Goal: Contribute content: Contribute content

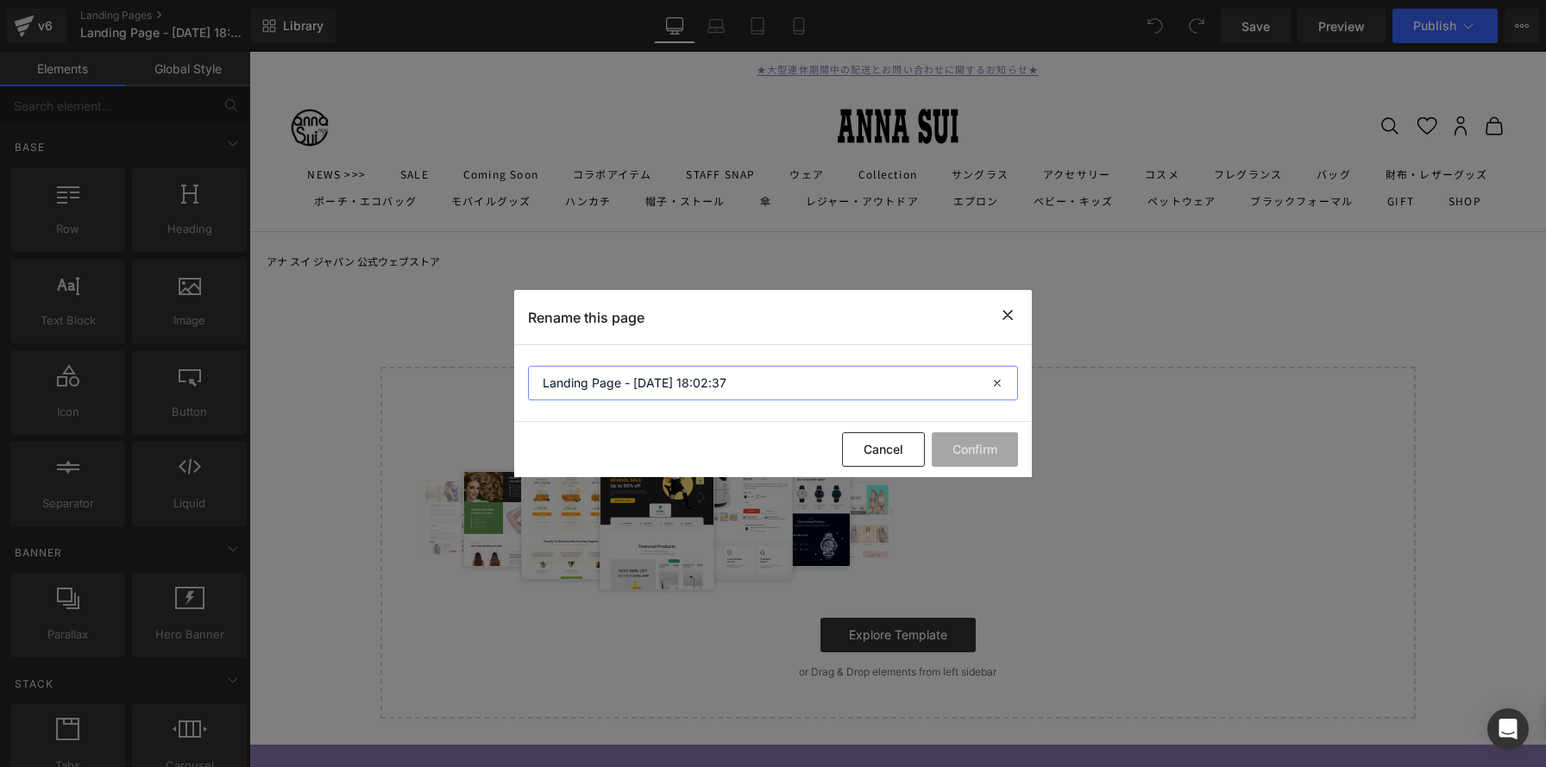
drag, startPoint x: 677, startPoint y: 376, endPoint x: 381, endPoint y: 355, distance: 295.9
click at [378, 355] on div "Rename this page Landing Page - [DATE] 18:02:37 Cancel Confirm" at bounding box center [773, 383] width 1546 height 767
paste input "[PERSON_NAME] × MY MELODY & [PERSON_NAME]"
type input "[PERSON_NAME] × MY MELODY & [PERSON_NAME]"
click at [973, 455] on button "Confirm" at bounding box center [975, 449] width 86 height 35
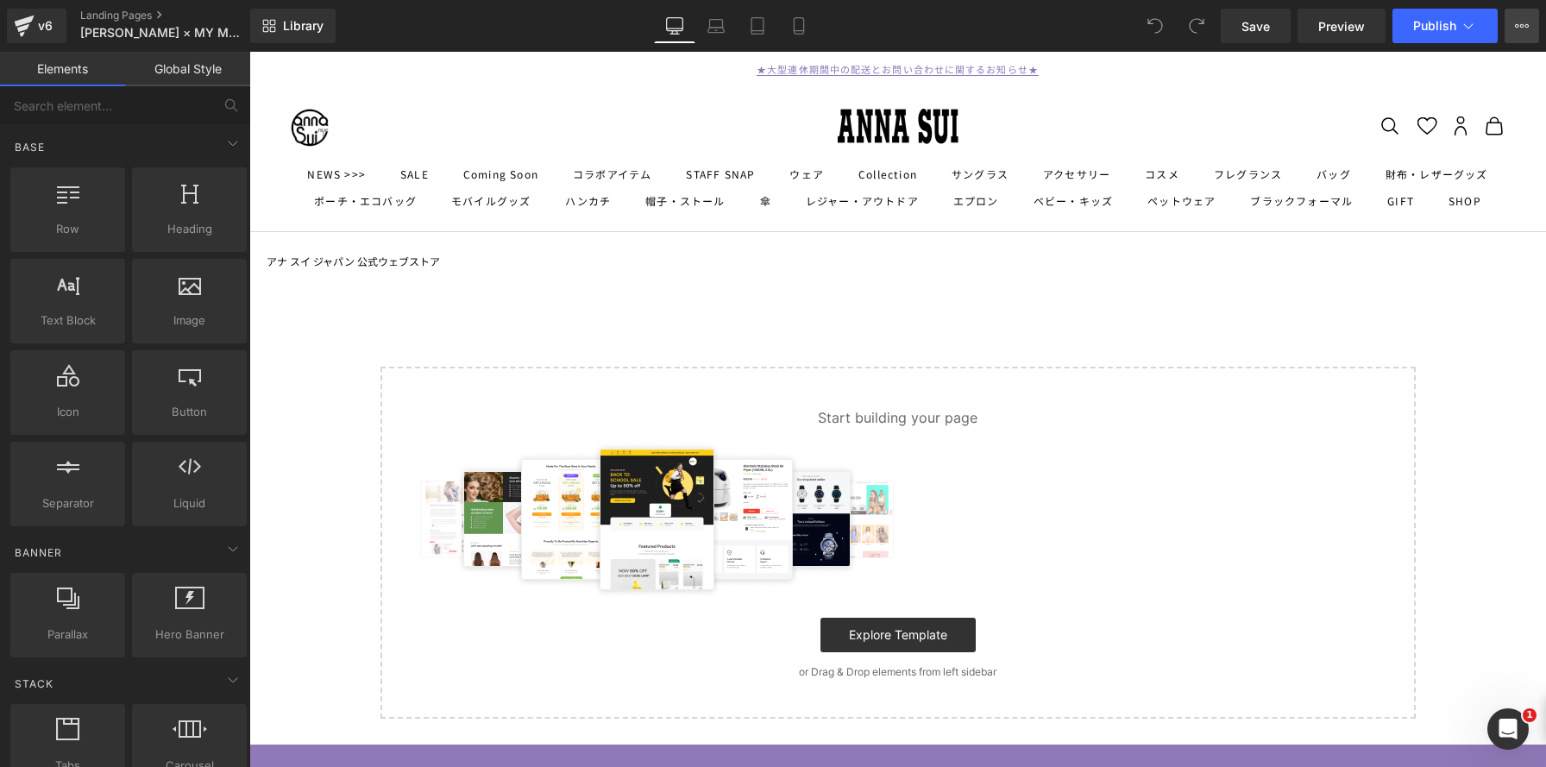
click at [1527, 28] on icon at bounding box center [1522, 26] width 14 height 14
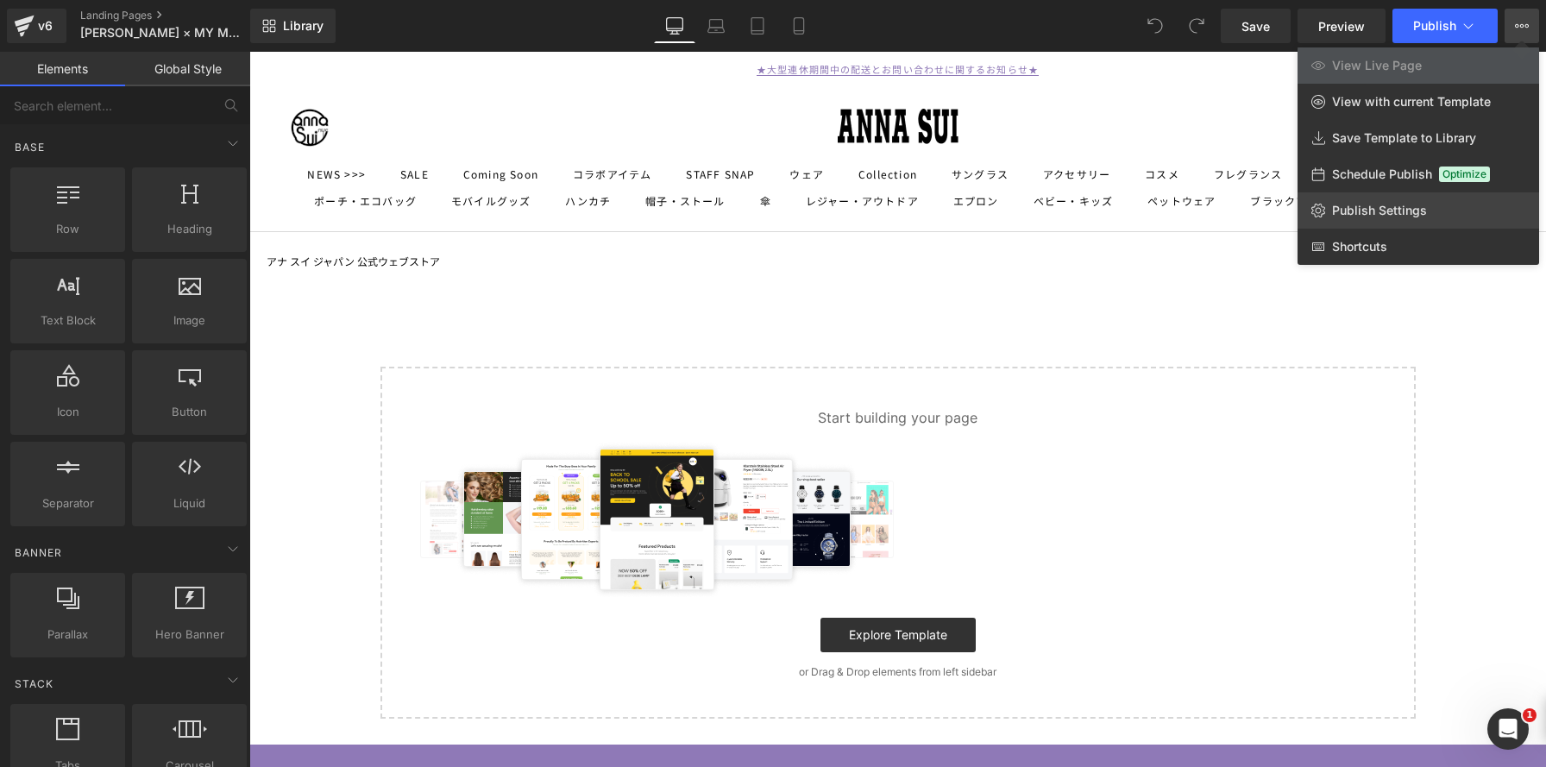
click at [1403, 215] on span "Publish Settings" at bounding box center [1379, 211] width 95 height 16
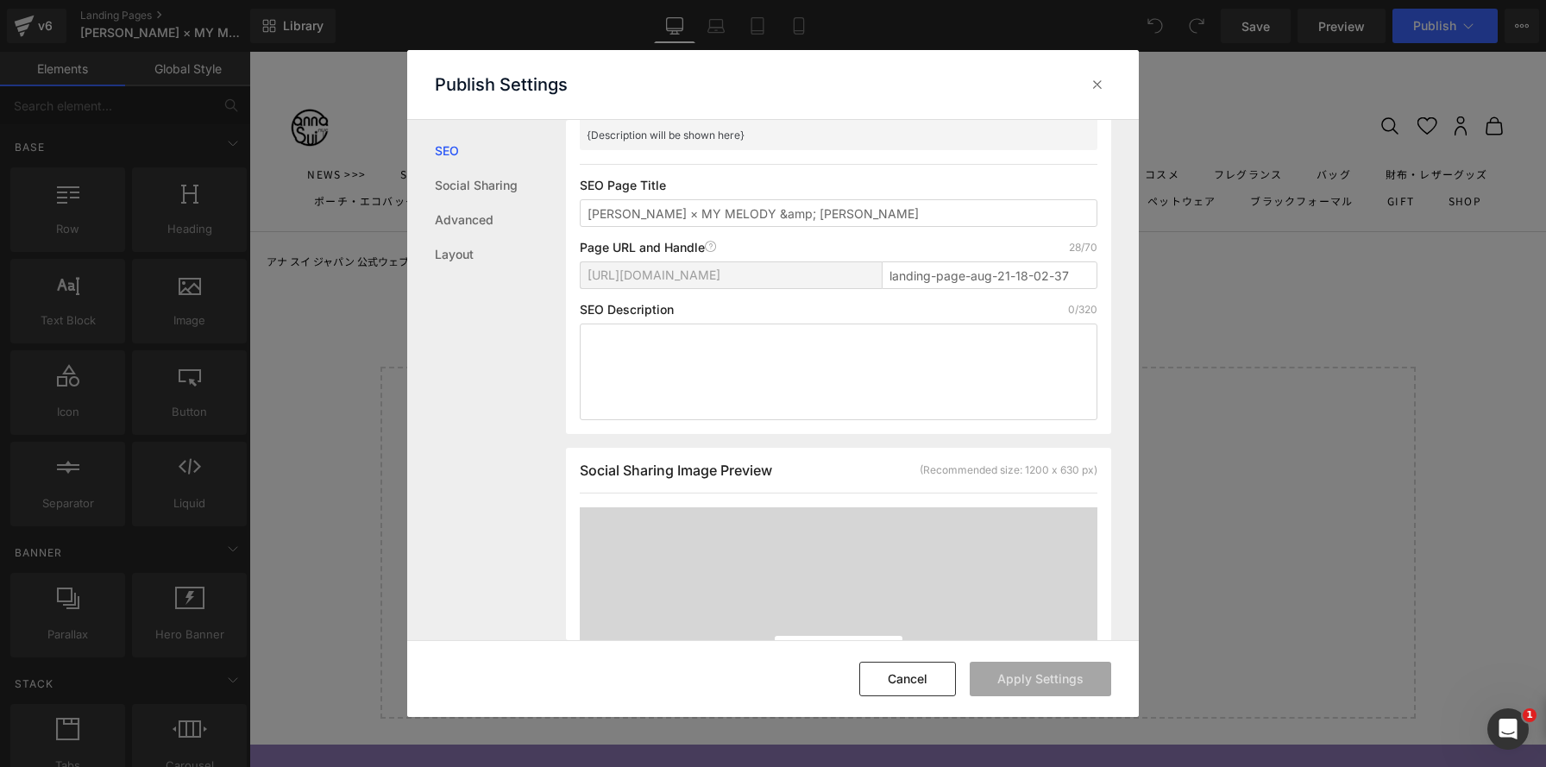
scroll to position [129, 0]
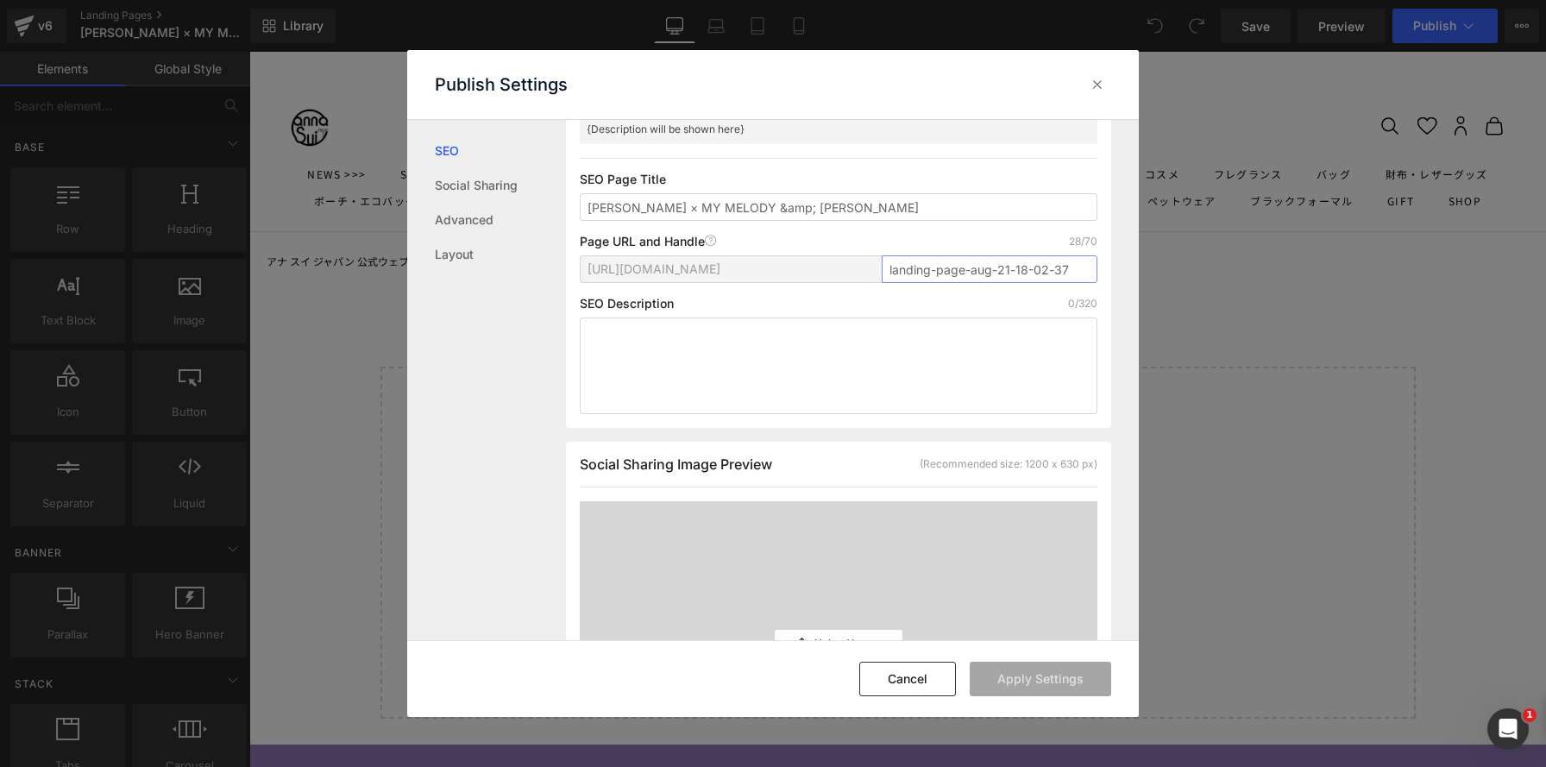
click at [1041, 268] on input "landing-page-aug-21-18-02-37" at bounding box center [990, 269] width 216 height 28
drag, startPoint x: 1078, startPoint y: 268, endPoint x: 805, endPoint y: 259, distance: 272.8
click at [805, 259] on div "[URL][DOMAIN_NAME] landing-page-aug-21-18-02-37" at bounding box center [839, 275] width 518 height 41
paste input "[PERSON_NAME]-SUI-×-MY-MELODY-&-[PERSON_NAME]"
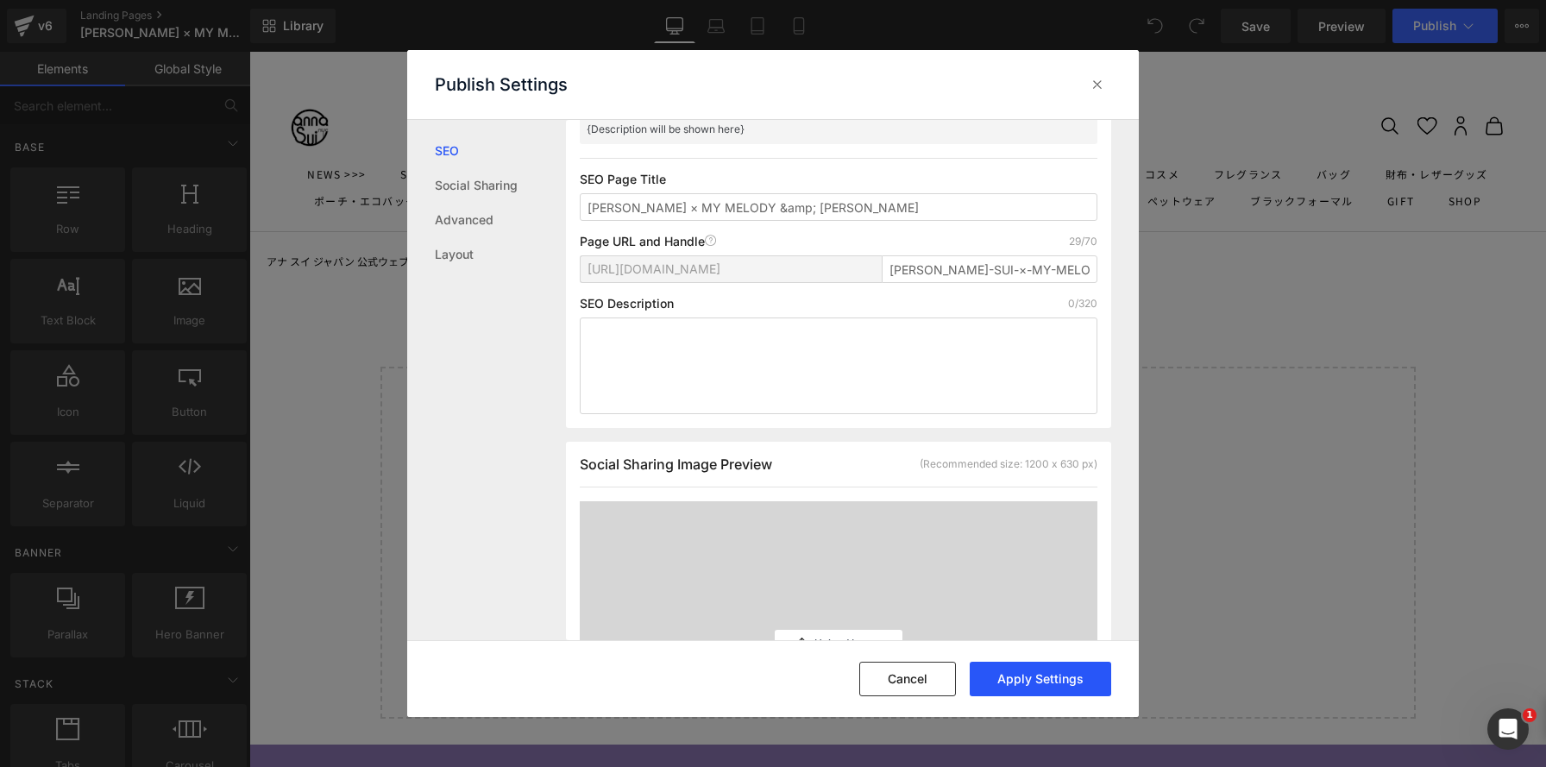
click at [1034, 680] on button "Apply Settings" at bounding box center [1041, 679] width 142 height 35
type input "[PERSON_NAME]-my-melody-[PERSON_NAME]"
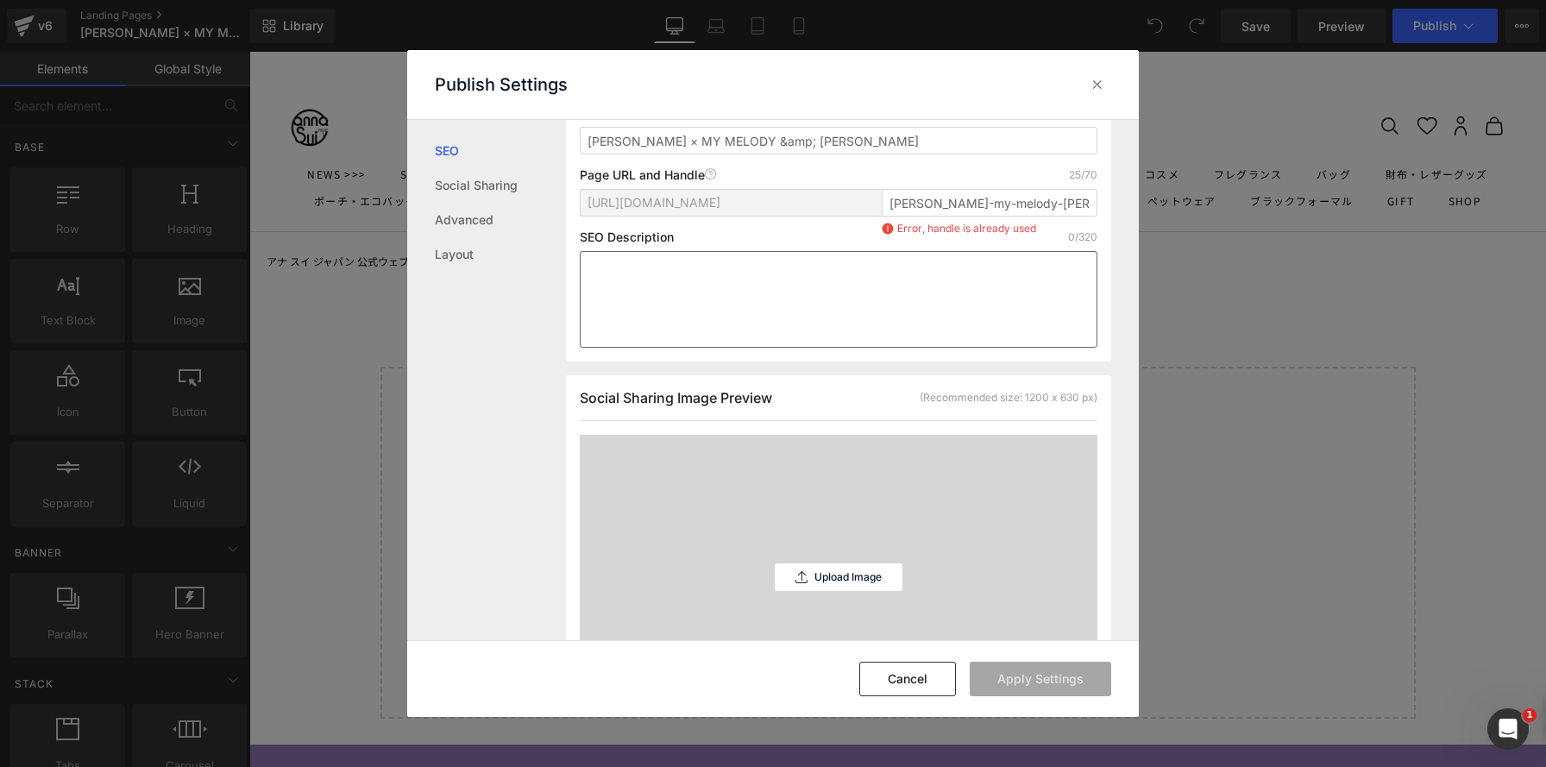
scroll to position [192, 0]
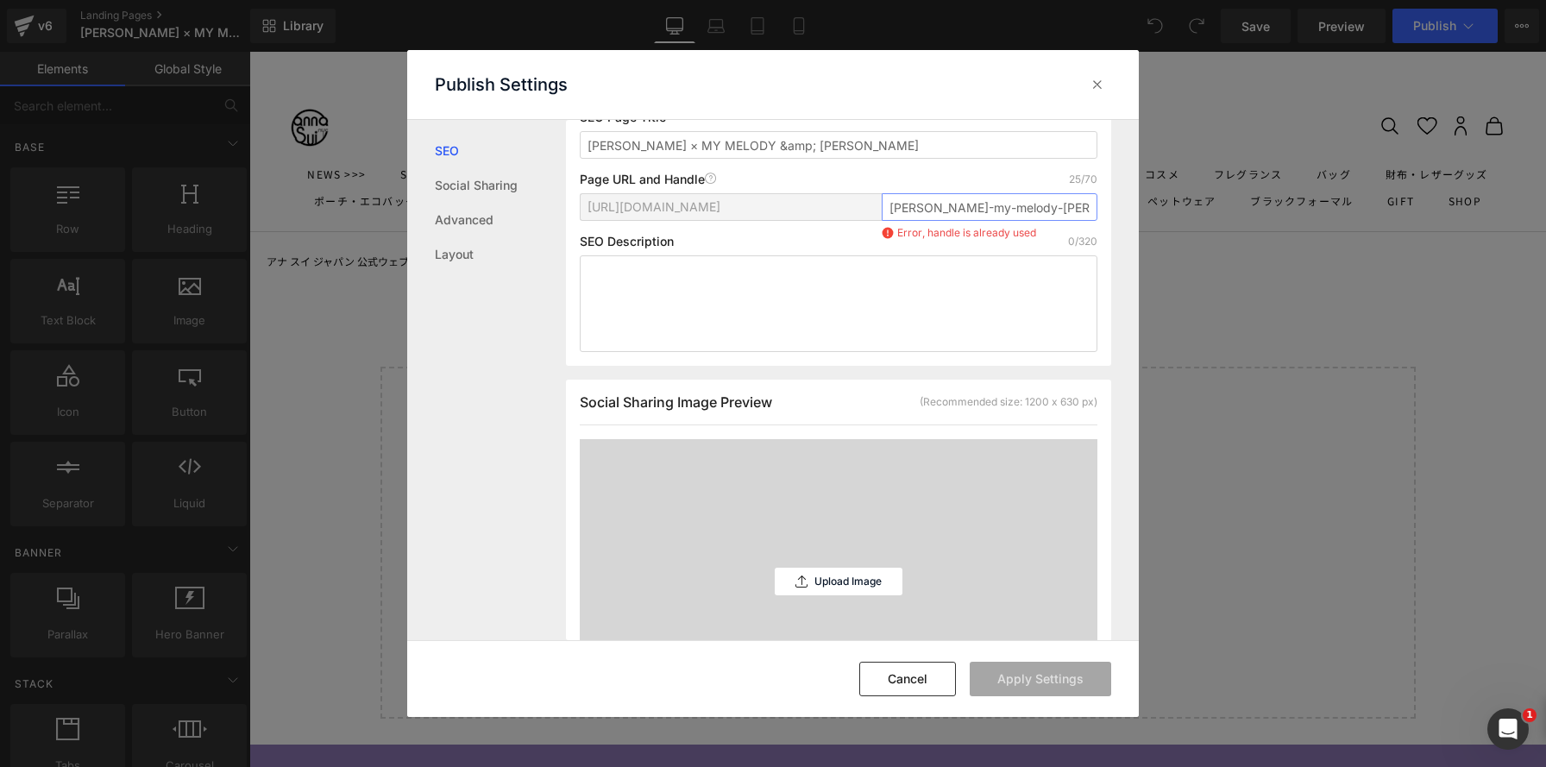
drag, startPoint x: 950, startPoint y: 207, endPoint x: 852, endPoint y: 208, distance: 98.4
click at [852, 208] on div "[URL][DOMAIN_NAME] [PERSON_NAME]-my-melody-kuromi Error, handle is already used" at bounding box center [839, 213] width 518 height 41
click at [1001, 204] on input "[PERSON_NAME]-my-melody-[PERSON_NAME]" at bounding box center [990, 207] width 216 height 28
click at [1049, 207] on input "[PERSON_NAME]-my-melody-[PERSON_NAME]" at bounding box center [990, 207] width 216 height 28
drag, startPoint x: 1060, startPoint y: 212, endPoint x: 844, endPoint y: 196, distance: 216.4
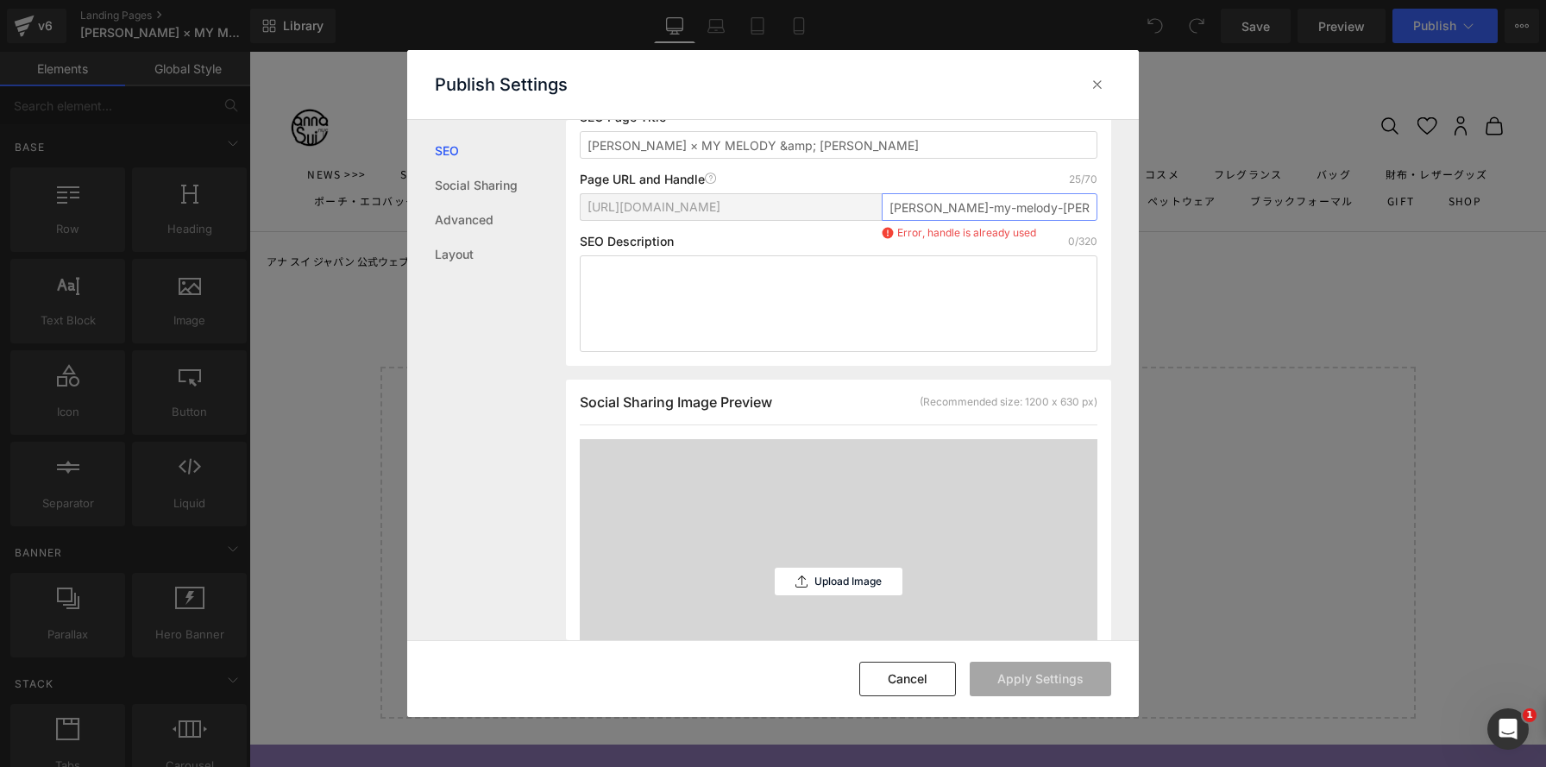
click at [844, 196] on div "[URL][DOMAIN_NAME] [PERSON_NAME]-my-melody-kuromi Error, handle is already used" at bounding box center [839, 213] width 518 height 41
paste input "[PERSON_NAME]-my-melody-[PERSON_NAME]"
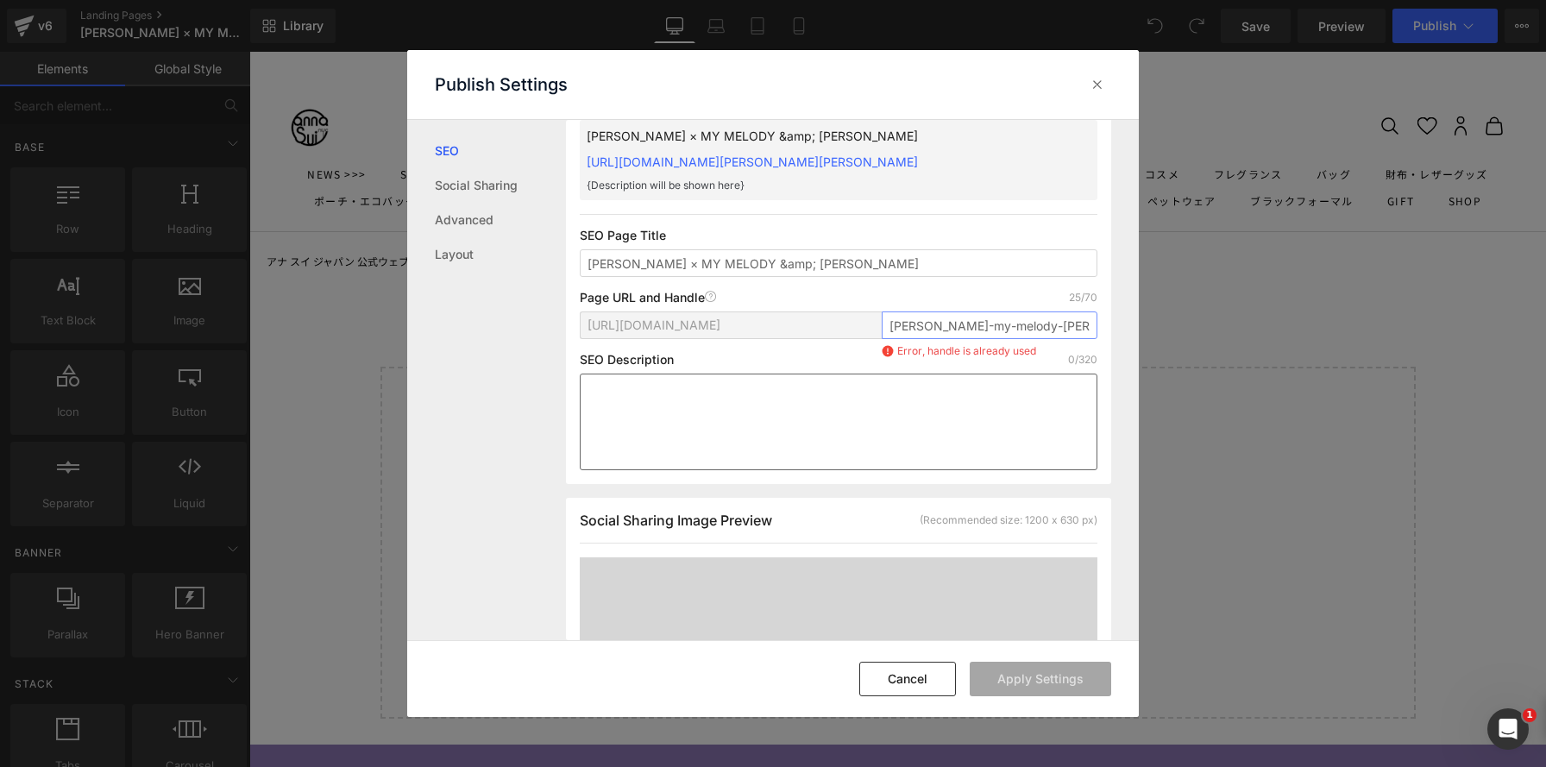
scroll to position [69, 0]
drag, startPoint x: 1045, startPoint y: 357, endPoint x: 909, endPoint y: 356, distance: 136.4
click at [909, 356] on div "Search Result Preview [PERSON_NAME] × MY MELODY &amp; KUROMI [URL][DOMAIN_NAME]…" at bounding box center [838, 277] width 545 height 424
click at [1055, 355] on div "[URL][DOMAIN_NAME] [PERSON_NAME]-my-melody-kuromi Error, handle is already used" at bounding box center [839, 336] width 518 height 41
click at [1060, 331] on input "[PERSON_NAME]-my-melody-[PERSON_NAME]" at bounding box center [990, 330] width 216 height 28
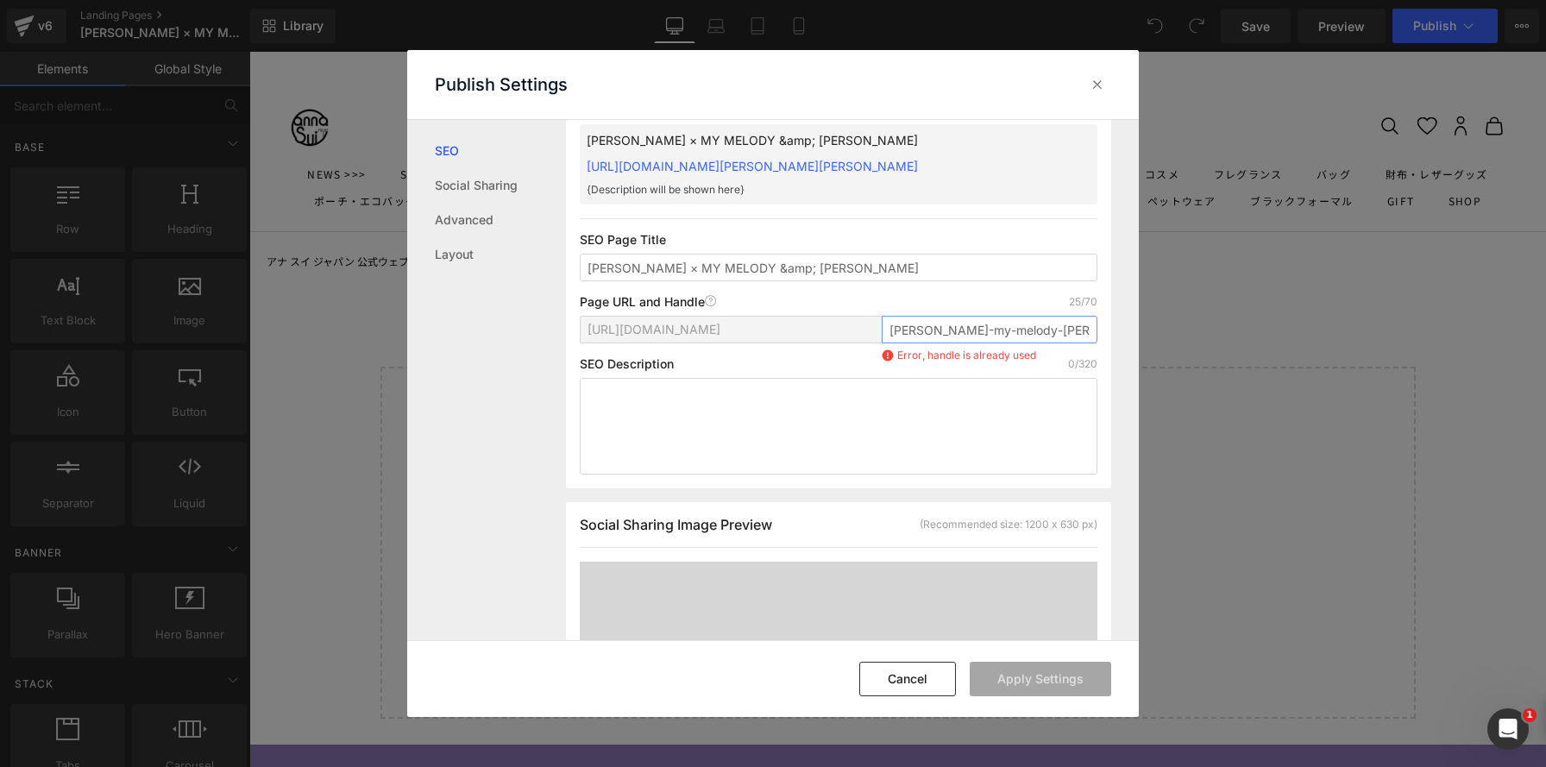
click at [965, 329] on input "[PERSON_NAME]-my-melody-[PERSON_NAME]" at bounding box center [990, 330] width 216 height 28
type input "[PERSON_NAME]-mymelody-kuromi"
click at [1020, 683] on button "Apply Settings" at bounding box center [1041, 679] width 142 height 35
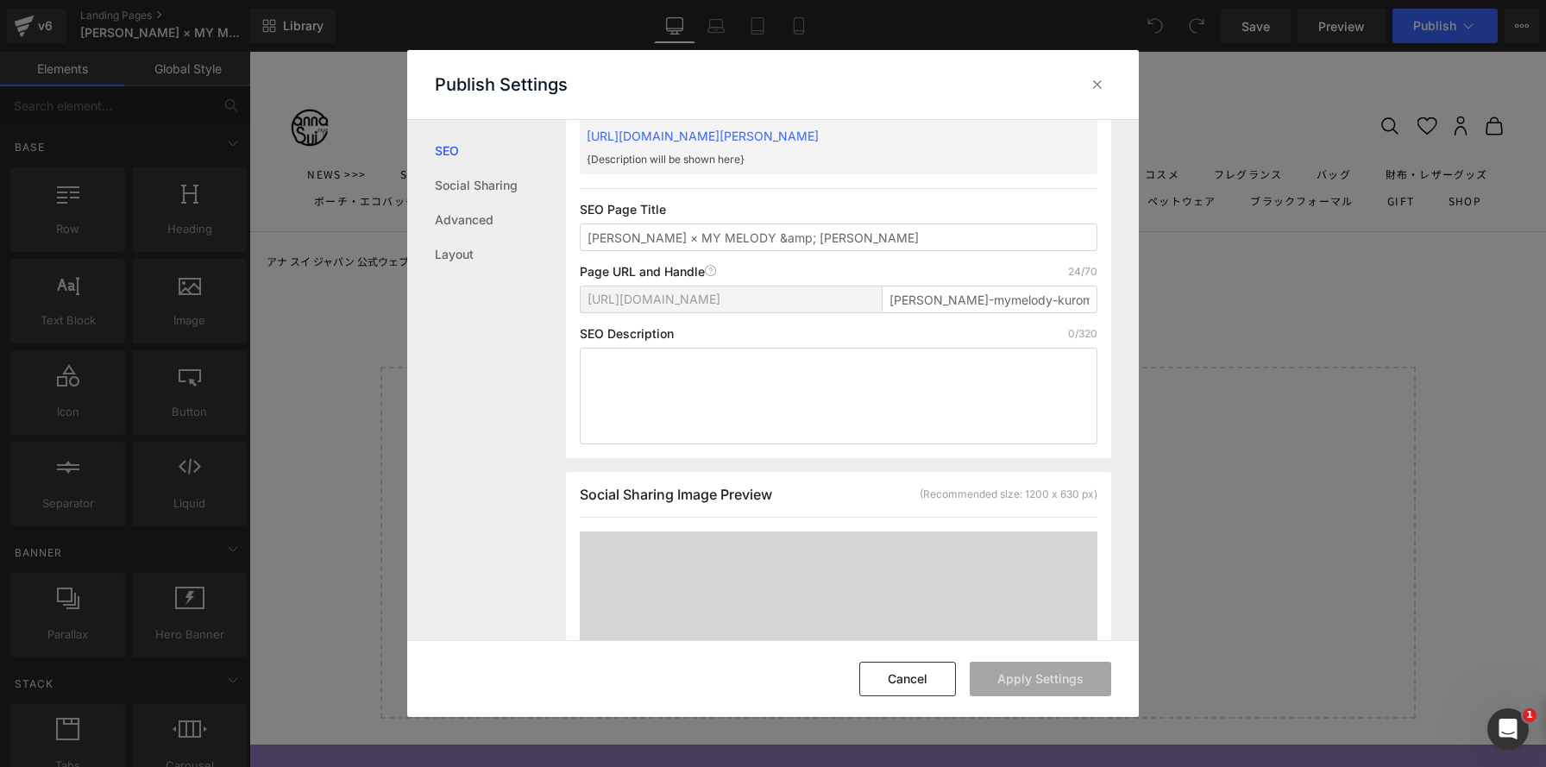
scroll to position [0, 0]
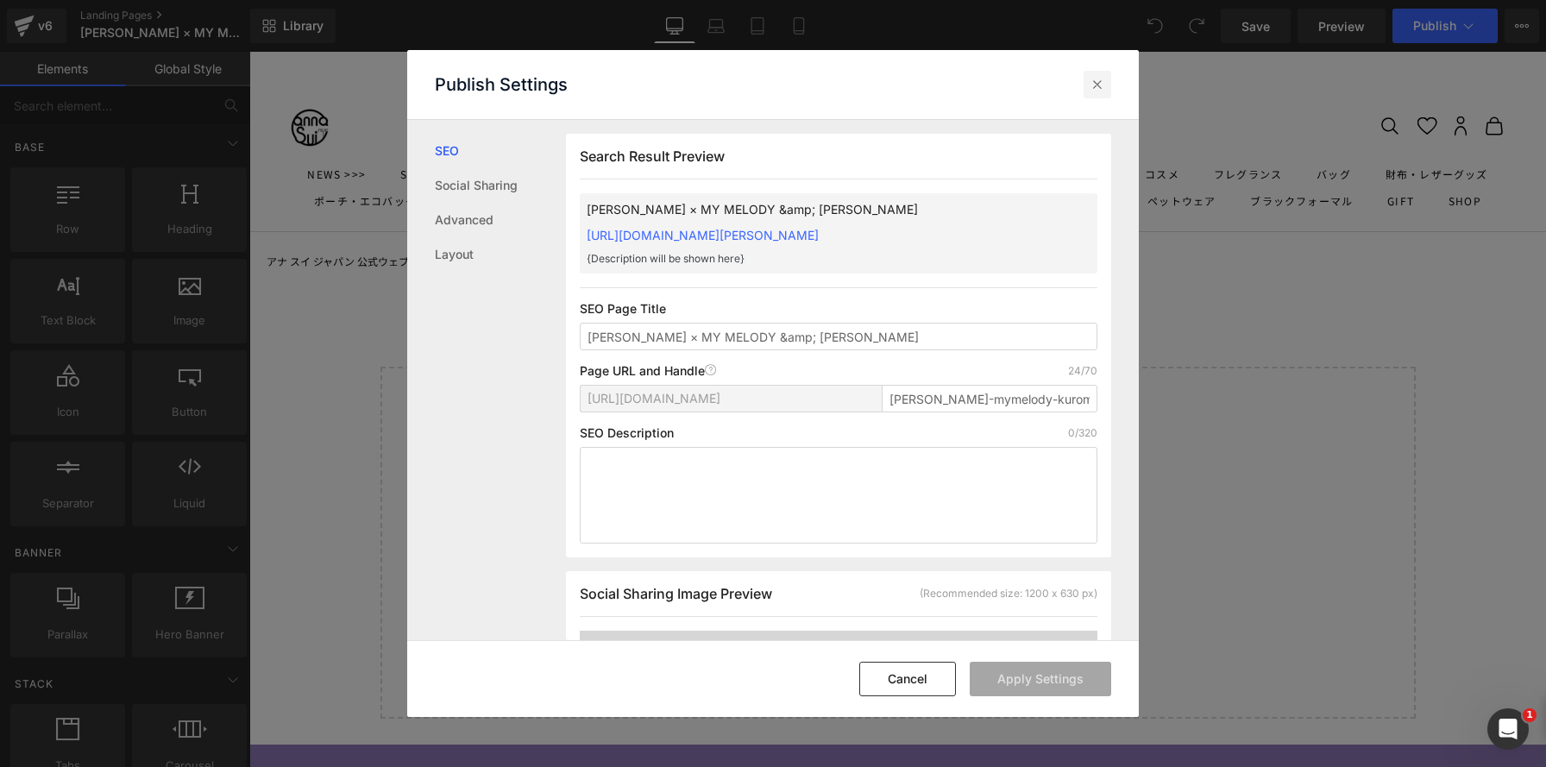
click at [1099, 81] on icon at bounding box center [1097, 84] width 17 height 17
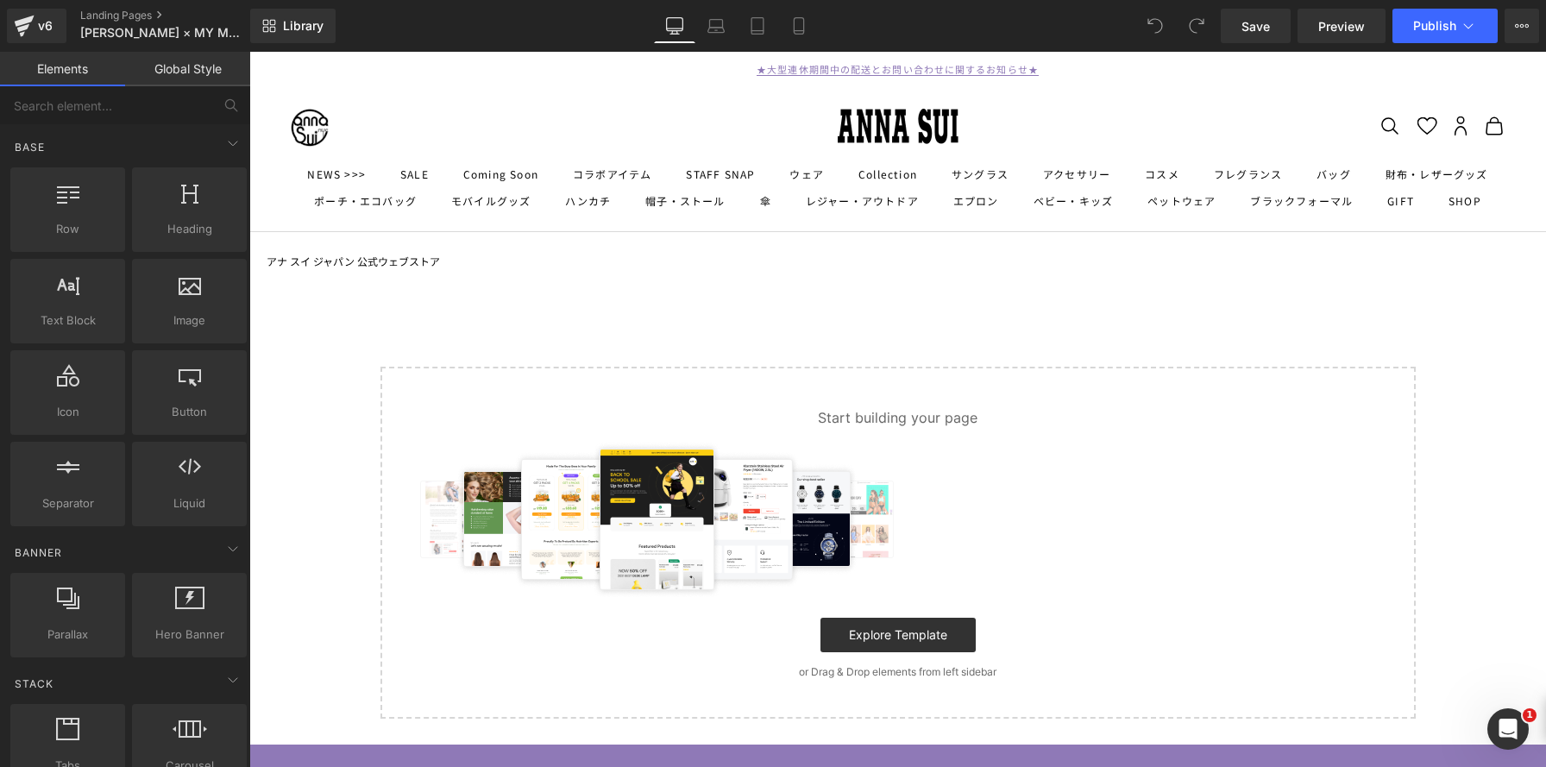
click at [339, 260] on link "アナ スイ ジャパン 公式ウェブストア" at bounding box center [353, 261] width 173 height 17
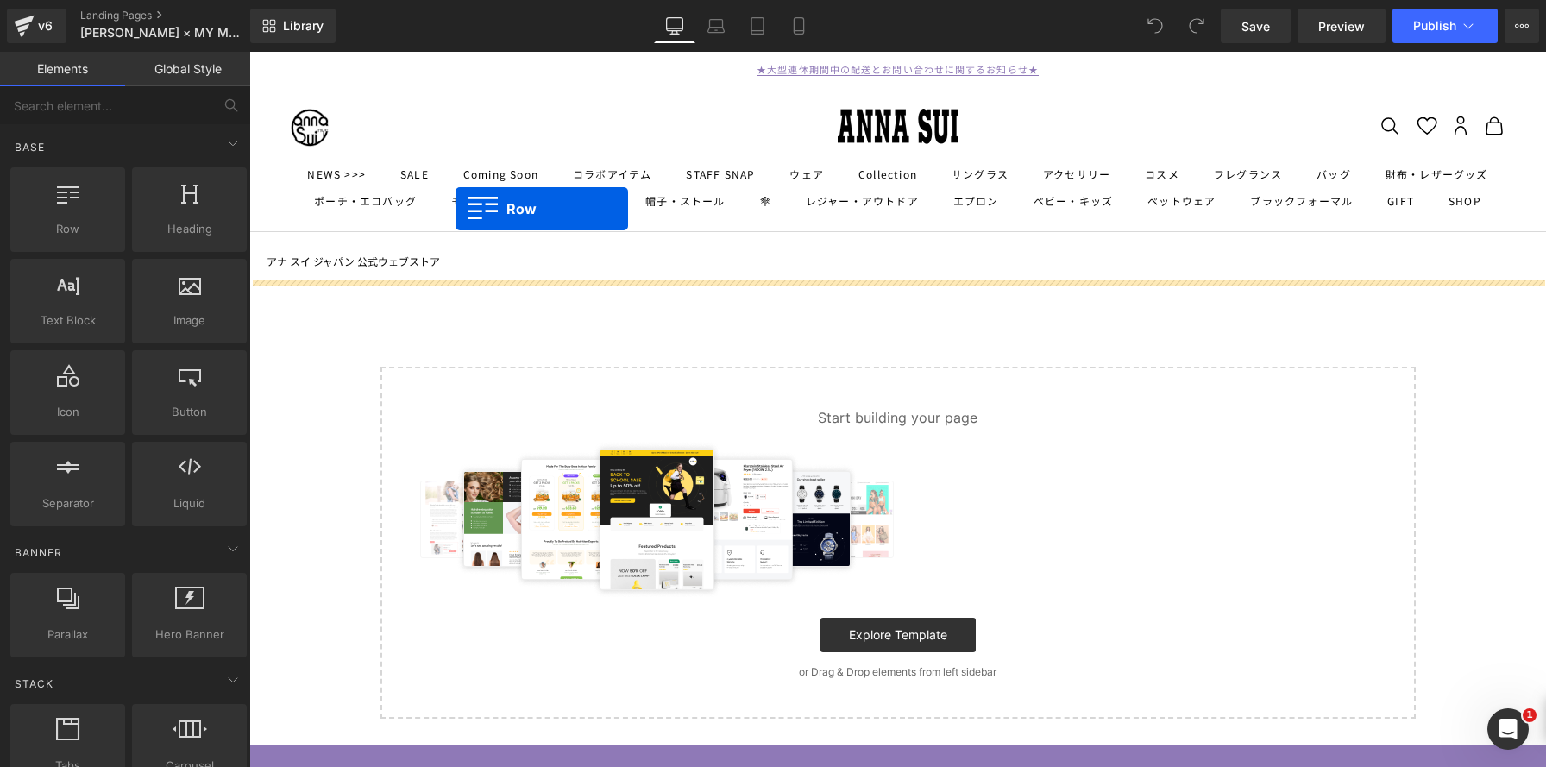
drag, startPoint x: 329, startPoint y: 252, endPoint x: 456, endPoint y: 209, distance: 134.0
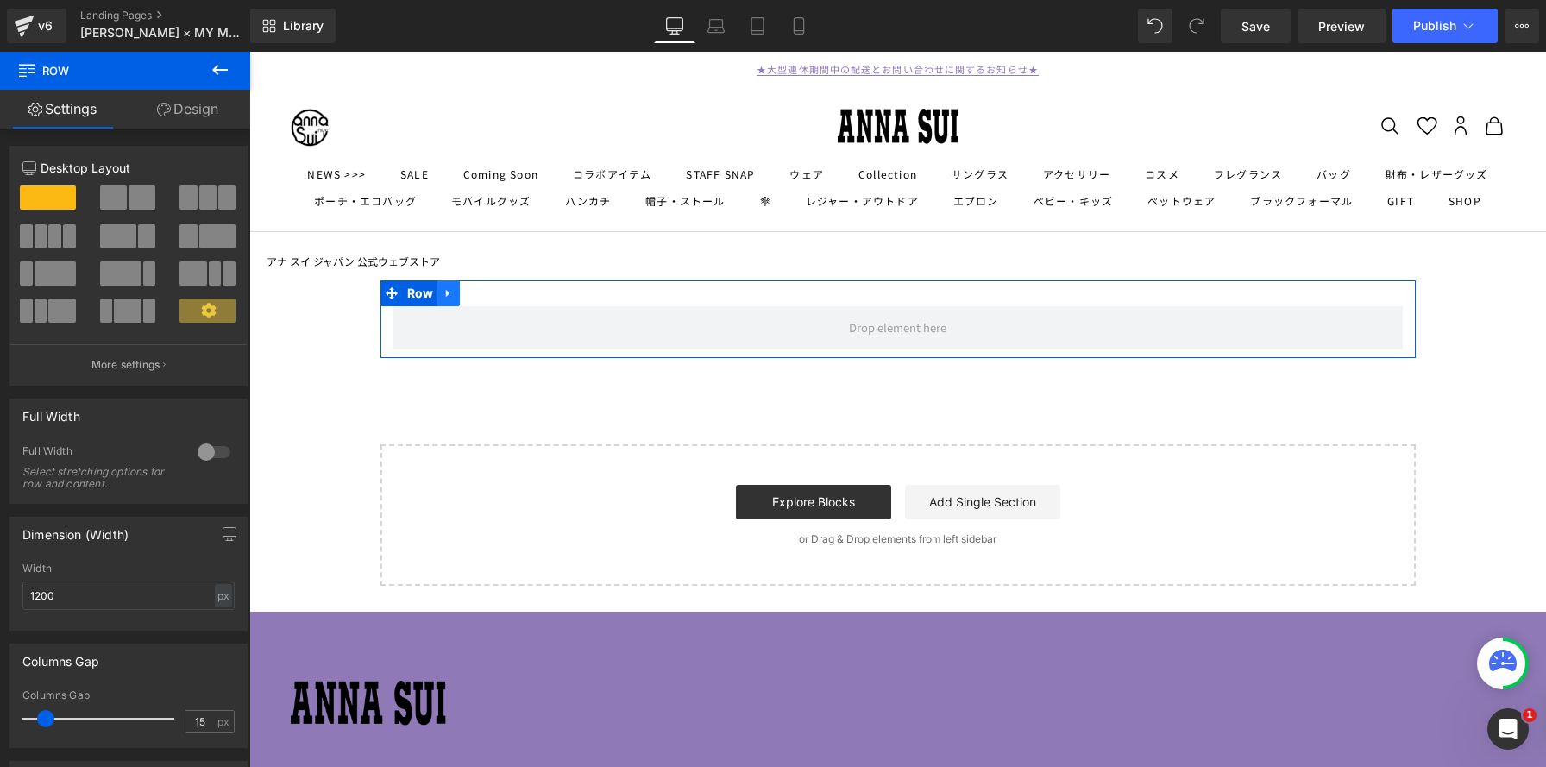
click at [447, 299] on icon at bounding box center [449, 293] width 12 height 13
click at [492, 291] on icon at bounding box center [494, 293] width 12 height 12
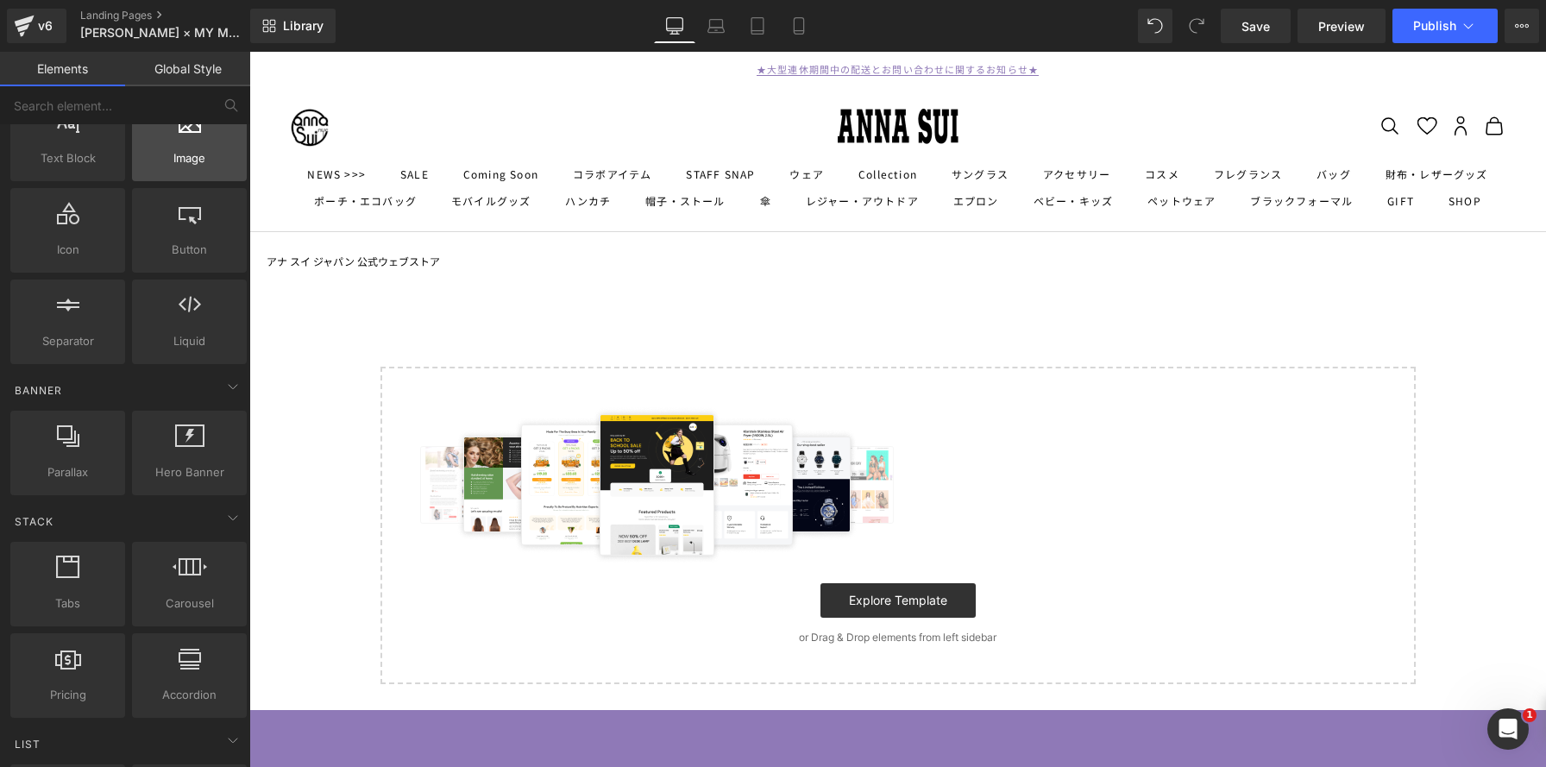
scroll to position [164, 0]
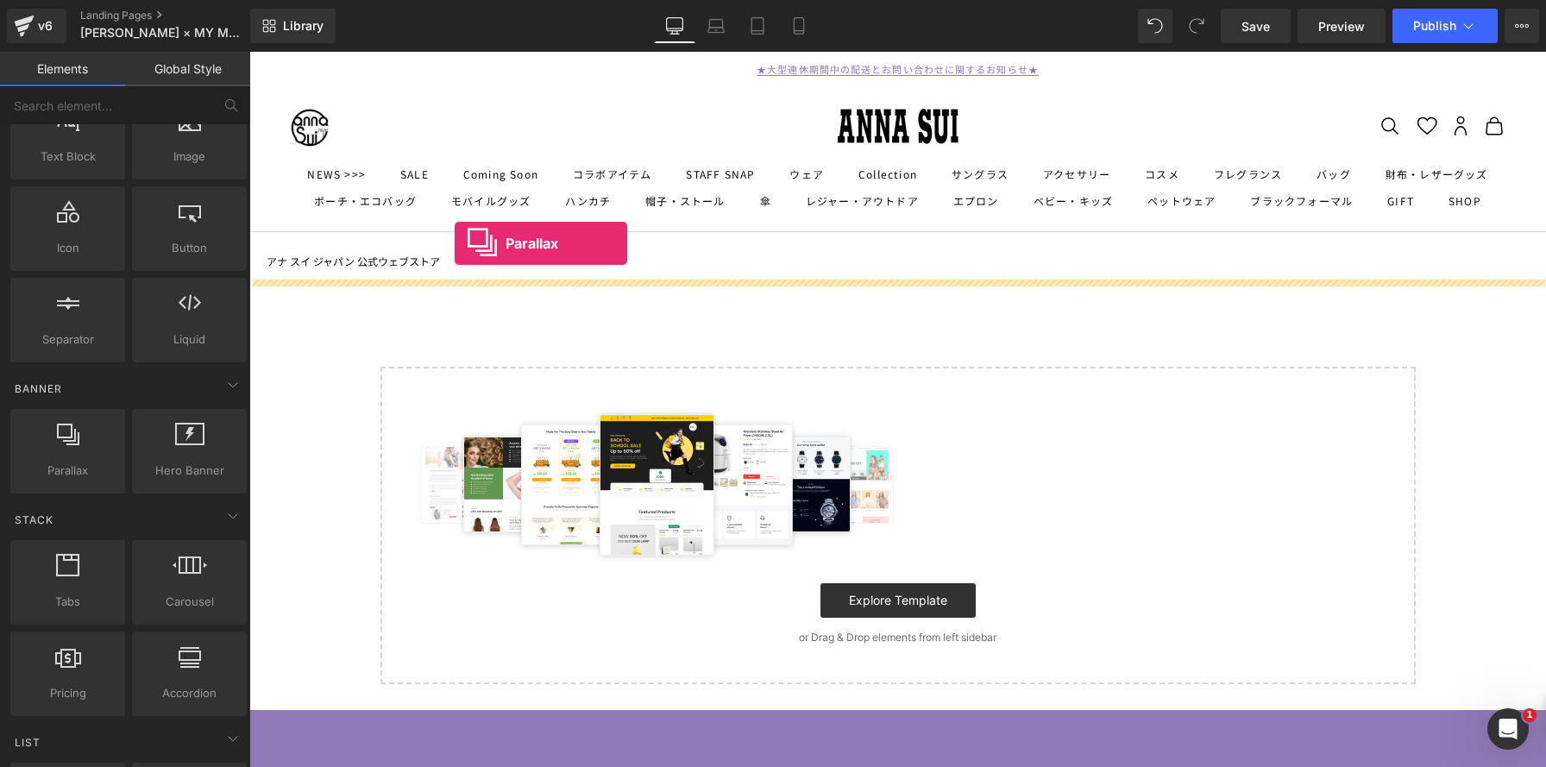
drag, startPoint x: 318, startPoint y: 514, endPoint x: 455, endPoint y: 243, distance: 303.7
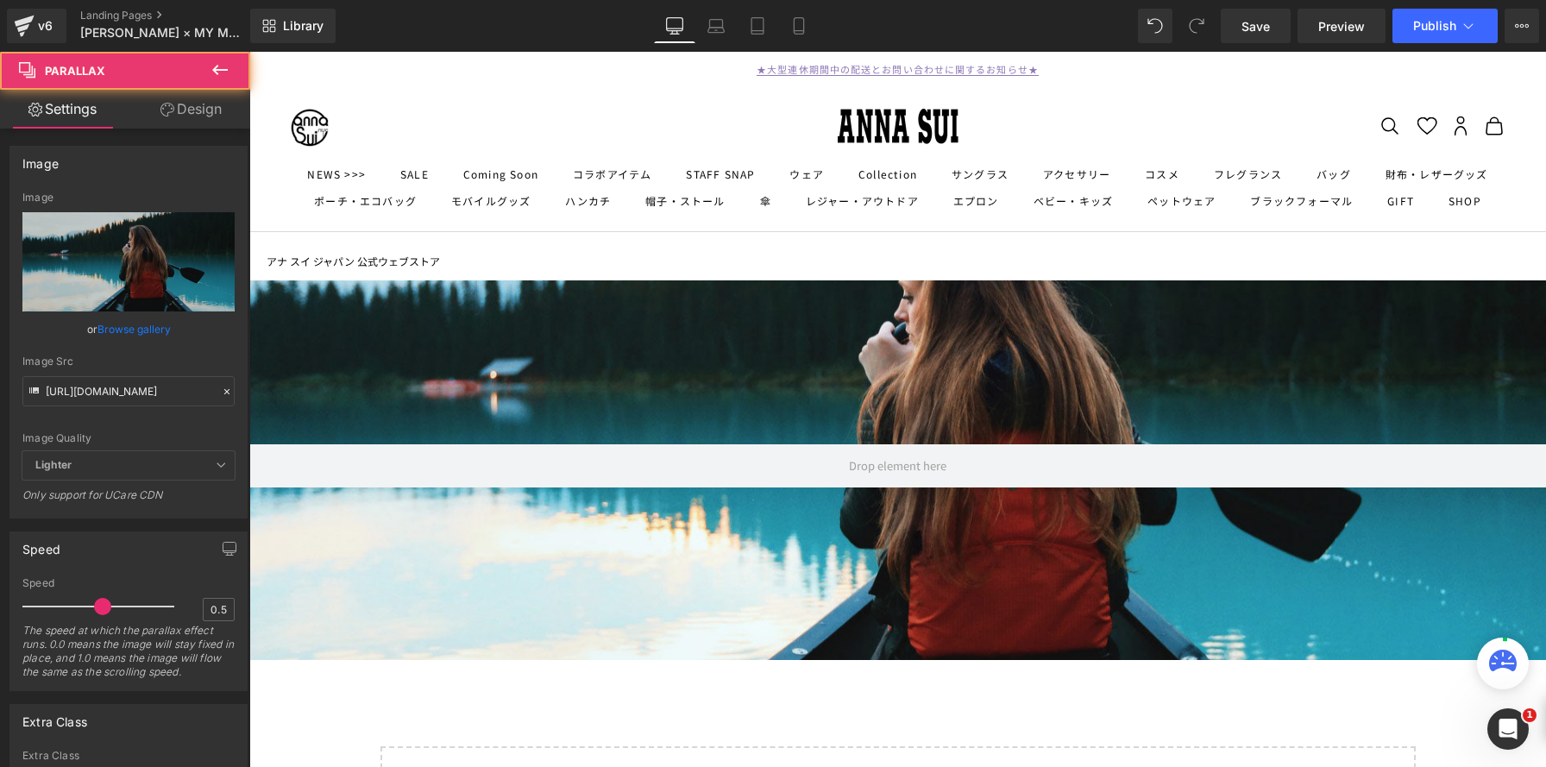
scroll to position [1364, 1297]
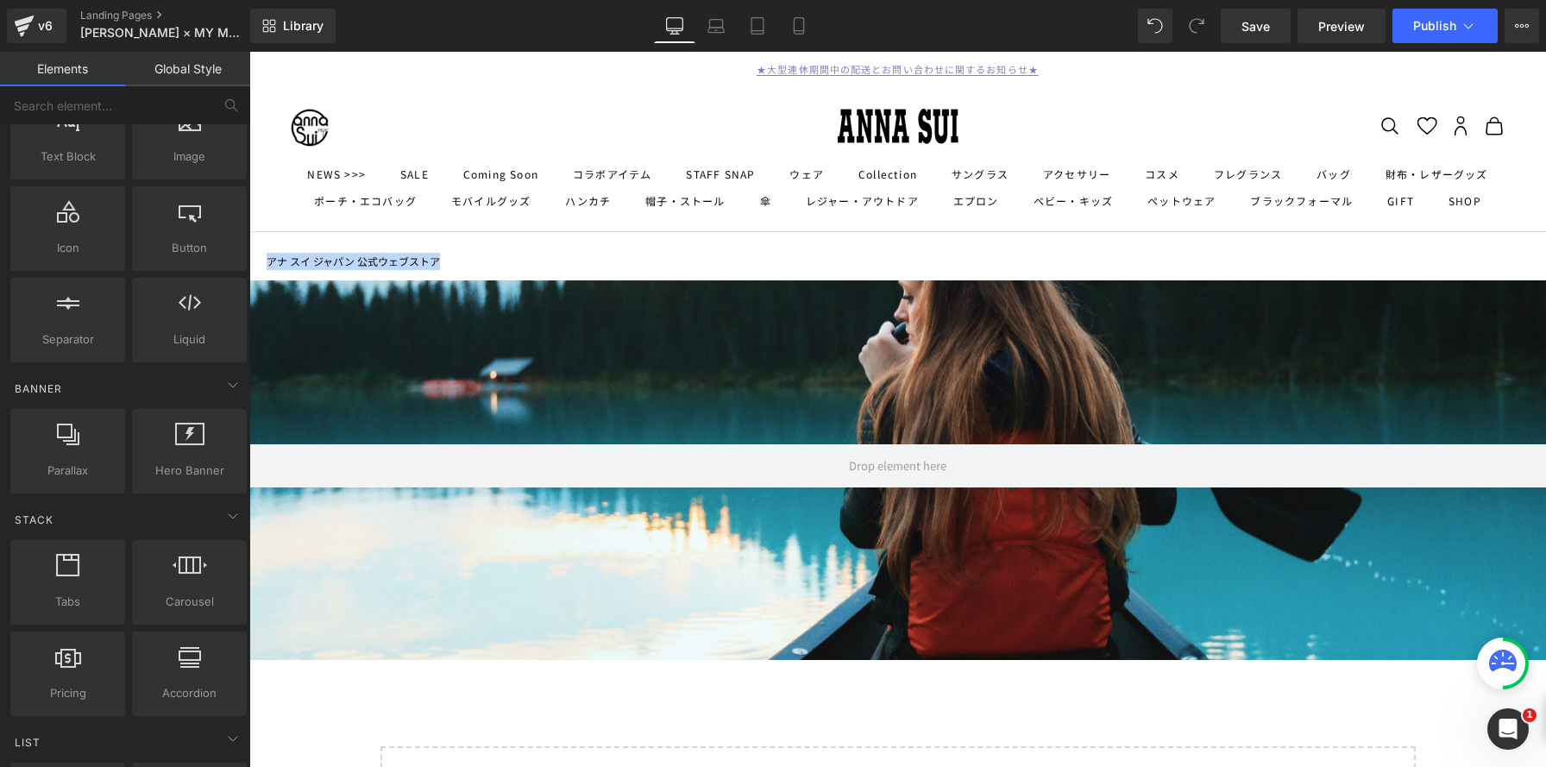
drag, startPoint x: 646, startPoint y: 258, endPoint x: 170, endPoint y: 256, distance: 476.4
click at [249, 256] on html "コンテンツへスキップ ★大型連休期間中の配送とお問い合わせに関するお知らせ★ アナ スイ ジャパン 公式ウェブストア メニュー NEWS >>> SALE ★…" at bounding box center [897, 734] width 1297 height 1364
click at [474, 248] on nav "アナ スイ ジャパン 公式ウェブストア" at bounding box center [897, 256] width 1269 height 48
drag, startPoint x: 810, startPoint y: 264, endPoint x: 722, endPoint y: 260, distance: 88.1
click at [779, 262] on nav "アナ スイ ジャパン 公式ウェブストア" at bounding box center [897, 256] width 1269 height 48
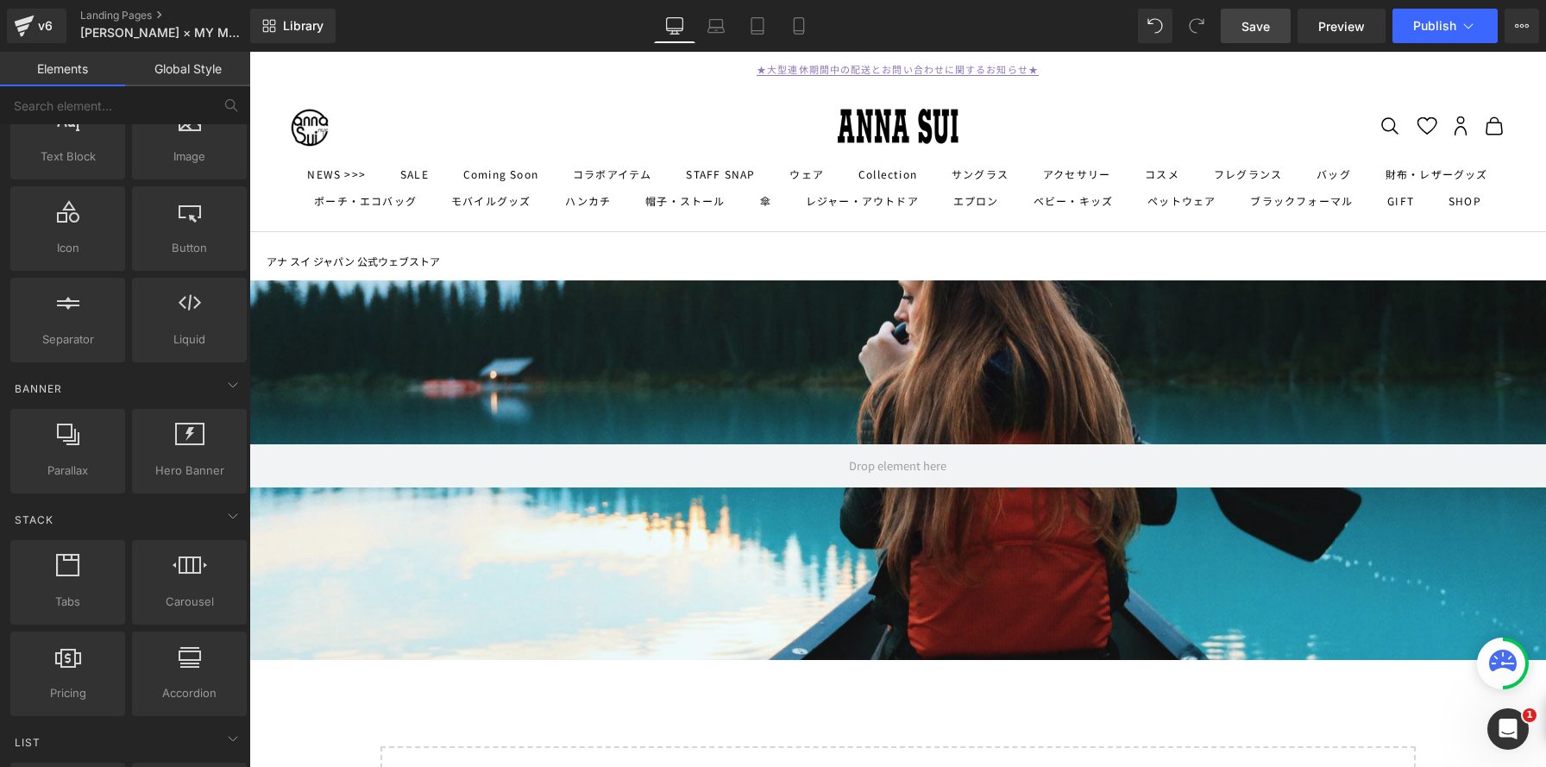
click at [1244, 30] on span "Save" at bounding box center [1256, 26] width 28 height 18
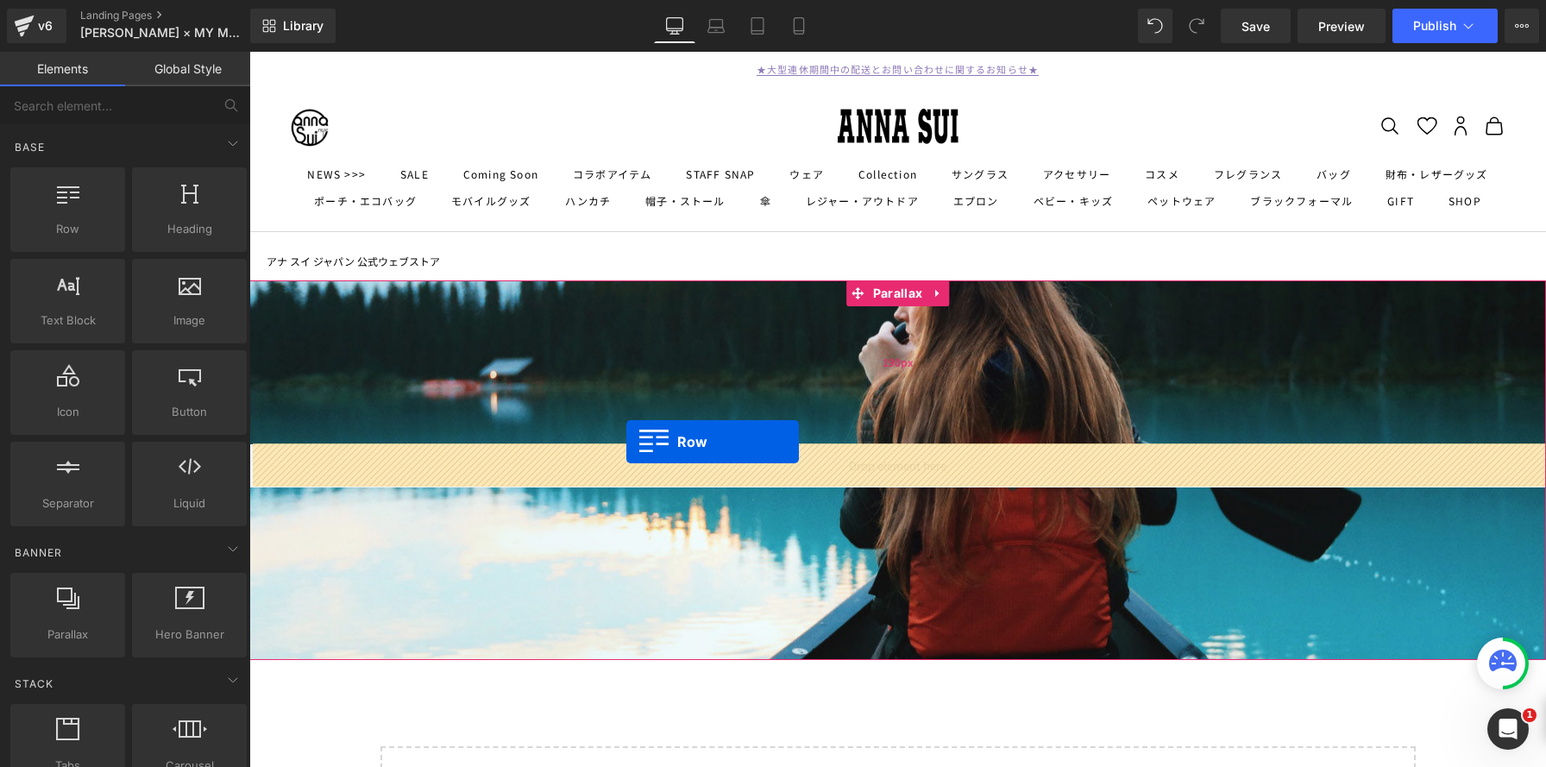
drag, startPoint x: 321, startPoint y: 254, endPoint x: 627, endPoint y: 441, distance: 358.3
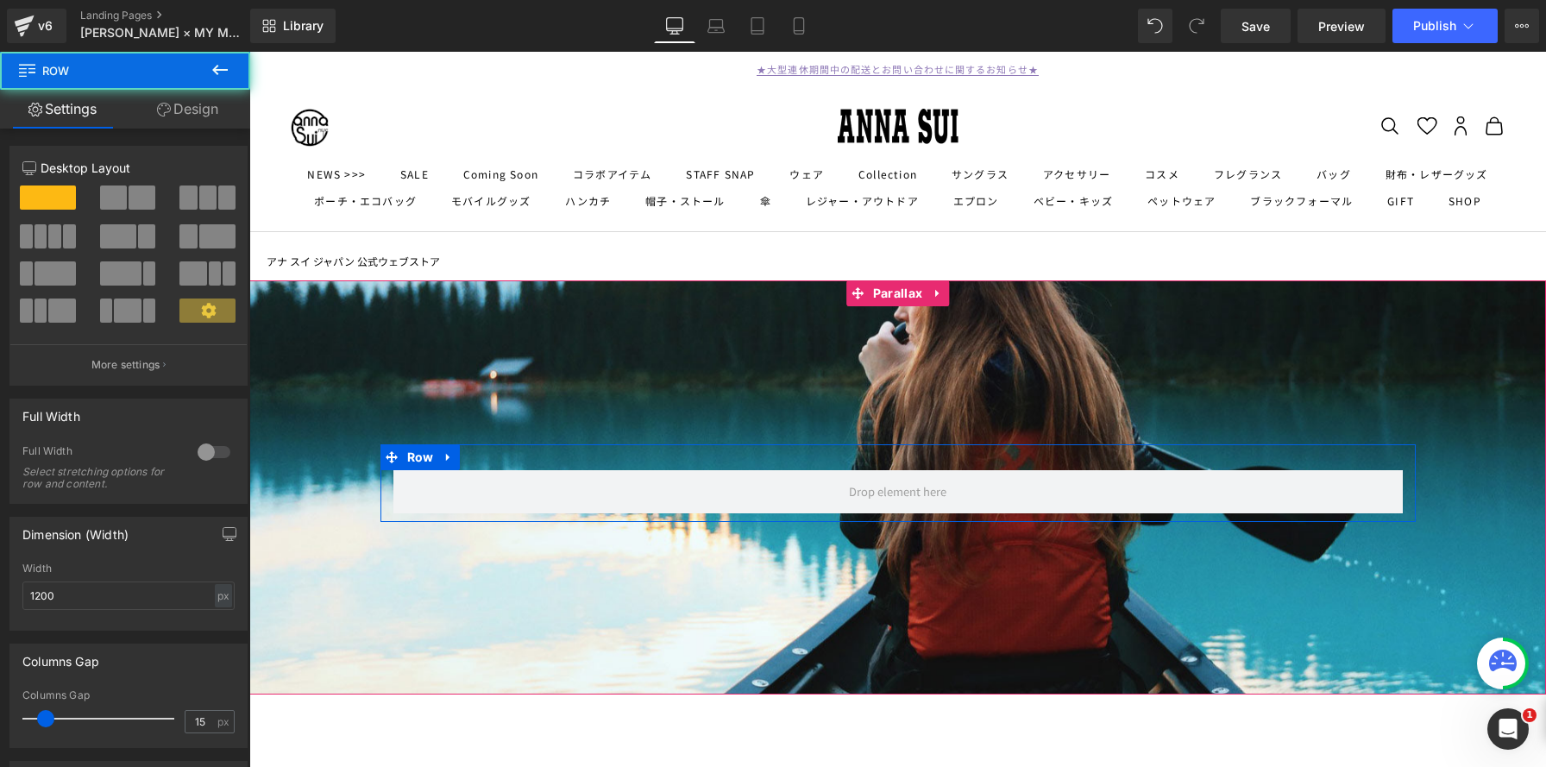
scroll to position [1399, 1297]
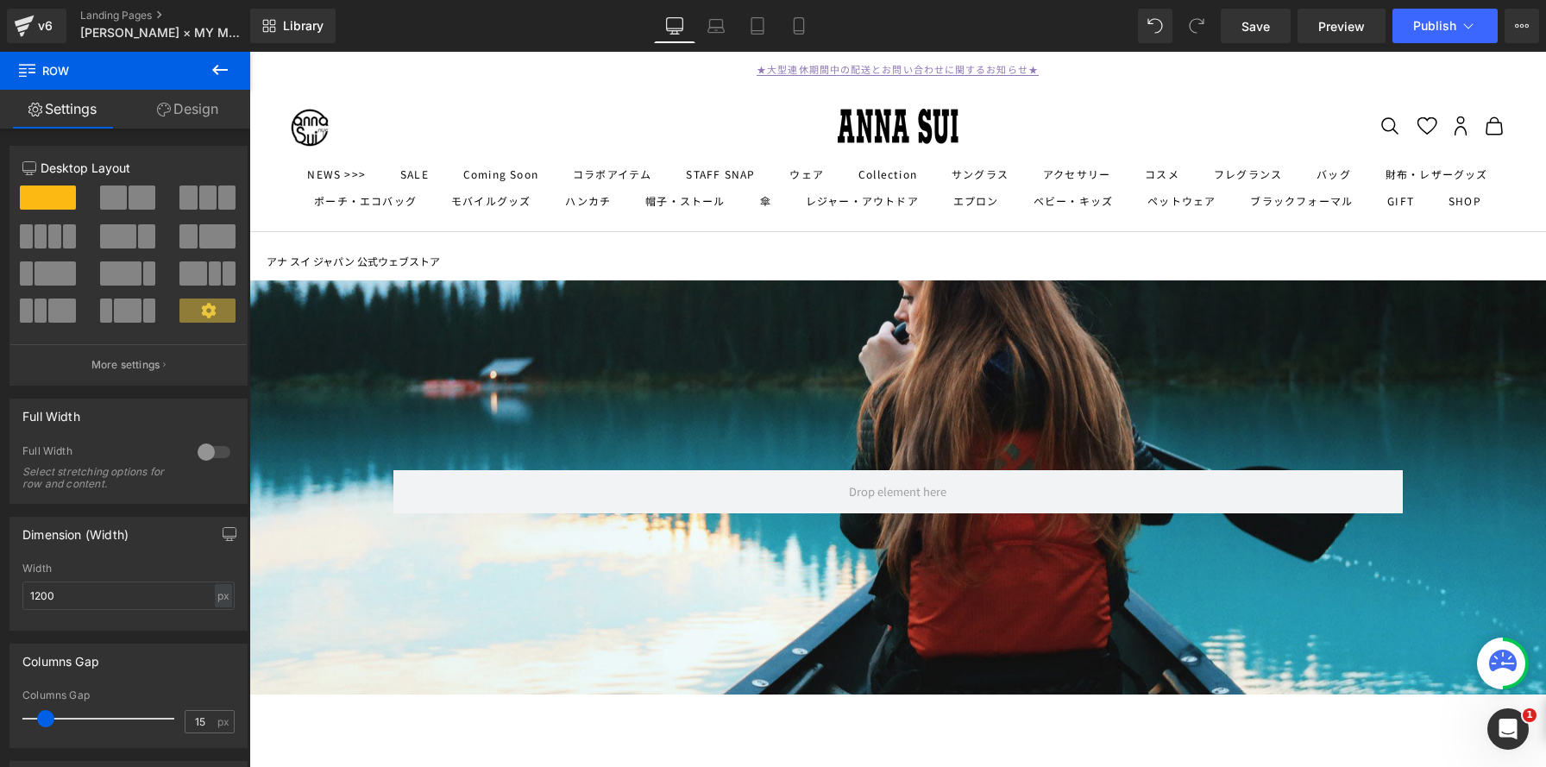
click at [221, 71] on icon at bounding box center [220, 70] width 21 height 21
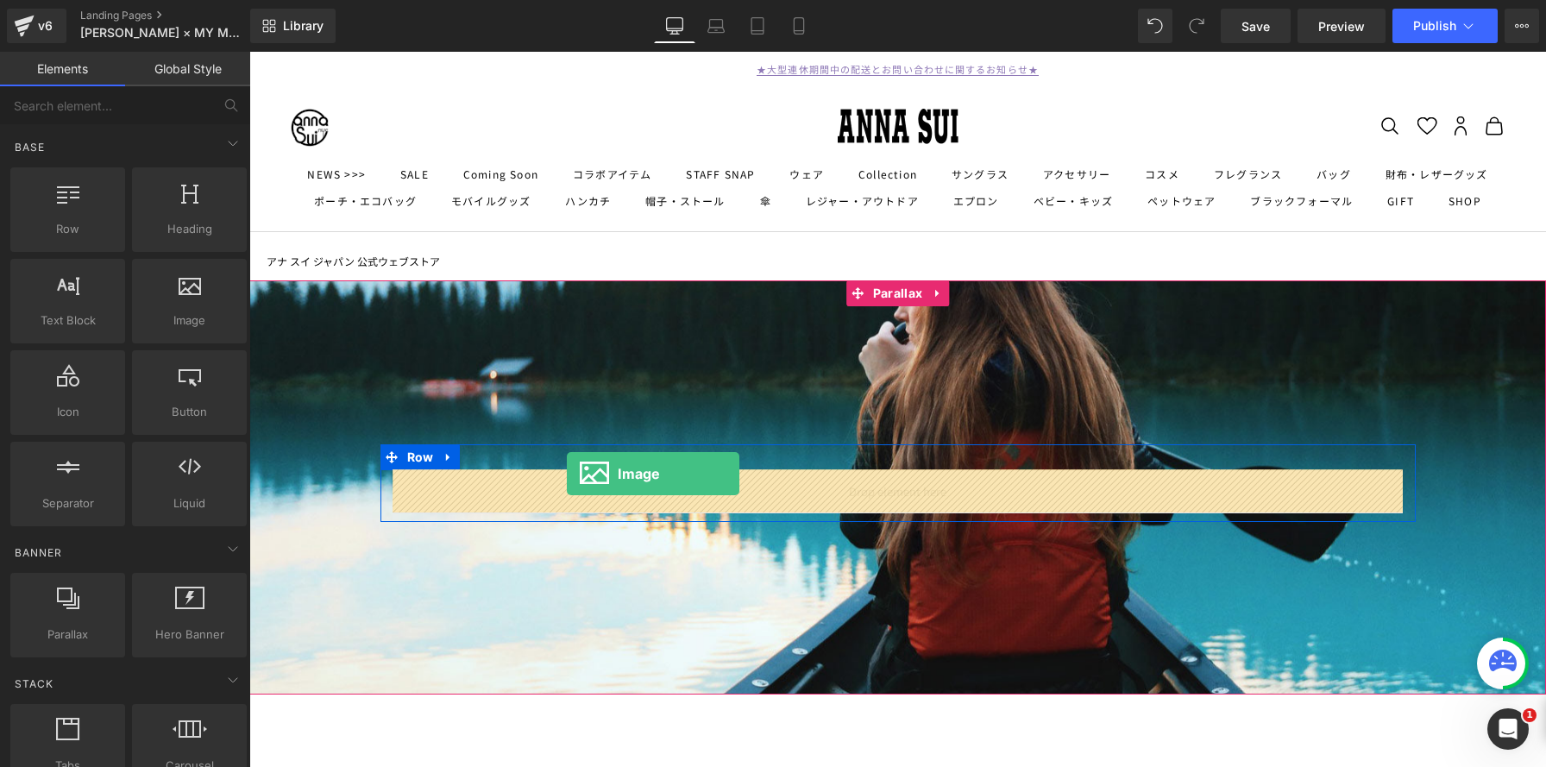
drag, startPoint x: 434, startPoint y: 336, endPoint x: 566, endPoint y: 474, distance: 191.0
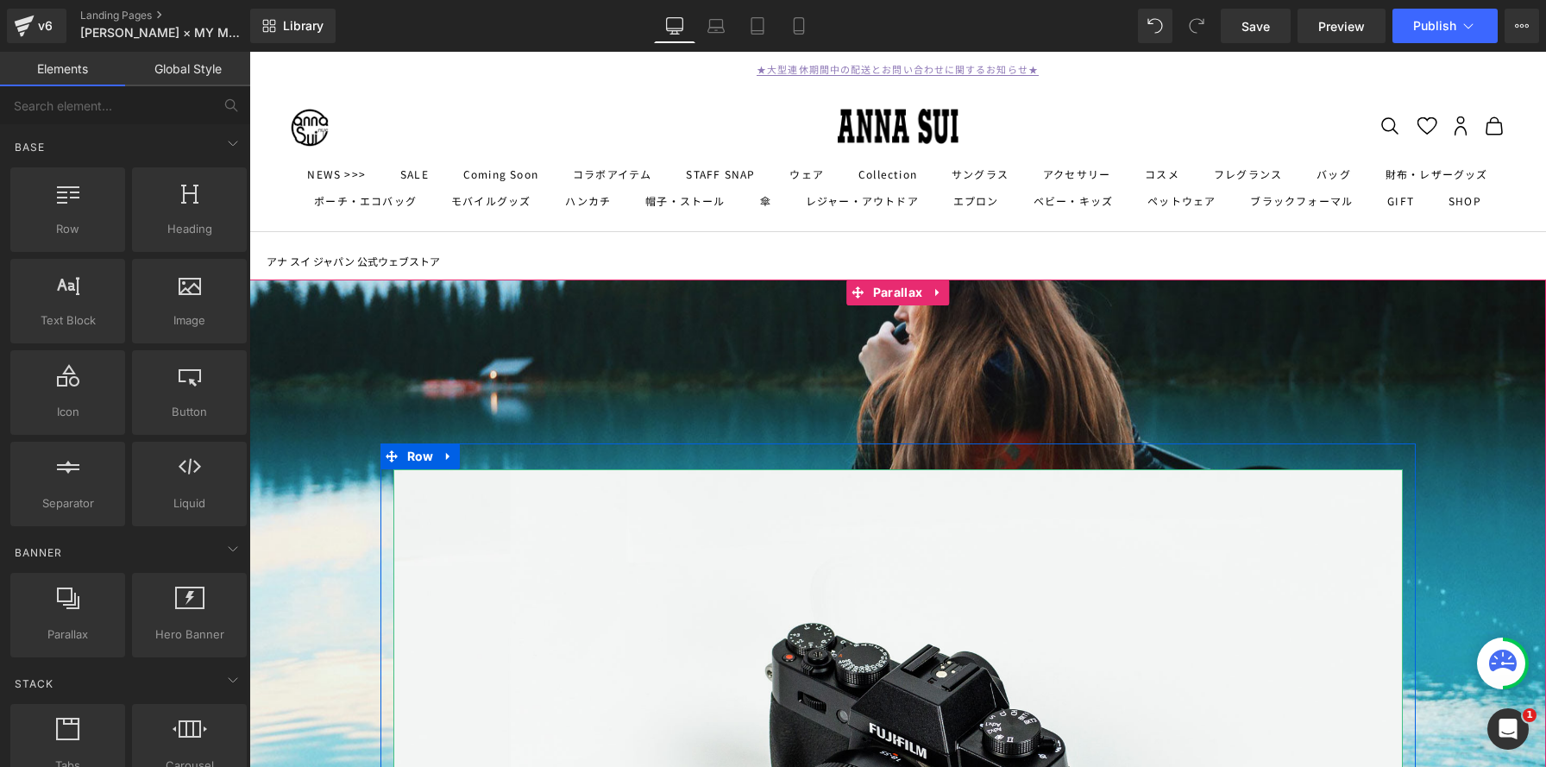
scroll to position [1378, 1297]
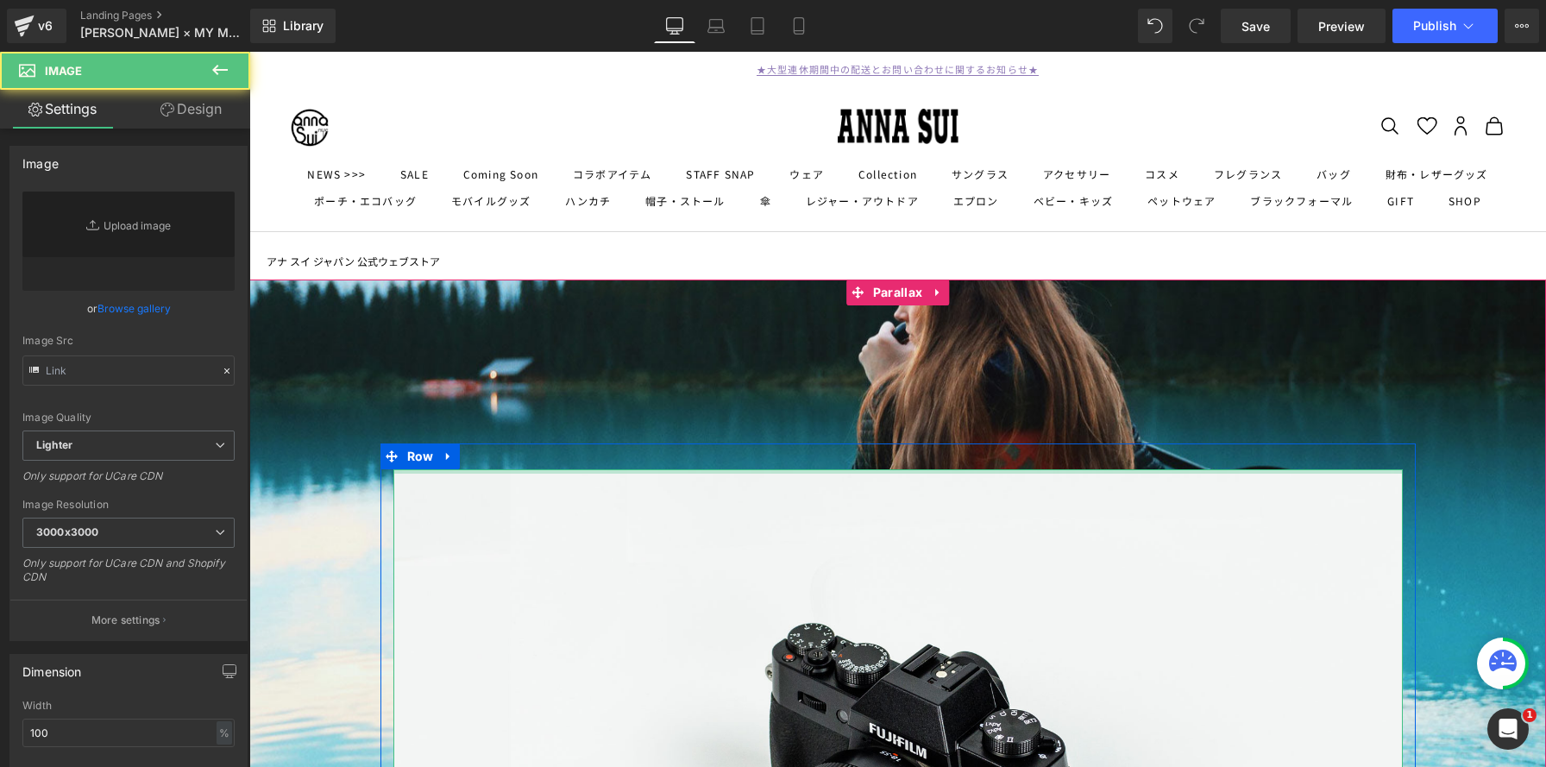
type input "//[DOMAIN_NAME][URL]"
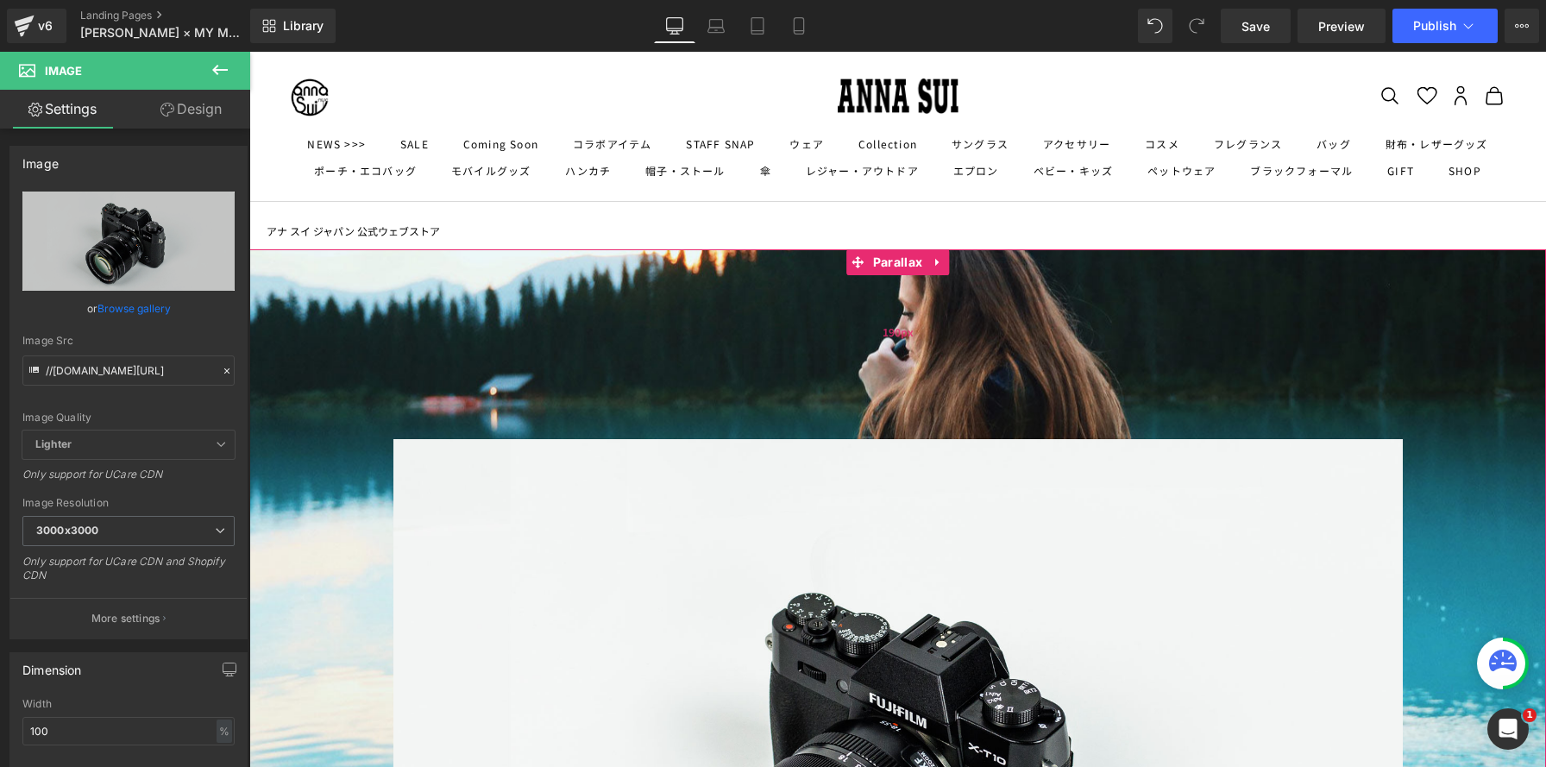
scroll to position [0, 0]
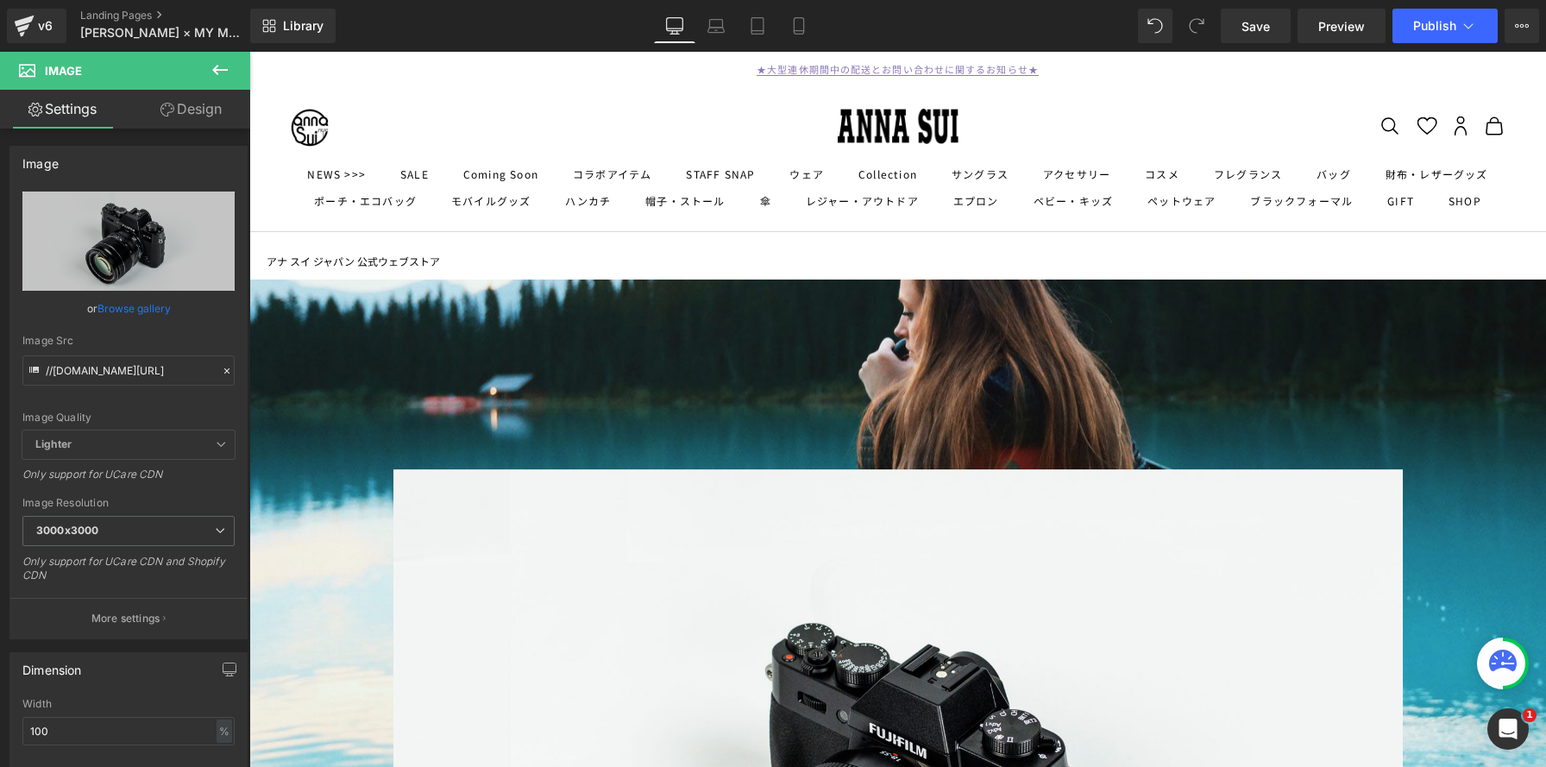
click at [215, 66] on icon at bounding box center [220, 70] width 21 height 21
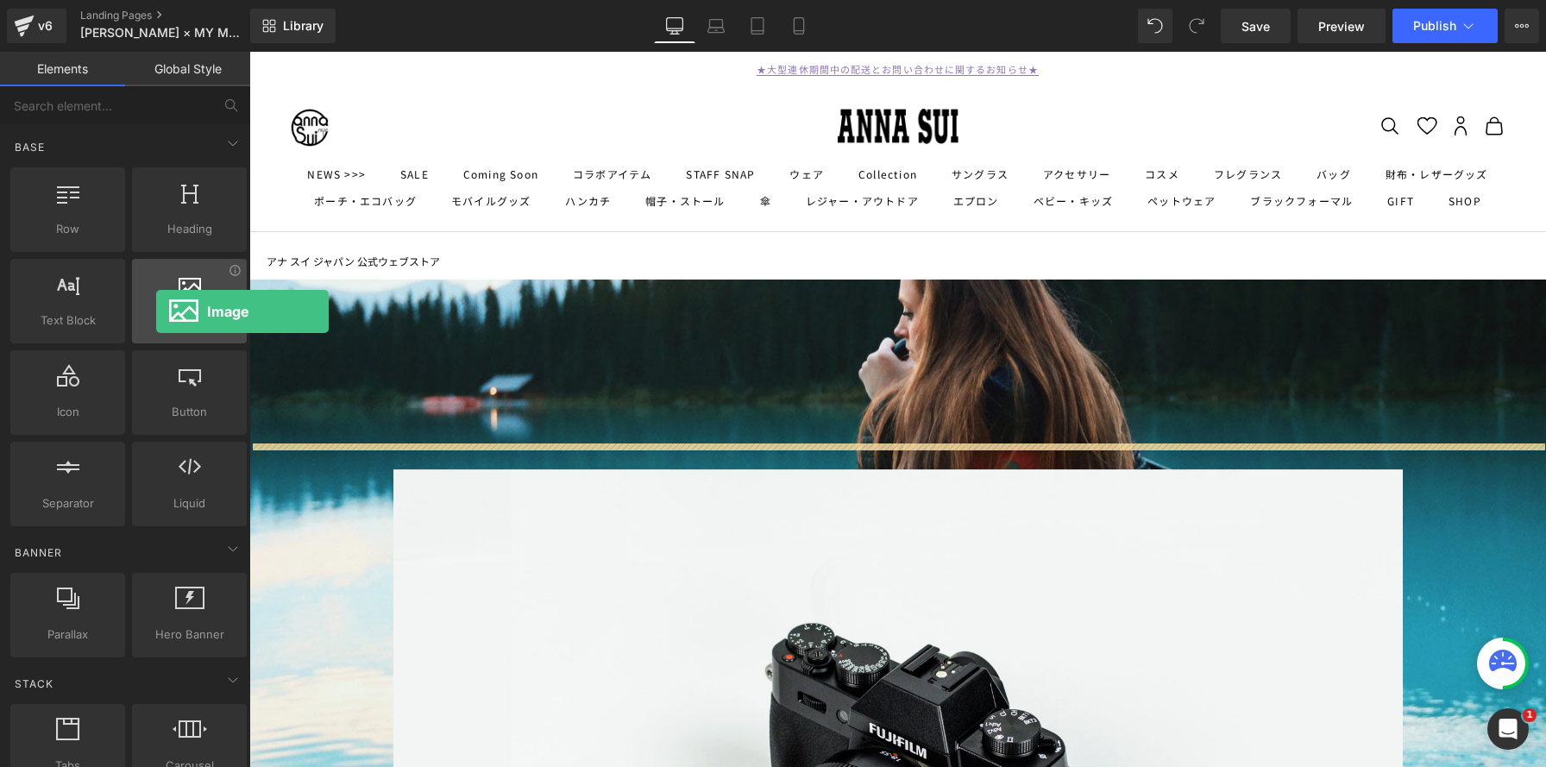
click at [156, 312] on span "Image" at bounding box center [189, 321] width 104 height 18
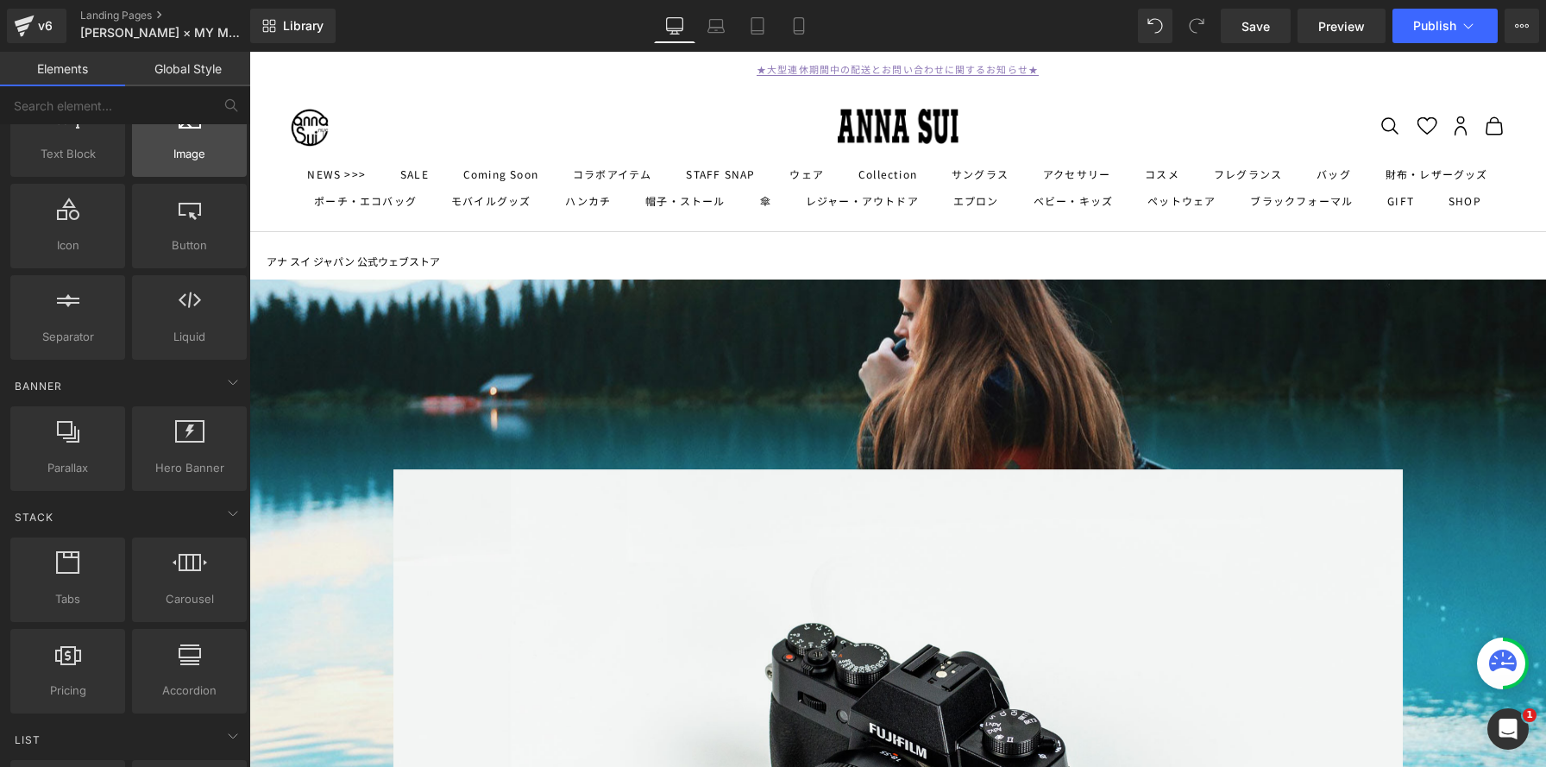
scroll to position [166, 0]
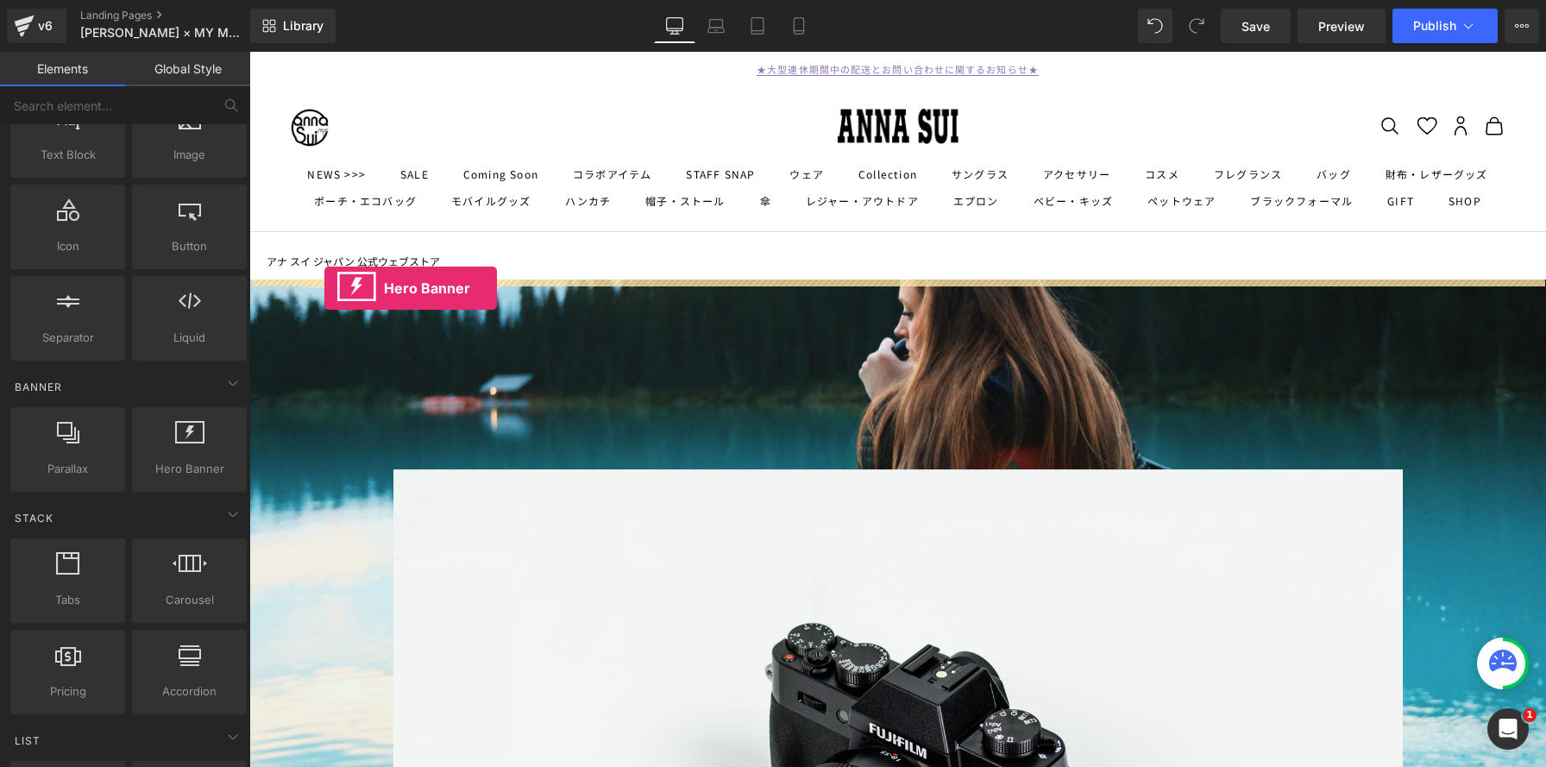
drag, startPoint x: 430, startPoint y: 517, endPoint x: 324, endPoint y: 288, distance: 251.8
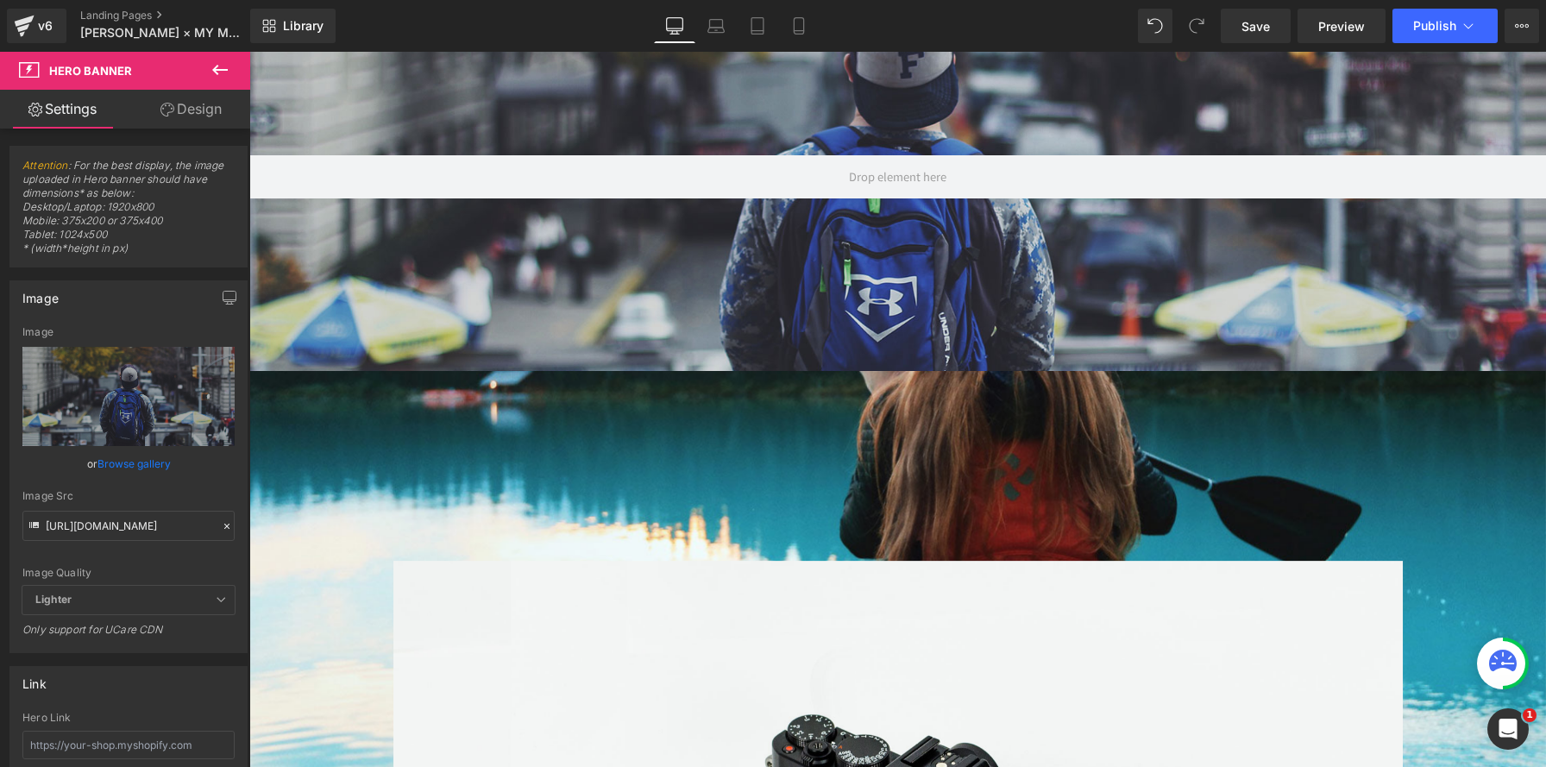
scroll to position [0, 0]
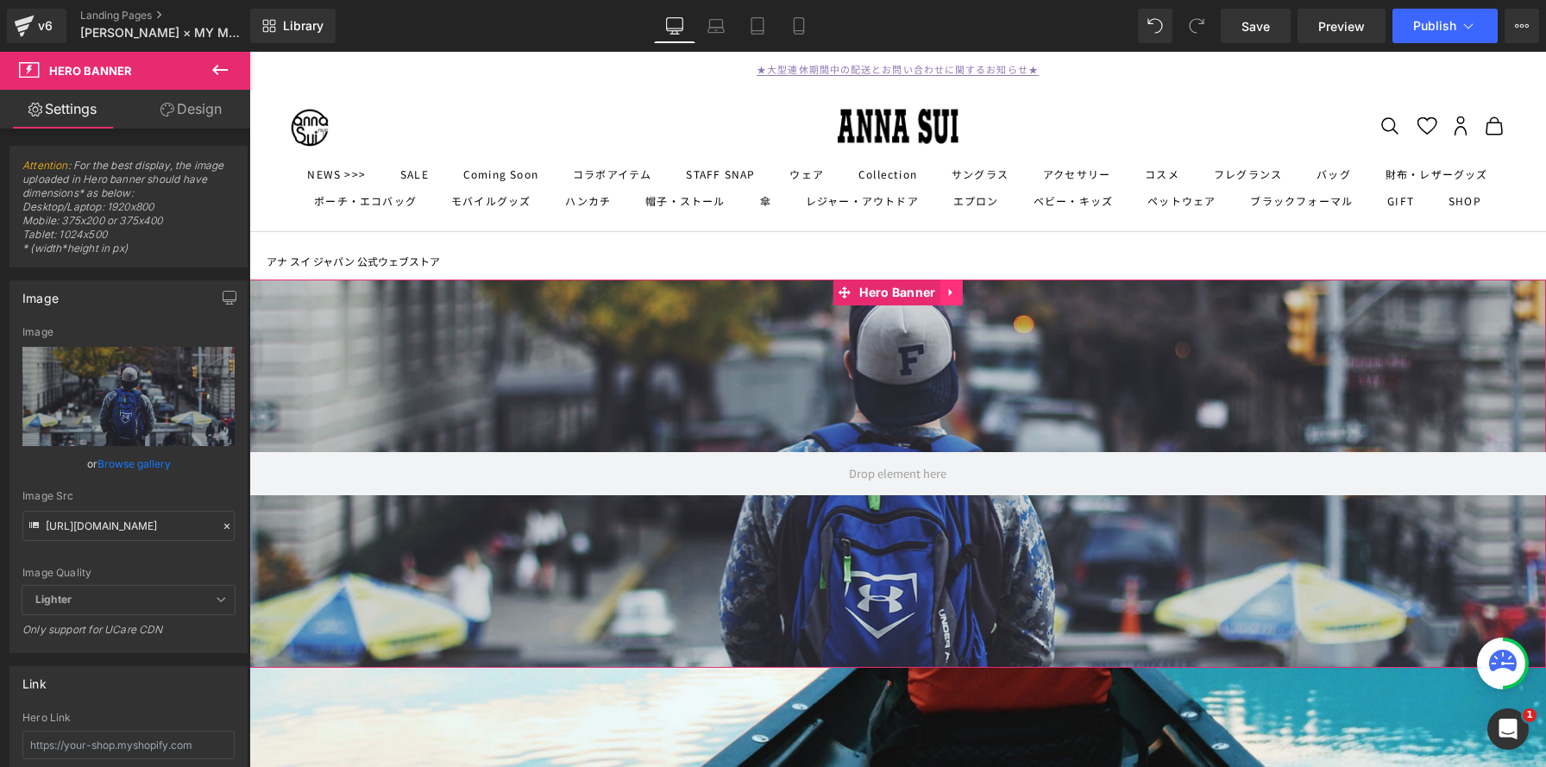
click at [954, 300] on link at bounding box center [952, 293] width 22 height 26
drag, startPoint x: 963, startPoint y: 293, endPoint x: 847, endPoint y: 287, distance: 115.8
click at [963, 293] on icon at bounding box center [963, 293] width 12 height 13
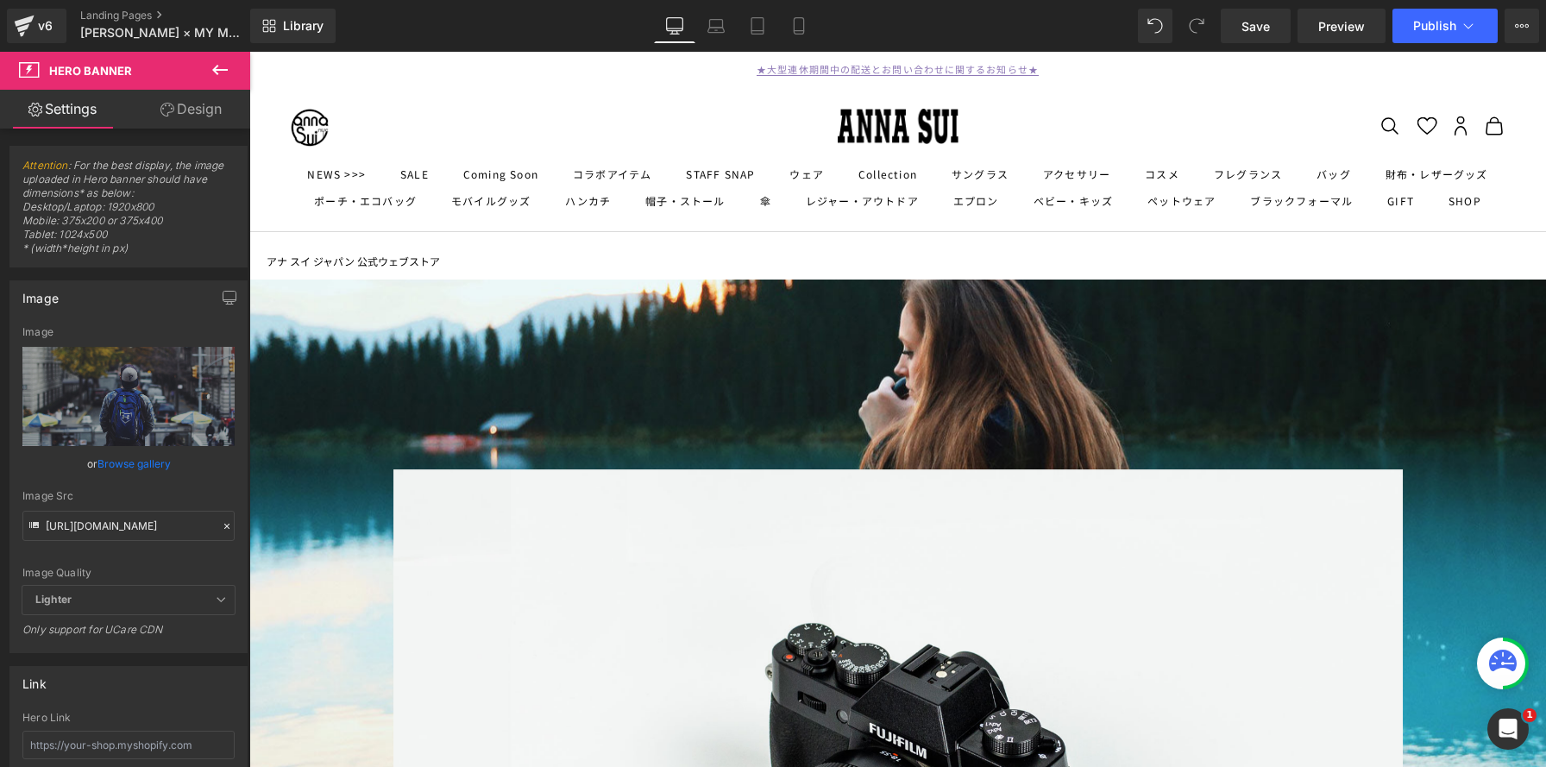
scroll to position [2025, 1297]
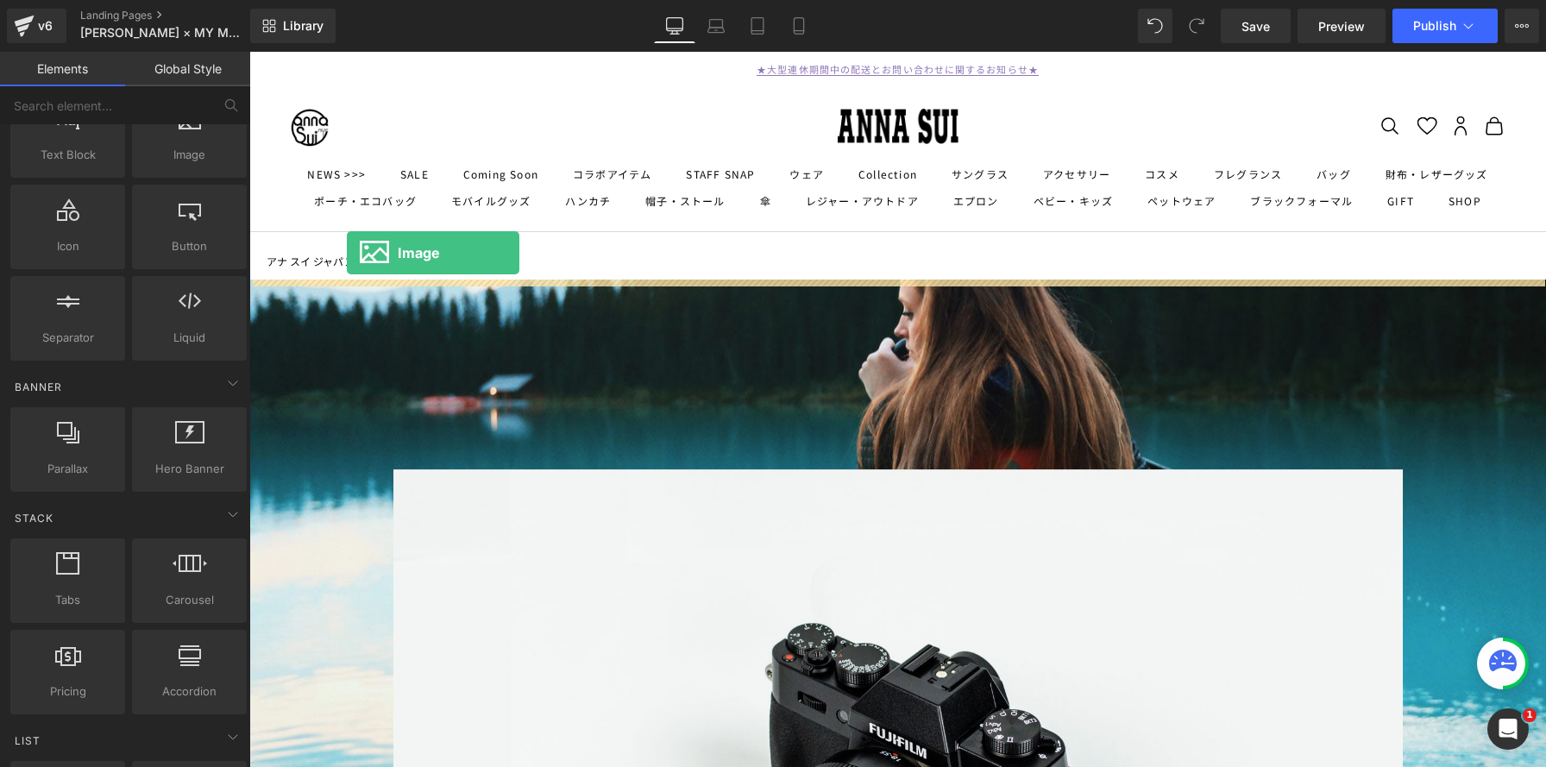
drag, startPoint x: 431, startPoint y: 192, endPoint x: 347, endPoint y: 253, distance: 103.7
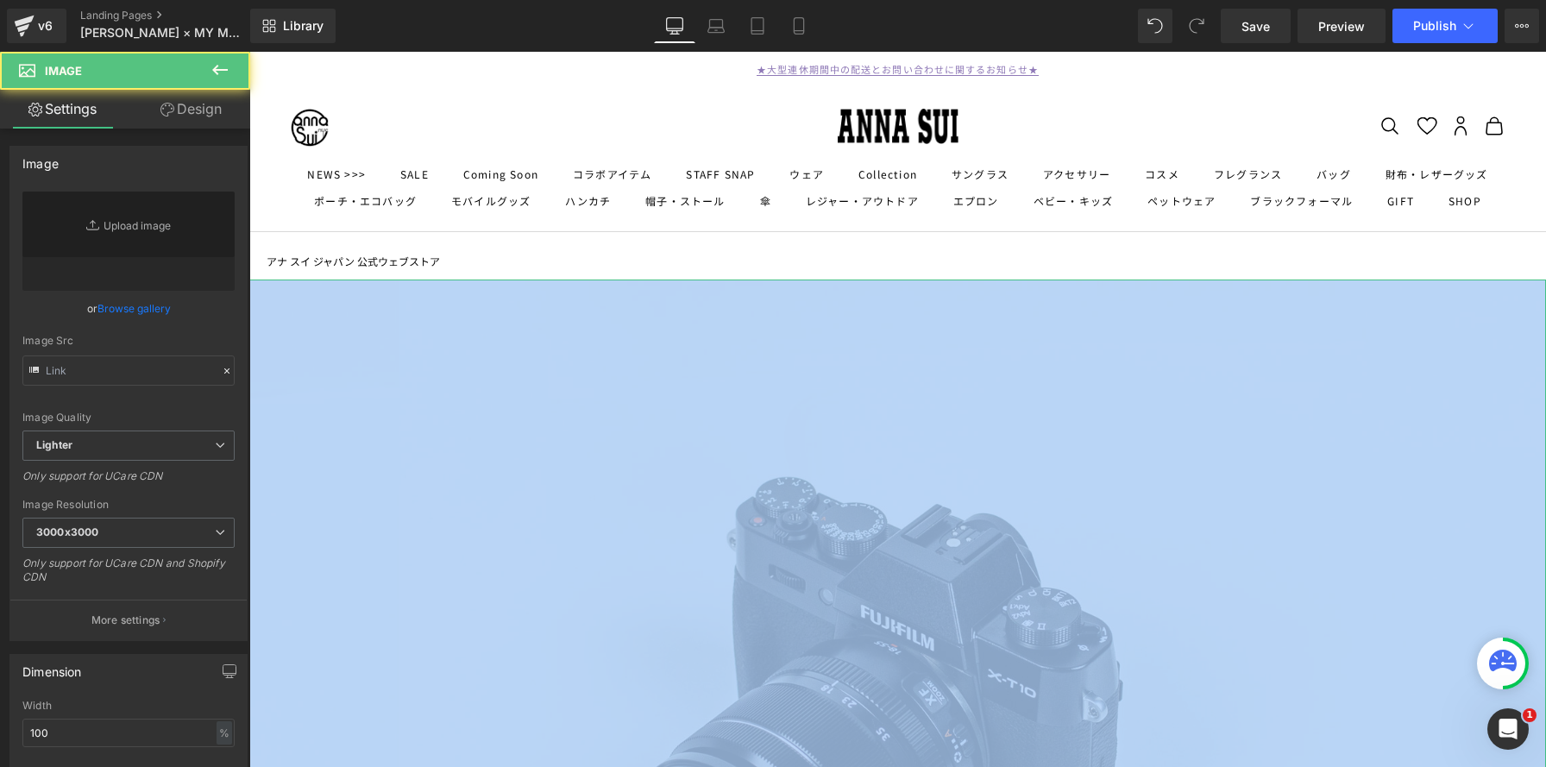
scroll to position [2047, 1297]
type input "//[DOMAIN_NAME][URL]"
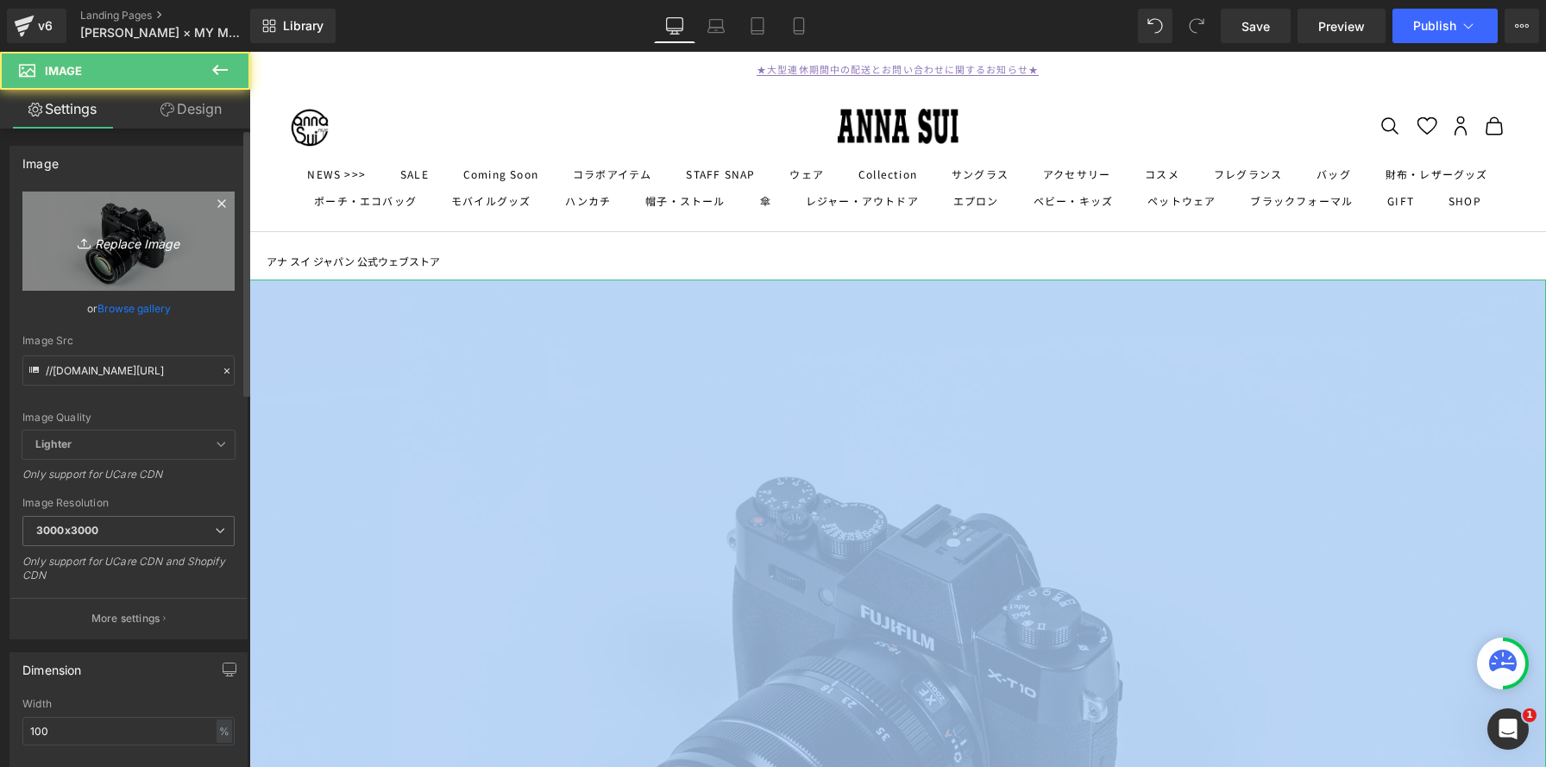
scroll to position [2884, 1297]
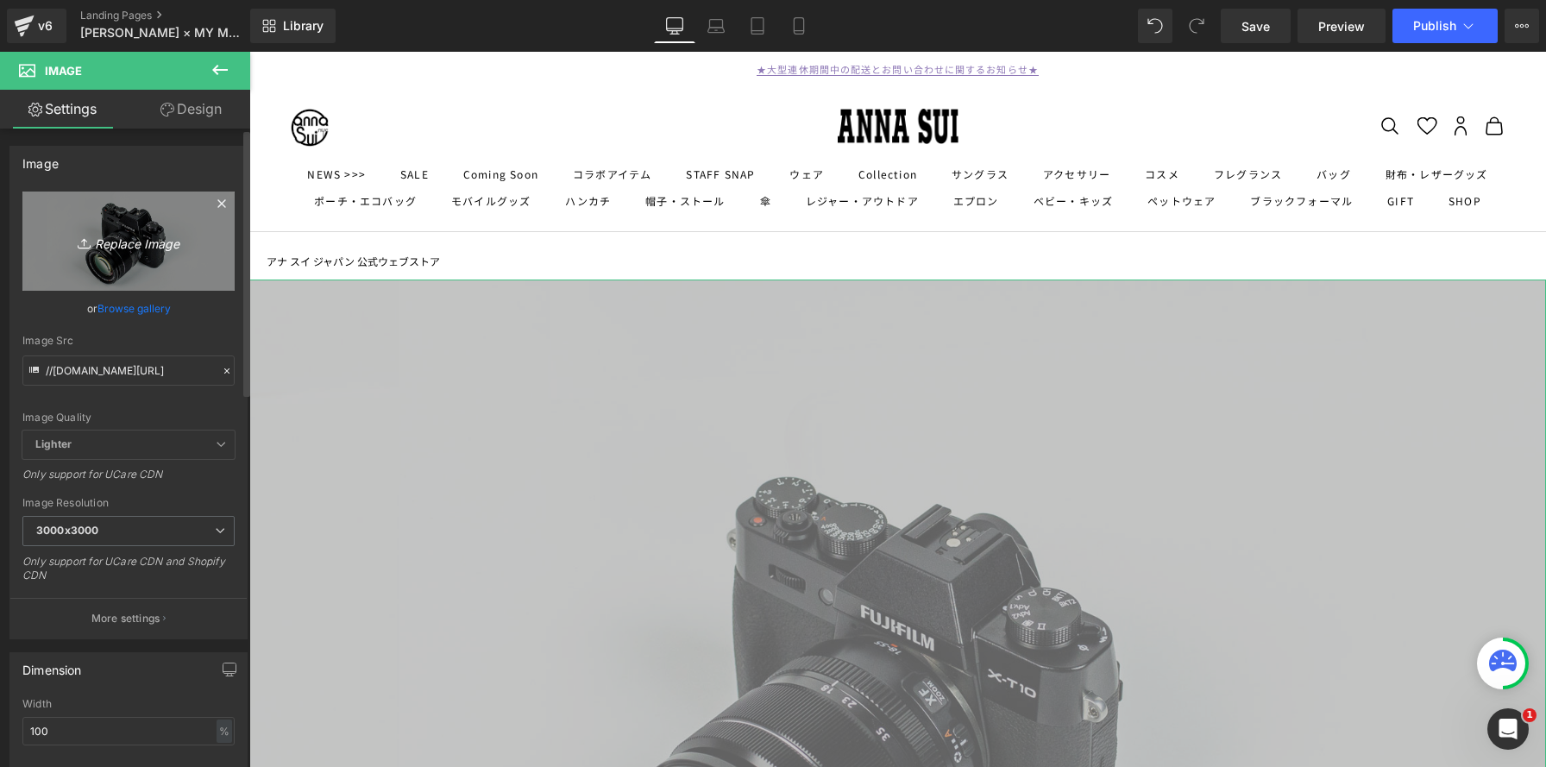
click at [111, 236] on icon "Replace Image" at bounding box center [129, 241] width 138 height 22
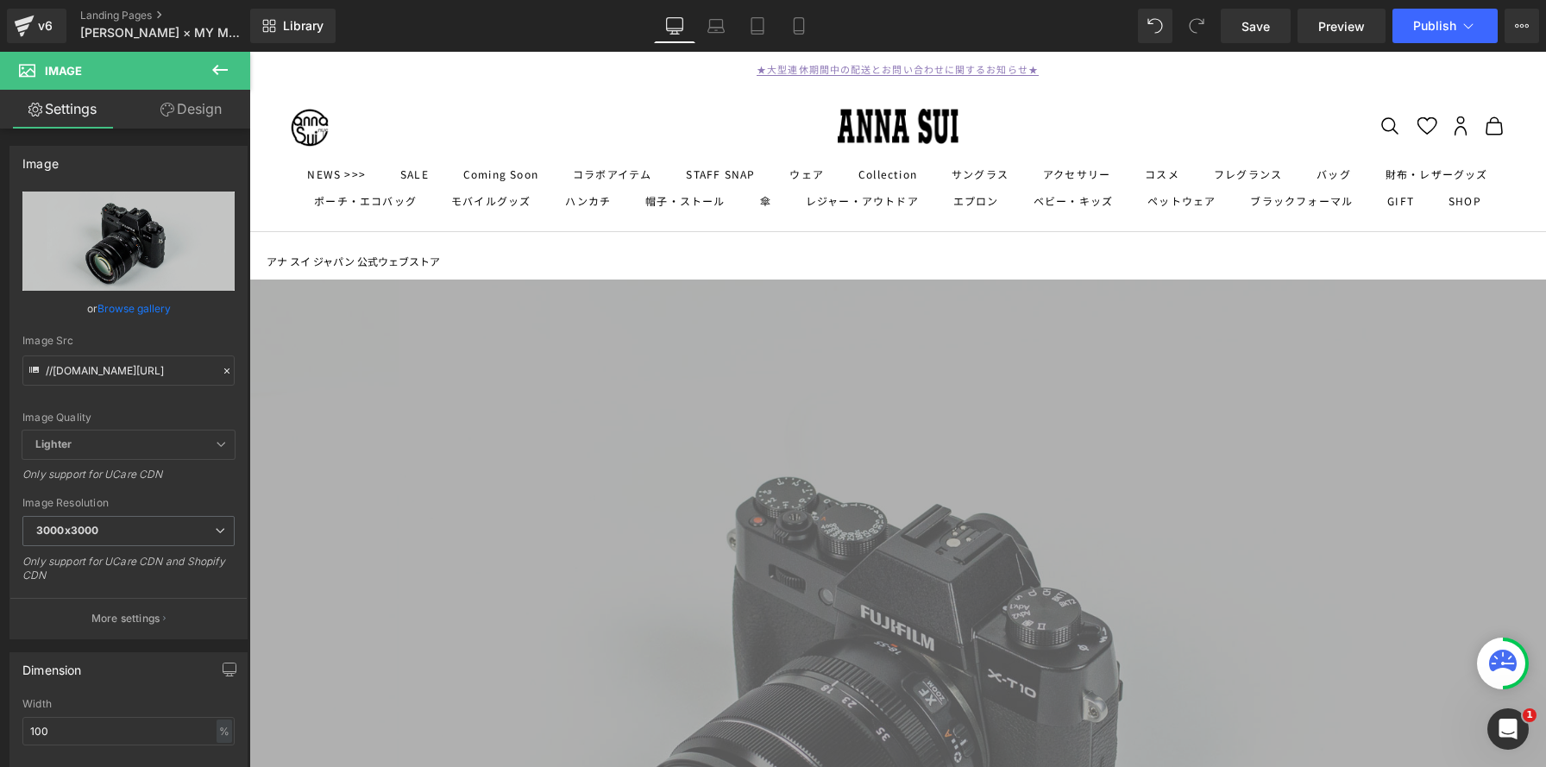
type input "C:\fakepath\0015-02-3.jpg"
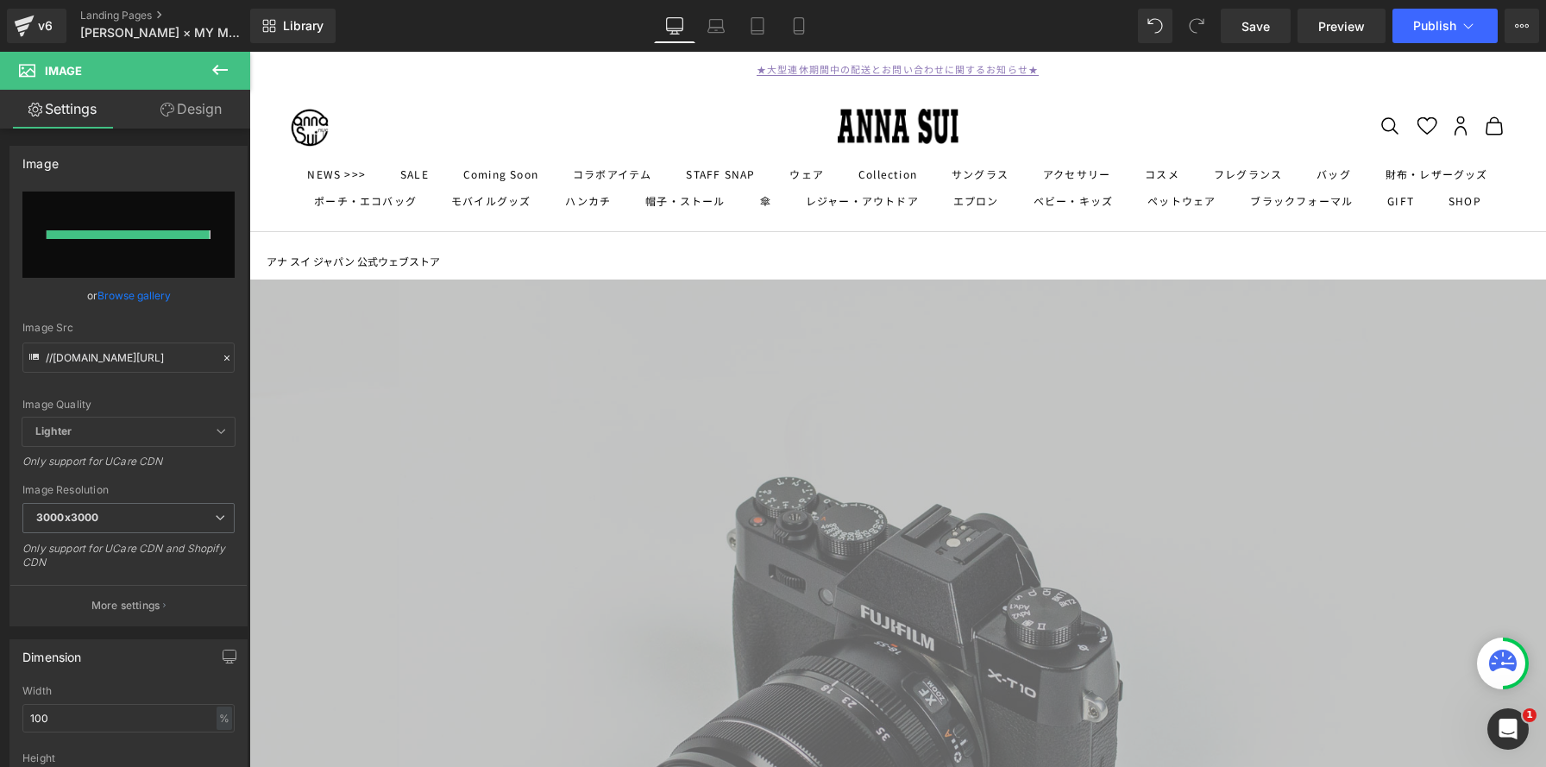
type input "[URL][DOMAIN_NAME]"
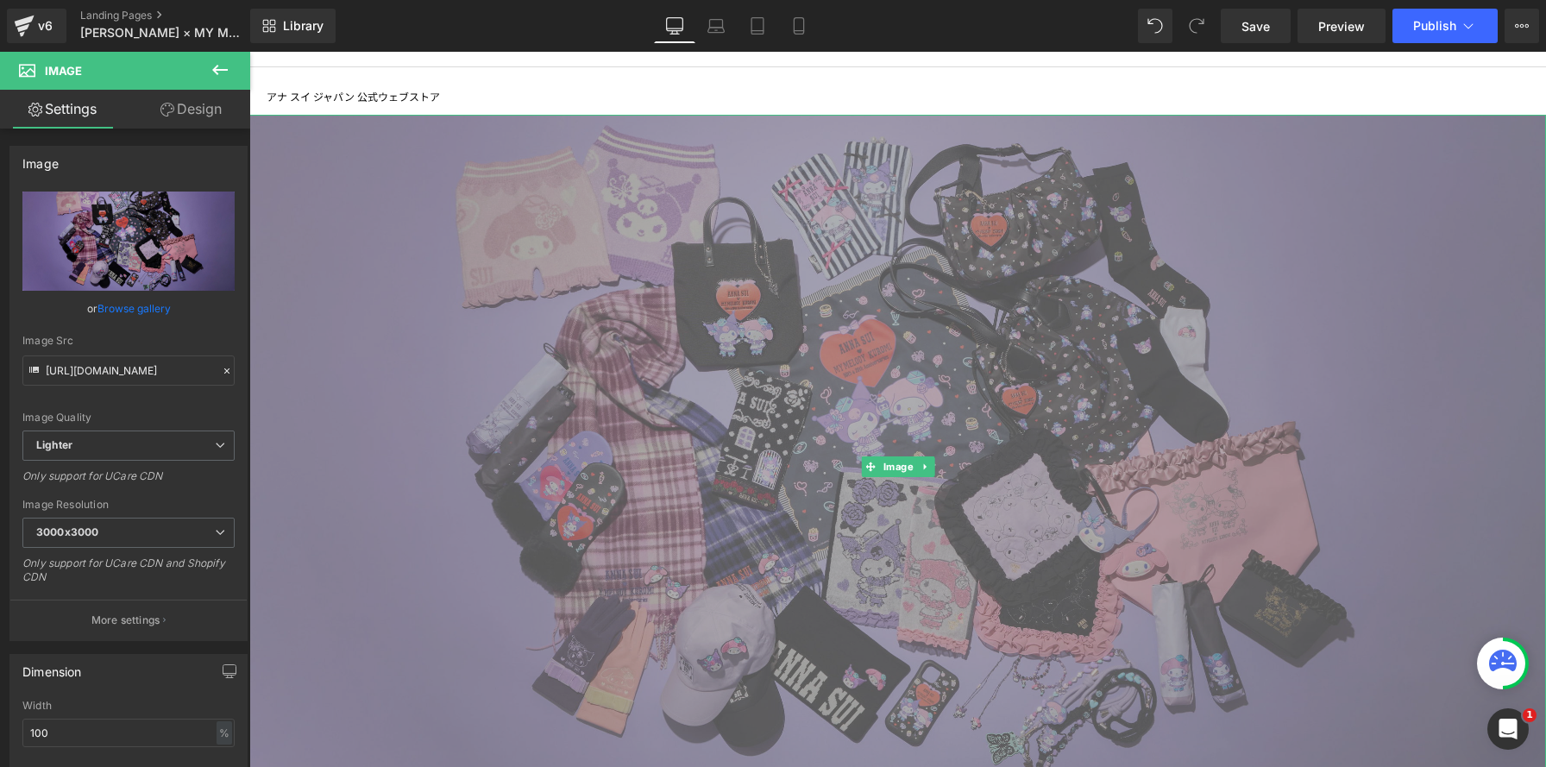
scroll to position [0, 0]
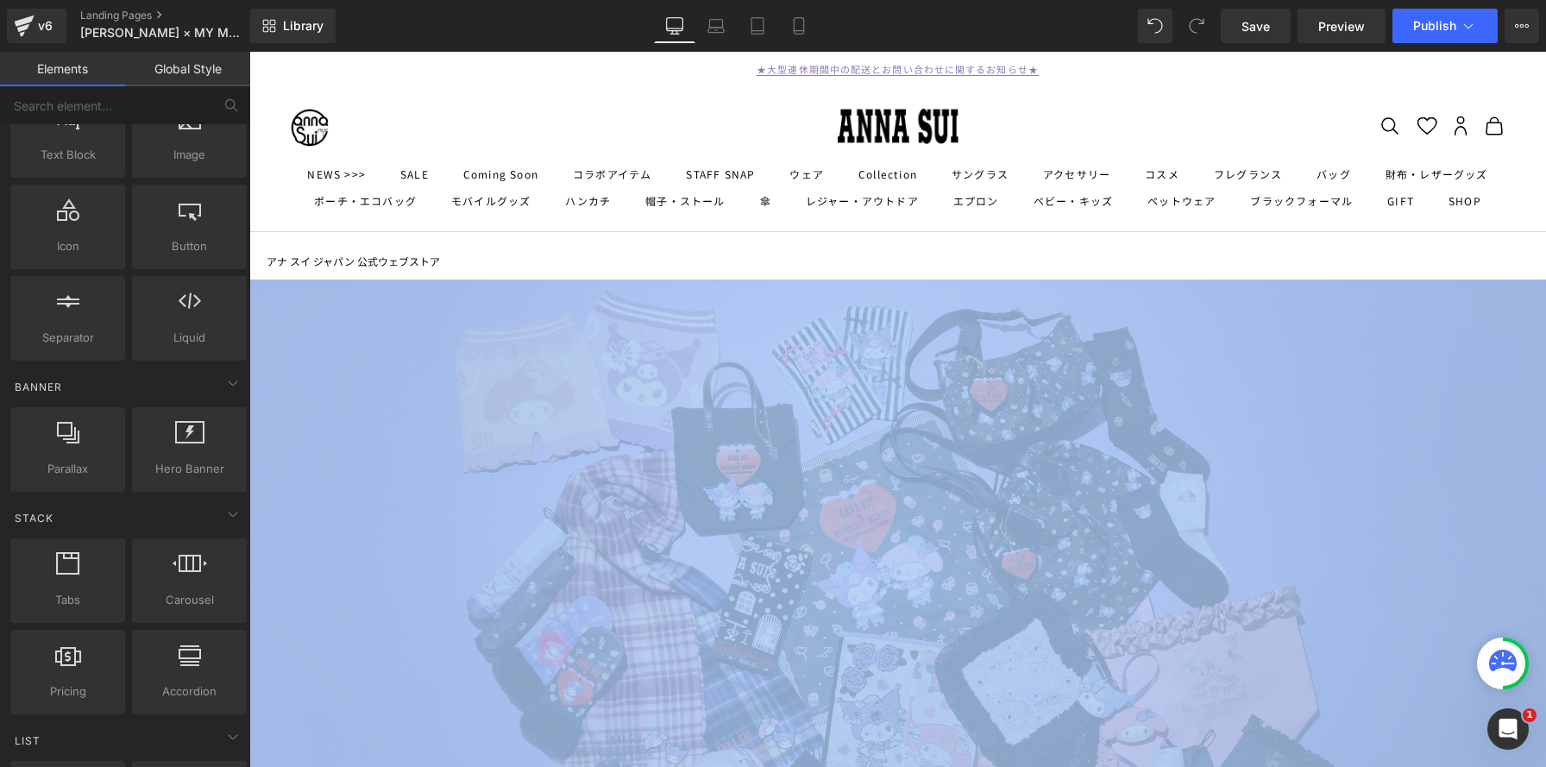
click at [963, 254] on nav "アナ スイ ジャパン 公式ウェブストア" at bounding box center [897, 256] width 1269 height 48
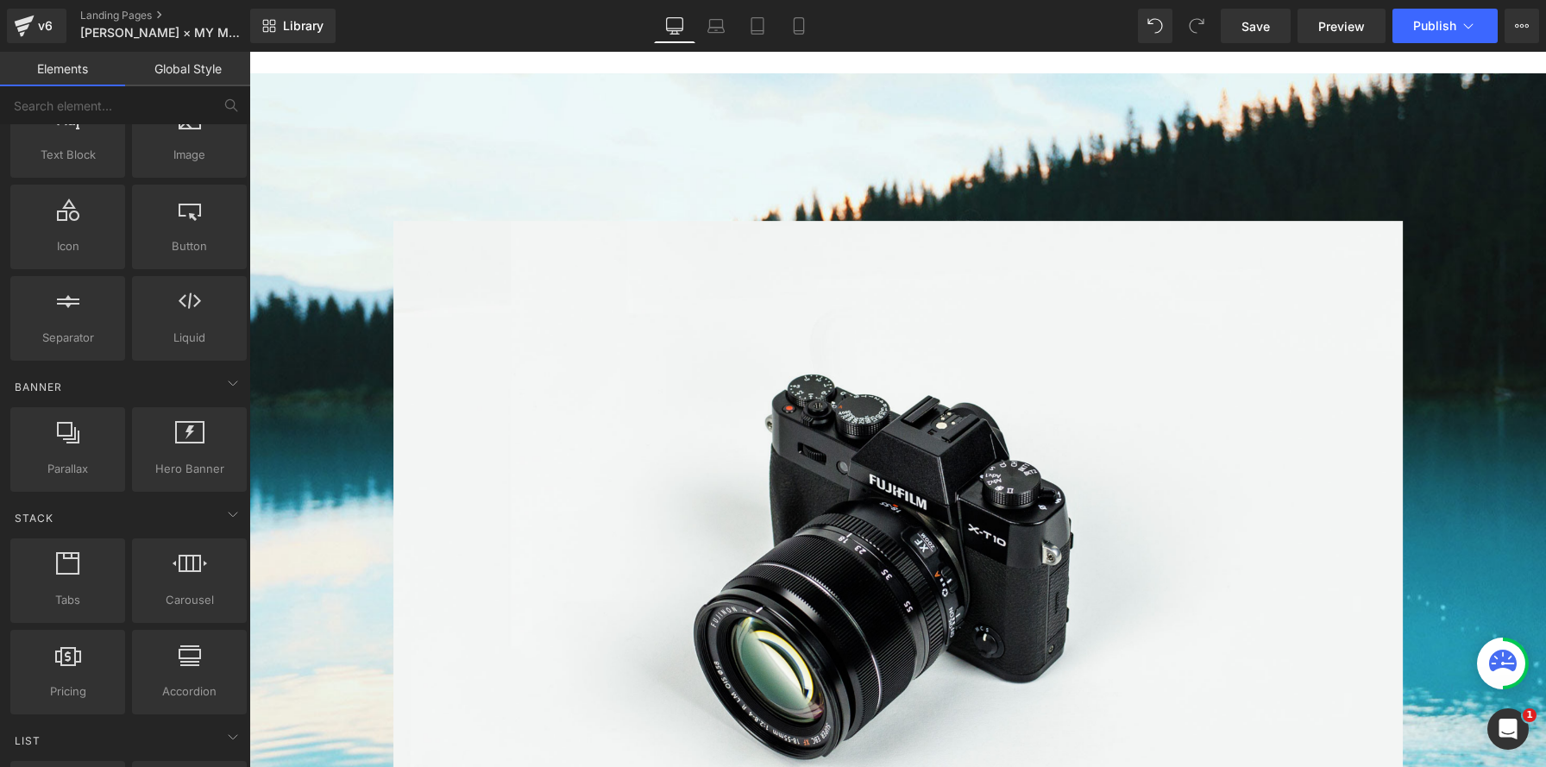
scroll to position [1179, 0]
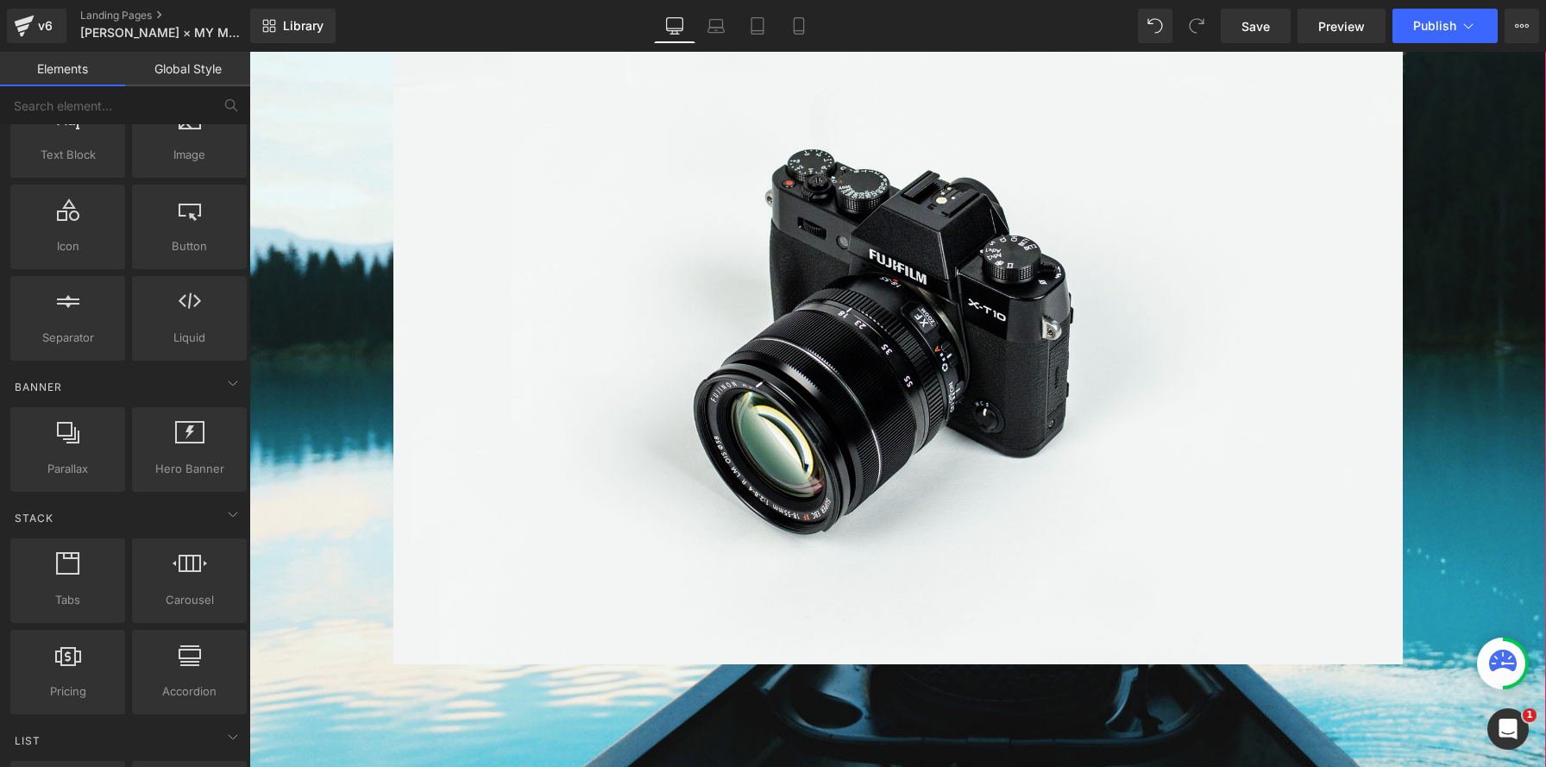
click at [280, 374] on span "Image Row" at bounding box center [897, 321] width 1297 height 703
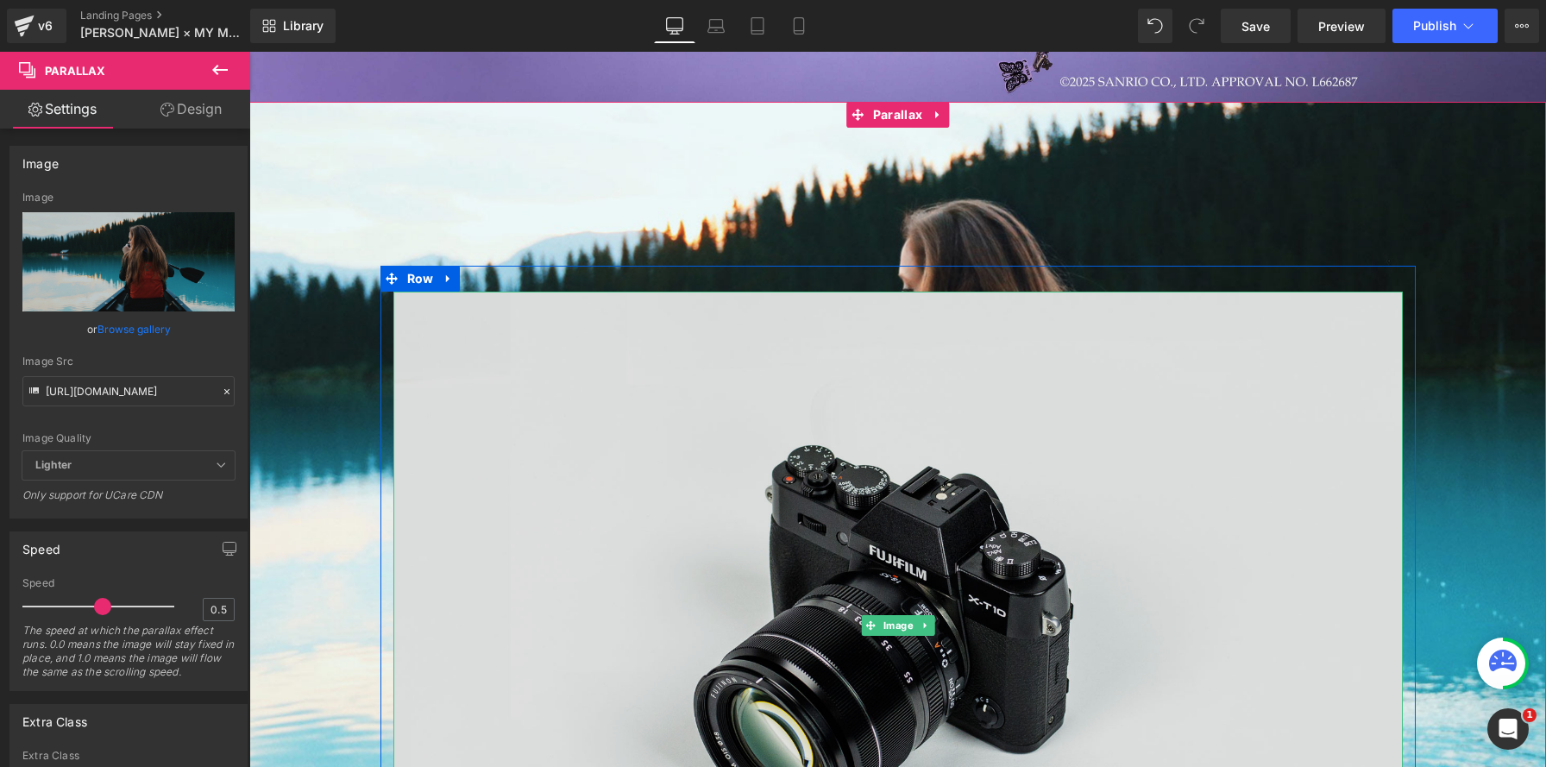
scroll to position [850, 0]
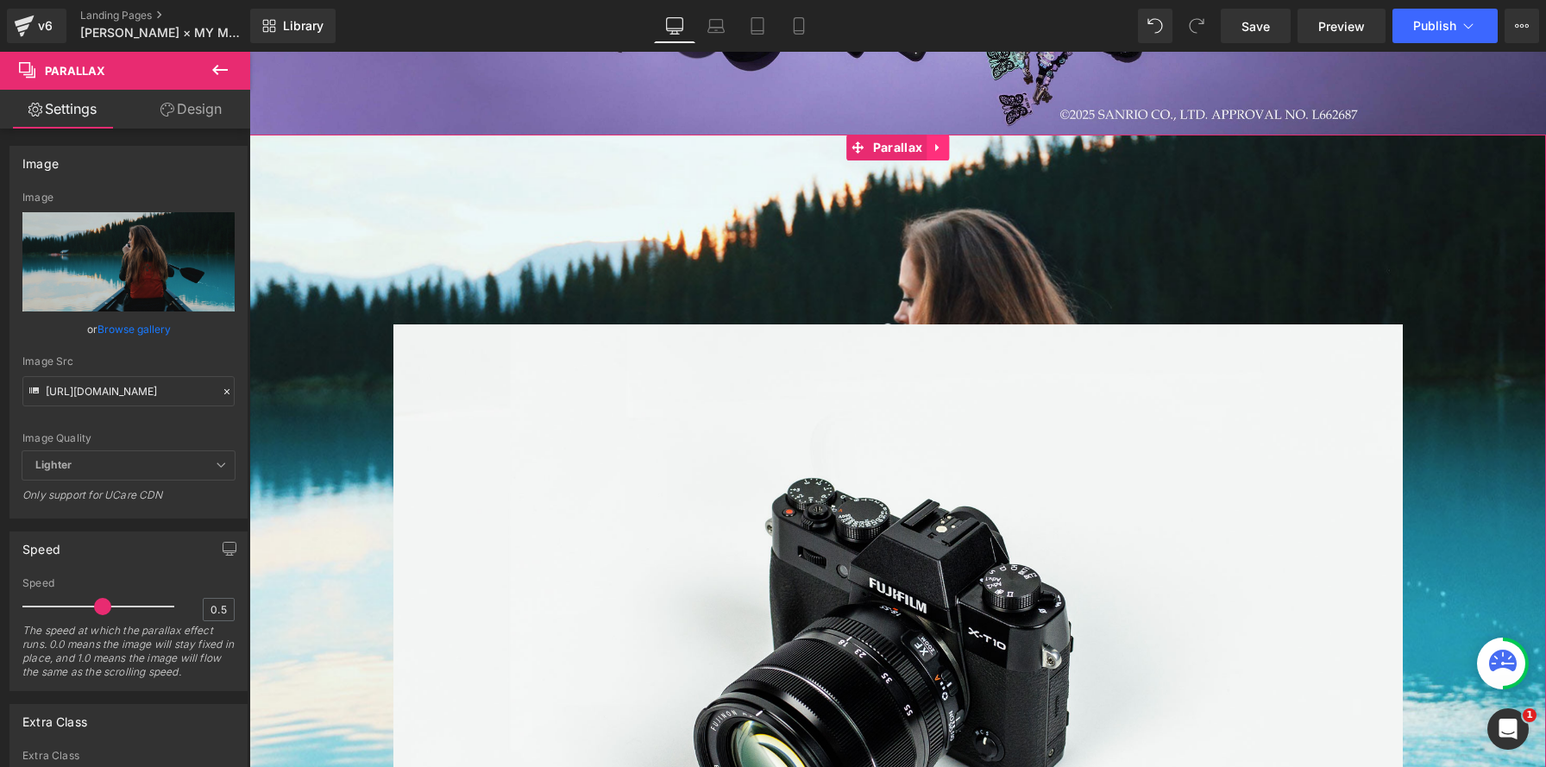
click at [941, 151] on icon at bounding box center [938, 147] width 12 height 13
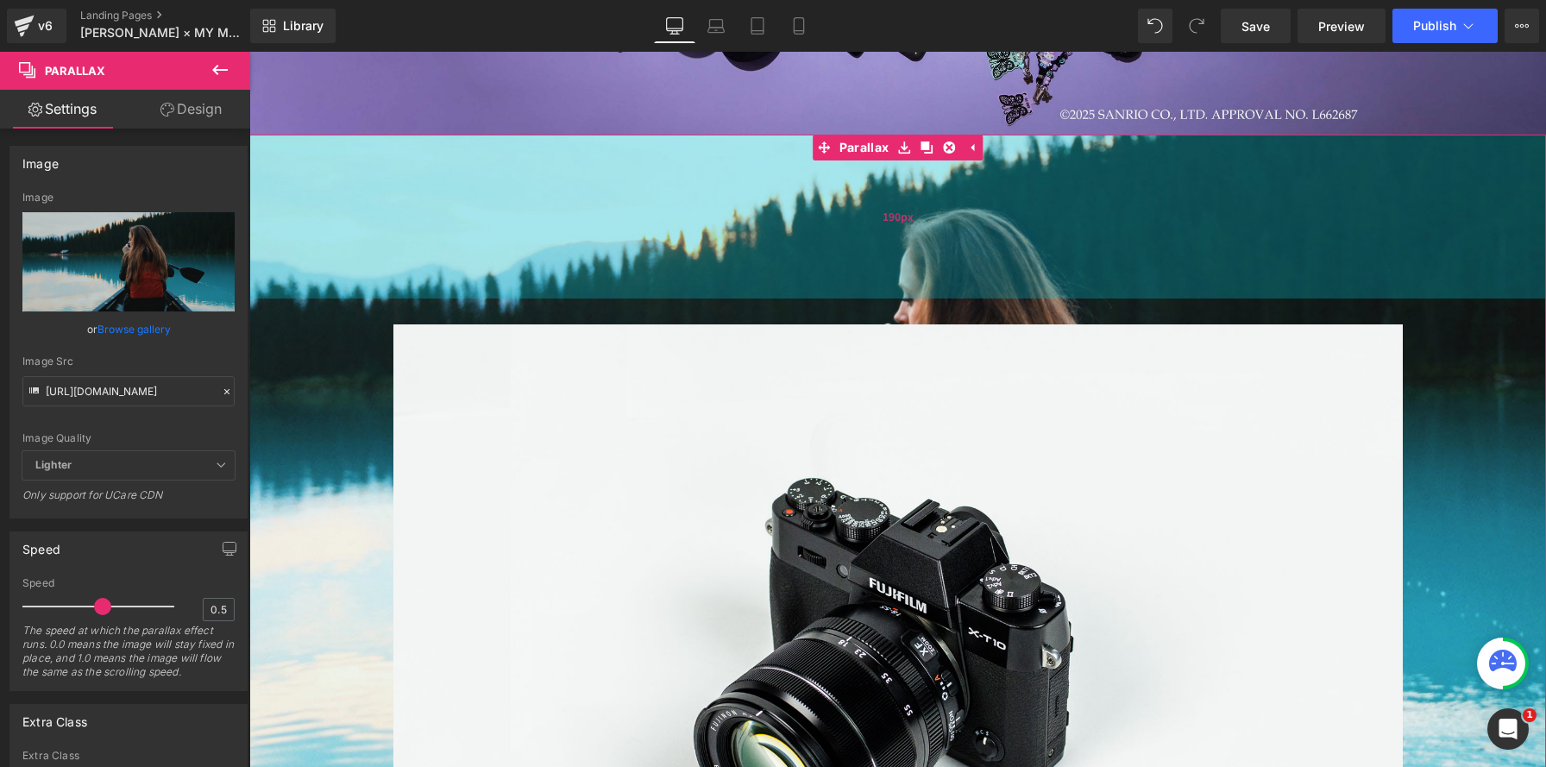
click at [268, 217] on div "190px" at bounding box center [897, 217] width 1297 height 164
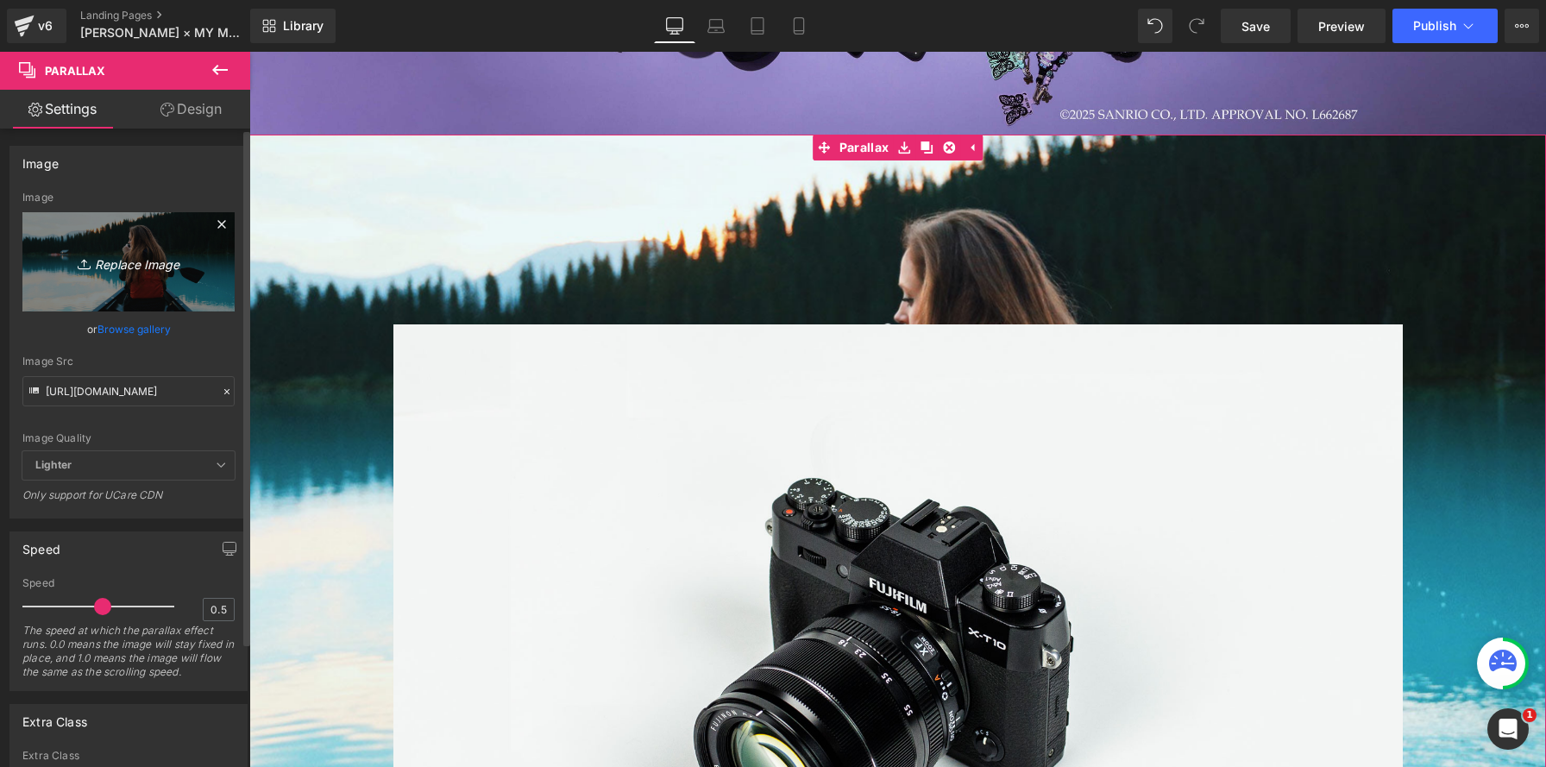
click at [78, 281] on link "Replace Image" at bounding box center [128, 261] width 212 height 99
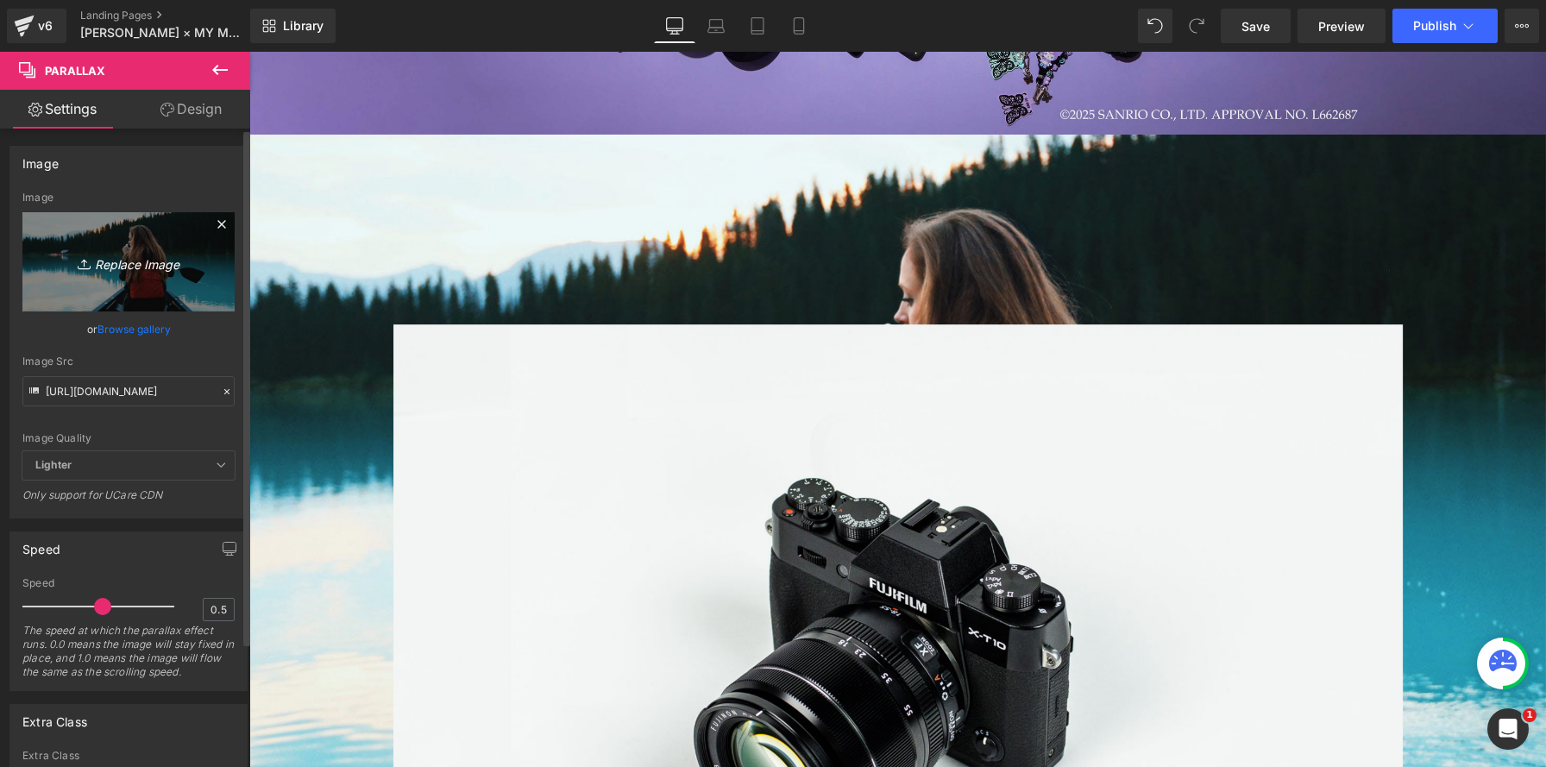
type input "C:\fakepath\パープル-01.jpg"
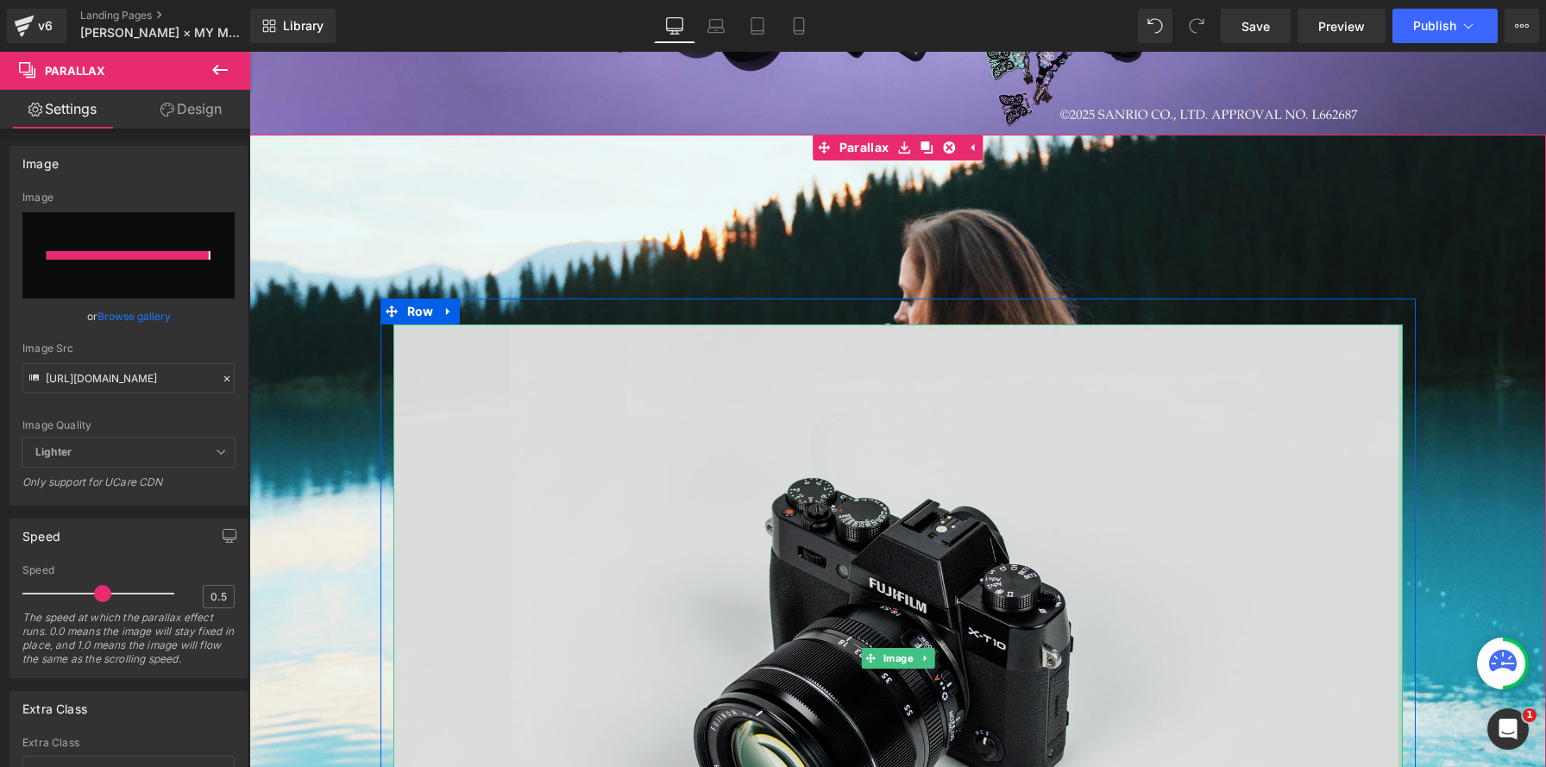
type input "[URL][DOMAIN_NAME]"
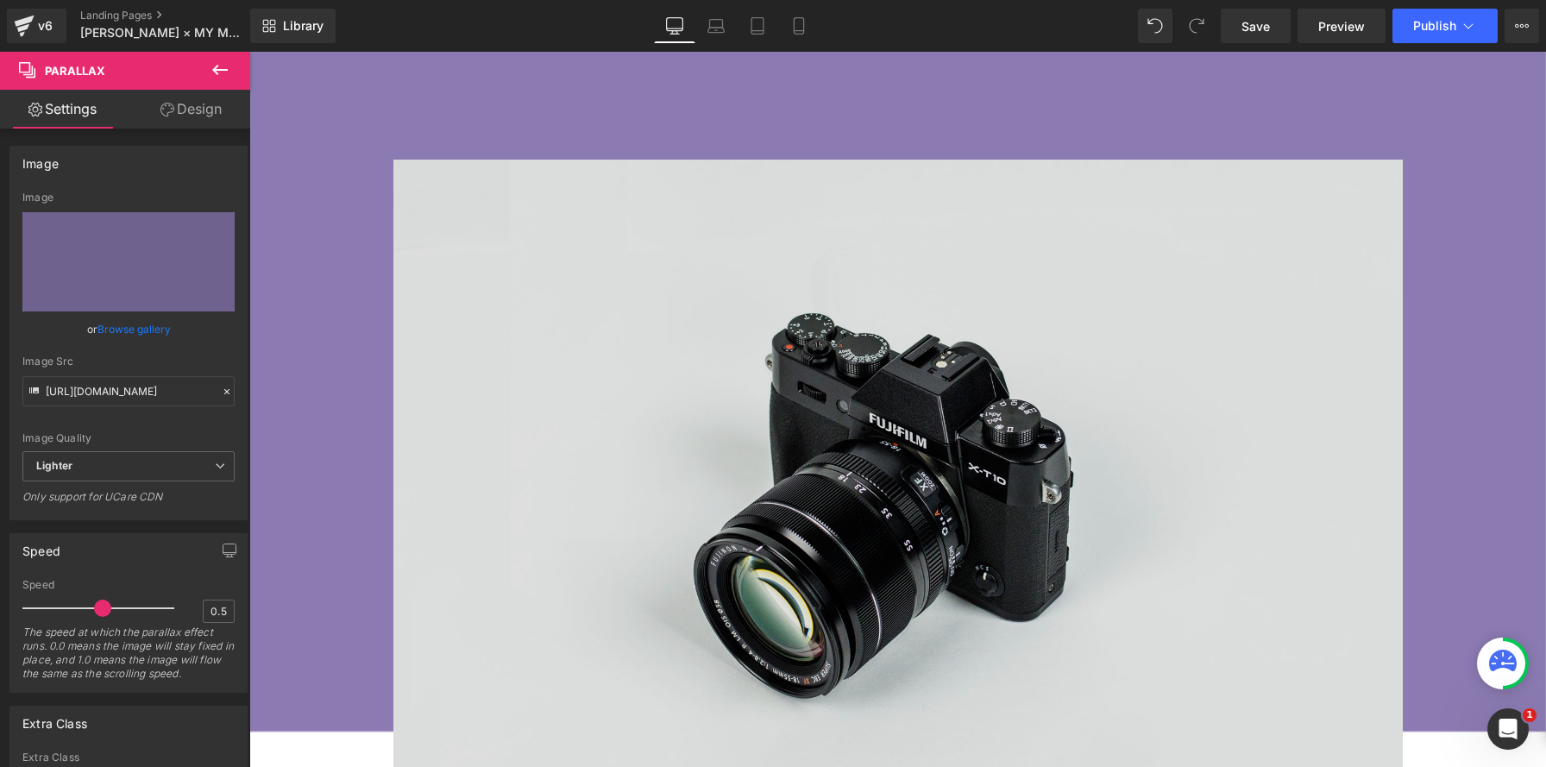
scroll to position [935, 0]
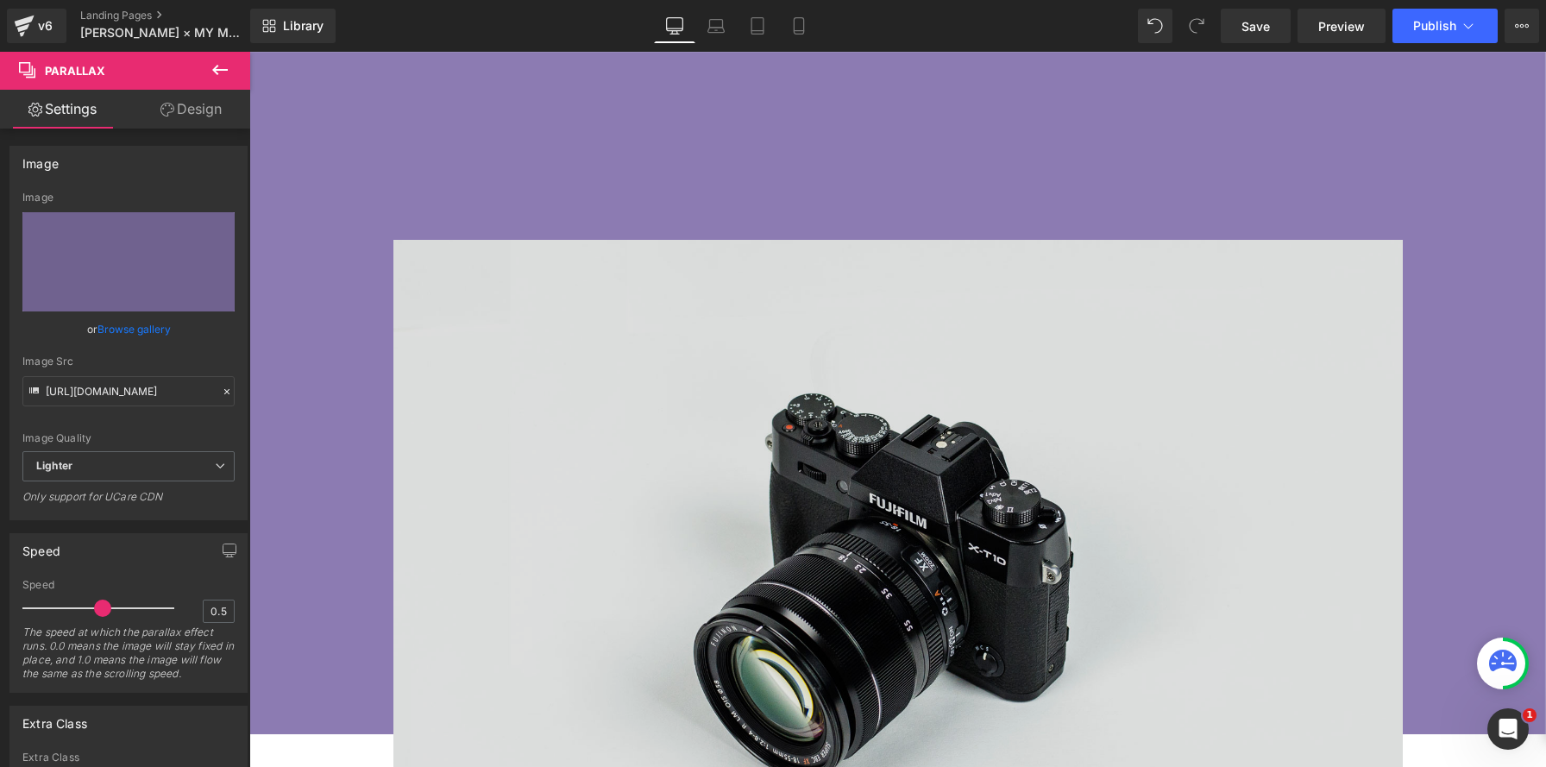
click at [701, 281] on img at bounding box center [899, 574] width 1010 height 669
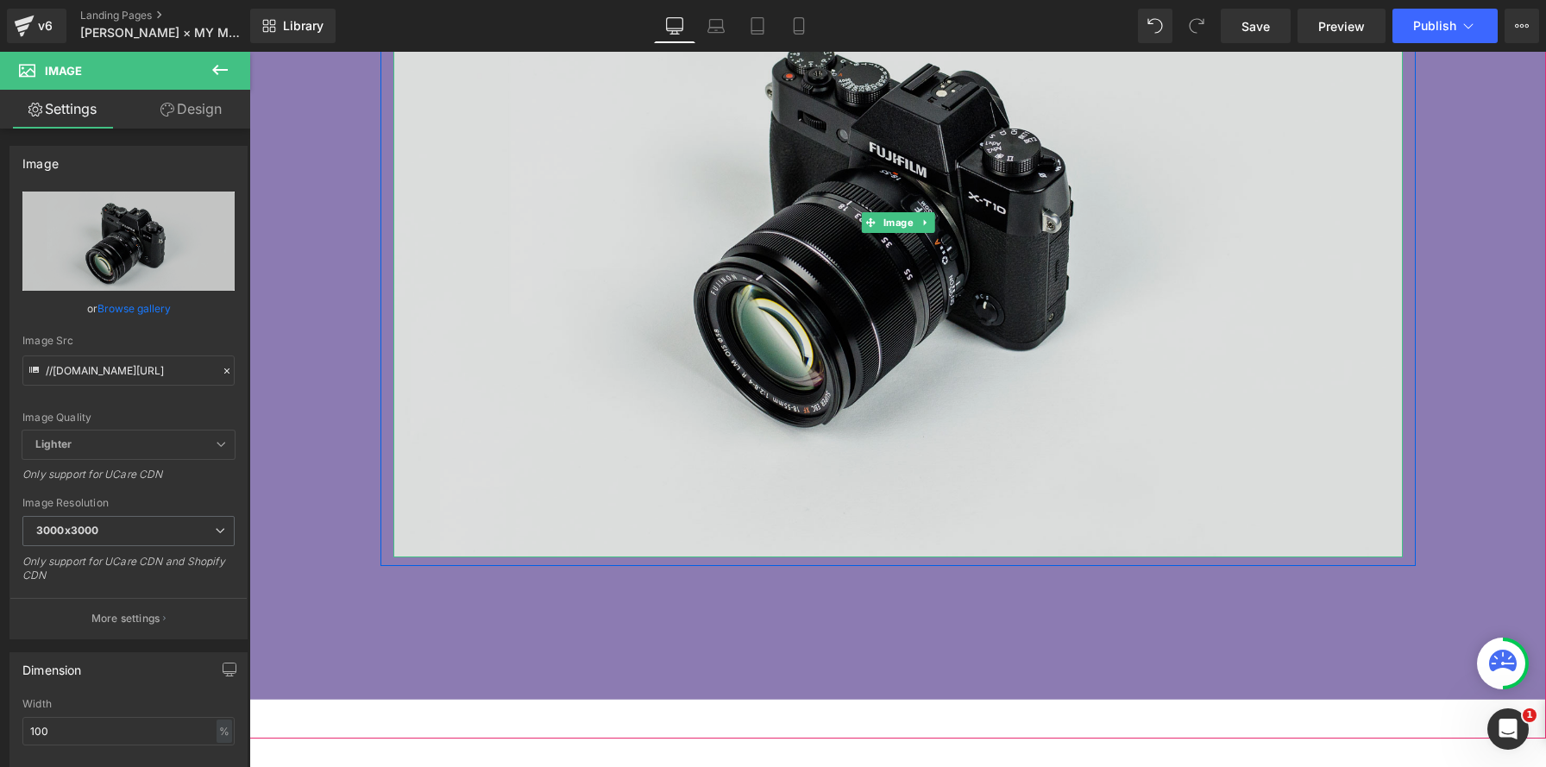
scroll to position [1289, 0]
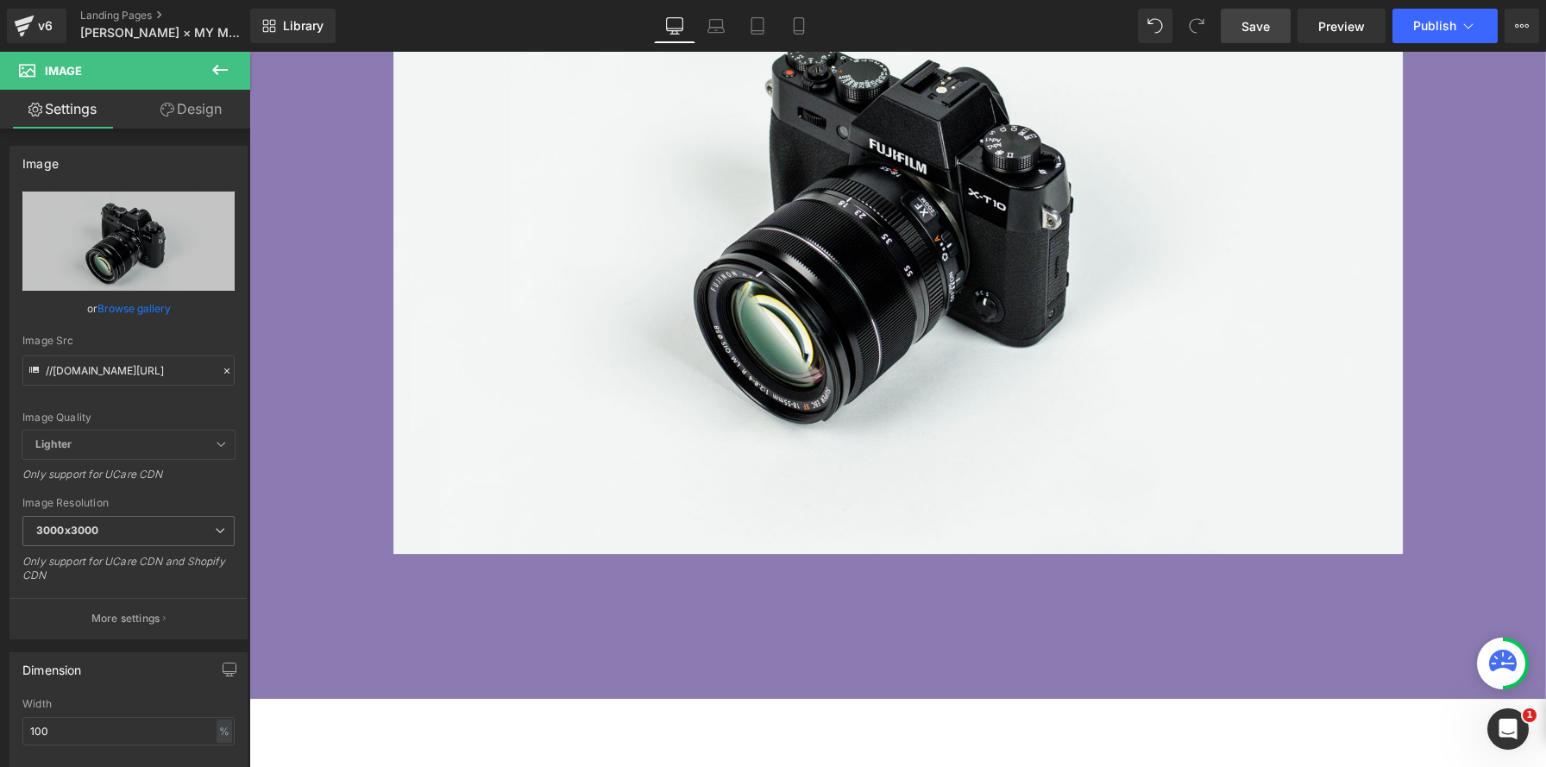
click at [1249, 33] on span "Save" at bounding box center [1256, 26] width 28 height 18
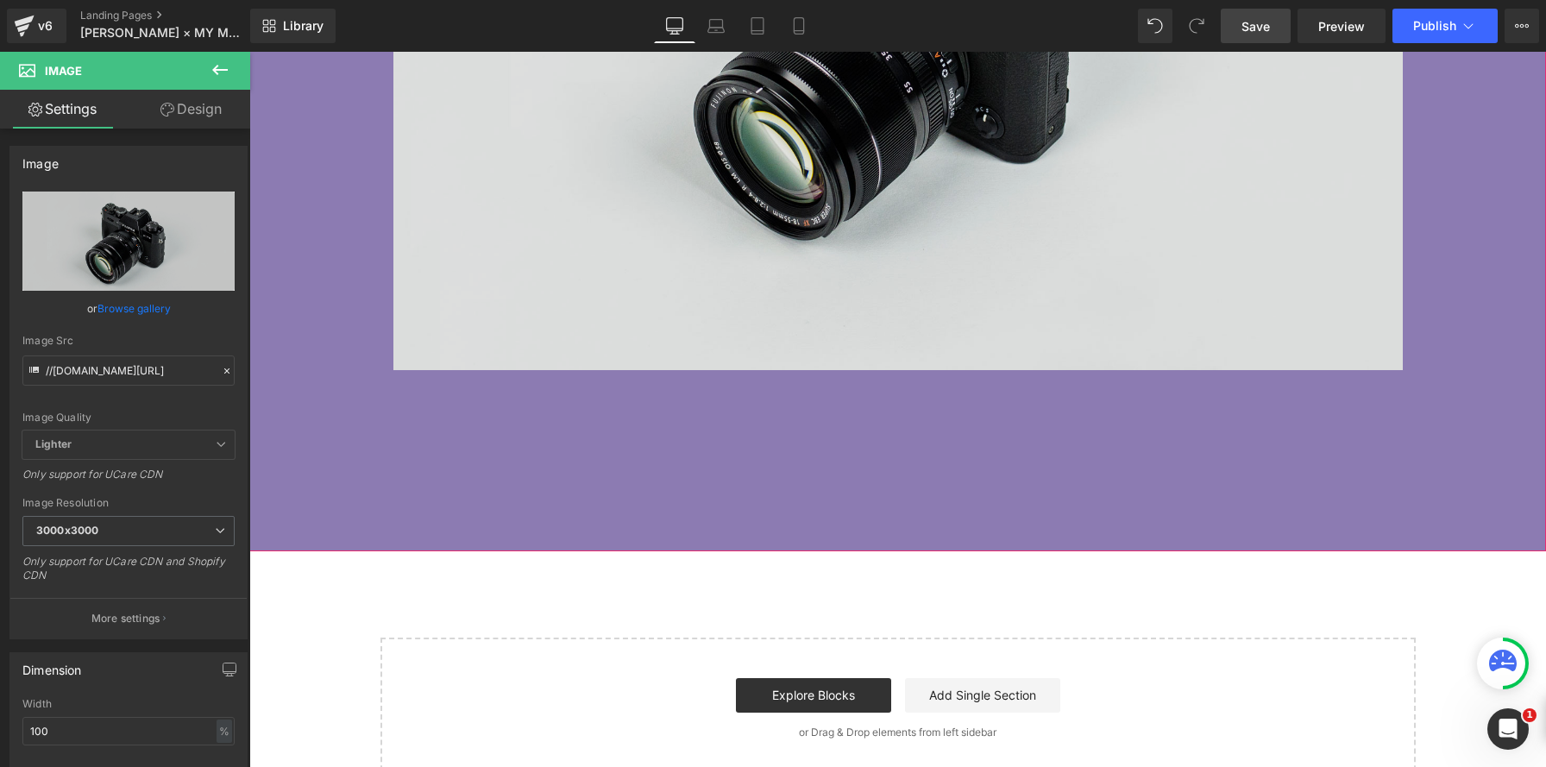
scroll to position [1489, 0]
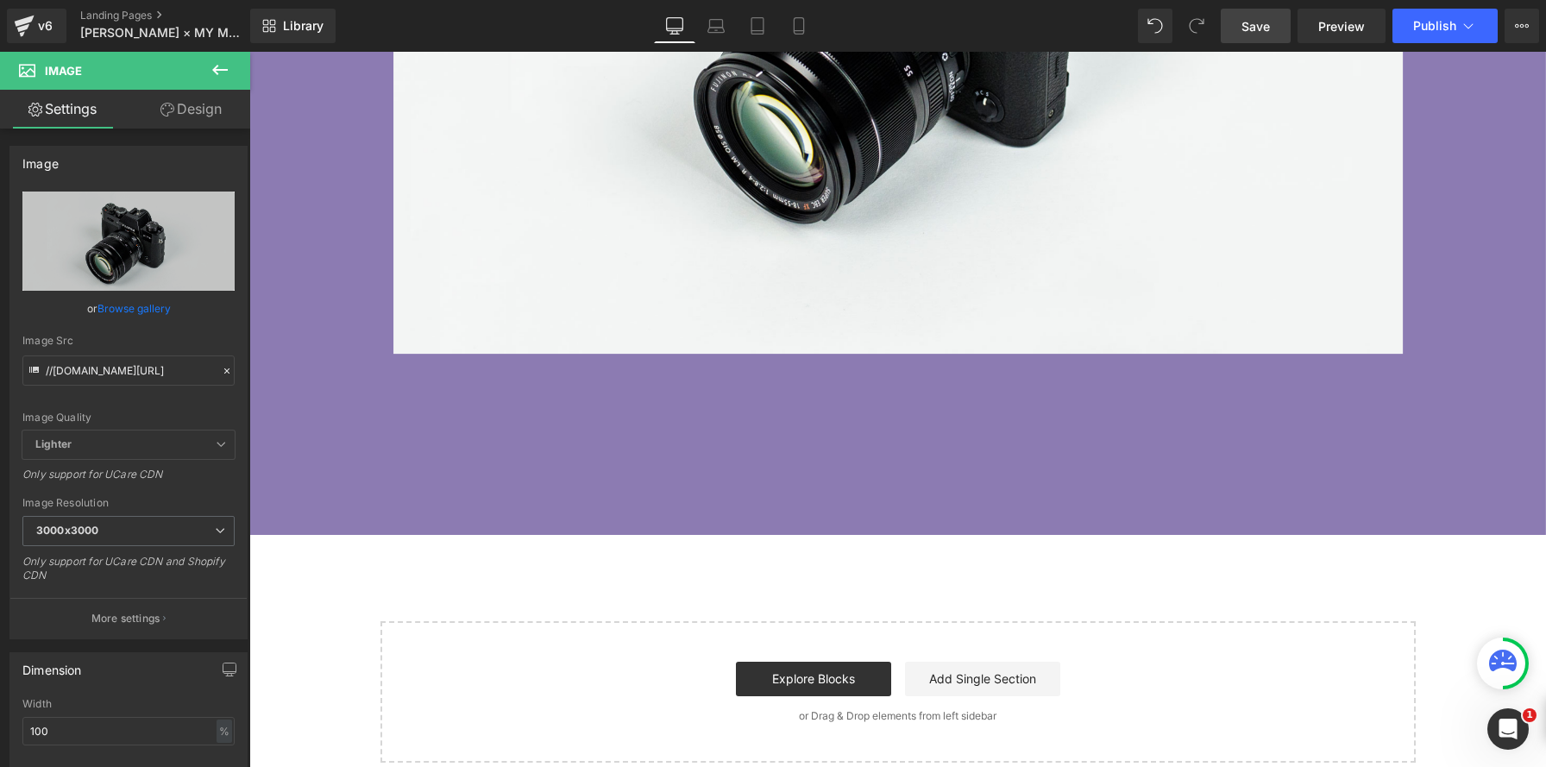
click at [223, 74] on icon at bounding box center [220, 70] width 21 height 21
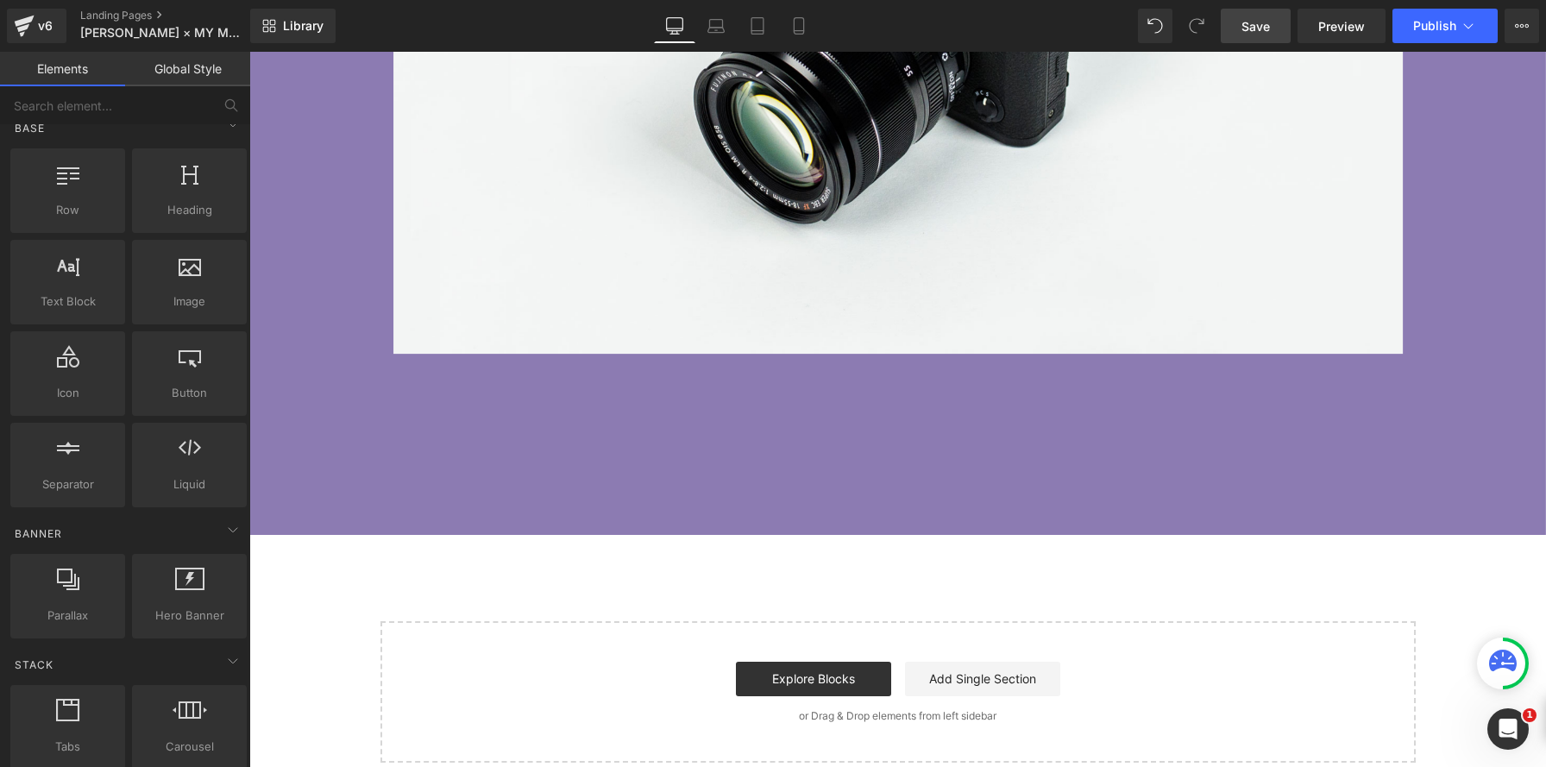
scroll to position [0, 0]
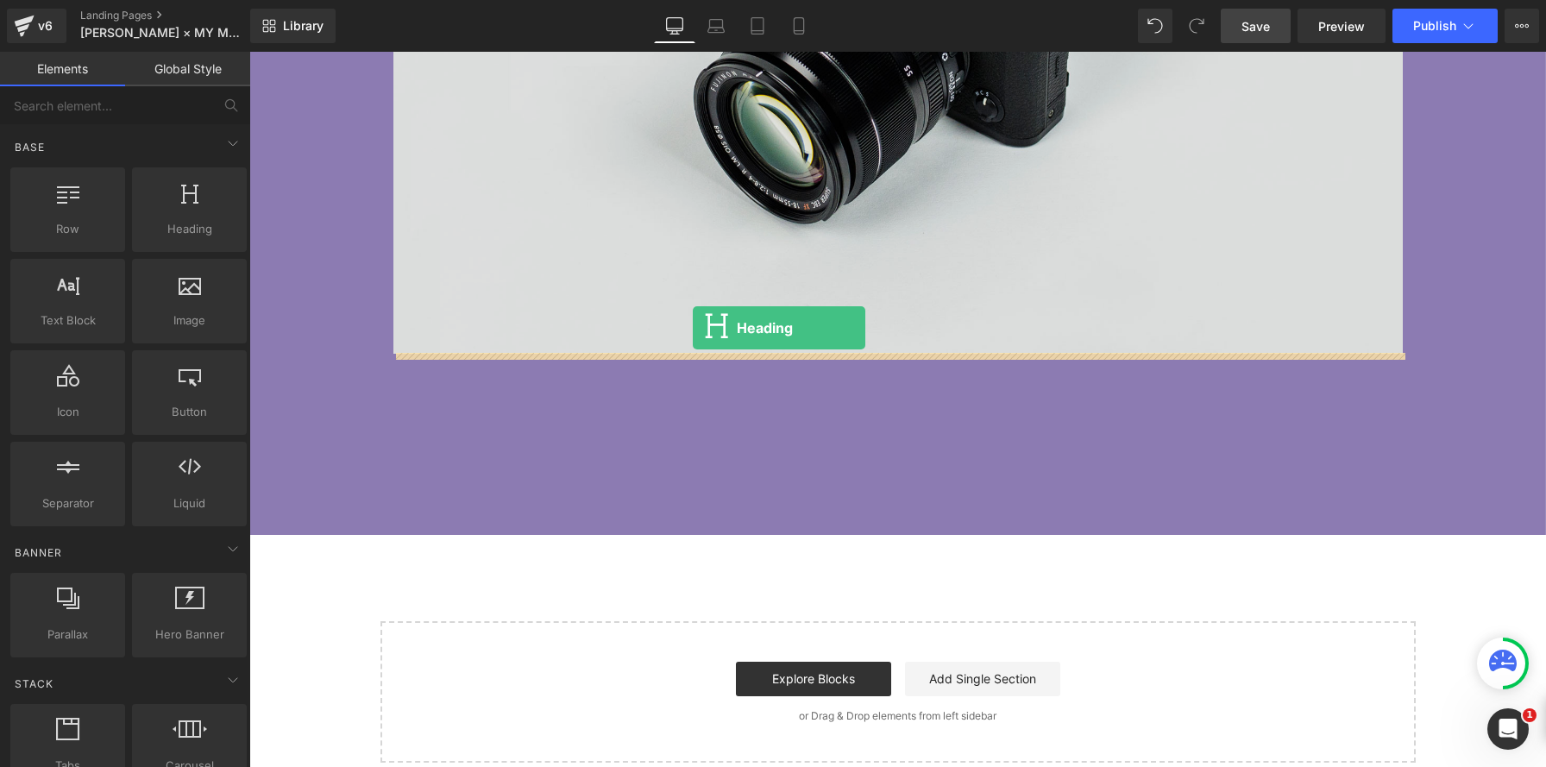
drag, startPoint x: 463, startPoint y: 272, endPoint x: 693, endPoint y: 328, distance: 236.3
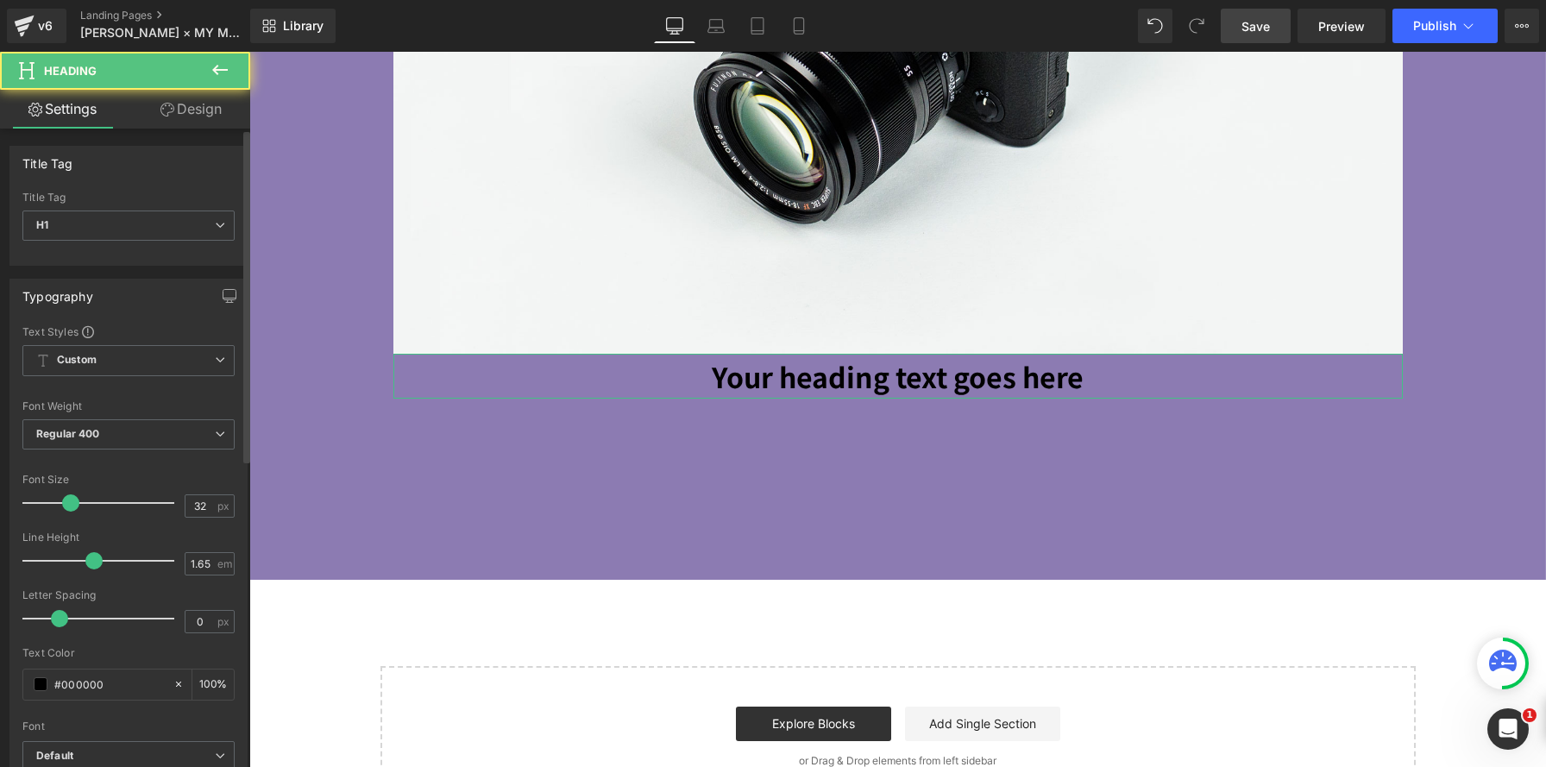
scroll to position [9, 9]
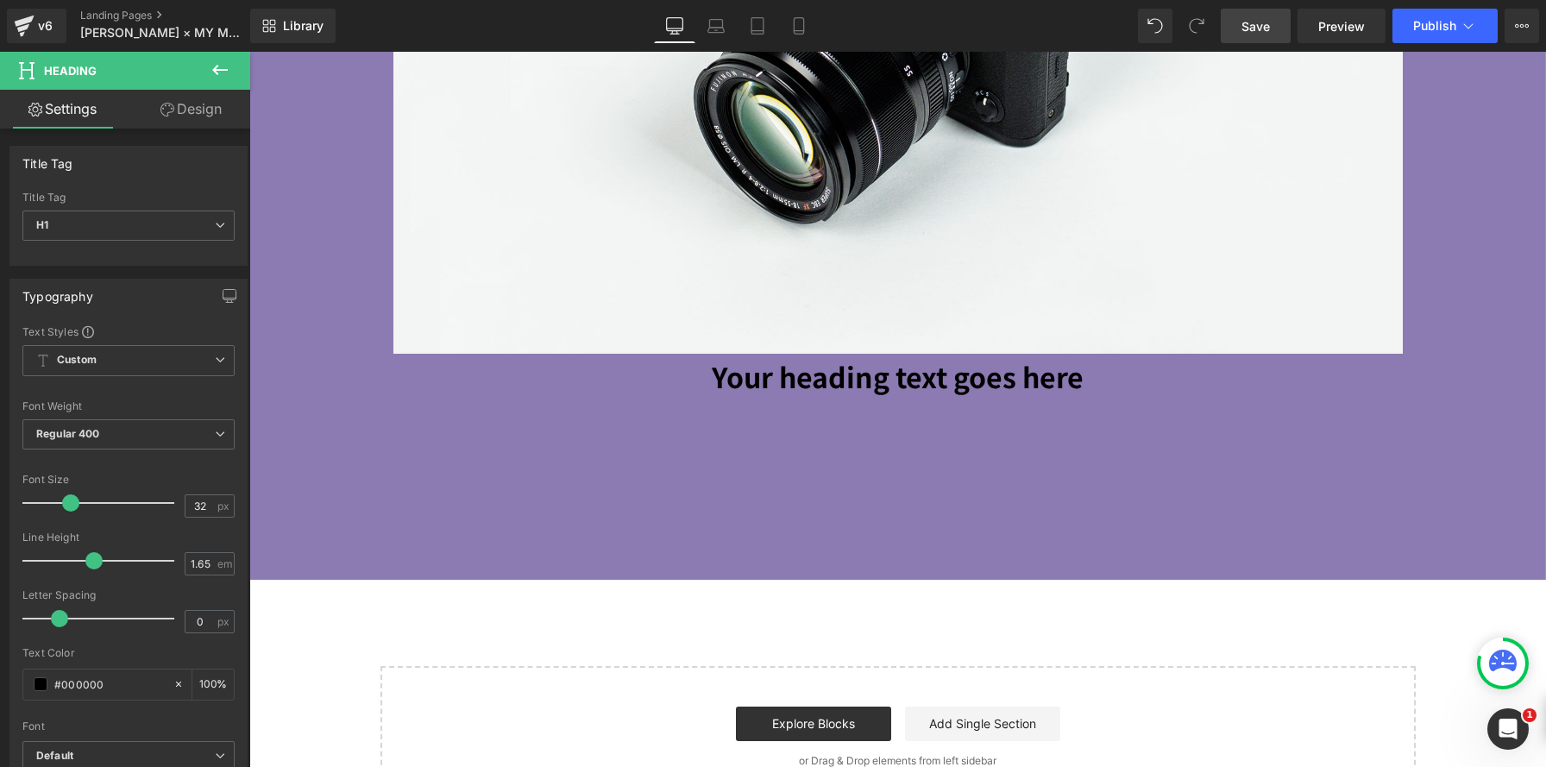
click at [224, 60] on icon at bounding box center [220, 70] width 21 height 21
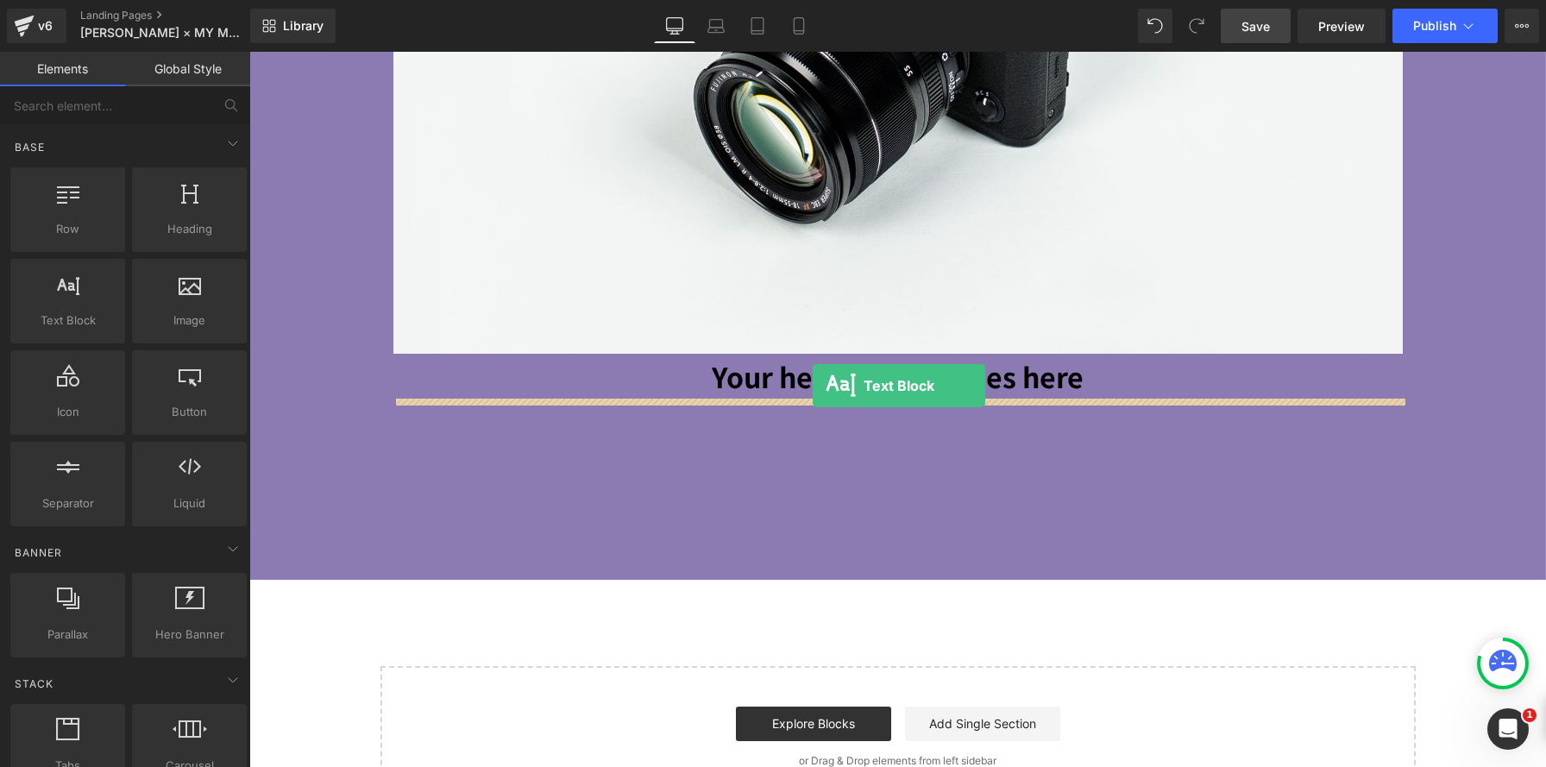
drag, startPoint x: 316, startPoint y: 369, endPoint x: 813, endPoint y: 385, distance: 497.3
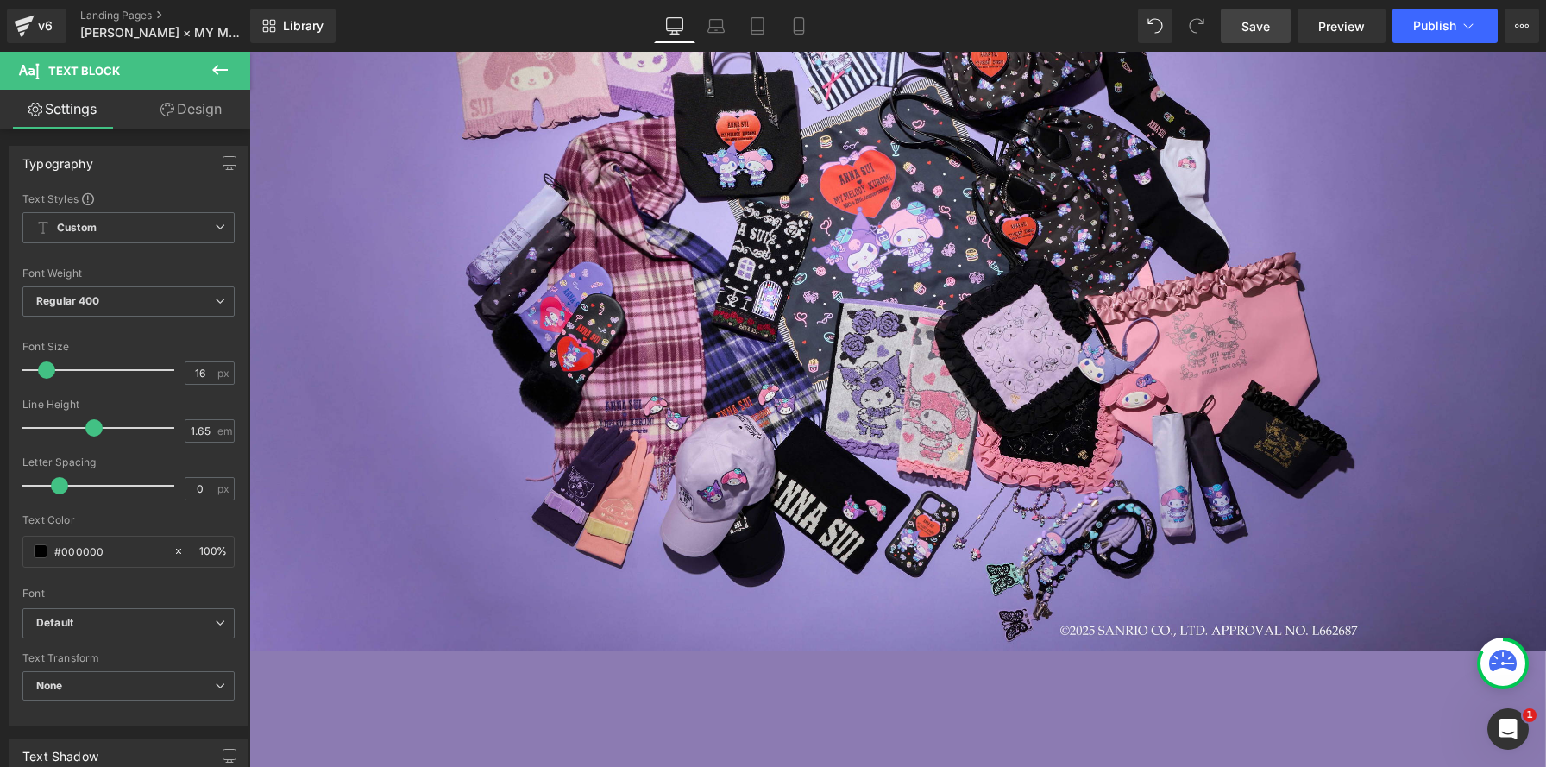
scroll to position [124, 0]
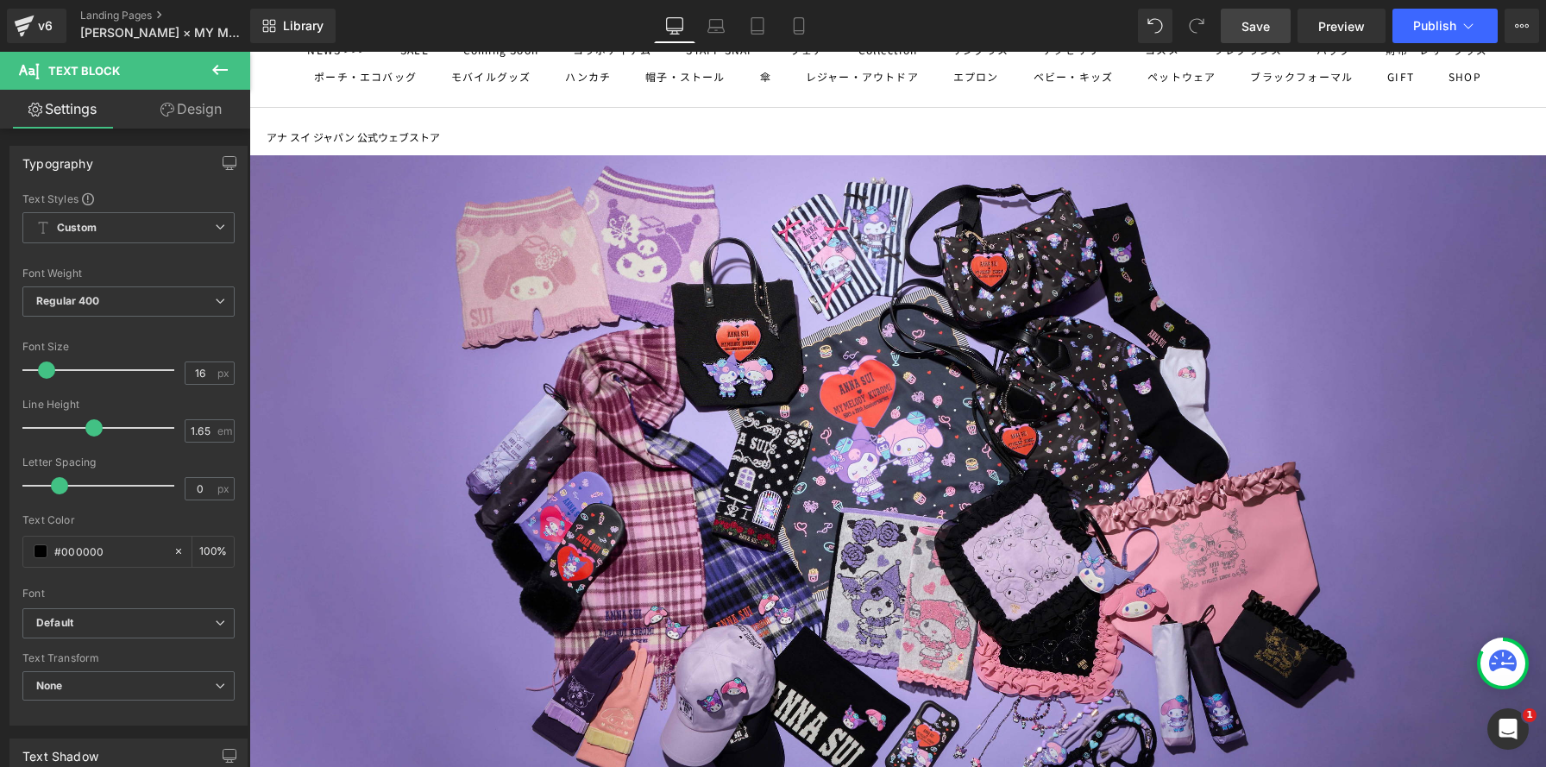
click at [1246, 29] on span "Save" at bounding box center [1256, 26] width 28 height 18
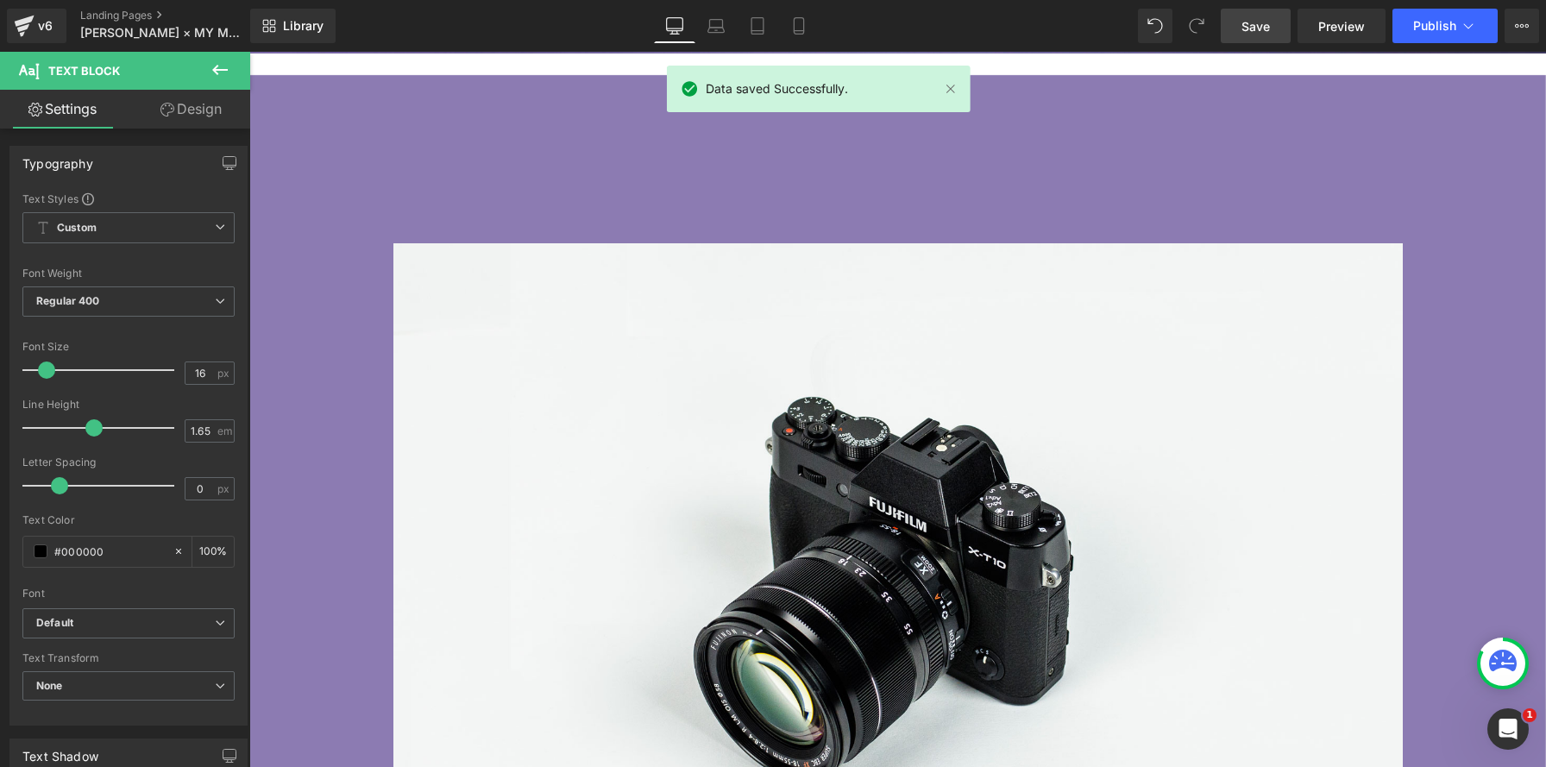
scroll to position [1063, 0]
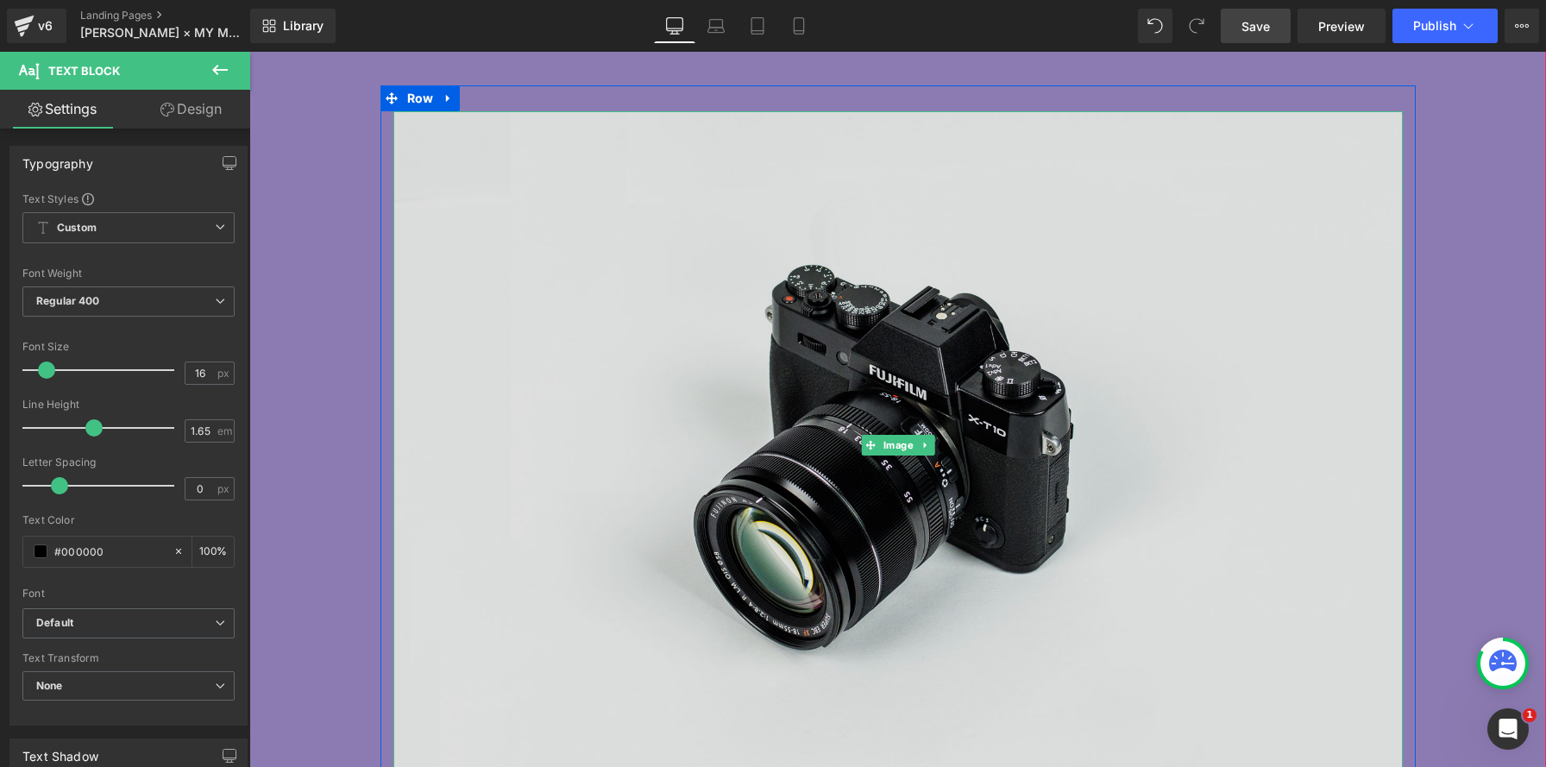
click at [886, 495] on img at bounding box center [899, 445] width 1010 height 669
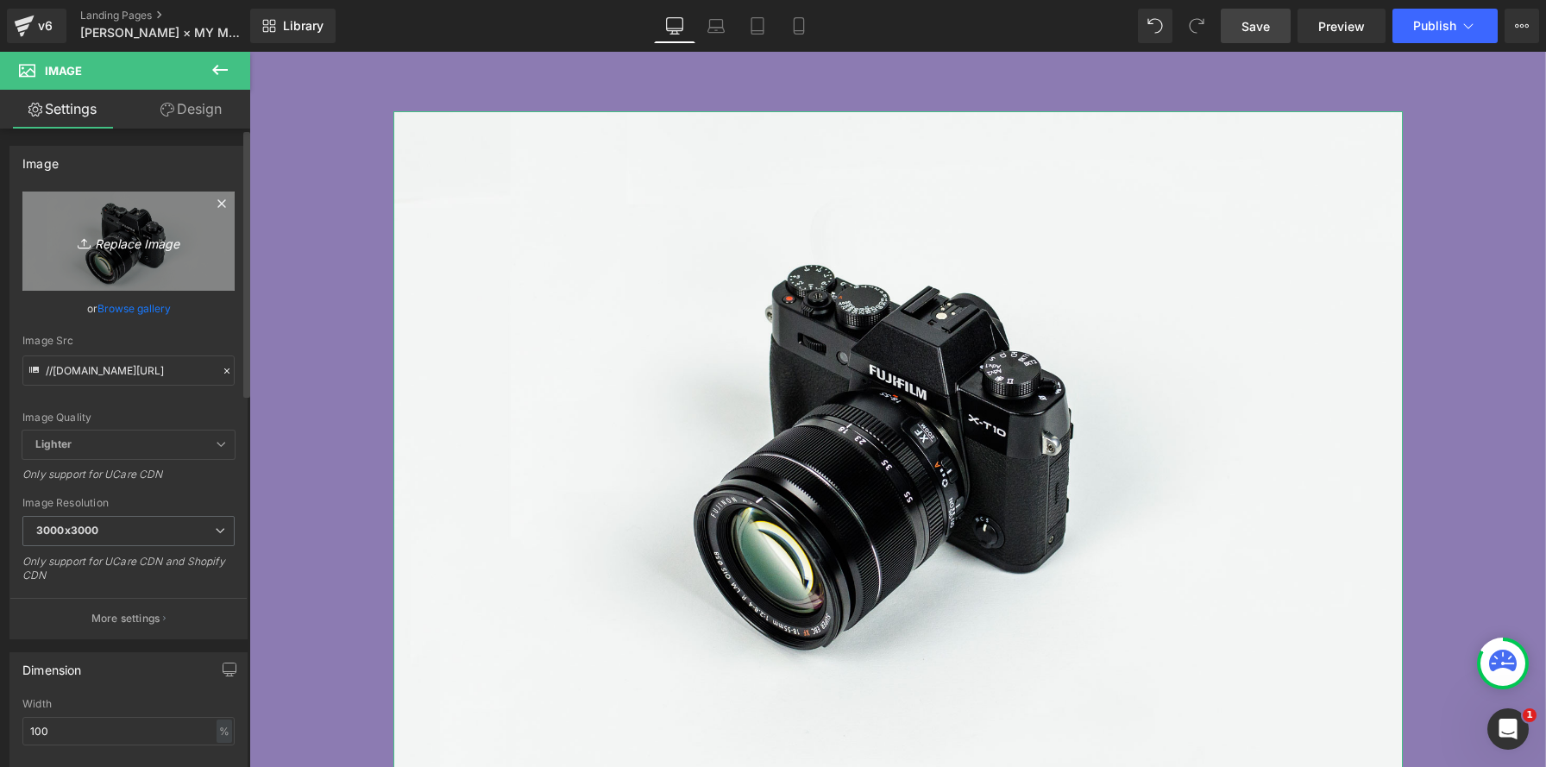
click at [127, 255] on link "Replace Image" at bounding box center [128, 241] width 212 height 99
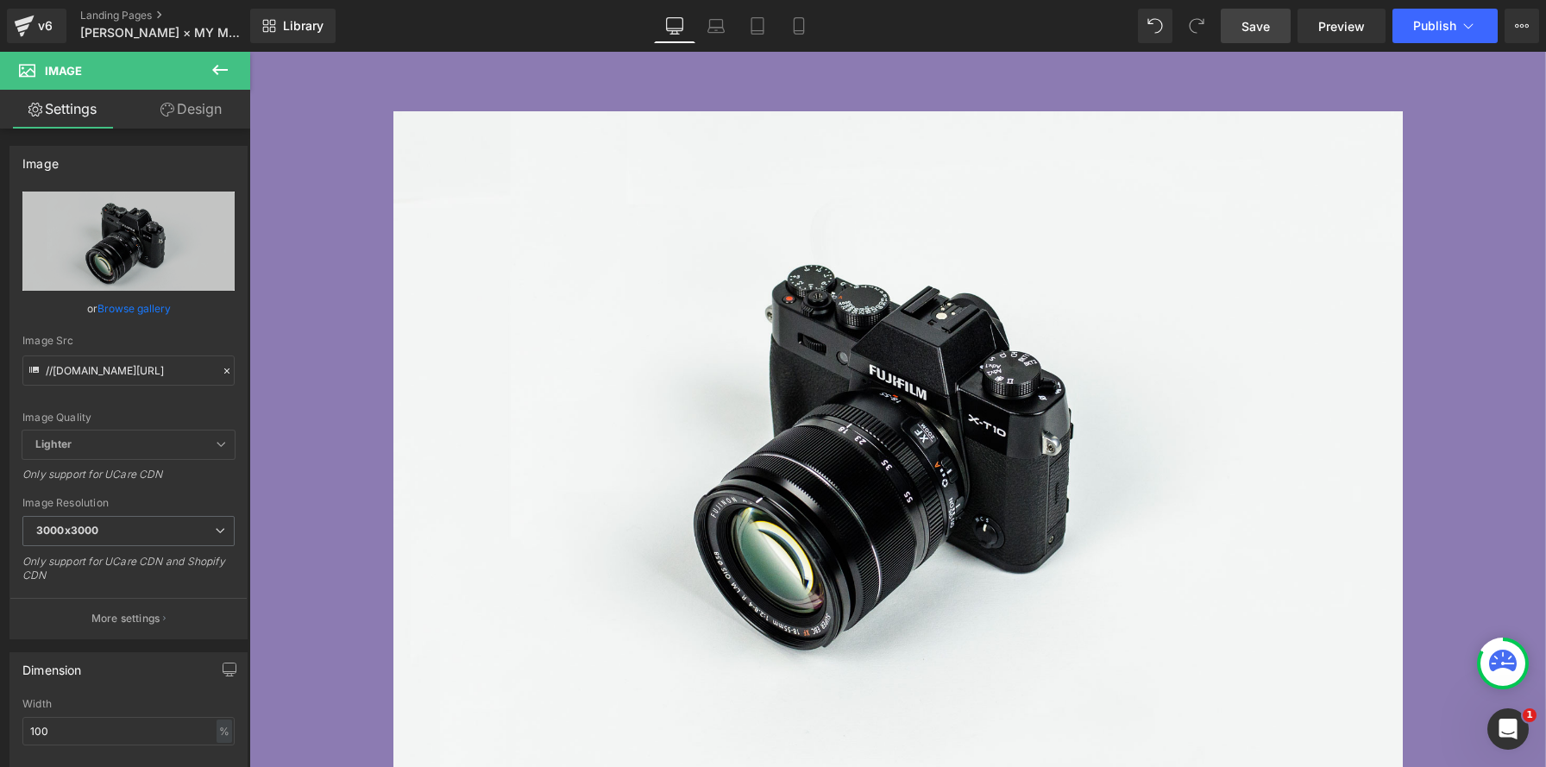
type input "C:\fakepath\20250821PL01.png"
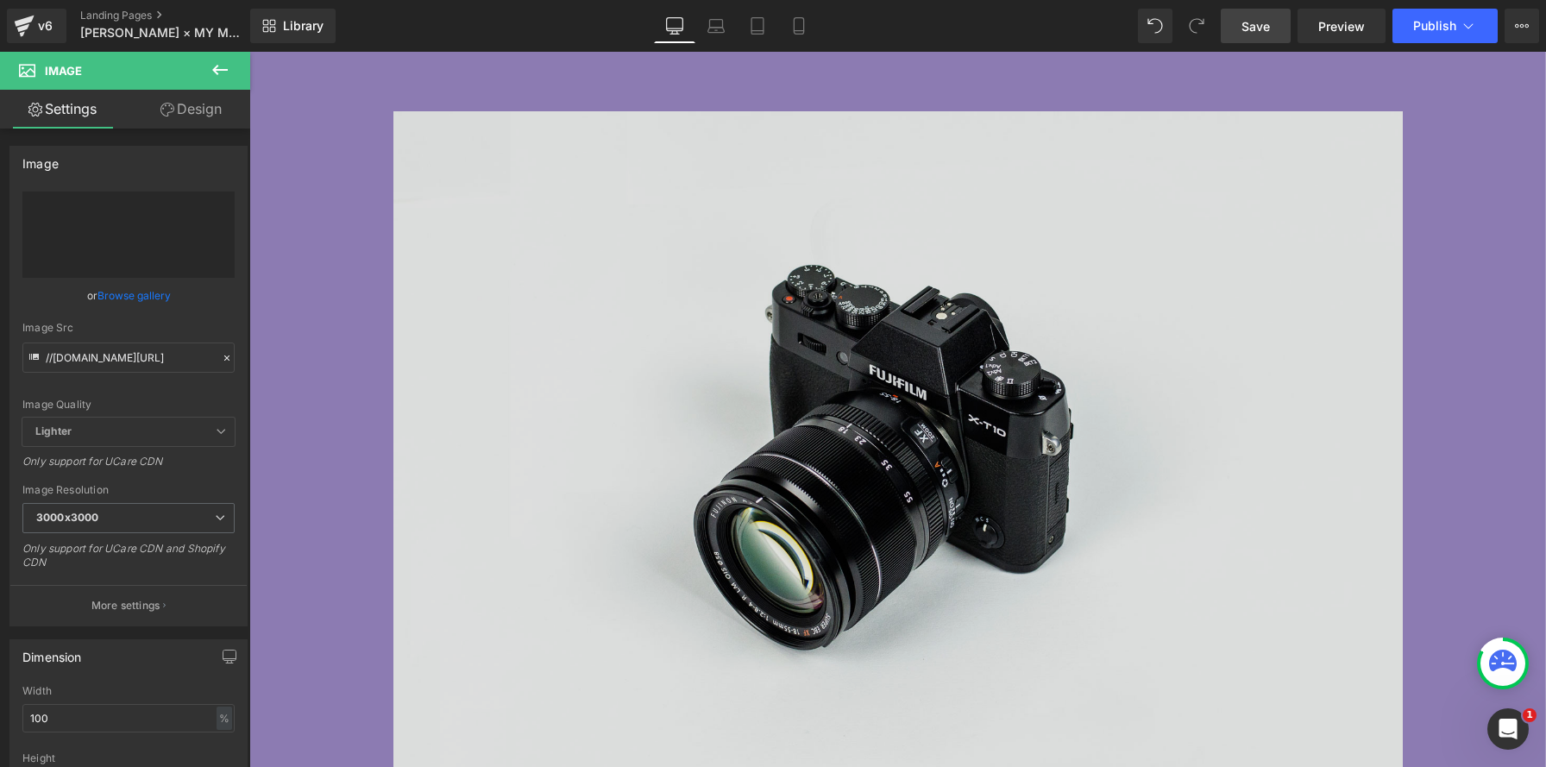
type input "[URL][DOMAIN_NAME]"
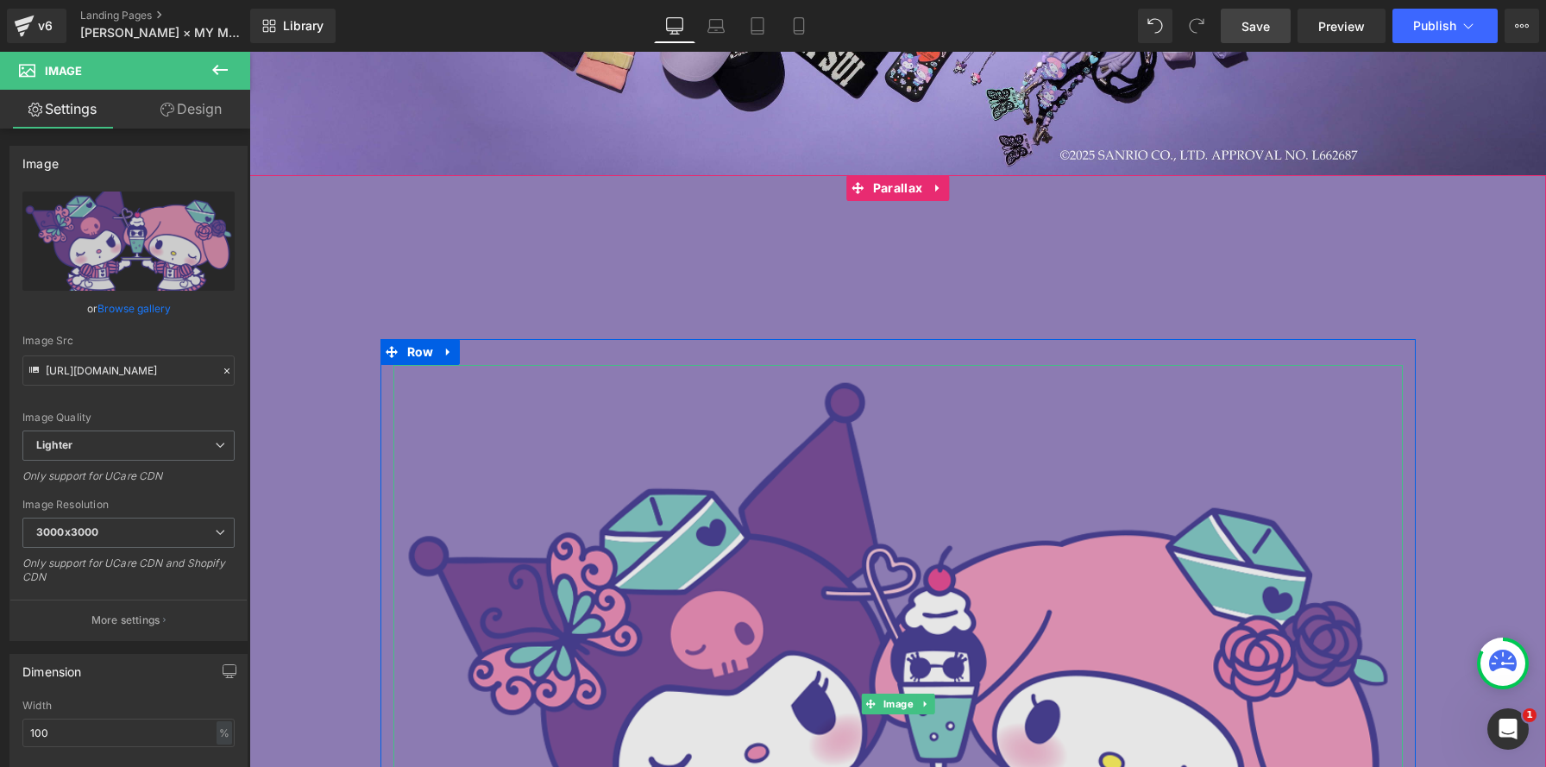
scroll to position [809, 0]
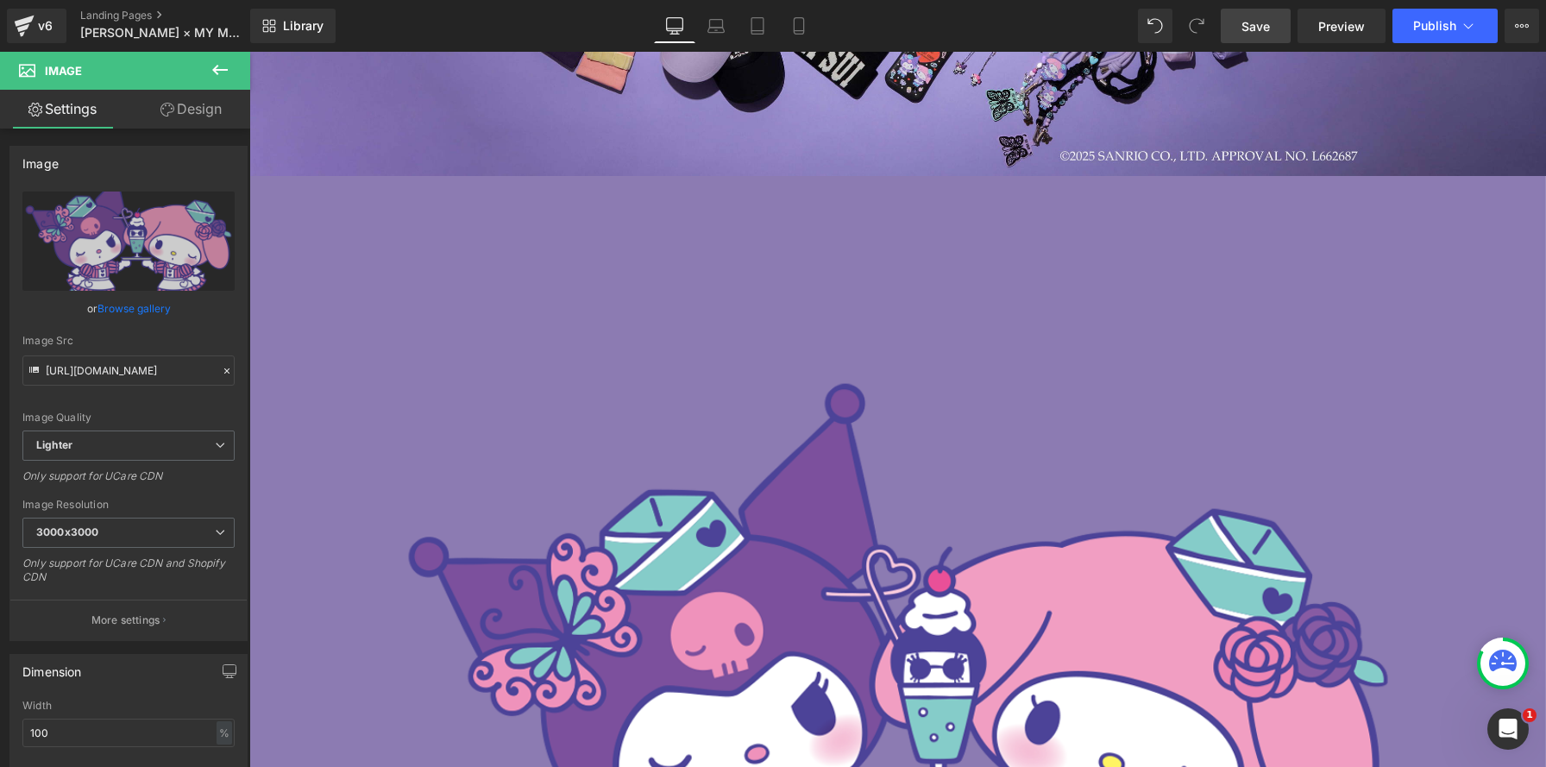
click at [218, 66] on icon at bounding box center [220, 70] width 21 height 21
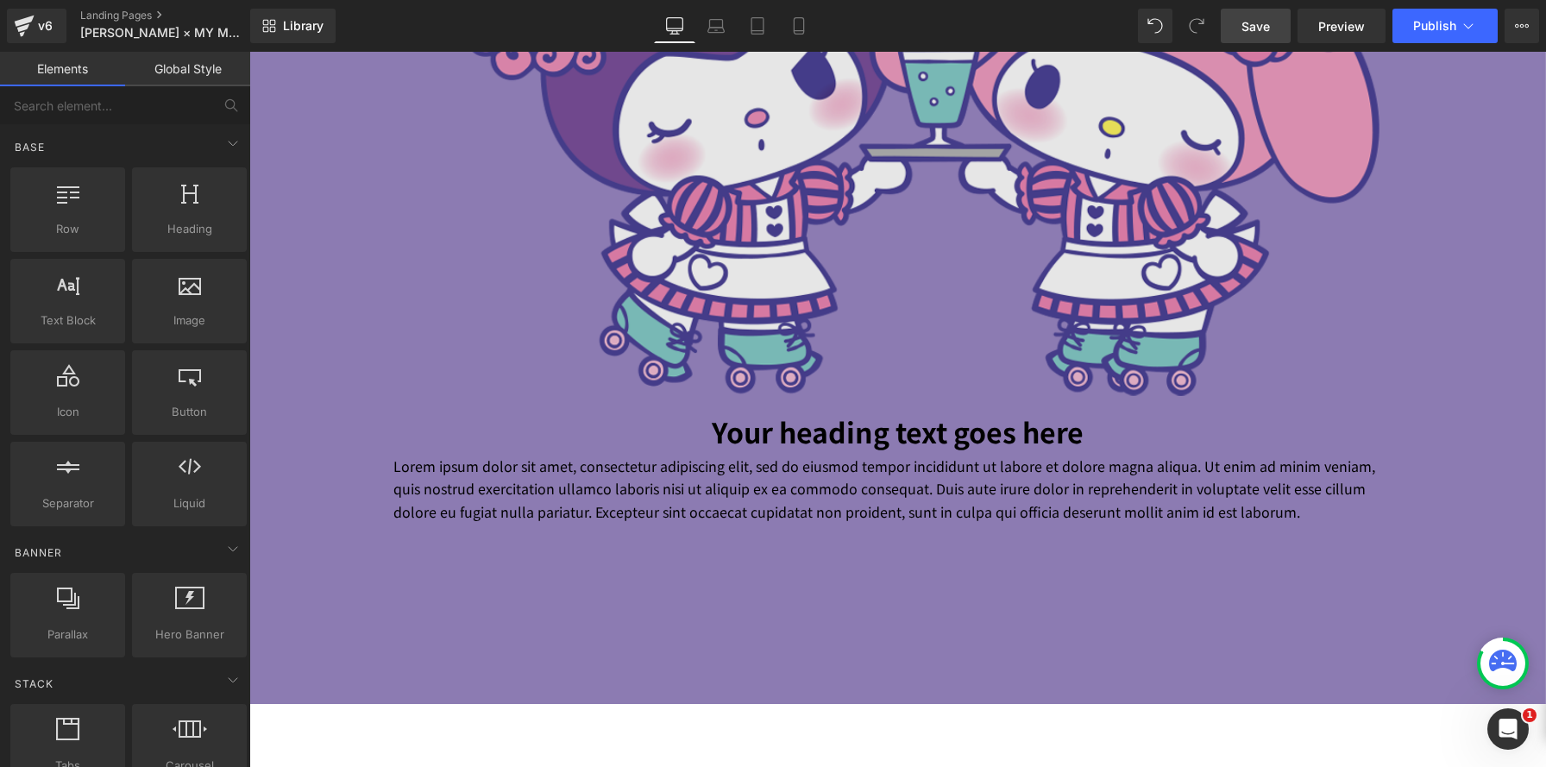
scroll to position [1430, 0]
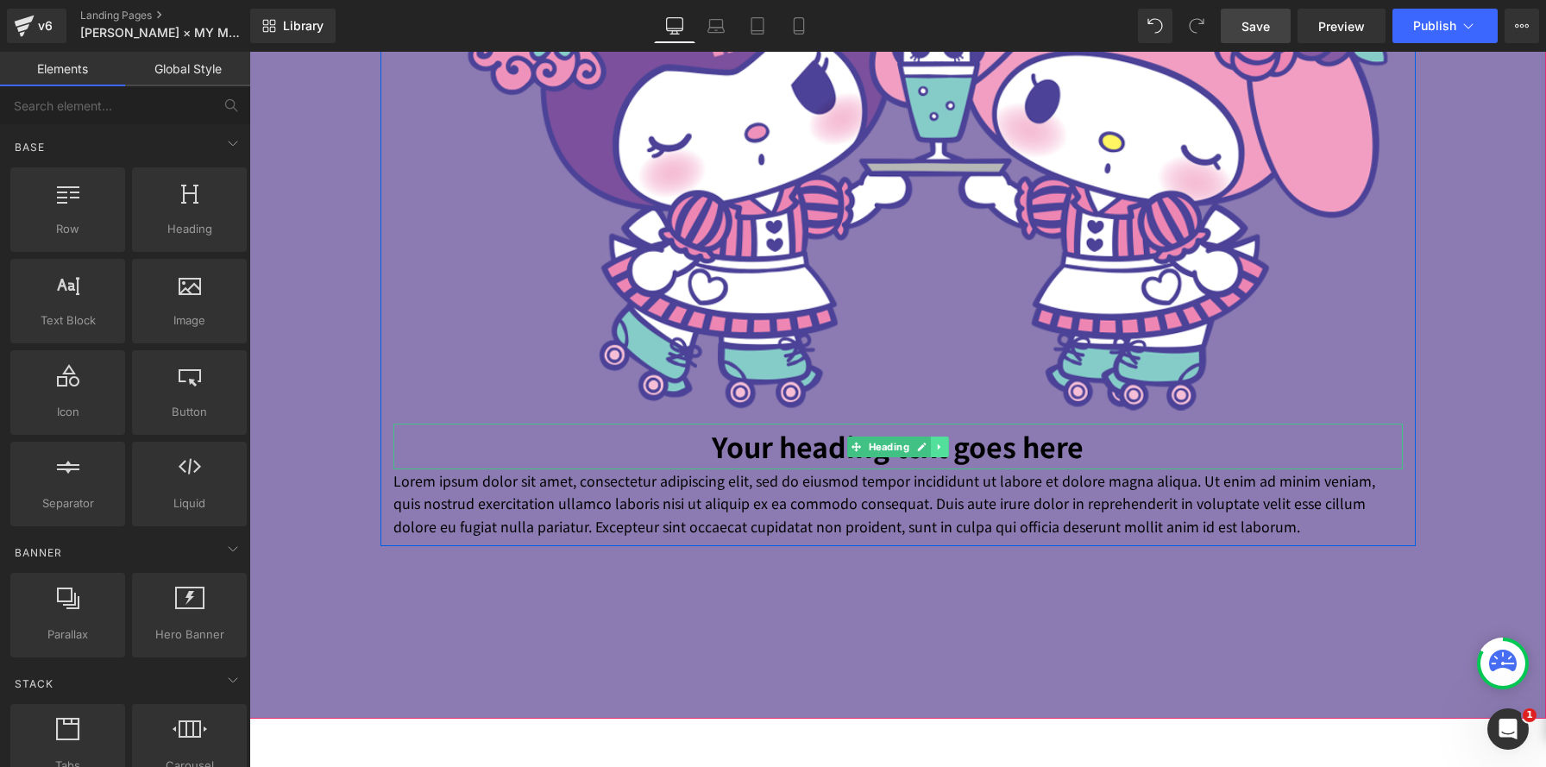
click at [942, 447] on icon at bounding box center [939, 447] width 9 height 10
click at [947, 447] on icon at bounding box center [948, 446] width 9 height 9
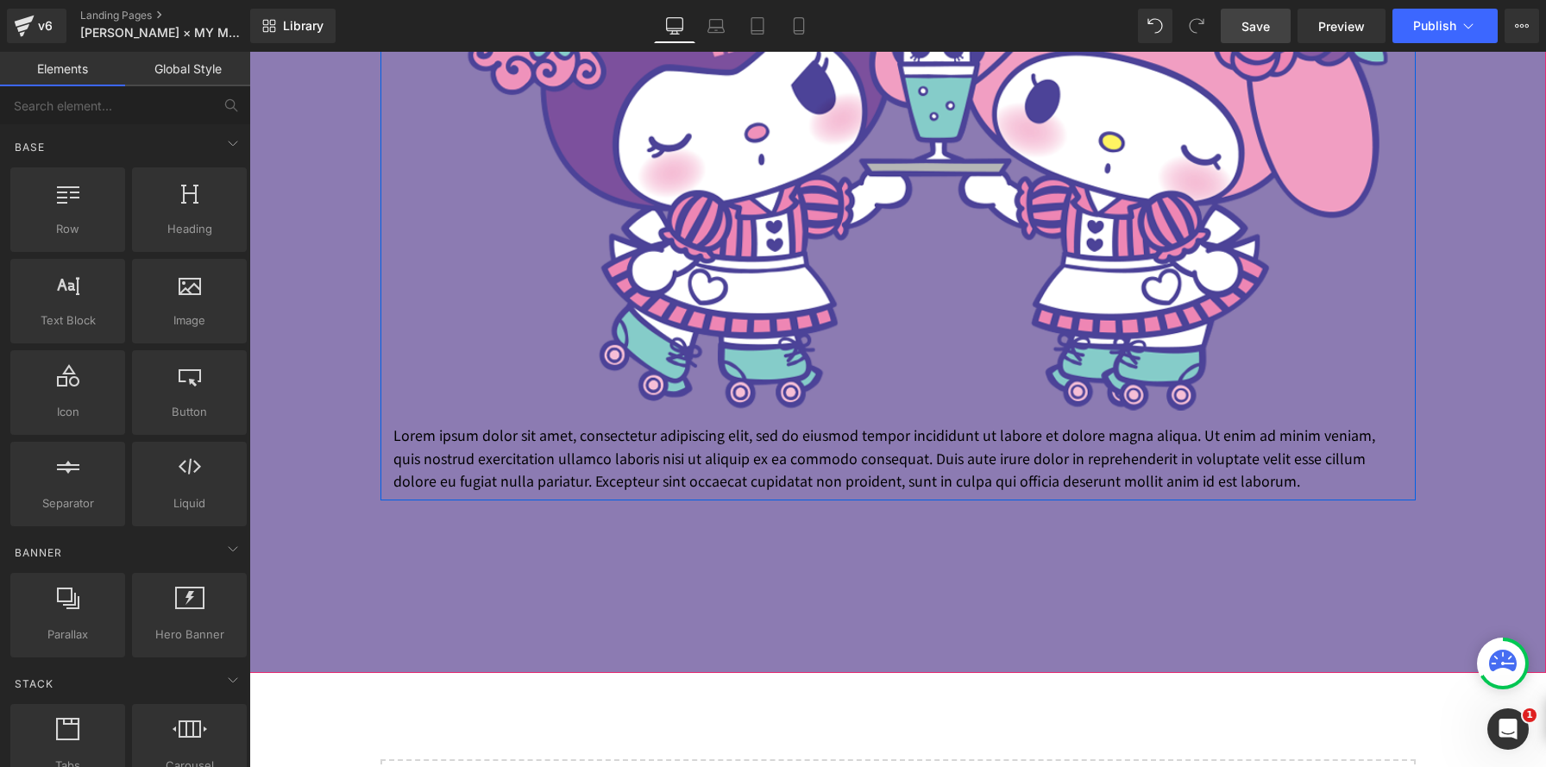
scroll to position [8, 9]
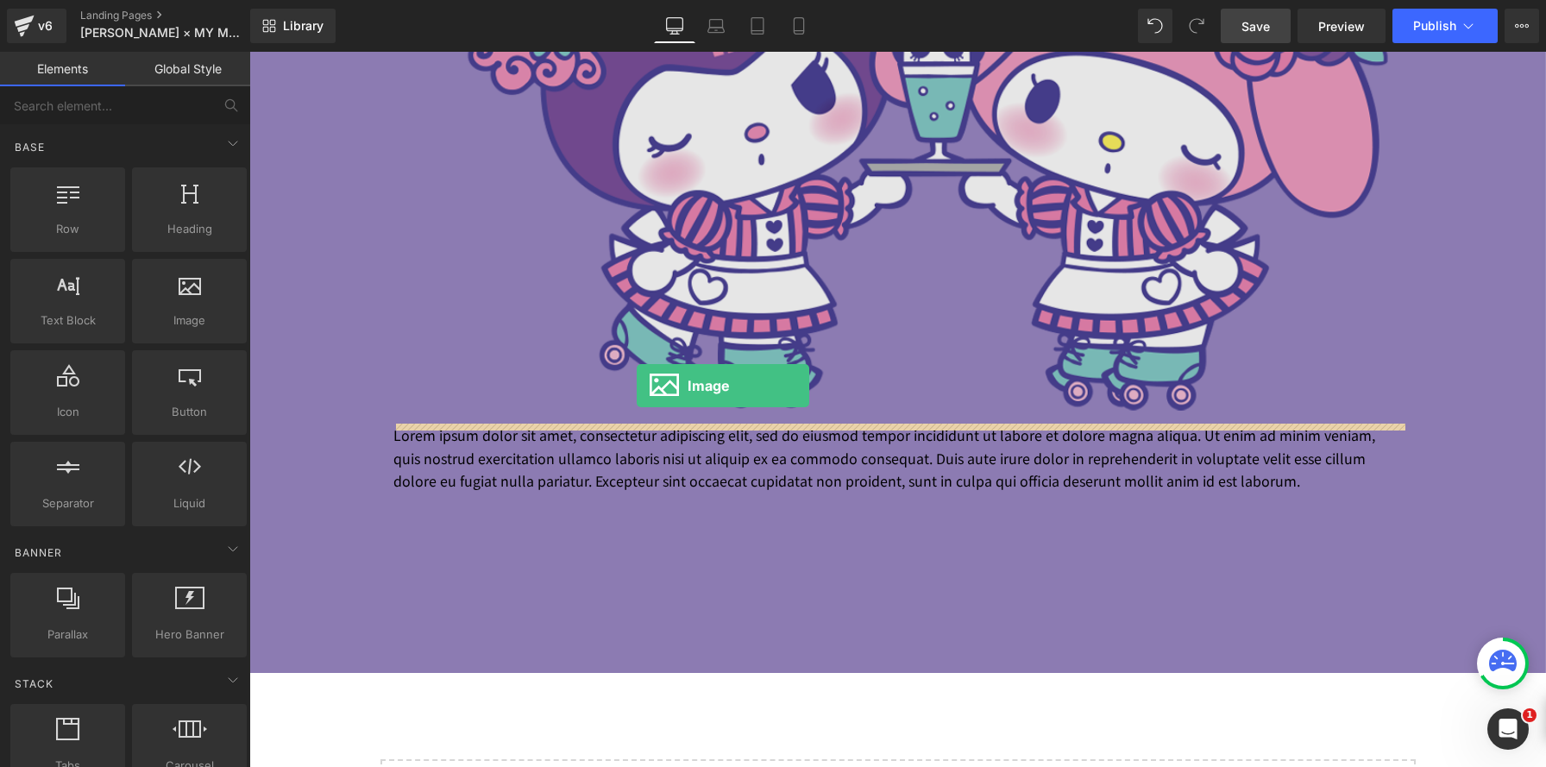
drag, startPoint x: 439, startPoint y: 359, endPoint x: 637, endPoint y: 386, distance: 199.4
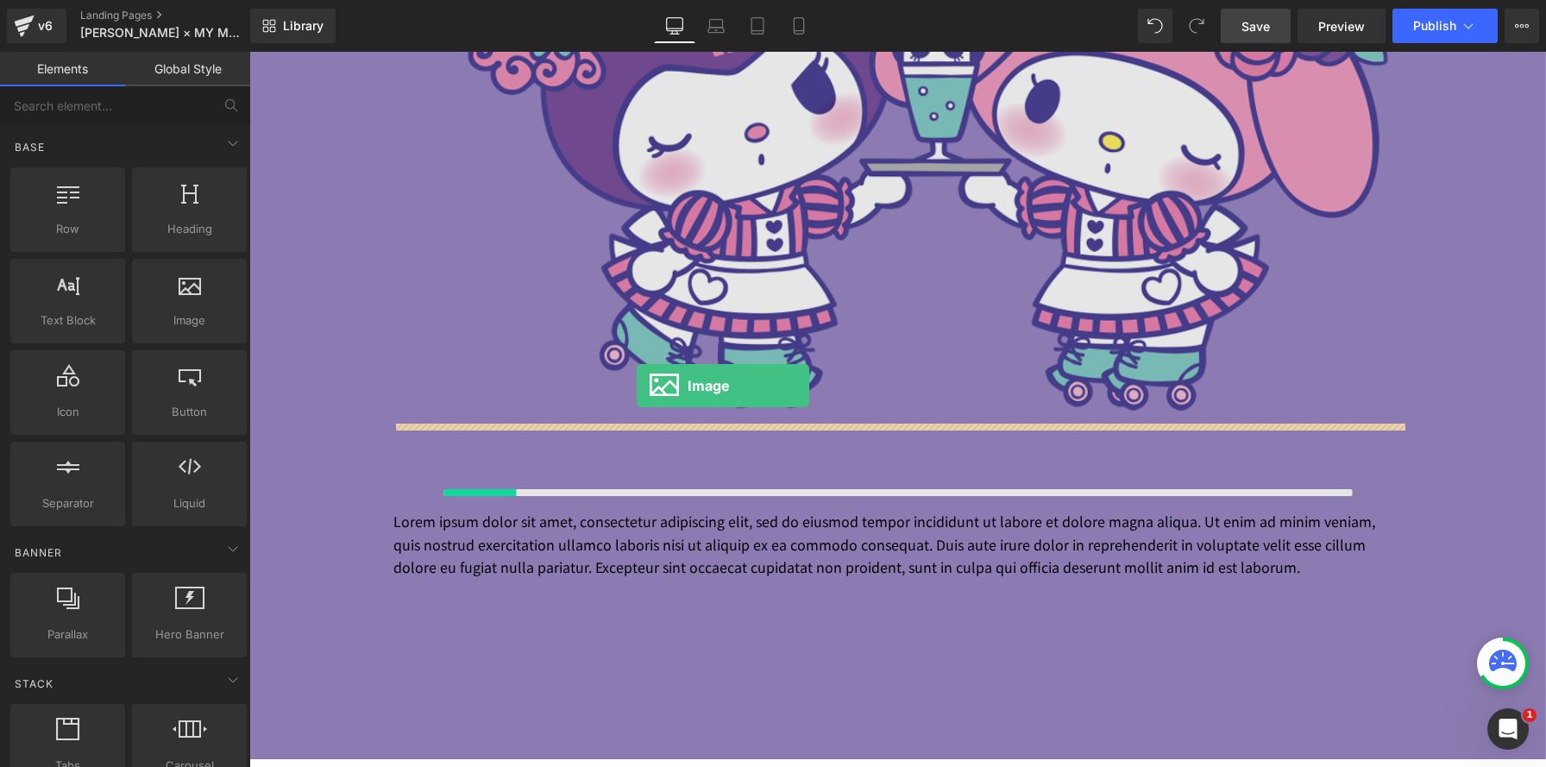
scroll to position [2917, 1297]
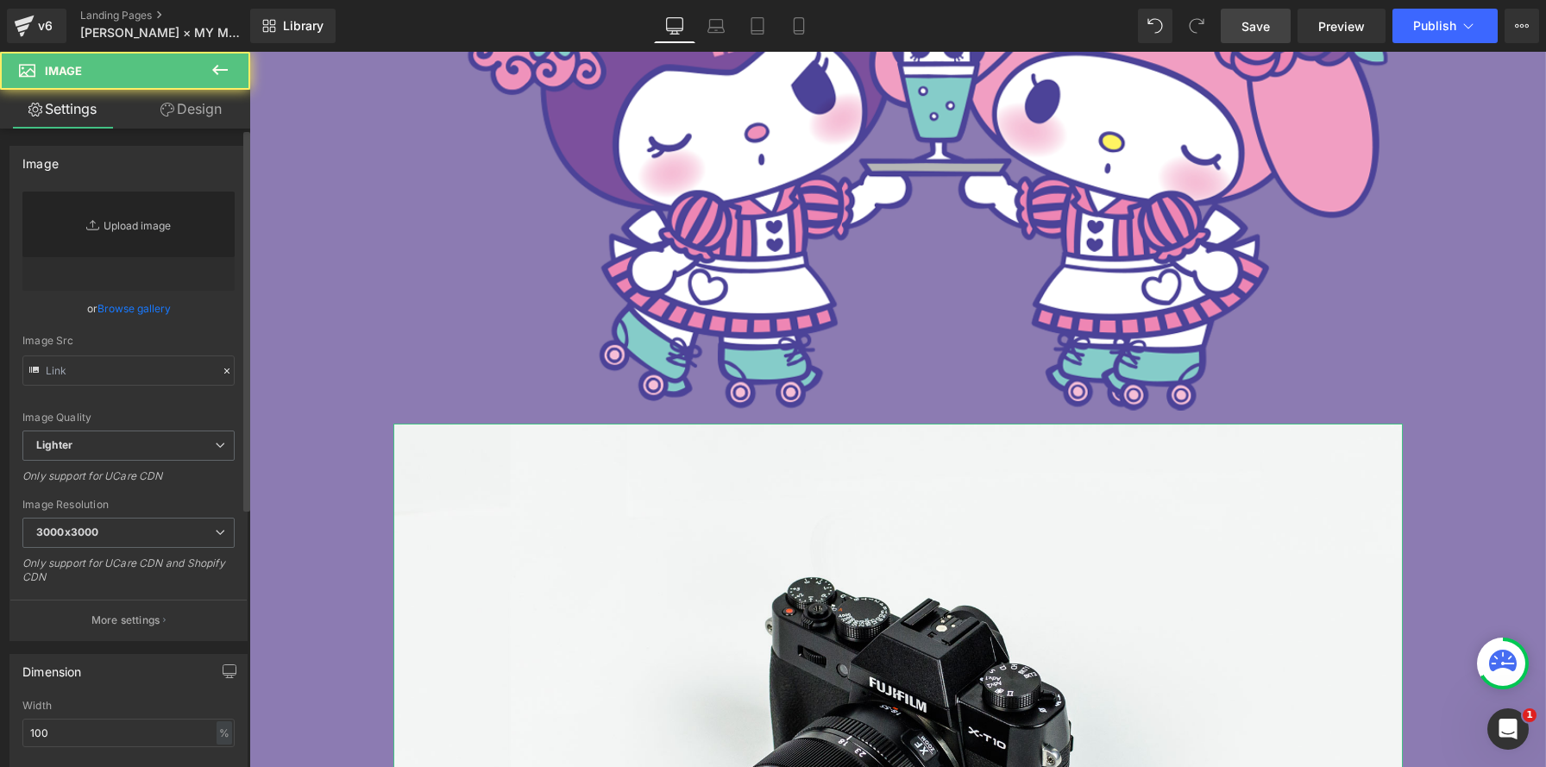
type input "//[DOMAIN_NAME][URL]"
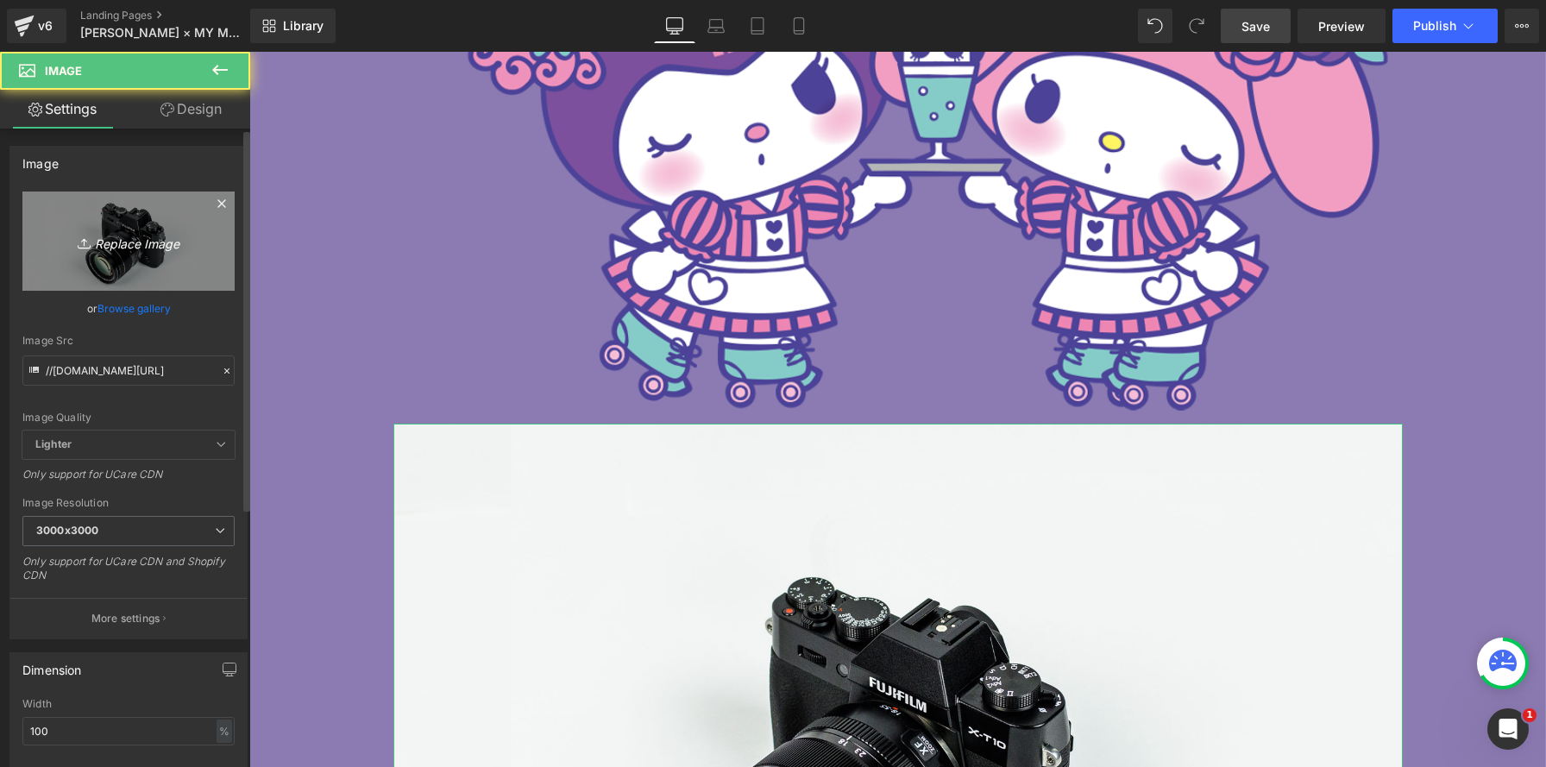
scroll to position [3499, 1297]
click at [130, 244] on icon "Replace Image" at bounding box center [129, 241] width 138 height 22
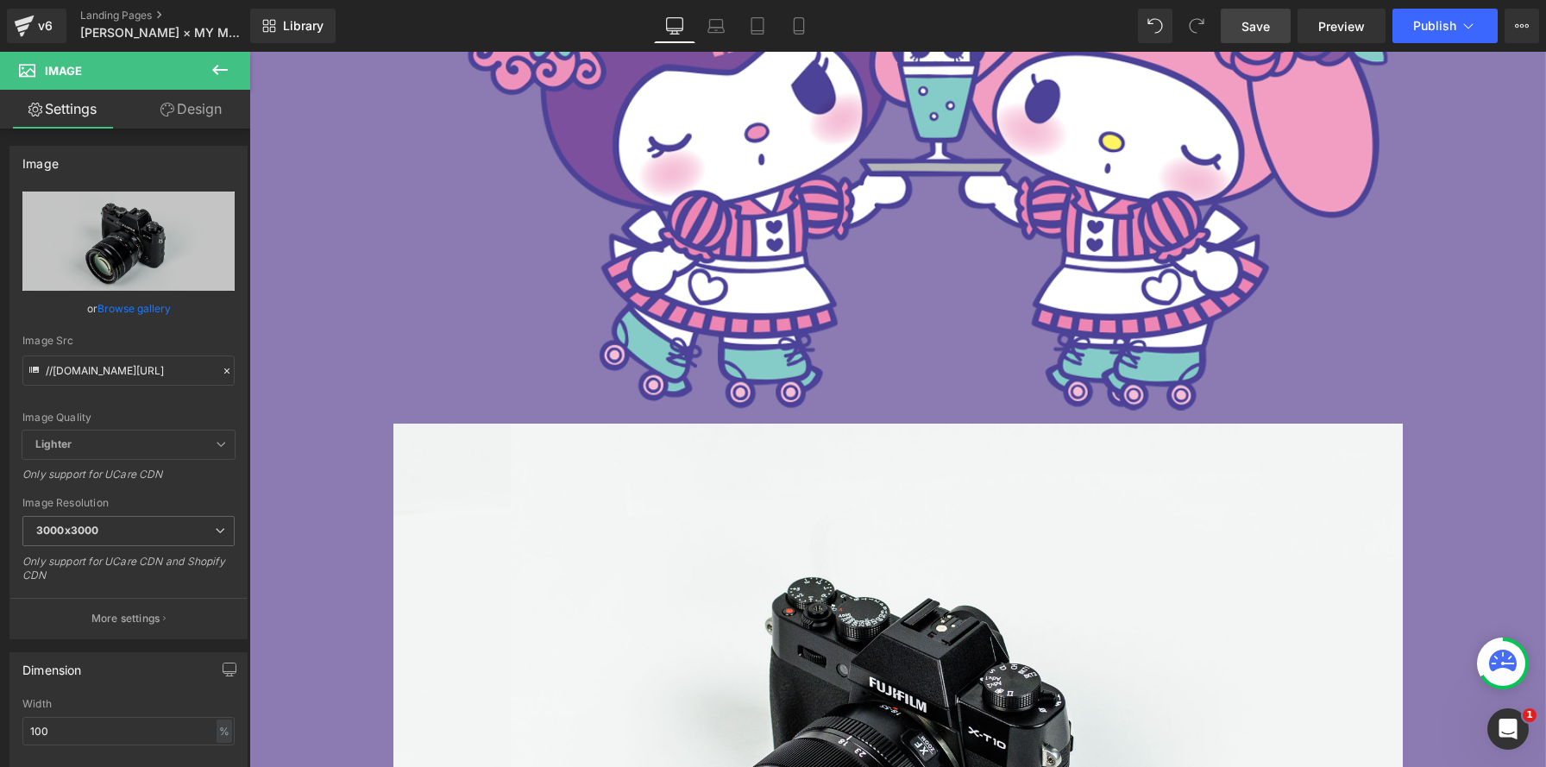
type input "C:\fakepath\20250821PG02 のコピー.png"
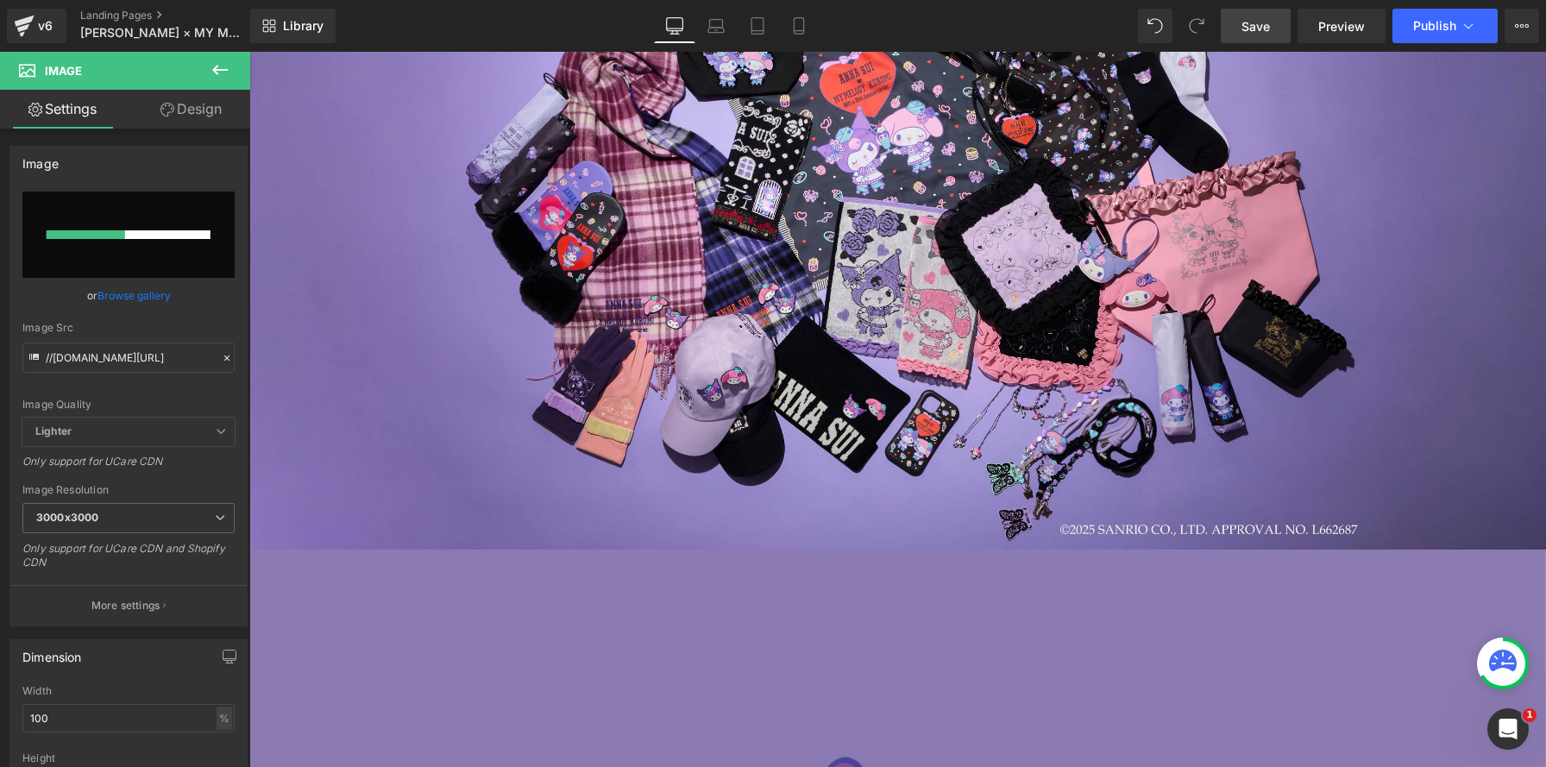
scroll to position [379, 0]
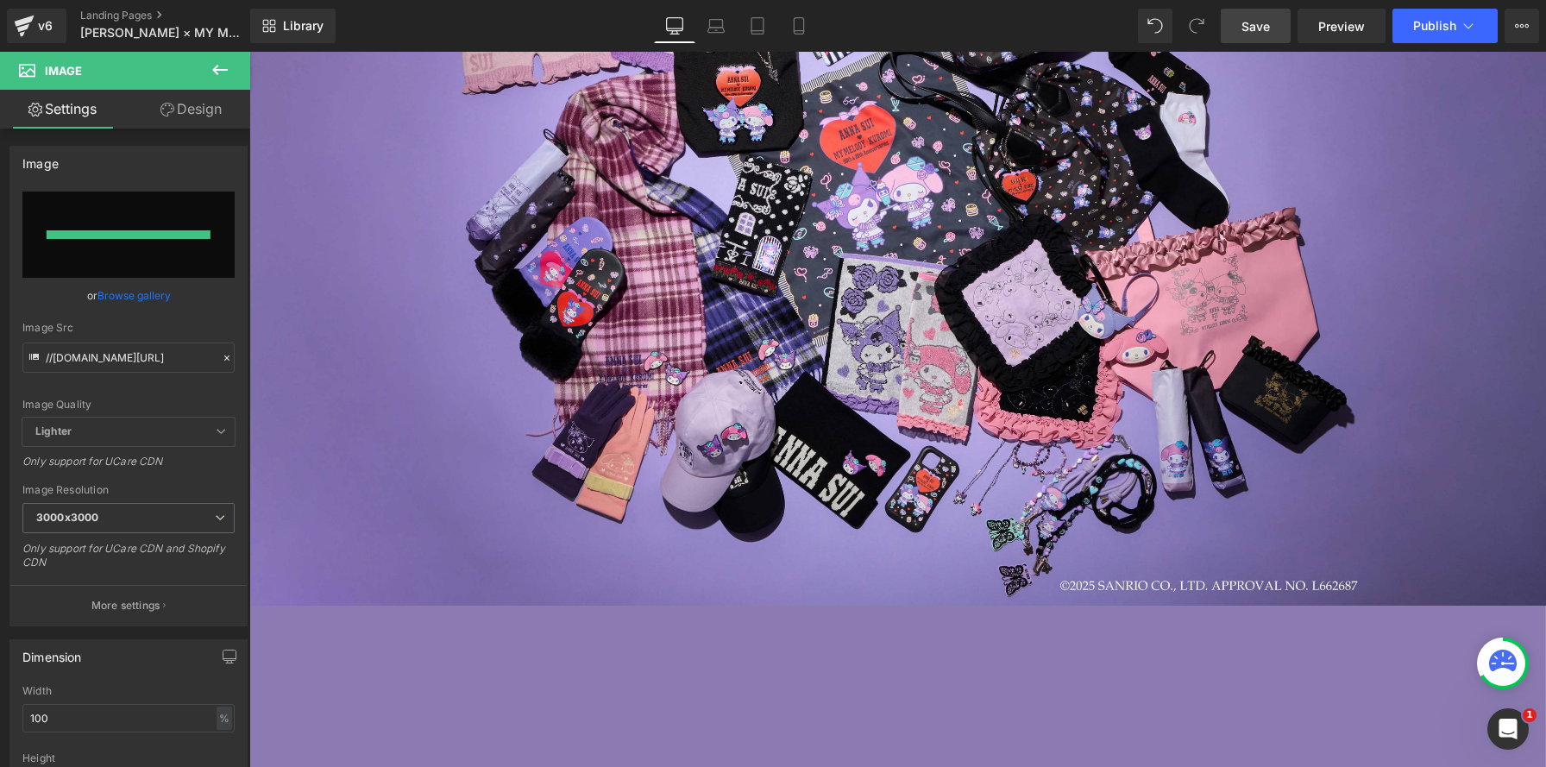
type input "[URL][DOMAIN_NAME]"
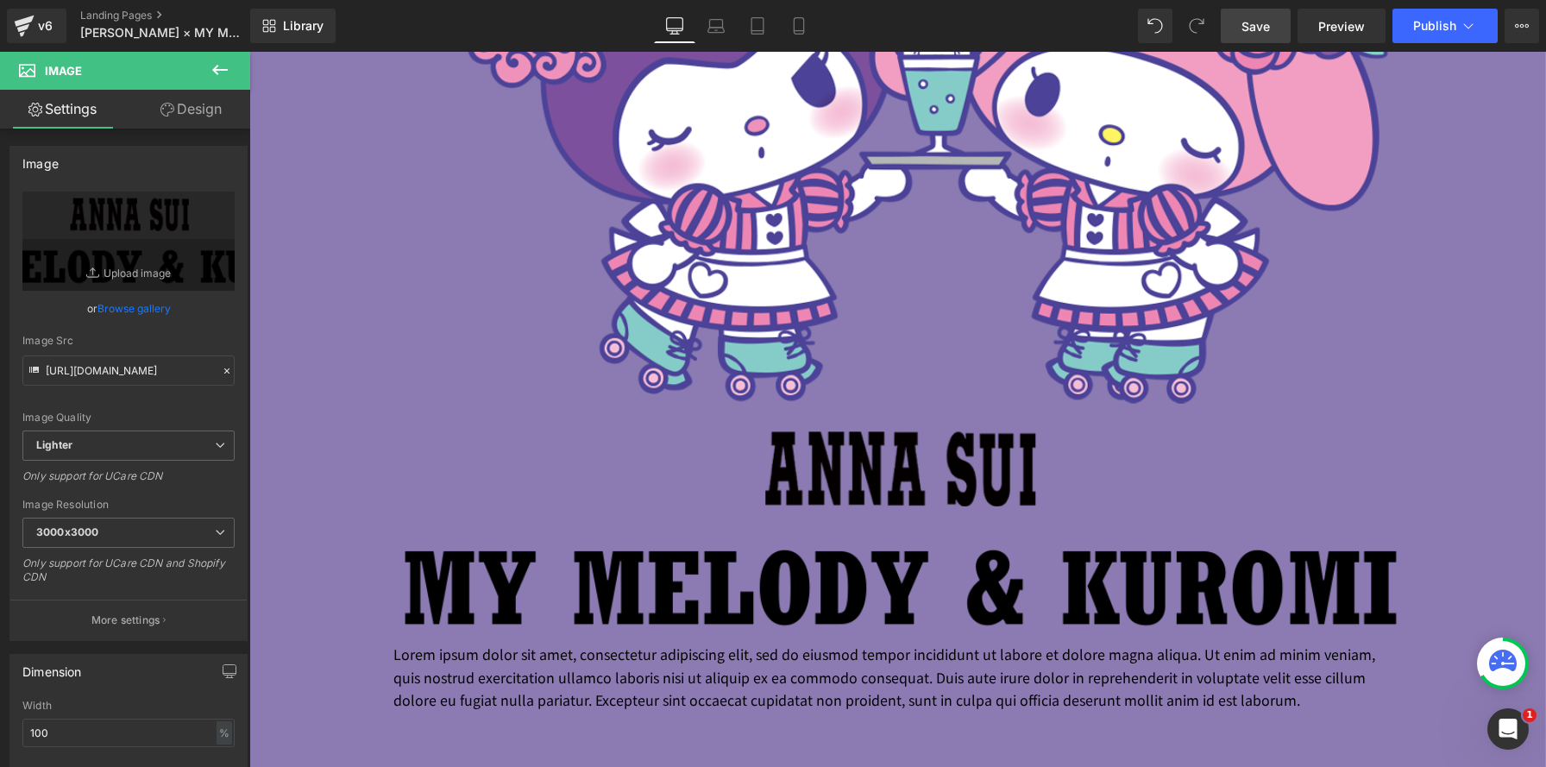
scroll to position [1438, 0]
click at [927, 535] on link at bounding box center [925, 529] width 18 height 21
click at [934, 530] on icon at bounding box center [933, 529] width 9 height 9
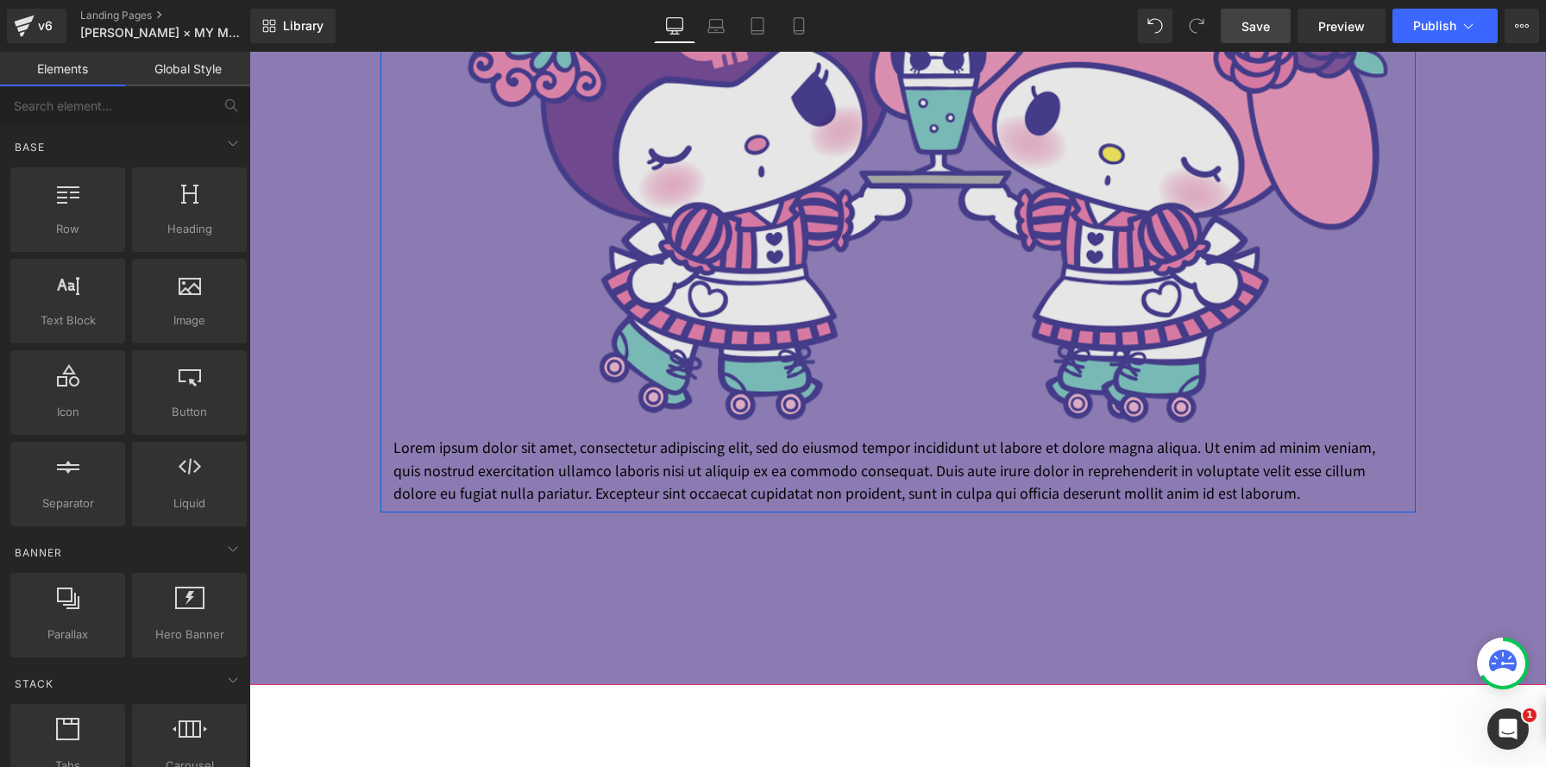
scroll to position [1377, 0]
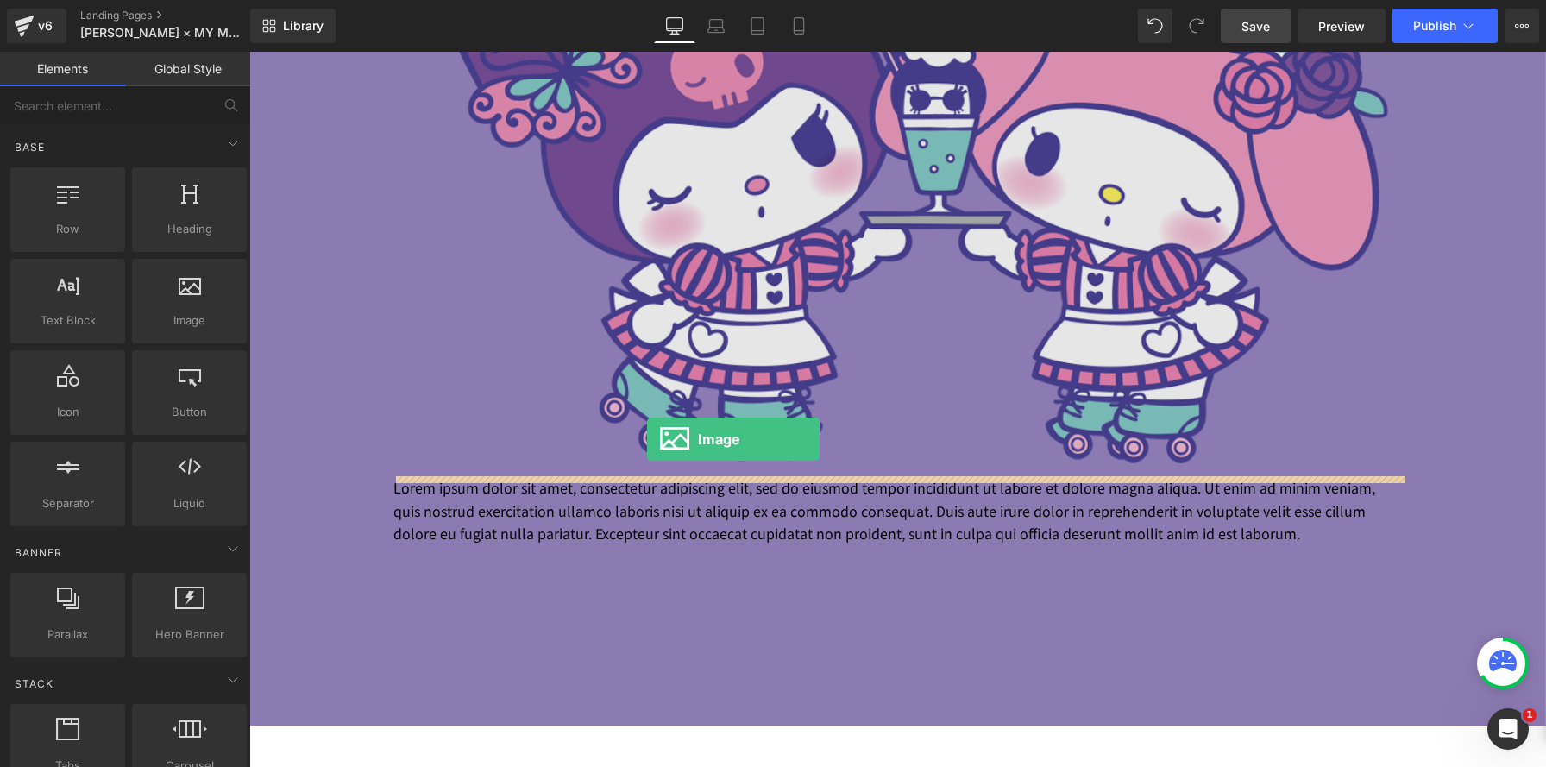
drag, startPoint x: 426, startPoint y: 333, endPoint x: 647, endPoint y: 439, distance: 245.1
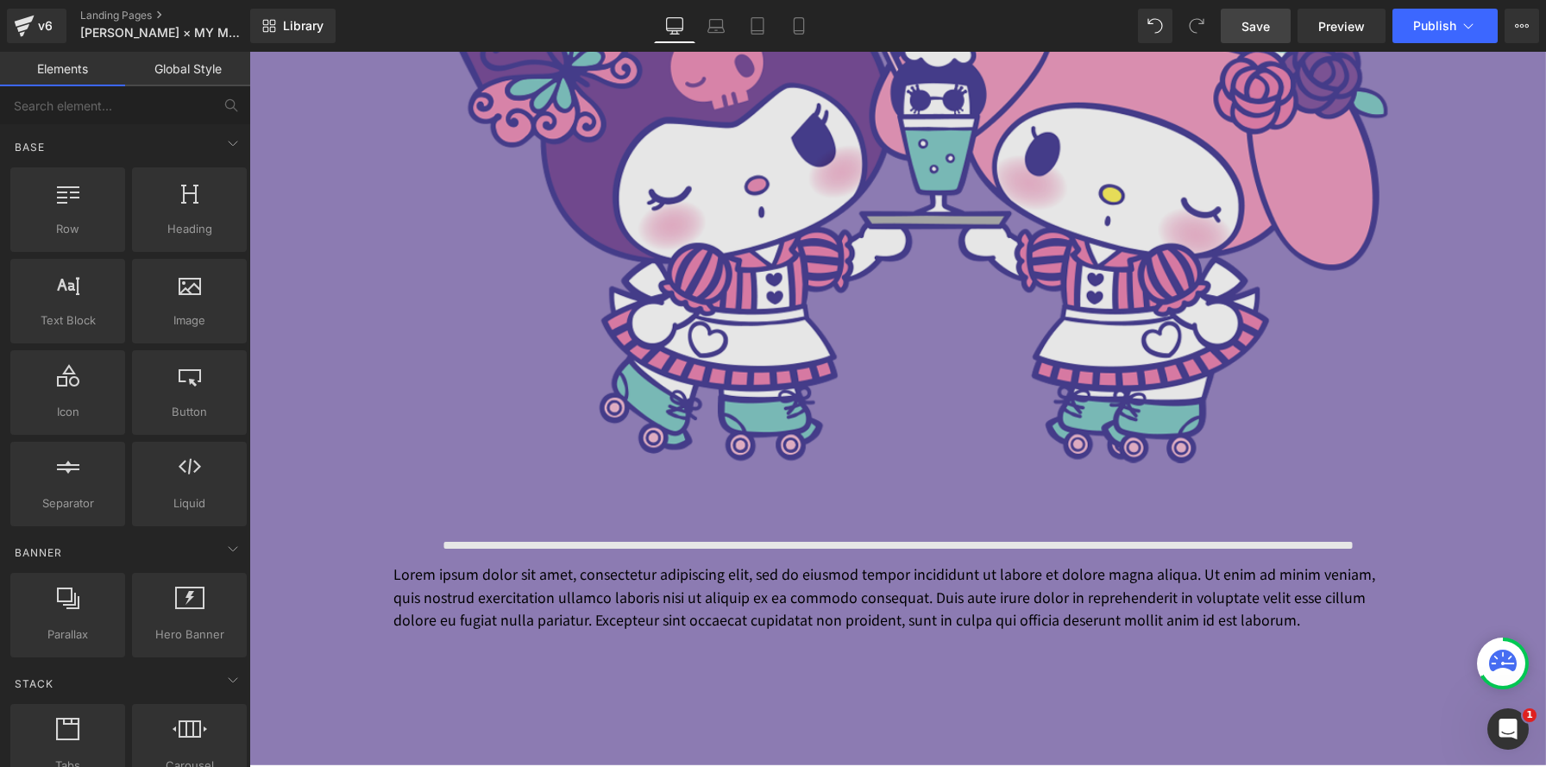
scroll to position [2917, 1297]
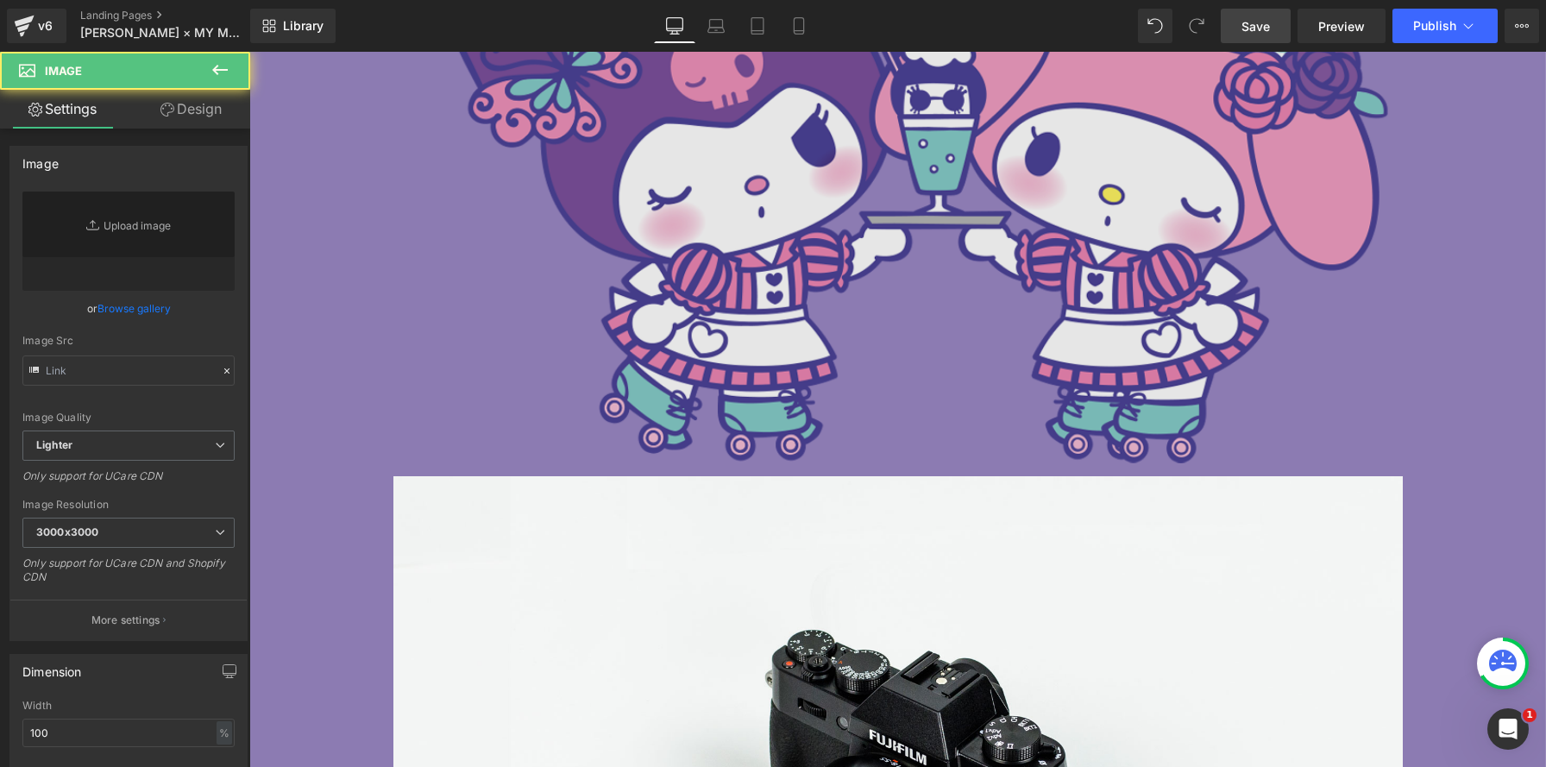
type input "//[DOMAIN_NAME][URL]"
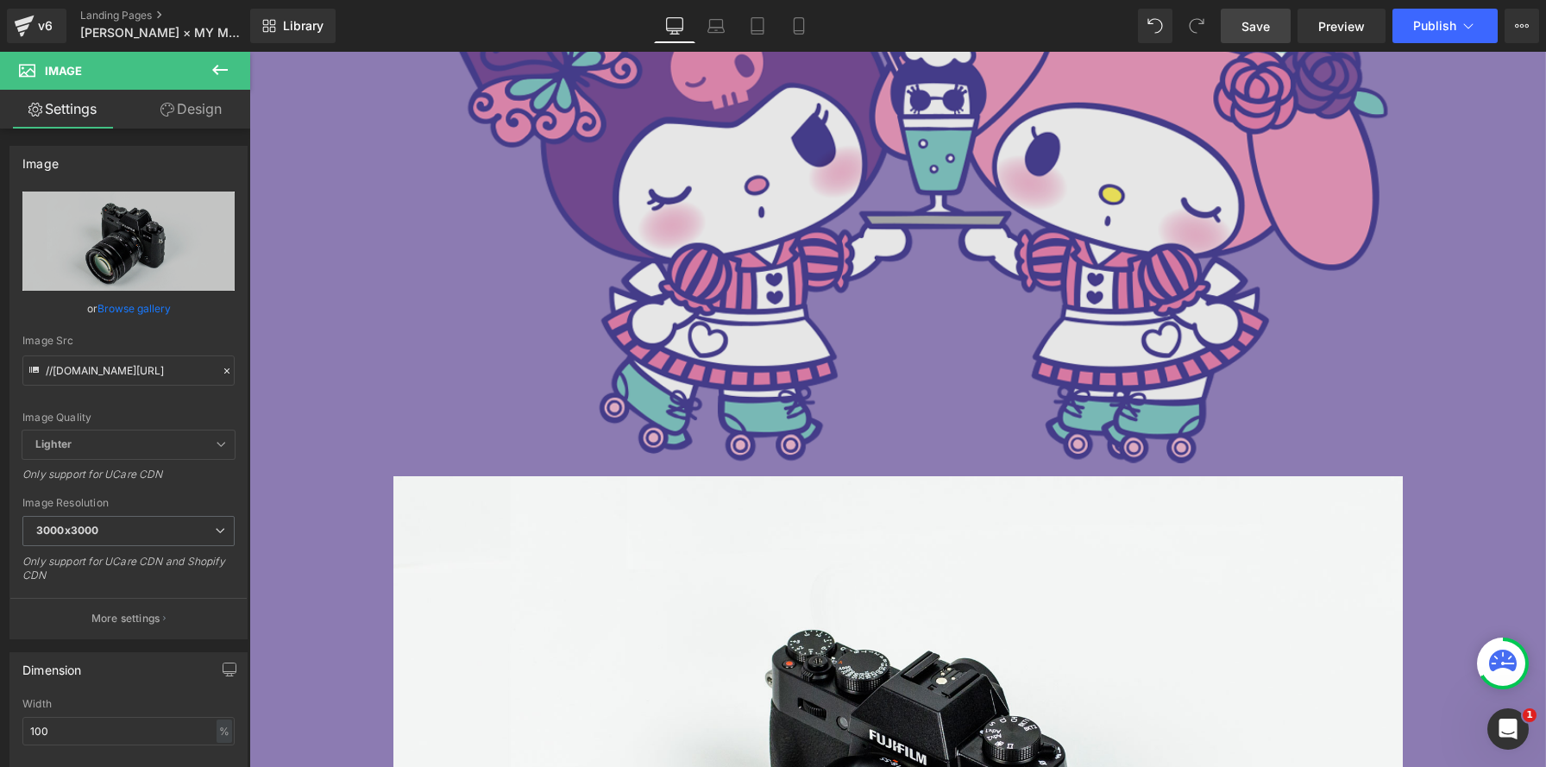
scroll to position [3499, 1297]
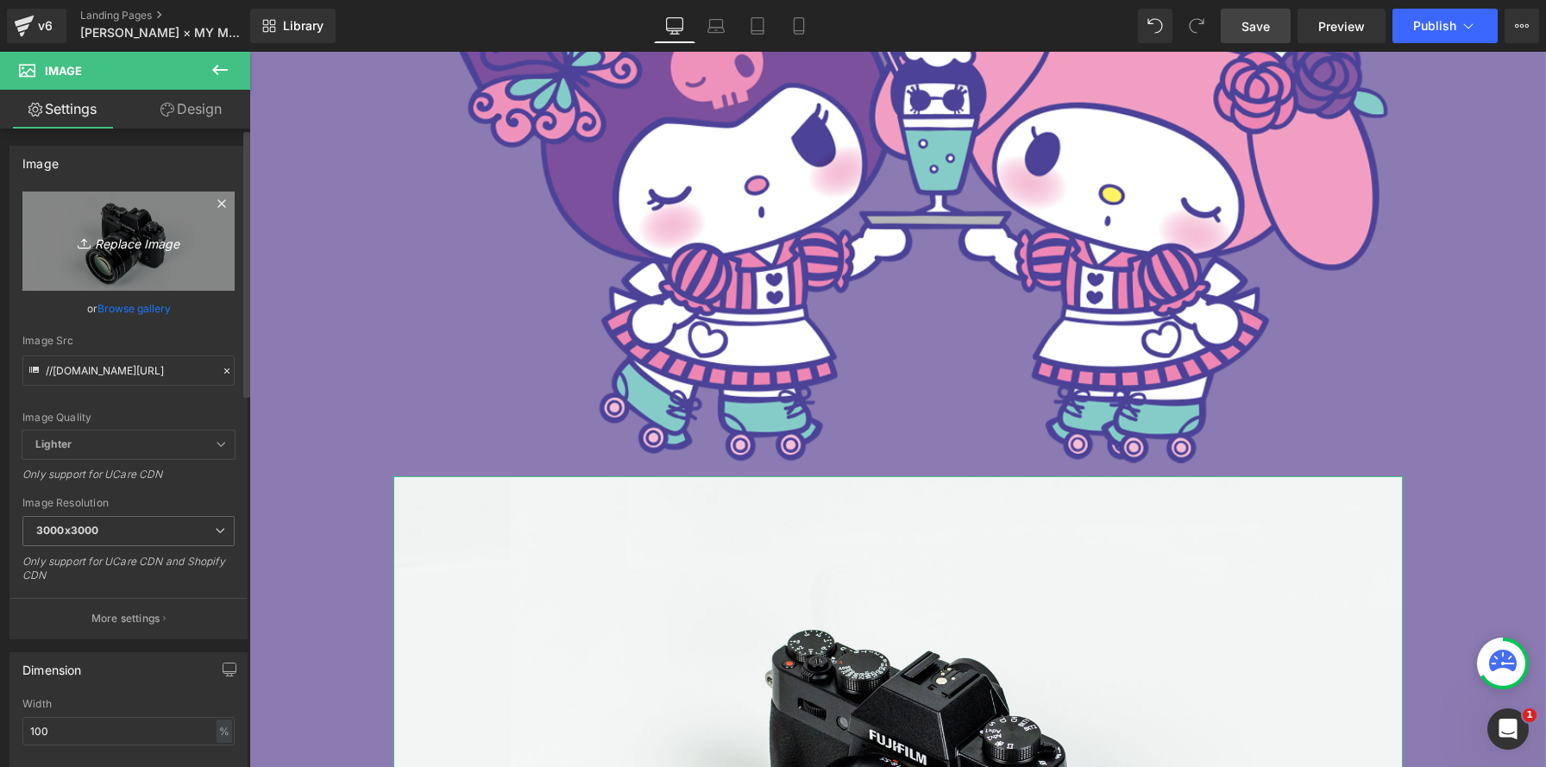
click at [128, 239] on icon "Replace Image" at bounding box center [129, 241] width 138 height 22
type input "C:\fakepath\20250821PG02 のコピー.png"
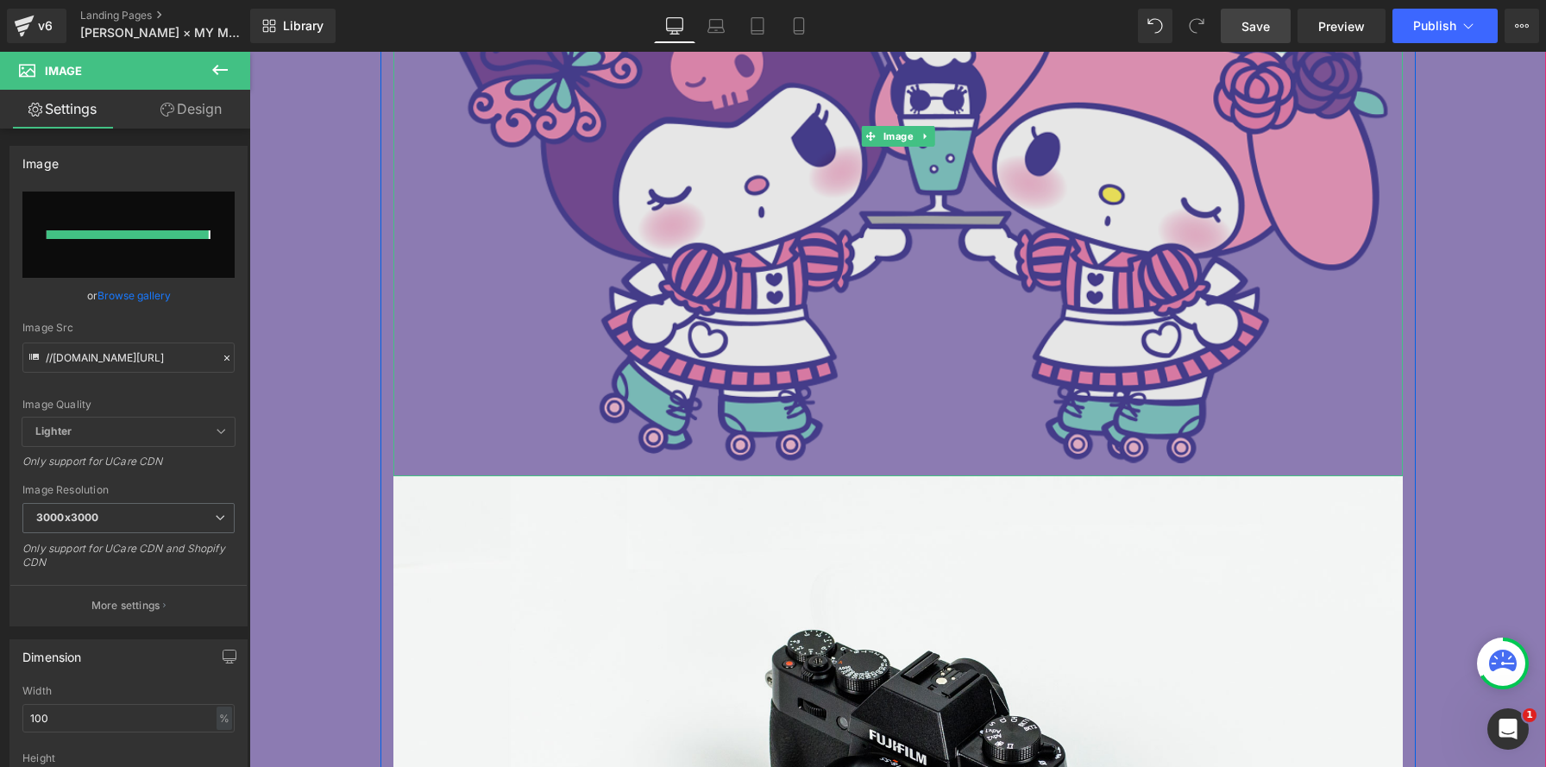
type input "[URL][DOMAIN_NAME]"
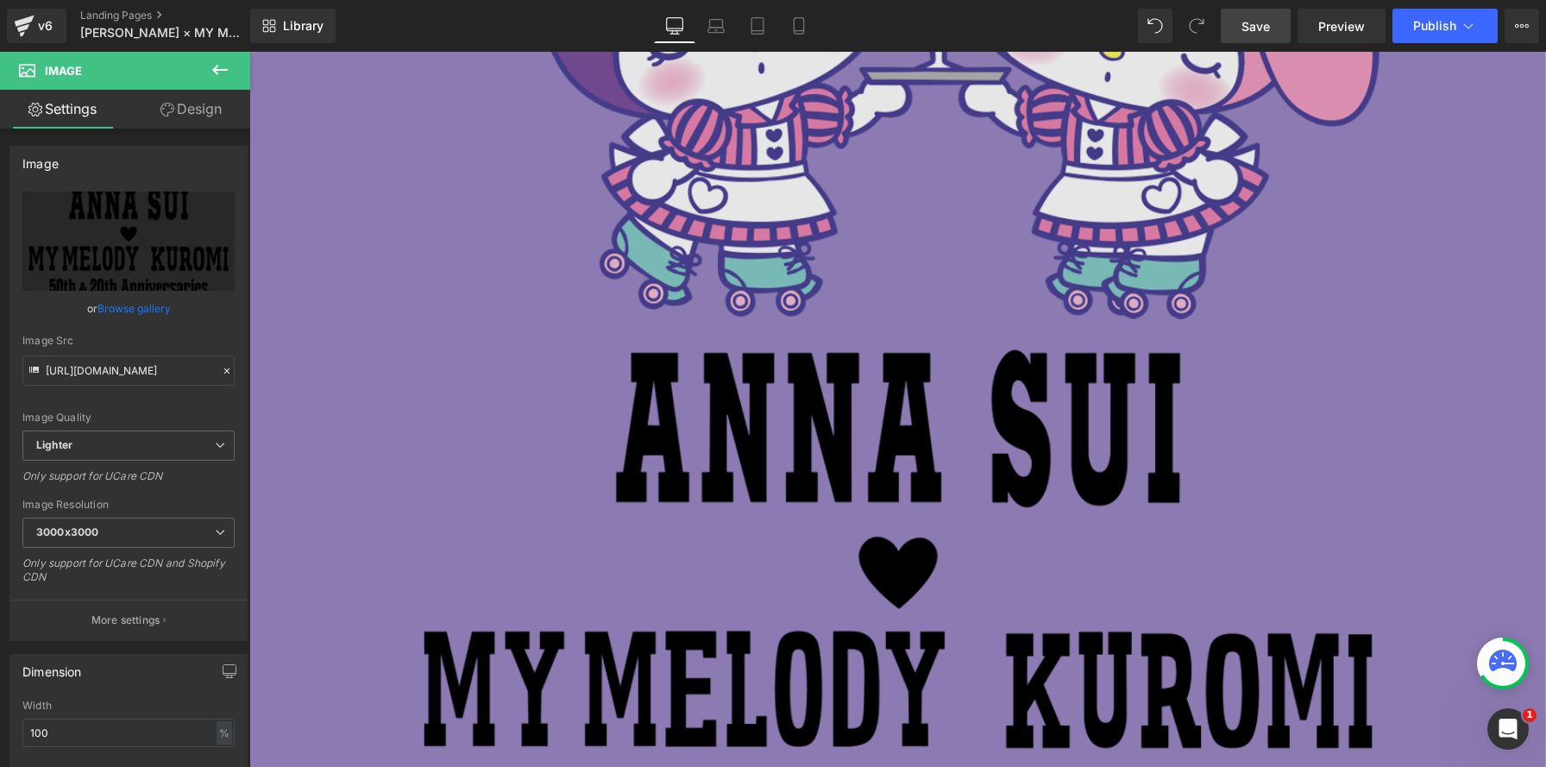
scroll to position [1670, 0]
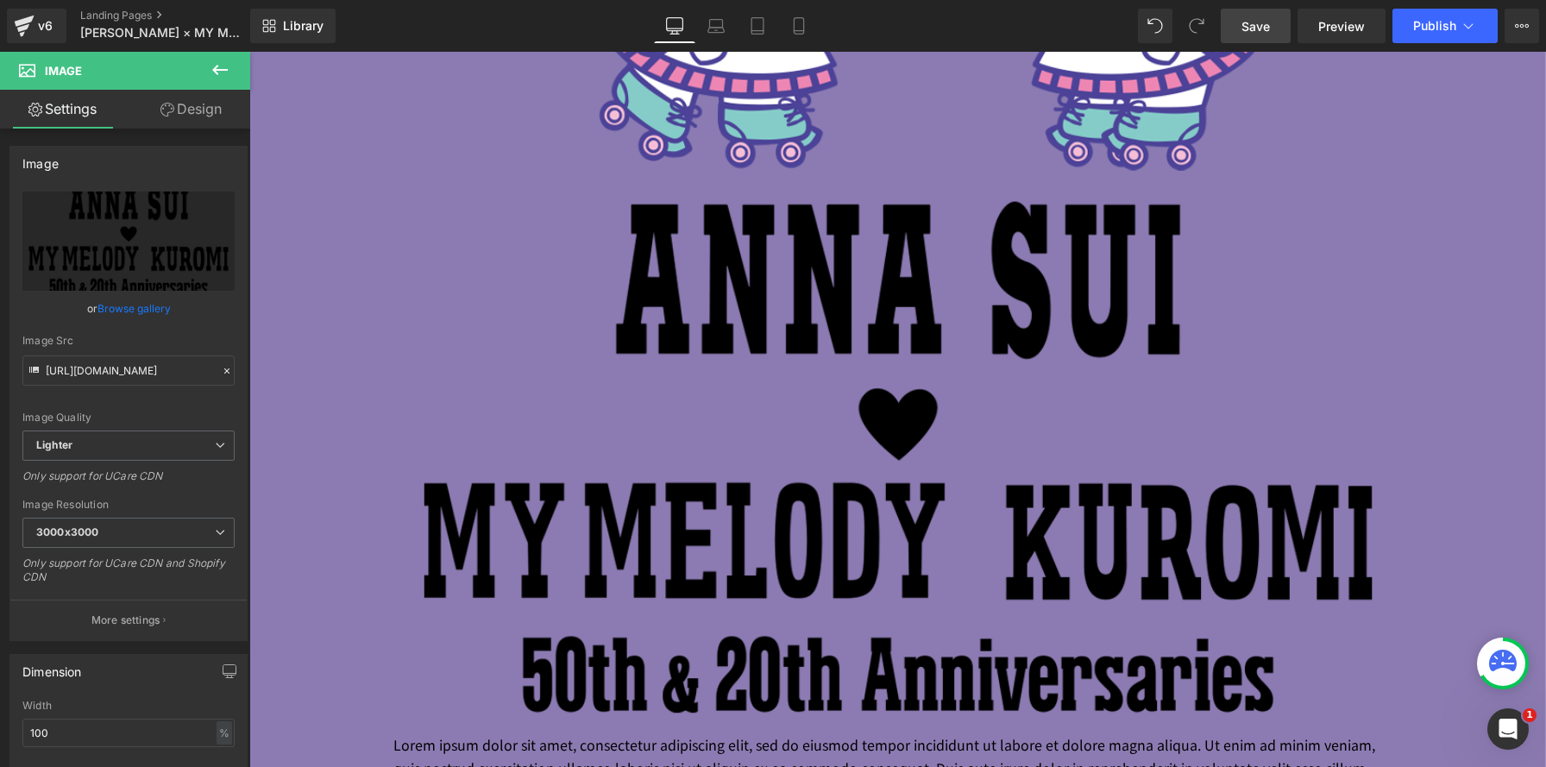
click at [996, 312] on img at bounding box center [899, 459] width 1010 height 550
drag, startPoint x: 61, startPoint y: 739, endPoint x: 21, endPoint y: 729, distance: 41.7
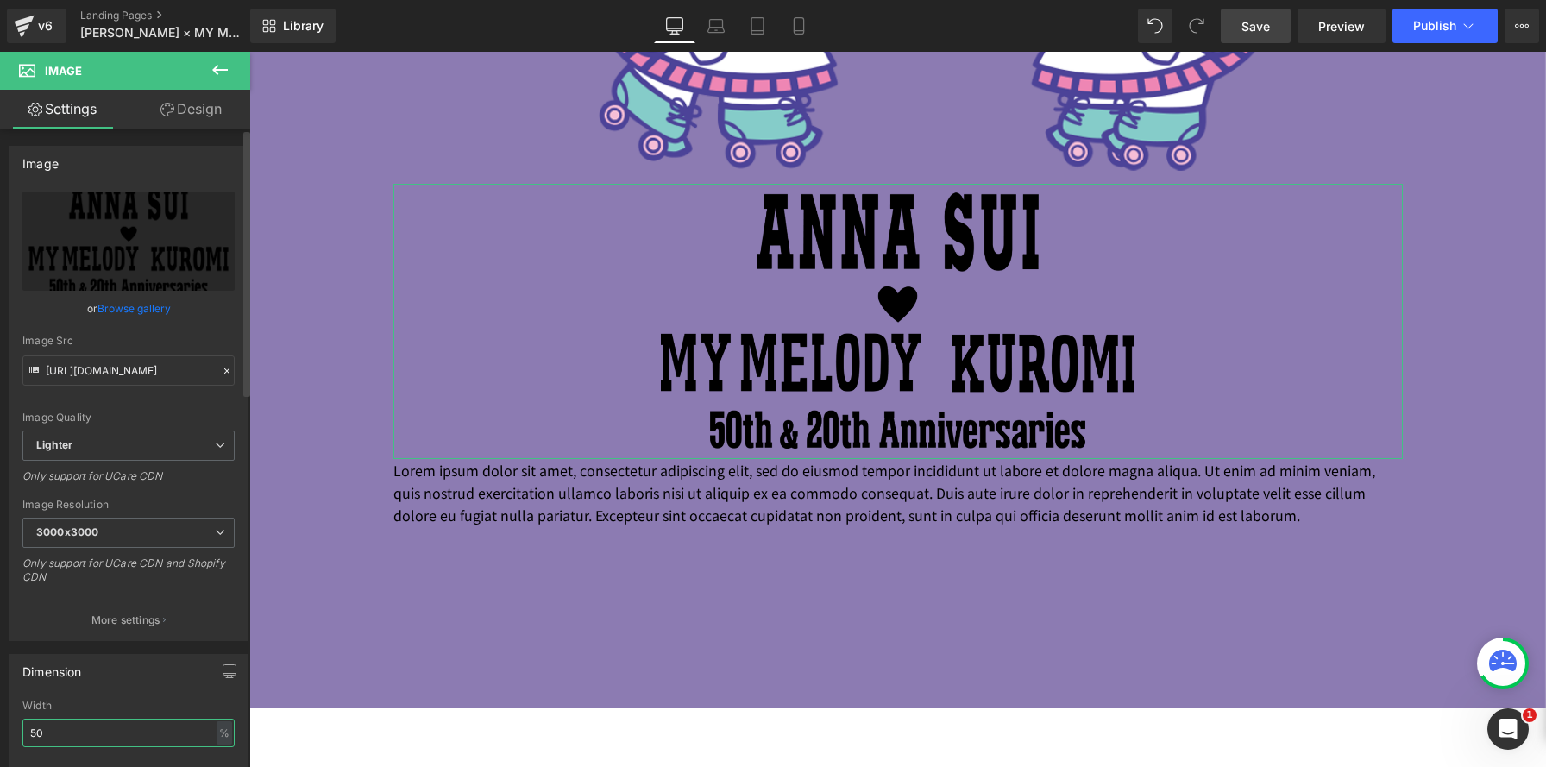
type input "50"
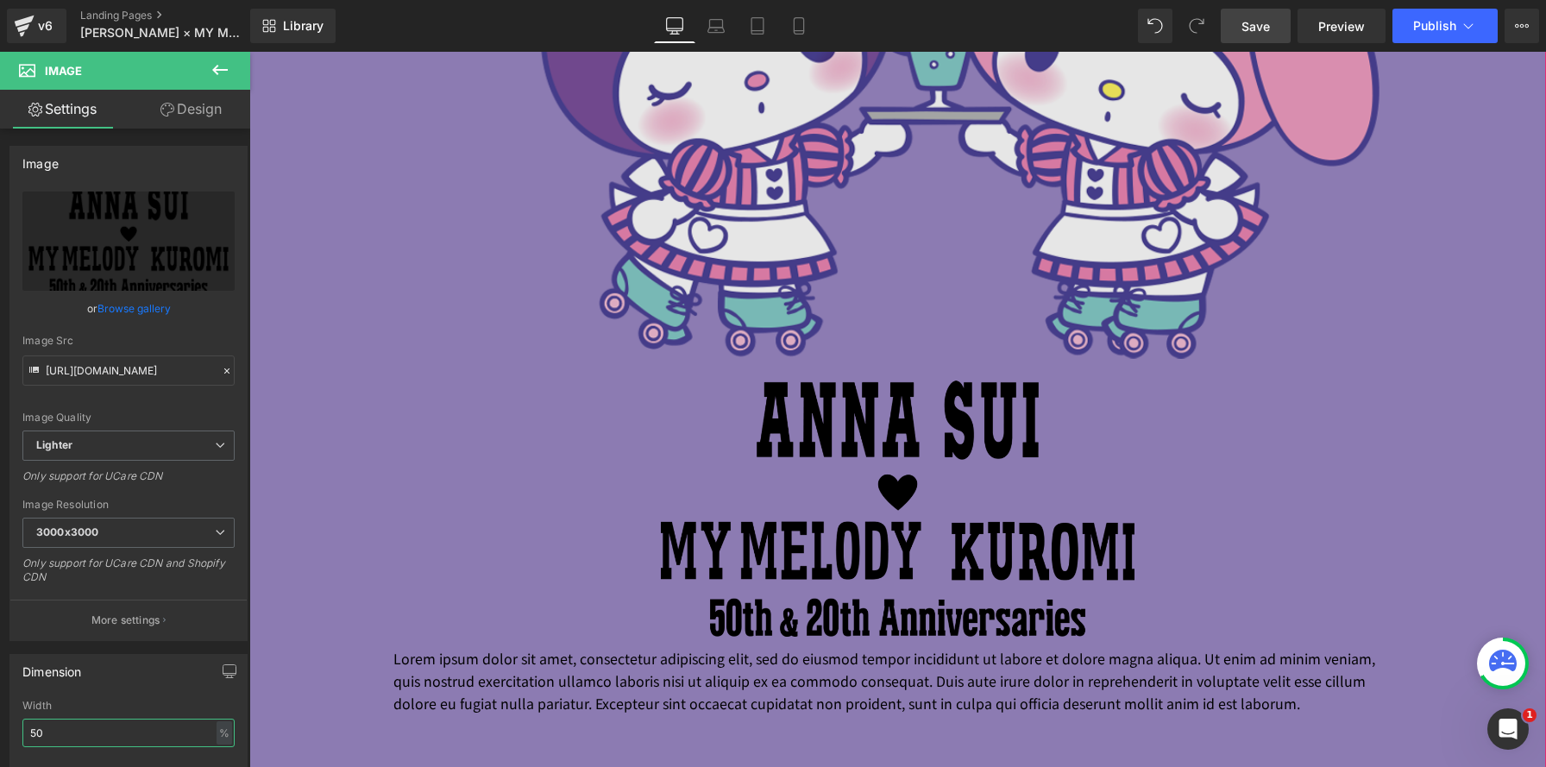
scroll to position [1061, 0]
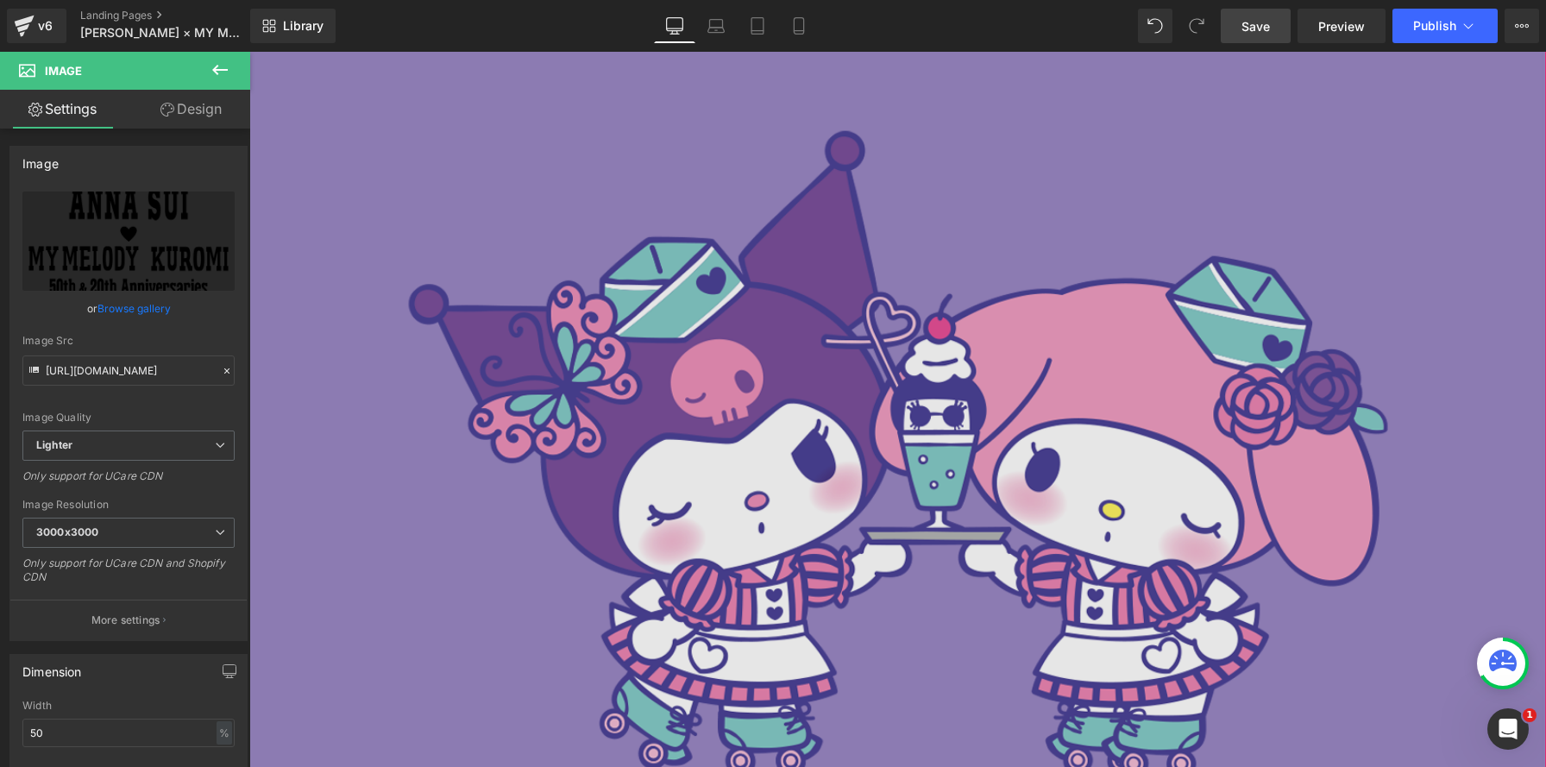
click at [833, 472] on img at bounding box center [899, 453] width 1010 height 680
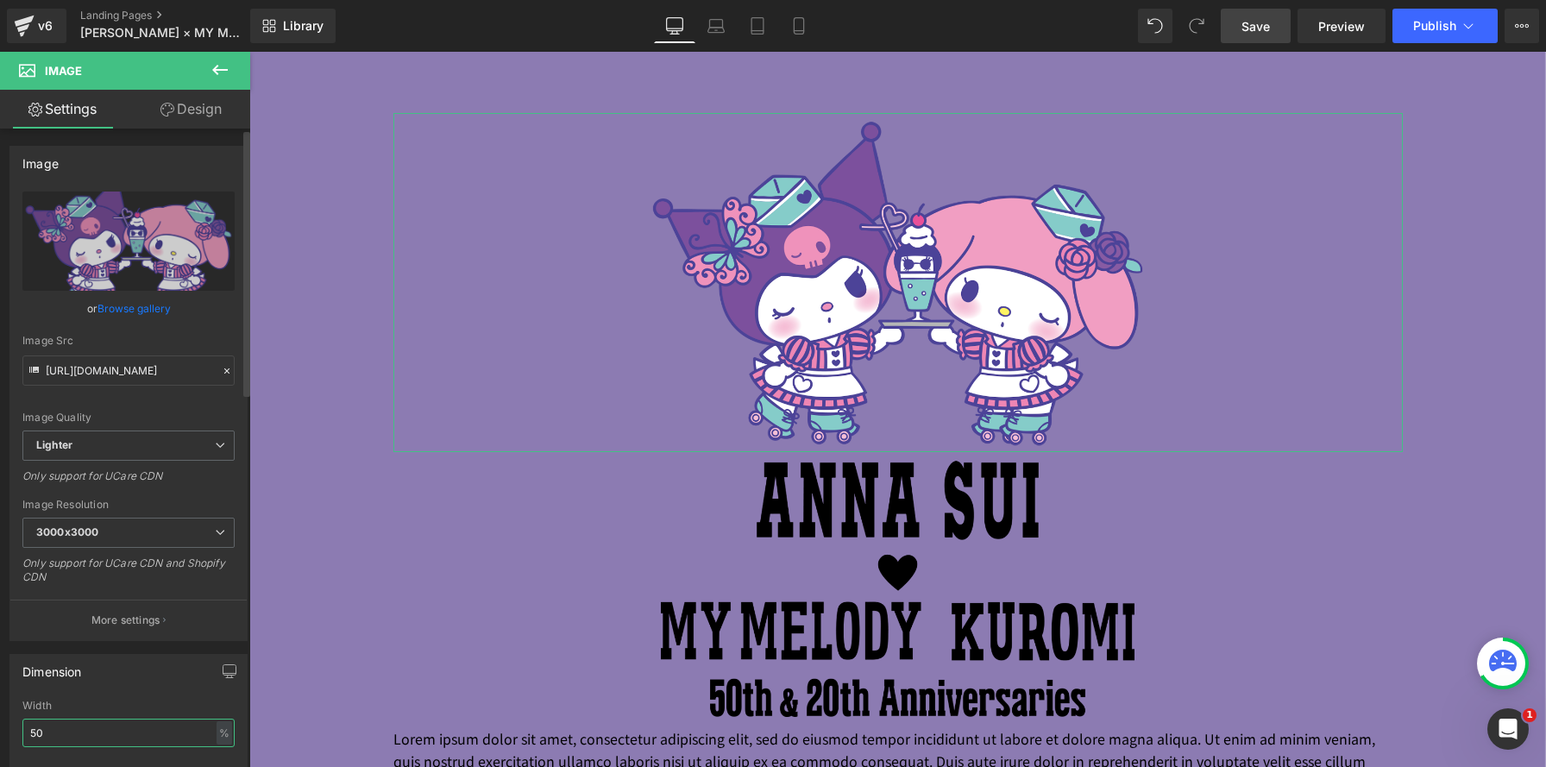
type input "50"
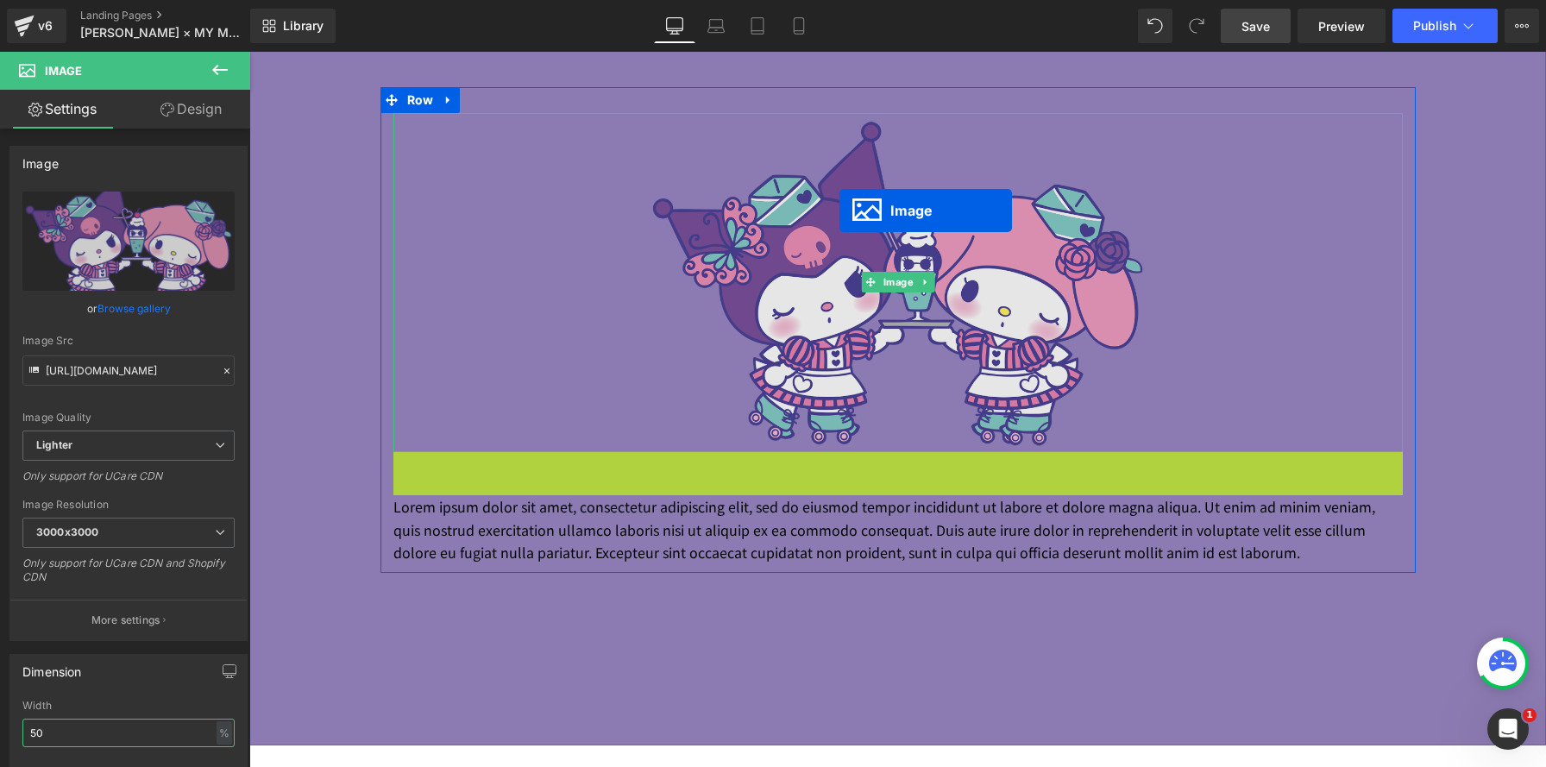
scroll to position [9, 9]
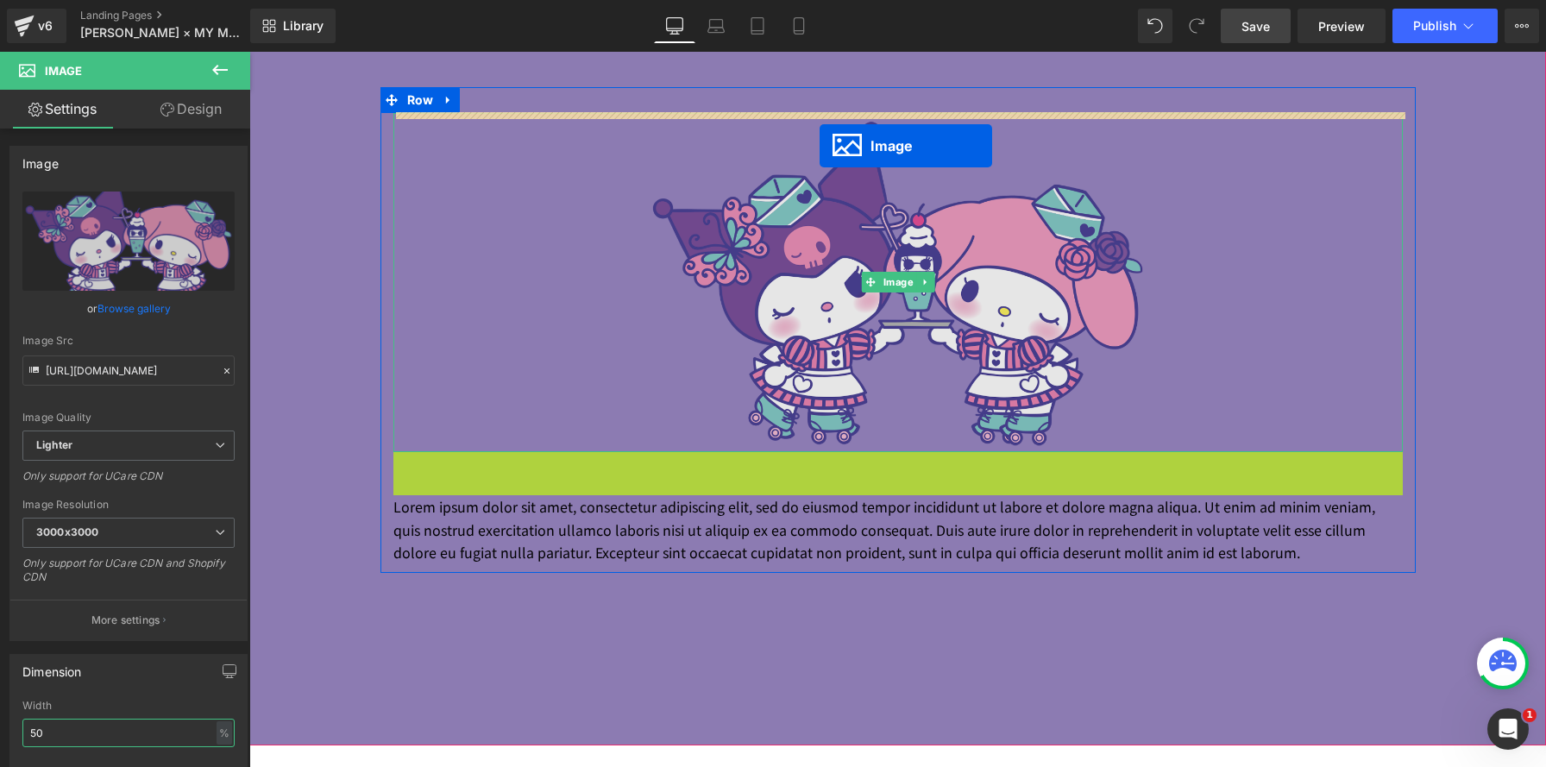
drag, startPoint x: 847, startPoint y: 242, endPoint x: 820, endPoint y: 146, distance: 100.3
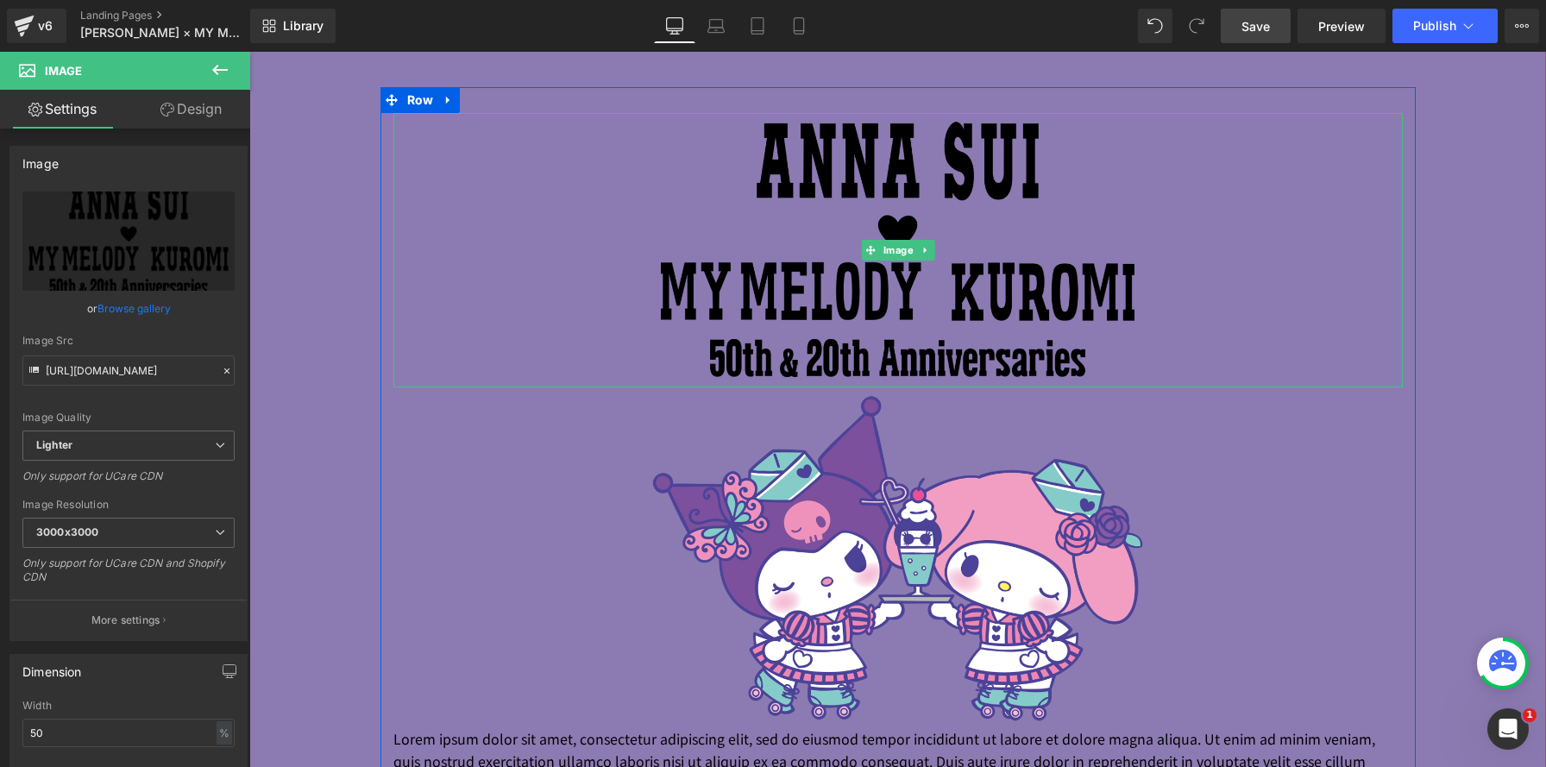
scroll to position [2766, 1297]
click at [840, 191] on img at bounding box center [898, 250] width 505 height 275
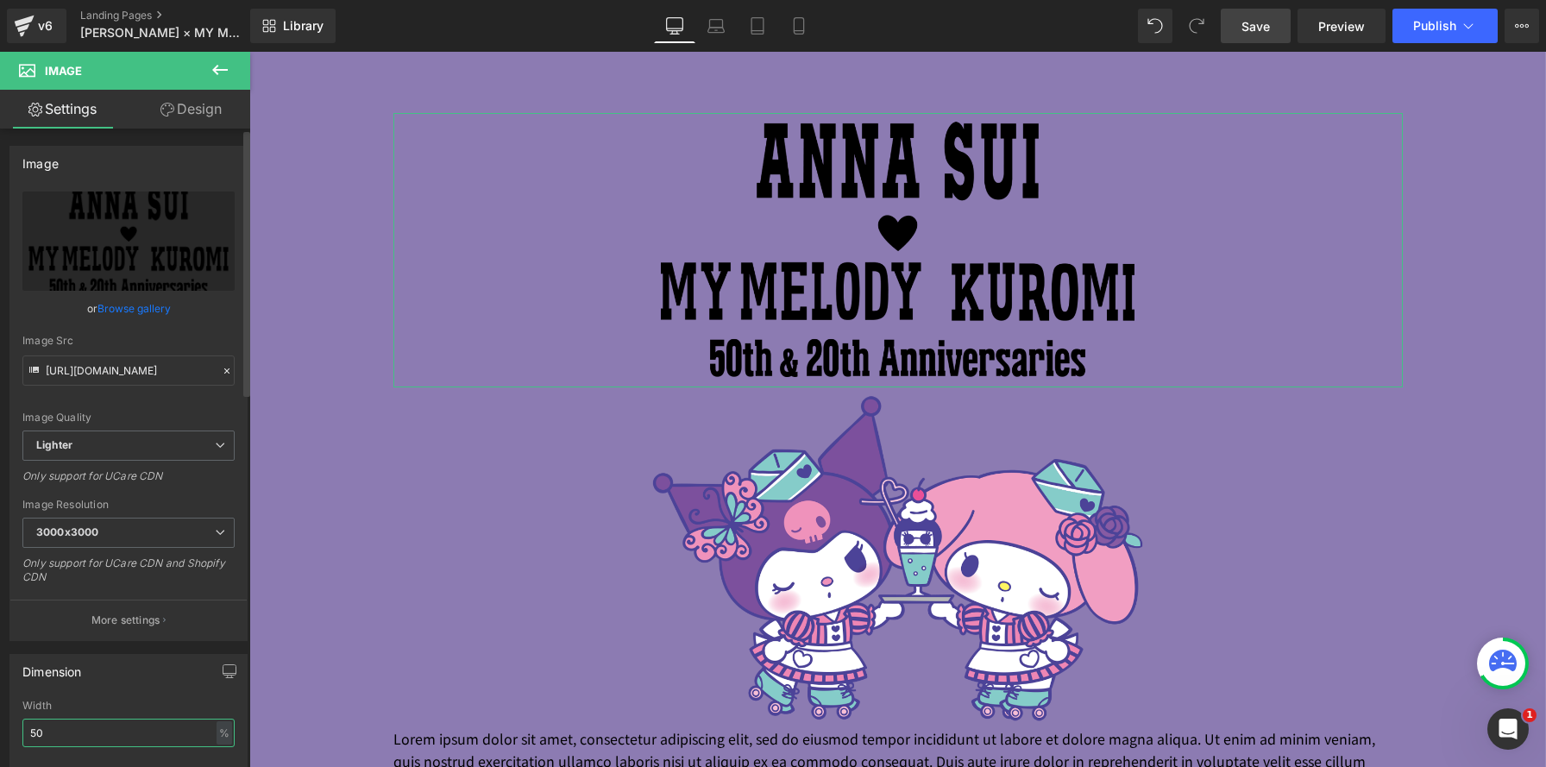
click at [32, 729] on input "50" at bounding box center [128, 733] width 212 height 28
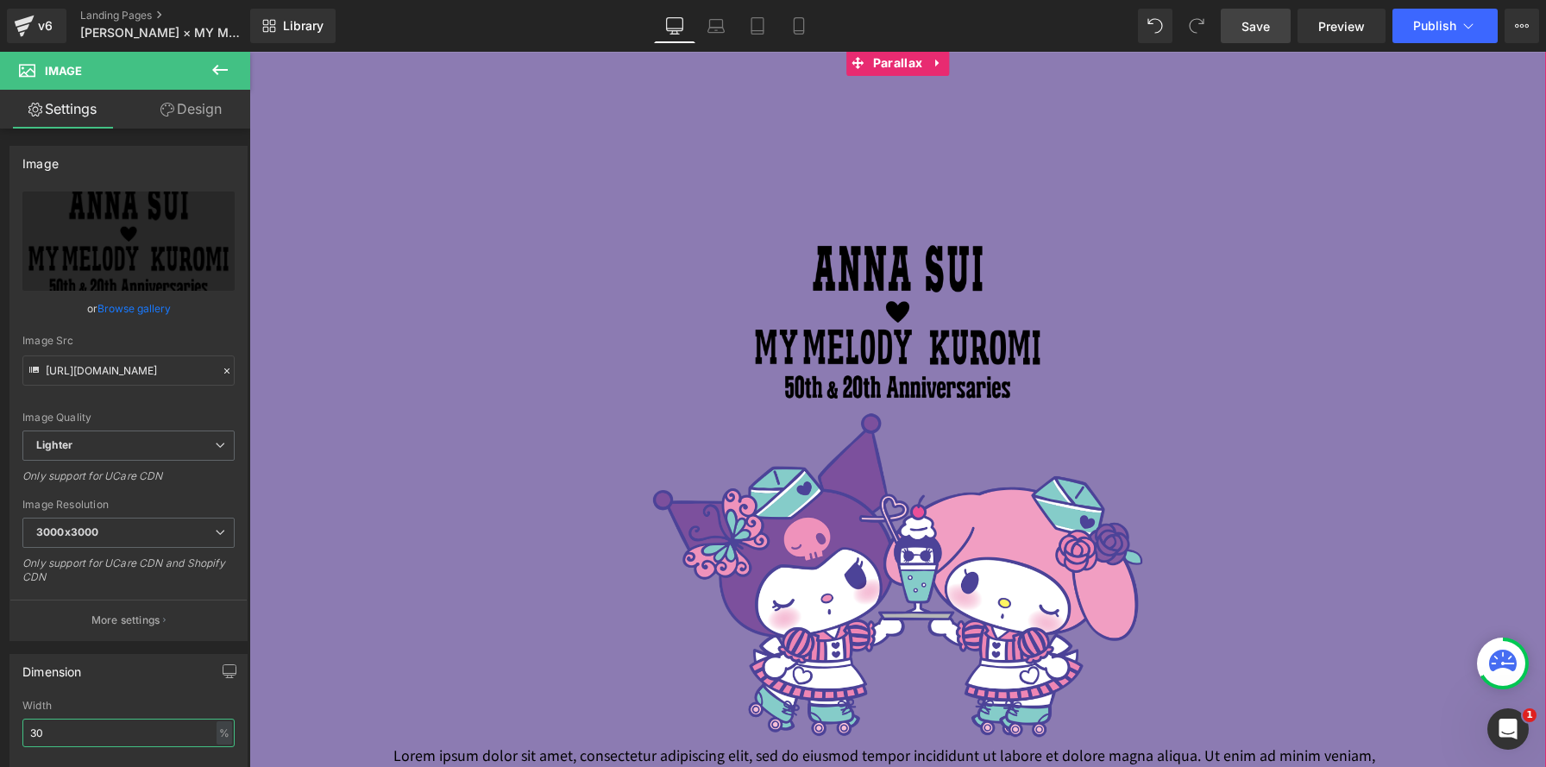
scroll to position [1017, 0]
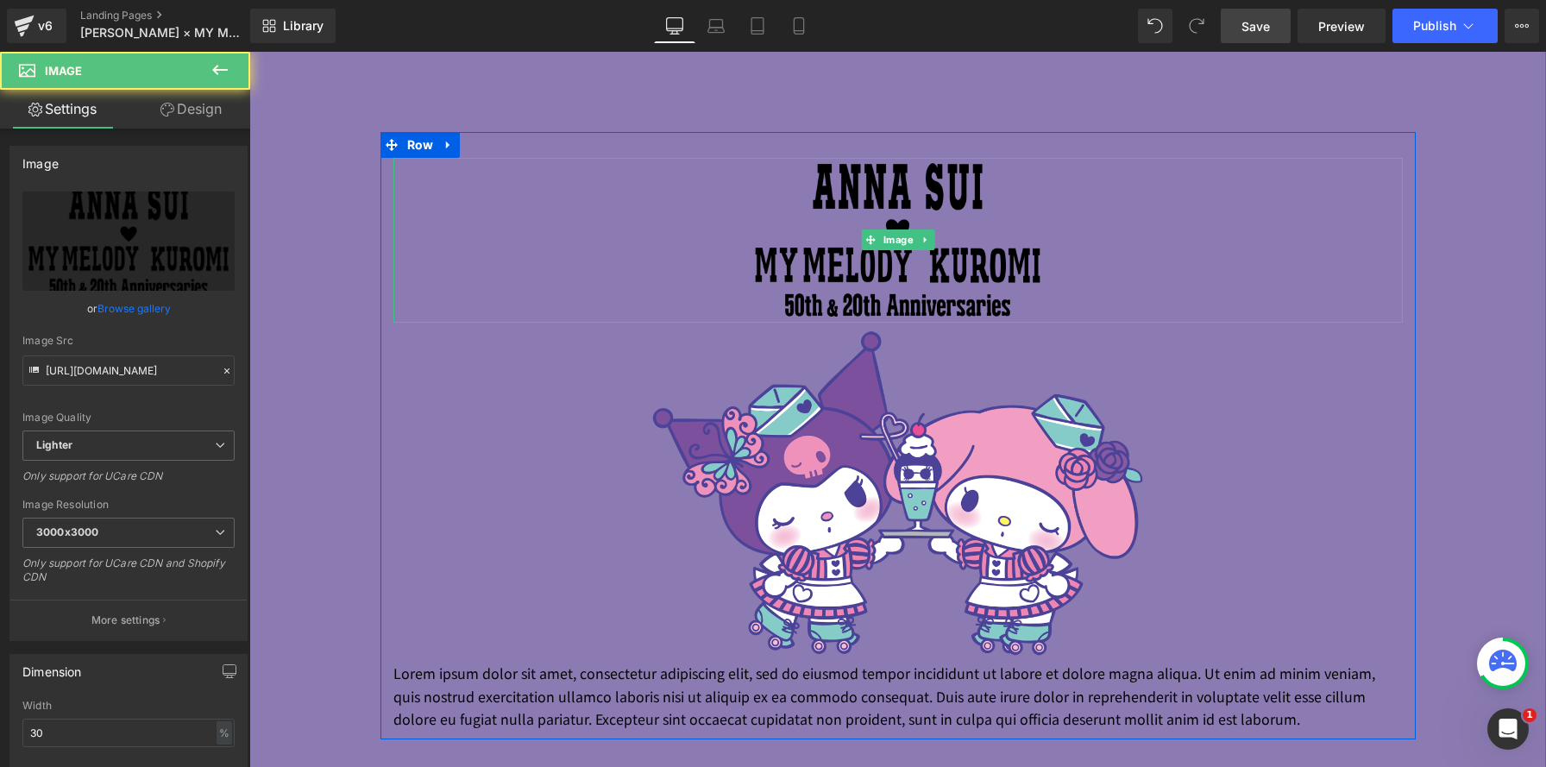
click at [906, 260] on img at bounding box center [897, 240] width 303 height 165
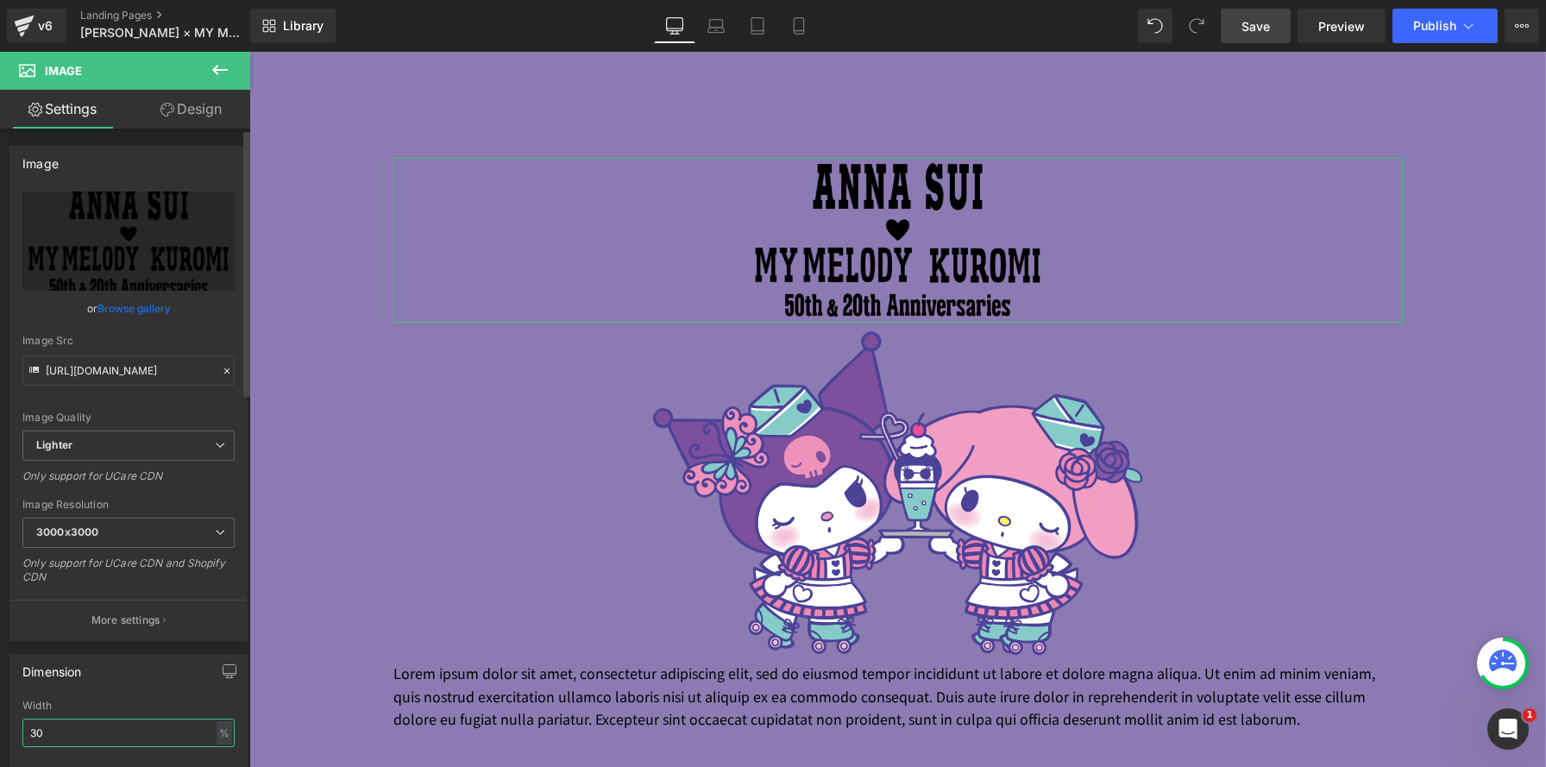
drag, startPoint x: 52, startPoint y: 733, endPoint x: 11, endPoint y: 724, distance: 41.5
type input "40"
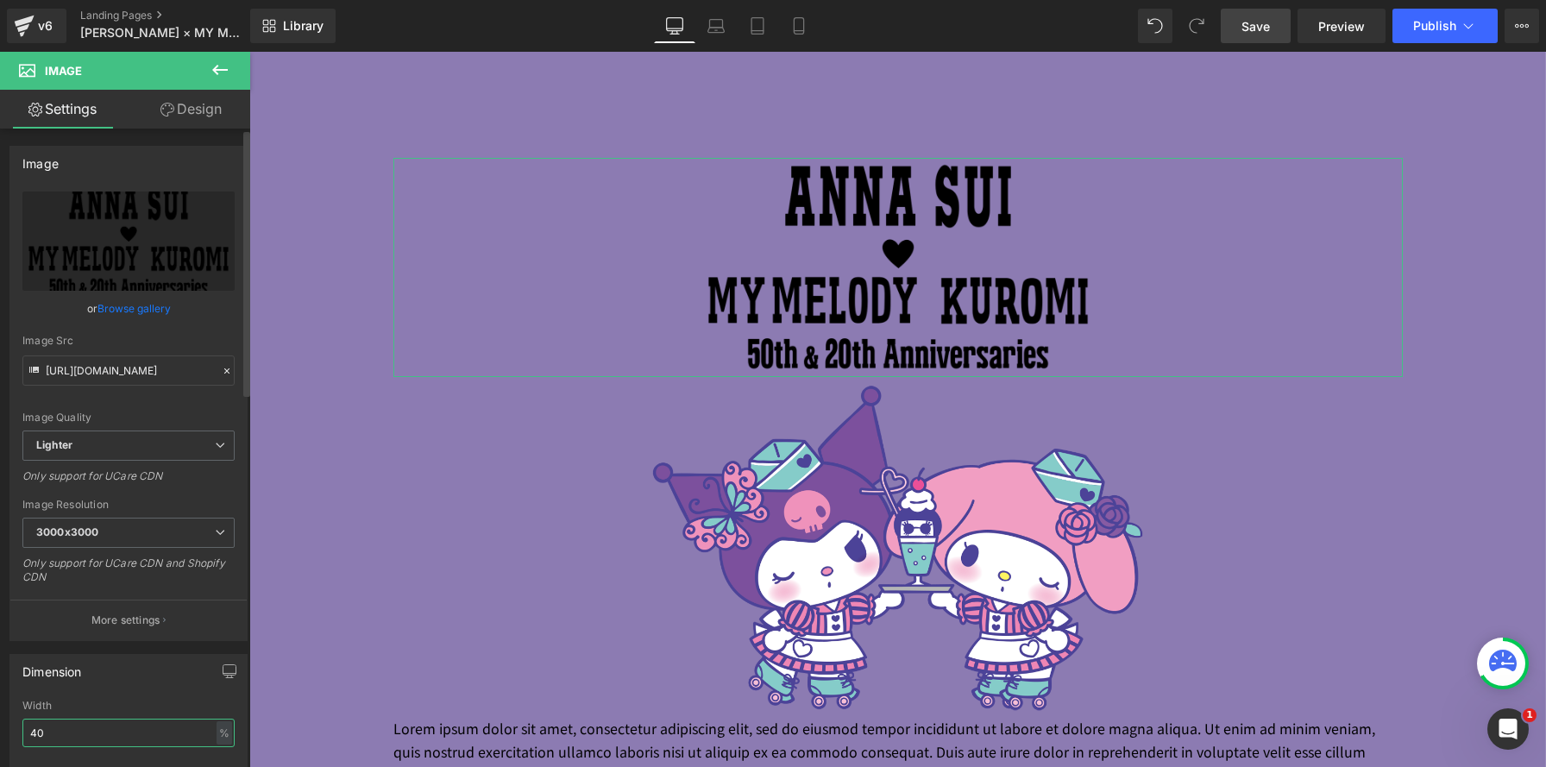
scroll to position [2711, 1297]
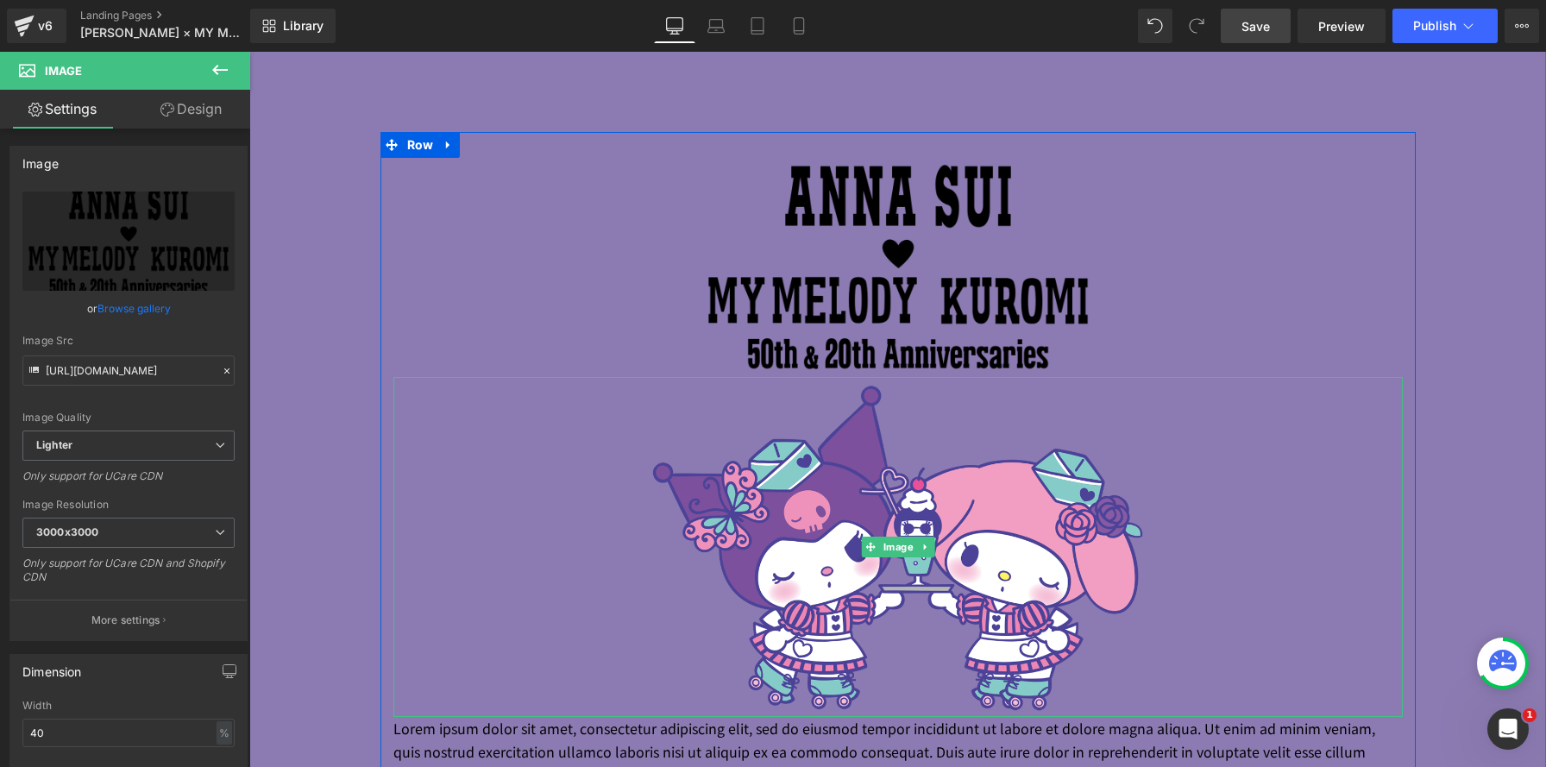
click at [600, 575] on div at bounding box center [899, 547] width 1010 height 340
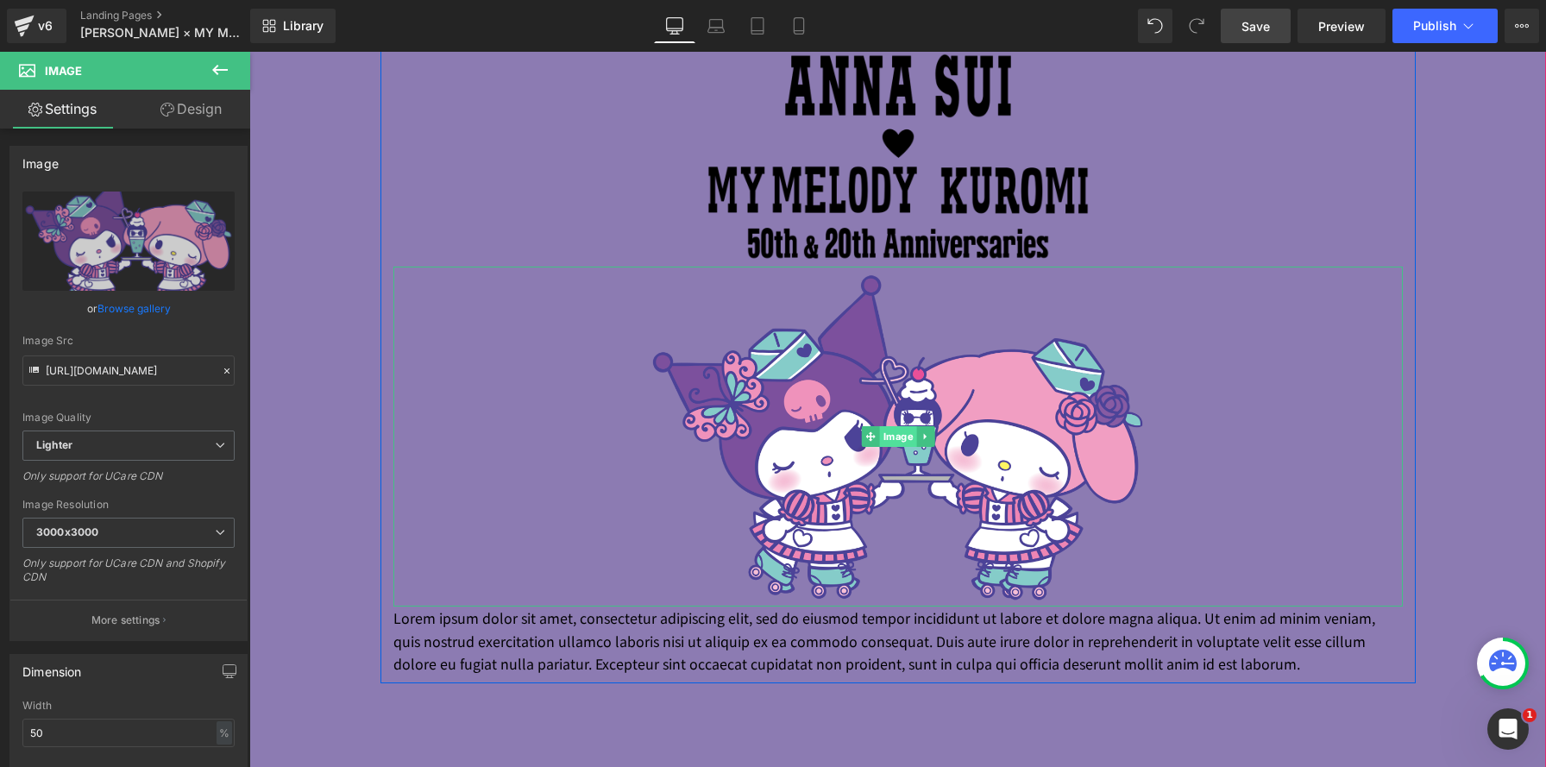
scroll to position [1118, 0]
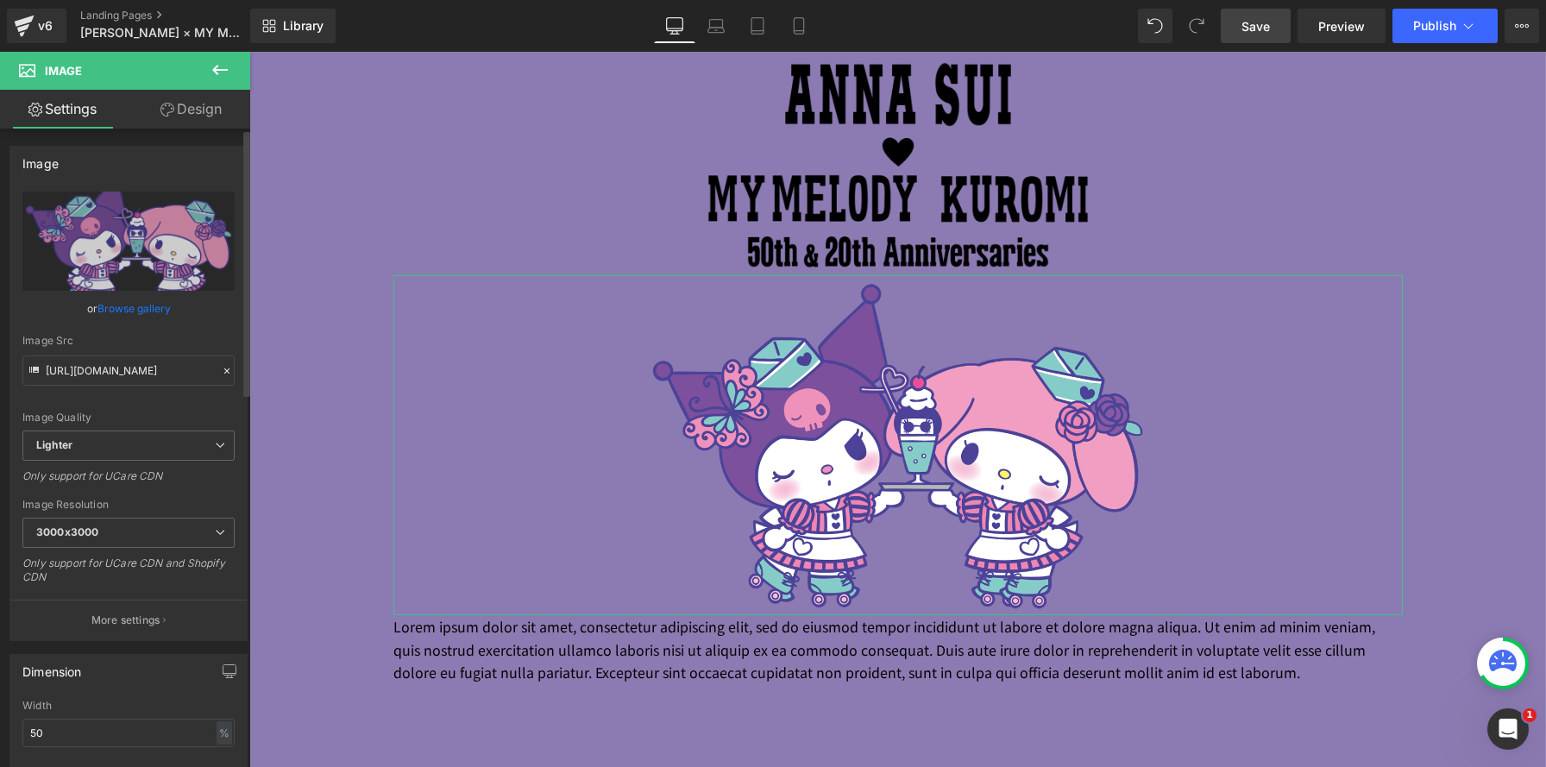
drag, startPoint x: 47, startPoint y: 733, endPoint x: 8, endPoint y: 725, distance: 39.6
click at [3, 727] on div "Dimension 50% Width 50 % % px auto Height auto 0 Circle Image" at bounding box center [129, 757] width 258 height 232
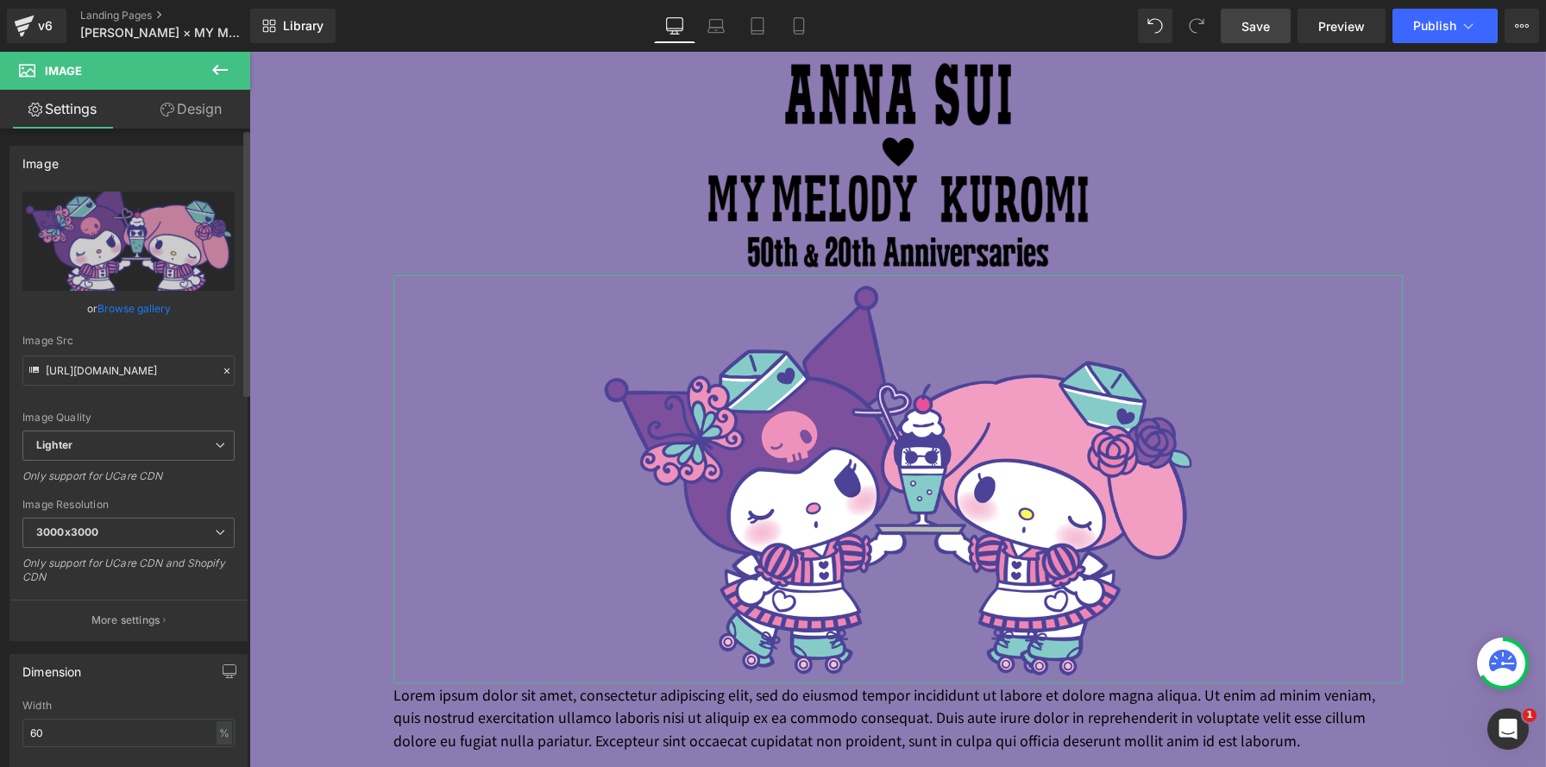
type input "60"
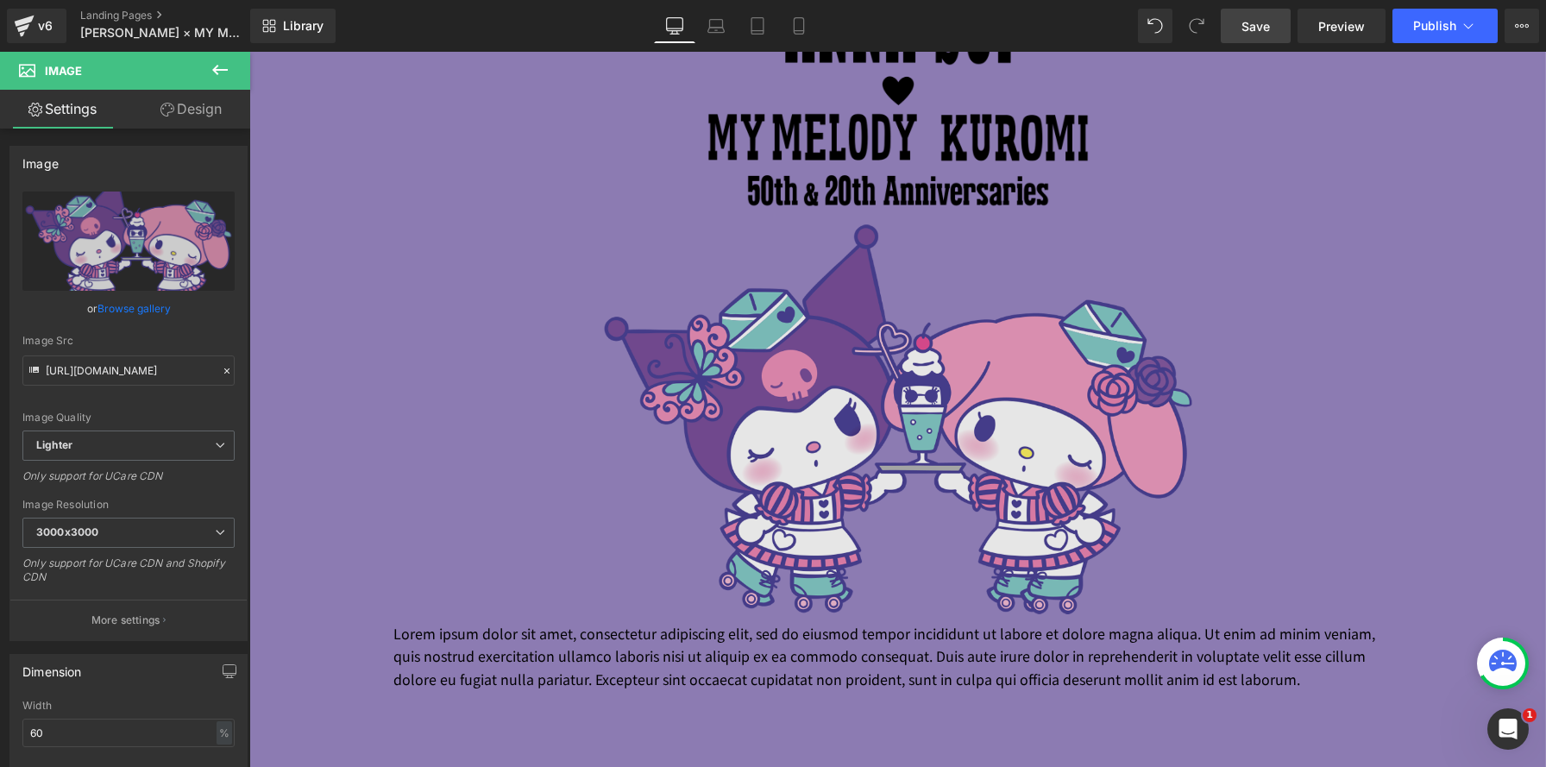
scroll to position [1190, 0]
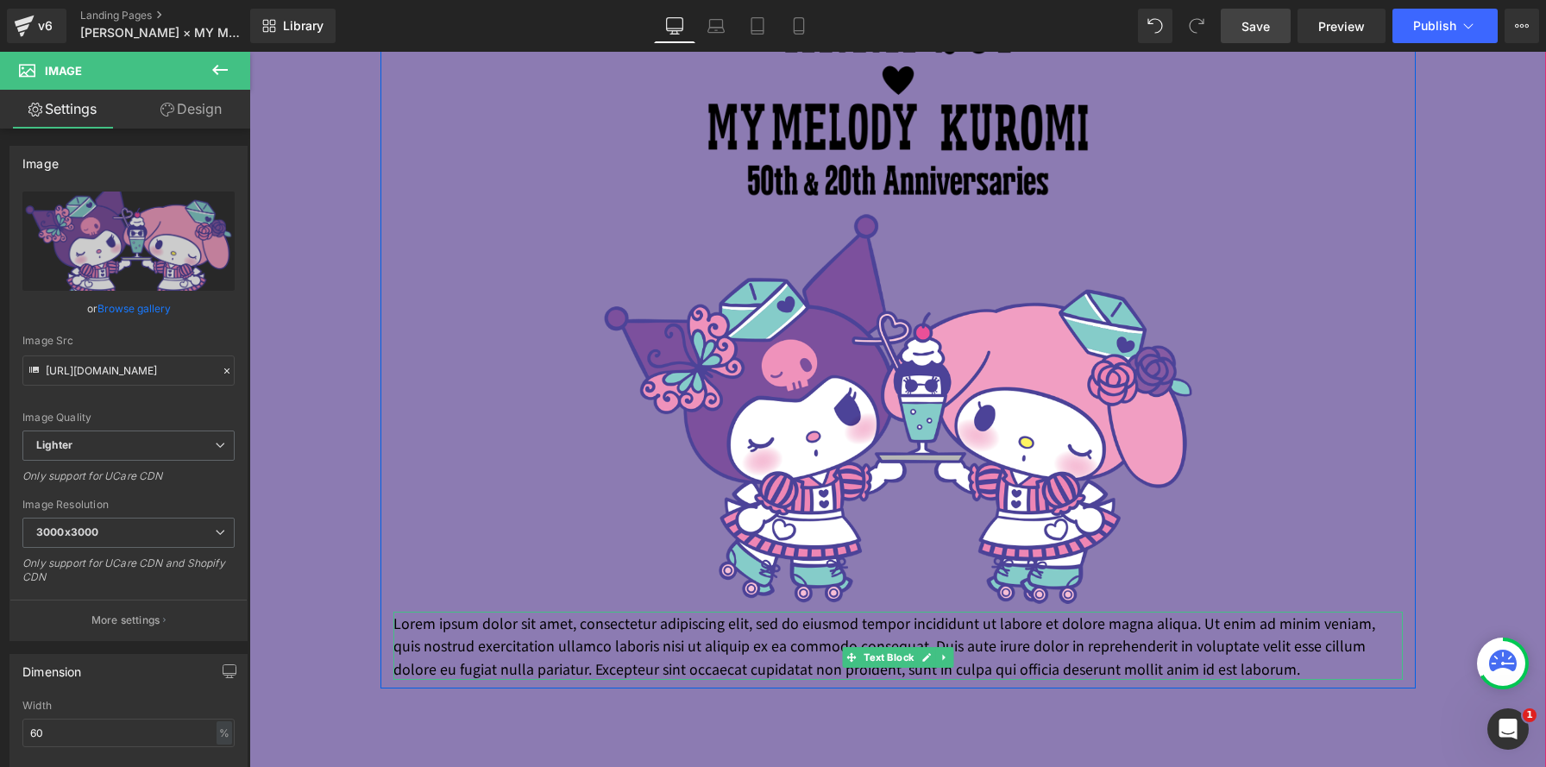
drag, startPoint x: 551, startPoint y: 669, endPoint x: 473, endPoint y: 690, distance: 80.4
click at [551, 669] on p "Lorem ipsum dolor sit amet, consectetur adipiscing elit, sed do eiusmod tempor …" at bounding box center [899, 646] width 1010 height 68
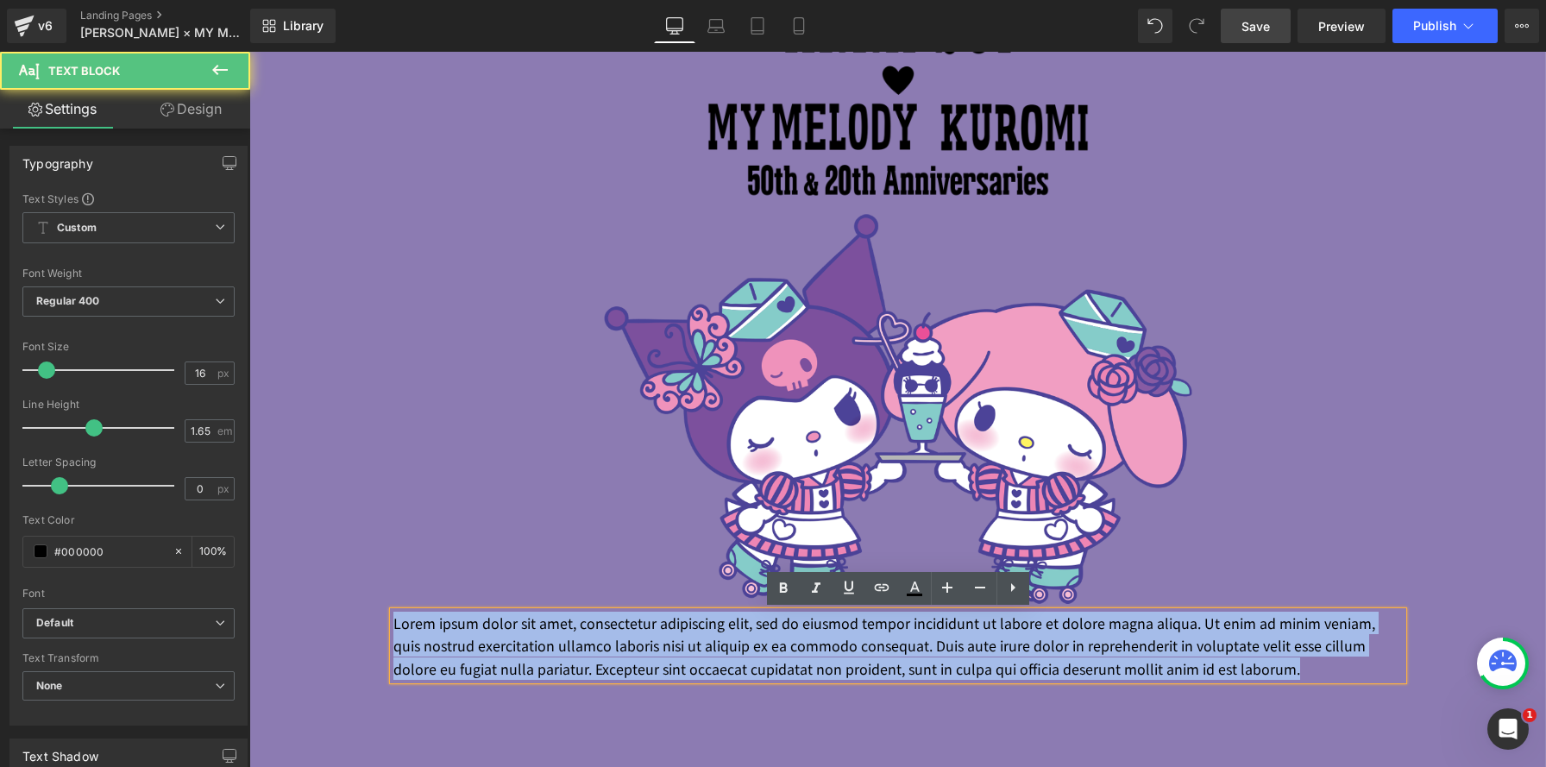
drag, startPoint x: 472, startPoint y: 696, endPoint x: 399, endPoint y: 620, distance: 105.6
click at [382, 618] on div "Image Image Lorem ipsum dolor sit amet, consectetur adipiscing elit, sed do eiu…" at bounding box center [899, 332] width 1036 height 696
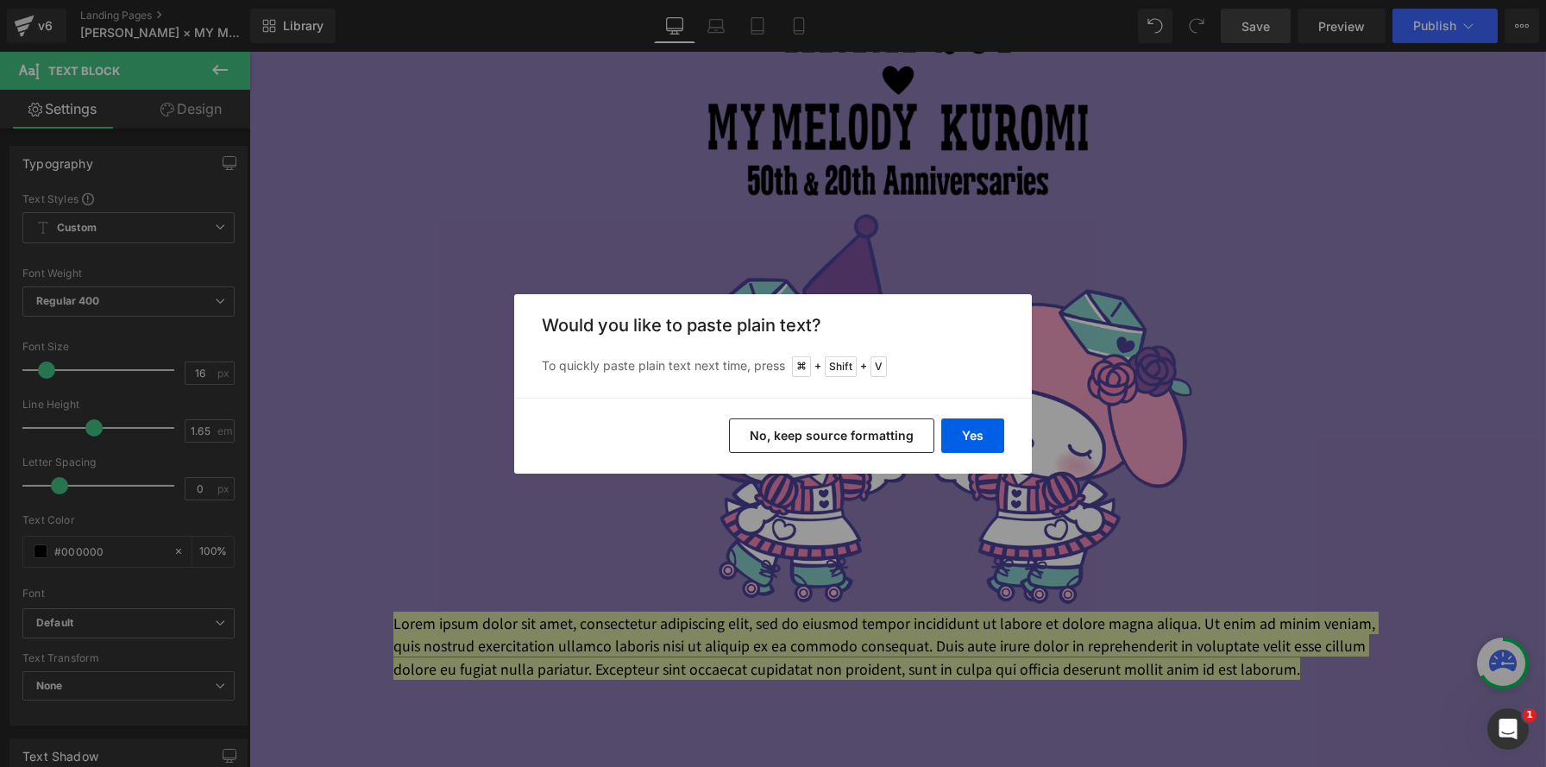
click at [822, 431] on button "No, keep source formatting" at bounding box center [831, 436] width 205 height 35
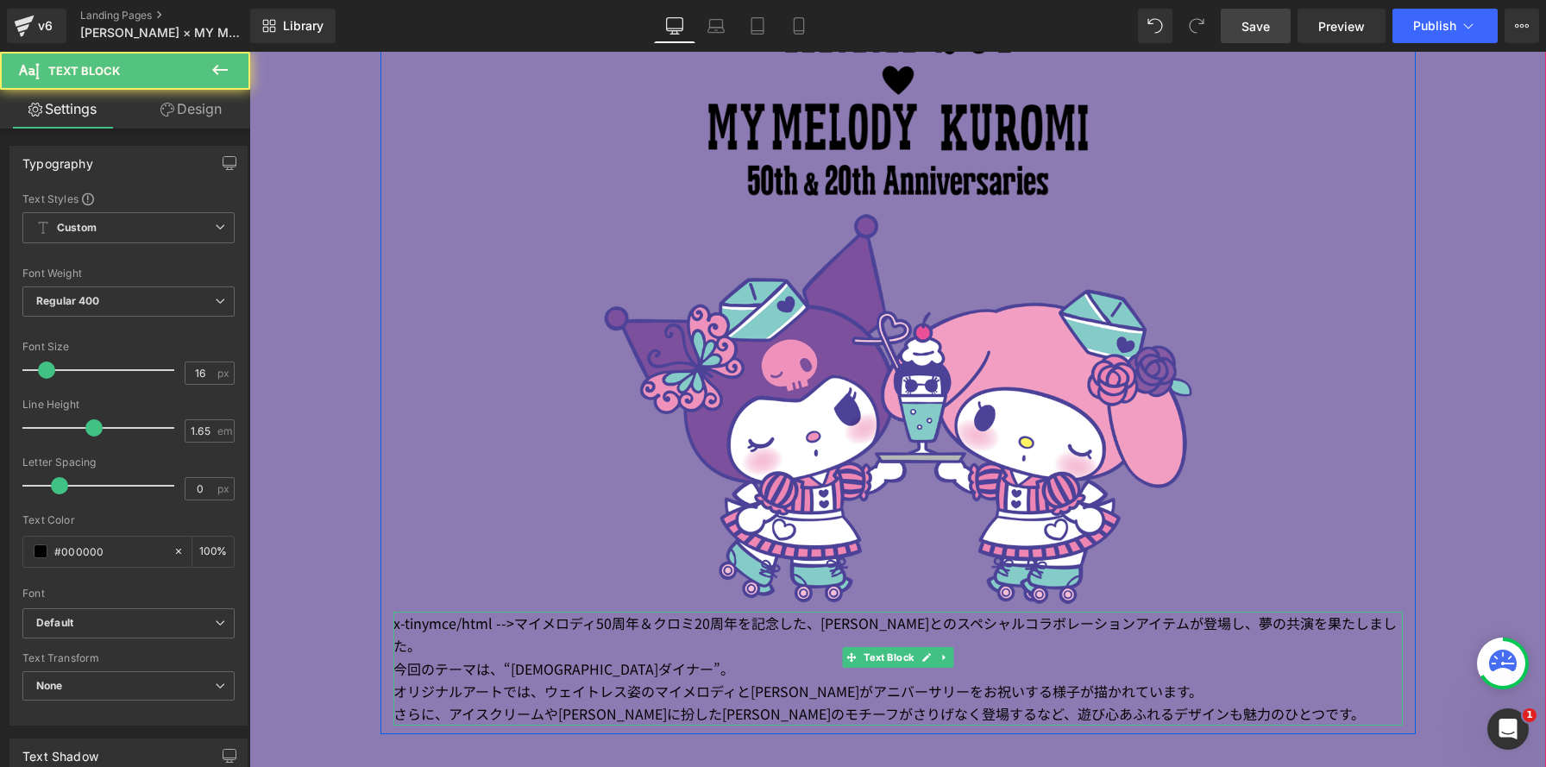
click at [821, 629] on span "周年を記念した、" at bounding box center [765, 623] width 110 height 21
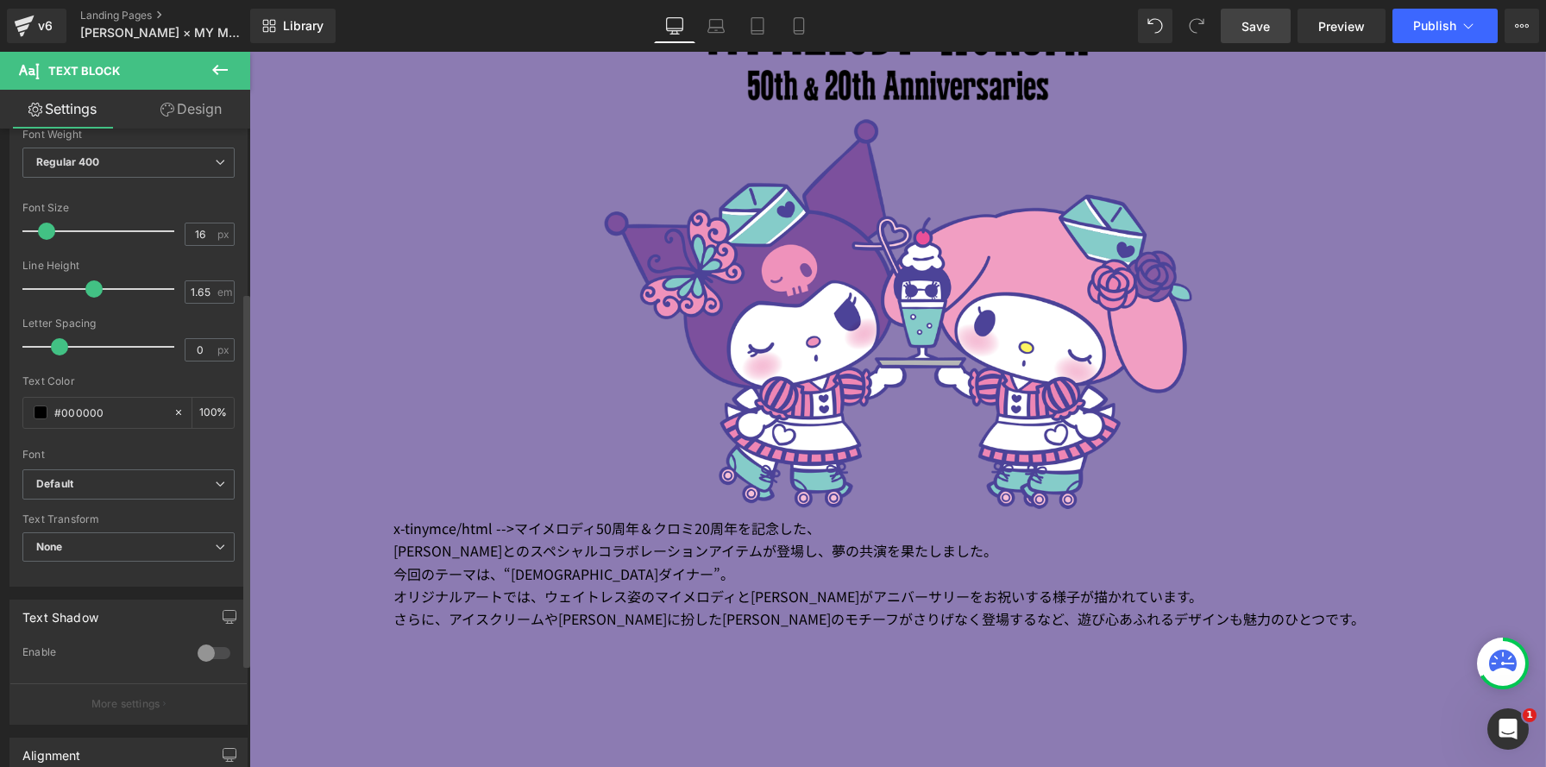
scroll to position [334, 0]
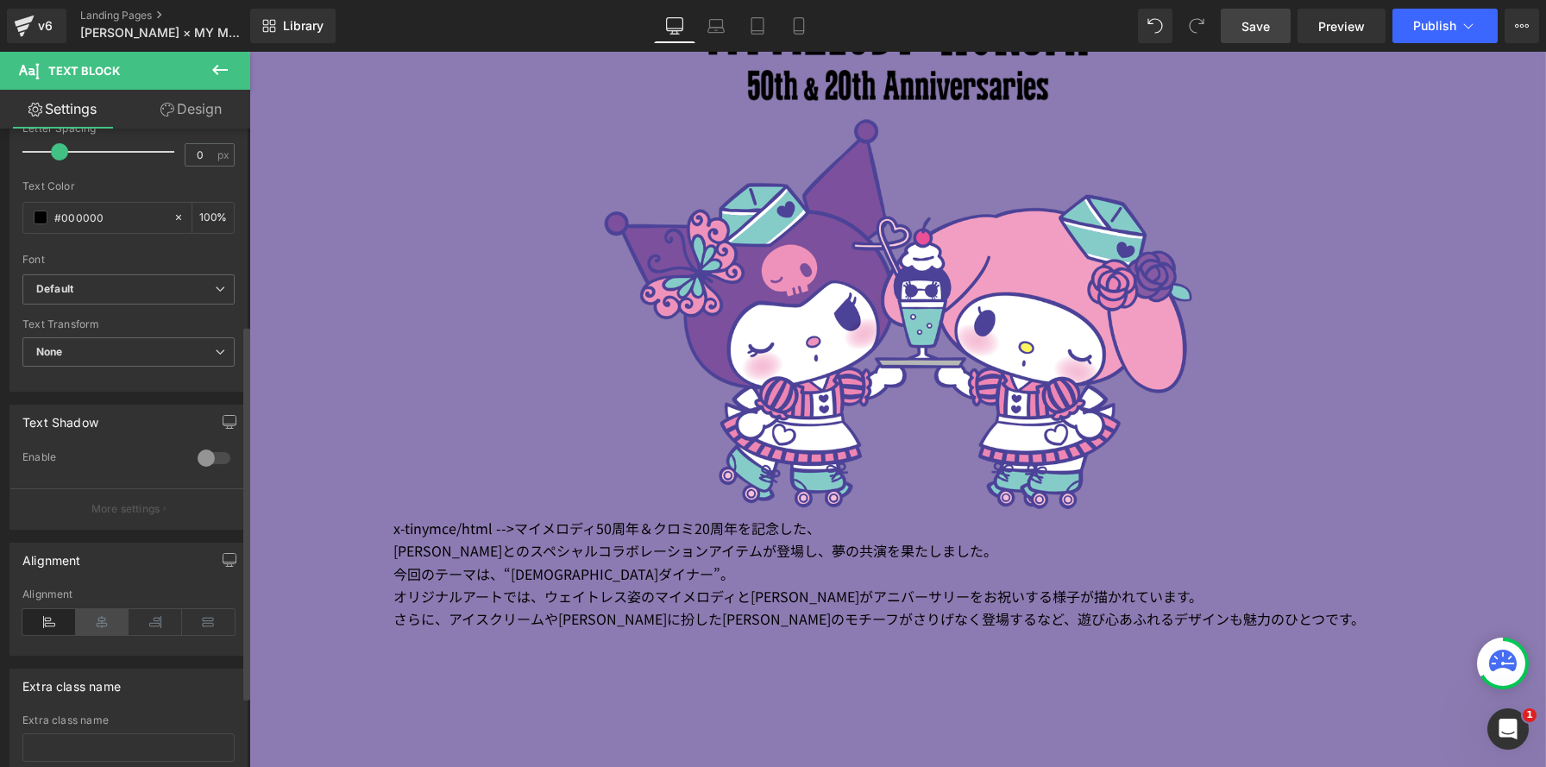
drag, startPoint x: 92, startPoint y: 621, endPoint x: 105, endPoint y: 624, distance: 13.2
click at [95, 622] on icon at bounding box center [103, 622] width 54 height 26
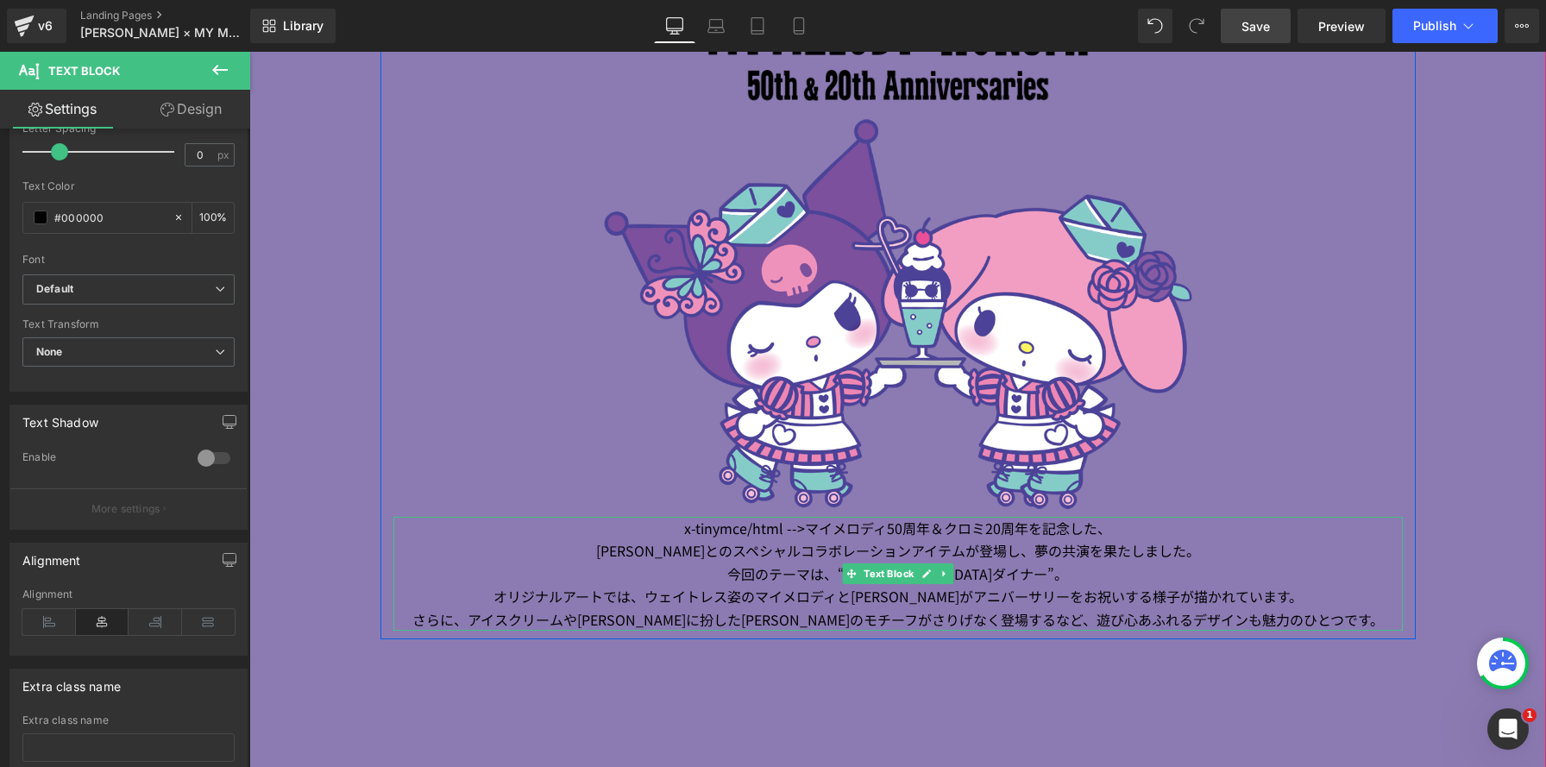
click at [802, 533] on p "x-tinymce/html --> マイメロディ 50 周年＆クロミ 20 周年を記念した、" at bounding box center [899, 528] width 1010 height 22
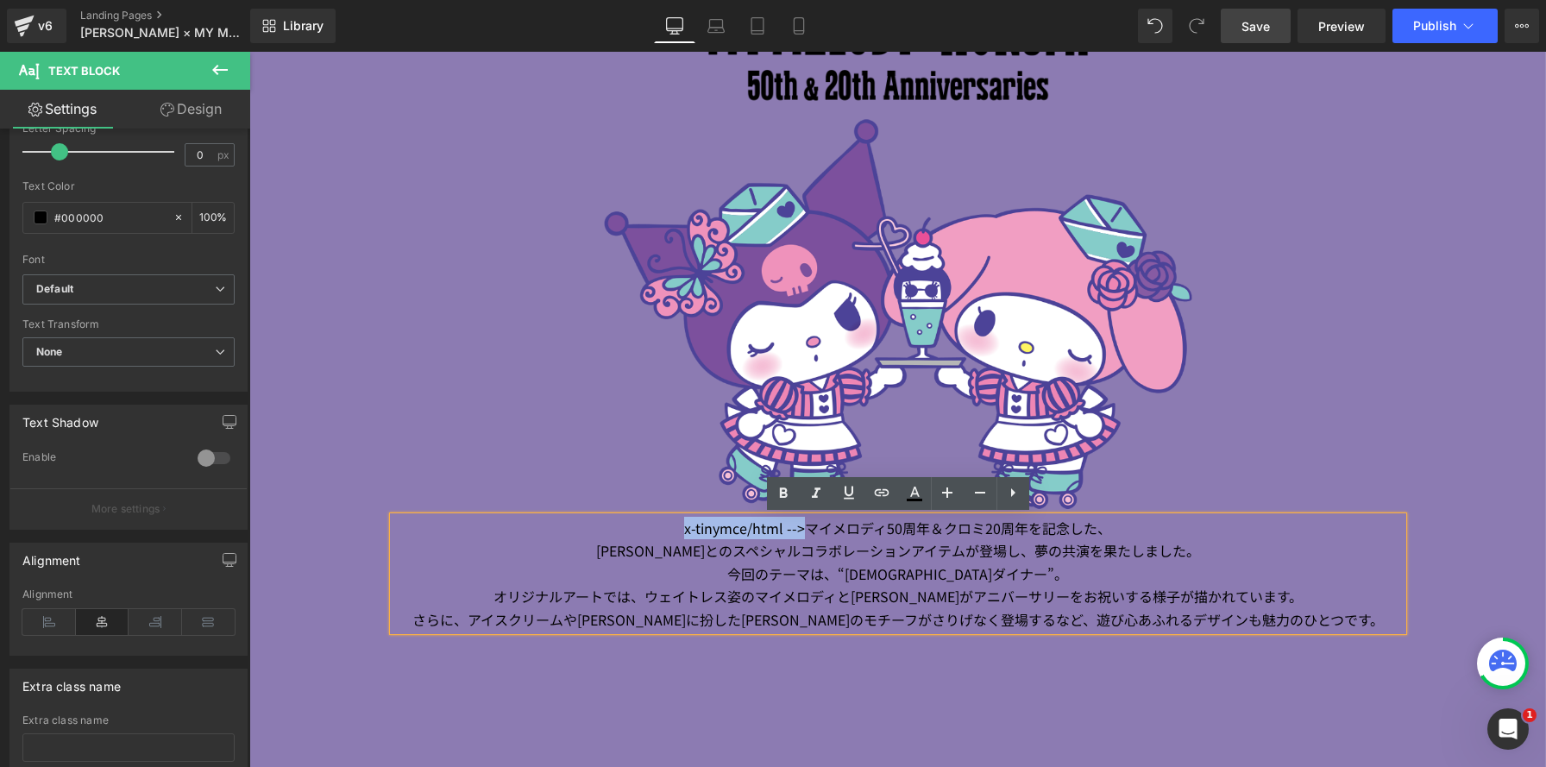
drag, startPoint x: 807, startPoint y: 528, endPoint x: 638, endPoint y: 521, distance: 169.3
click at [638, 522] on p "x-tinymce/html --> マイメロディ 50 周年＆クロミ 20 周年を記念した、" at bounding box center [899, 528] width 1010 height 22
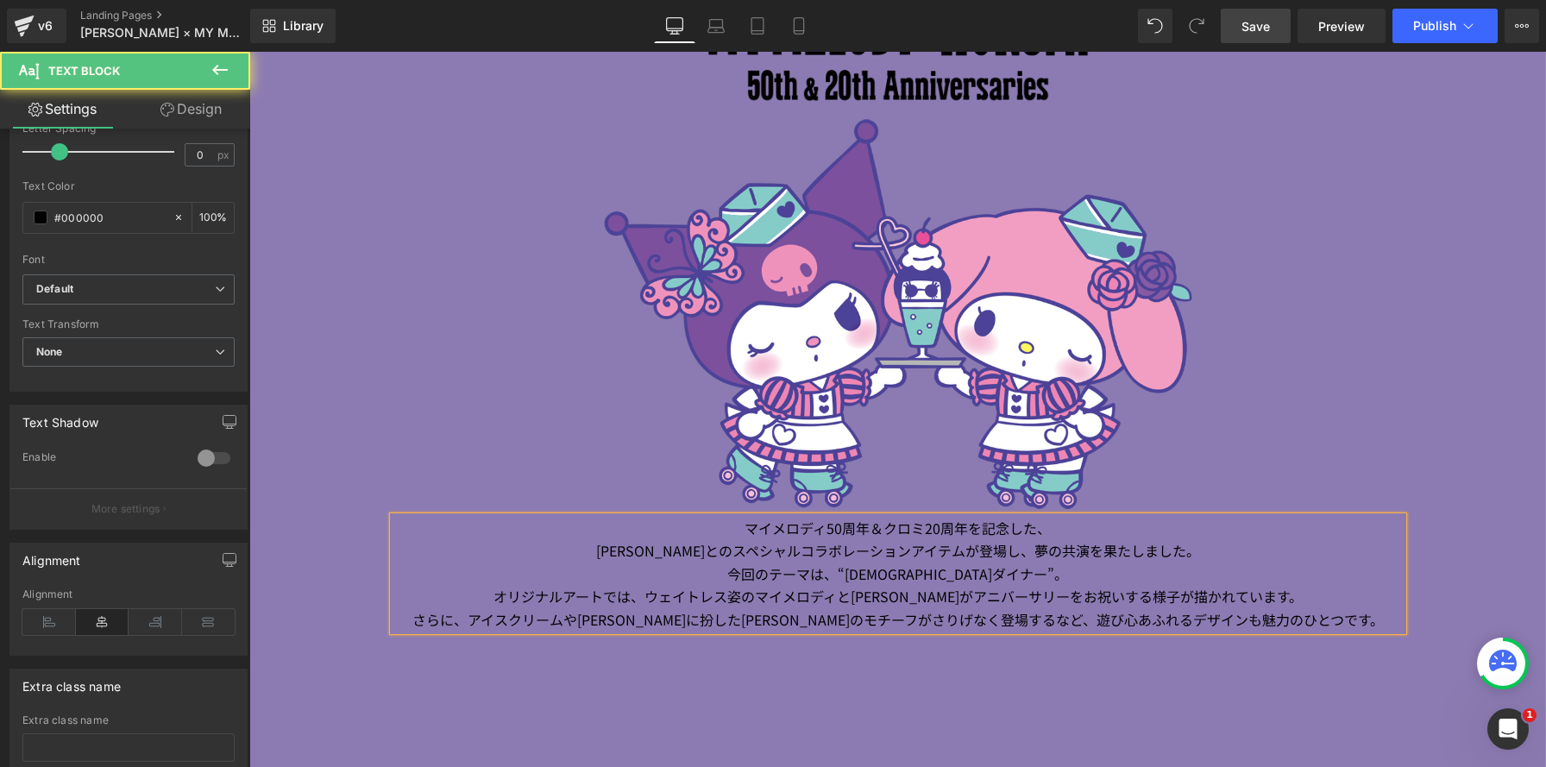
click at [724, 589] on p "[PERSON_NAME] とのスペシャルコラボレーションアイテムが登場し、 夢の共演を果たしました。 今回のテーマは、 “ アメリカンダイナー ” 。 オリ…" at bounding box center [899, 584] width 1010 height 91
click at [710, 535] on p "マイメロディ 50 周年＆クロミ 20 周年を記念した、" at bounding box center [899, 528] width 1010 height 22
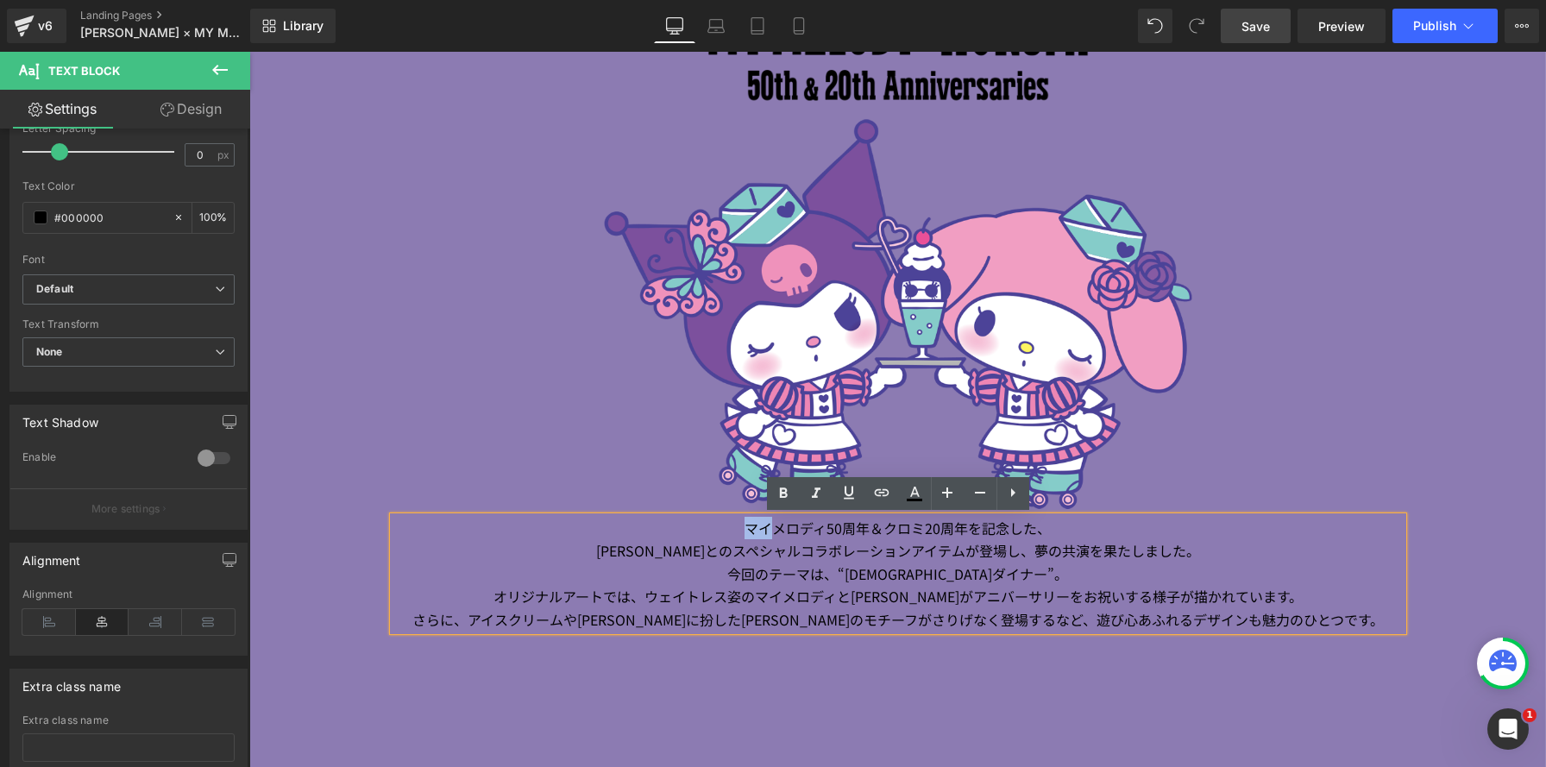
click at [710, 535] on p "マイメロディ 50 周年＆クロミ 20 周年を記念した、" at bounding box center [899, 528] width 1010 height 22
drag, startPoint x: 759, startPoint y: 540, endPoint x: 746, endPoint y: 540, distance: 13.8
click at [759, 540] on p "[PERSON_NAME] とのスペシャルコラボレーションアイテムが登場し、 夢の共演を果たしました。 今回のテーマは、 “ アメリカンダイナー ” 。 オリ…" at bounding box center [899, 584] width 1010 height 91
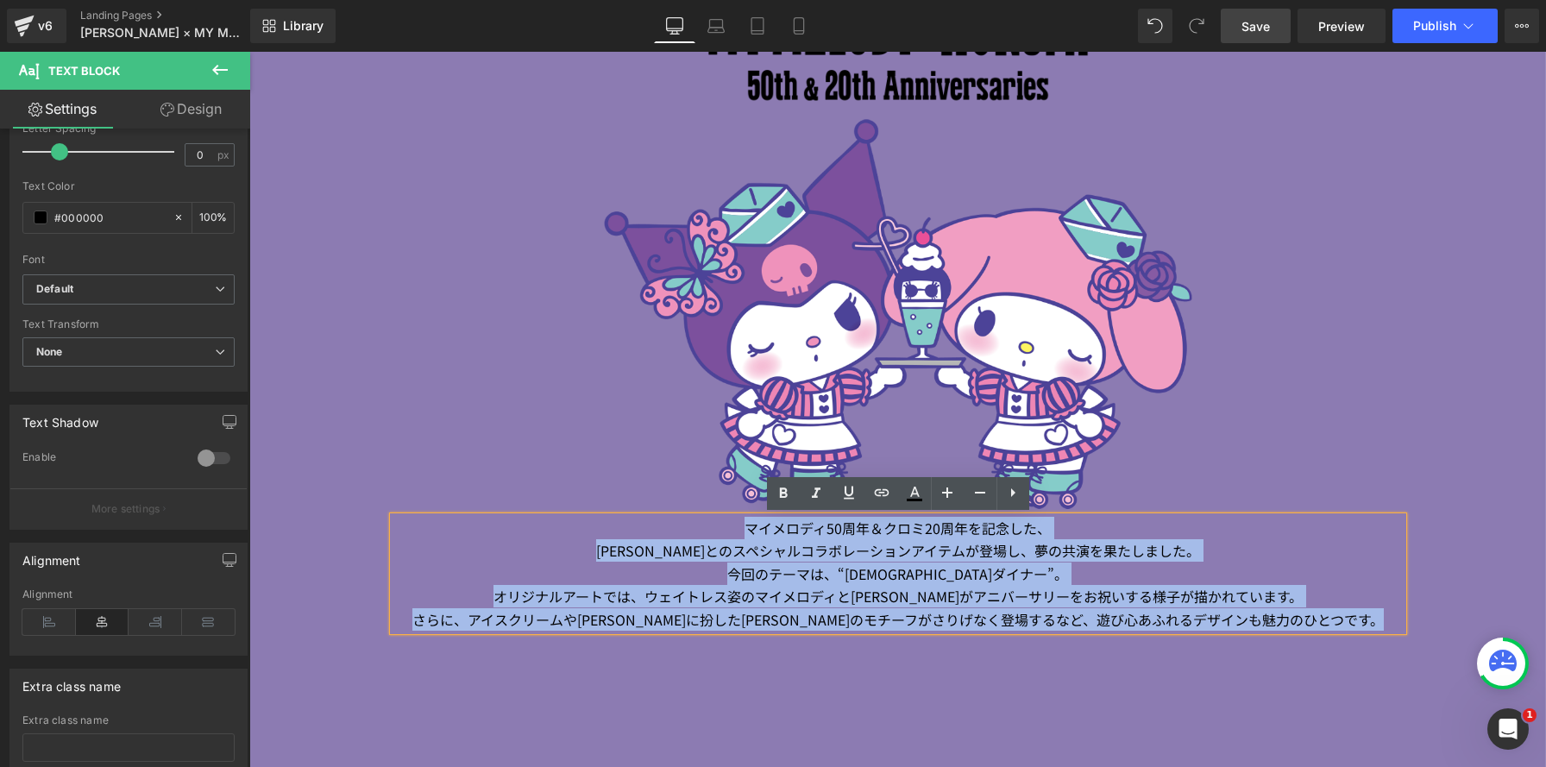
drag, startPoint x: 715, startPoint y: 532, endPoint x: 1177, endPoint y: 669, distance: 482.5
click at [1177, 669] on div "Image Image マイメロディ 50 周年＆クロミ 20 周年を記念した、 [PERSON_NAME] とのスペシャルコラボレーションアイテムが登場し、…" at bounding box center [897, 256] width 1297 height 1112
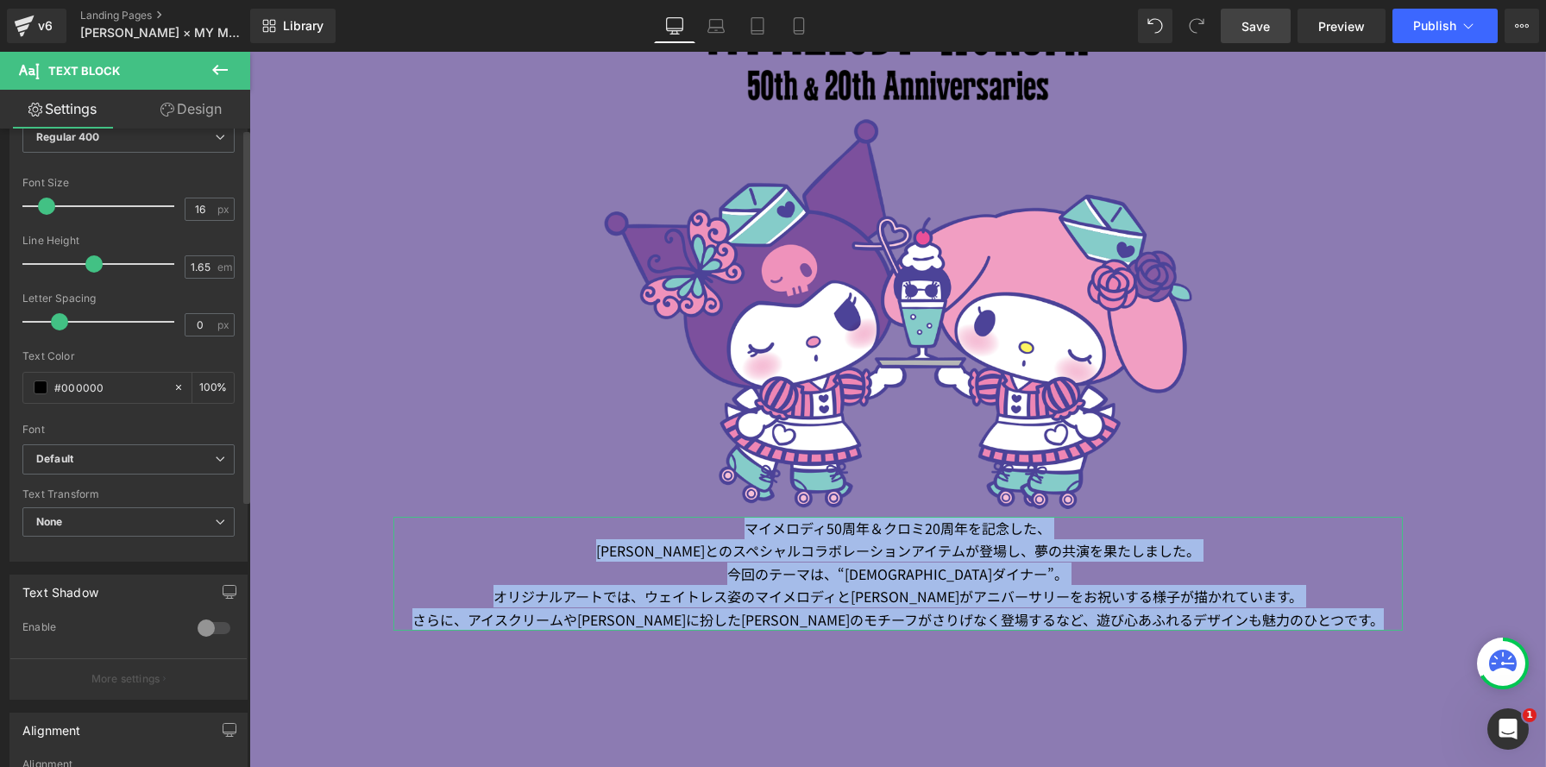
scroll to position [0, 0]
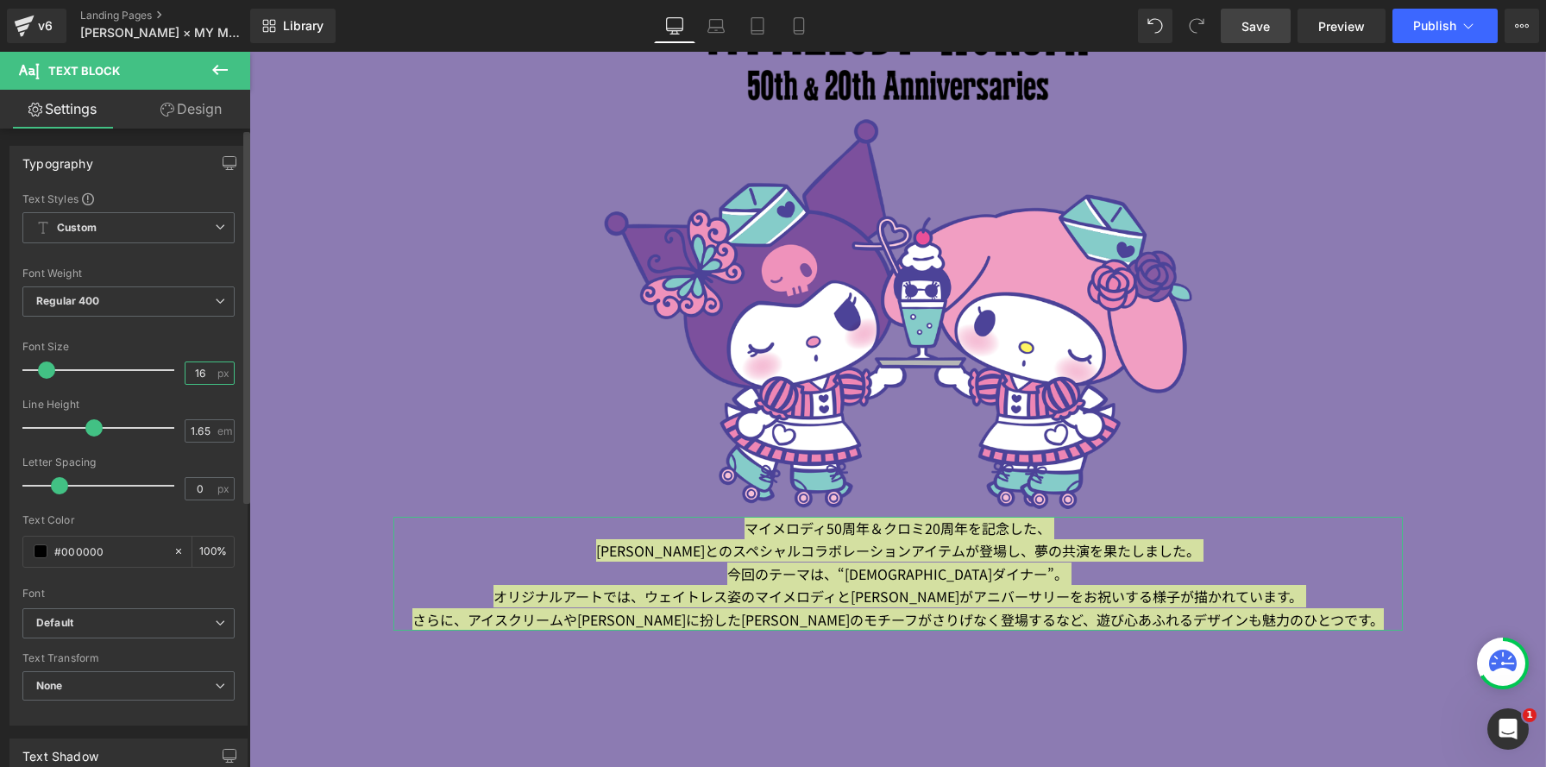
click at [198, 372] on input "16" at bounding box center [201, 373] width 30 height 22
type input "14"
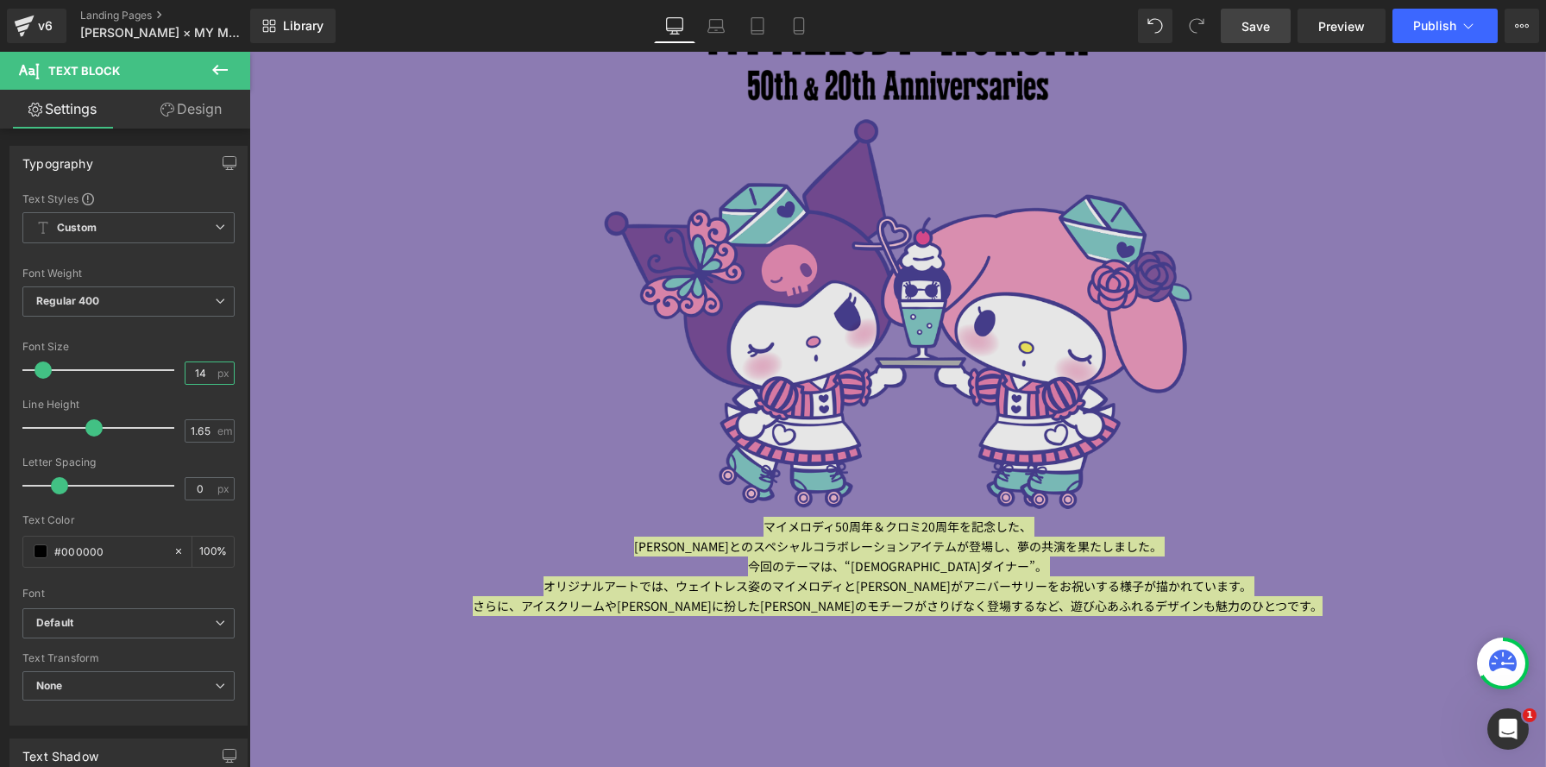
scroll to position [9, 9]
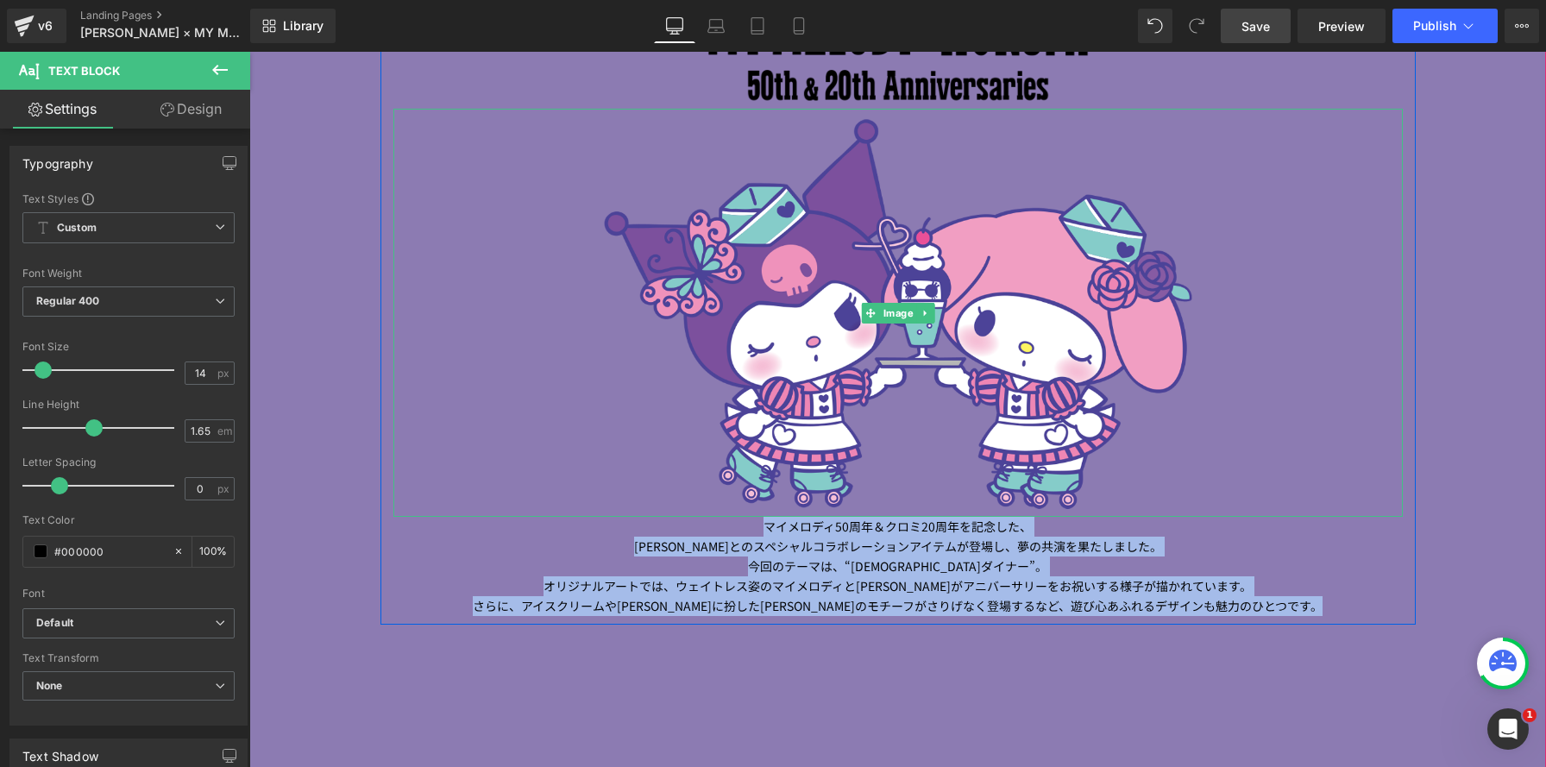
click at [1220, 458] on div at bounding box center [899, 313] width 1010 height 408
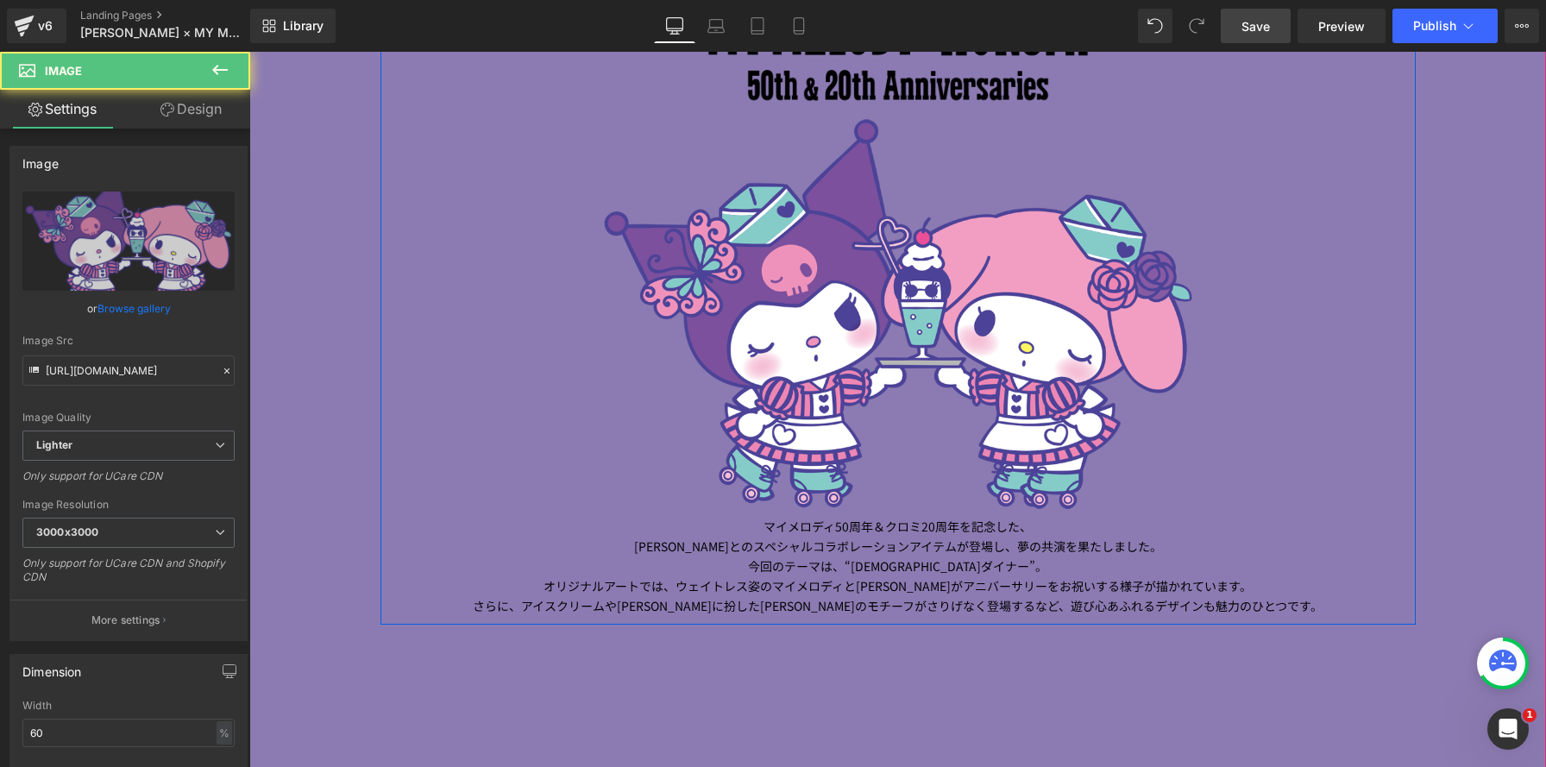
click at [910, 642] on div at bounding box center [897, 392] width 1297 height 753
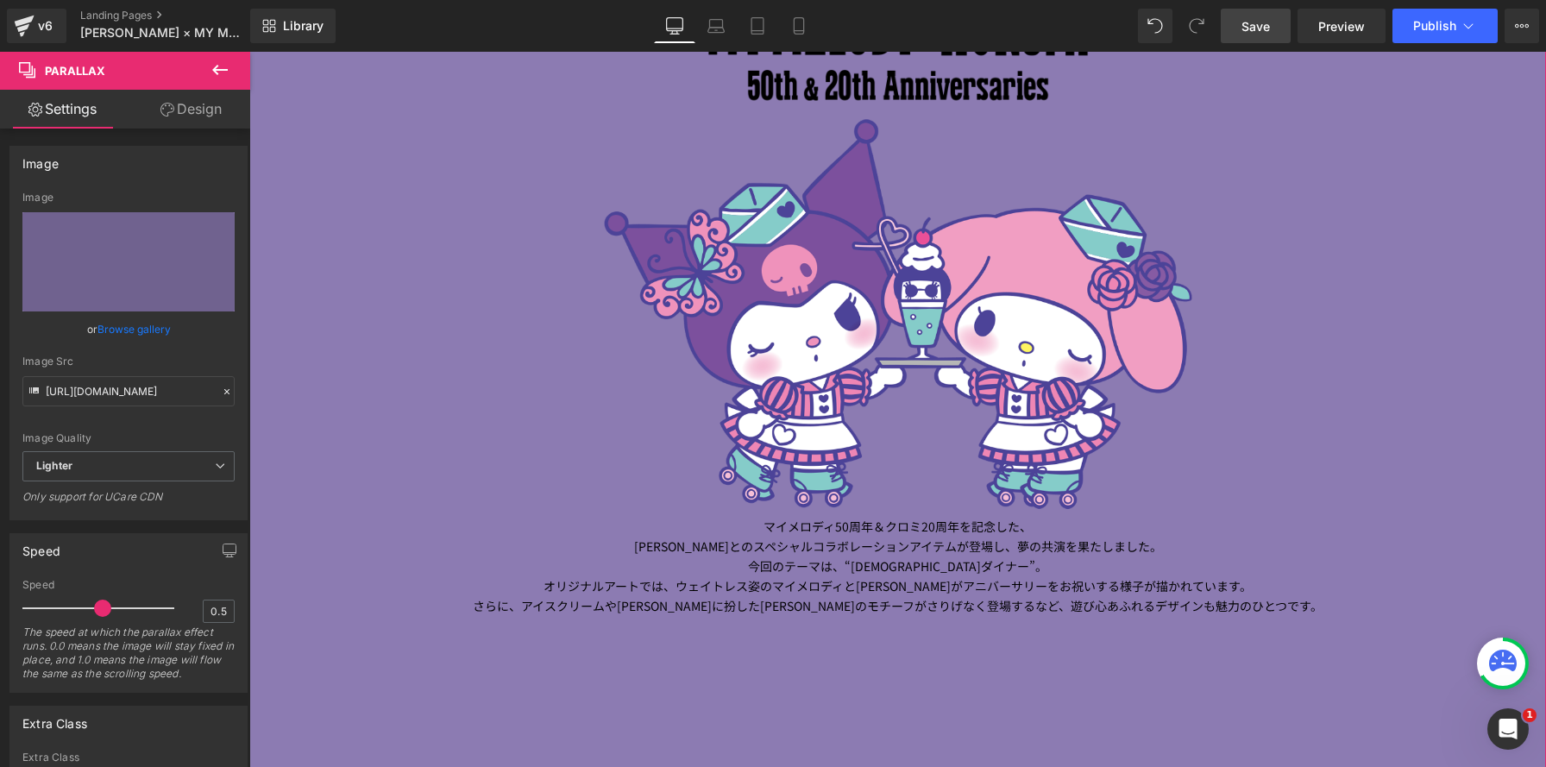
click at [725, 504] on img at bounding box center [898, 313] width 606 height 408
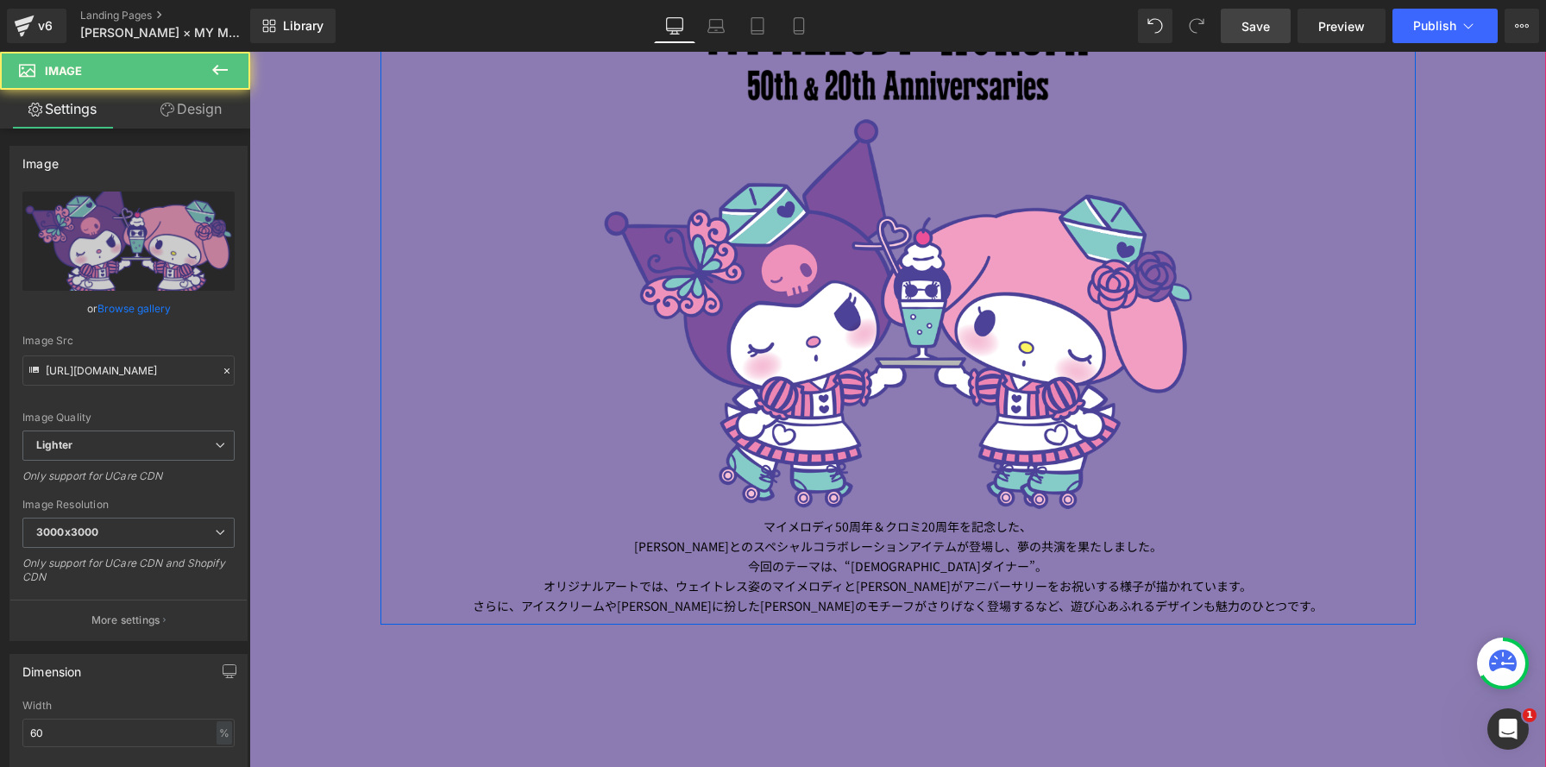
click at [697, 582] on span "オリジナルアートでは、ウェイトレス姿のマイメロディと[PERSON_NAME]がアニバーサリーをお祝いする様子が描かれています。" at bounding box center [898, 585] width 708 height 17
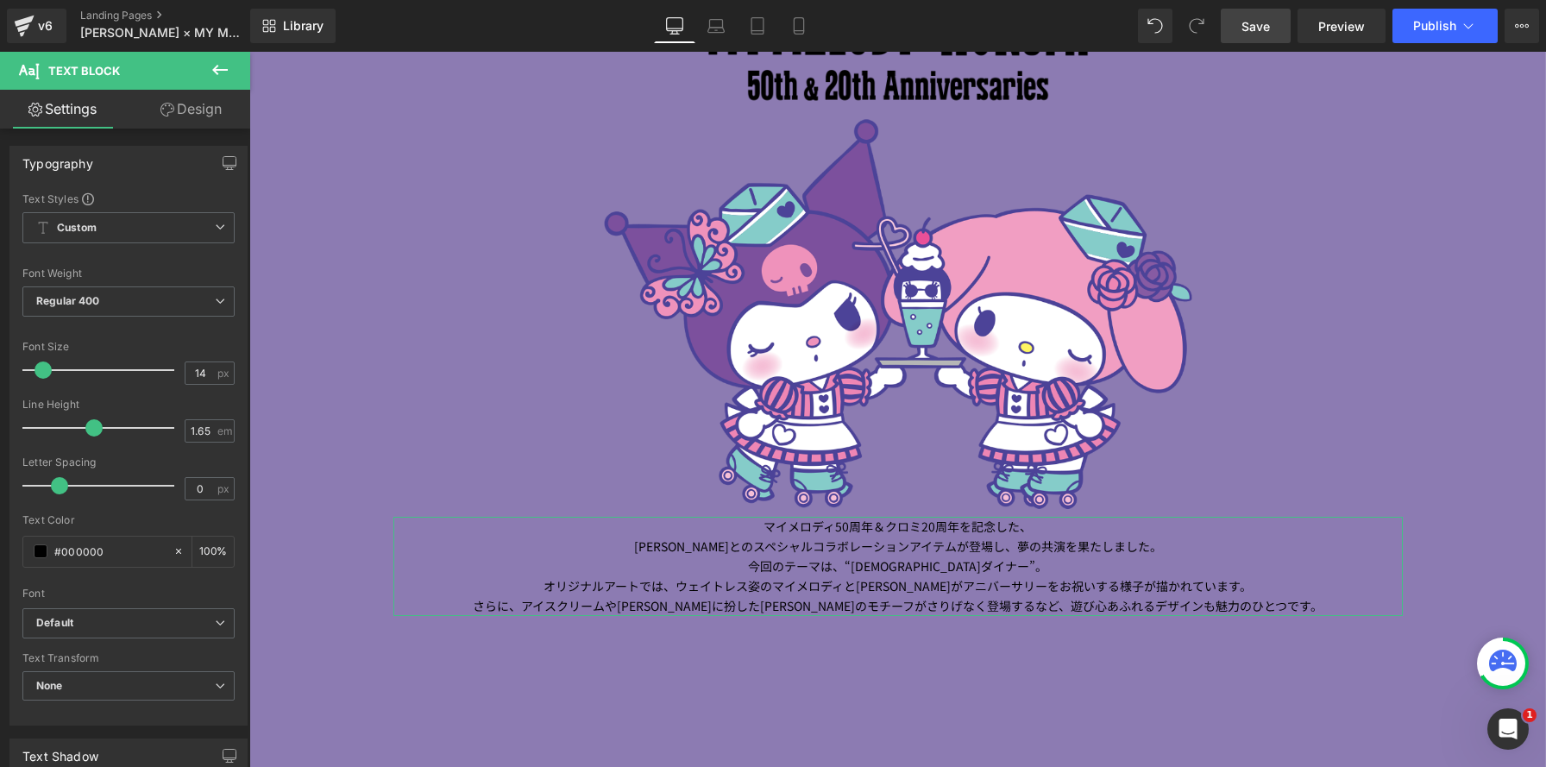
click at [214, 112] on link "Design" at bounding box center [191, 109] width 125 height 39
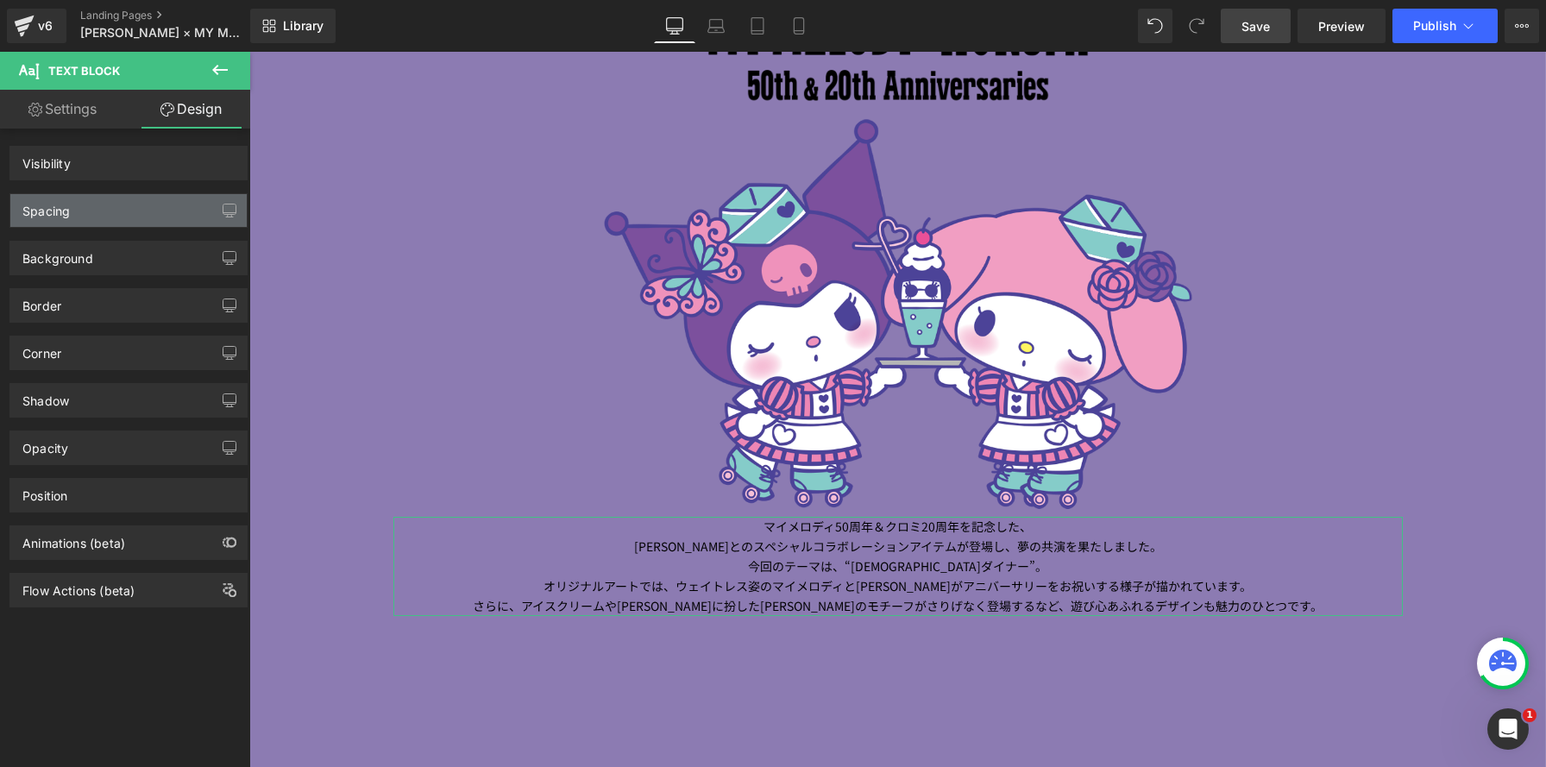
click at [155, 222] on div "Spacing" at bounding box center [128, 210] width 236 height 33
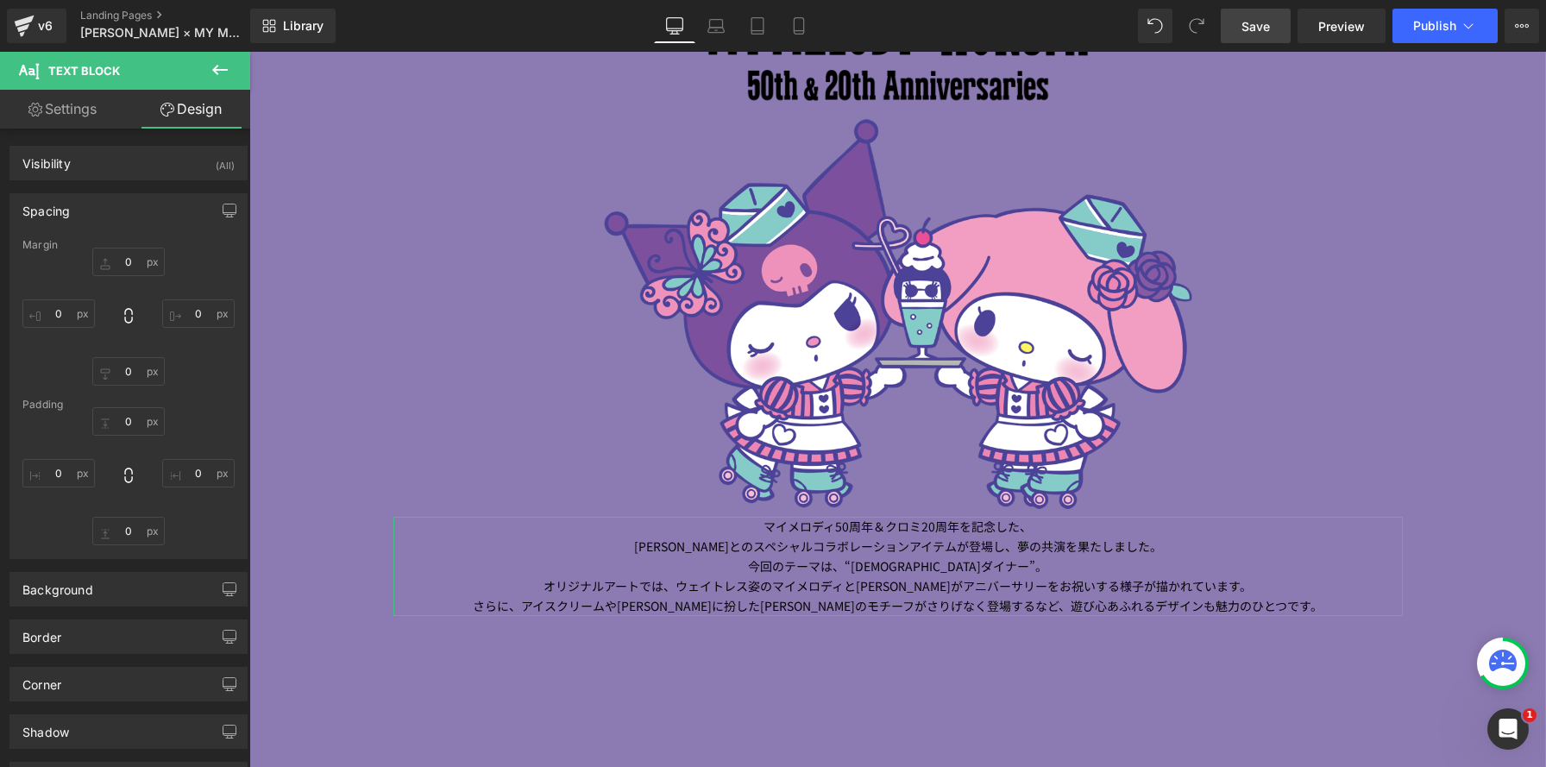
type input "0"
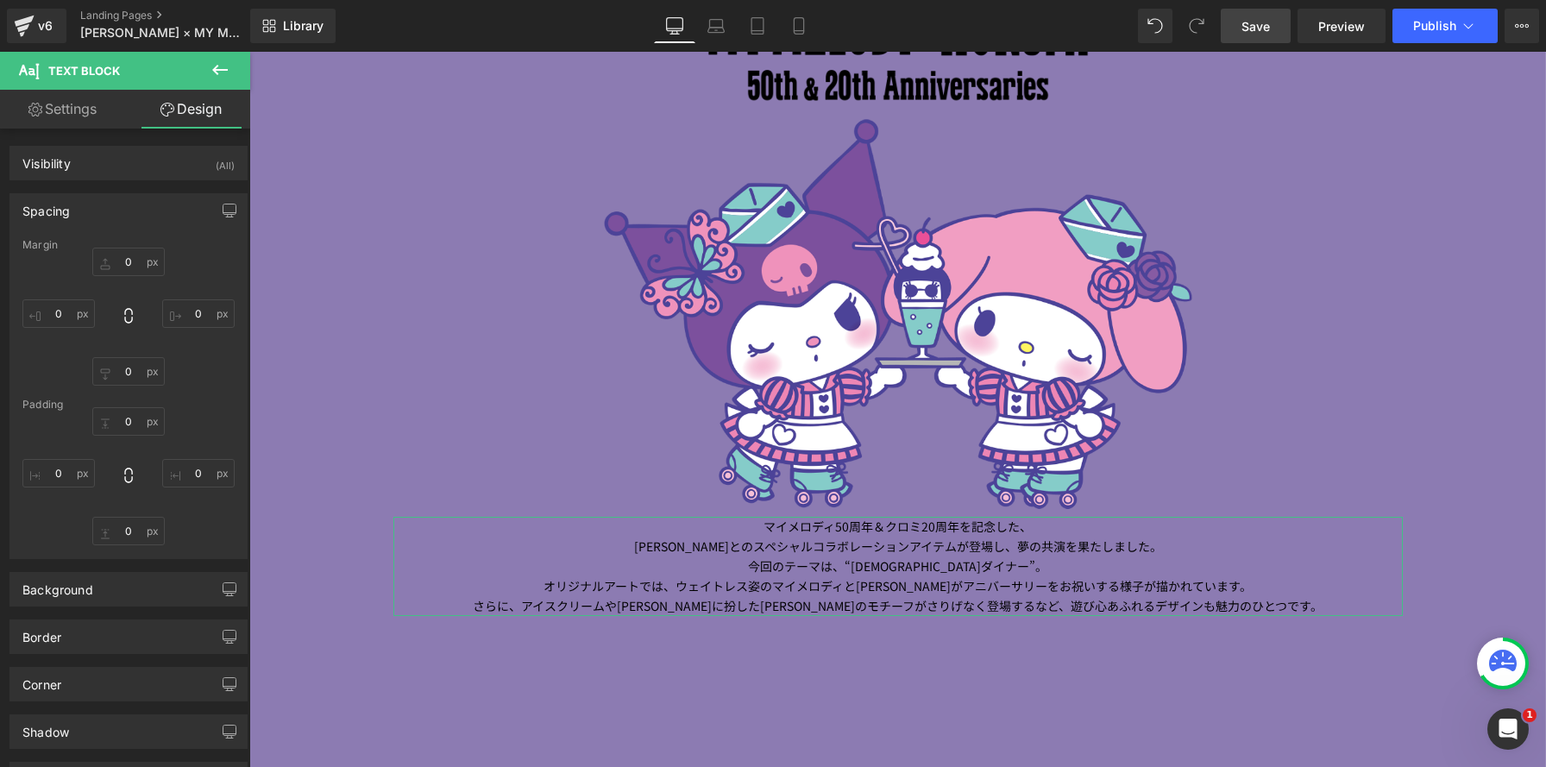
type input "0"
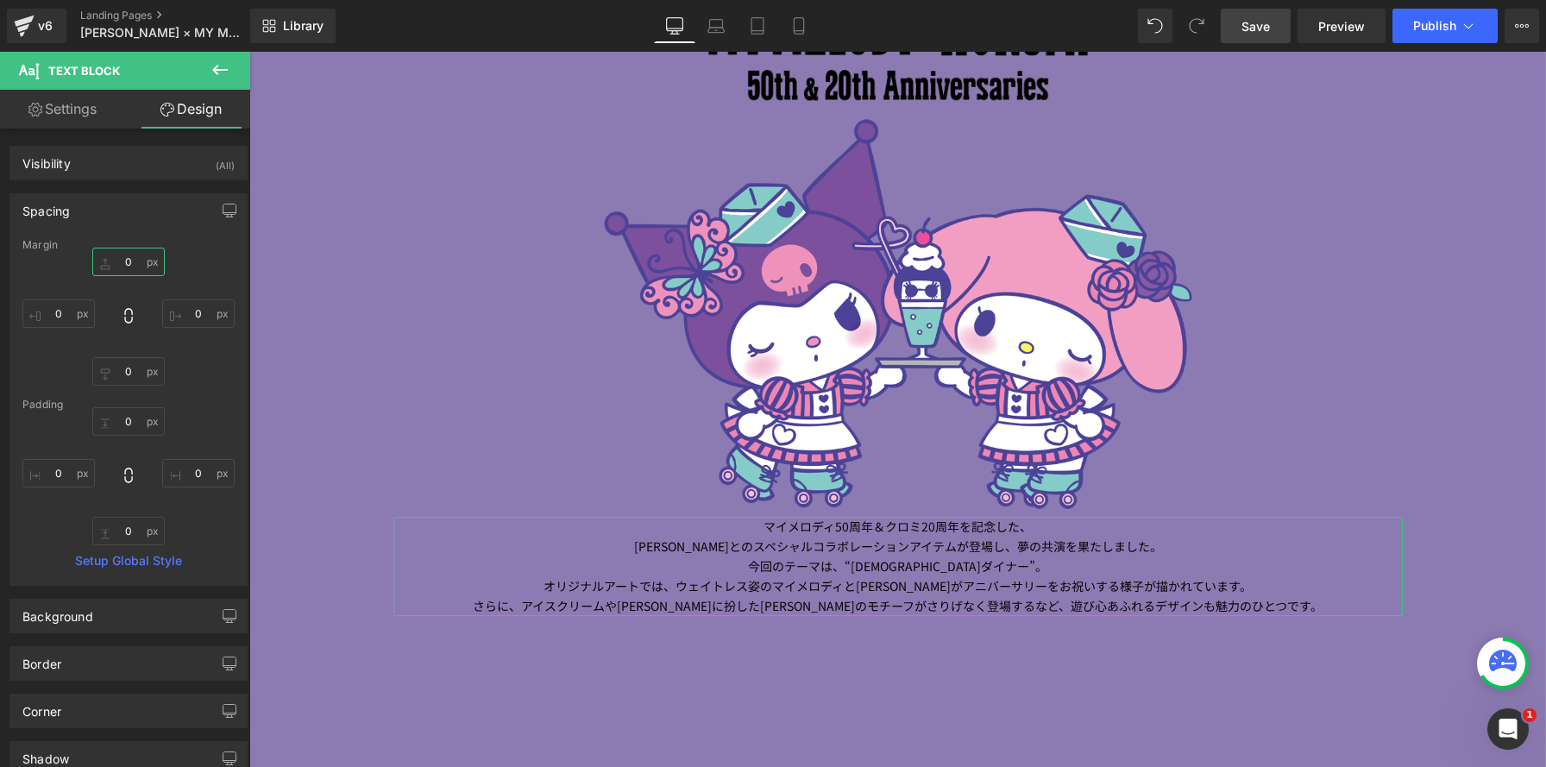
click at [111, 258] on input "0" at bounding box center [128, 262] width 72 height 28
click at [119, 261] on input "0" at bounding box center [128, 262] width 72 height 28
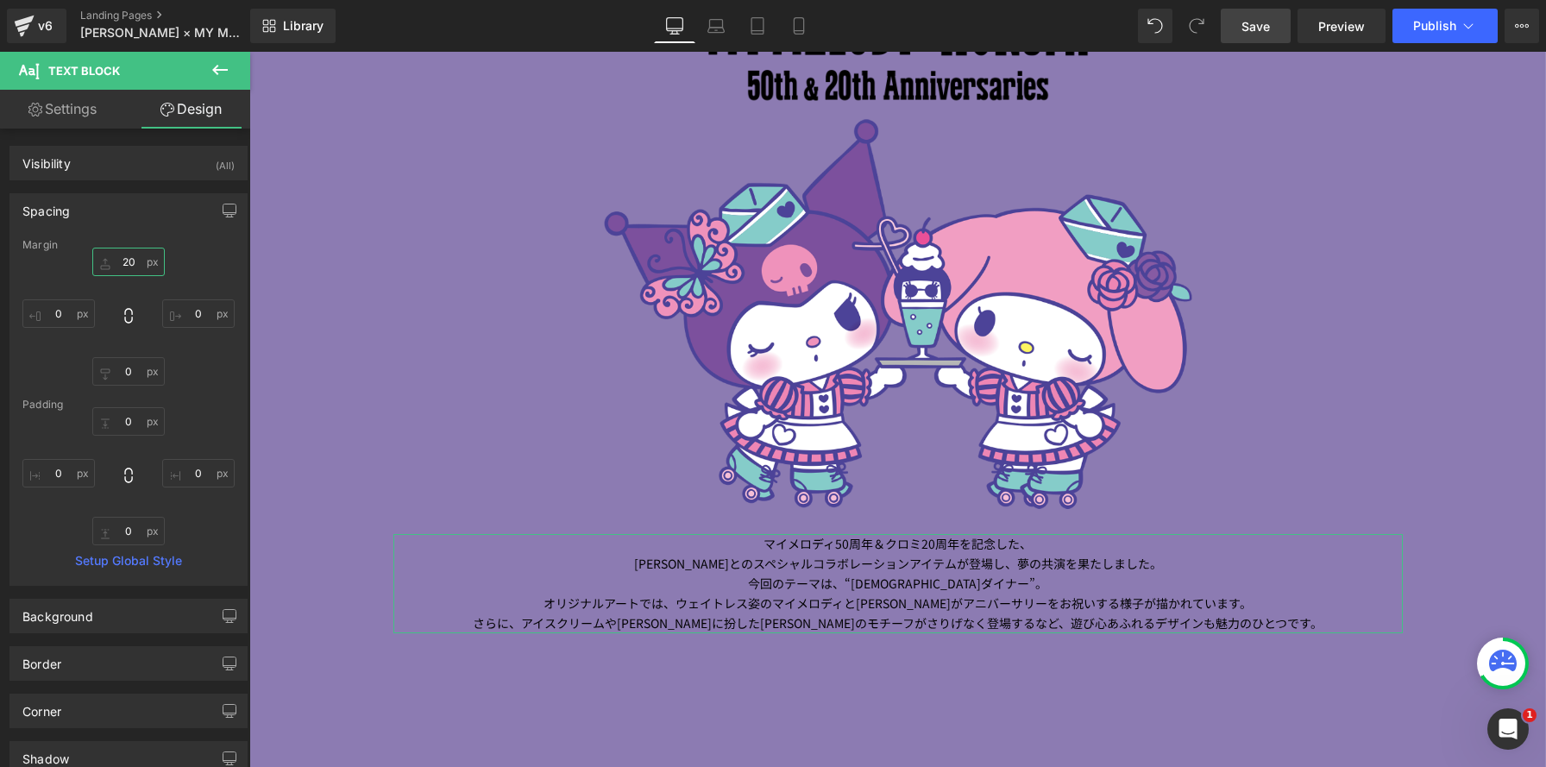
type input "20"
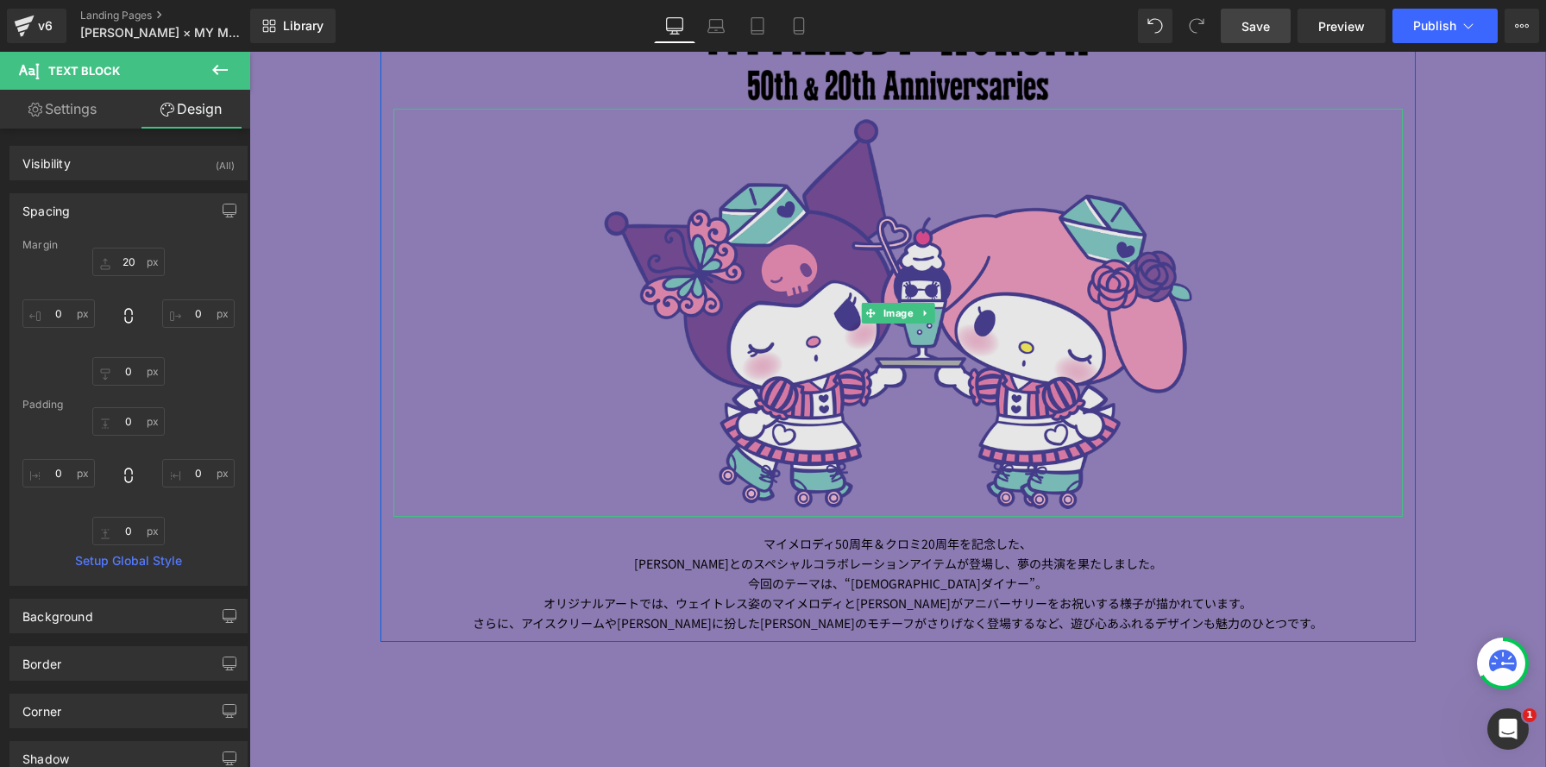
scroll to position [1284, 0]
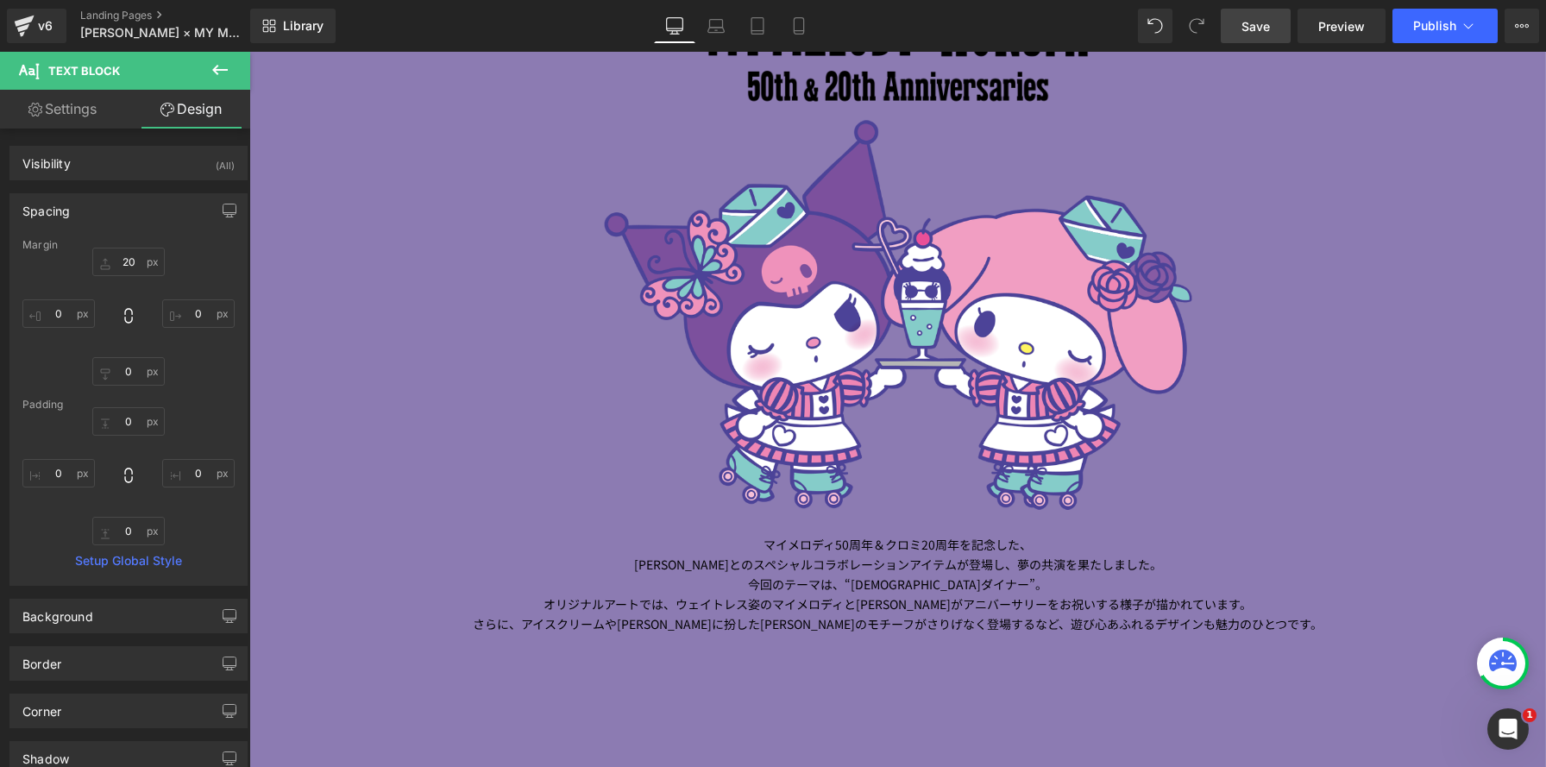
drag, startPoint x: 1237, startPoint y: 28, endPoint x: 1231, endPoint y: 35, distance: 9.3
click at [1237, 28] on link "Save" at bounding box center [1256, 26] width 70 height 35
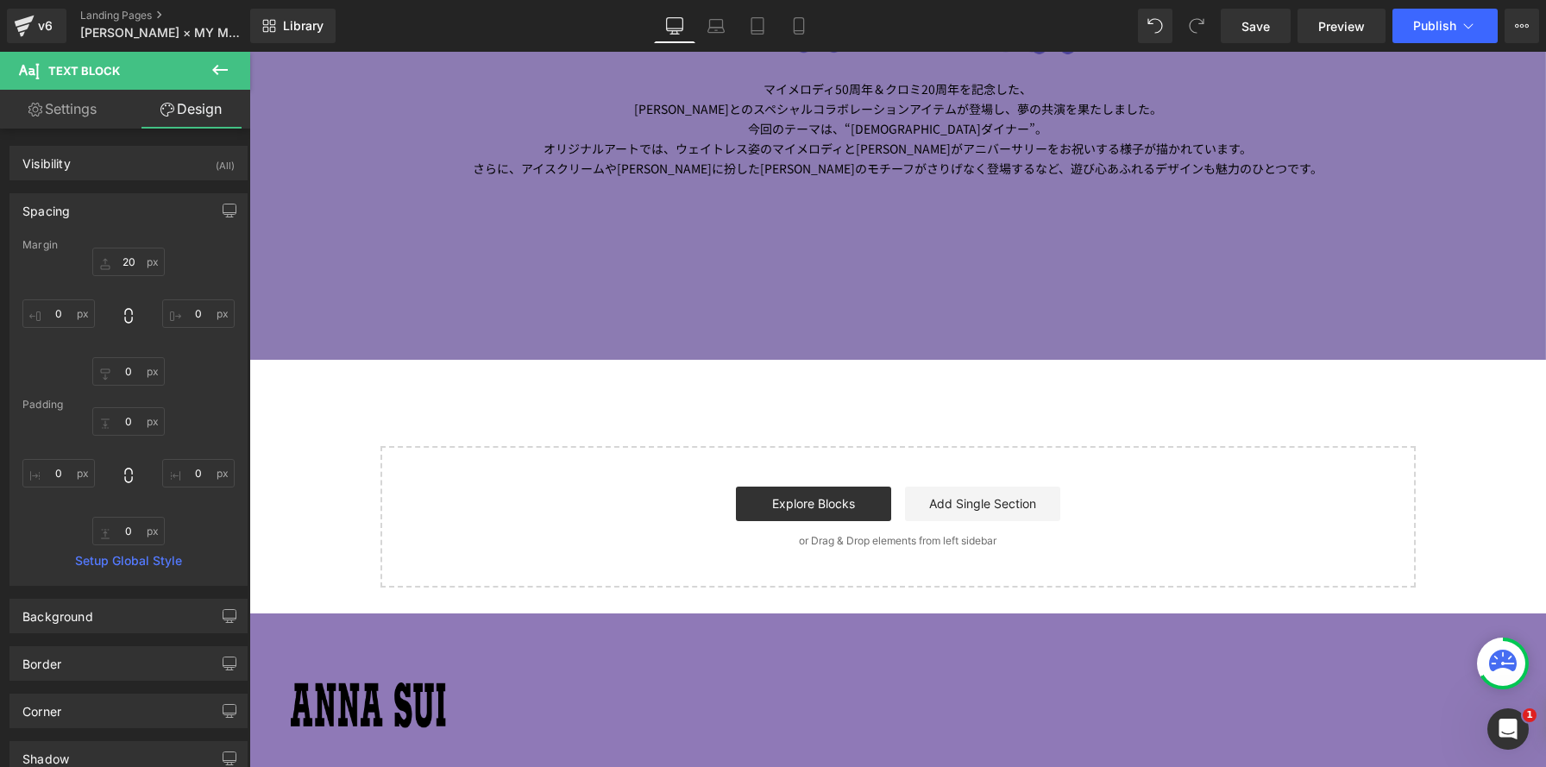
scroll to position [1792, 0]
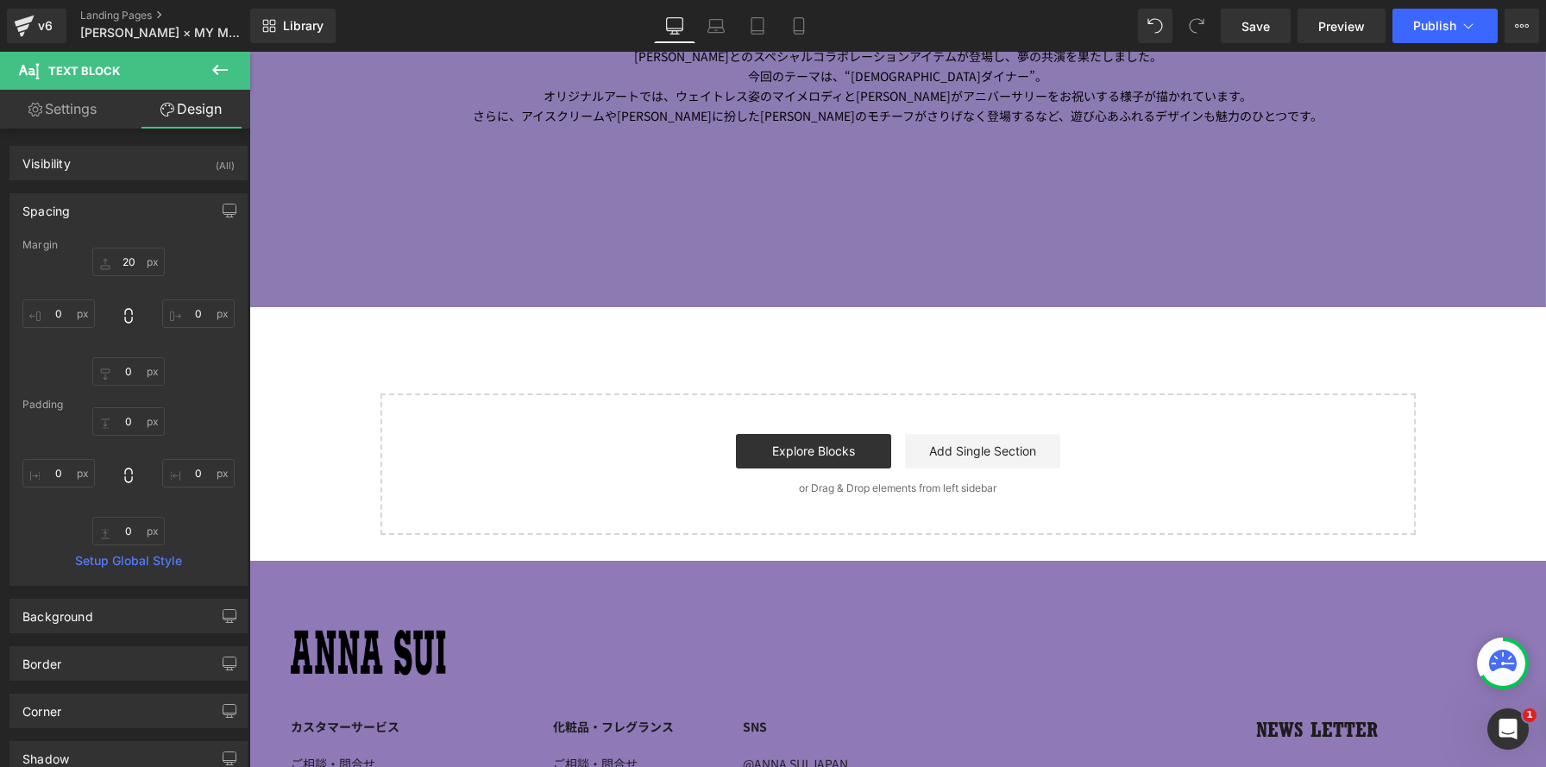
click at [214, 63] on icon at bounding box center [220, 70] width 21 height 21
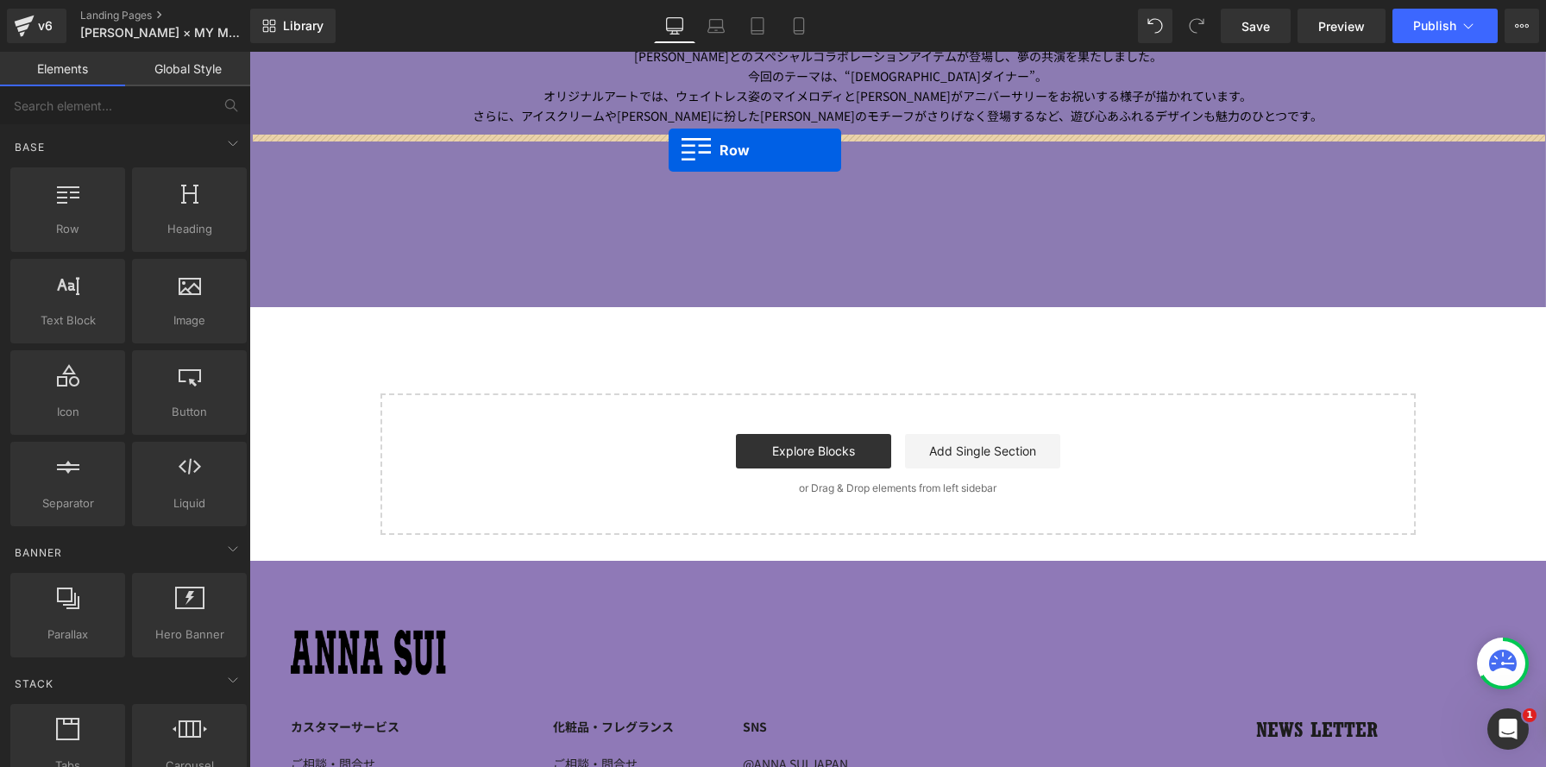
drag, startPoint x: 305, startPoint y: 261, endPoint x: 669, endPoint y: 150, distance: 380.8
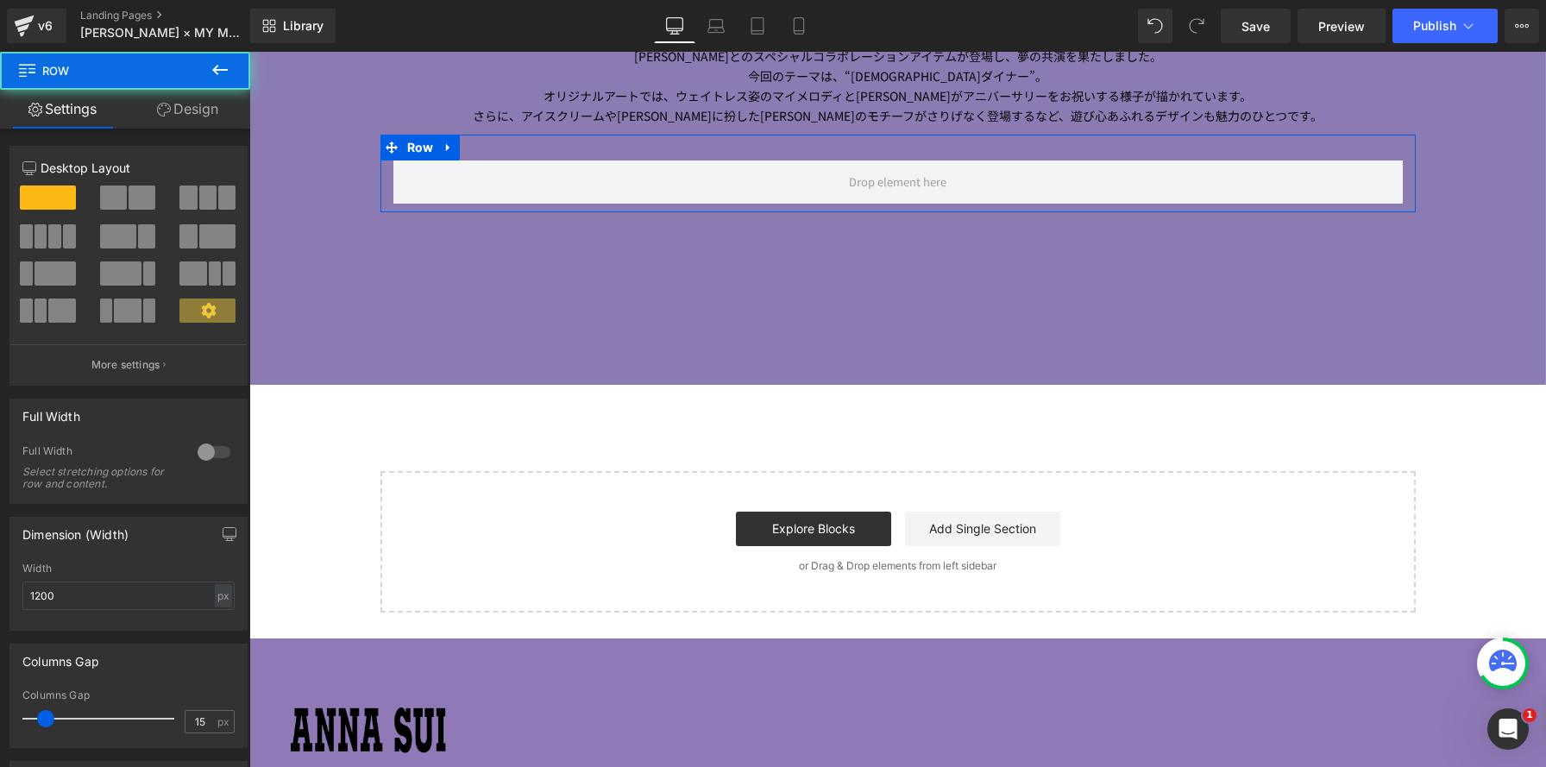
scroll to position [2882, 1297]
click at [136, 183] on div at bounding box center [128, 260] width 212 height 167
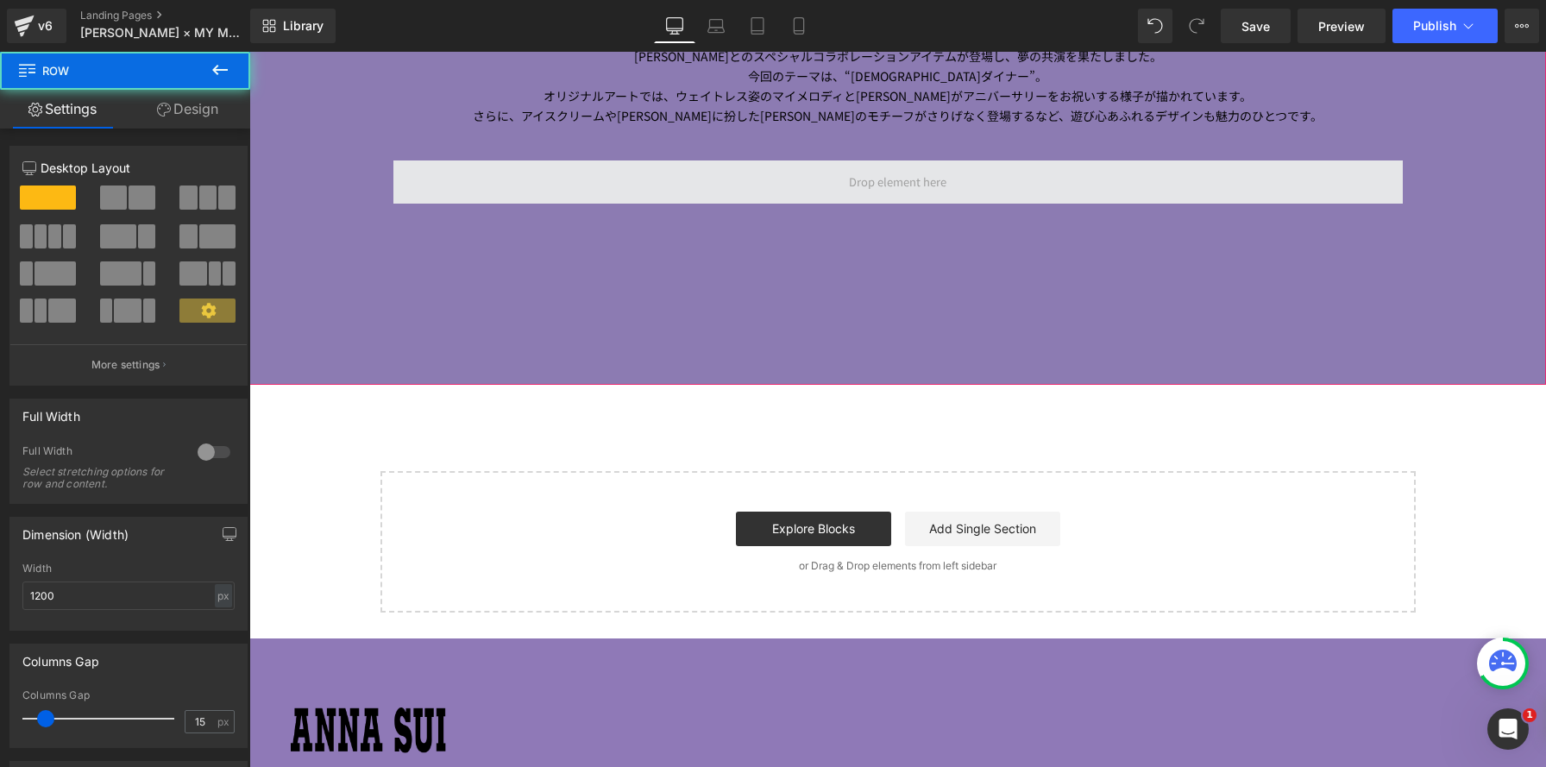
click at [832, 192] on span at bounding box center [899, 182] width 1010 height 43
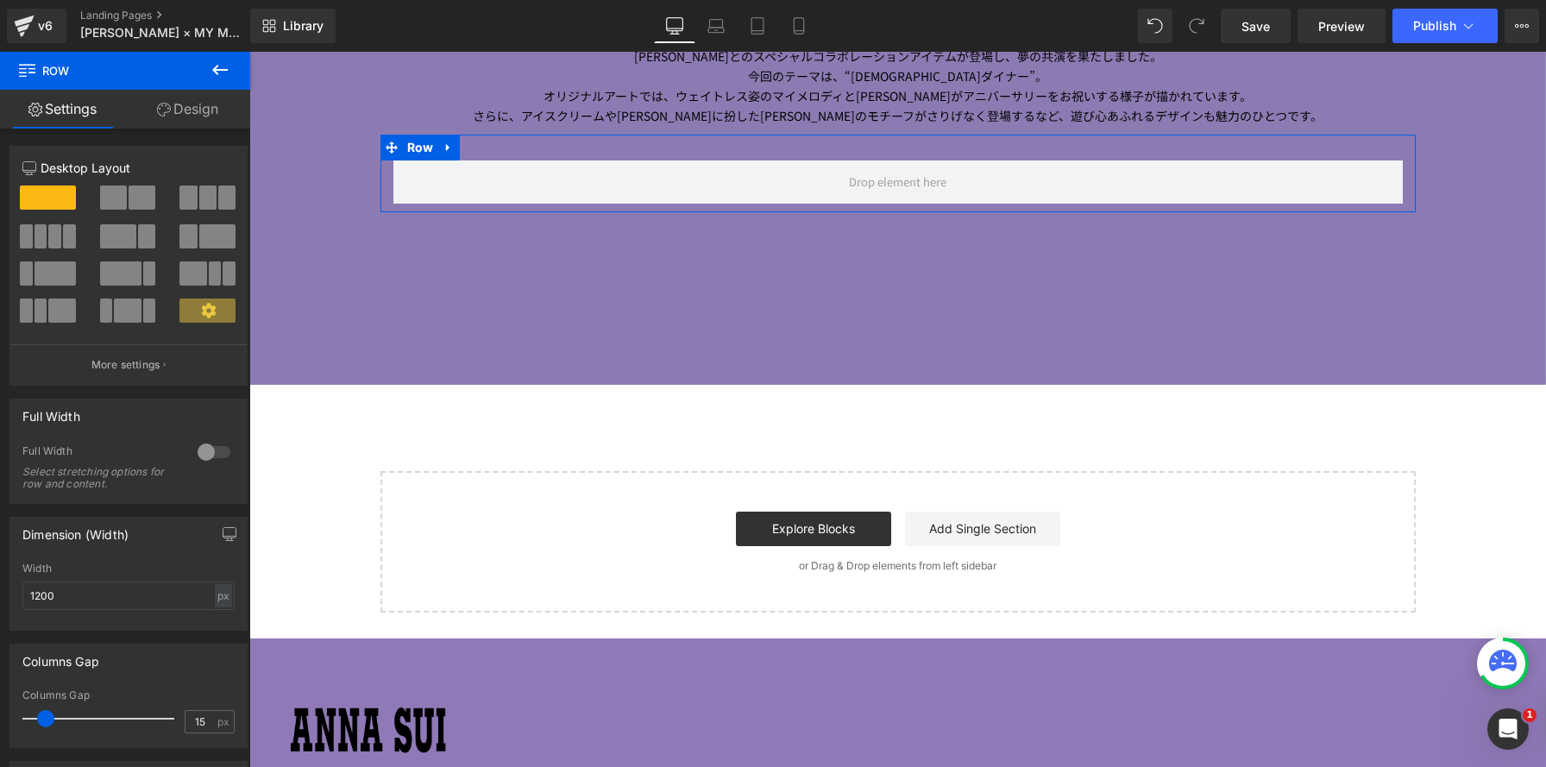
click at [120, 196] on span at bounding box center [113, 198] width 27 height 24
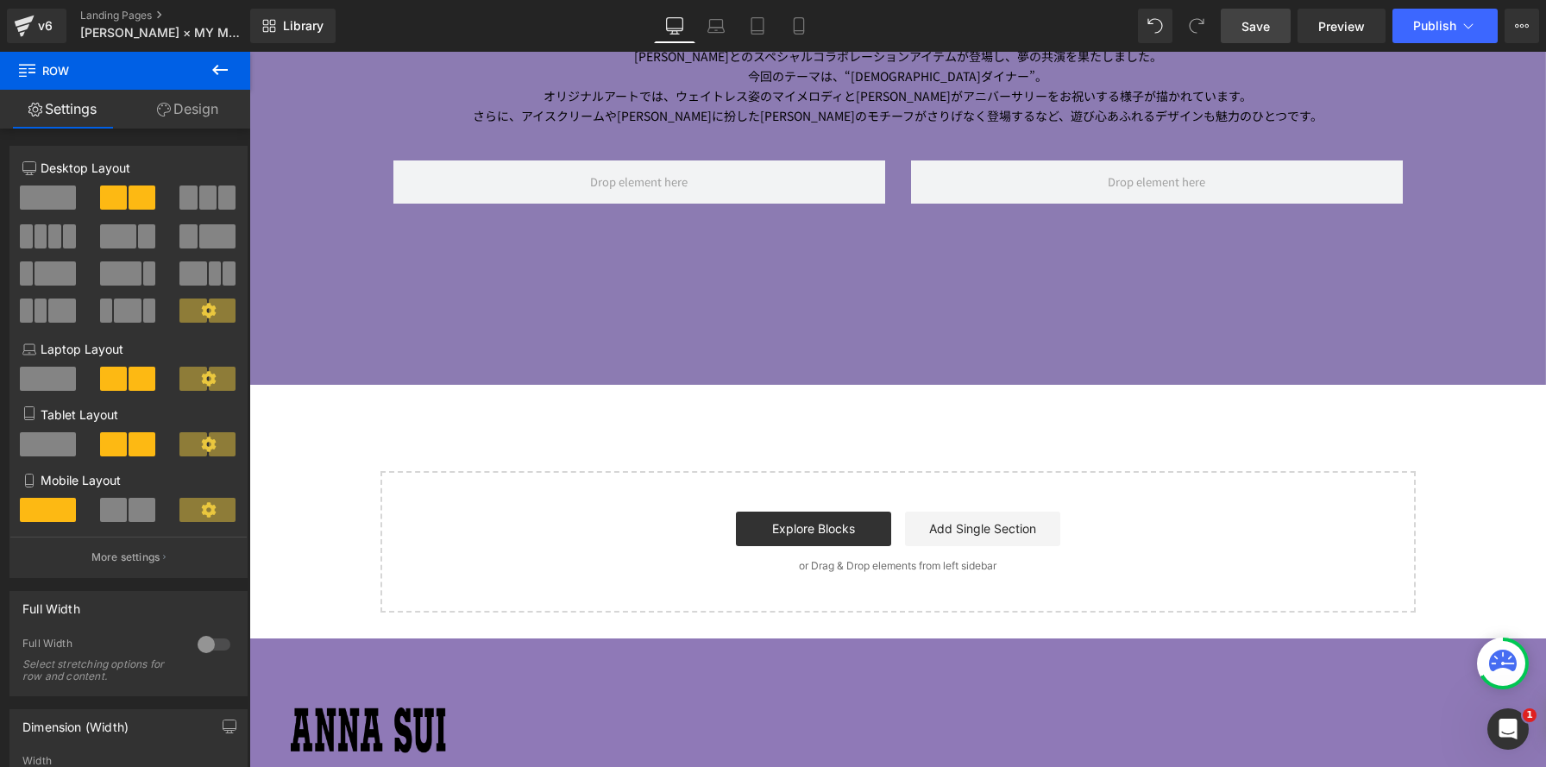
click at [1262, 32] on span "Save" at bounding box center [1256, 26] width 28 height 18
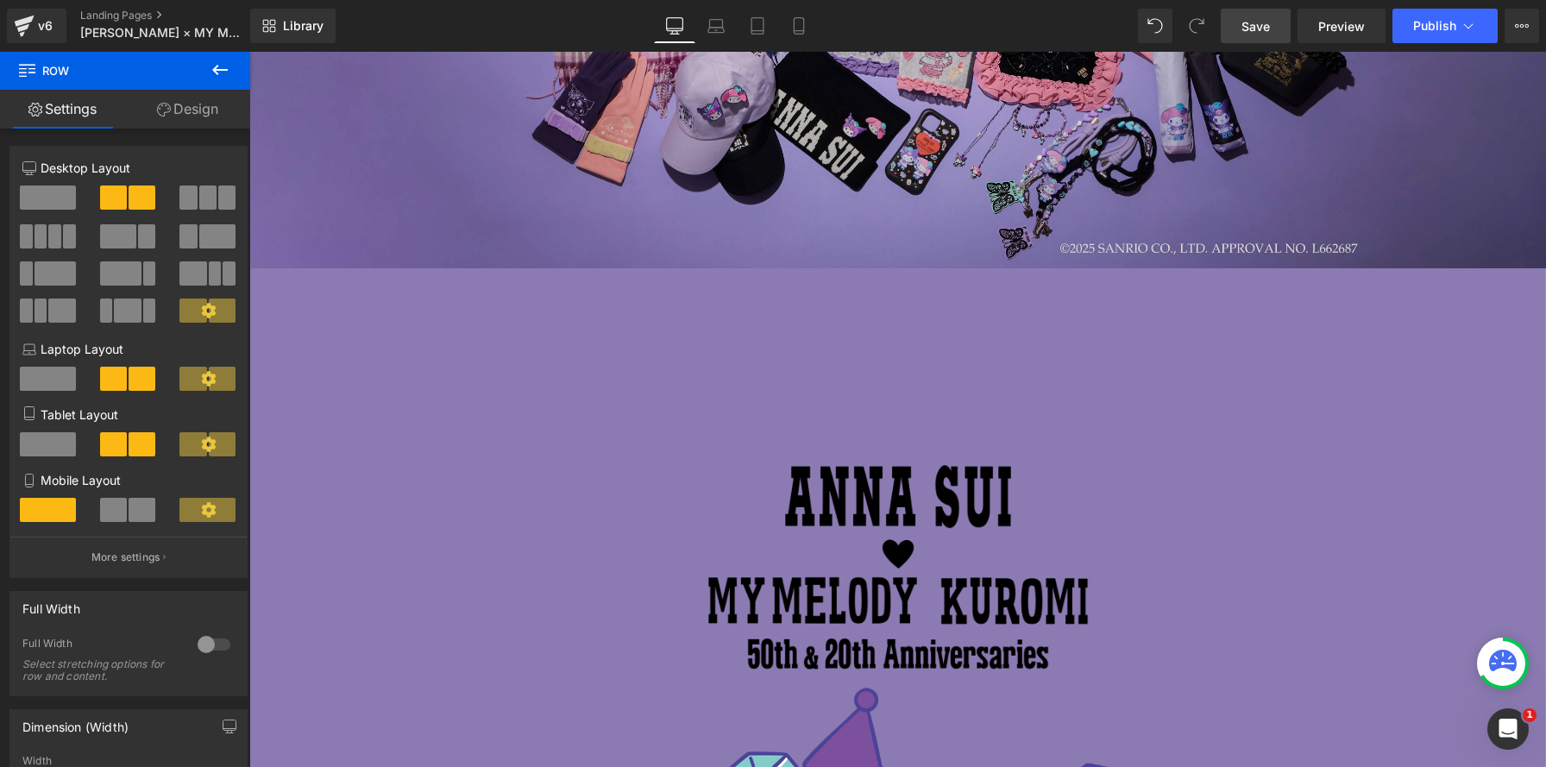
scroll to position [0, 0]
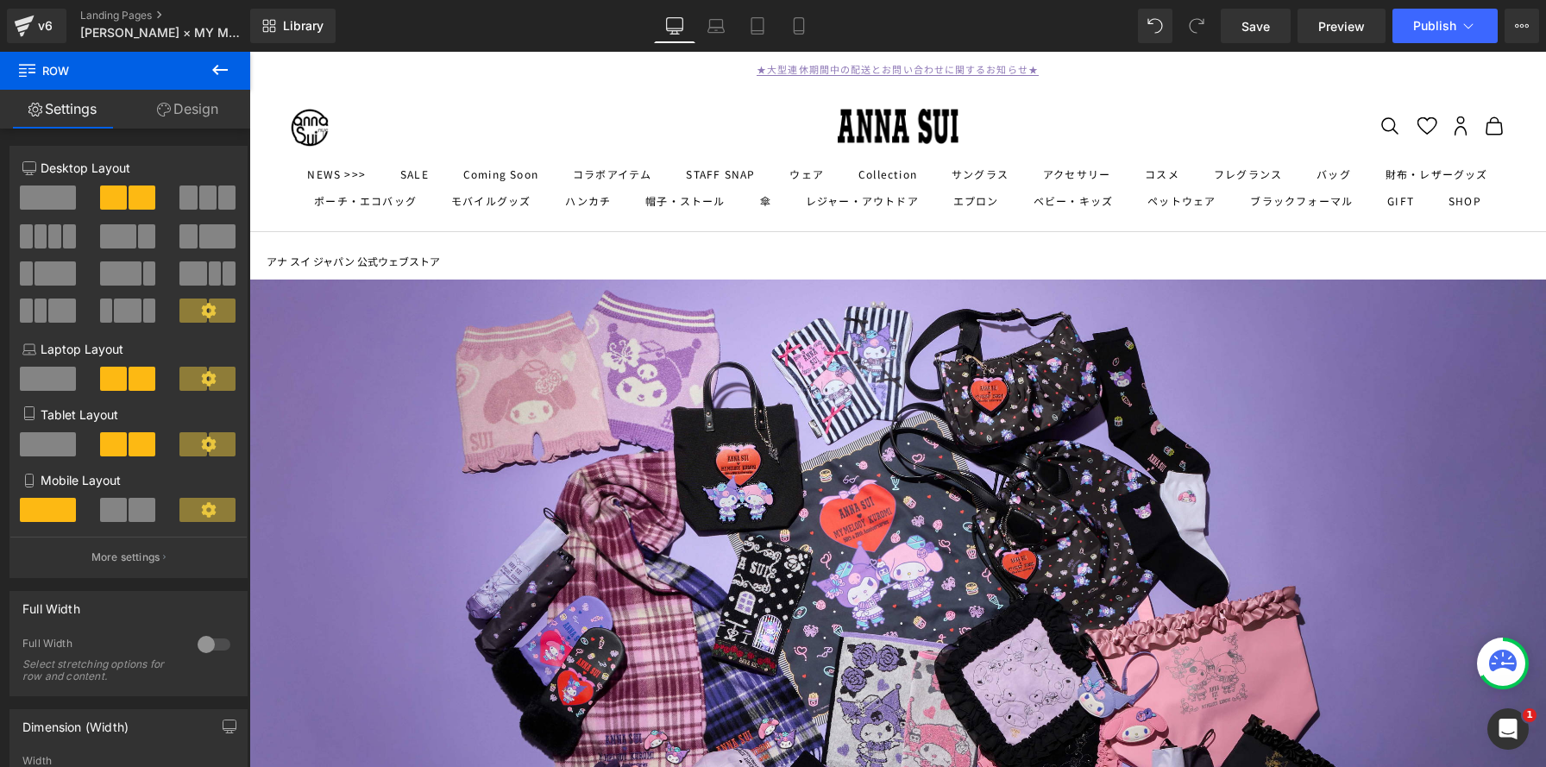
drag, startPoint x: 1250, startPoint y: 22, endPoint x: 1239, endPoint y: 47, distance: 27.4
click at [1250, 22] on span "Save" at bounding box center [1256, 26] width 28 height 18
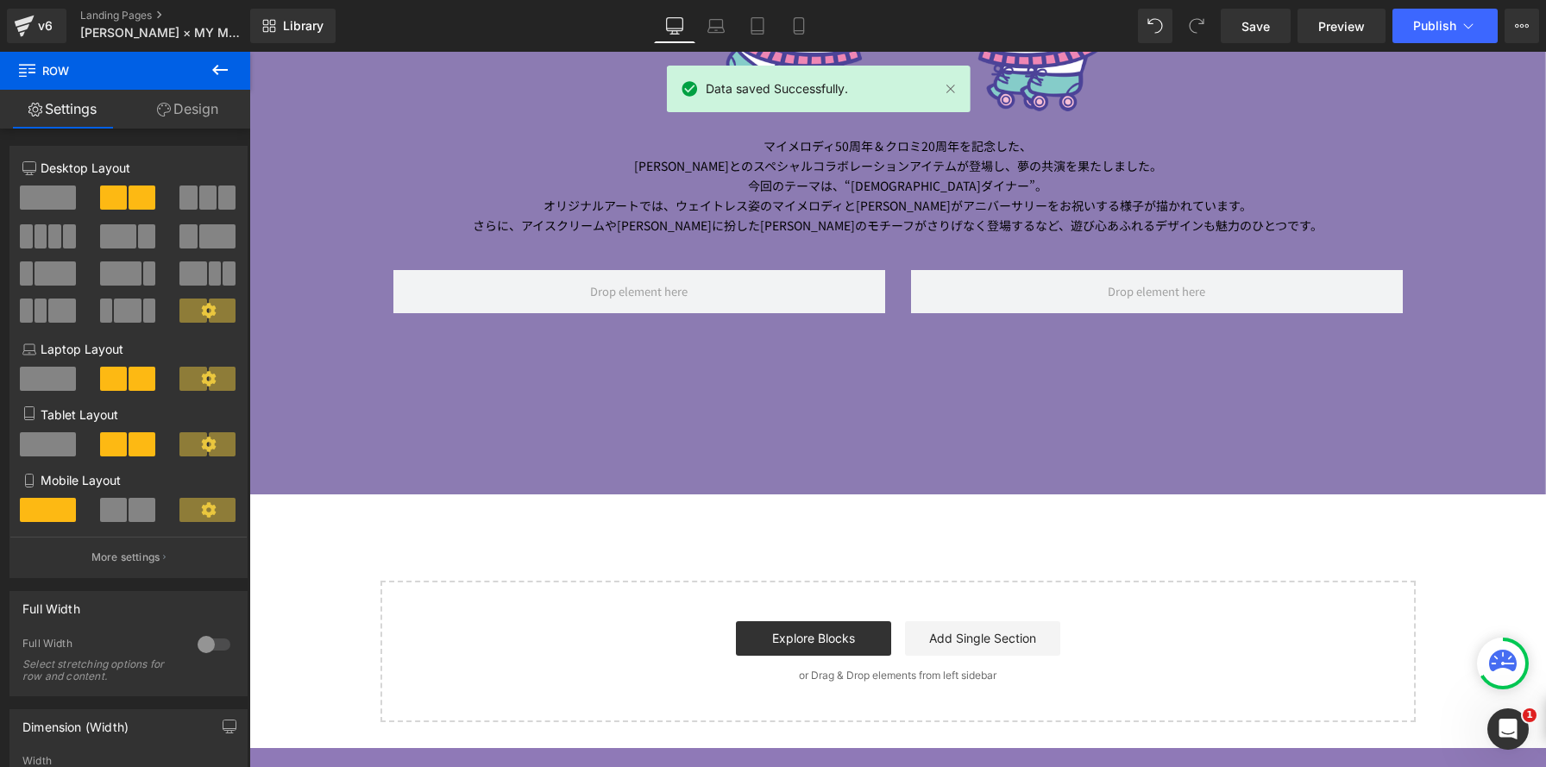
scroll to position [1672, 0]
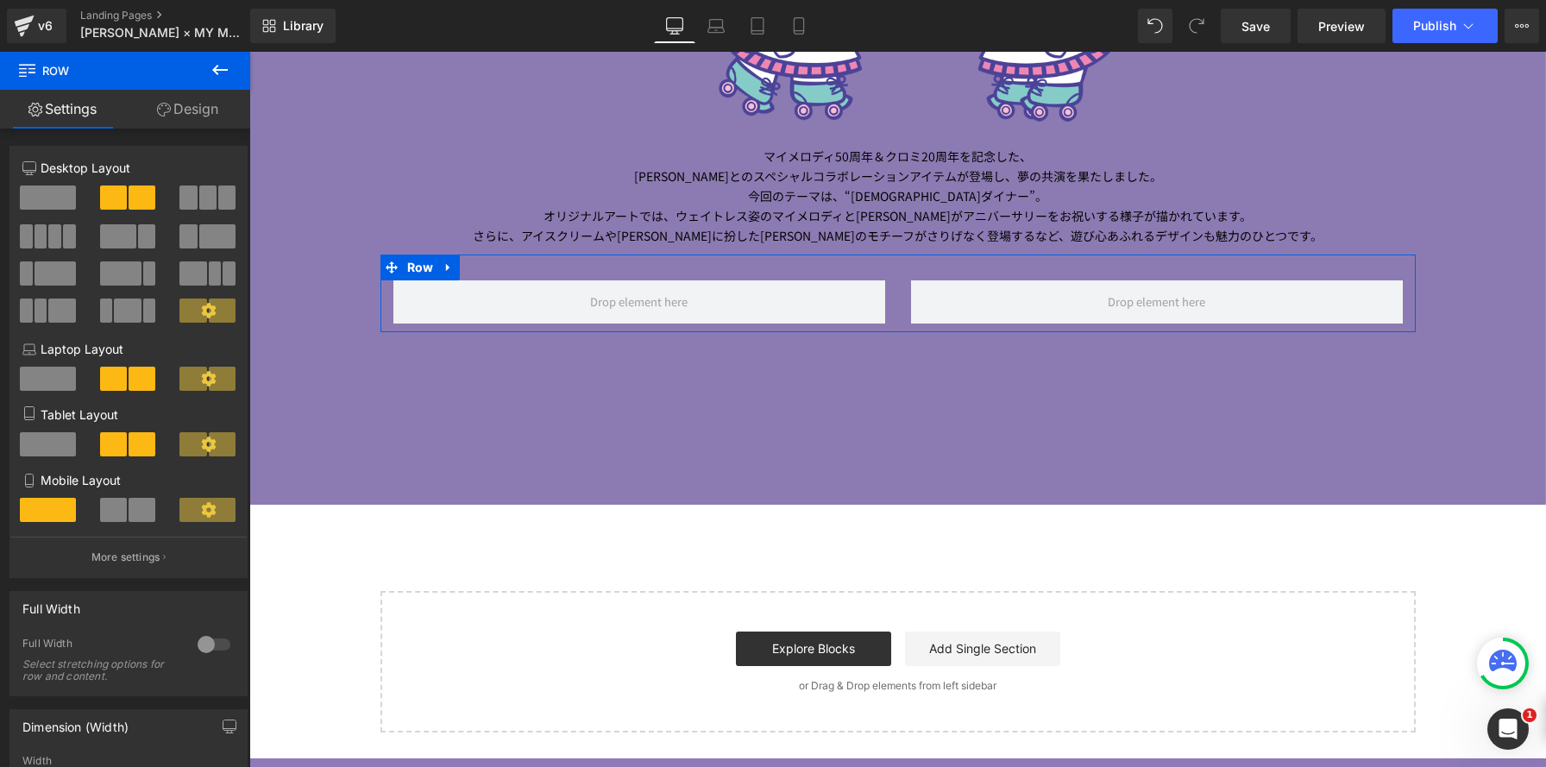
click at [64, 202] on span at bounding box center [48, 198] width 56 height 24
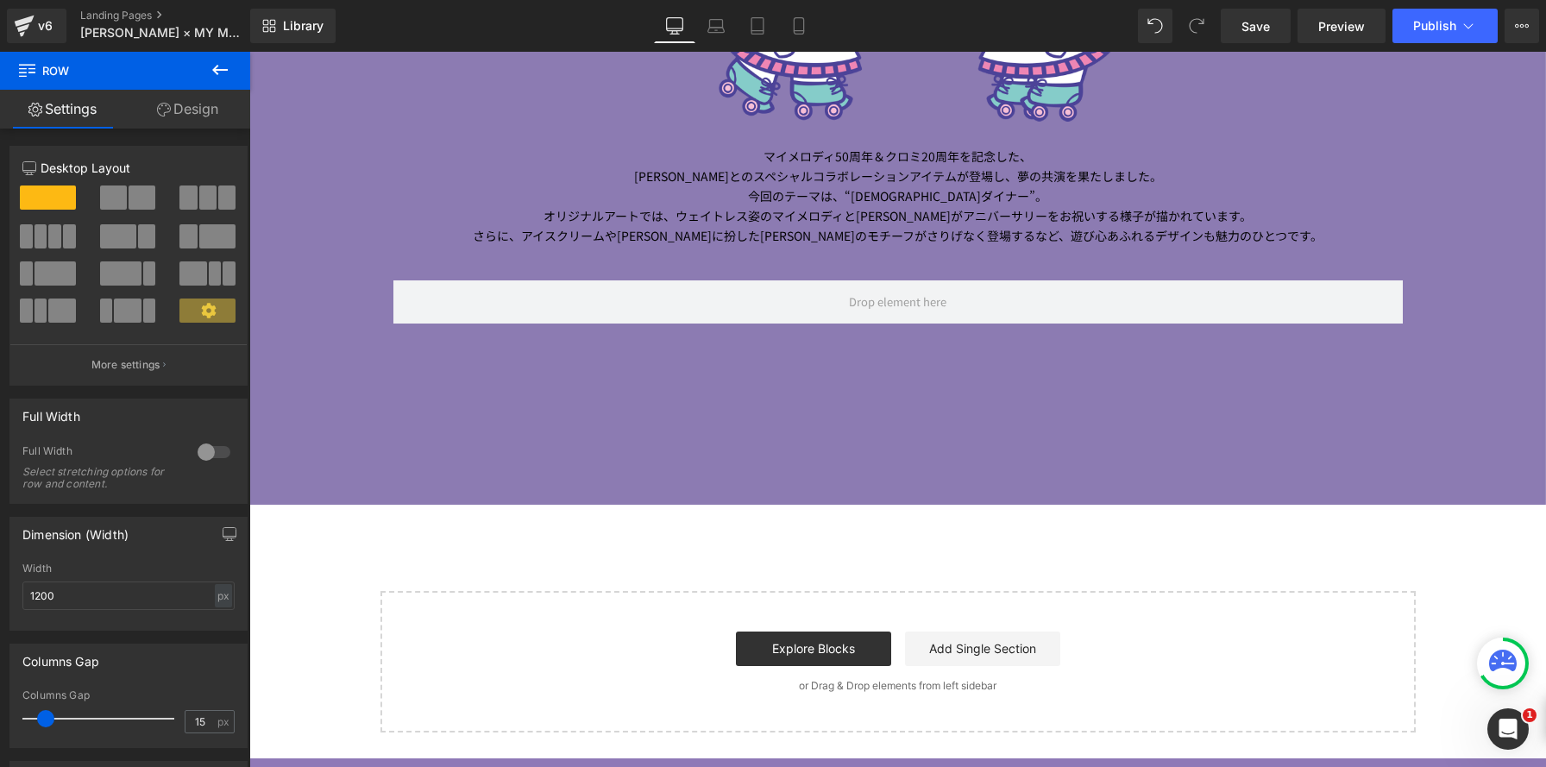
click at [230, 71] on icon at bounding box center [220, 70] width 21 height 21
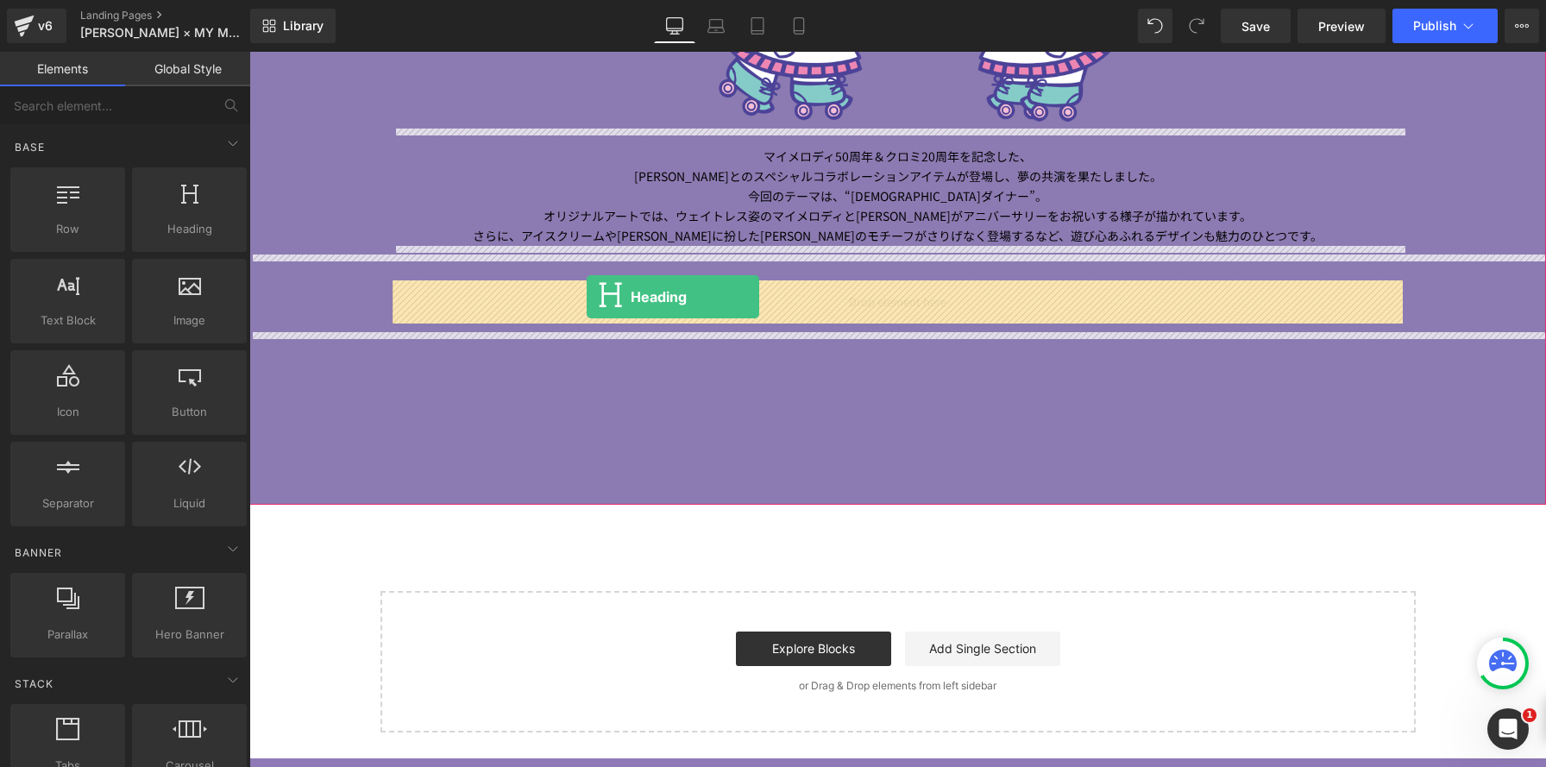
drag, startPoint x: 437, startPoint y: 268, endPoint x: 587, endPoint y: 297, distance: 153.0
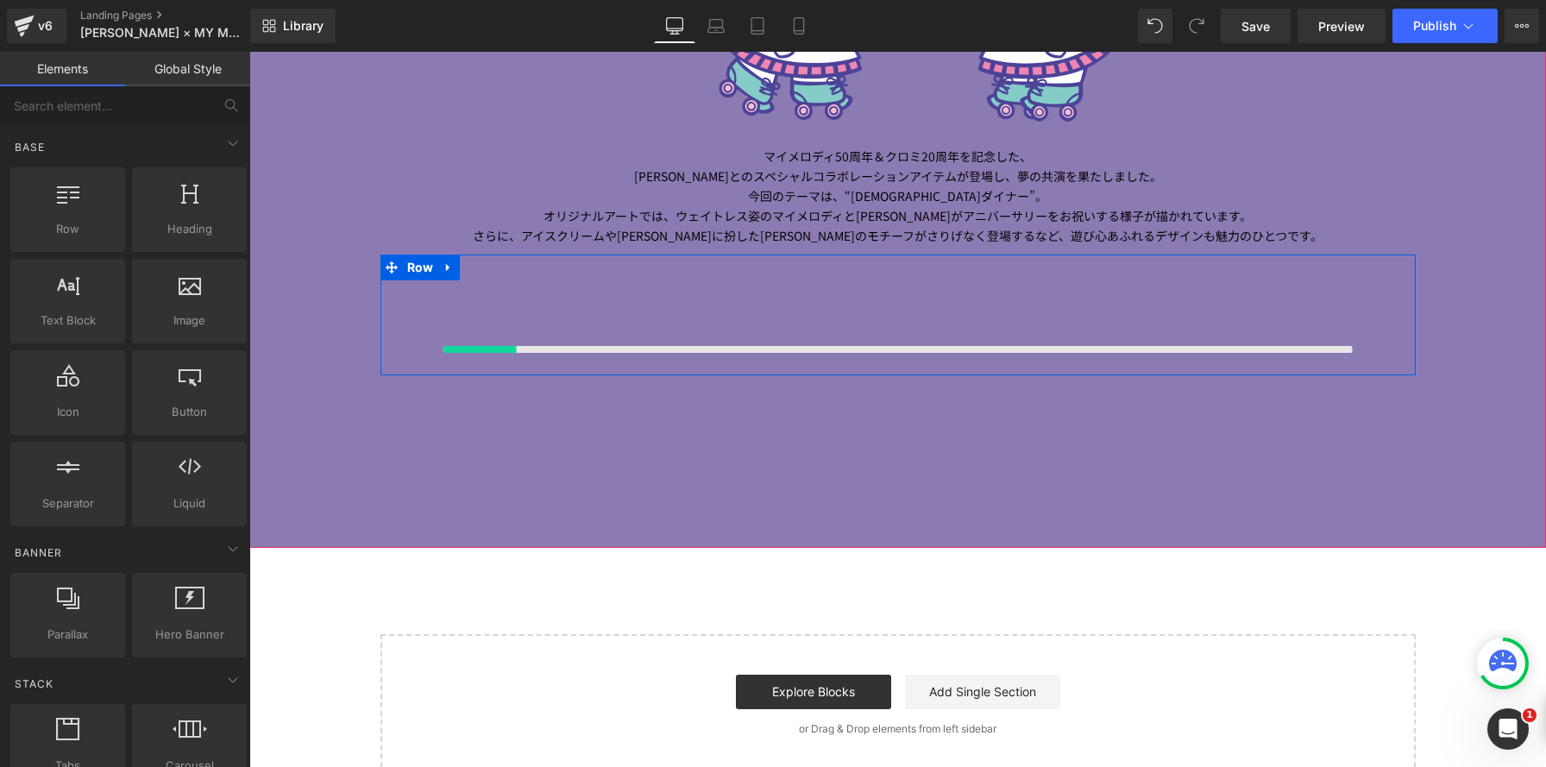
scroll to position [2884, 1297]
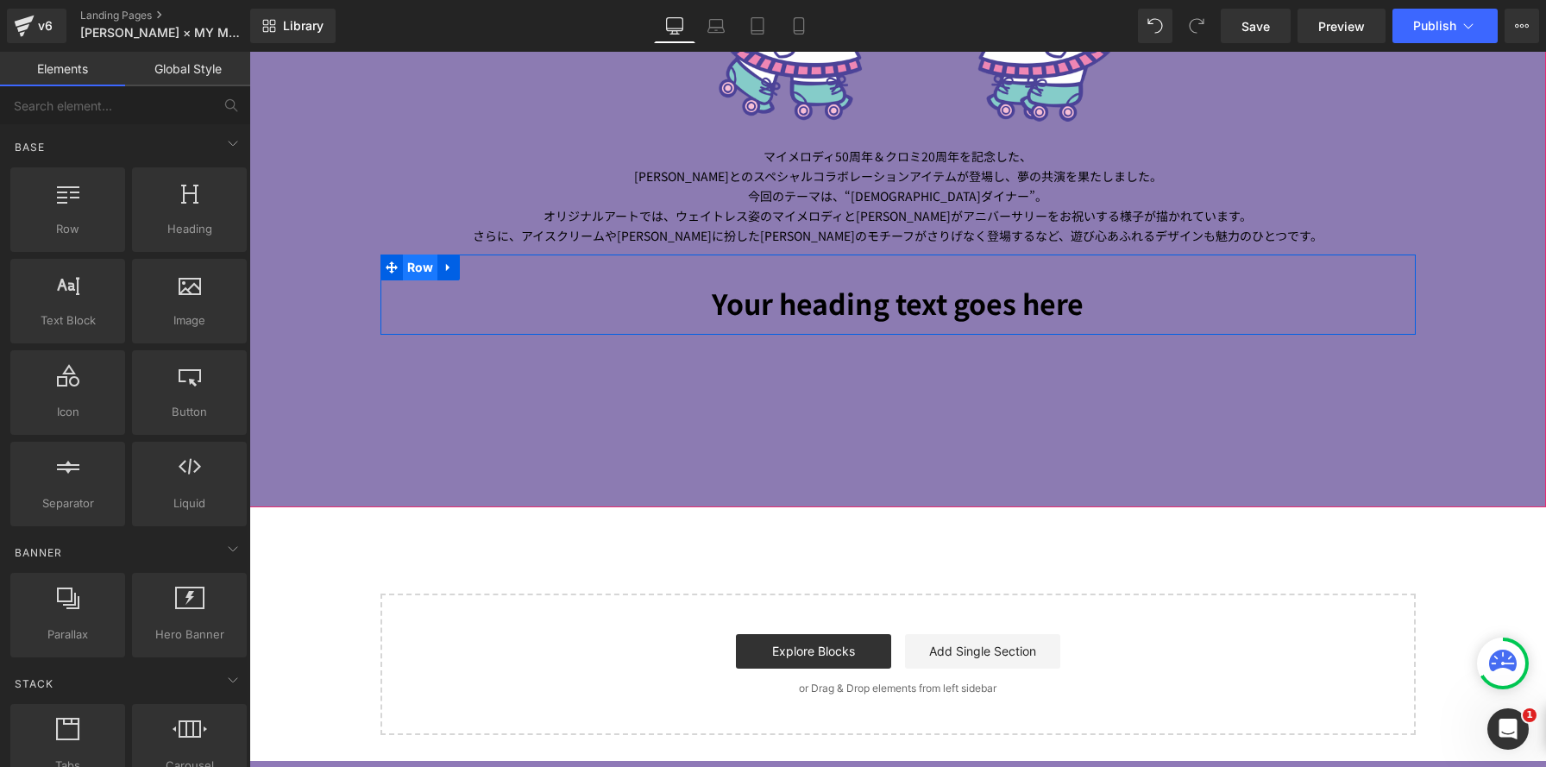
click at [419, 268] on span "Row" at bounding box center [420, 268] width 35 height 26
click at [421, 271] on span "Row" at bounding box center [420, 268] width 35 height 26
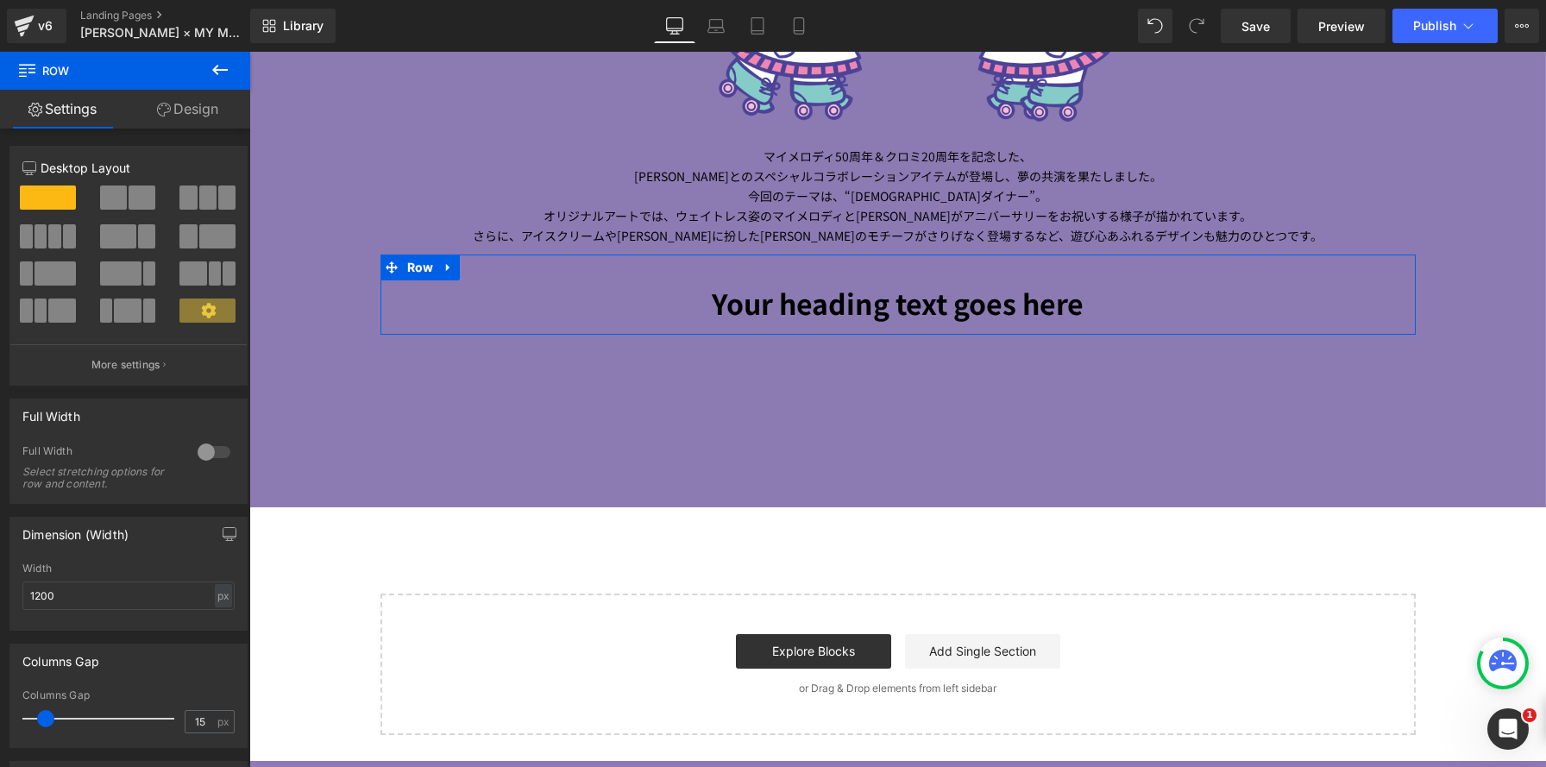
click at [211, 104] on link "Design" at bounding box center [187, 109] width 125 height 39
click at [0, 0] on div "Spacing" at bounding box center [0, 0] width 0 height 0
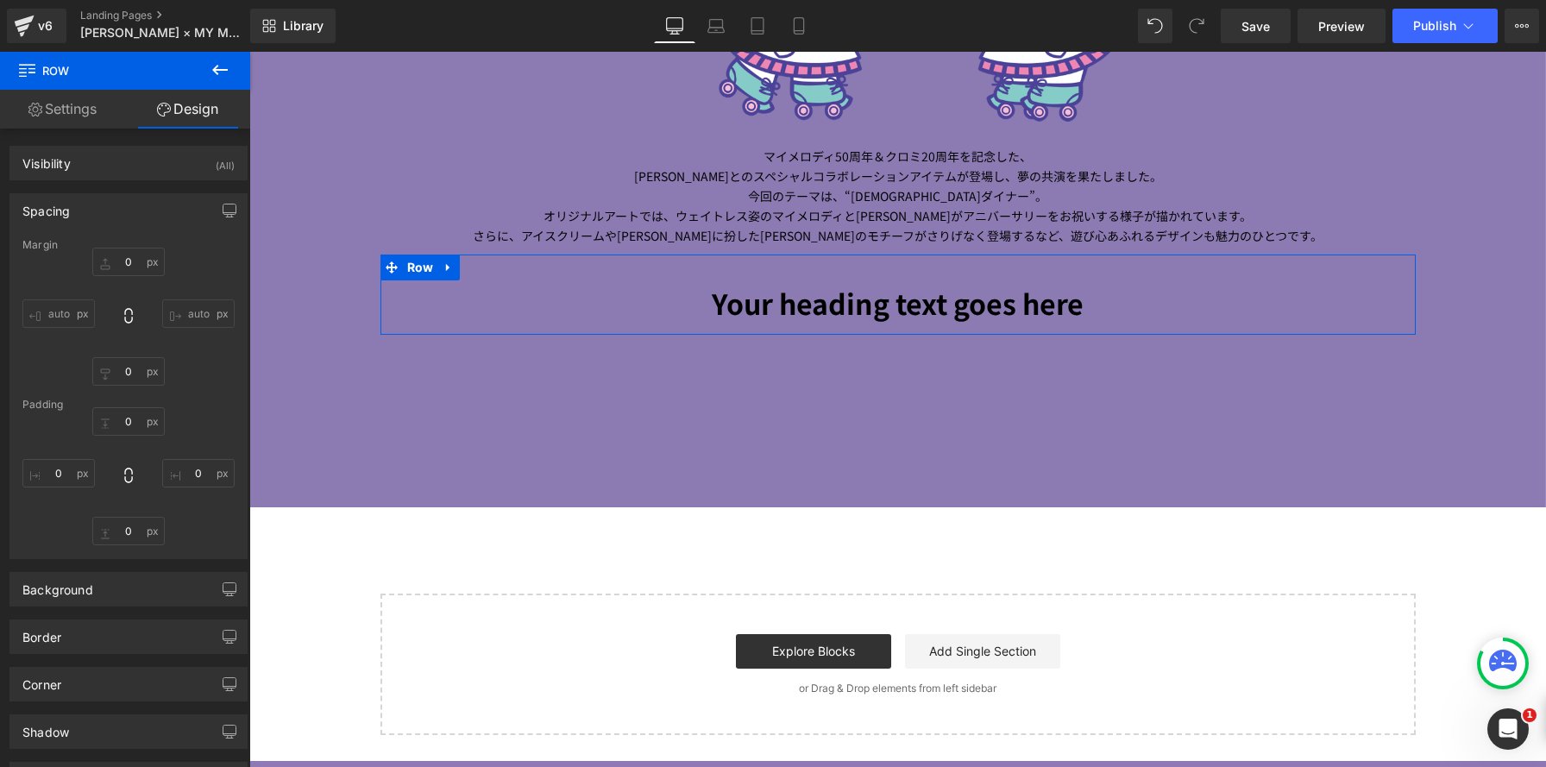
type input "0"
type input "30"
type input "0"
type input "10"
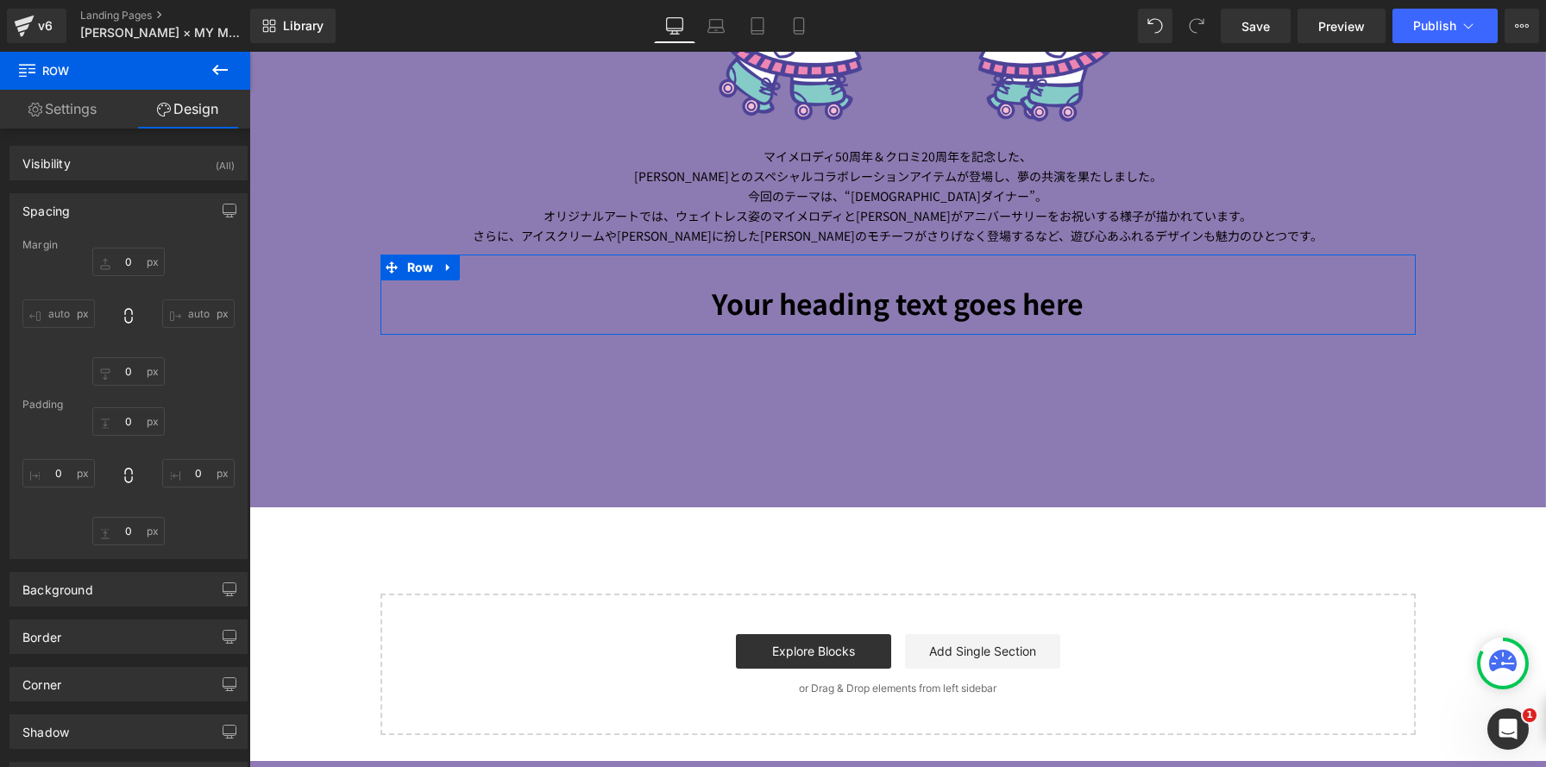
type input "0"
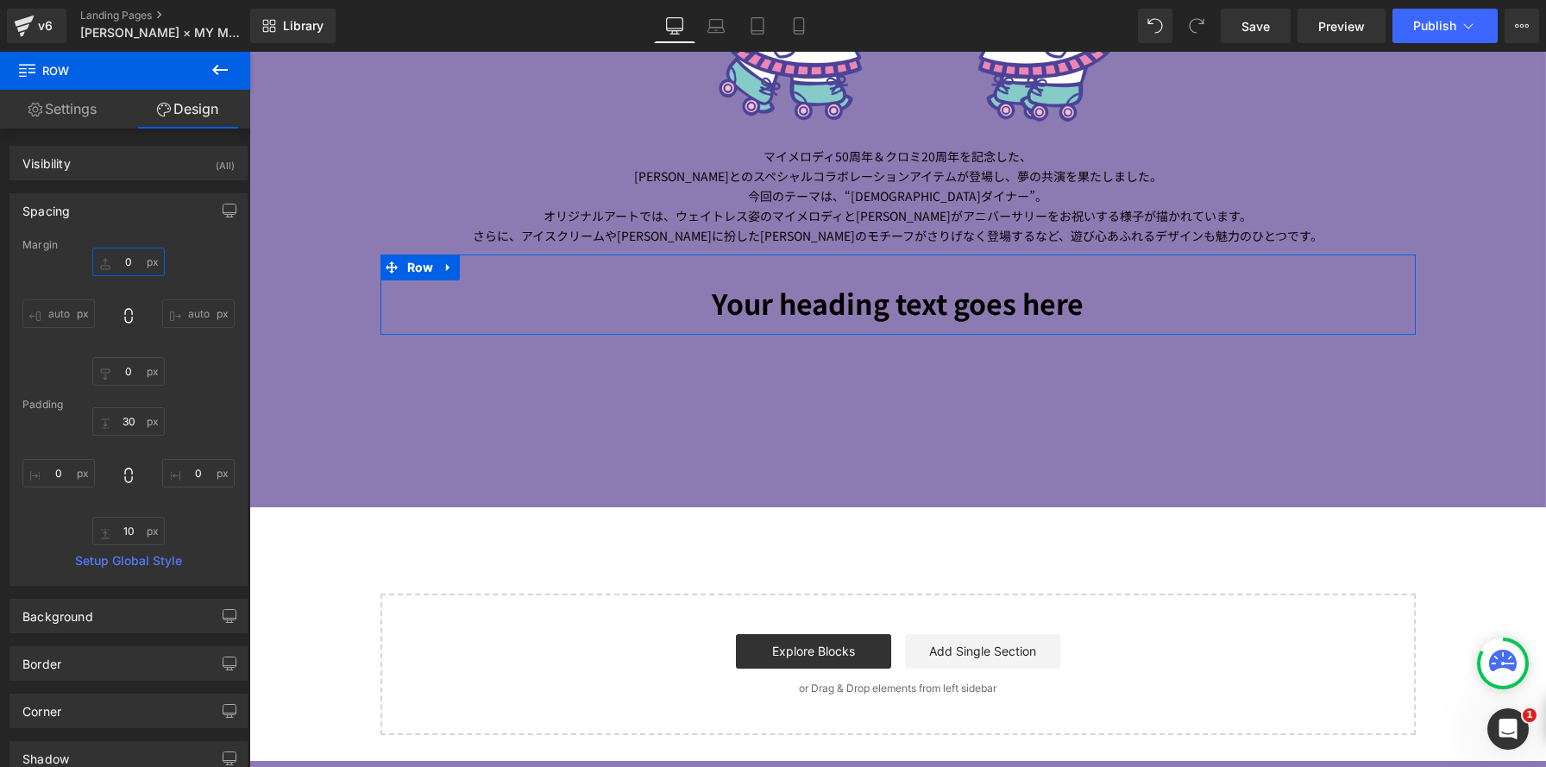
click at [142, 253] on input "0" at bounding box center [128, 262] width 72 height 28
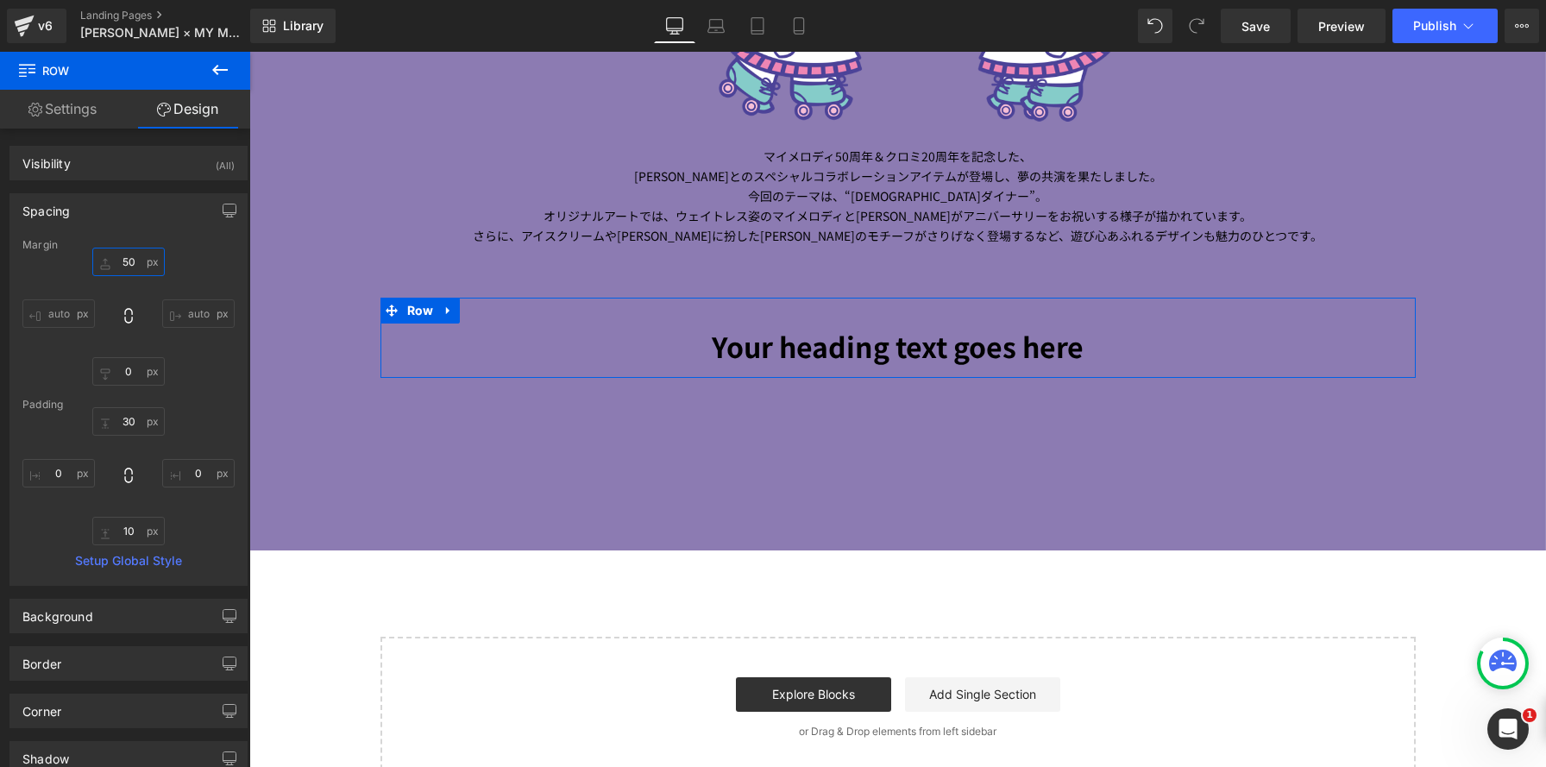
scroll to position [2927, 1297]
type input "50"
click at [771, 355] on h1 "Your heading text goes here" at bounding box center [899, 347] width 1010 height 46
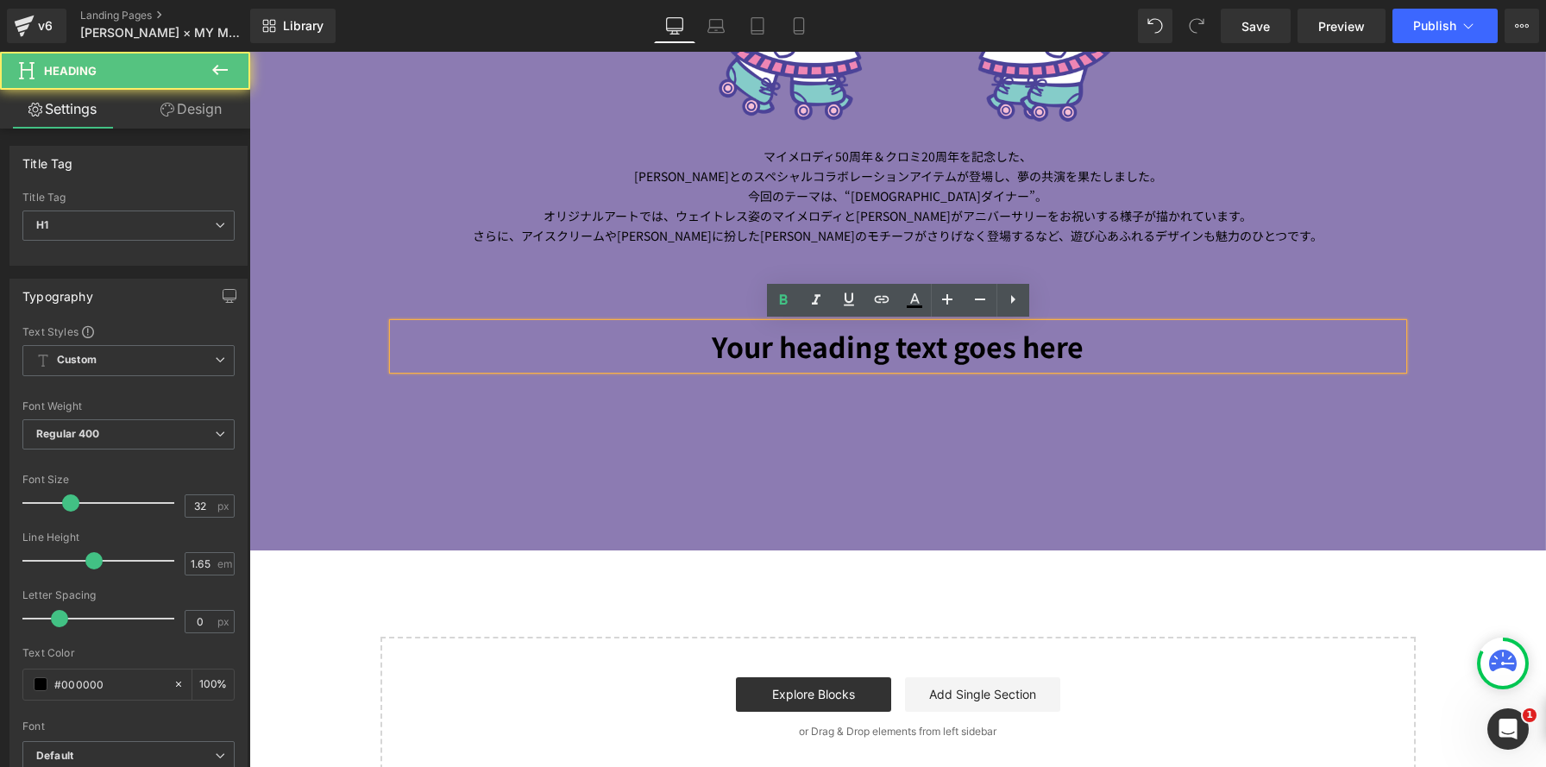
click at [1124, 351] on h1 "Your heading text goes here" at bounding box center [899, 347] width 1010 height 46
paste div
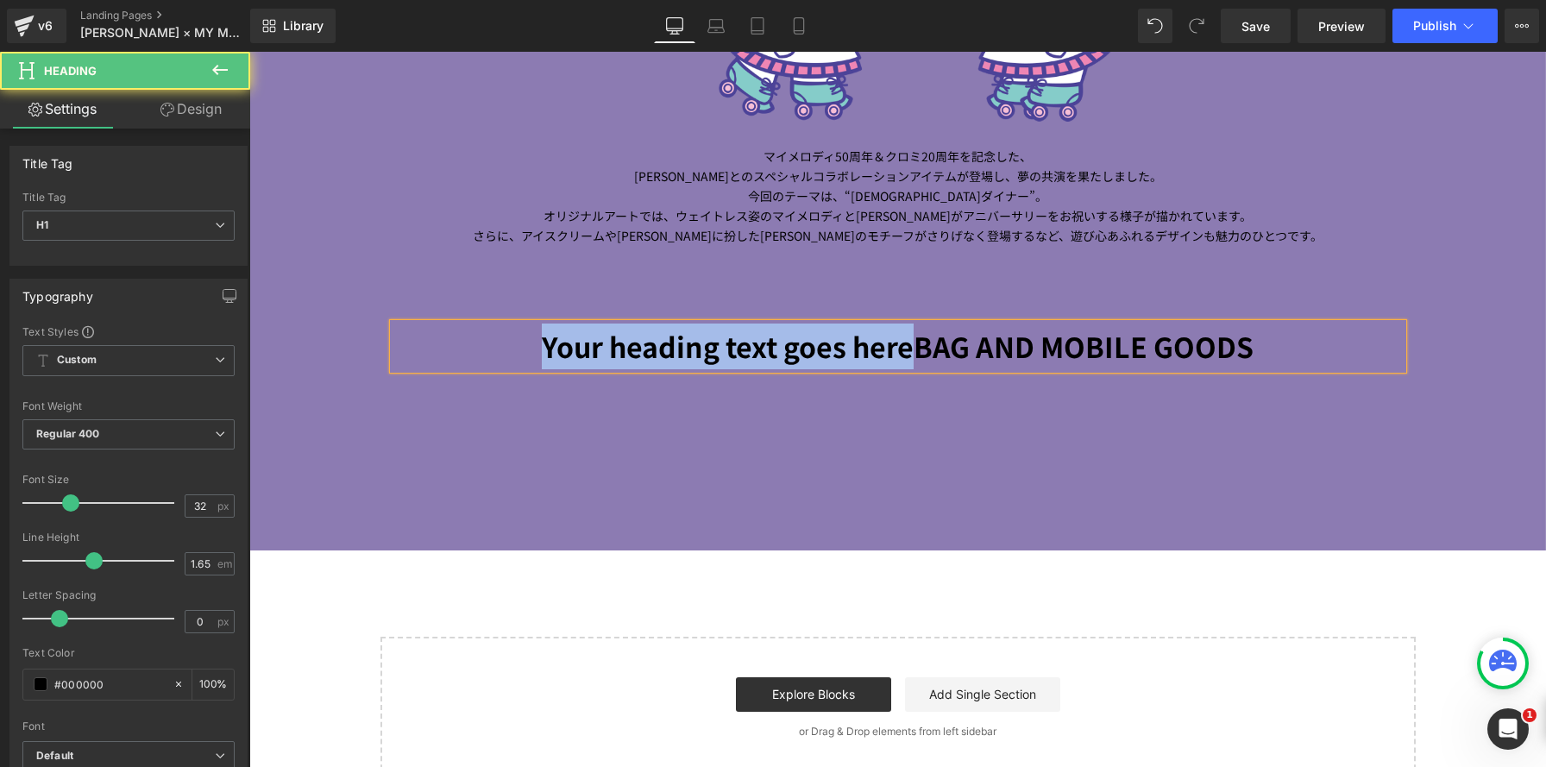
drag, startPoint x: 919, startPoint y: 349, endPoint x: 476, endPoint y: 316, distance: 443.9
click at [475, 317] on div "Your heading text goes hereBAG AND MOBILE GOODS Heading Row" at bounding box center [899, 338] width 1036 height 80
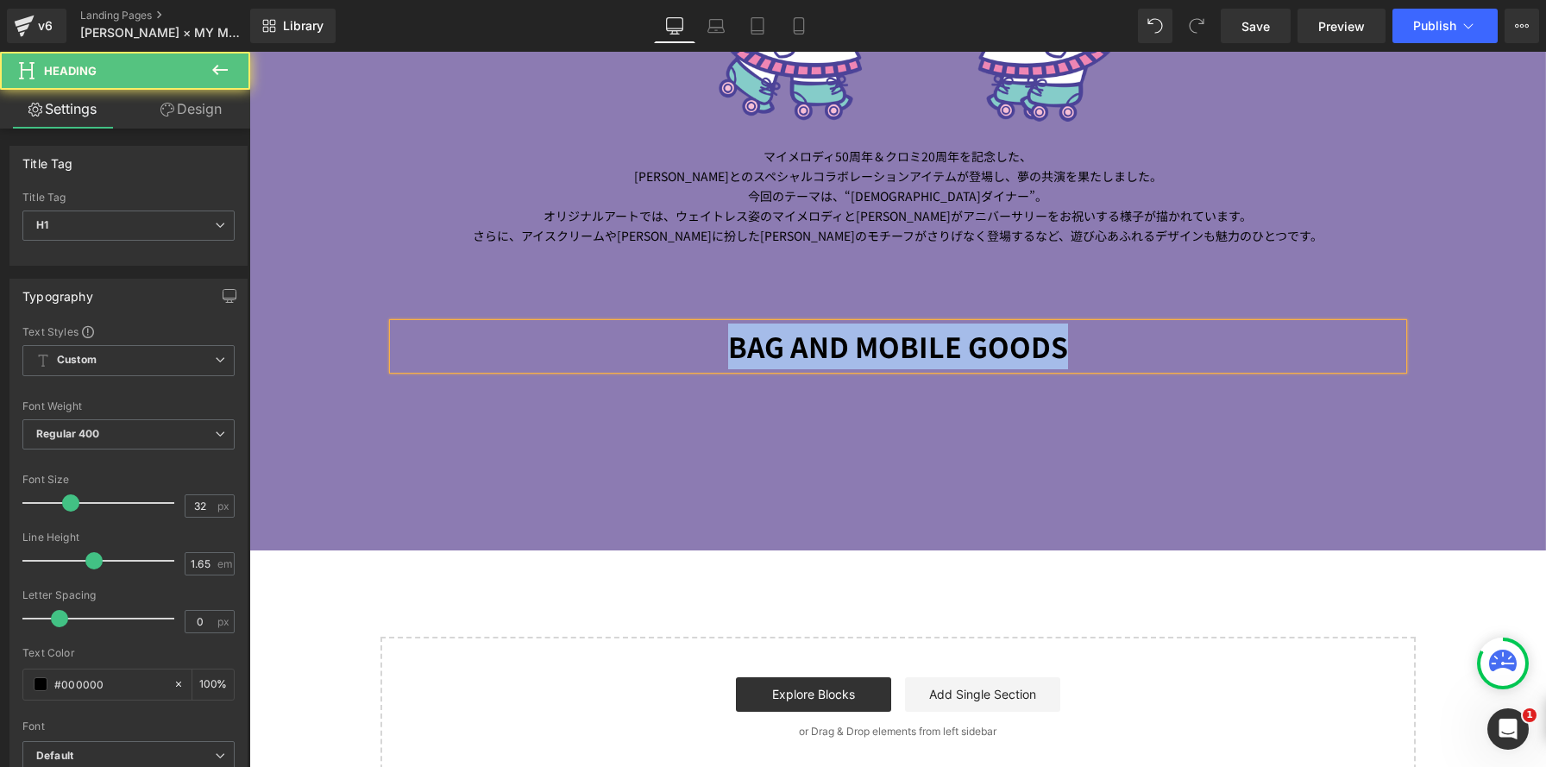
drag, startPoint x: 711, startPoint y: 348, endPoint x: 1297, endPoint y: 343, distance: 586.0
click at [1297, 343] on h1 "BAG AND MOBILE GOODS" at bounding box center [899, 347] width 1010 height 46
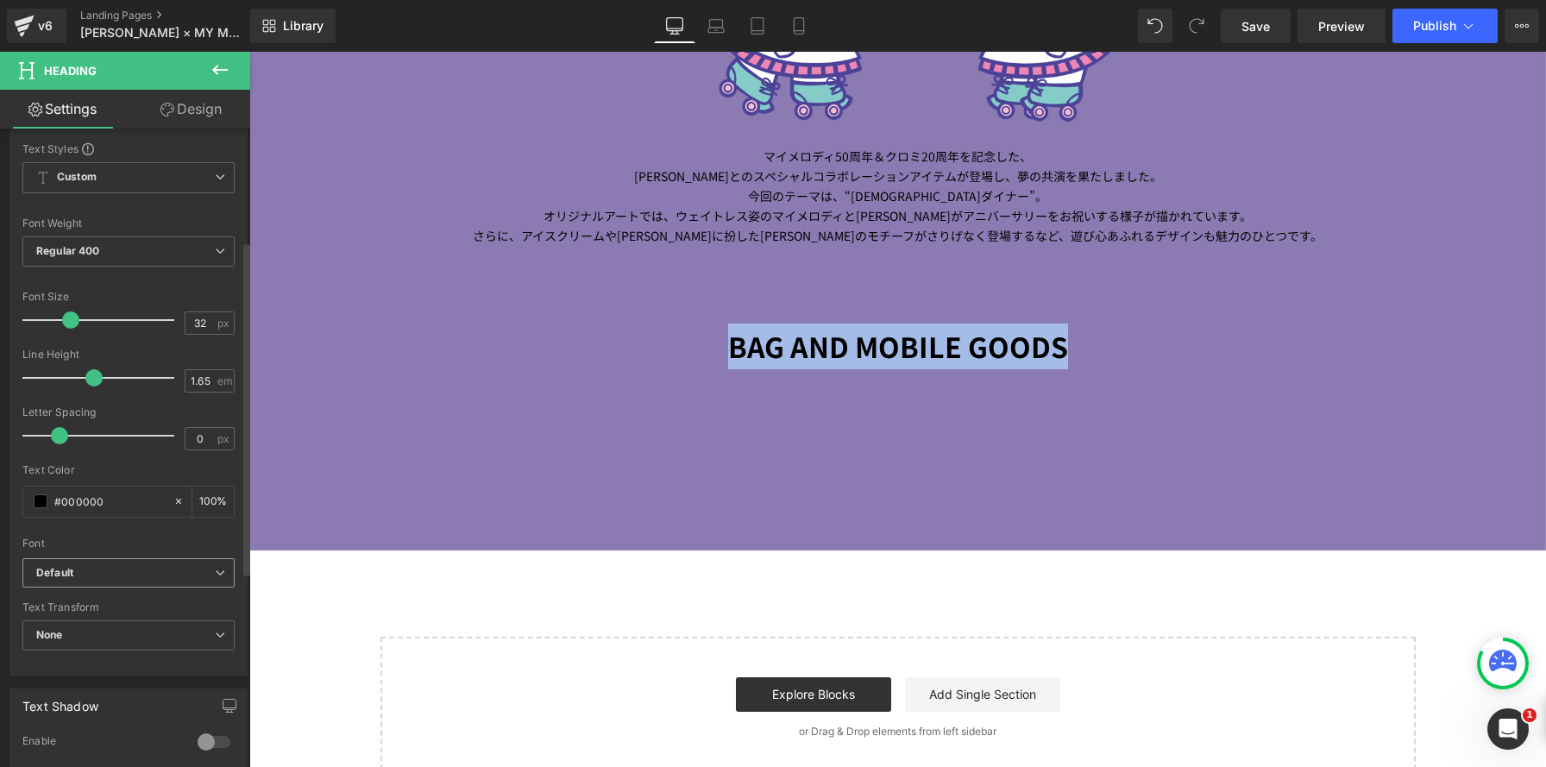
scroll to position [215, 0]
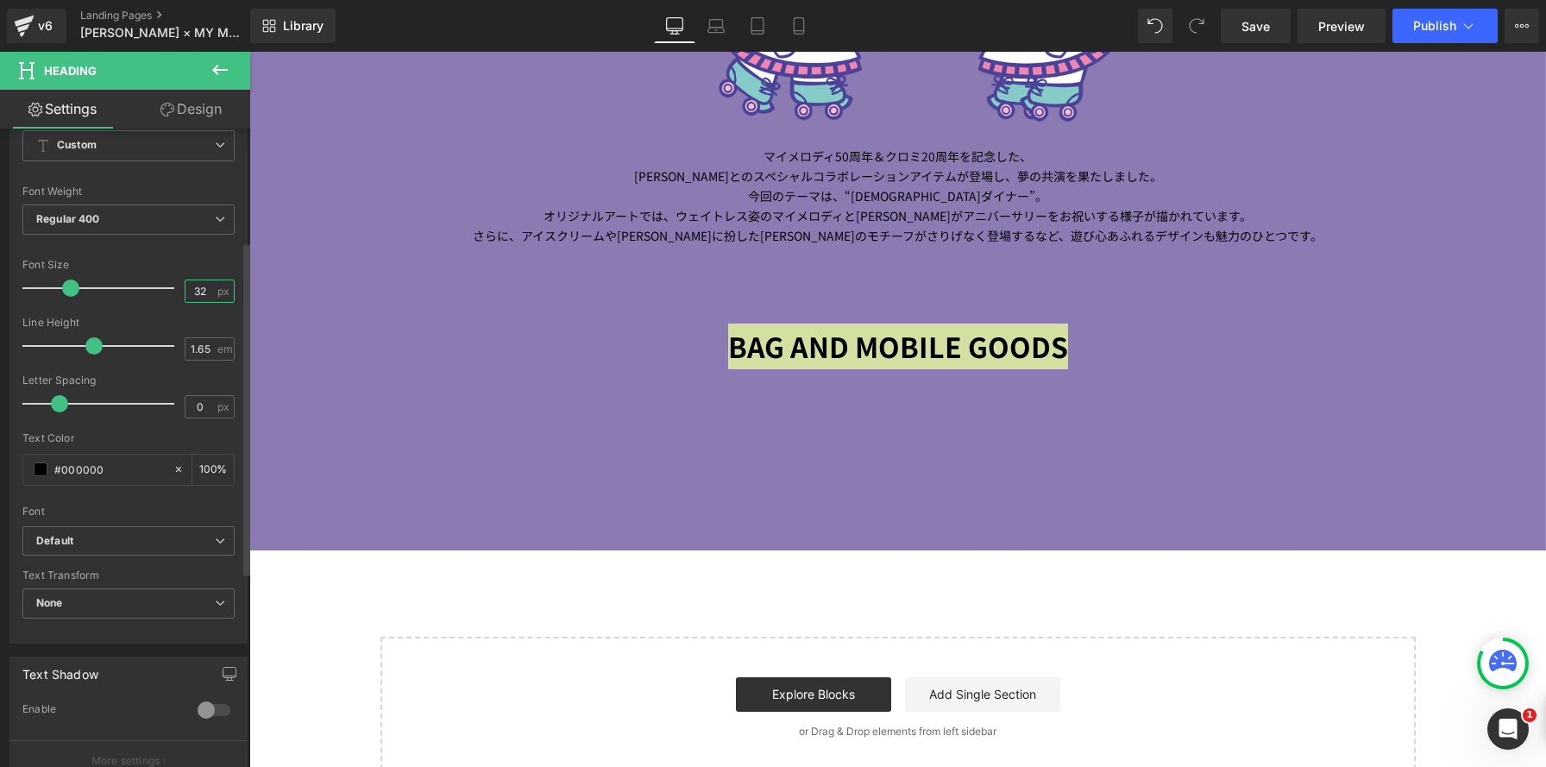
click at [194, 293] on input "32" at bounding box center [201, 291] width 30 height 22
type input "22"
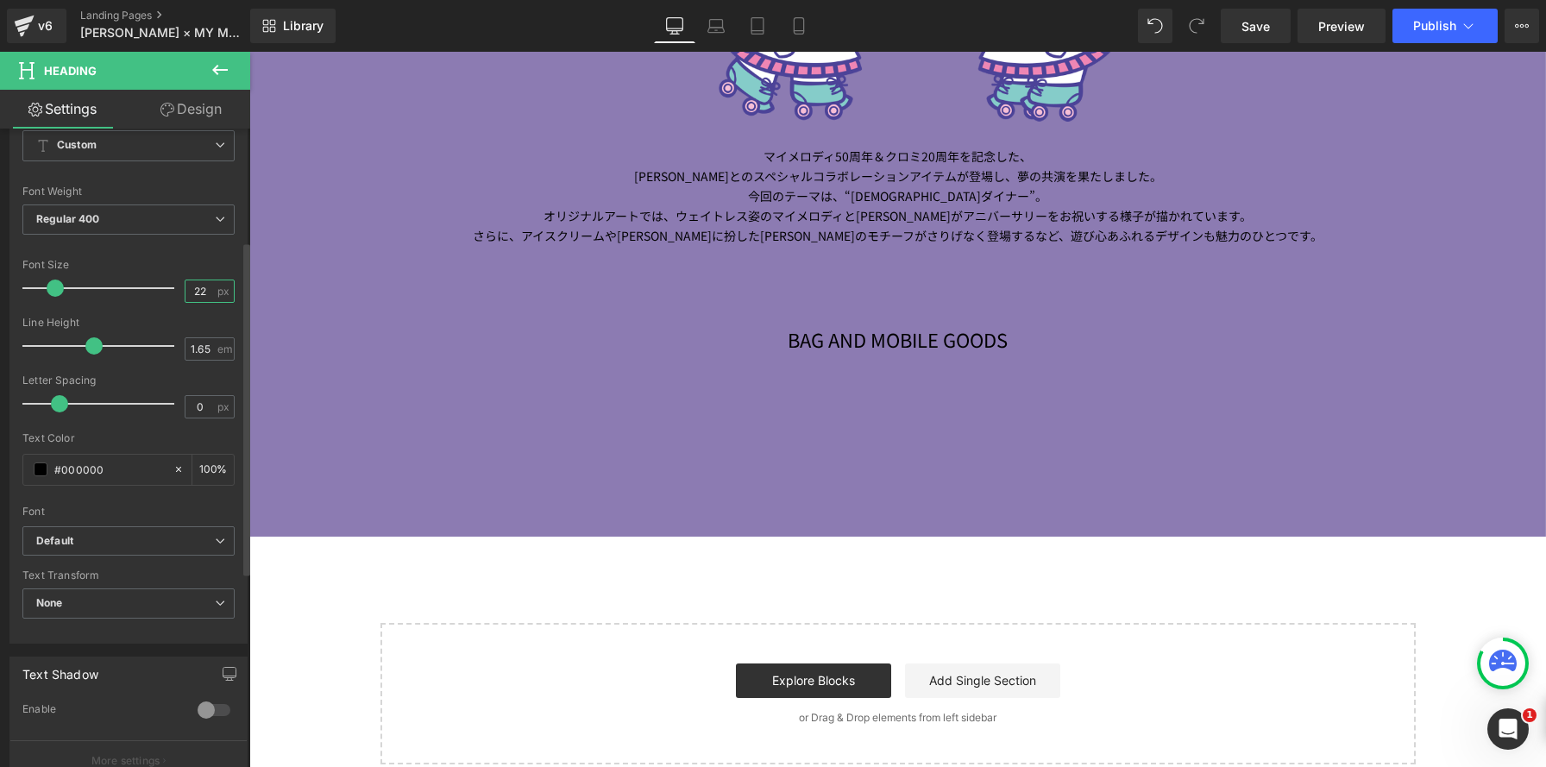
scroll to position [8, 9]
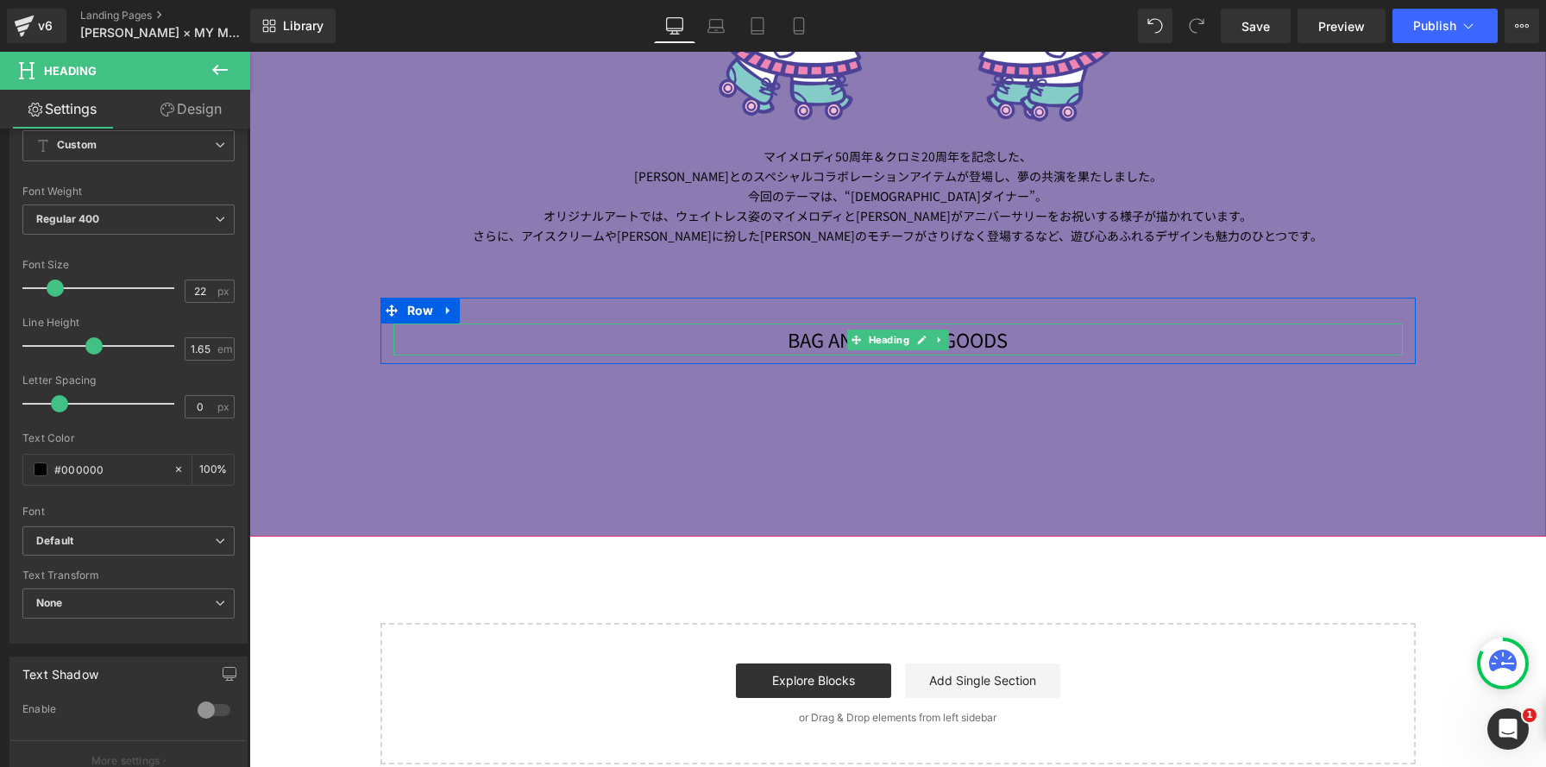
click at [753, 335] on h1 "BAG AND MOBILE GOODS" at bounding box center [899, 339] width 1010 height 31
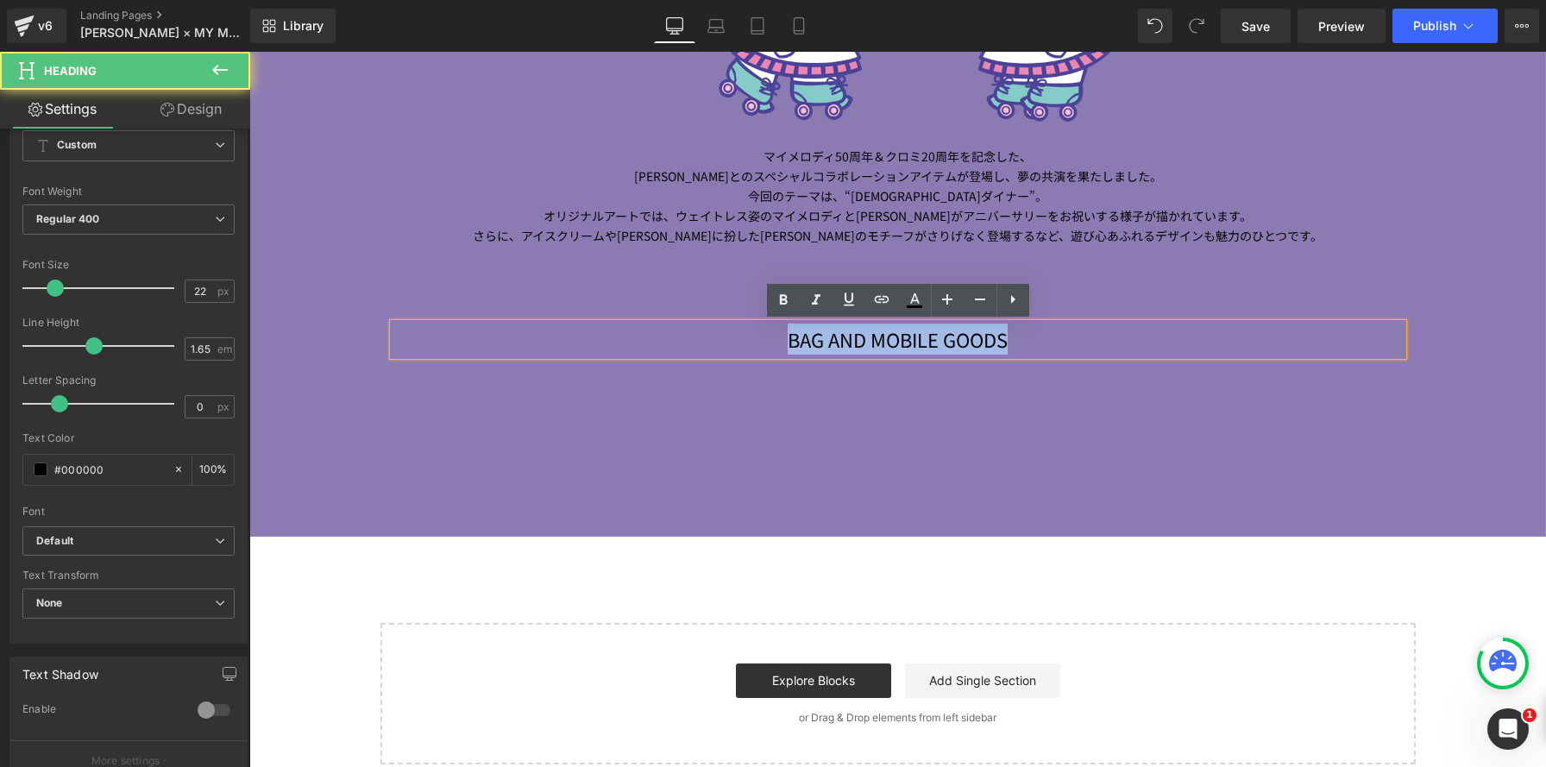
drag, startPoint x: 885, startPoint y: 342, endPoint x: 1166, endPoint y: 349, distance: 281.4
click at [1166, 349] on h1 "BAG AND MOBILE GOODS" at bounding box center [899, 339] width 1010 height 31
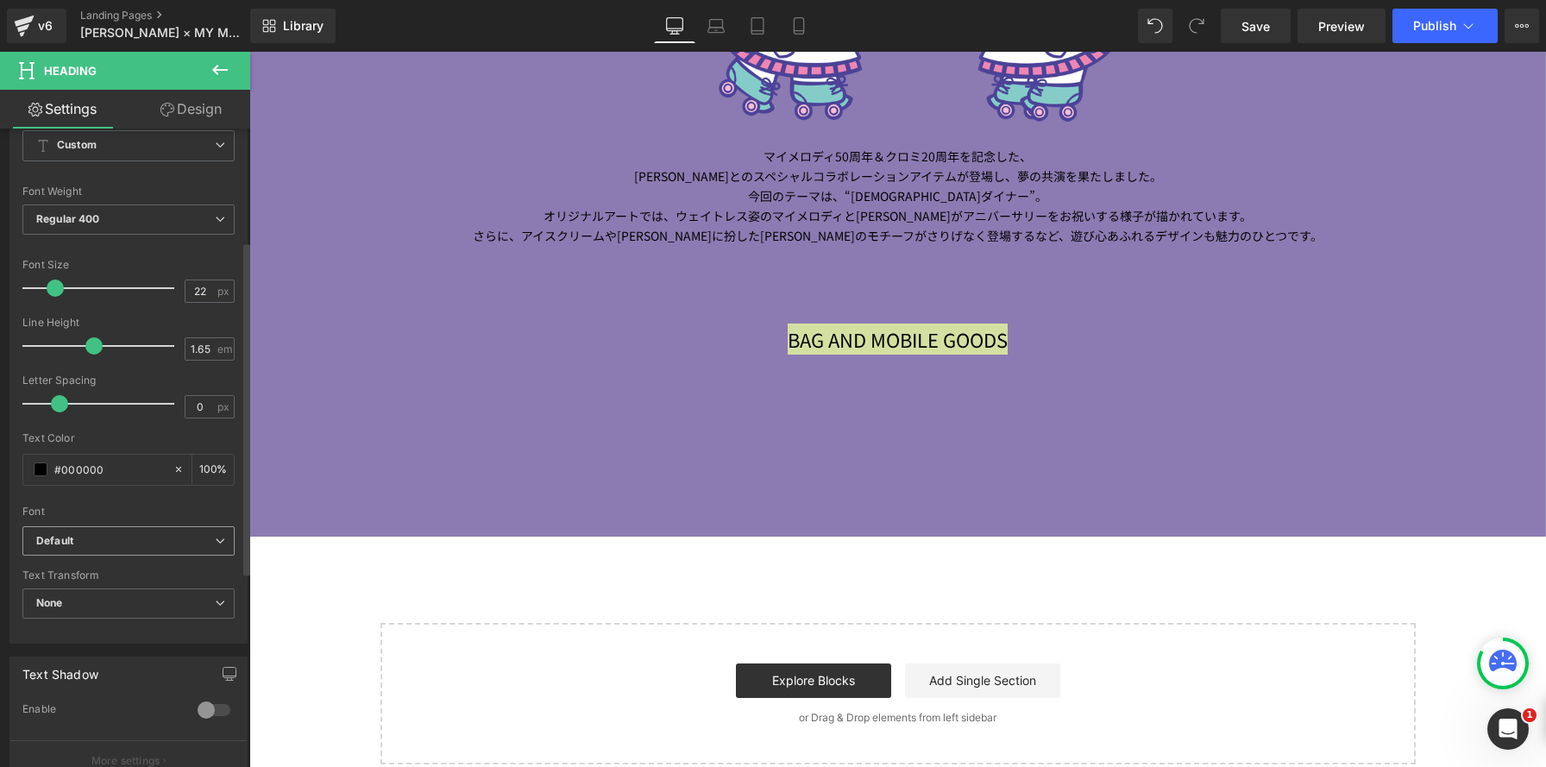
click at [121, 545] on b "Default" at bounding box center [125, 541] width 179 height 15
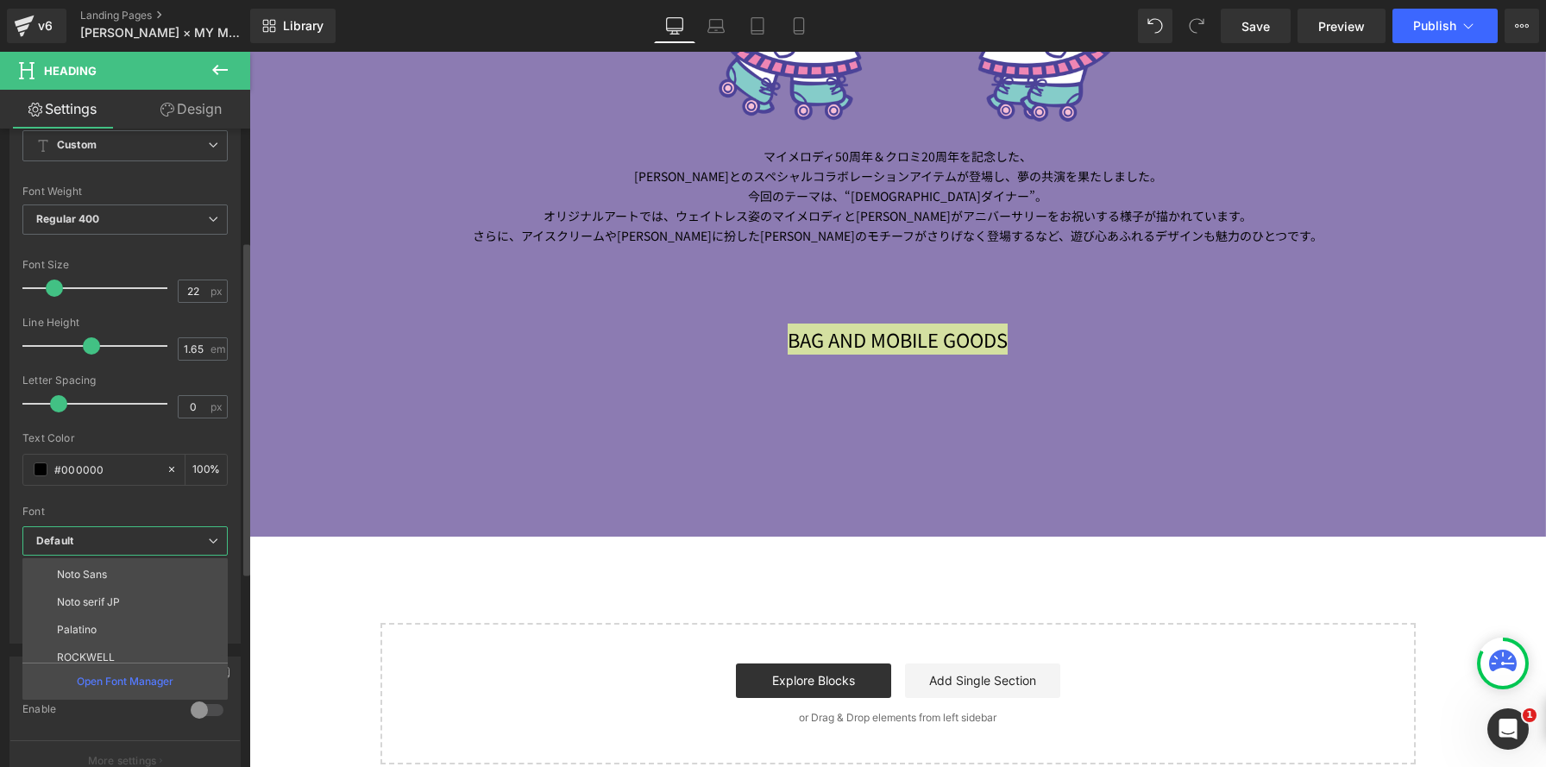
scroll to position [283, 0]
click at [103, 627] on li "Palatino" at bounding box center [128, 621] width 213 height 28
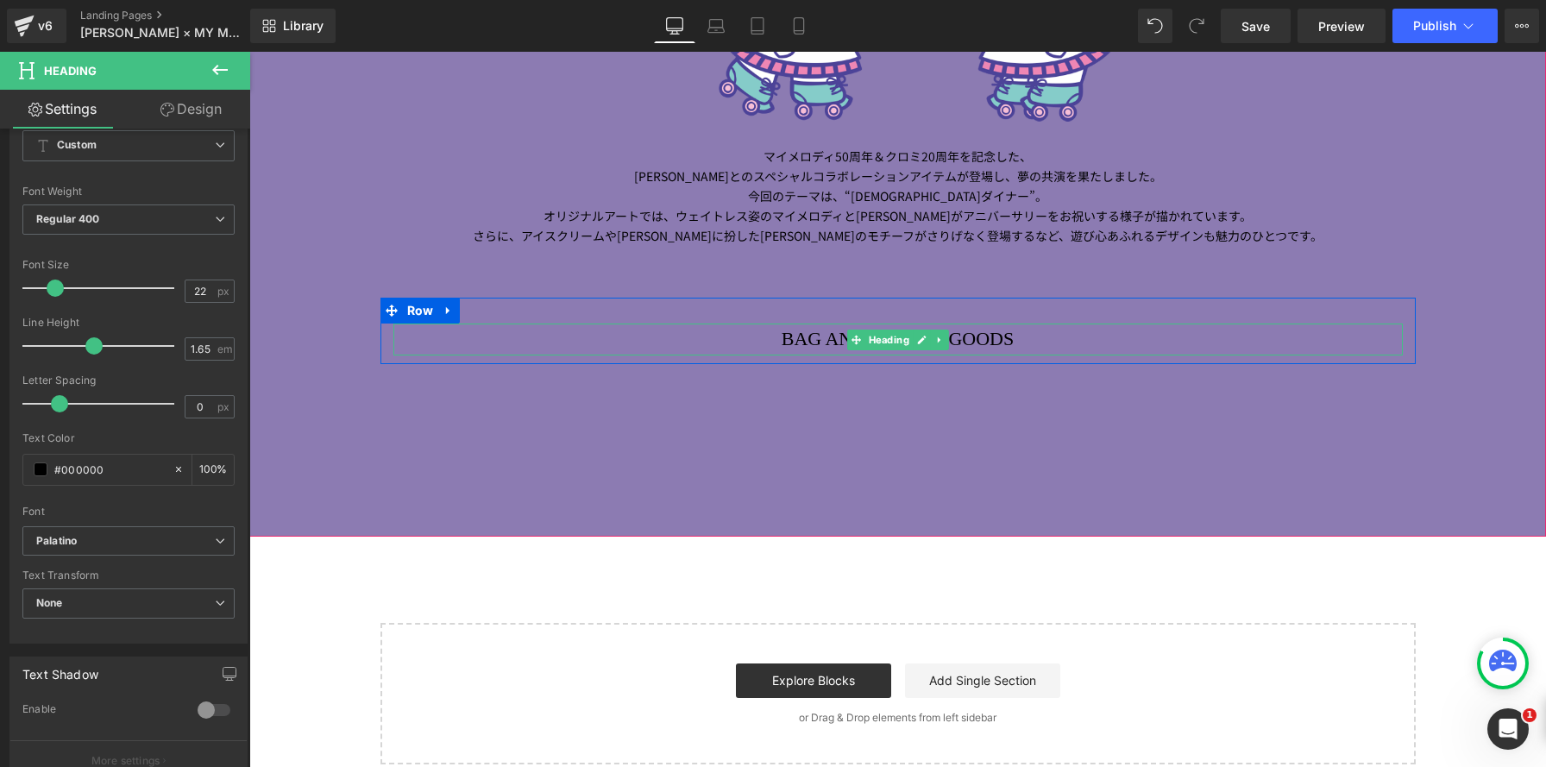
click at [715, 327] on div at bounding box center [899, 326] width 1010 height 4
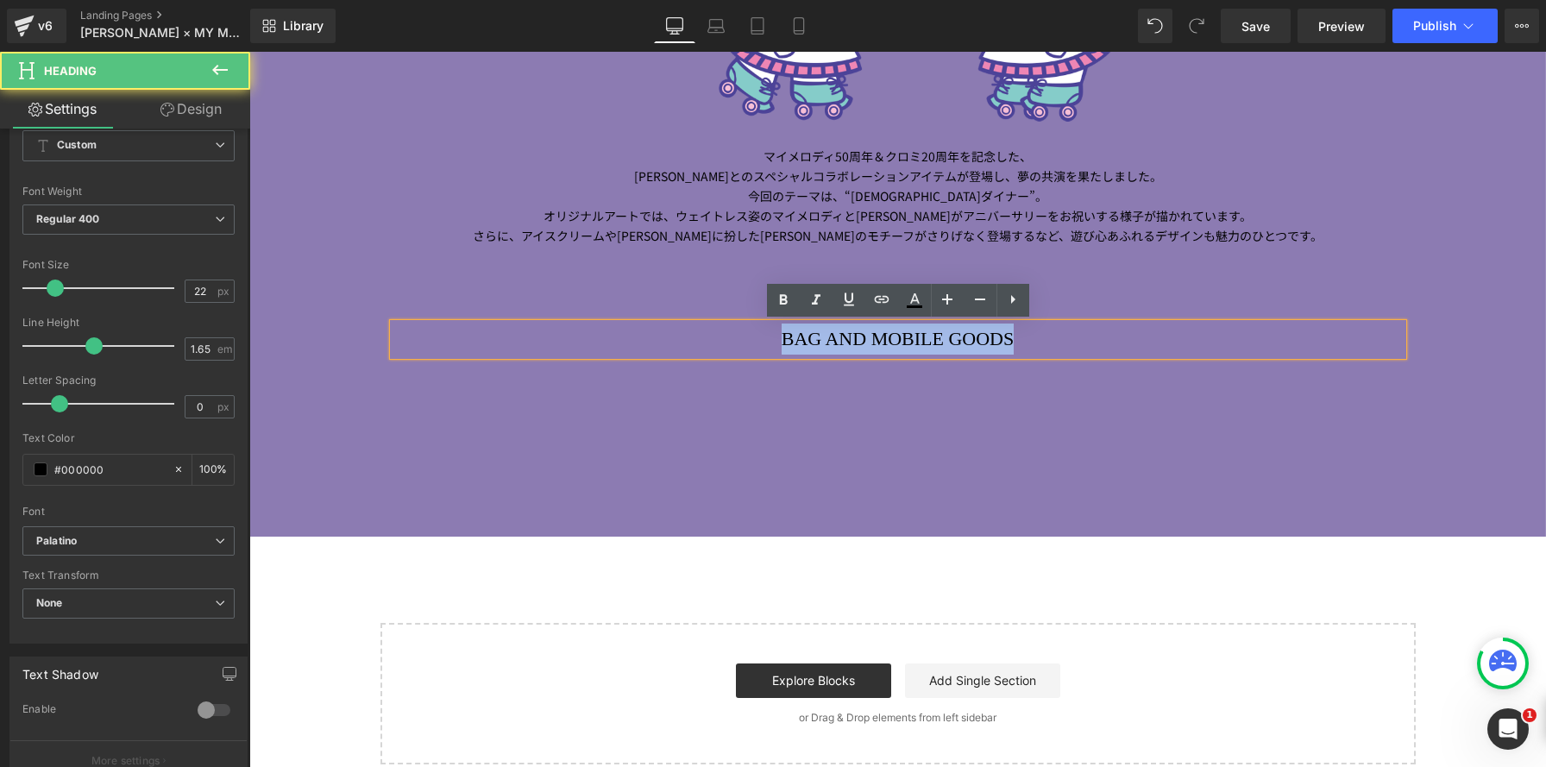
drag, startPoint x: 761, startPoint y: 338, endPoint x: 1240, endPoint y: 353, distance: 479.2
click at [1240, 353] on h1 "BAG AND MOBILE GOODS" at bounding box center [899, 339] width 1010 height 31
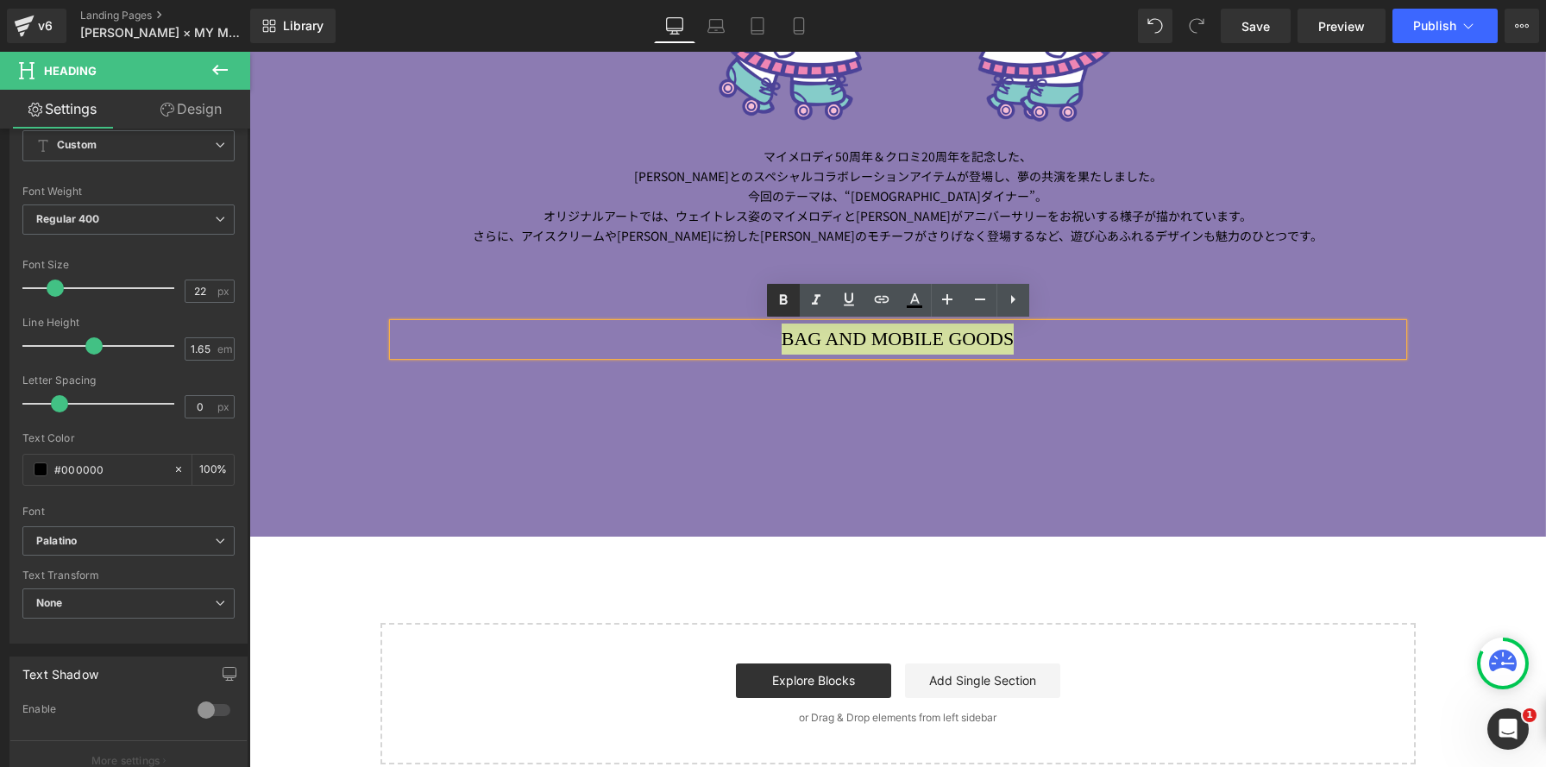
click at [784, 299] on icon at bounding box center [783, 300] width 8 height 10
click at [727, 343] on h1 "BAG AND MOBILE GOODS" at bounding box center [899, 339] width 1010 height 31
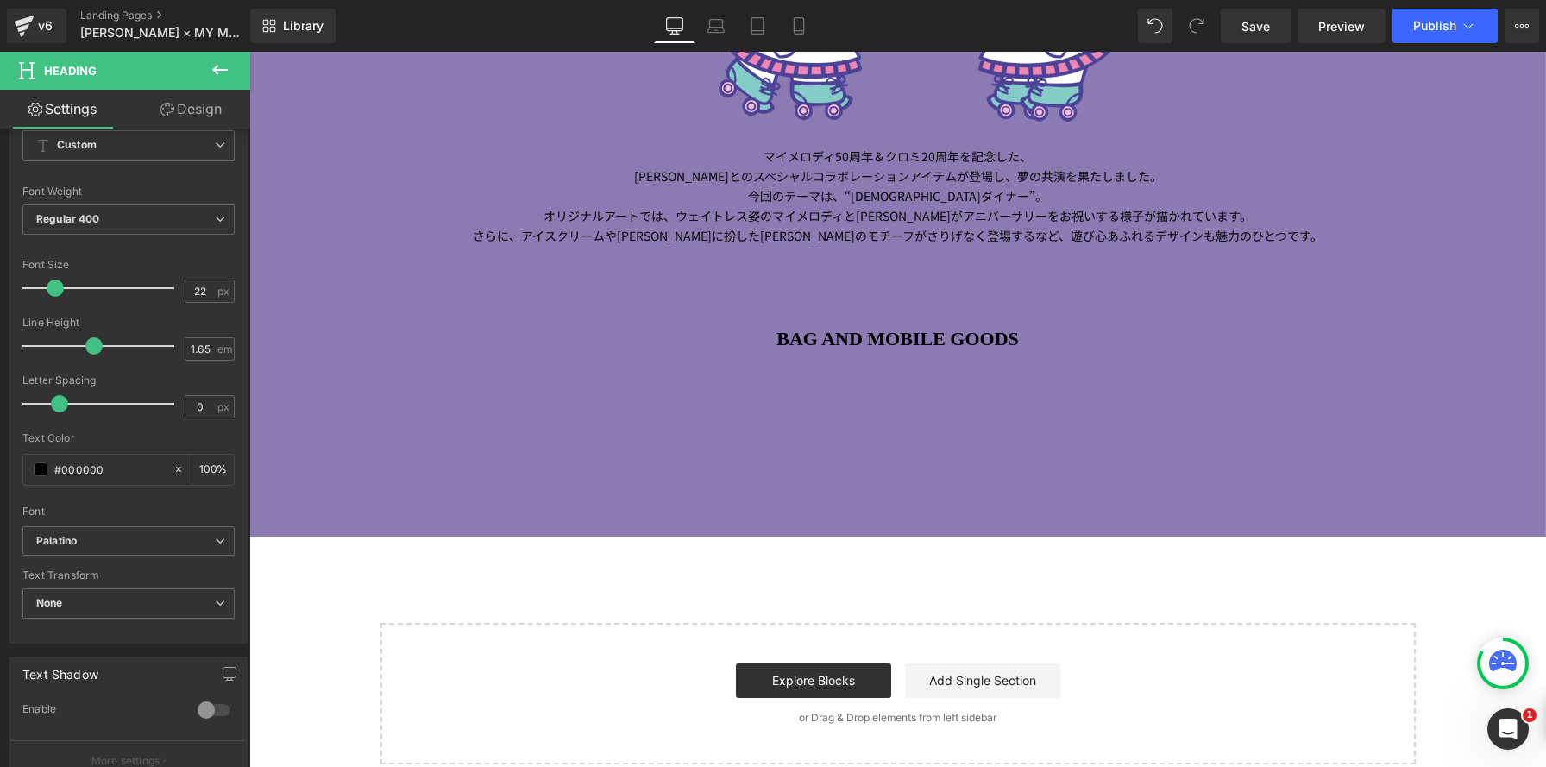
click at [226, 68] on icon at bounding box center [220, 70] width 21 height 21
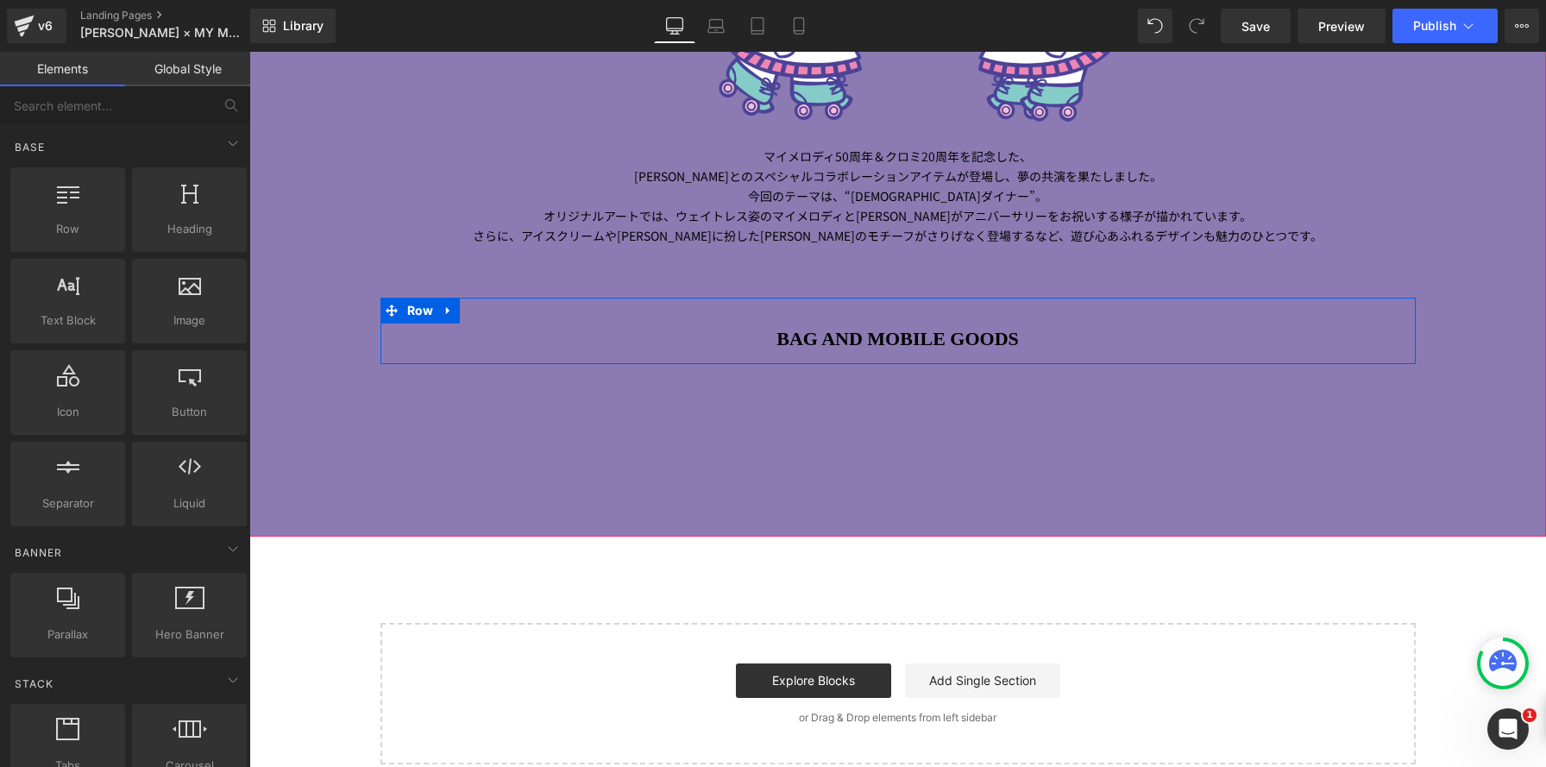
click at [745, 343] on h1 "BAG AND MOBILE GOODS" at bounding box center [899, 339] width 1010 height 31
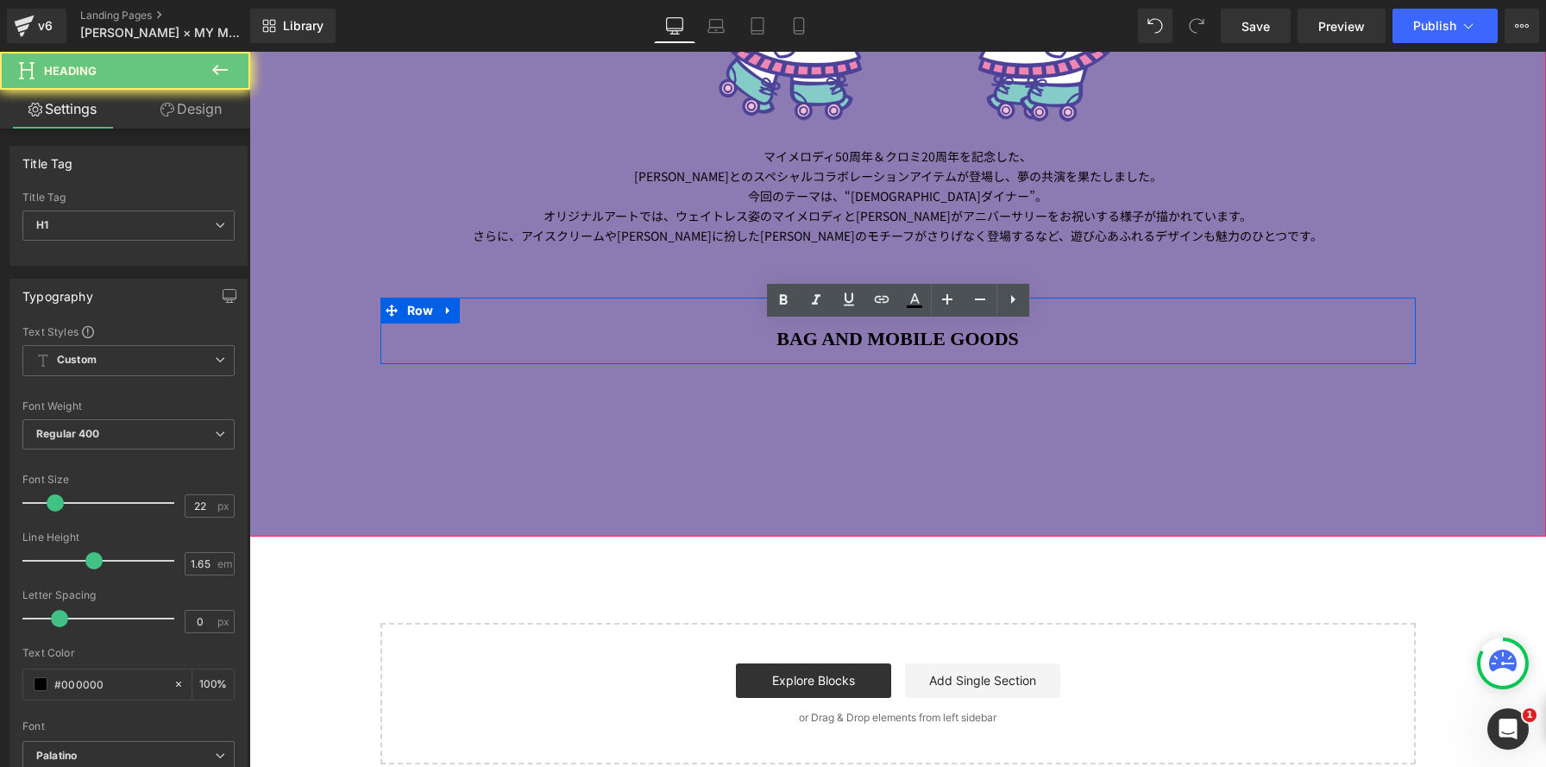
click at [1201, 339] on h1 "BAG AND MOBILE GOODS" at bounding box center [899, 339] width 1010 height 31
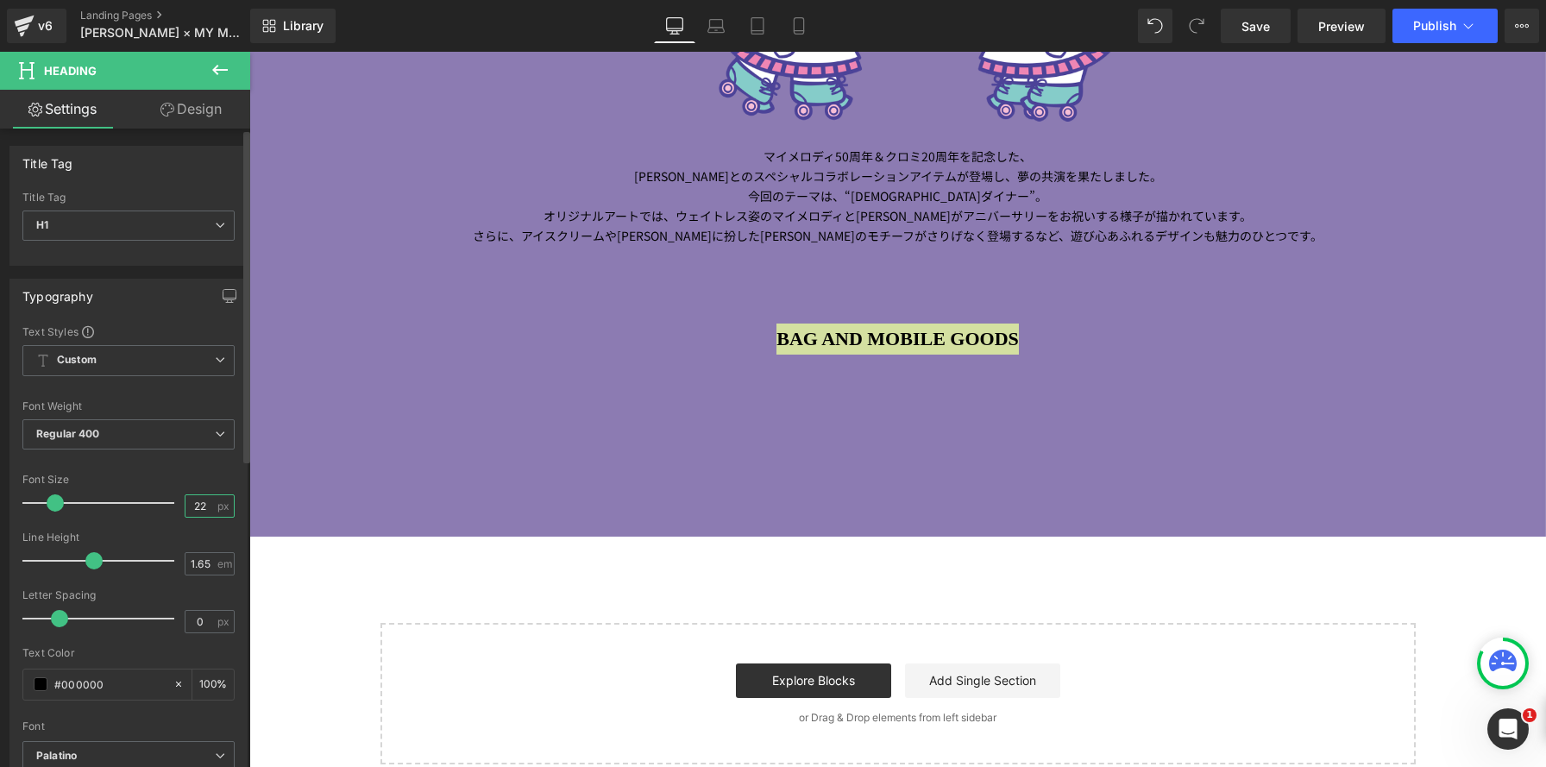
drag, startPoint x: 197, startPoint y: 499, endPoint x: 211, endPoint y: 501, distance: 13.9
click at [197, 499] on input "22" at bounding box center [201, 506] width 30 height 22
type input "24"
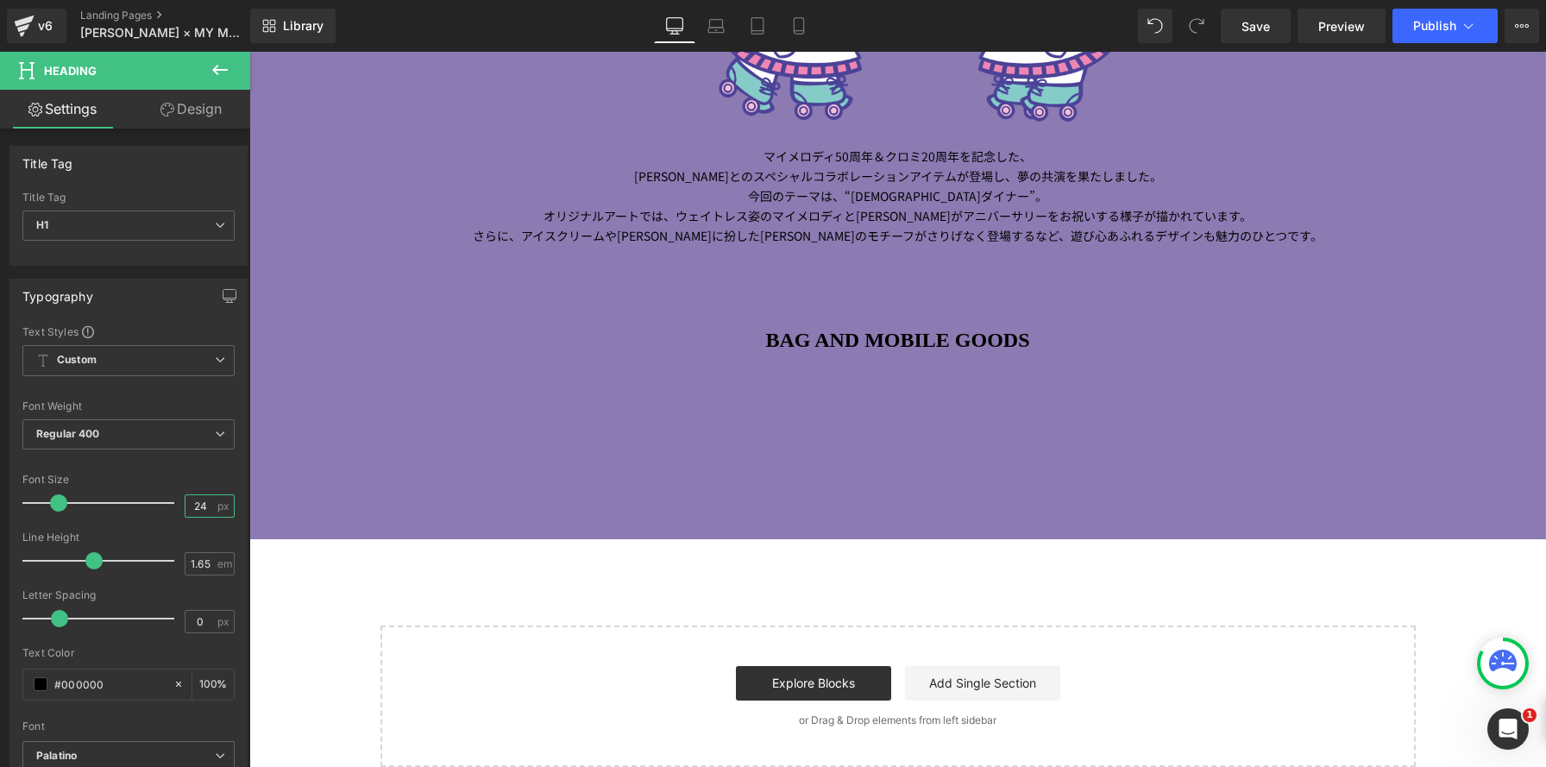
scroll to position [2916, 1297]
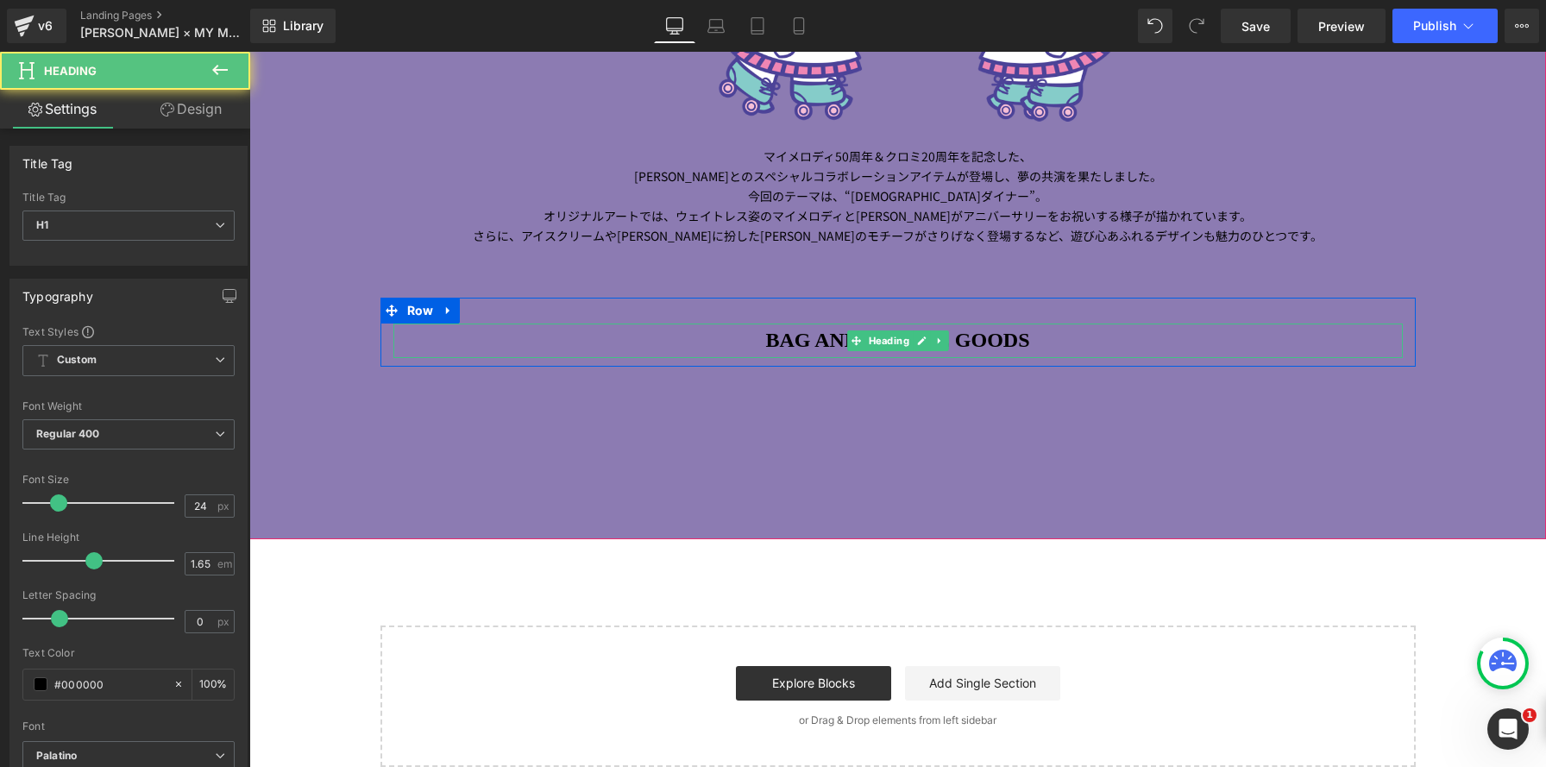
click at [707, 337] on h1 "BAG AND MOBILE GOODS" at bounding box center [899, 341] width 1010 height 35
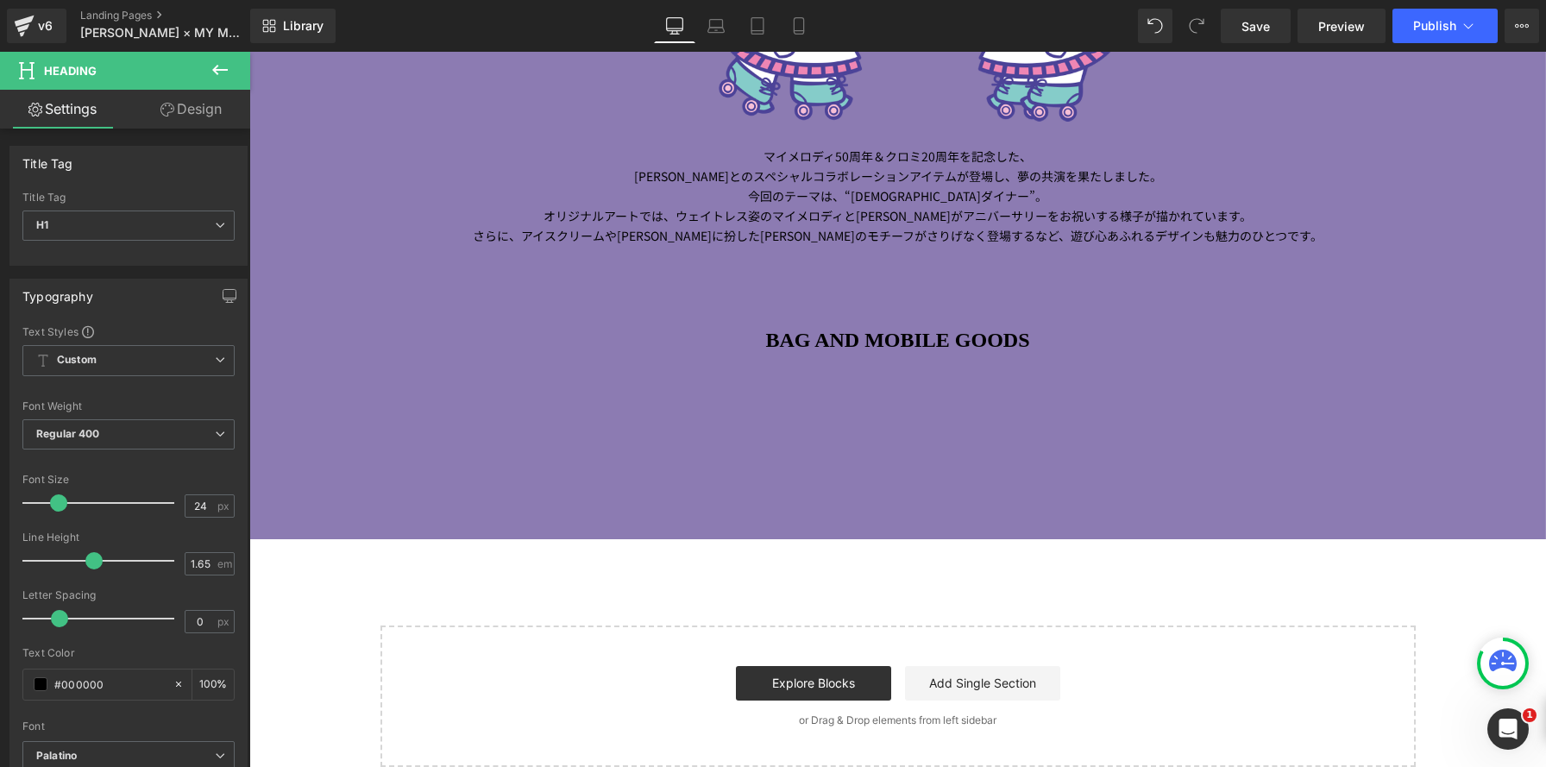
click at [217, 69] on icon at bounding box center [220, 70] width 16 height 10
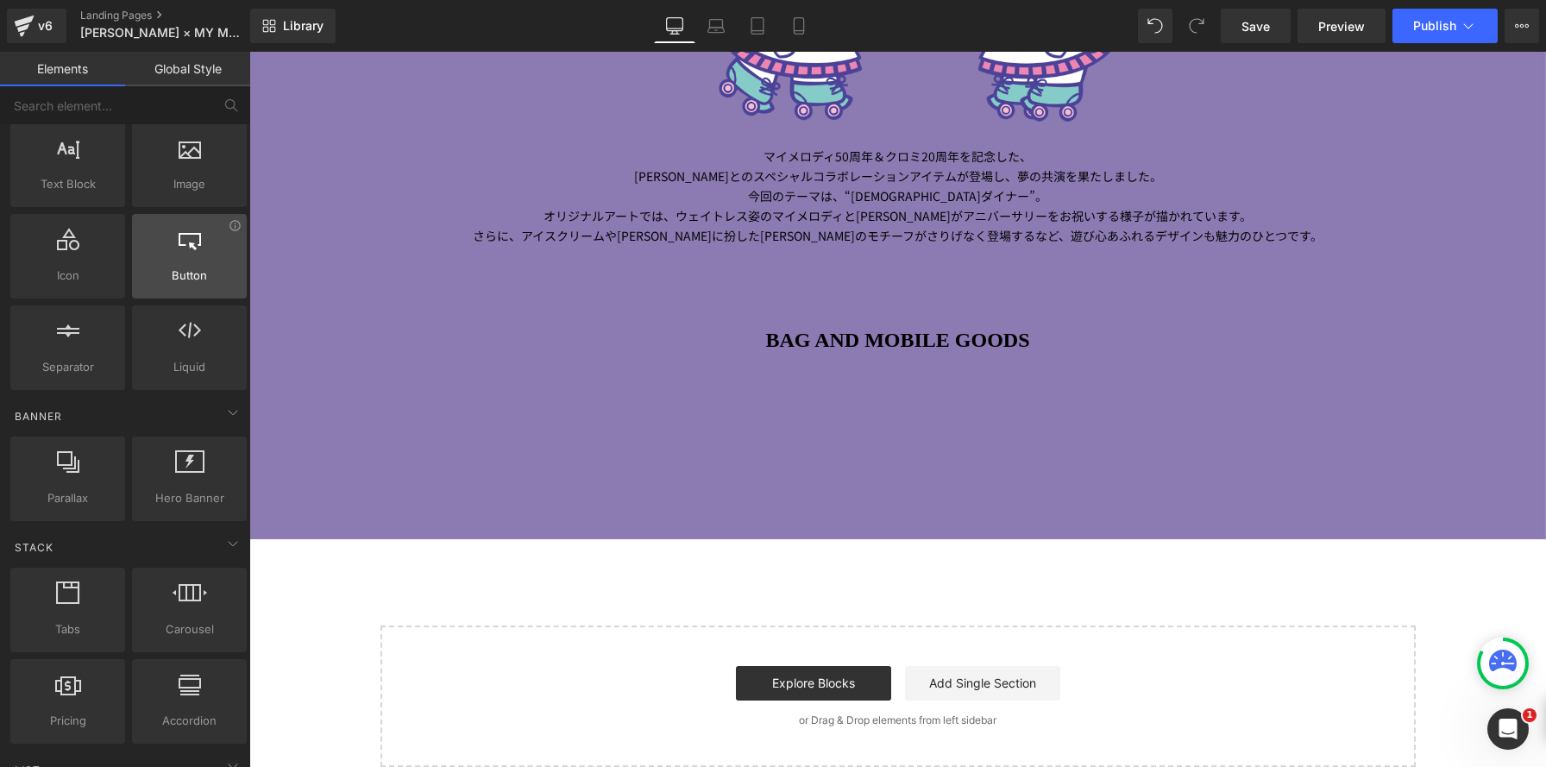
scroll to position [144, 0]
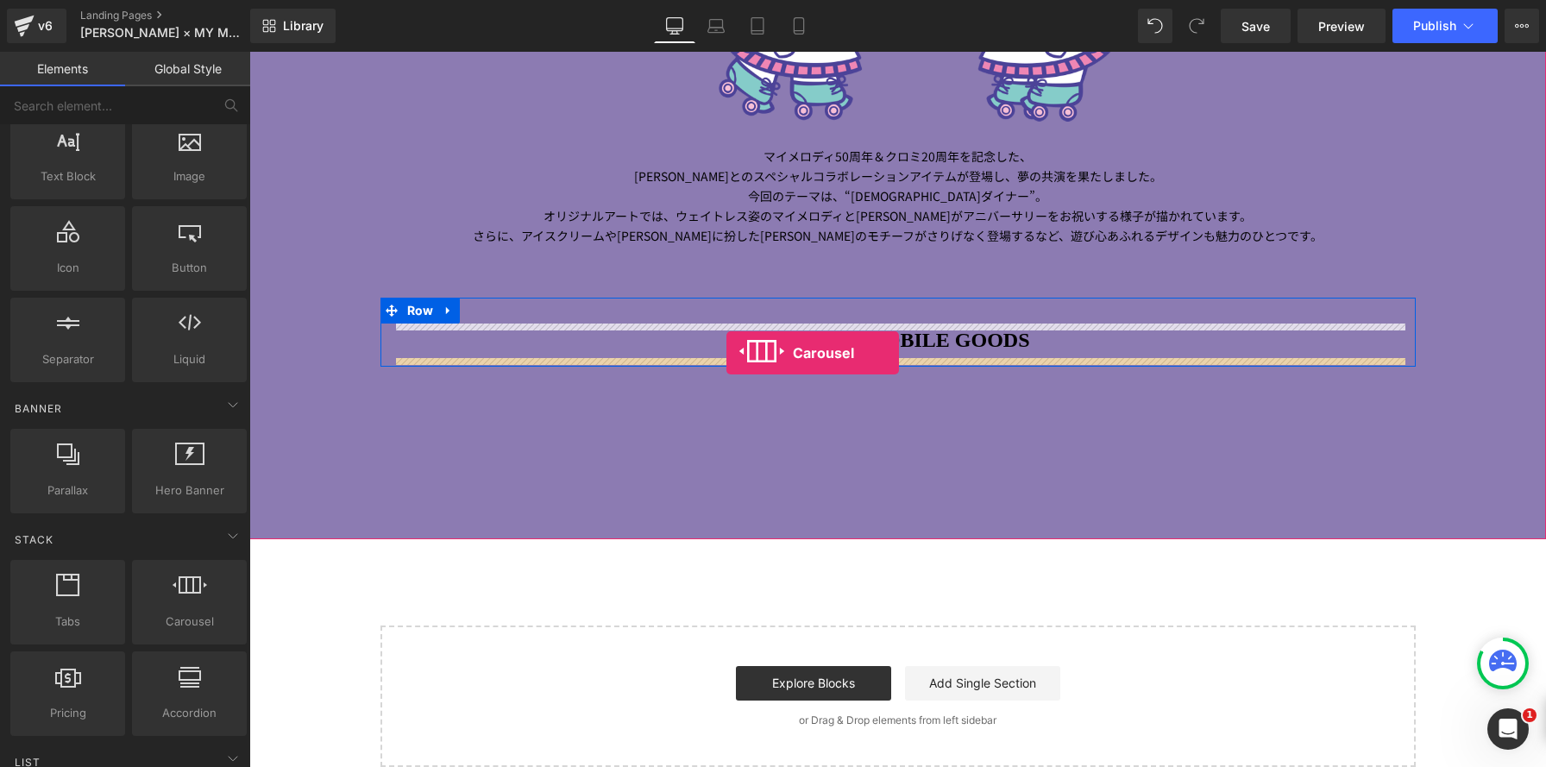
drag, startPoint x: 444, startPoint y: 647, endPoint x: 727, endPoint y: 353, distance: 408.3
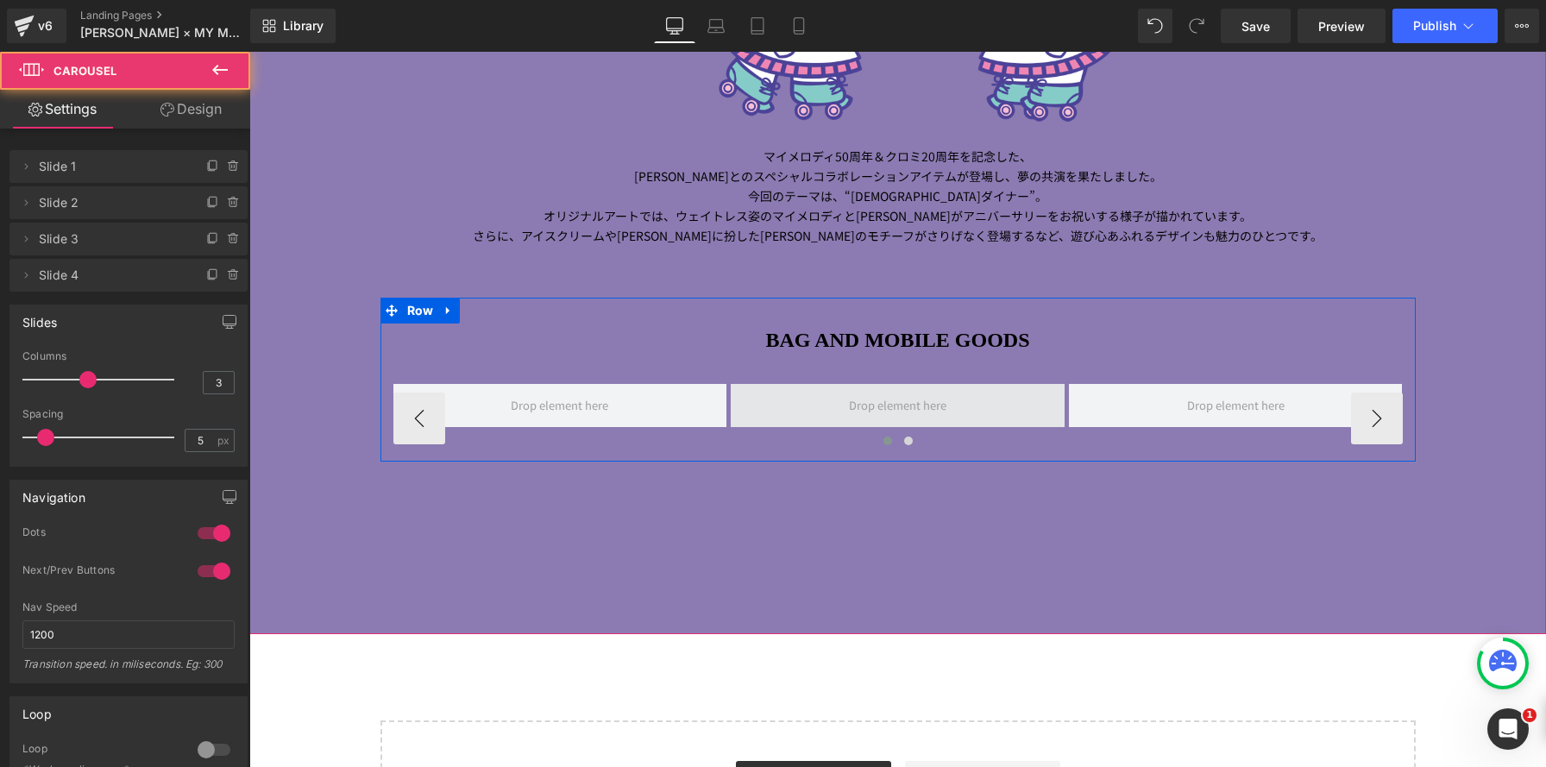
scroll to position [3011, 1297]
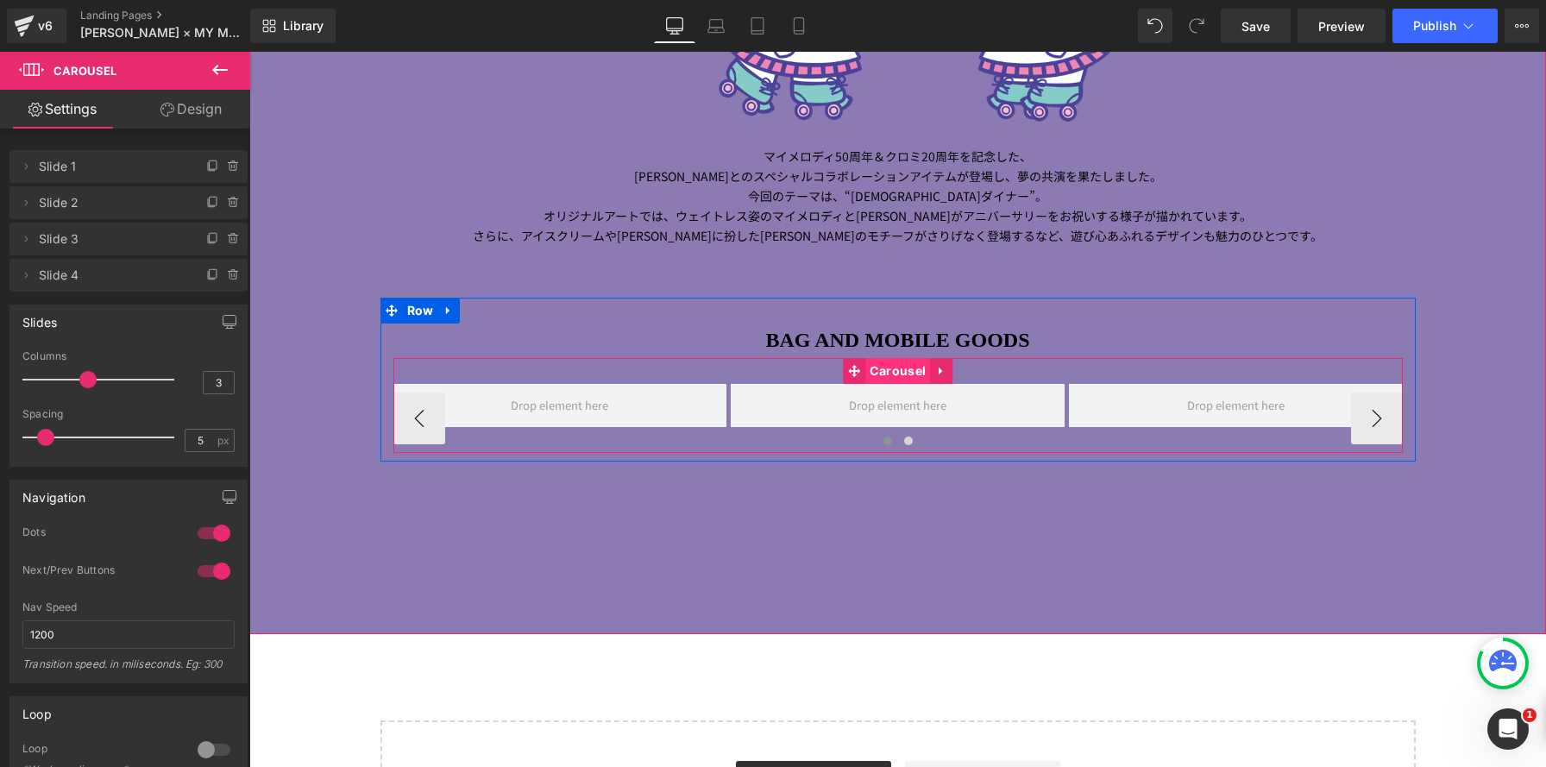
click at [900, 371] on span "Carousel" at bounding box center [898, 371] width 65 height 26
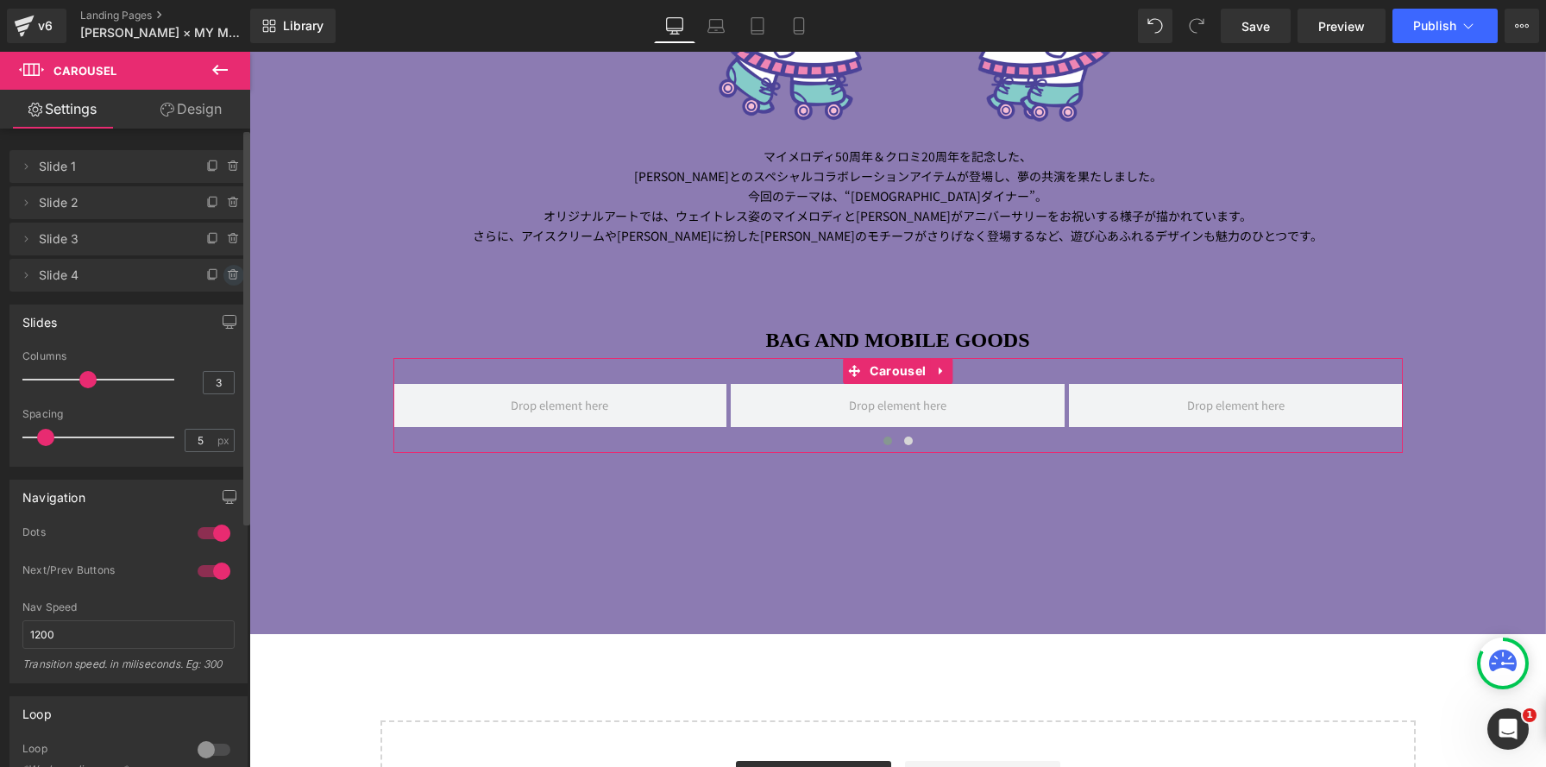
click at [224, 274] on span at bounding box center [234, 275] width 21 height 21
click at [222, 274] on button "Delete" at bounding box center [215, 276] width 54 height 22
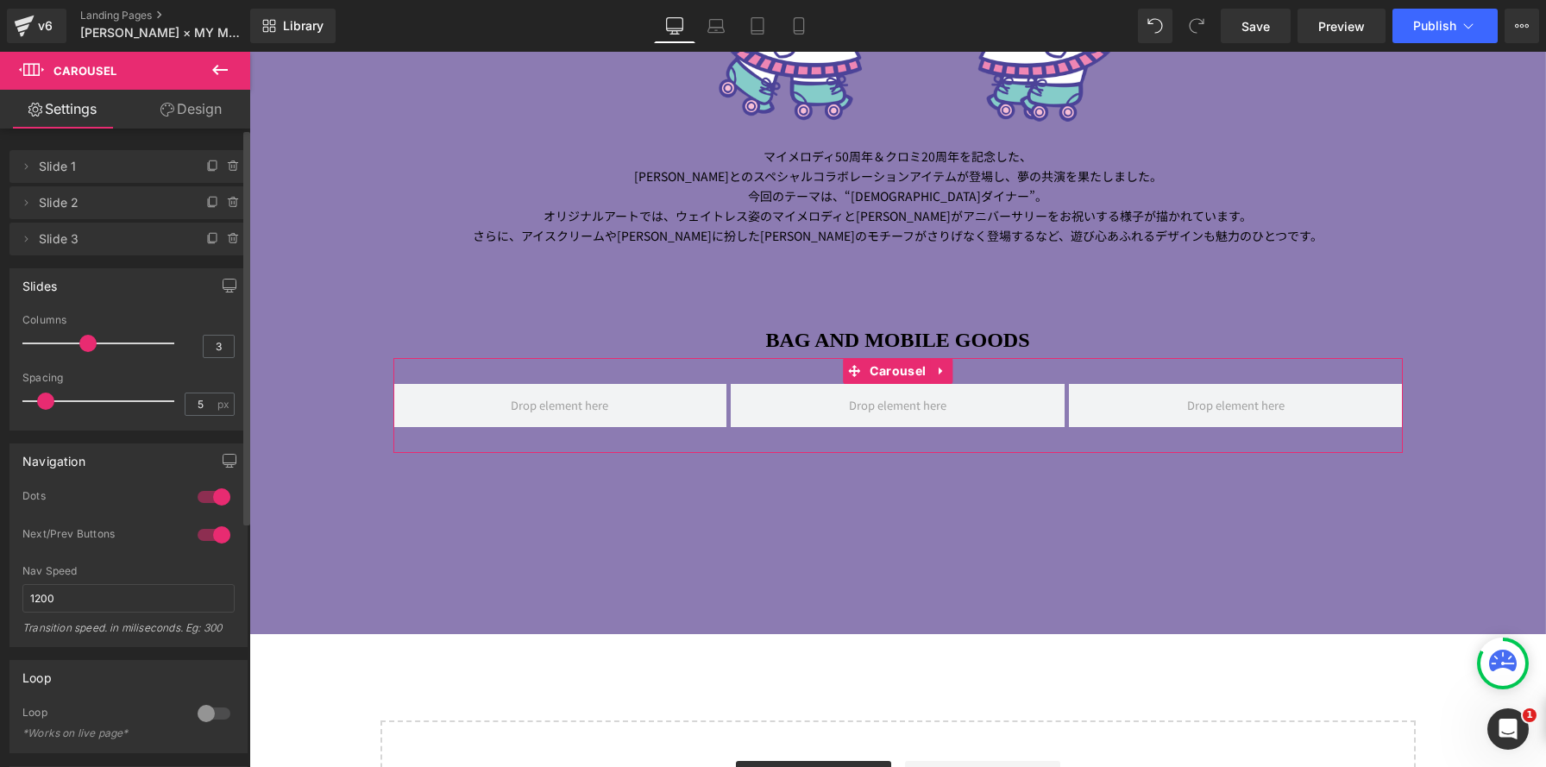
click at [222, 274] on button "button" at bounding box center [230, 285] width 28 height 33
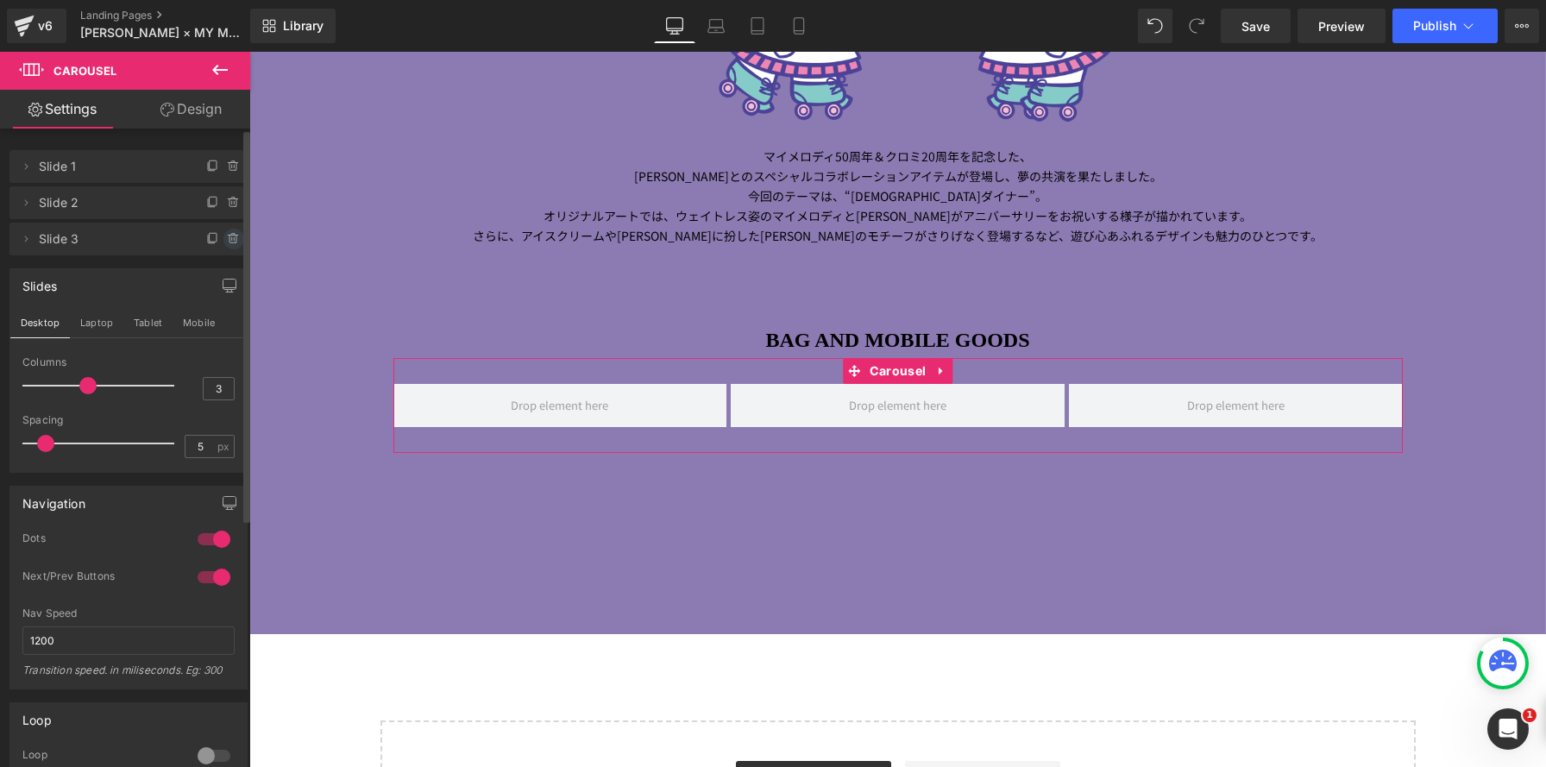
click at [227, 236] on icon at bounding box center [234, 239] width 14 height 14
click at [224, 236] on button "Delete" at bounding box center [215, 240] width 54 height 22
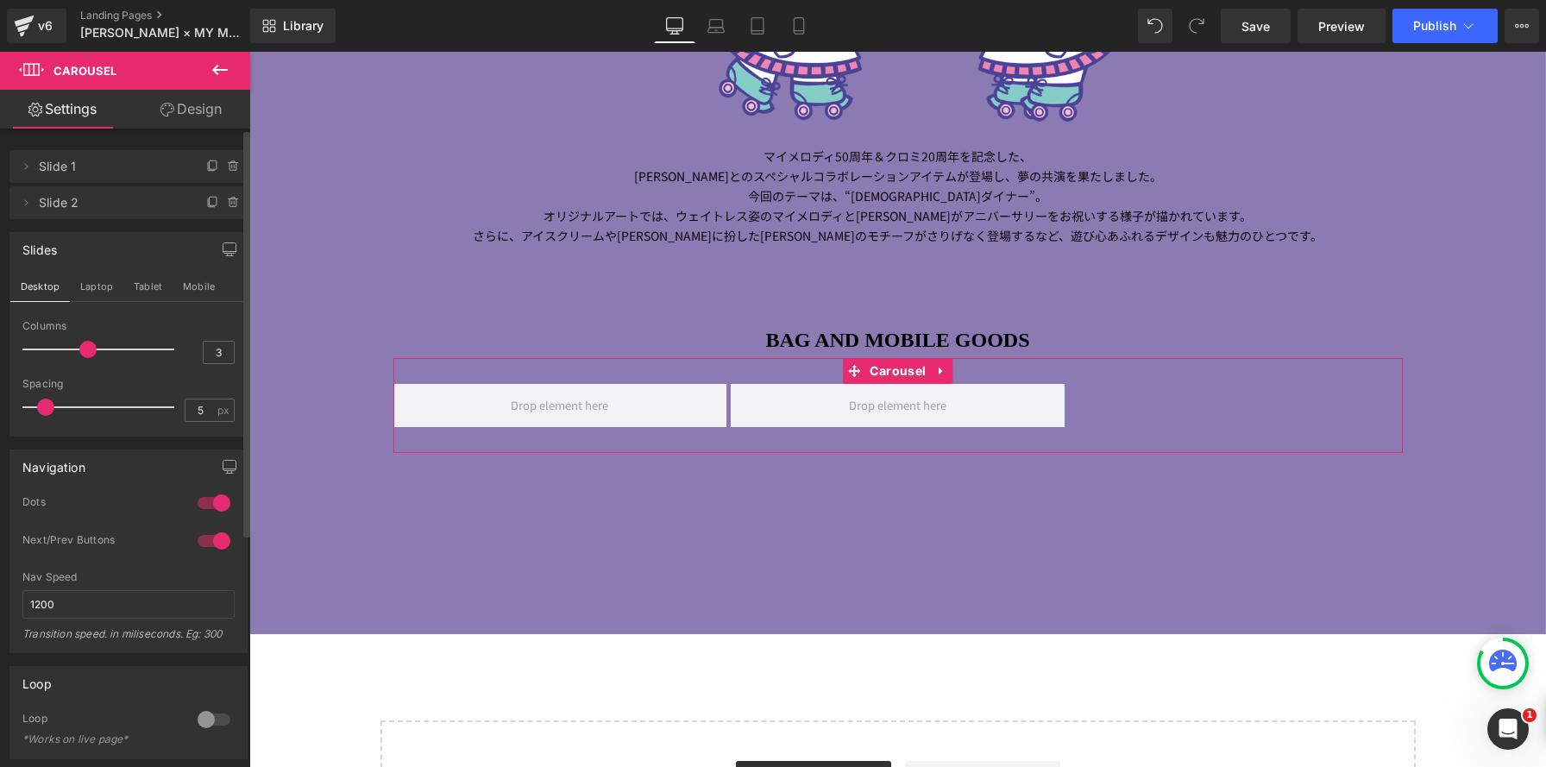
type input "2"
click at [58, 350] on div at bounding box center [102, 349] width 143 height 35
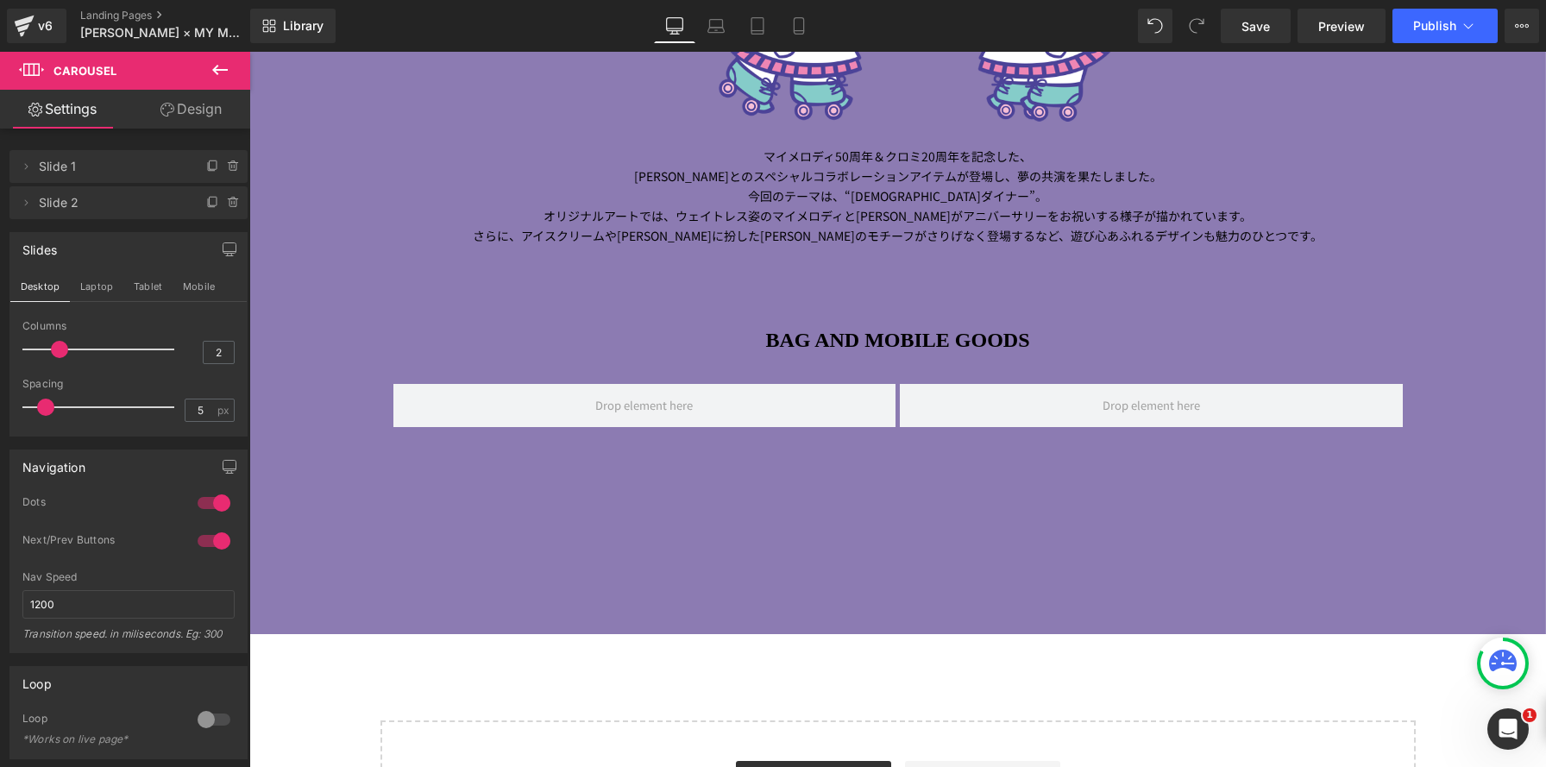
drag, startPoint x: 224, startPoint y: 69, endPoint x: 247, endPoint y: 198, distance: 130.7
click at [223, 68] on icon at bounding box center [220, 70] width 21 height 21
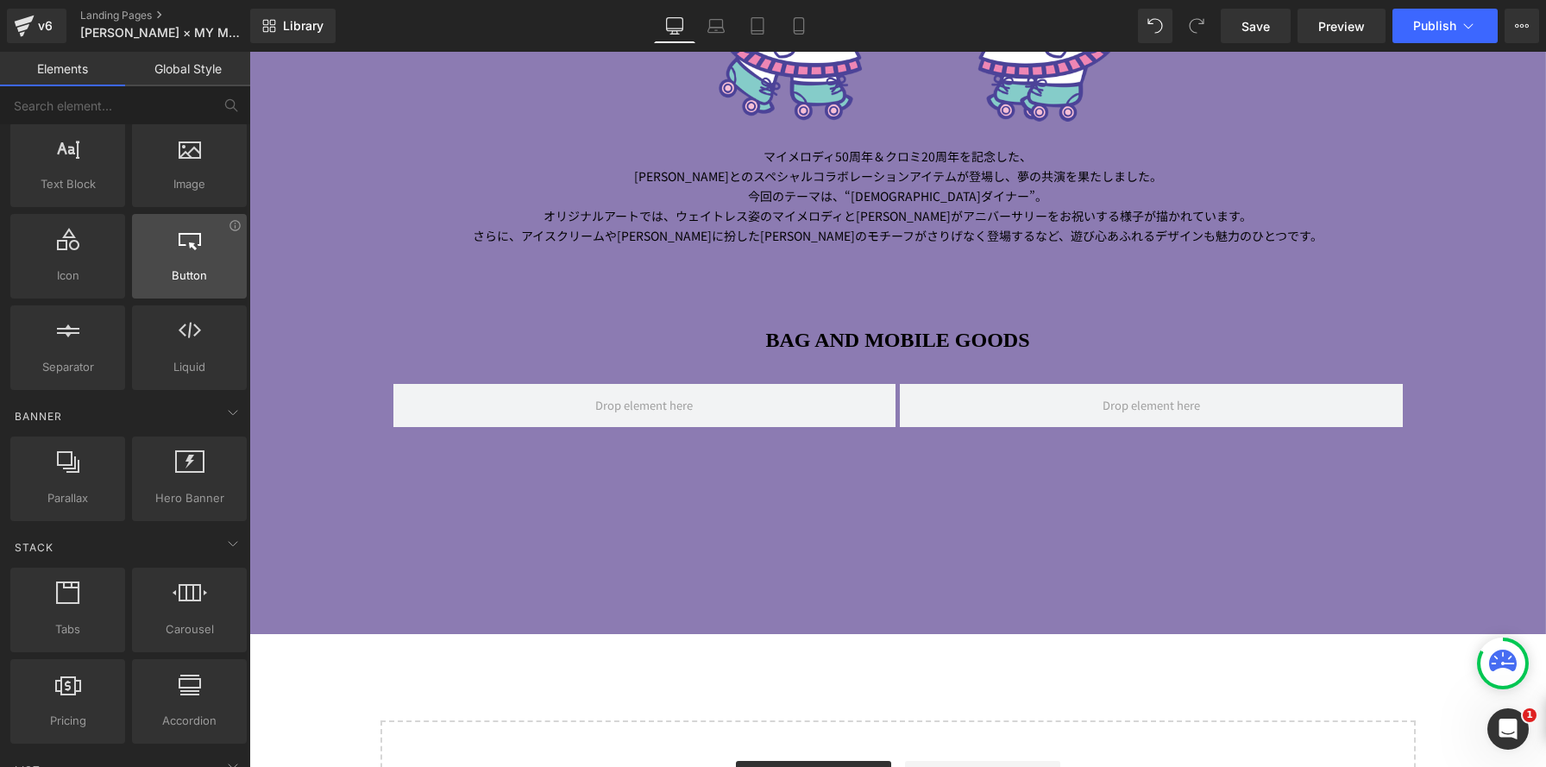
scroll to position [0, 0]
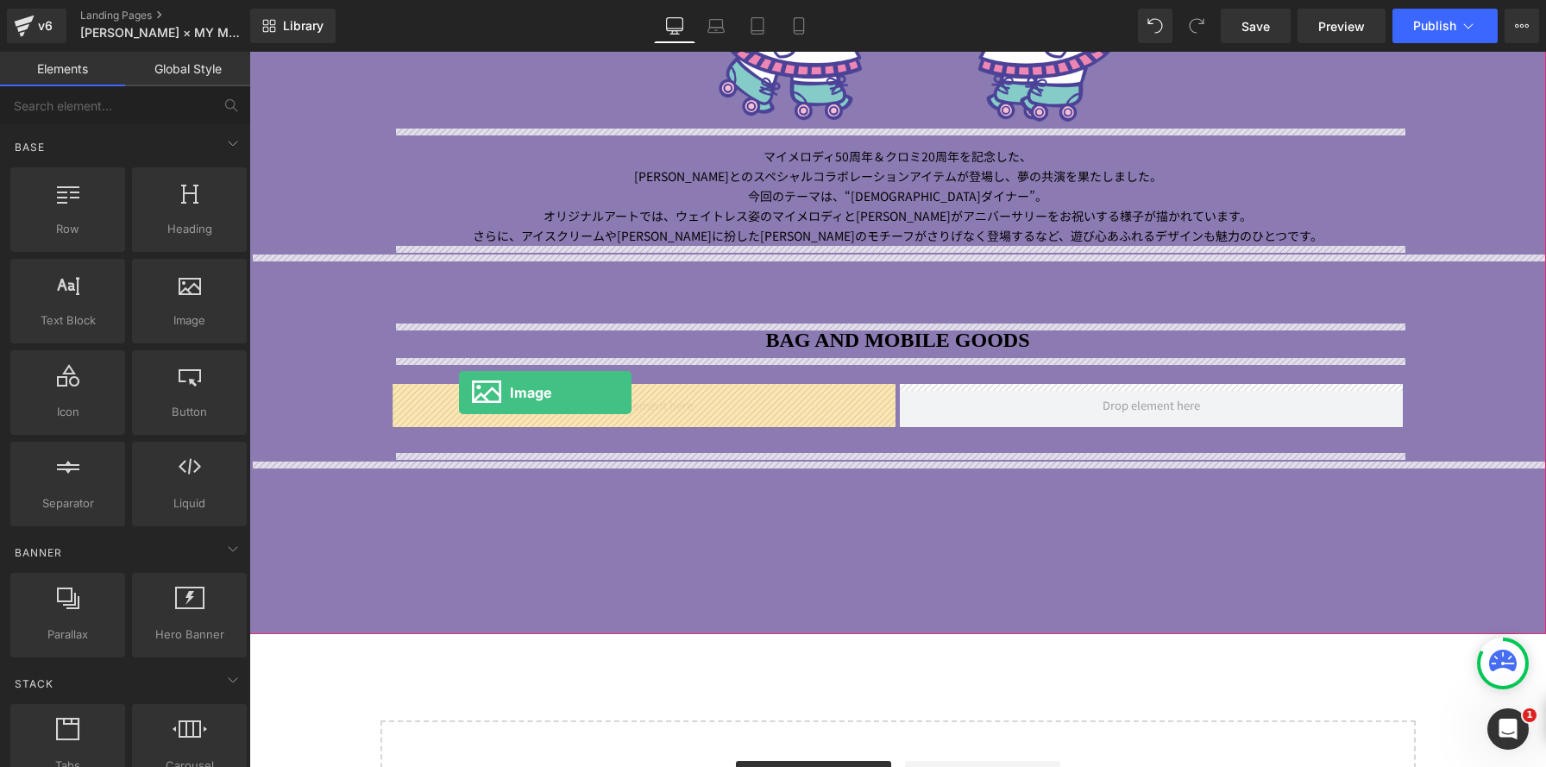
drag, startPoint x: 434, startPoint y: 356, endPoint x: 459, endPoint y: 393, distance: 44.8
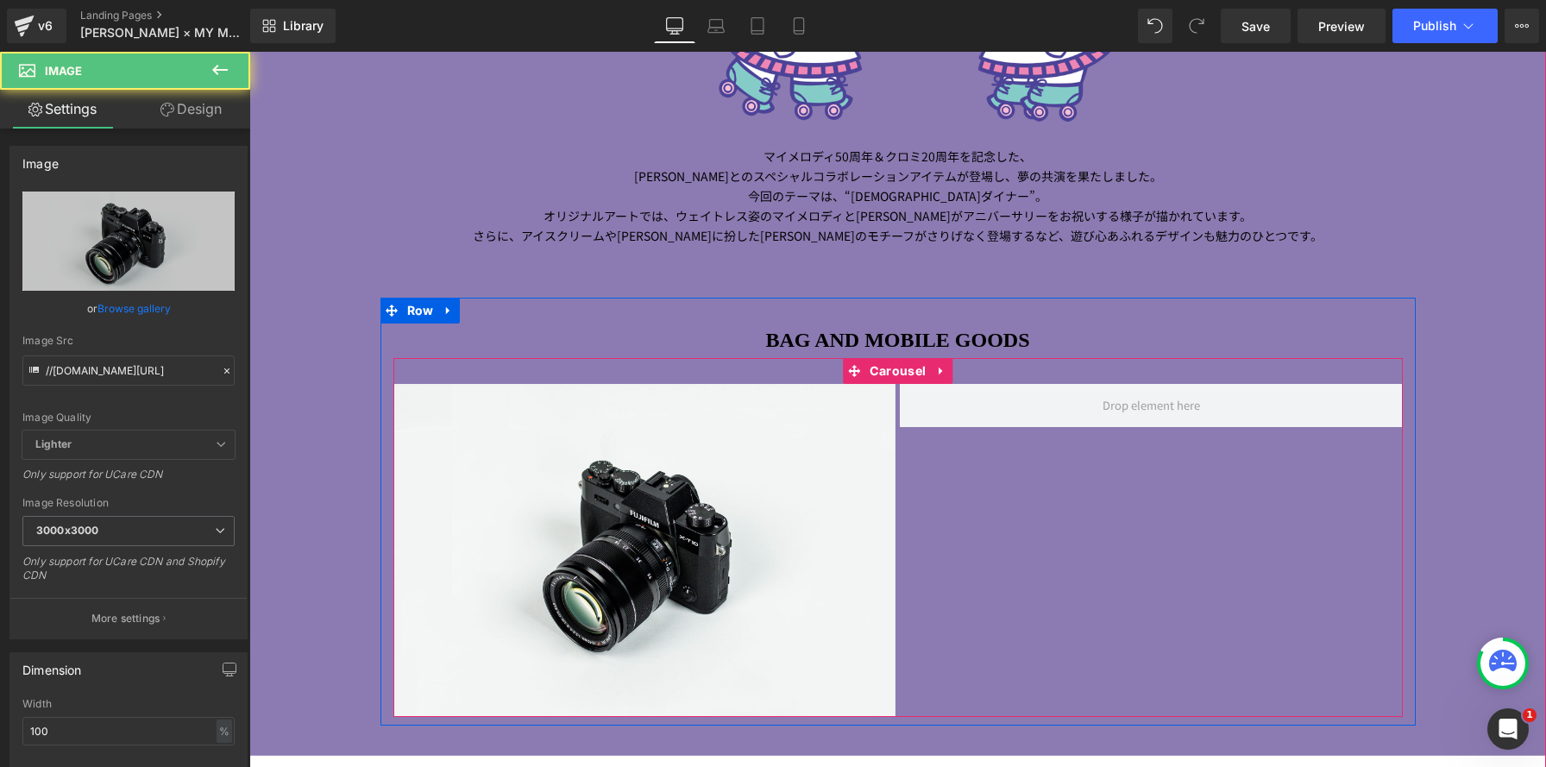
scroll to position [3275, 1297]
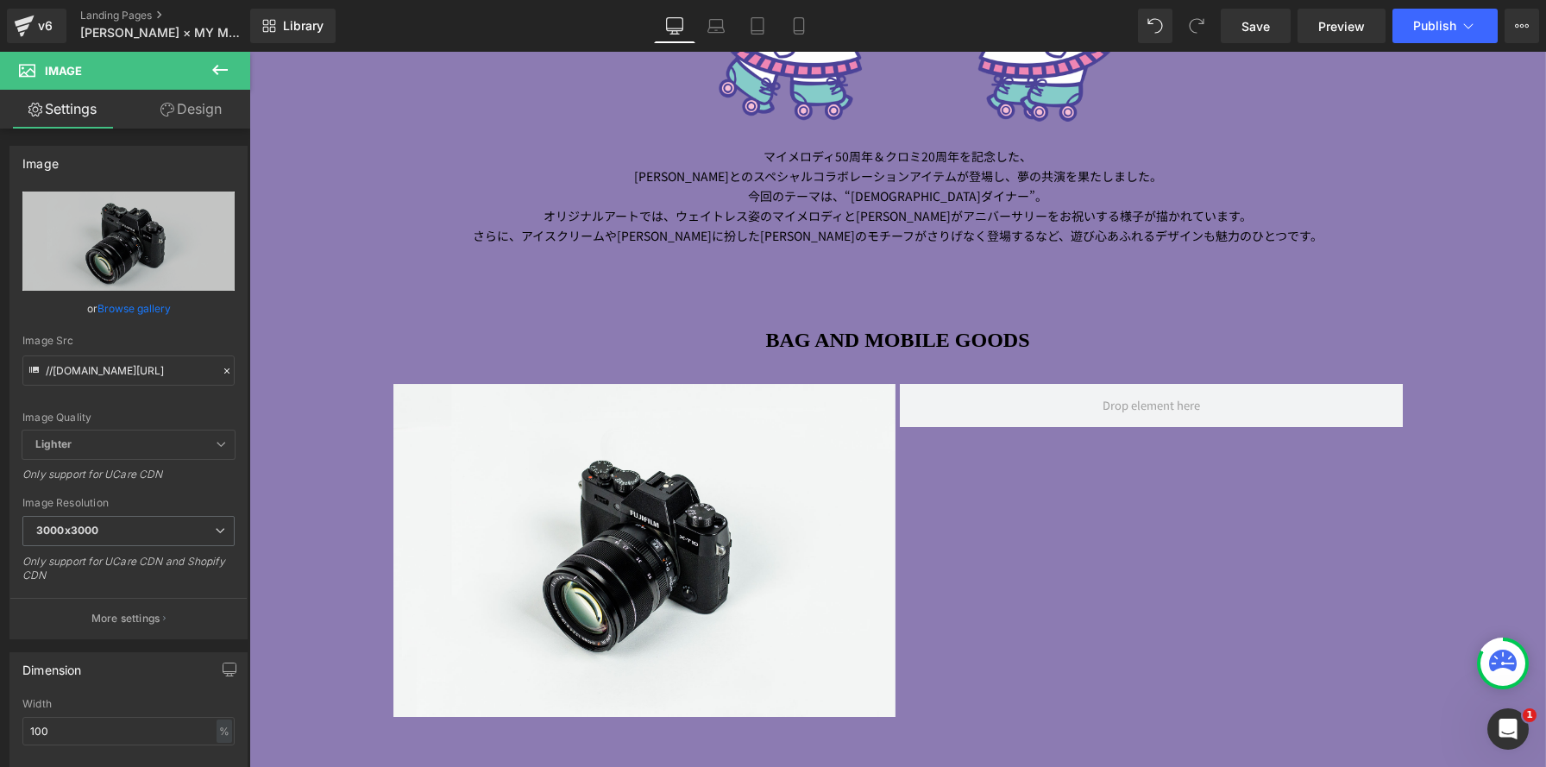
click at [228, 69] on icon at bounding box center [220, 70] width 21 height 21
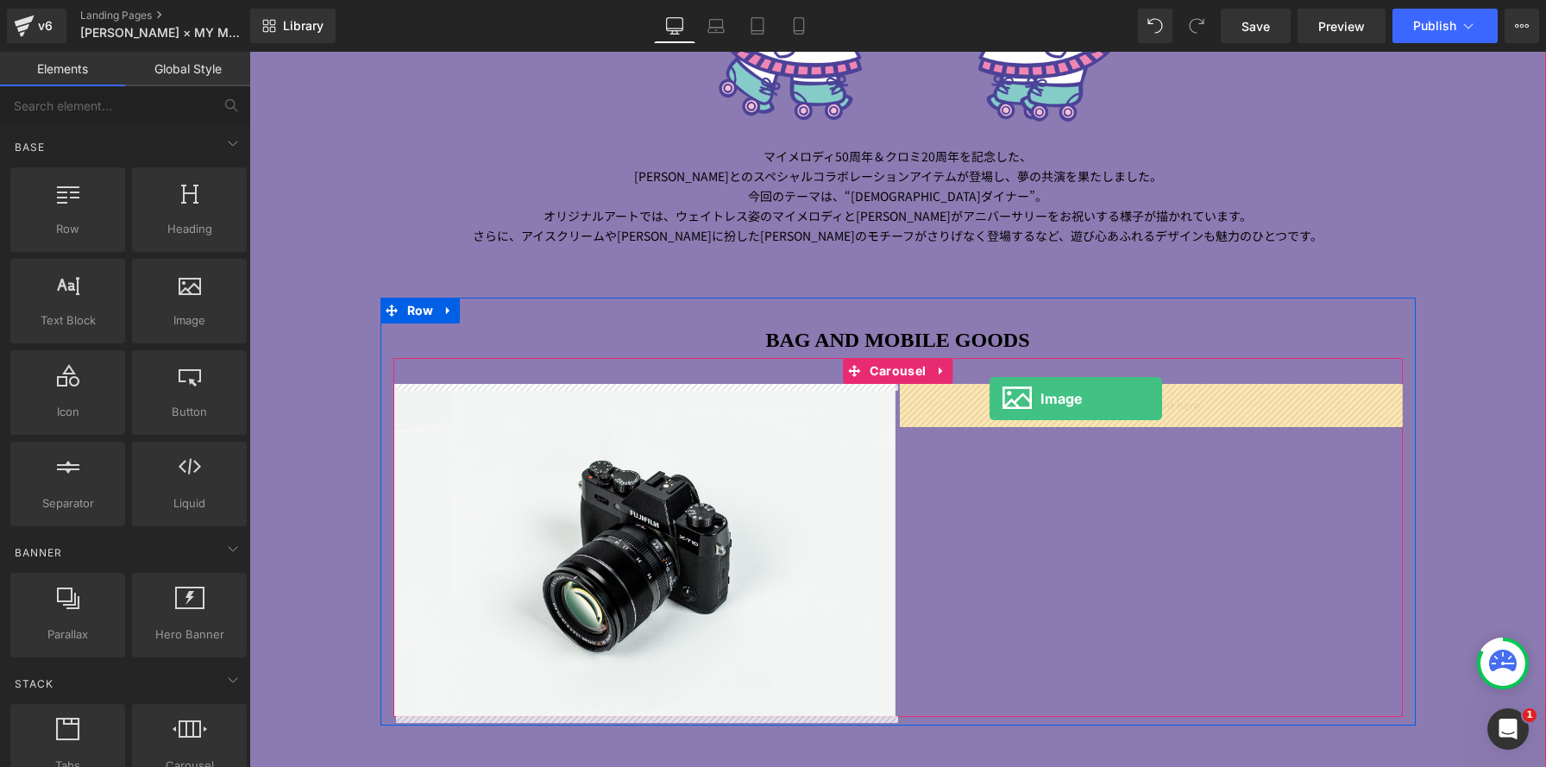
drag, startPoint x: 444, startPoint y: 345, endPoint x: 990, endPoint y: 399, distance: 548.9
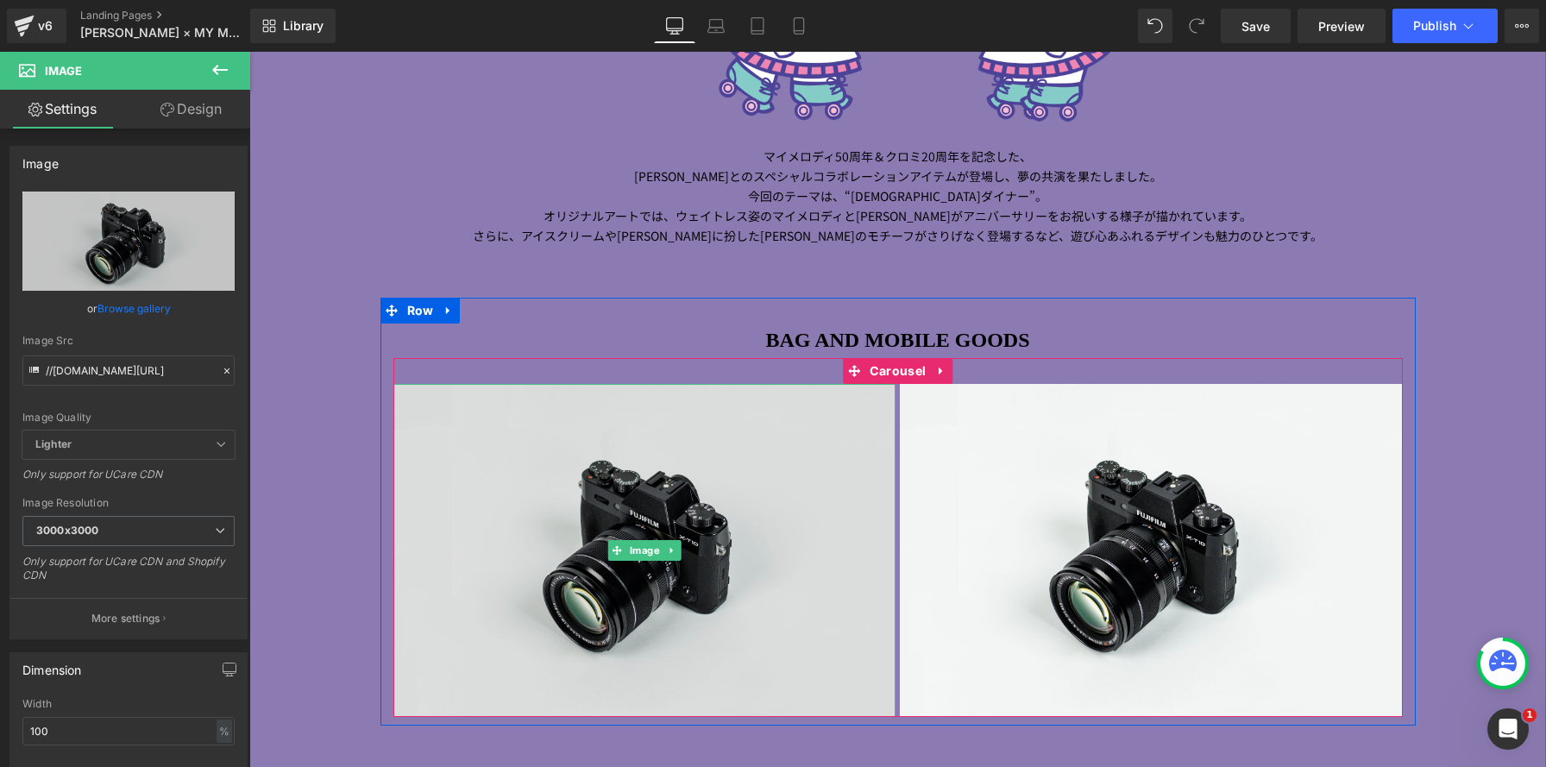
click at [673, 503] on img at bounding box center [645, 550] width 503 height 333
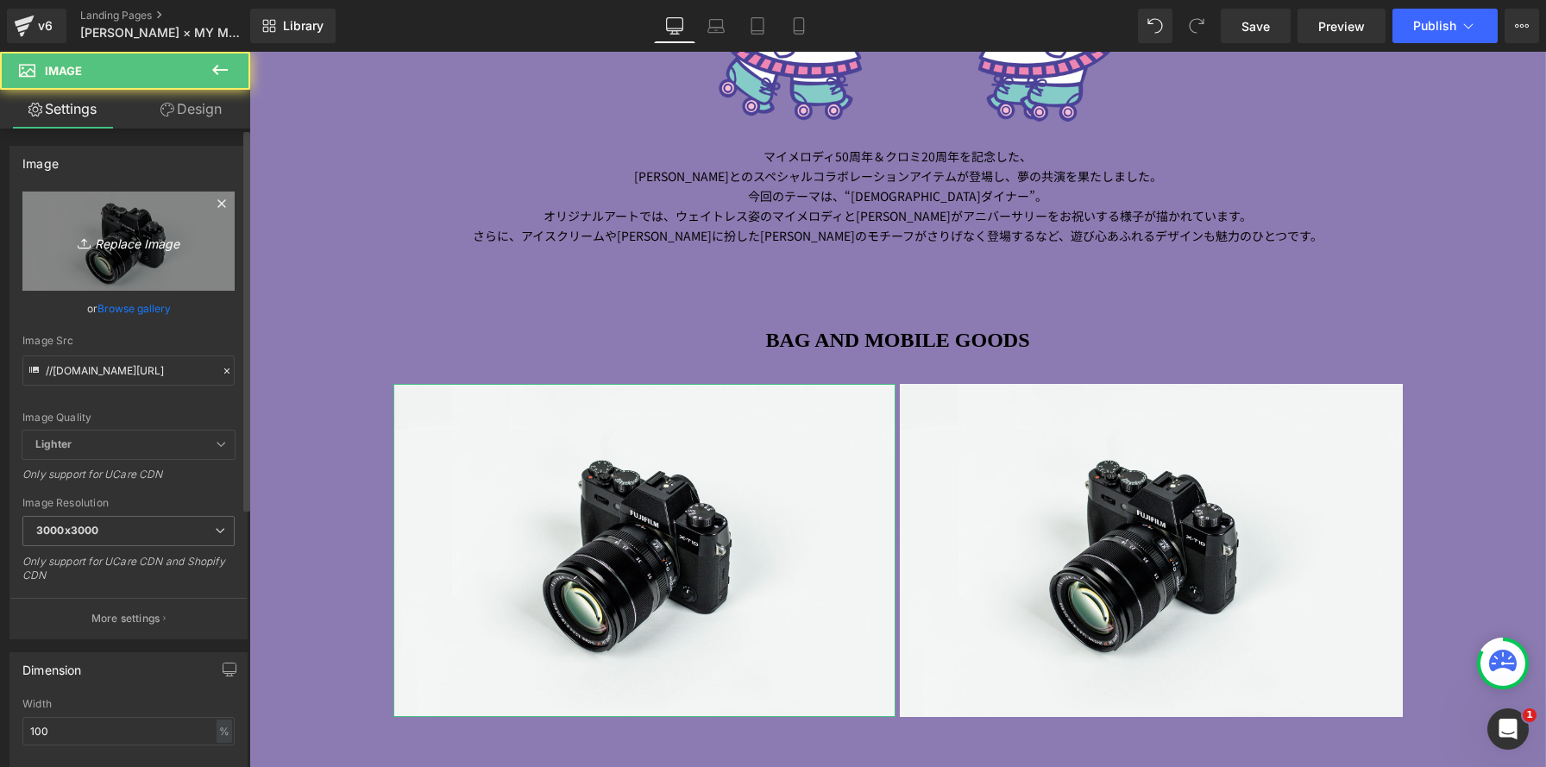
click at [146, 243] on icon "Replace Image" at bounding box center [129, 241] width 138 height 22
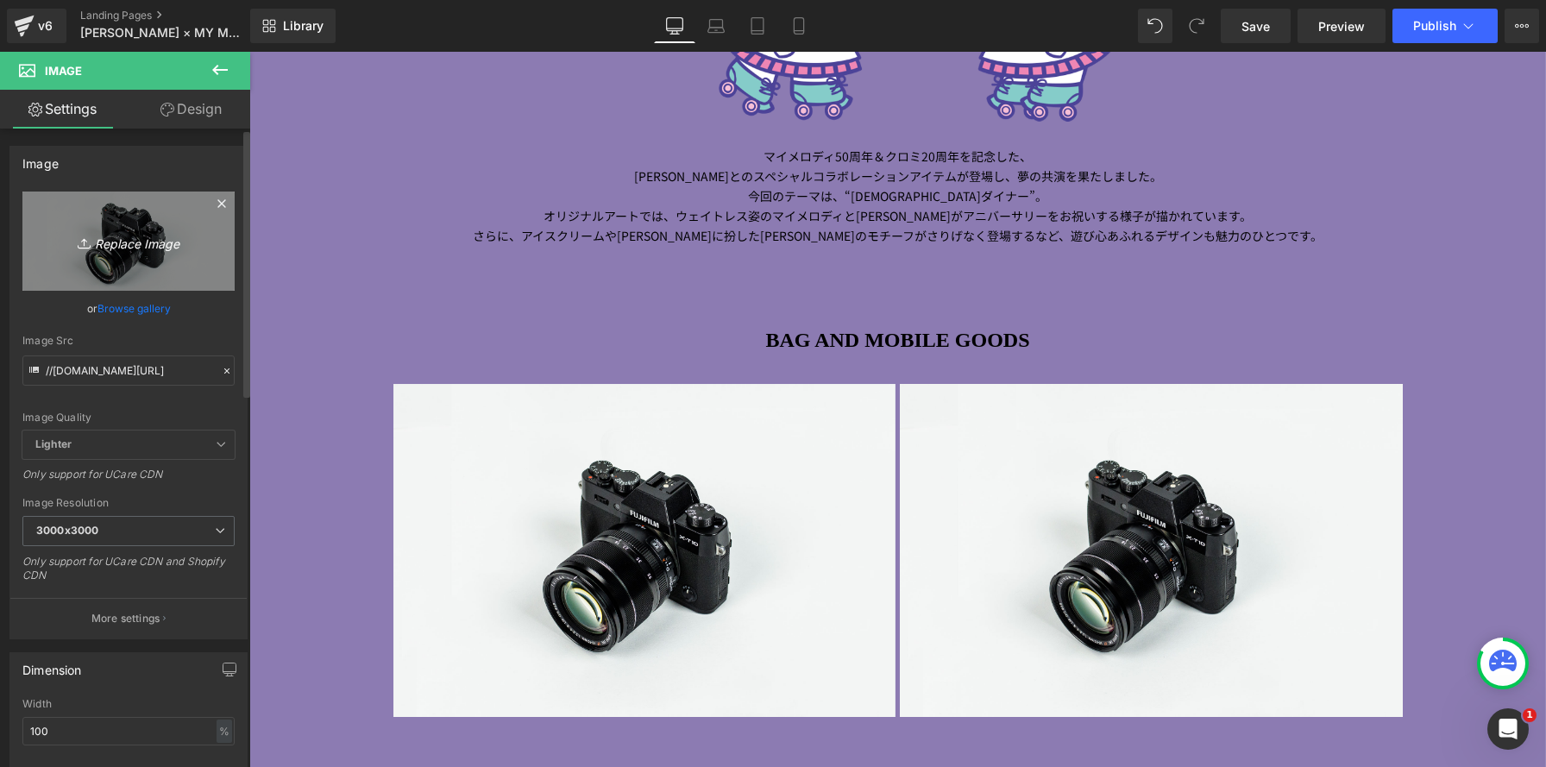
type input "C:\fakepath\0054-02.jpg"
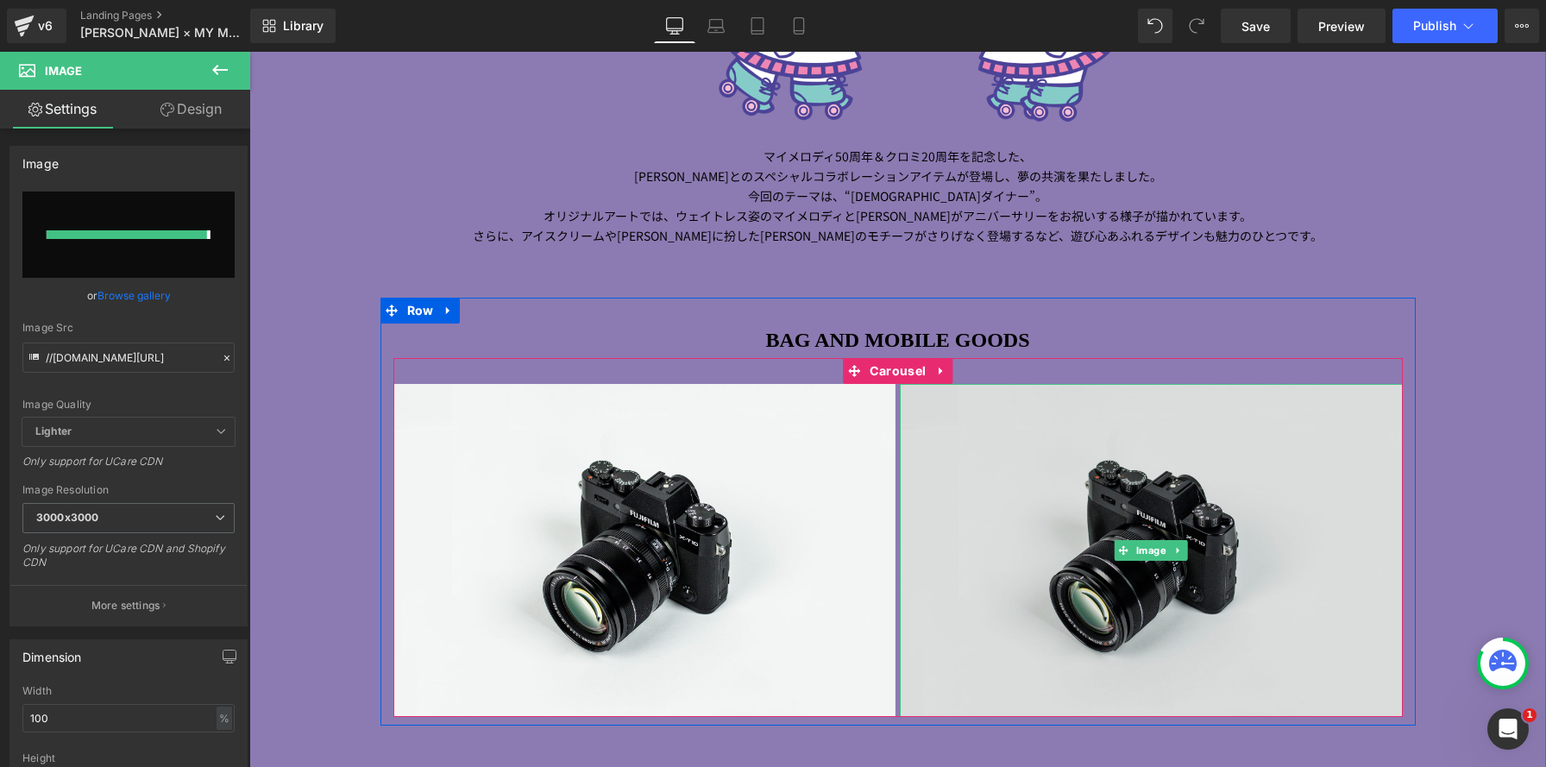
type input "[URL][DOMAIN_NAME]"
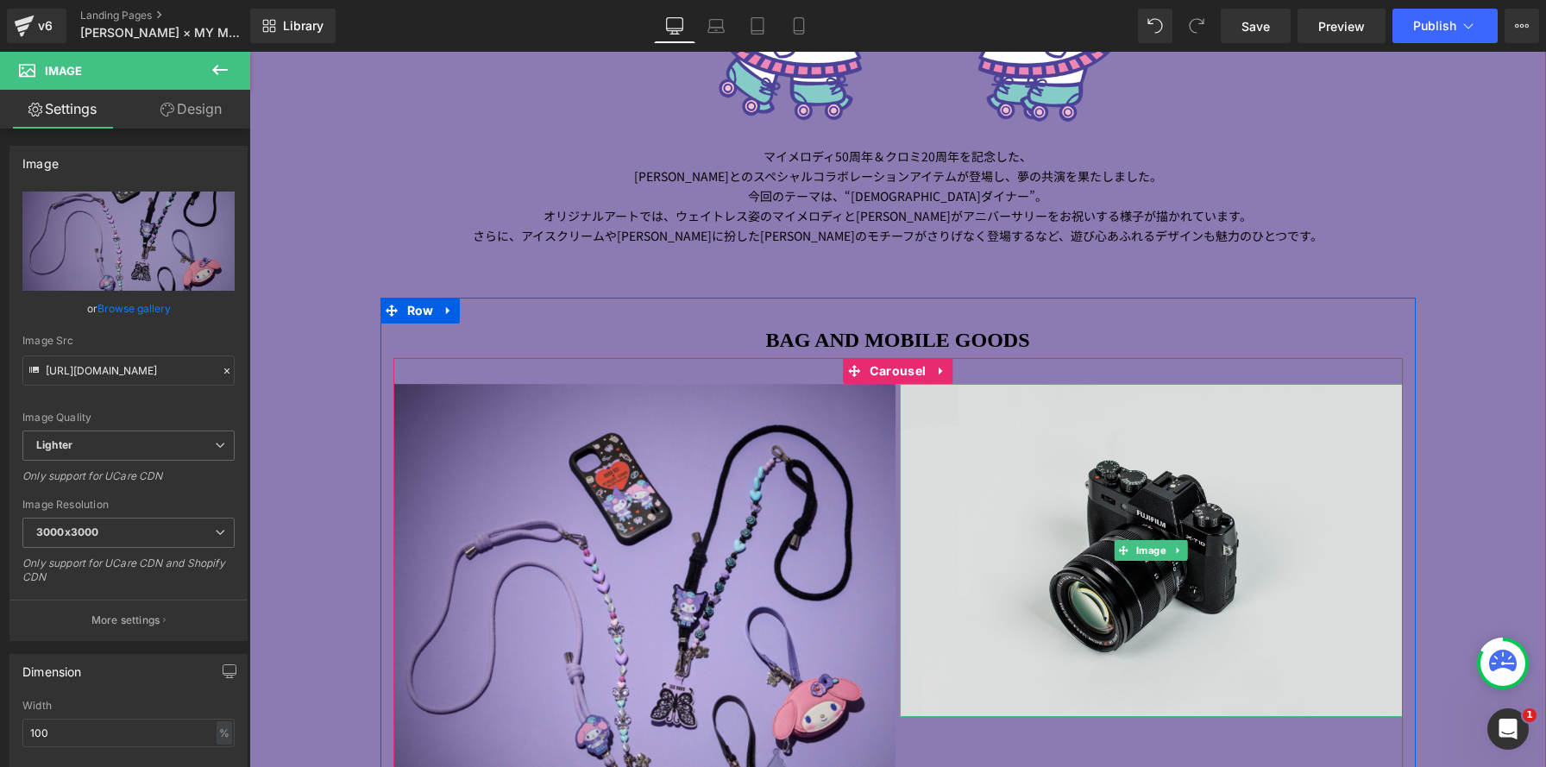
scroll to position [3445, 1297]
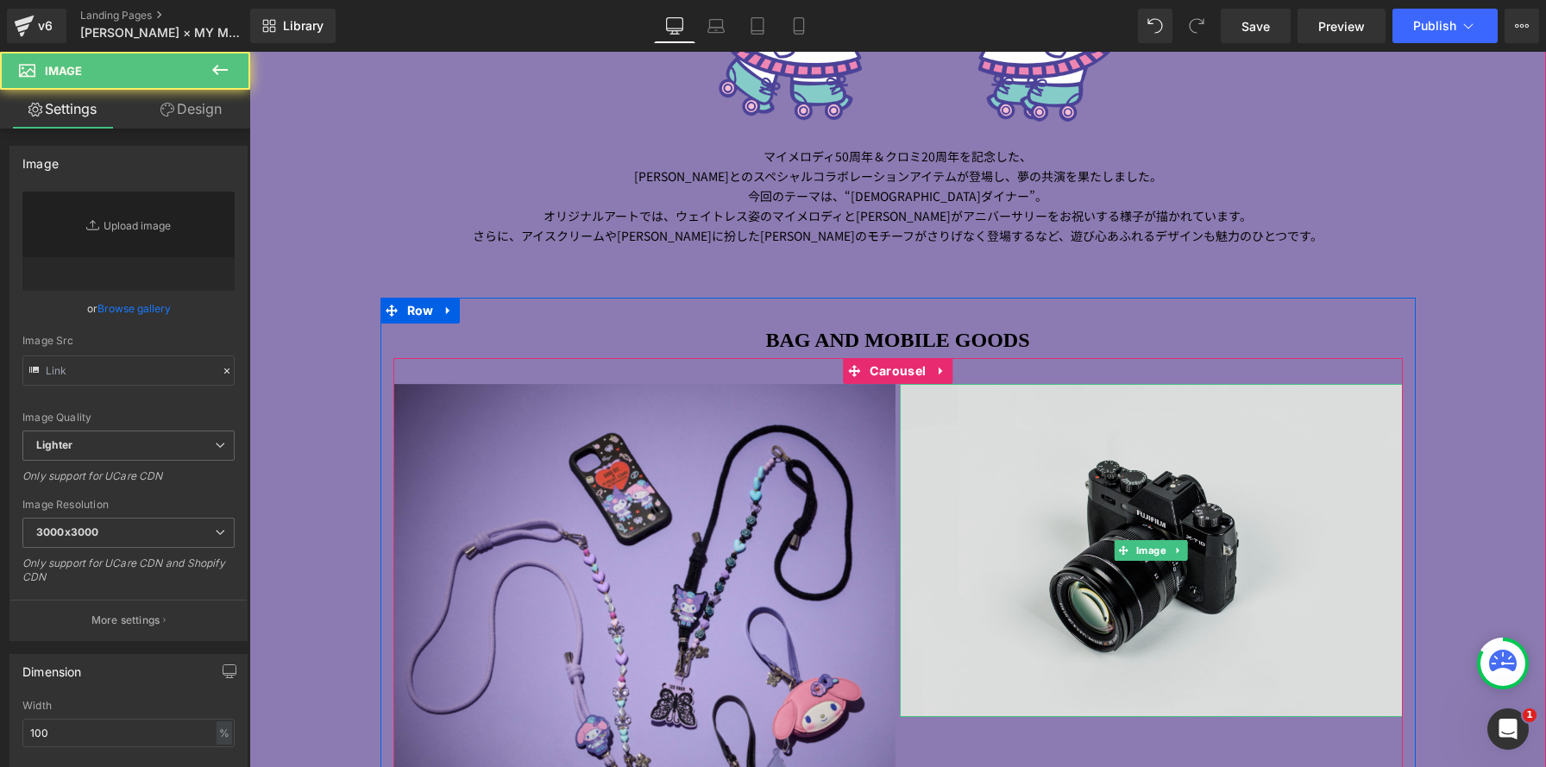
click at [1231, 542] on img at bounding box center [1151, 550] width 503 height 333
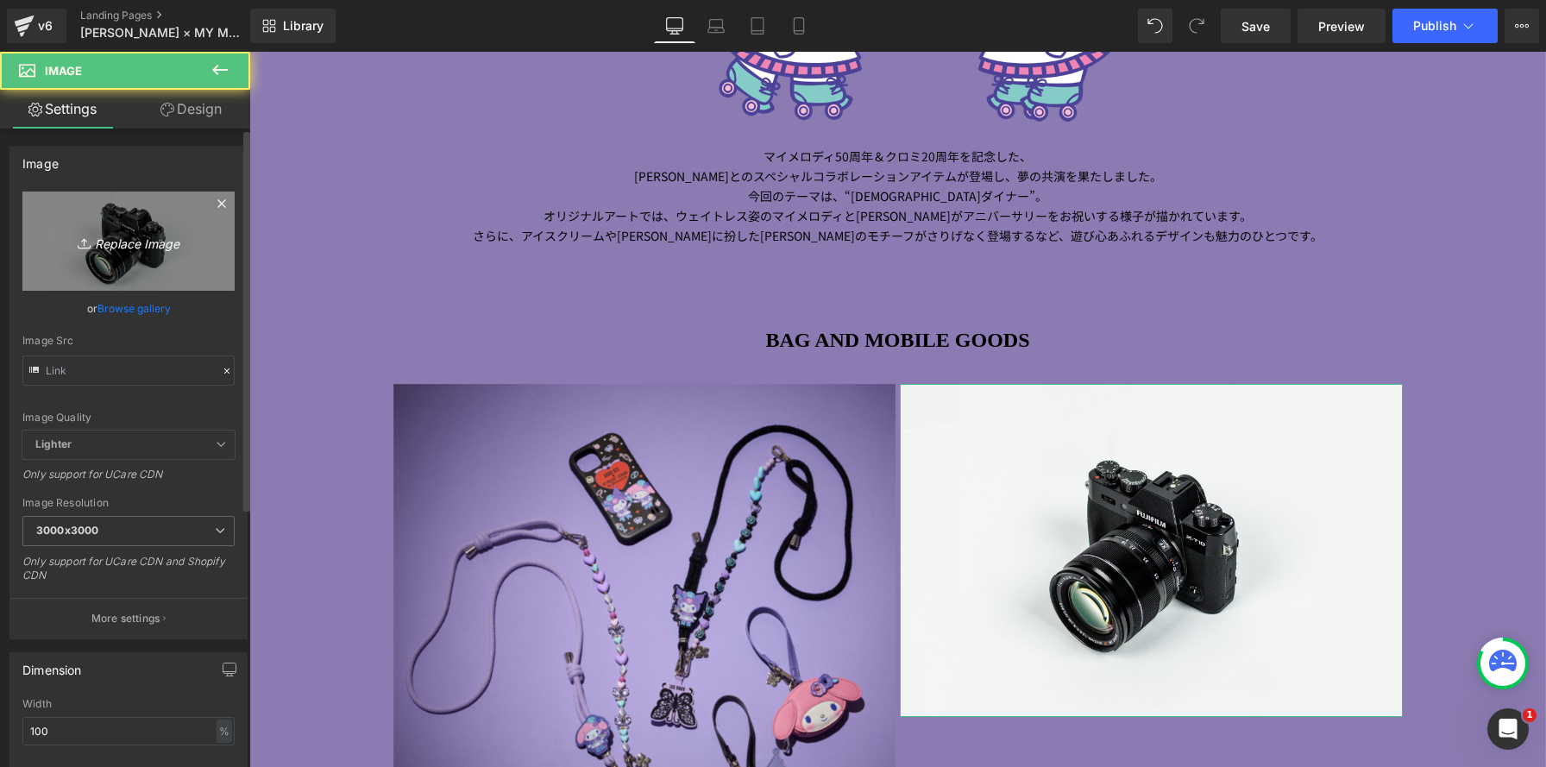
type input "//[DOMAIN_NAME][URL]"
click at [91, 238] on icon "Replace Image" at bounding box center [129, 241] width 138 height 22
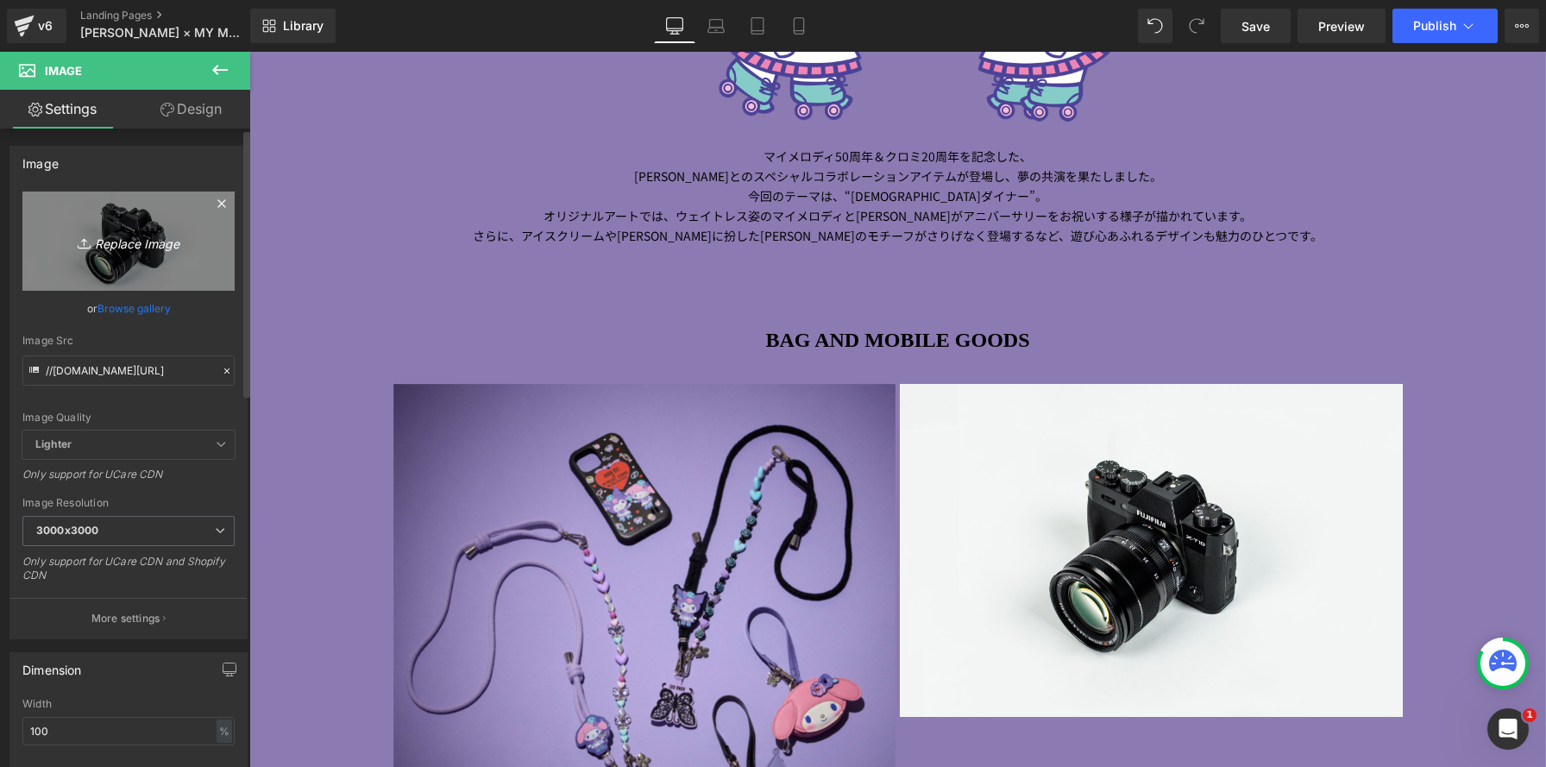
type input "C:\fakepath\0106-02.jpg"
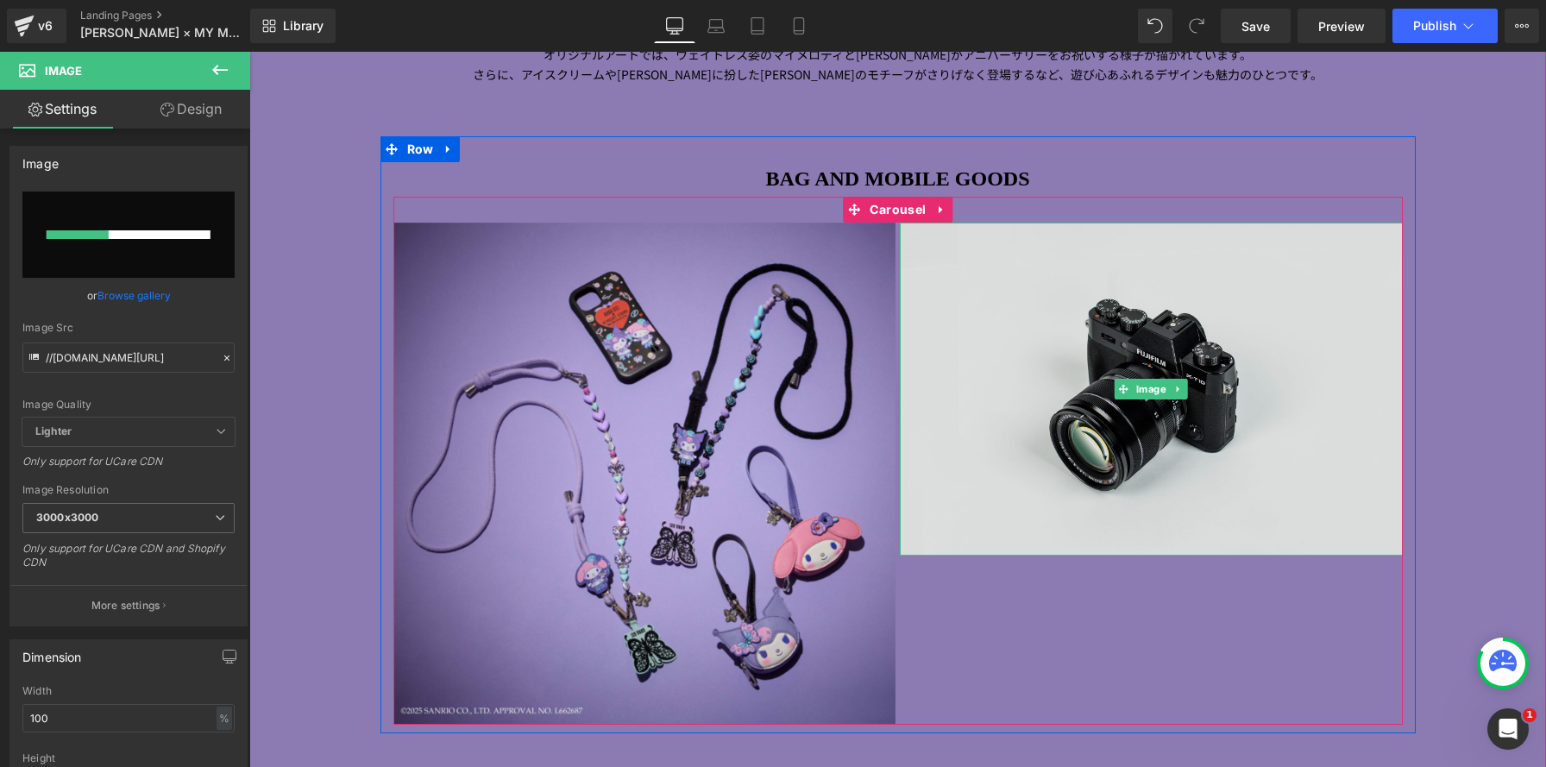
scroll to position [1855, 0]
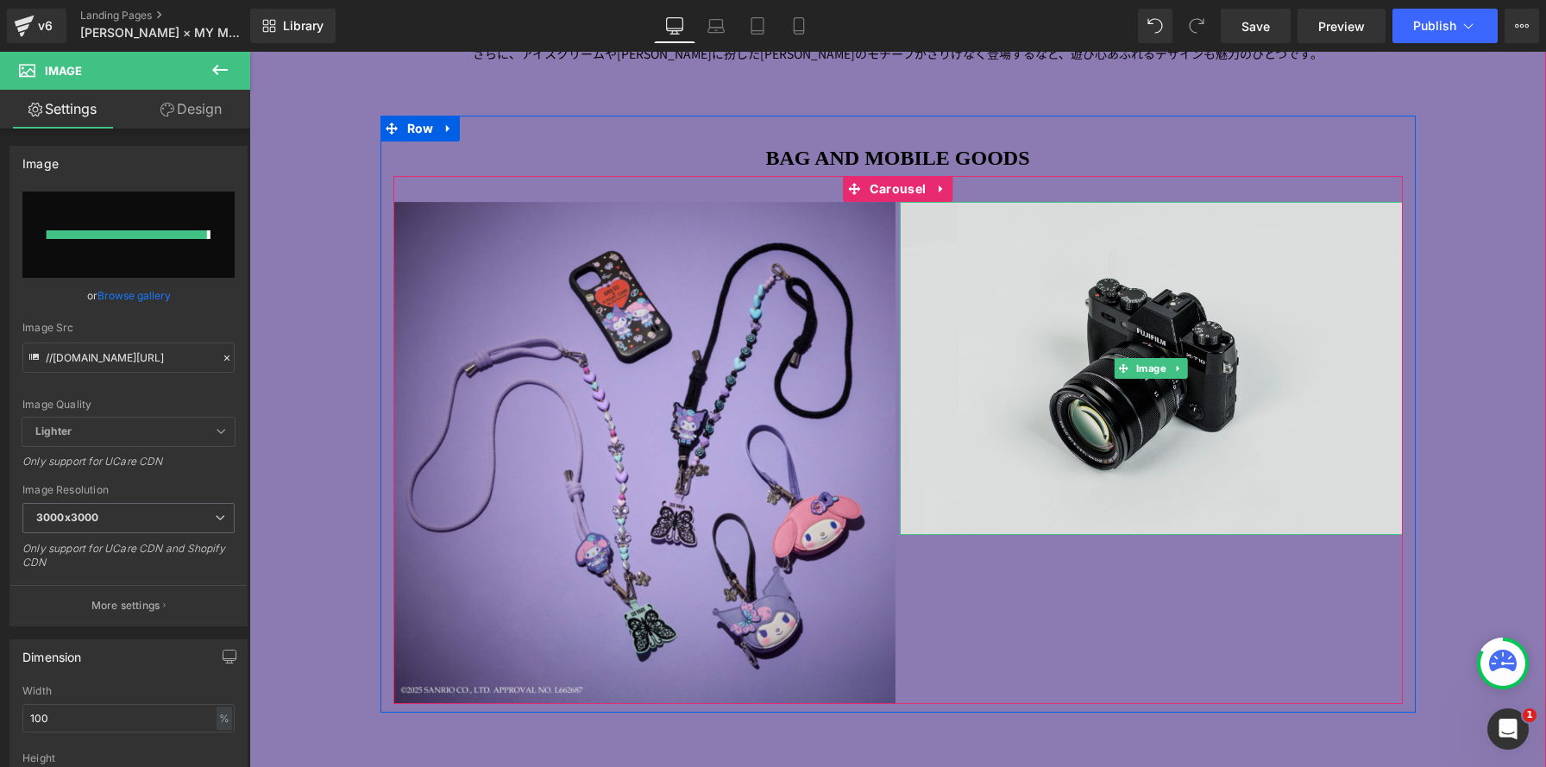
type input "[URL][DOMAIN_NAME]"
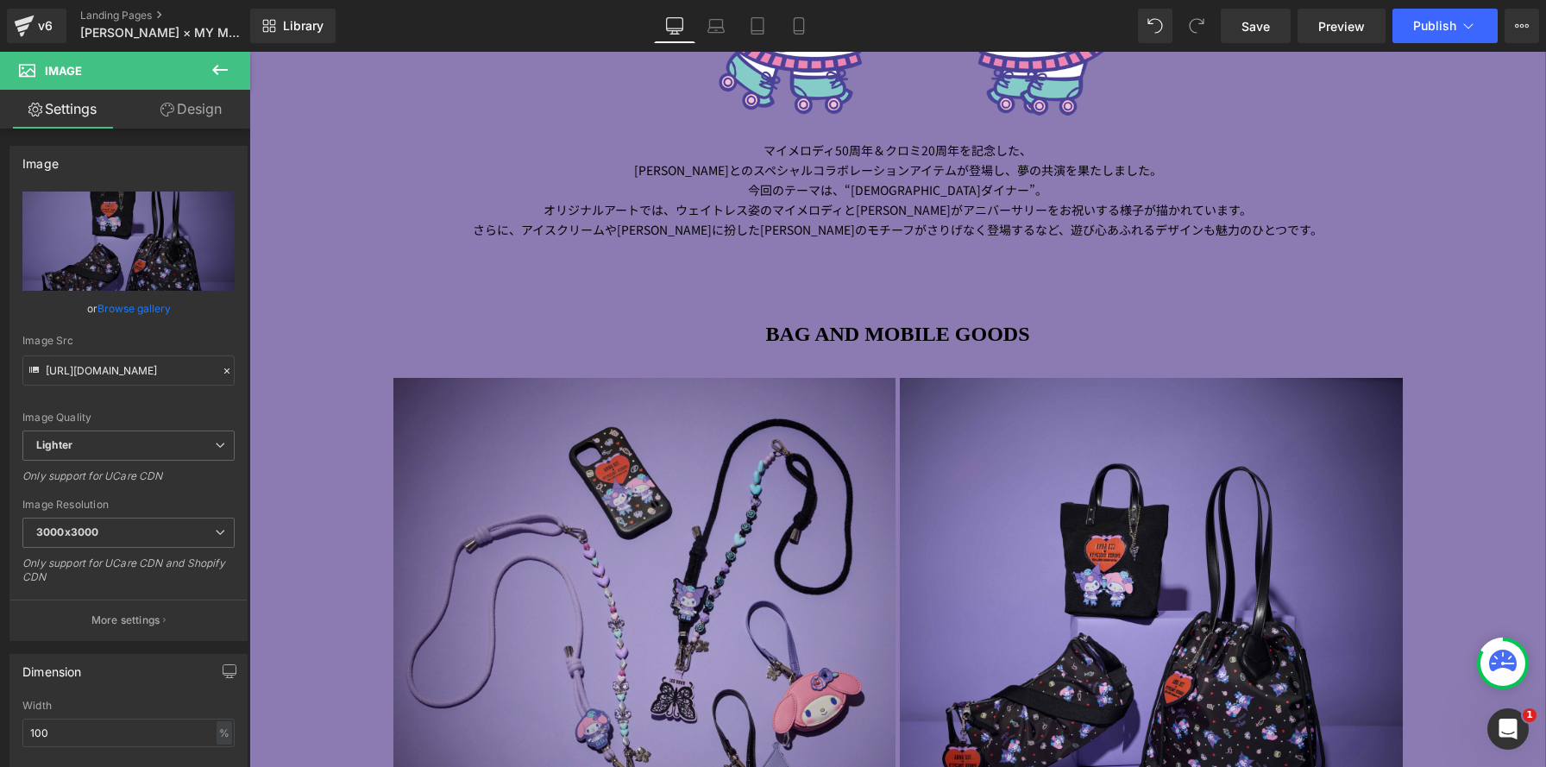
scroll to position [1666, 0]
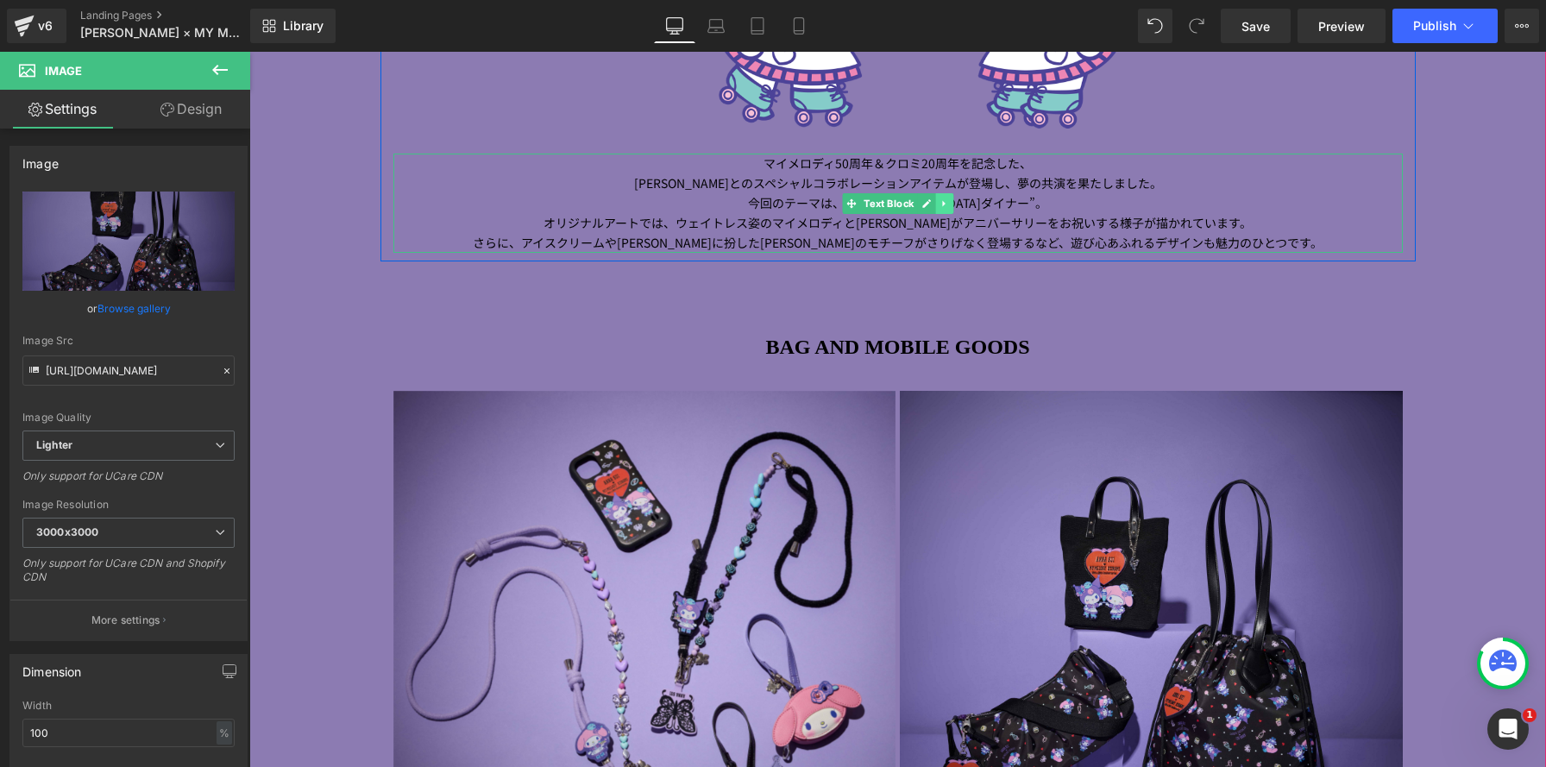
click at [949, 207] on icon at bounding box center [944, 203] width 9 height 10
click at [933, 205] on icon at bounding box center [935, 202] width 9 height 9
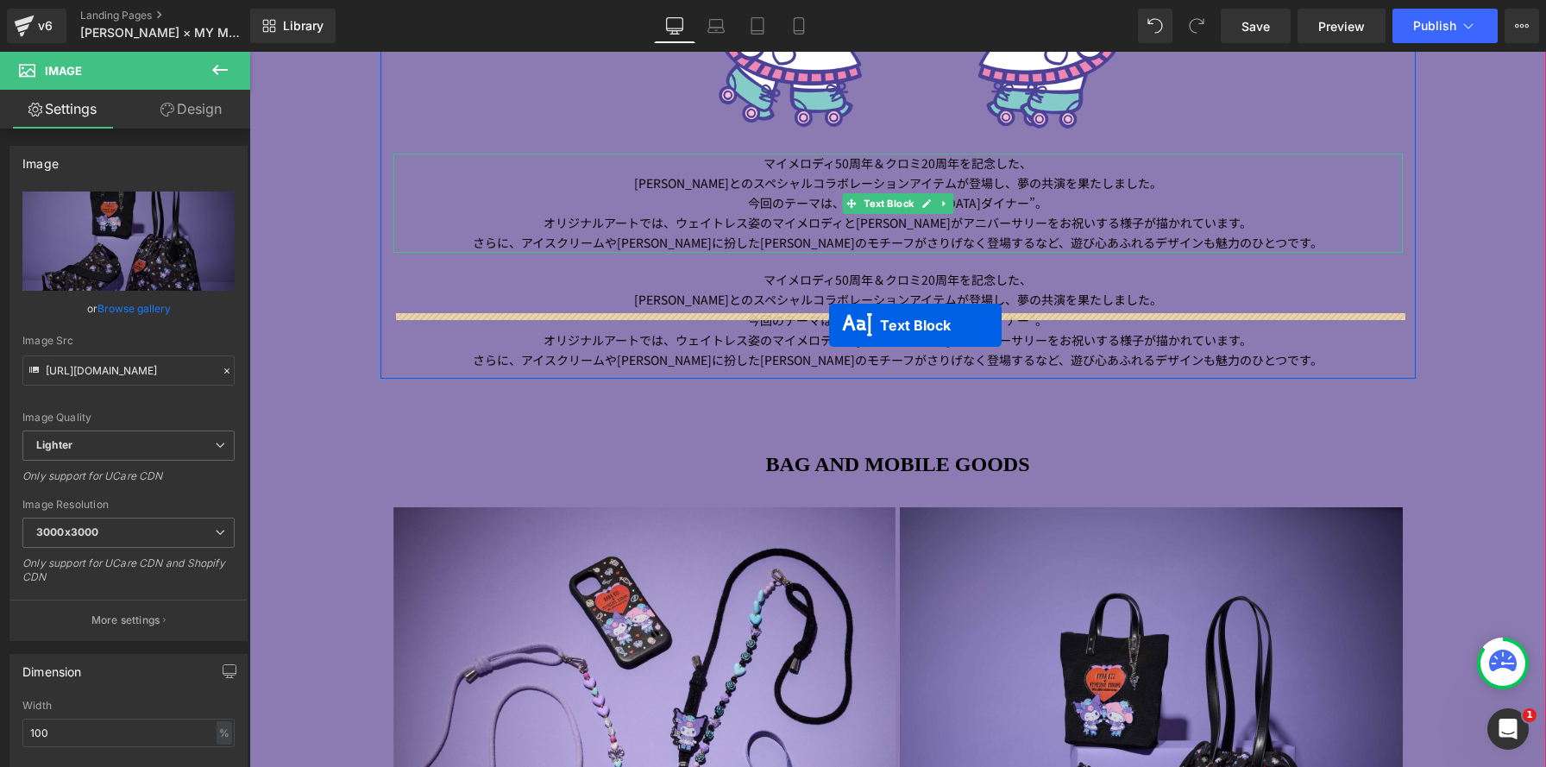
scroll to position [9, 9]
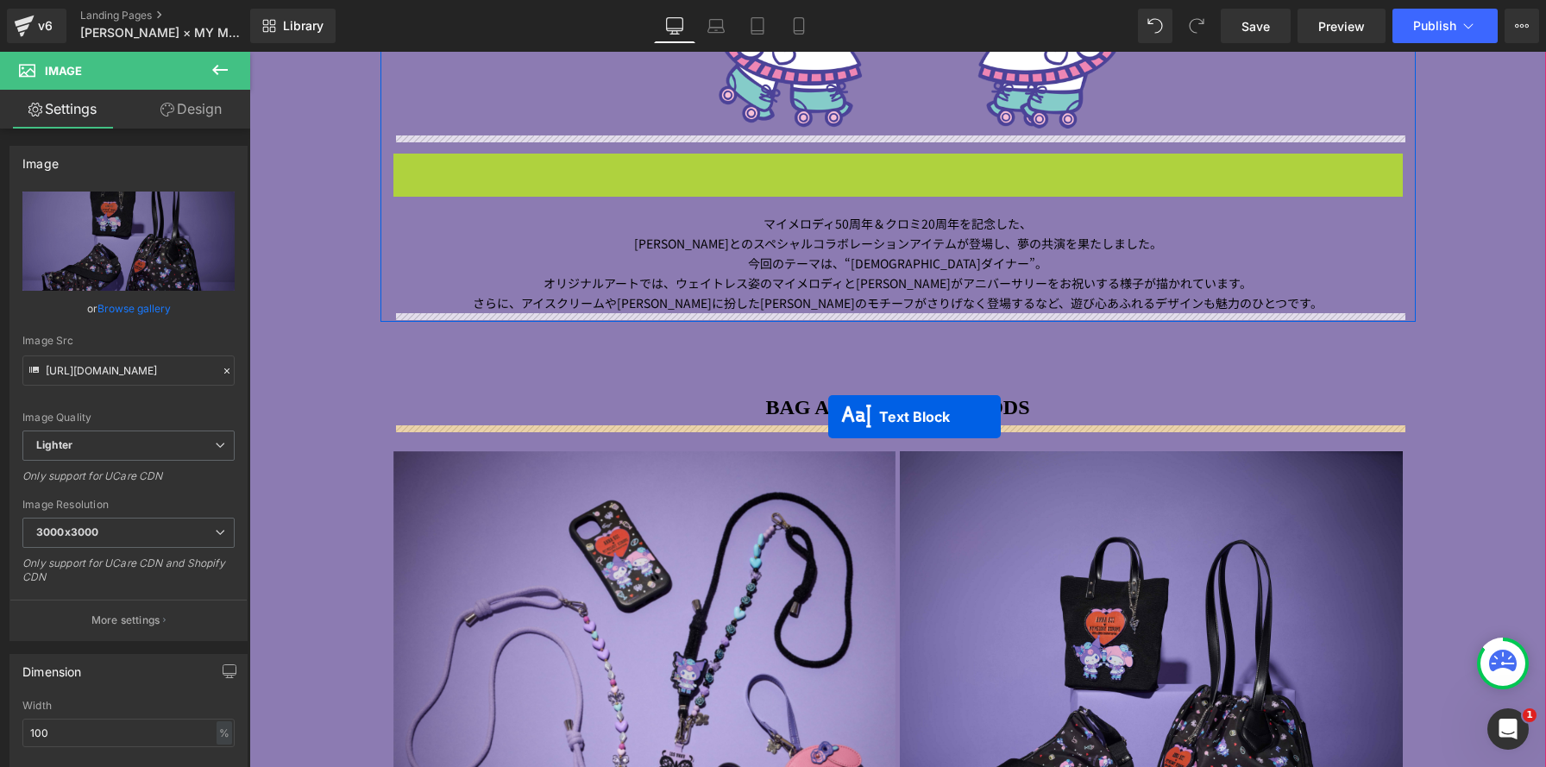
drag, startPoint x: 823, startPoint y: 203, endPoint x: 828, endPoint y: 417, distance: 214.1
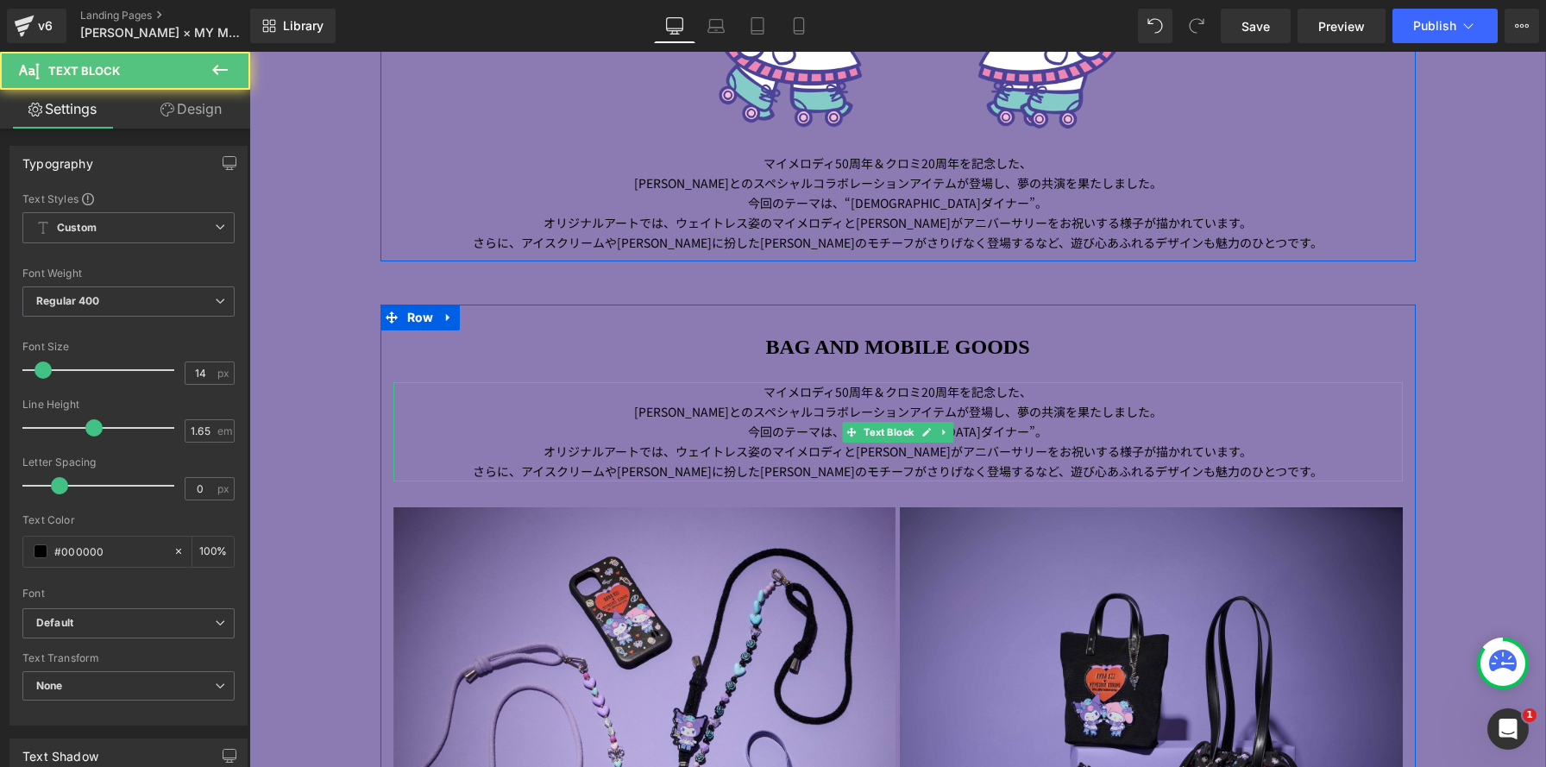
scroll to position [3561, 1297]
click at [759, 405] on p "[PERSON_NAME] とのスペシャルコラボレーションアイテムが登場し、 夢の共演を果たしました。 今回のテーマは、 “ アメリカンダイナー ” 。 オリ…" at bounding box center [899, 441] width 1010 height 79
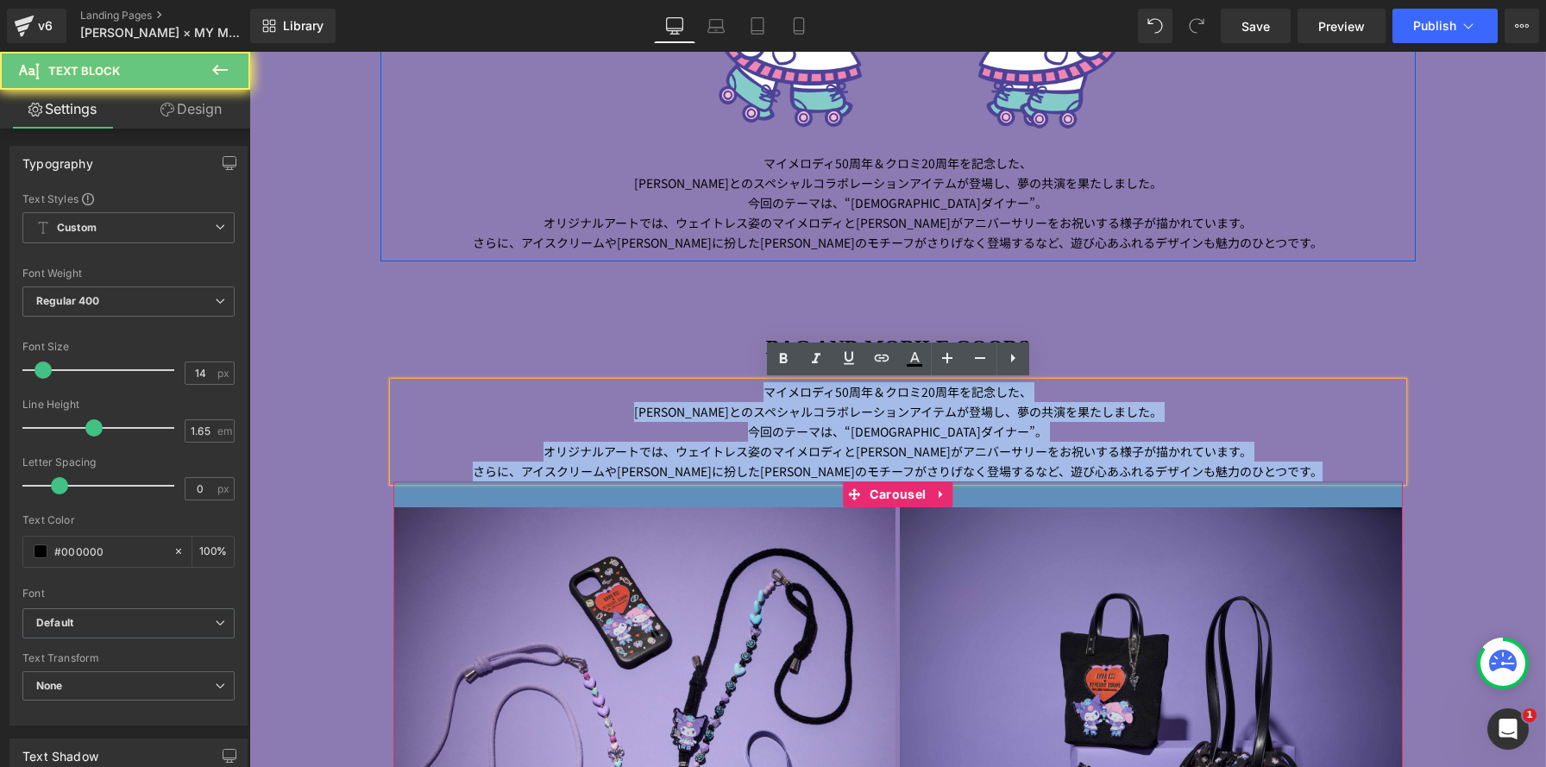
drag, startPoint x: 759, startPoint y: 394, endPoint x: 1277, endPoint y: 503, distance: 529.3
click at [1277, 503] on div "BAG AND MOBILE GOODS Heading マイメロディ 50 周年＆クロミ 20 周年を記念した、 [PERSON_NAME] とのスペシャル…" at bounding box center [899, 671] width 1036 height 680
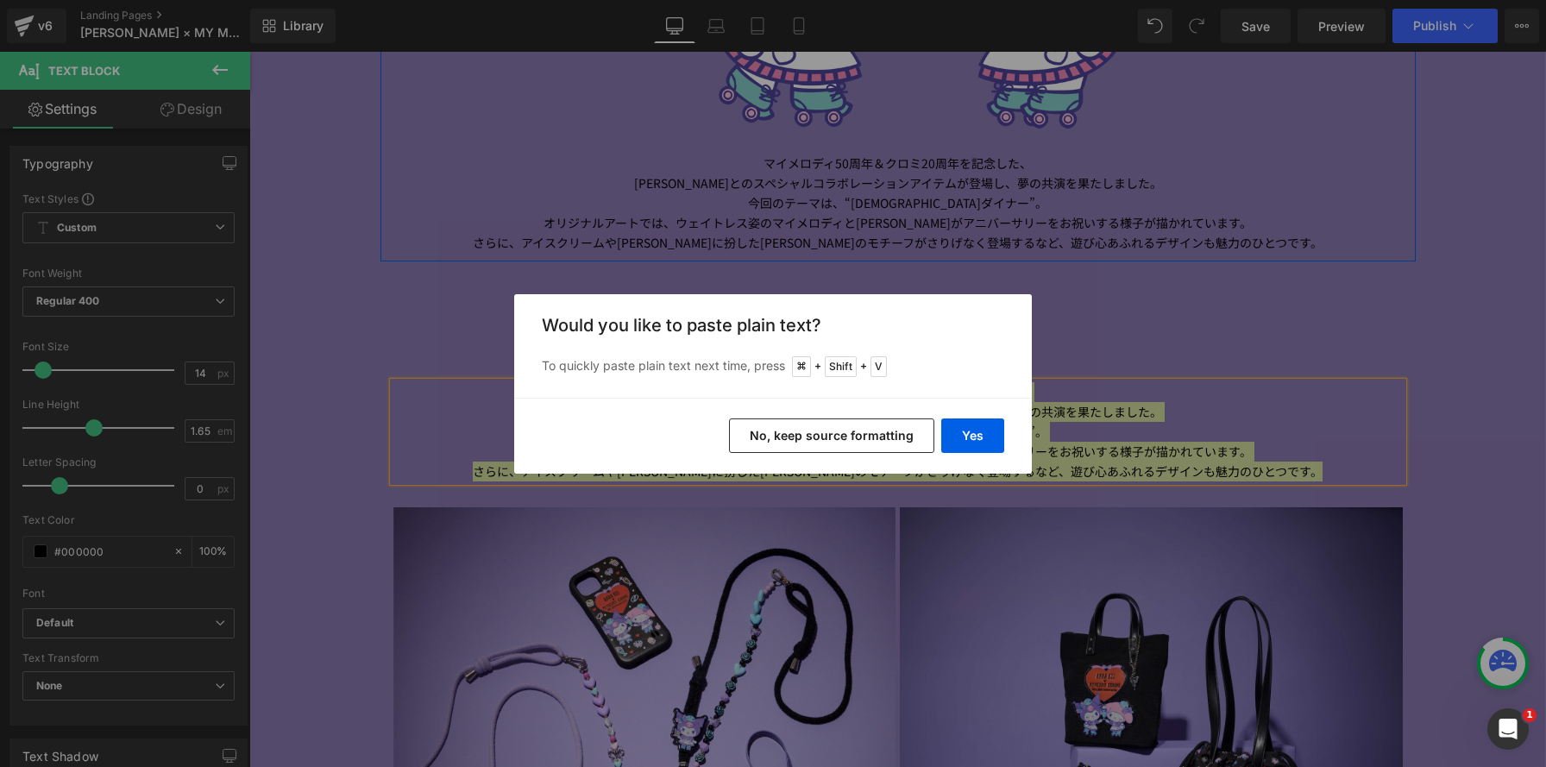
click at [865, 434] on button "No, keep source formatting" at bounding box center [831, 436] width 205 height 35
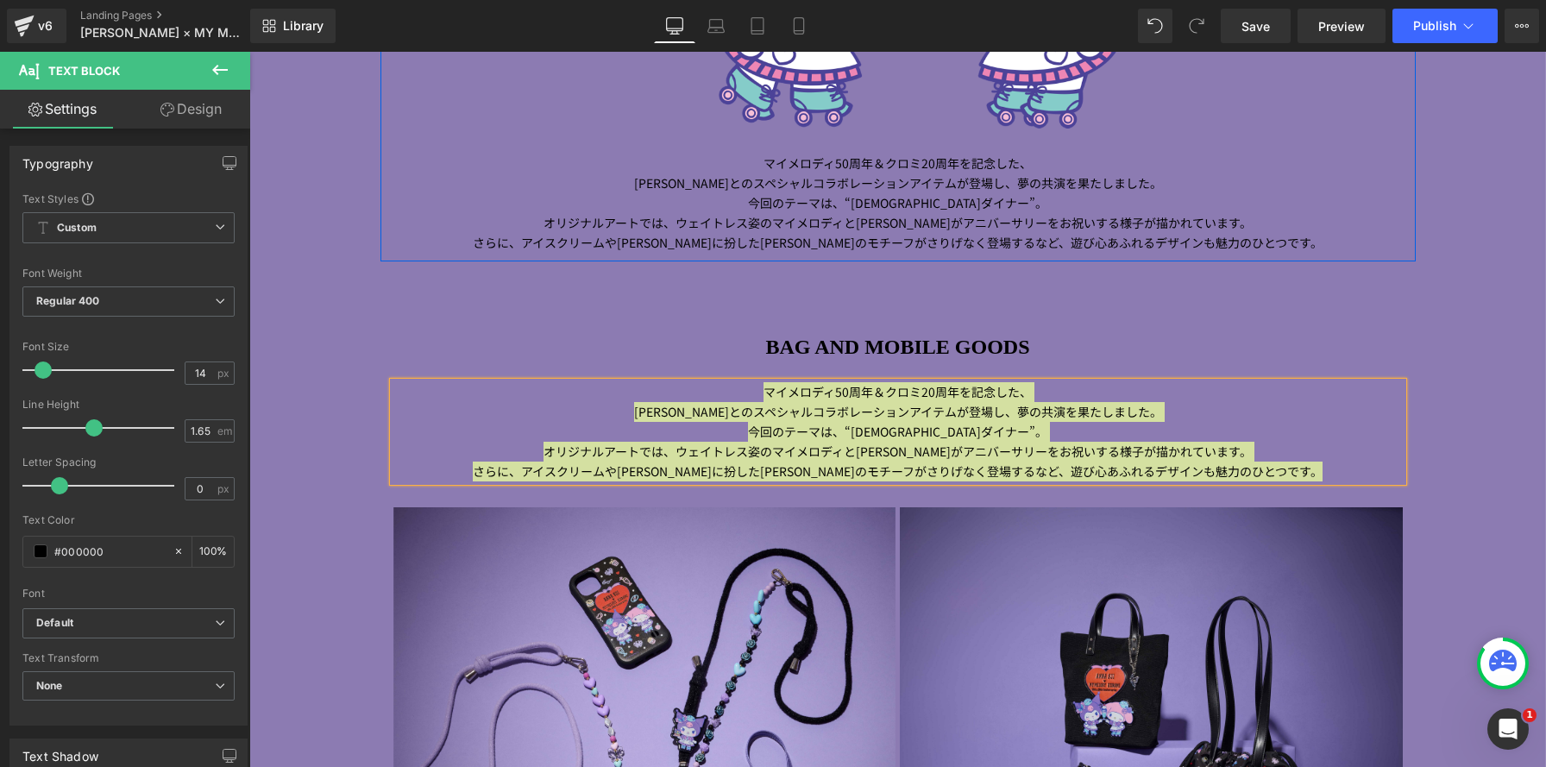
scroll to position [9, 9]
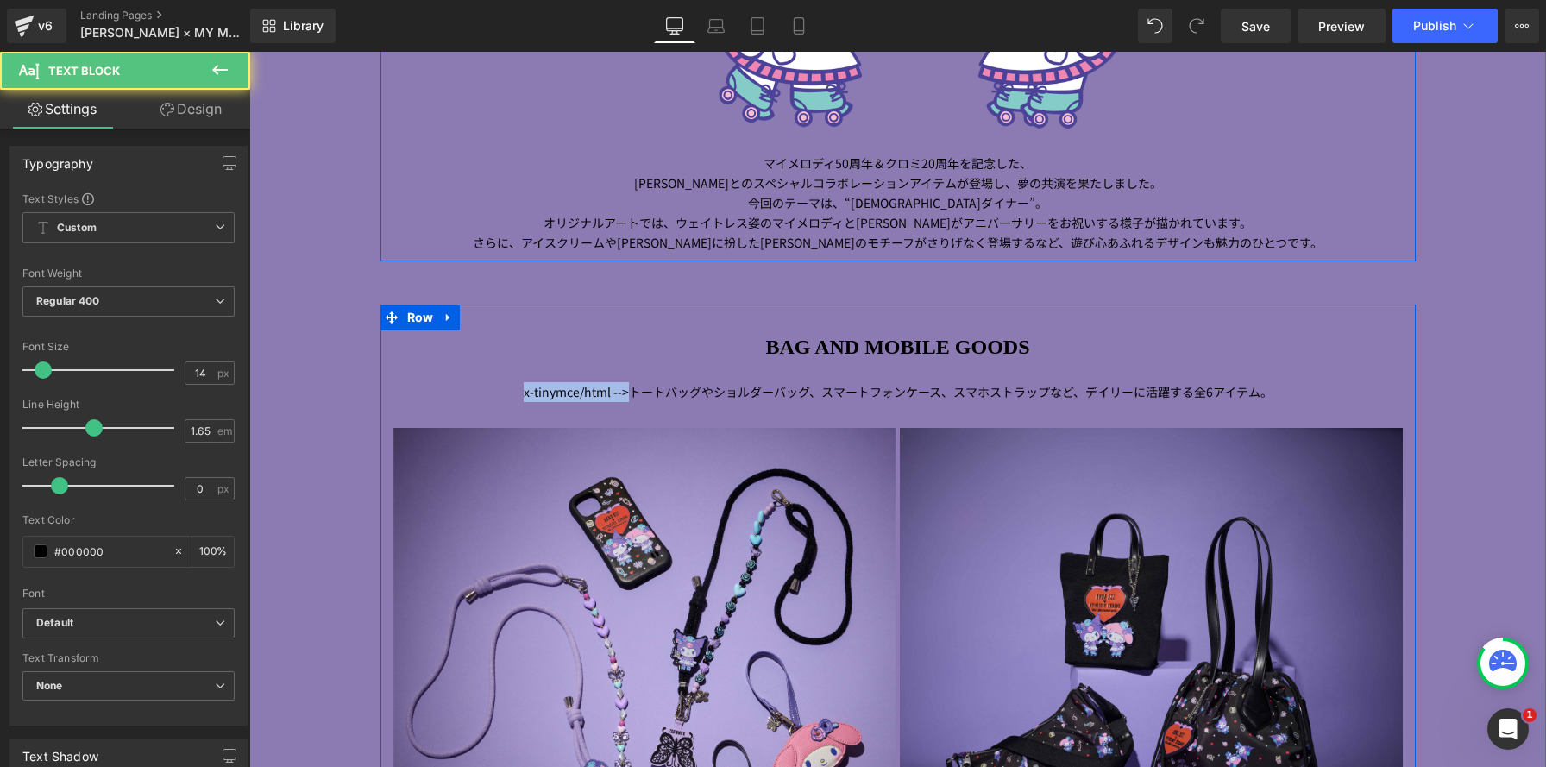
drag, startPoint x: 633, startPoint y: 394, endPoint x: 438, endPoint y: 369, distance: 196.5
click at [437, 369] on div "BAG AND MOBILE GOODS Heading x-tinymce/html --> トートバッグやショルダーバッグ、スマートフォンケース、スマホス…" at bounding box center [899, 631] width 1036 height 600
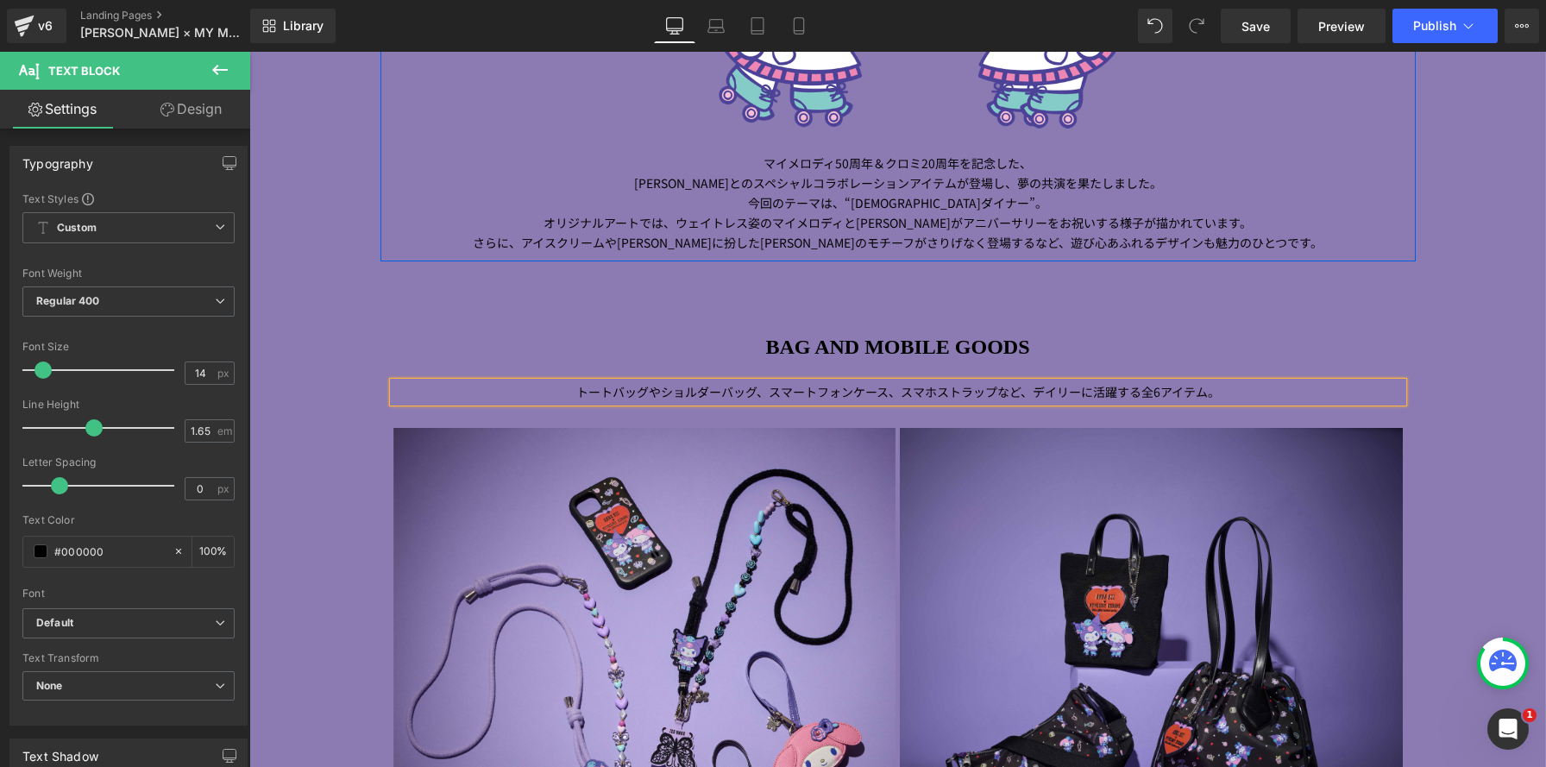
click at [551, 355] on h1 "BAG AND MOBILE GOODS" at bounding box center [899, 348] width 1010 height 35
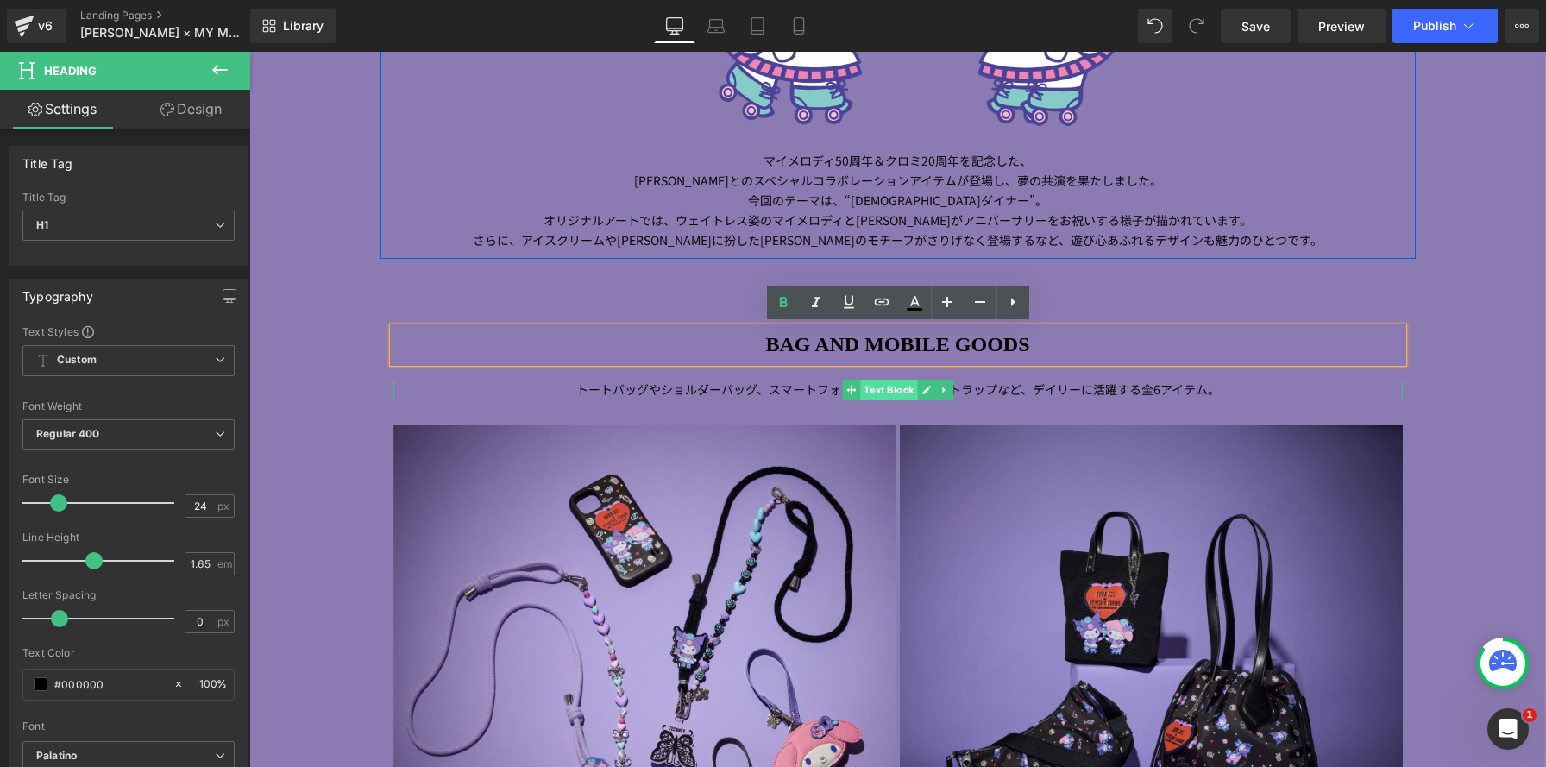
scroll to position [1672, 0]
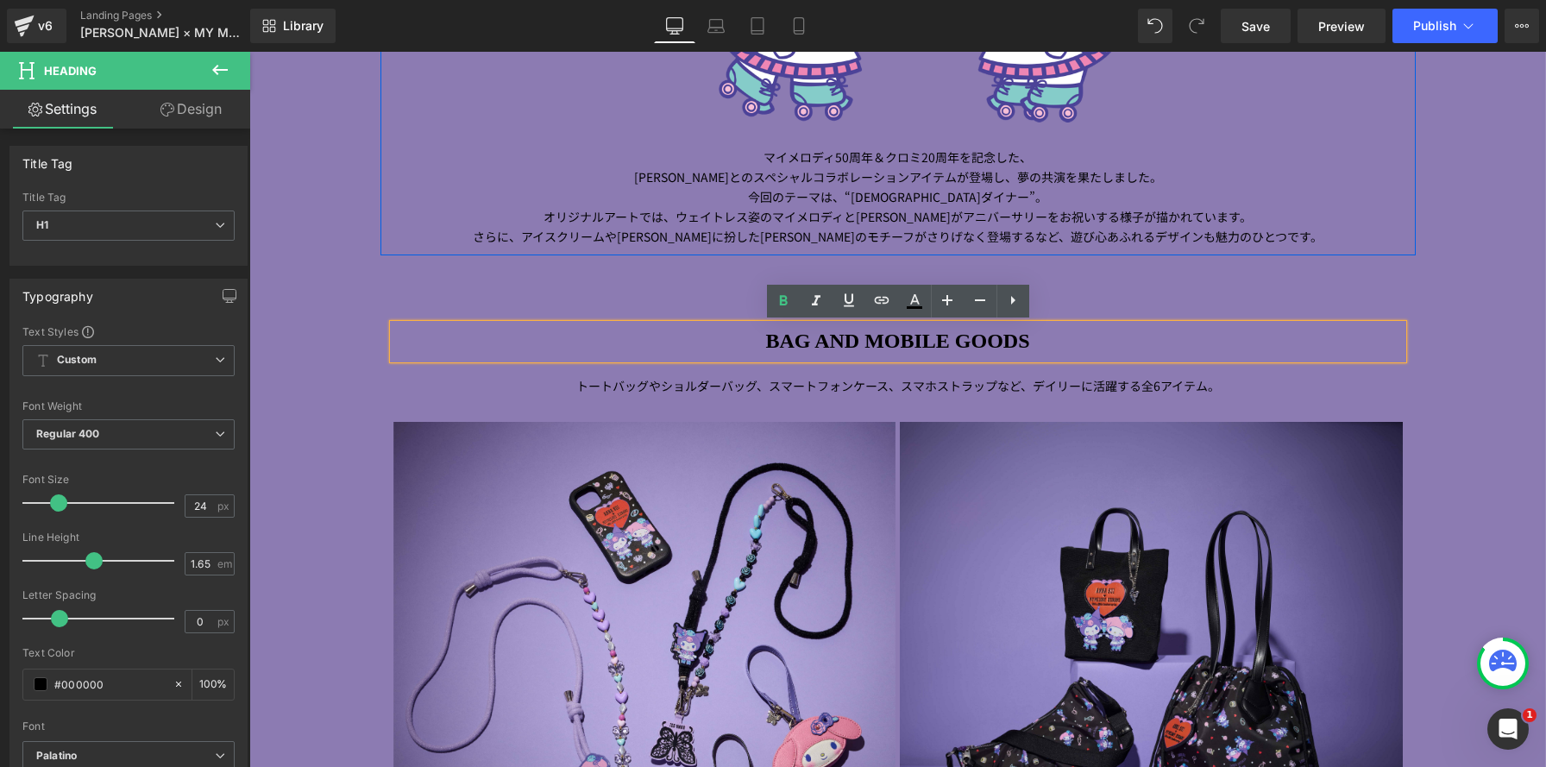
click at [1467, 421] on span "Image Image マイメロディ 50 周年＆クロミ 20 周年を記念した、 [PERSON_NAME] とのスペシャルコラボレーションアイテムが登場し、…" at bounding box center [897, 205] width 1297 height 1457
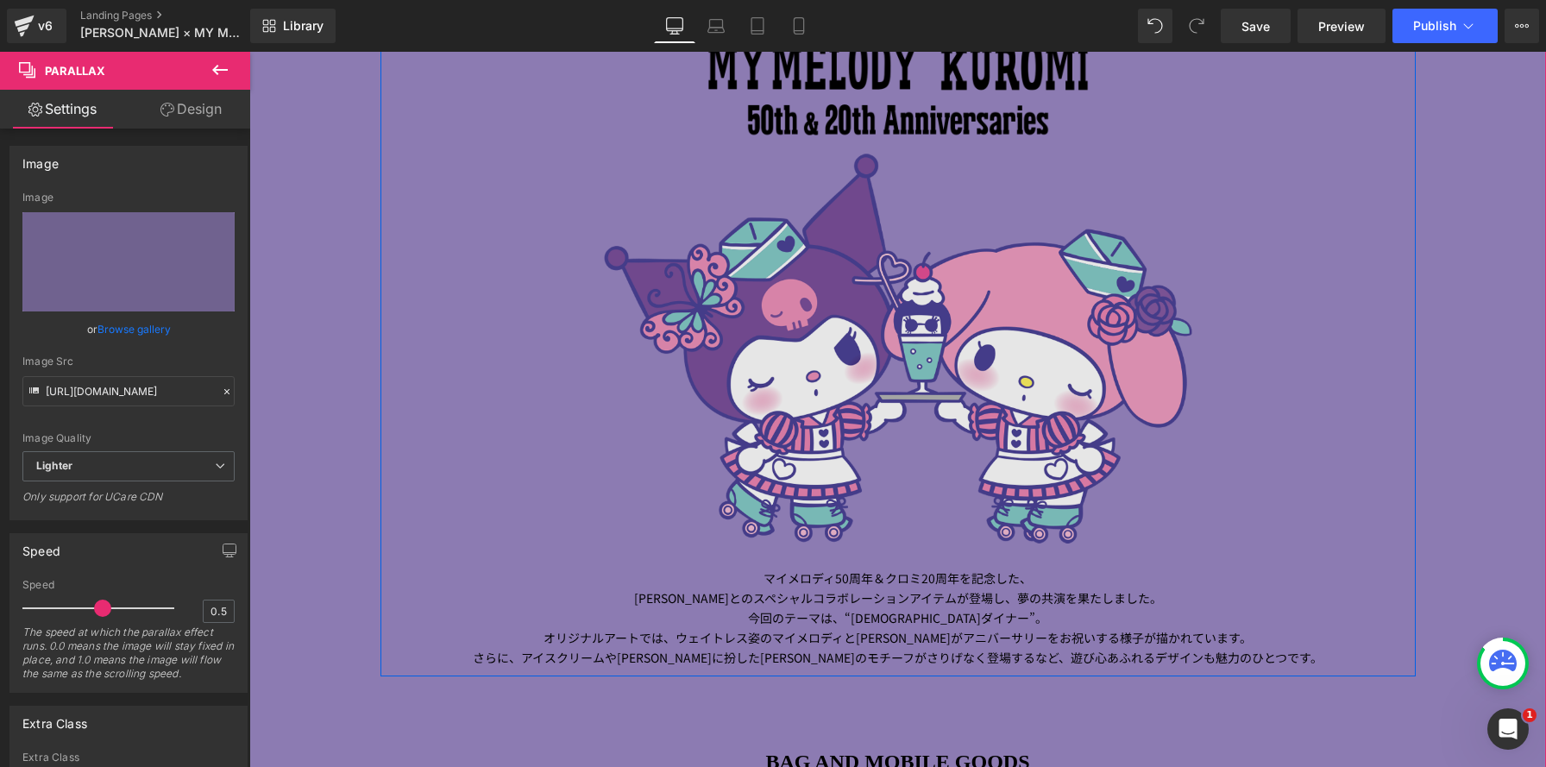
scroll to position [1299, 0]
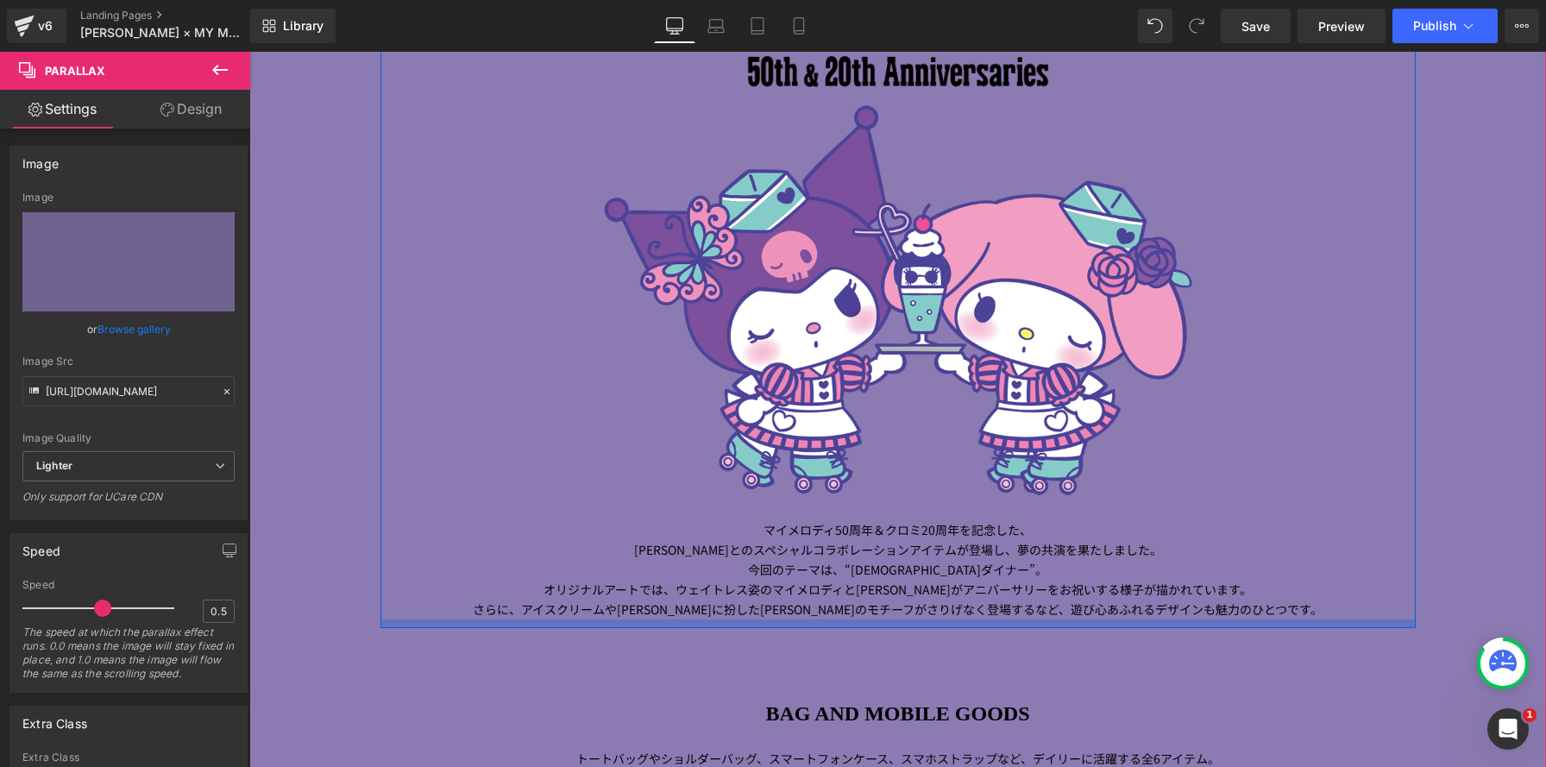
drag, startPoint x: 1196, startPoint y: 609, endPoint x: 1309, endPoint y: 613, distance: 113.1
click at [1196, 609] on span "モチーフがさりげなく登場するなど、遊び心あふれるデザインも魅力のひとつです。" at bounding box center [1095, 609] width 456 height 17
click at [1309, 613] on p "[PERSON_NAME] とのスペシャルコラボレーションアイテムが登場し、 夢の共演を果たしました。 今回のテーマは、 “ アメリカンダイナー ” 。 オリ…" at bounding box center [899, 579] width 1010 height 79
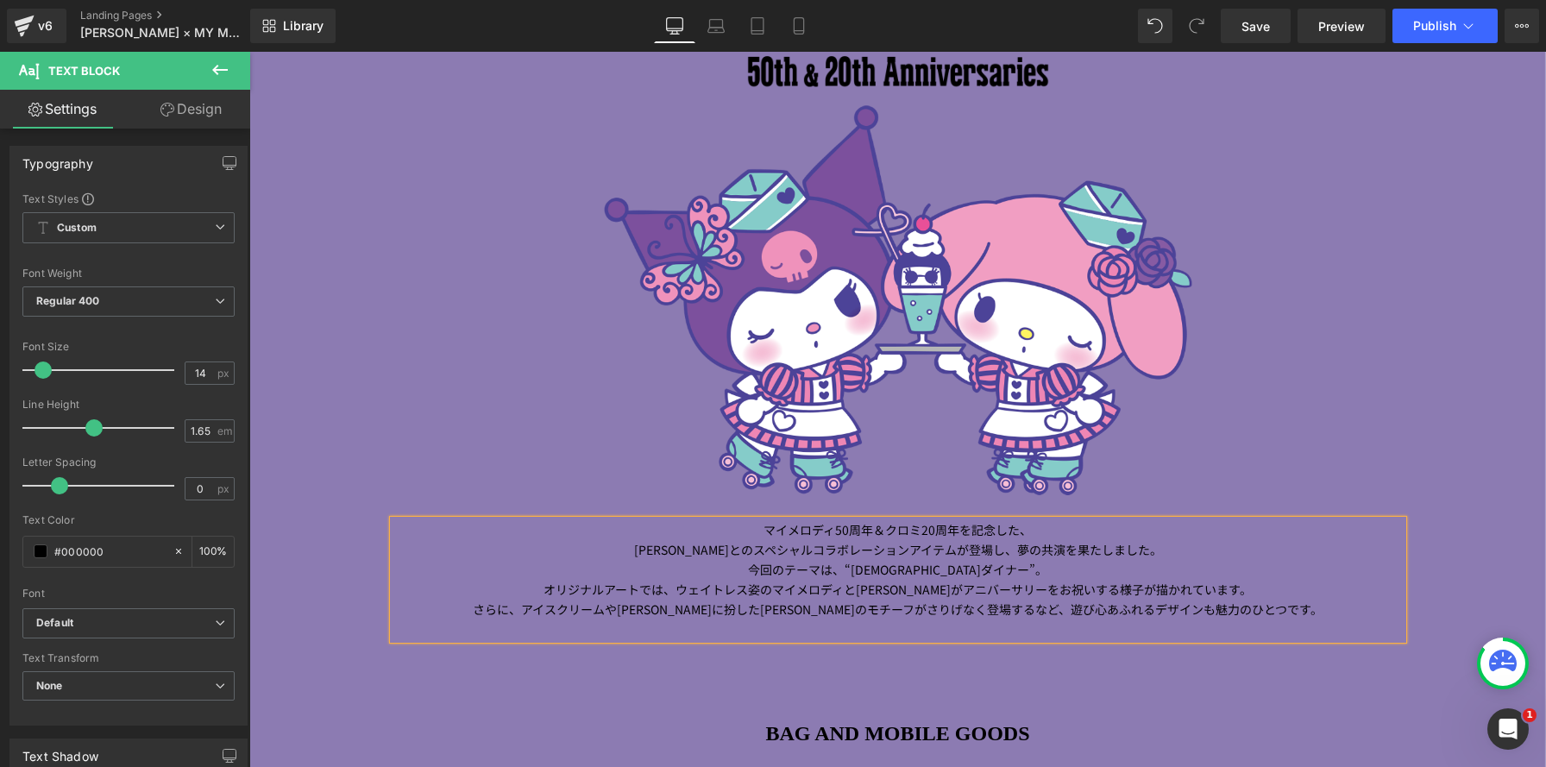
scroll to position [3522, 1297]
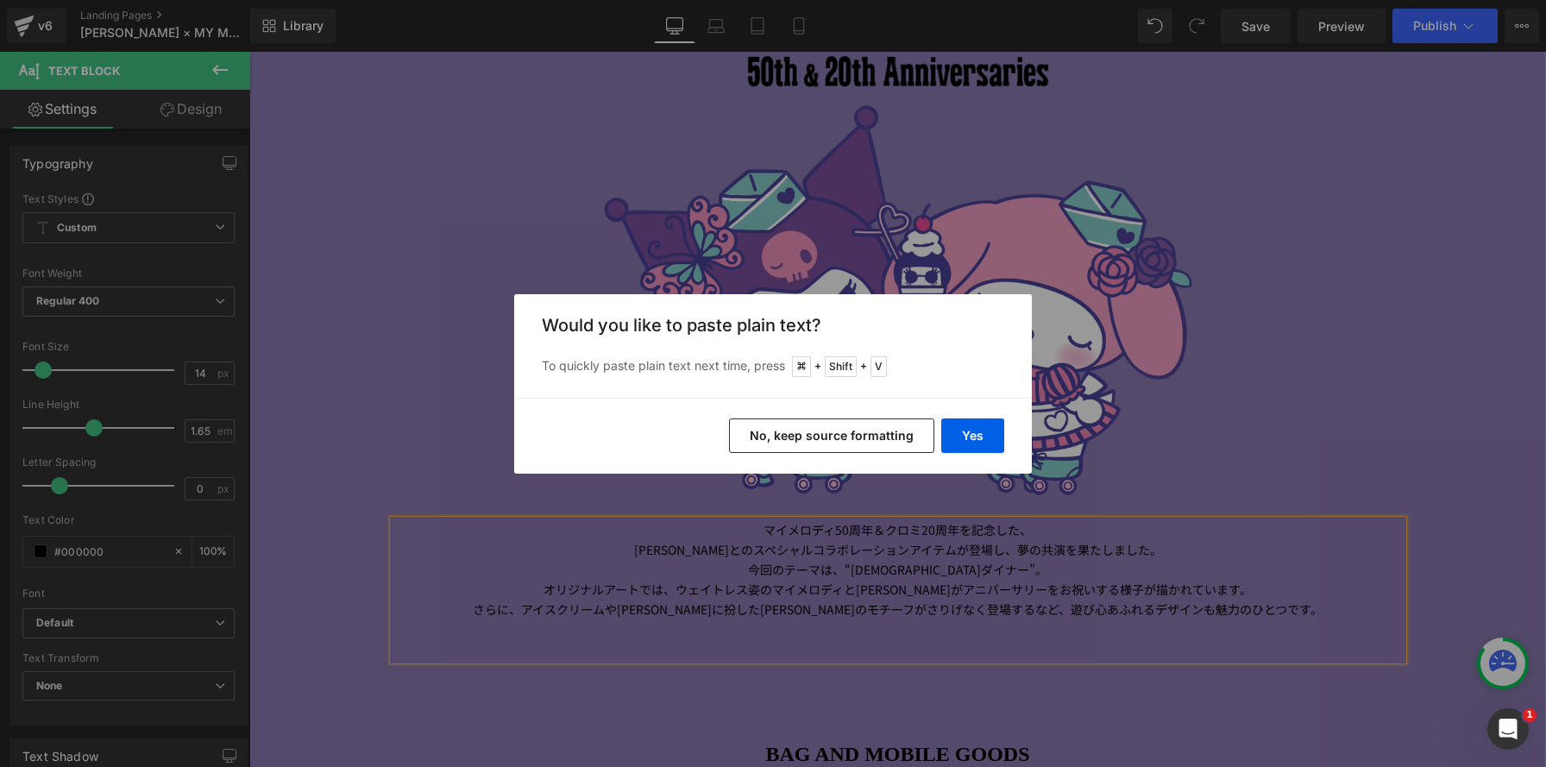
click at [874, 440] on button "No, keep source formatting" at bounding box center [831, 436] width 205 height 35
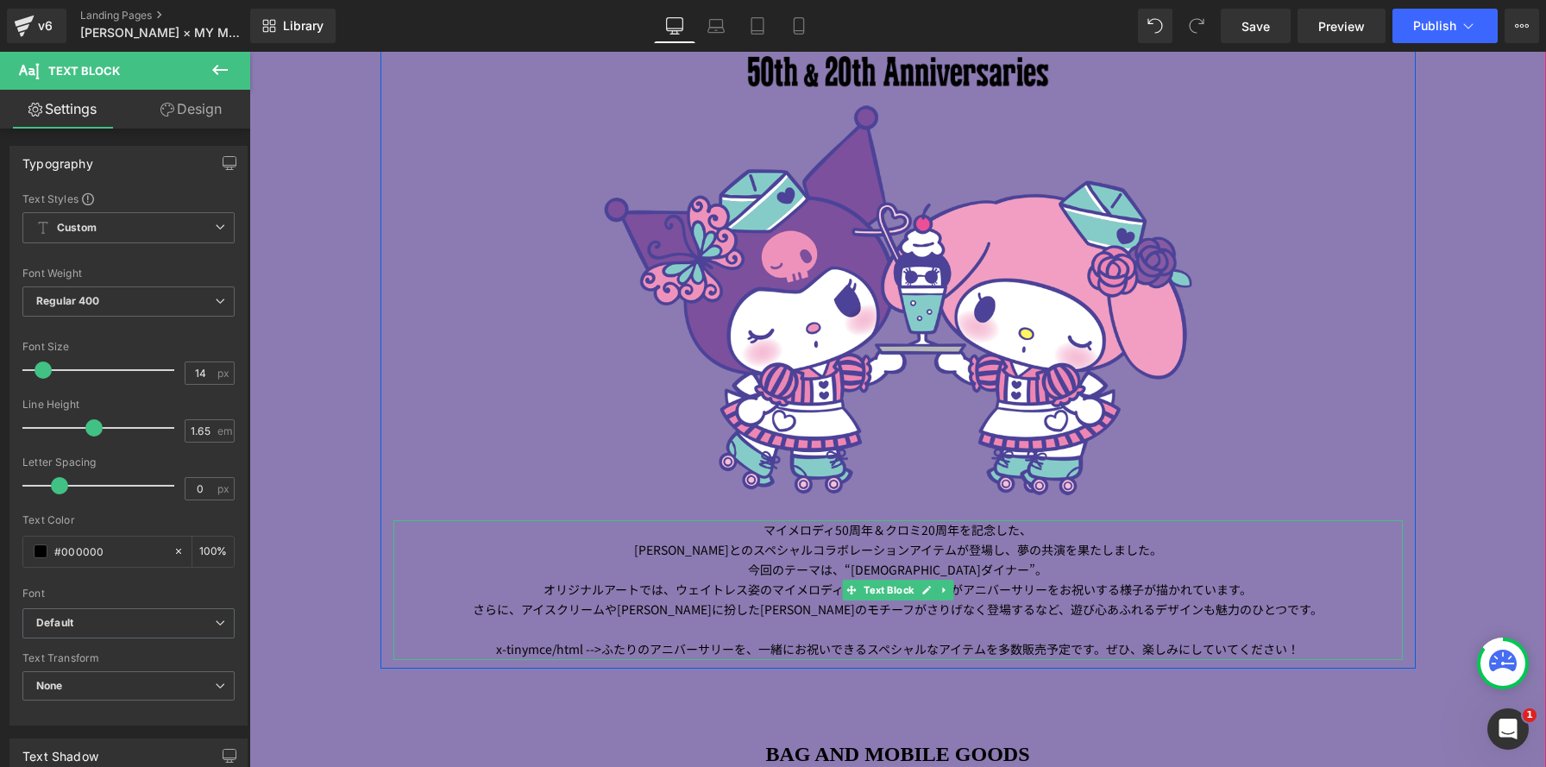
click at [1329, 579] on p "[PERSON_NAME] とのスペシャルコラボレーションアイテムが登場し、 夢の共演を果たしました。 今回のテーマは、 “ アメリカンダイナー ” 。 オリ…" at bounding box center [899, 579] width 1010 height 79
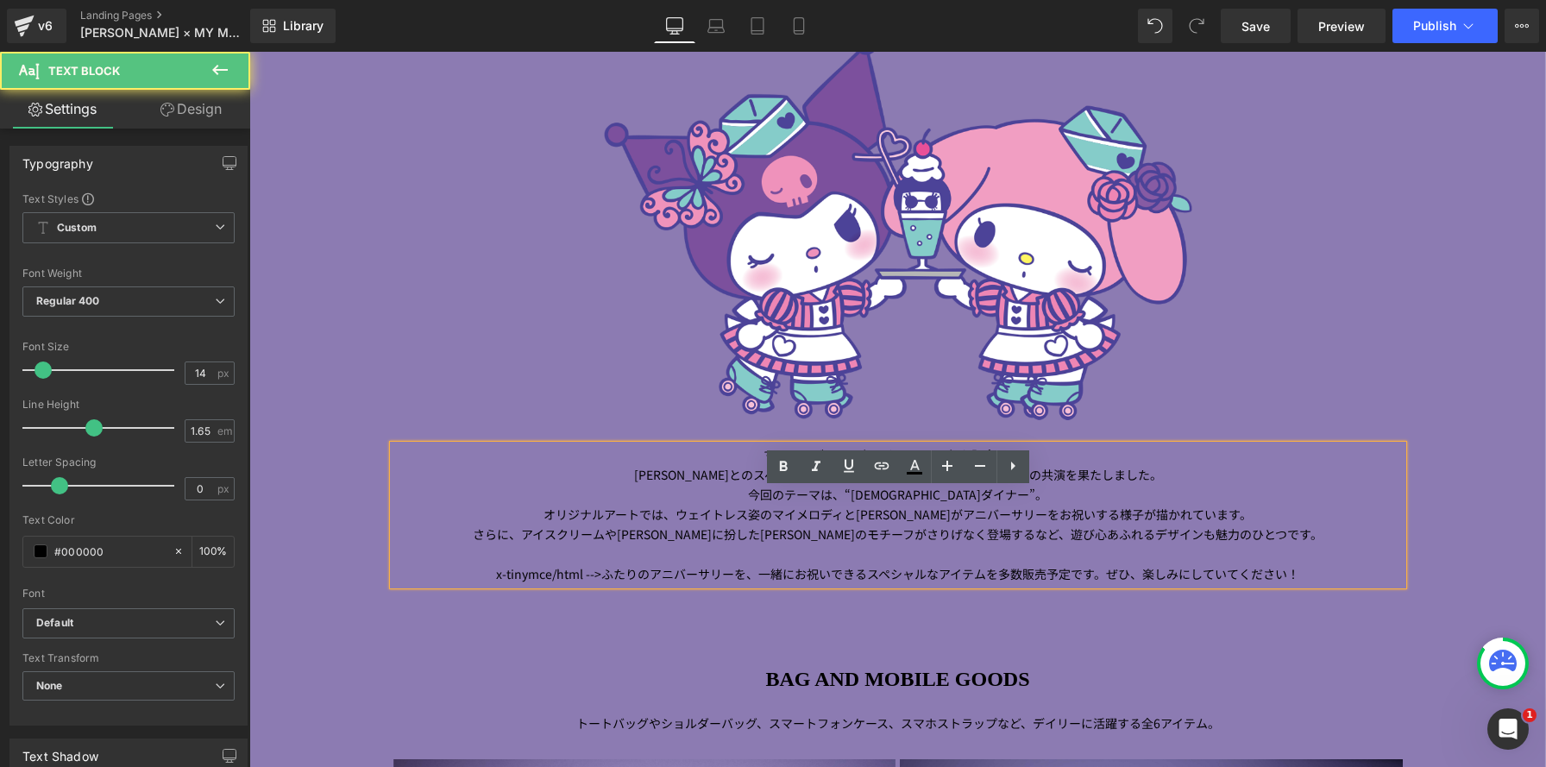
scroll to position [1375, 0]
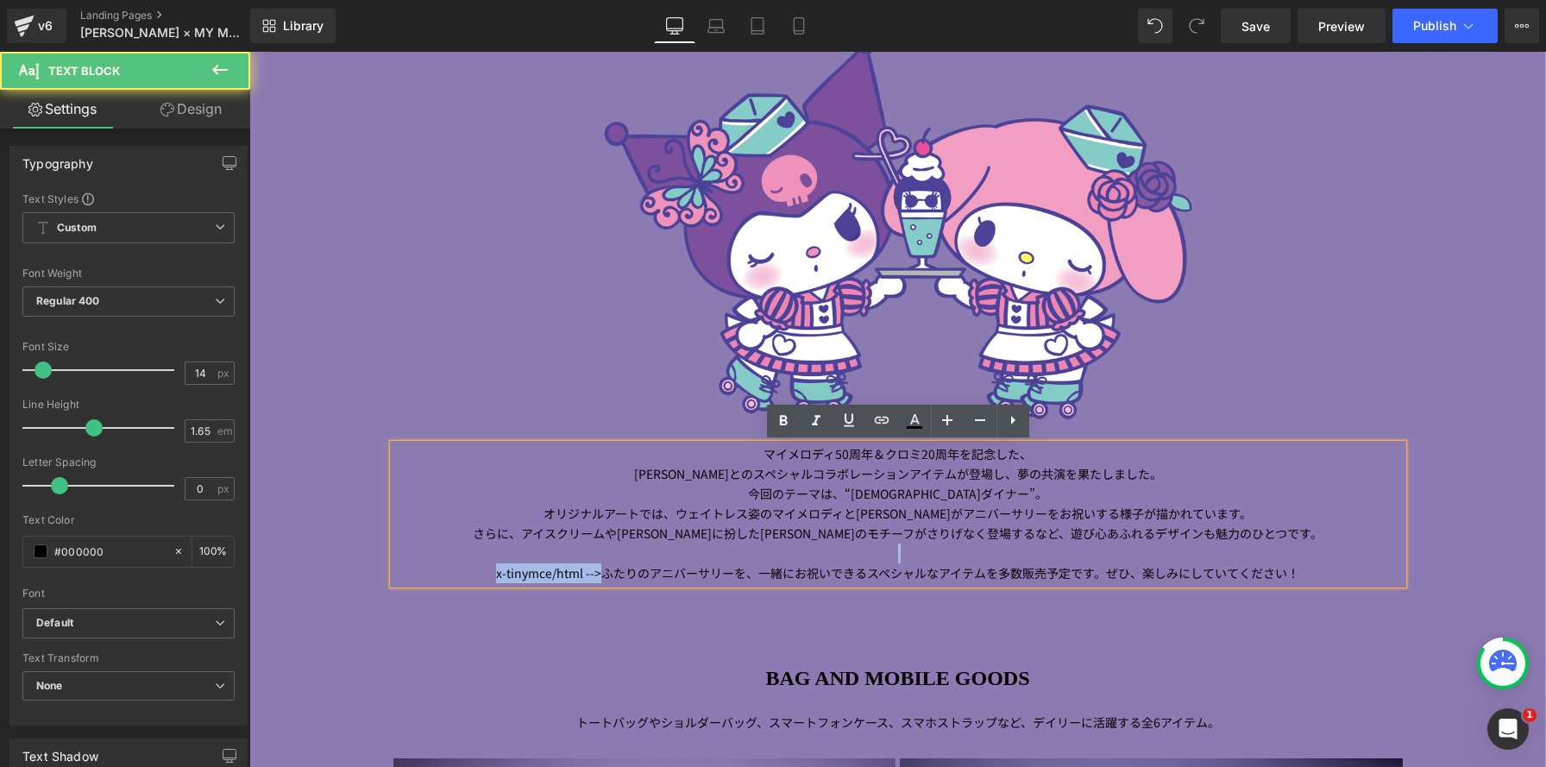
drag, startPoint x: 606, startPoint y: 574, endPoint x: 375, endPoint y: 555, distance: 232.1
click at [375, 555] on span "Image Image マイメロディ 50 周年＆クロミ 20 周年を記念した、 [PERSON_NAME] とのスペシャルコラボレーションアイテムが登場し、…" at bounding box center [897, 522] width 1297 height 1496
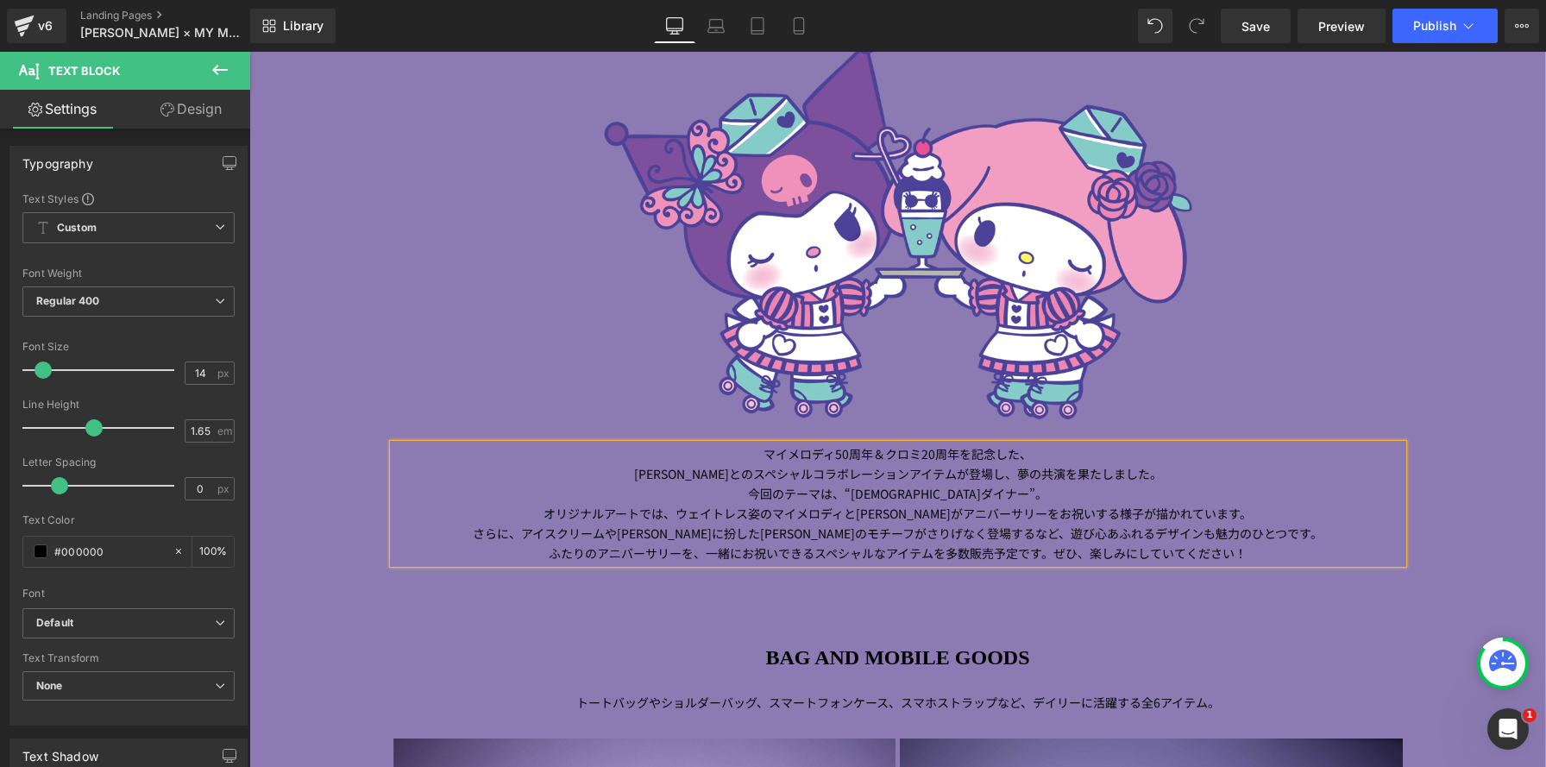
scroll to position [3522, 1297]
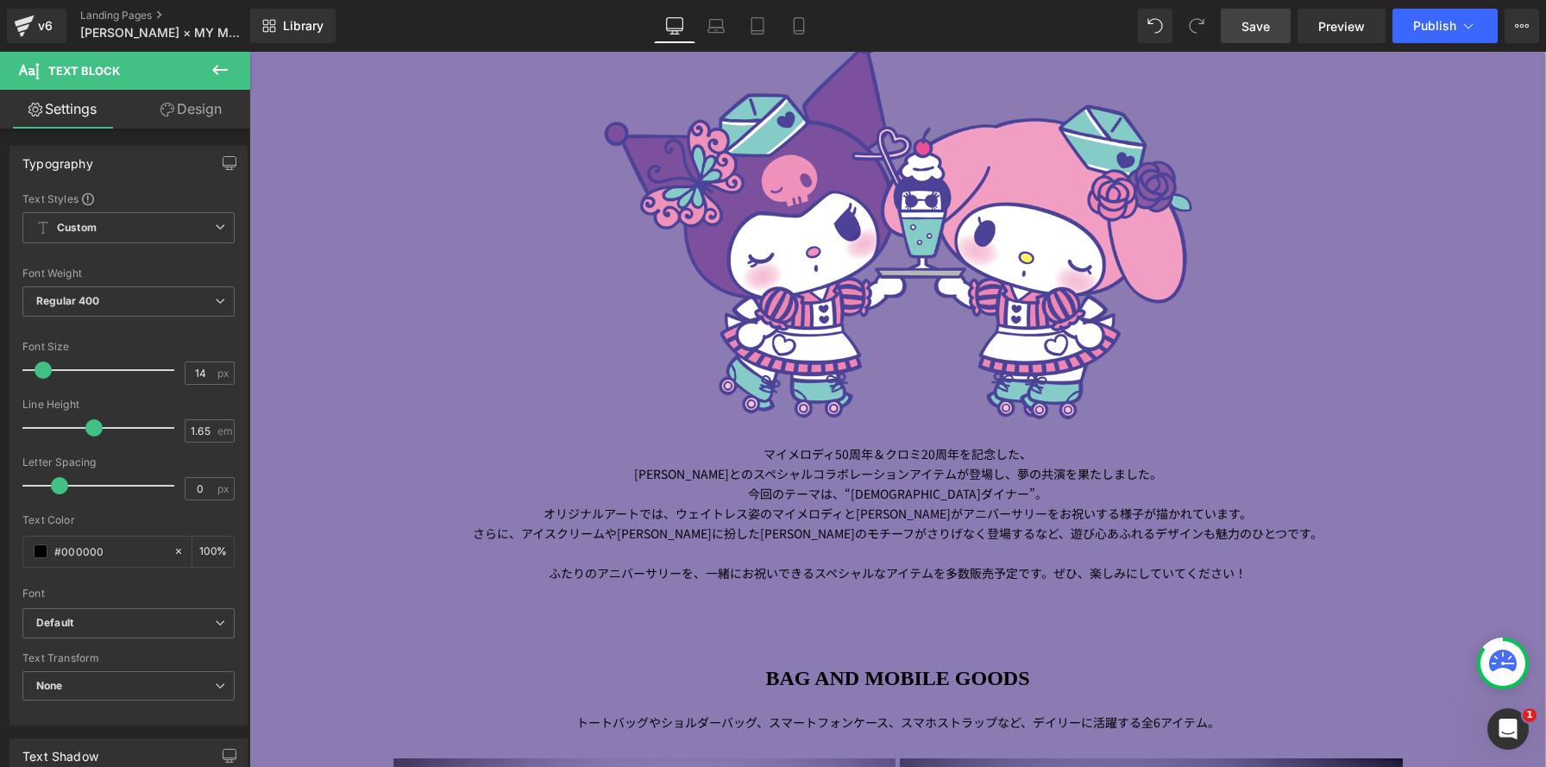
click at [1256, 27] on span "Save" at bounding box center [1256, 26] width 28 height 18
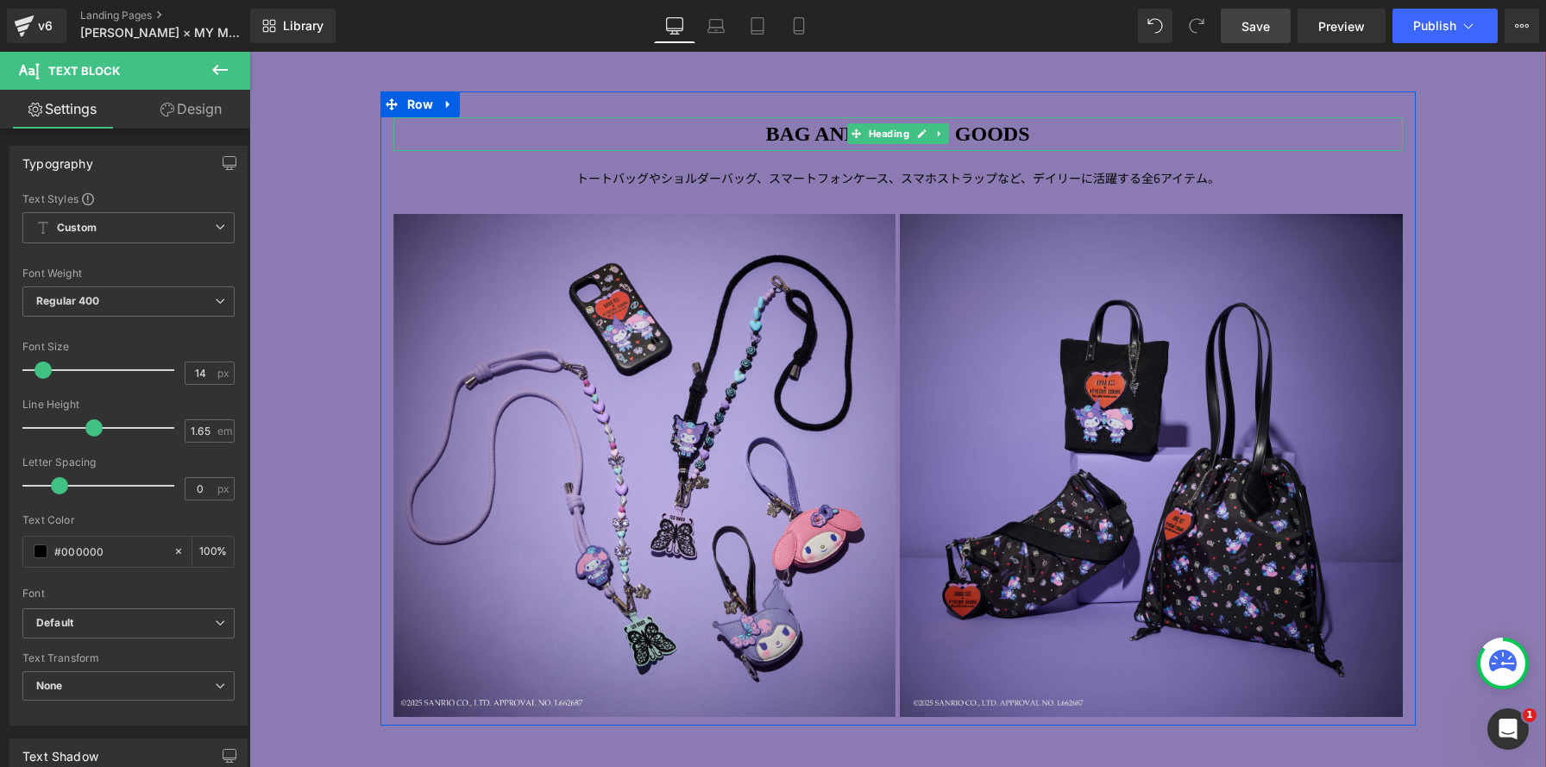
scroll to position [1902, 0]
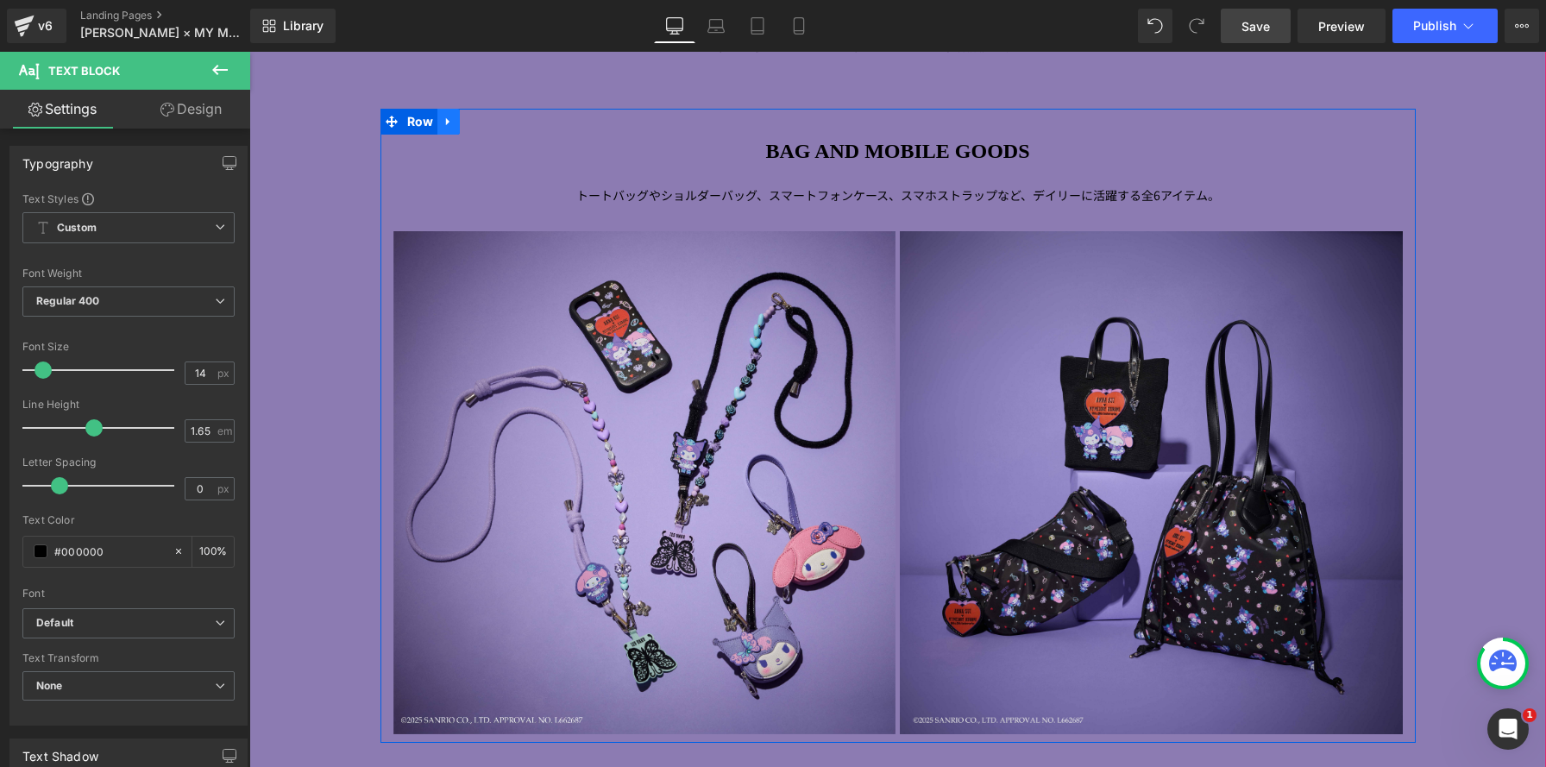
click at [451, 124] on icon at bounding box center [449, 121] width 12 height 13
click at [469, 123] on icon at bounding box center [471, 122] width 12 height 12
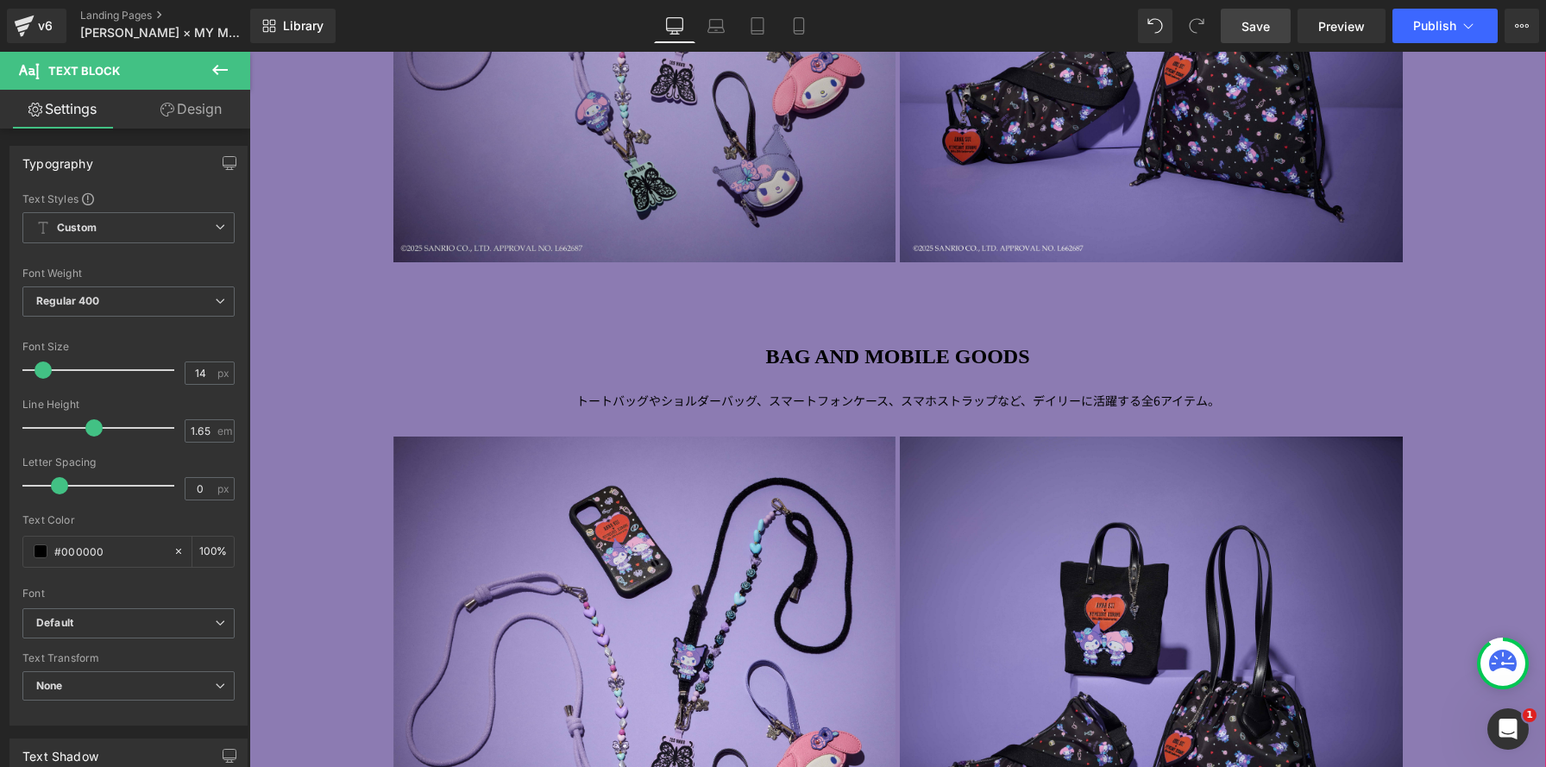
scroll to position [2383, 0]
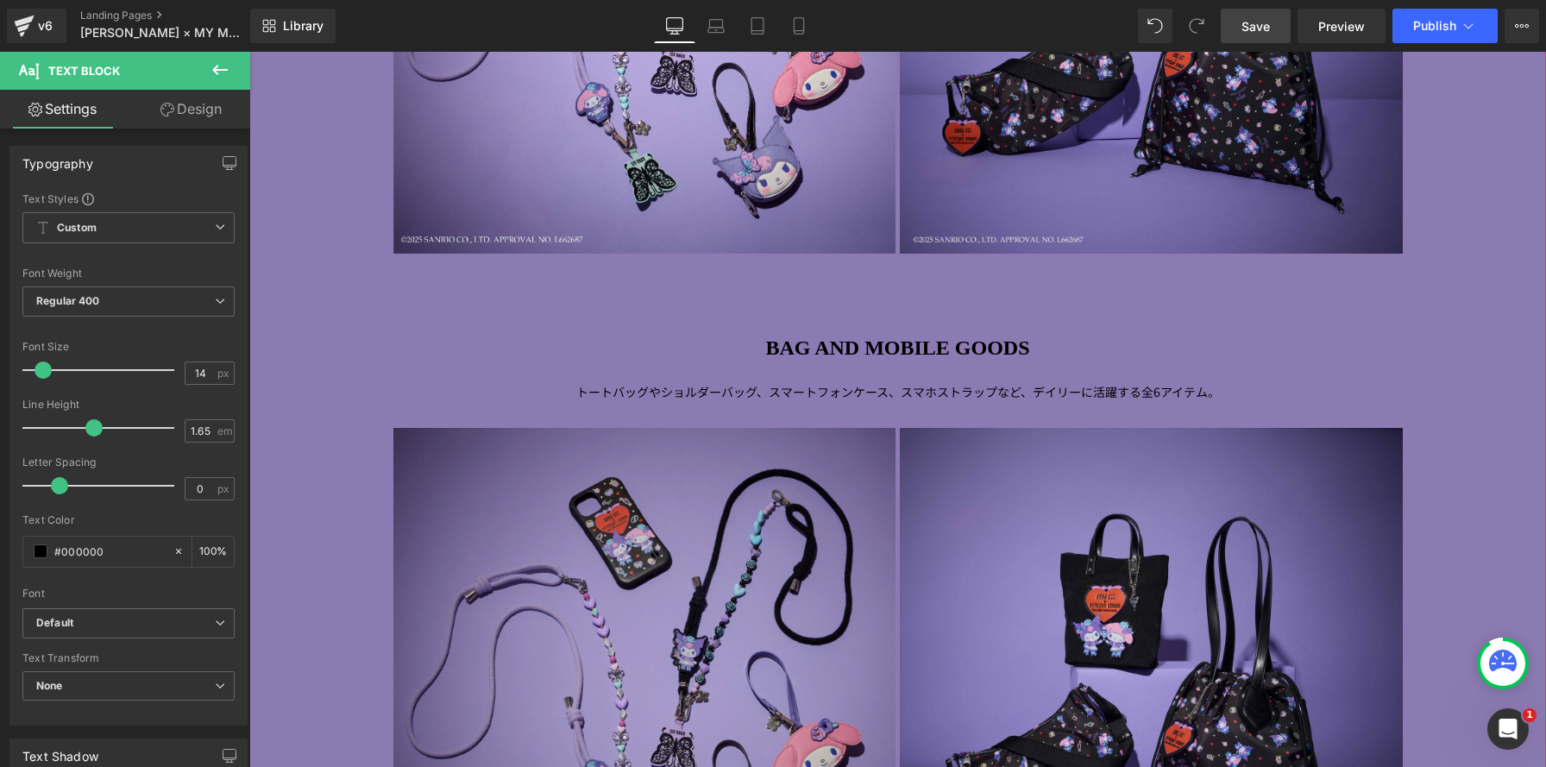
click at [726, 600] on img at bounding box center [645, 679] width 503 height 503
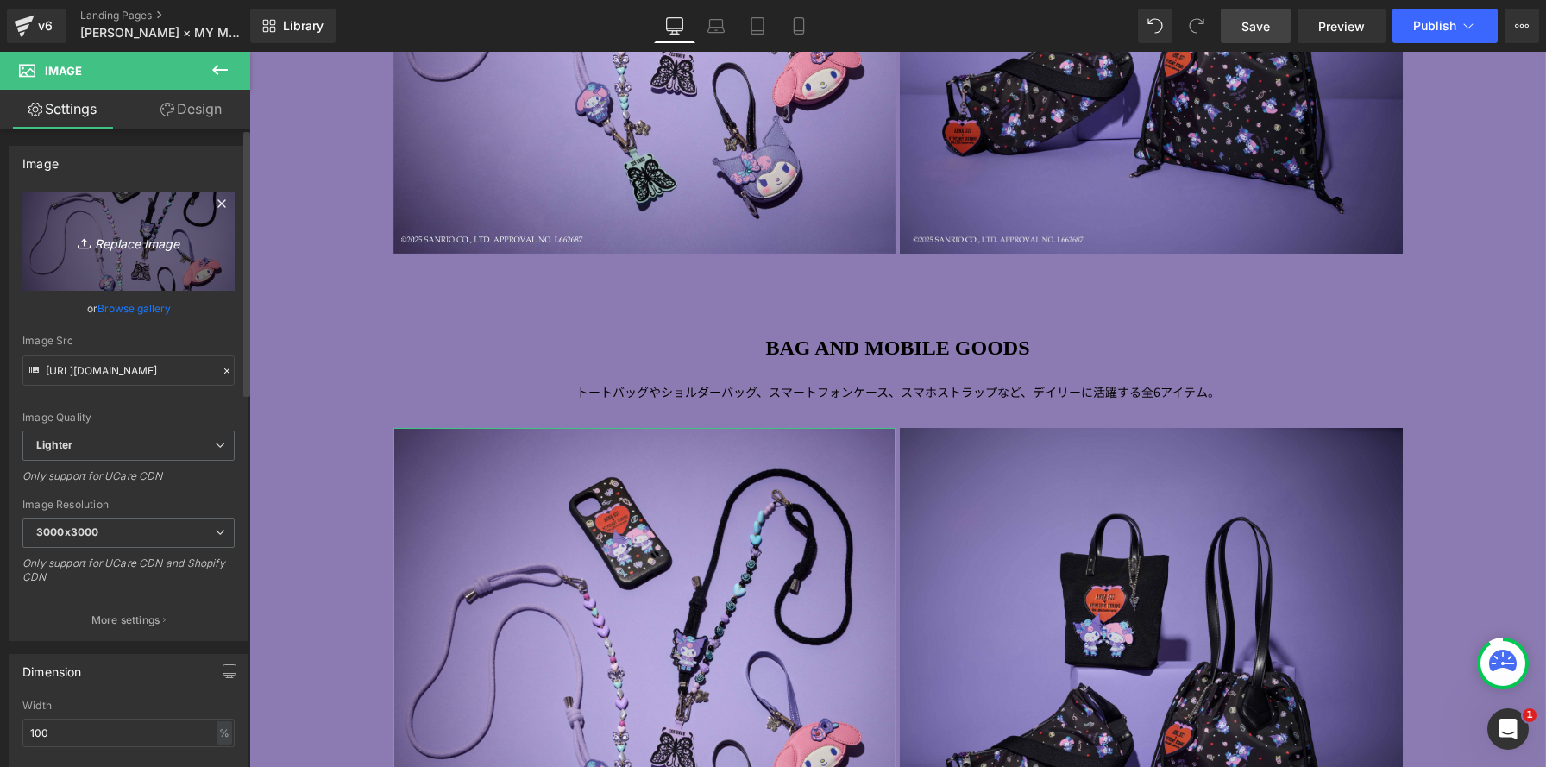
click at [130, 262] on link "Replace Image" at bounding box center [128, 241] width 212 height 99
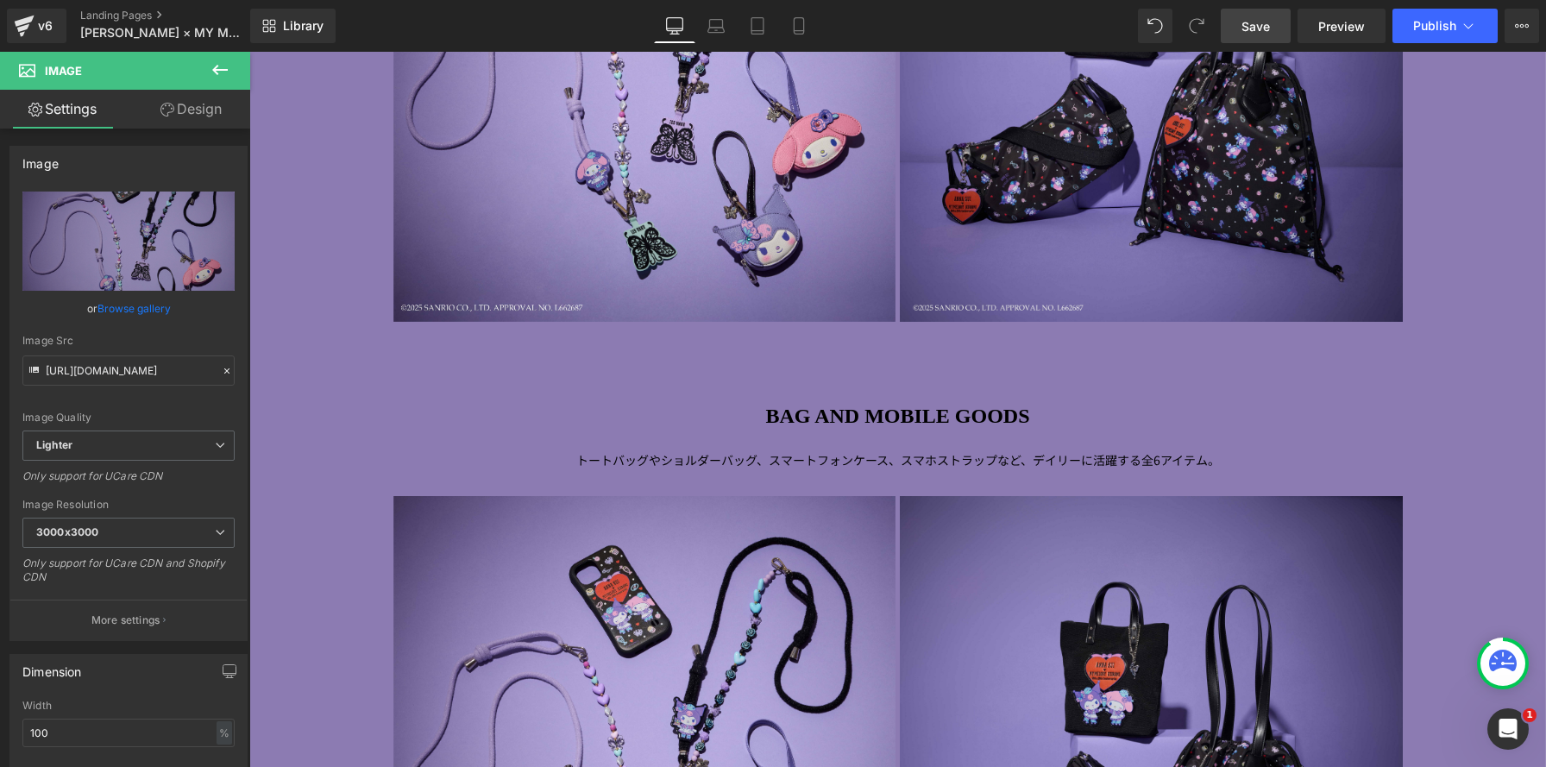
scroll to position [2323, 0]
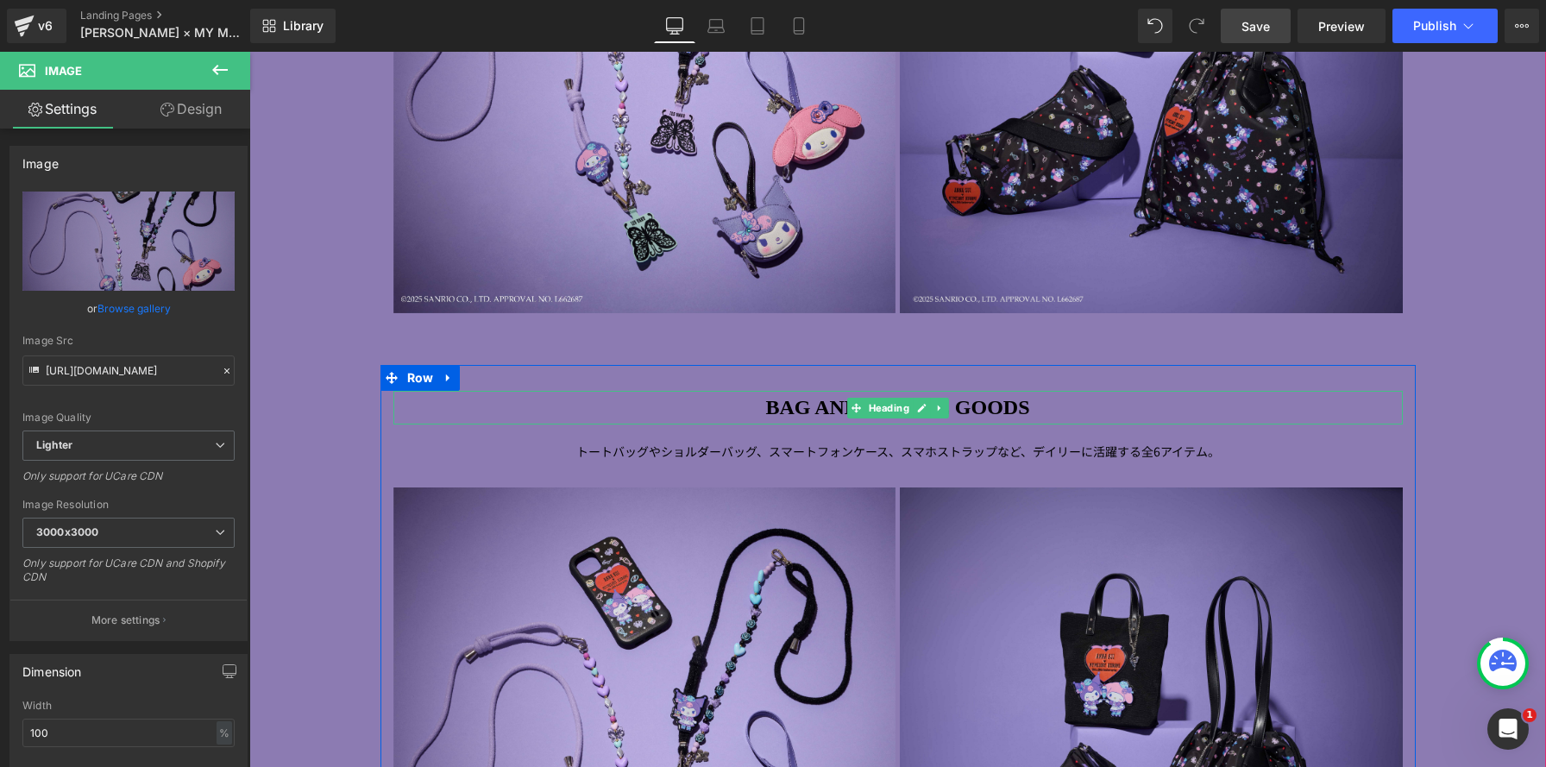
click at [765, 403] on strong "BAG AND MOBILE GOODS" at bounding box center [897, 407] width 264 height 22
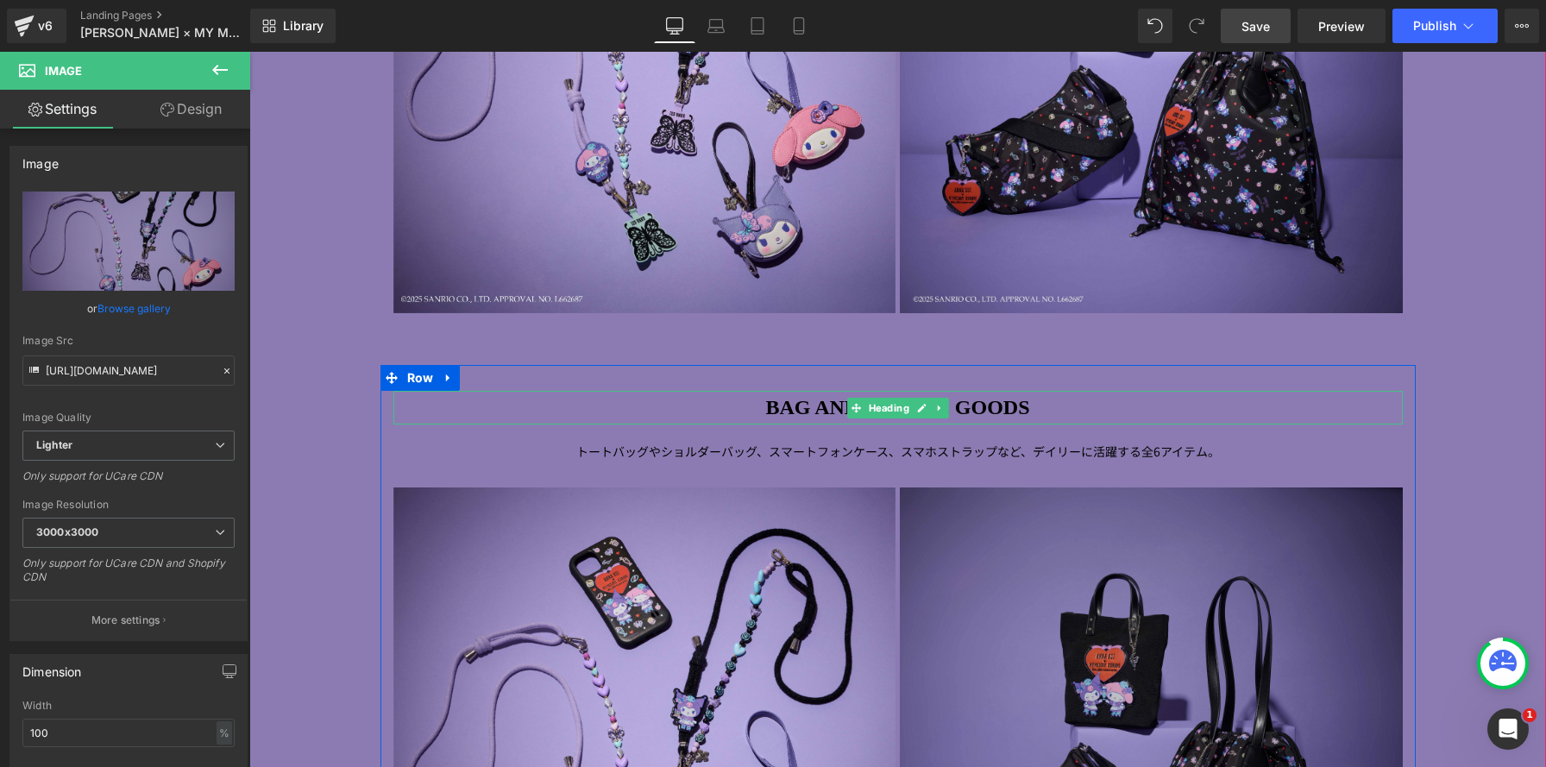
click at [1186, 391] on div "BAG AND MOBILE GOODS" at bounding box center [899, 408] width 1010 height 35
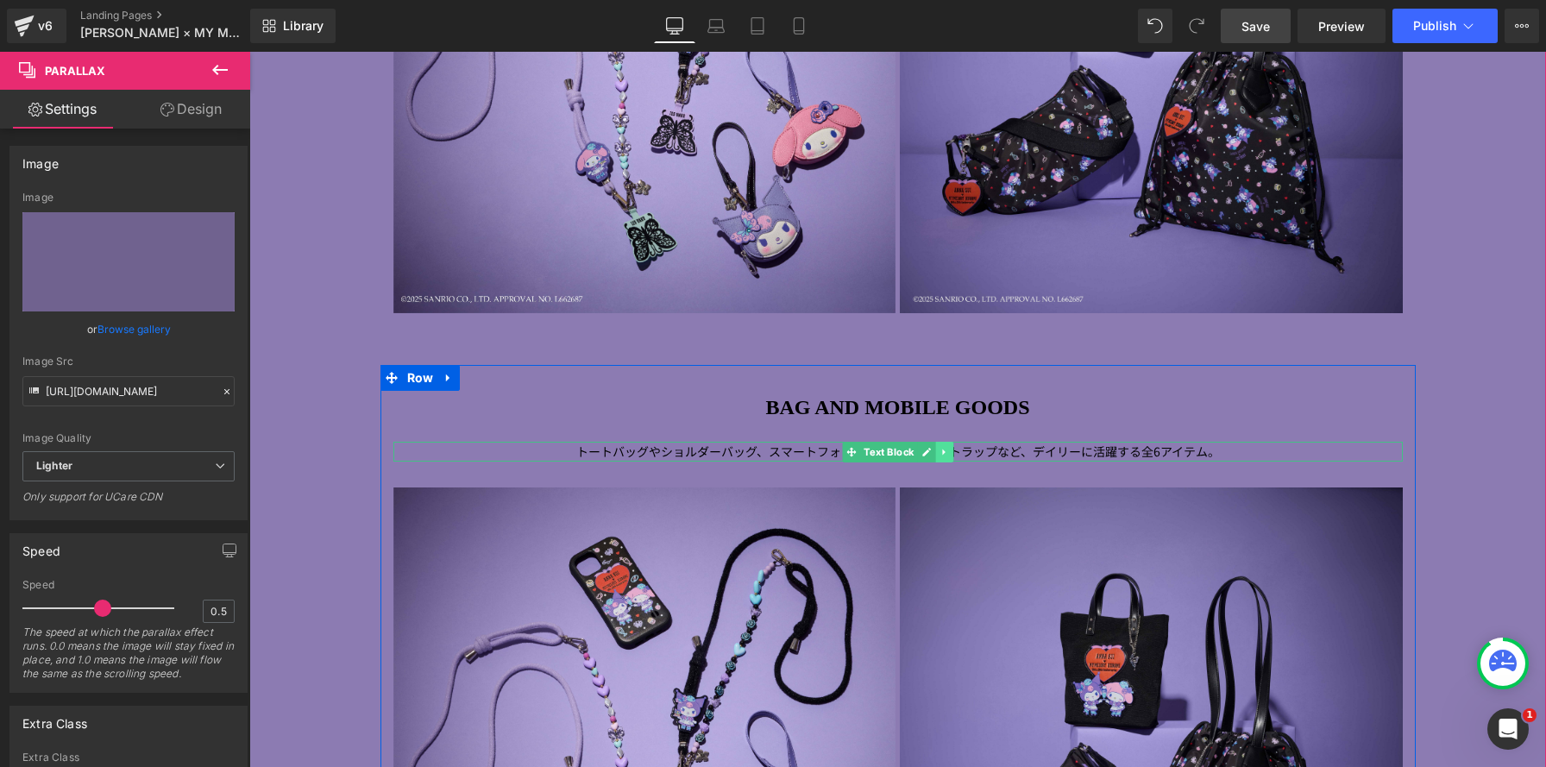
click at [952, 456] on link at bounding box center [944, 452] width 18 height 21
click at [952, 456] on icon at bounding box center [952, 451] width 9 height 9
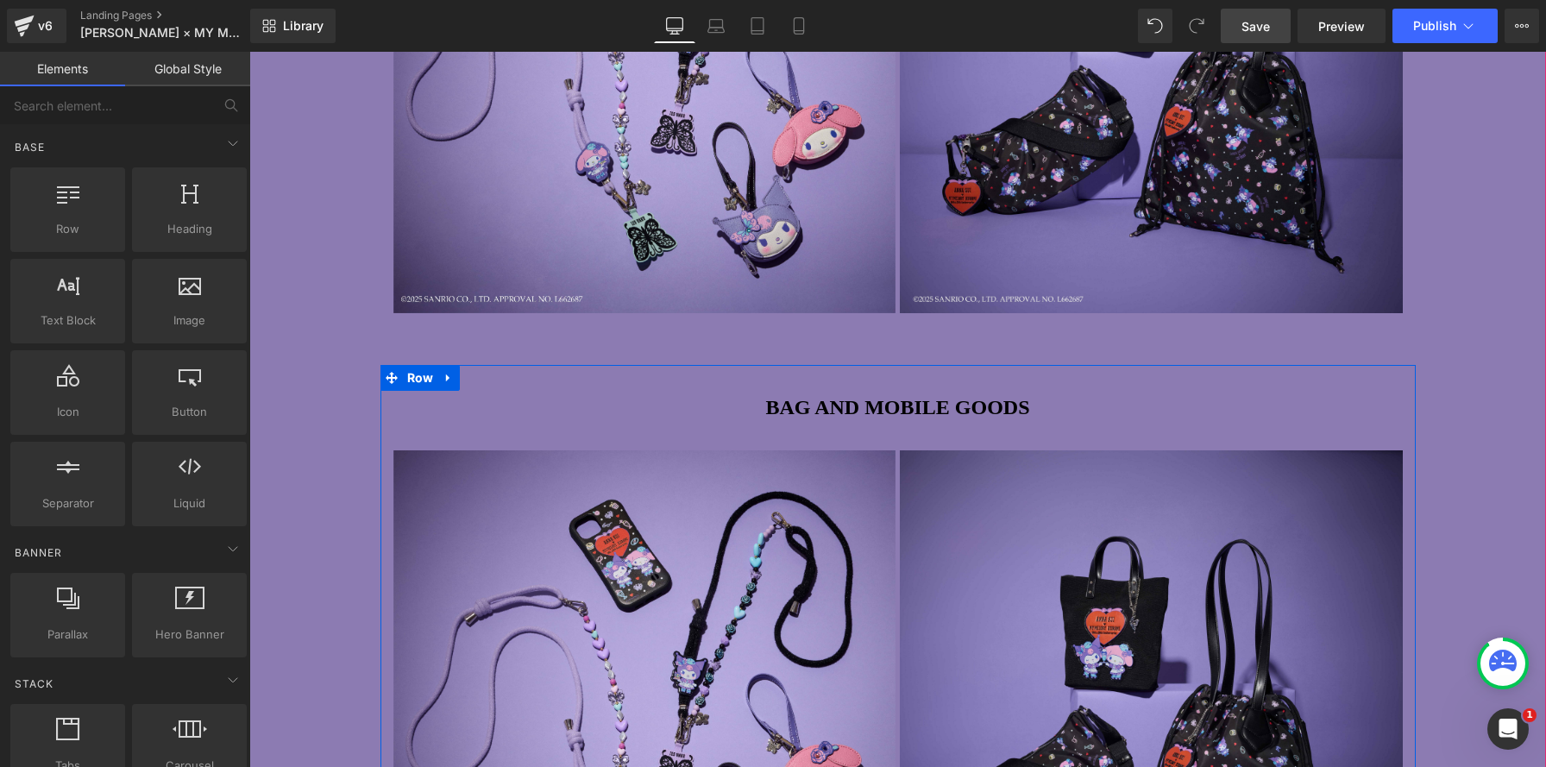
scroll to position [4162, 1297]
click at [942, 441] on icon at bounding box center [941, 437] width 12 height 13
click at [948, 440] on icon at bounding box center [953, 437] width 12 height 12
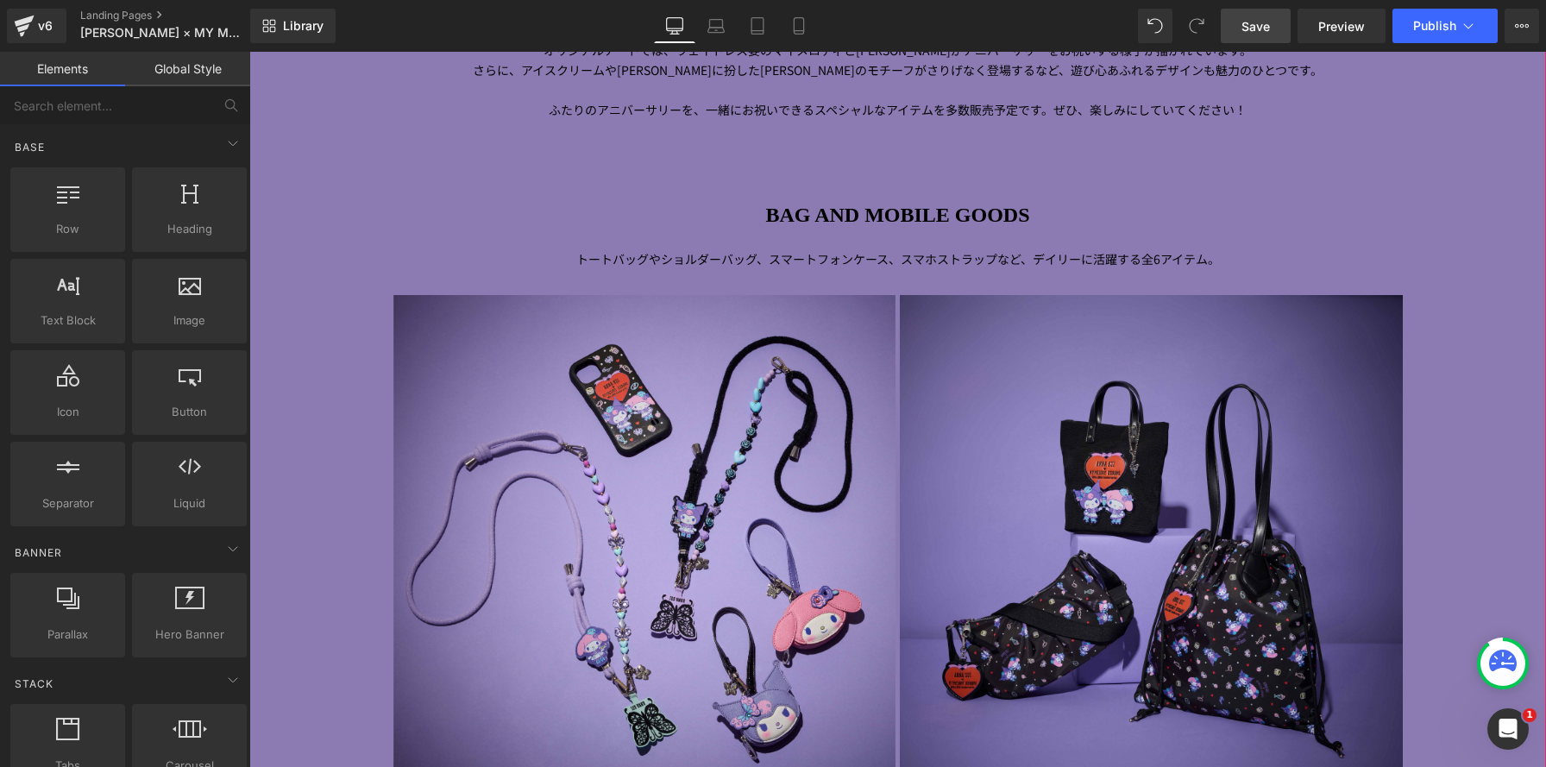
scroll to position [1785, 0]
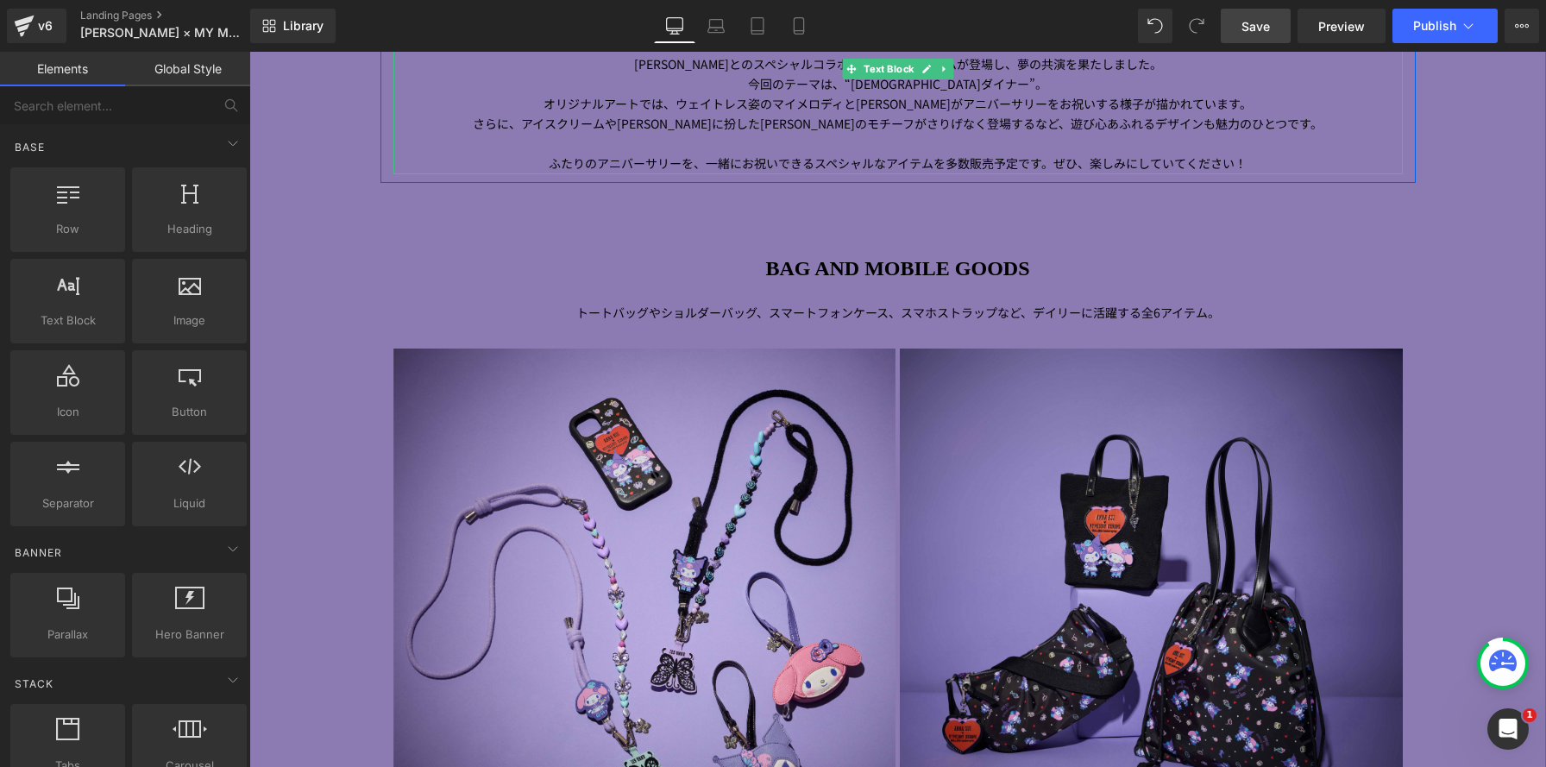
click at [584, 162] on span "ふたりのアニバーサリーを、一緒にお祝いできるスペシャルなアイテムを多数販売予定です。ぜひ、楽しみにしていてください！" at bounding box center [898, 162] width 698 height 17
click at [1204, 169] on p "ふたりのアニバーサリーを、一緒にお祝いできるスペシャルなアイテムを多数販売予定です。ぜひ、楽しみにしていてください！" at bounding box center [899, 164] width 1010 height 20
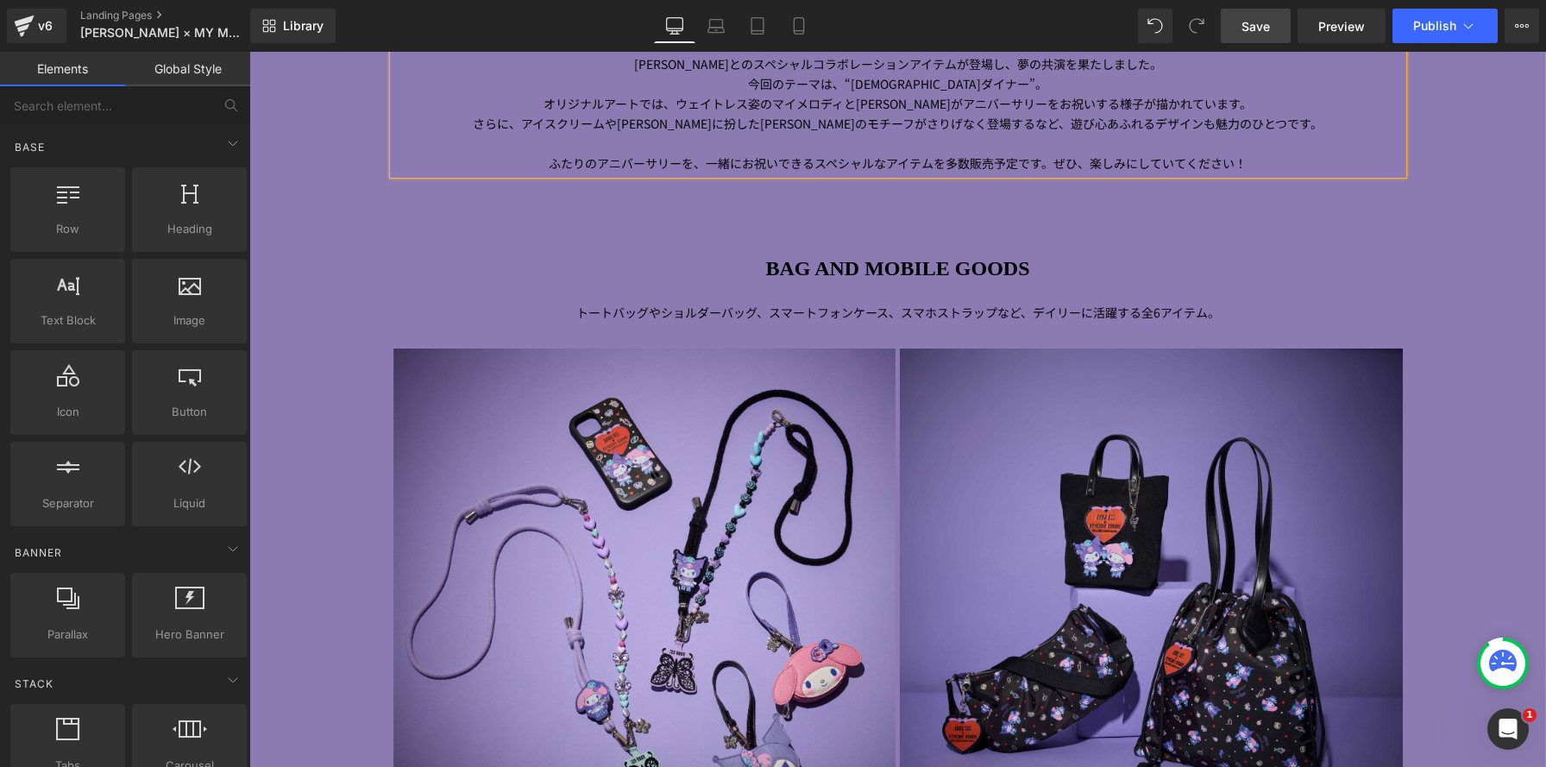
click at [1263, 165] on p "ふたりのアニバーサリーを、一緒にお祝いできるスペシャルなアイテムを多数販売予定です。ぜひ、楽しみにしていてください！" at bounding box center [899, 164] width 1010 height 20
drag, startPoint x: 973, startPoint y: 158, endPoint x: 532, endPoint y: 143, distance: 442.1
click at [532, 144] on div "マイメロディ 50 周年＆クロミ 20 周年を記念した、 [PERSON_NAME] とのスペシャルコラボレーションアイテムが登場し、 夢の共演を果たしました…" at bounding box center [899, 105] width 1010 height 140
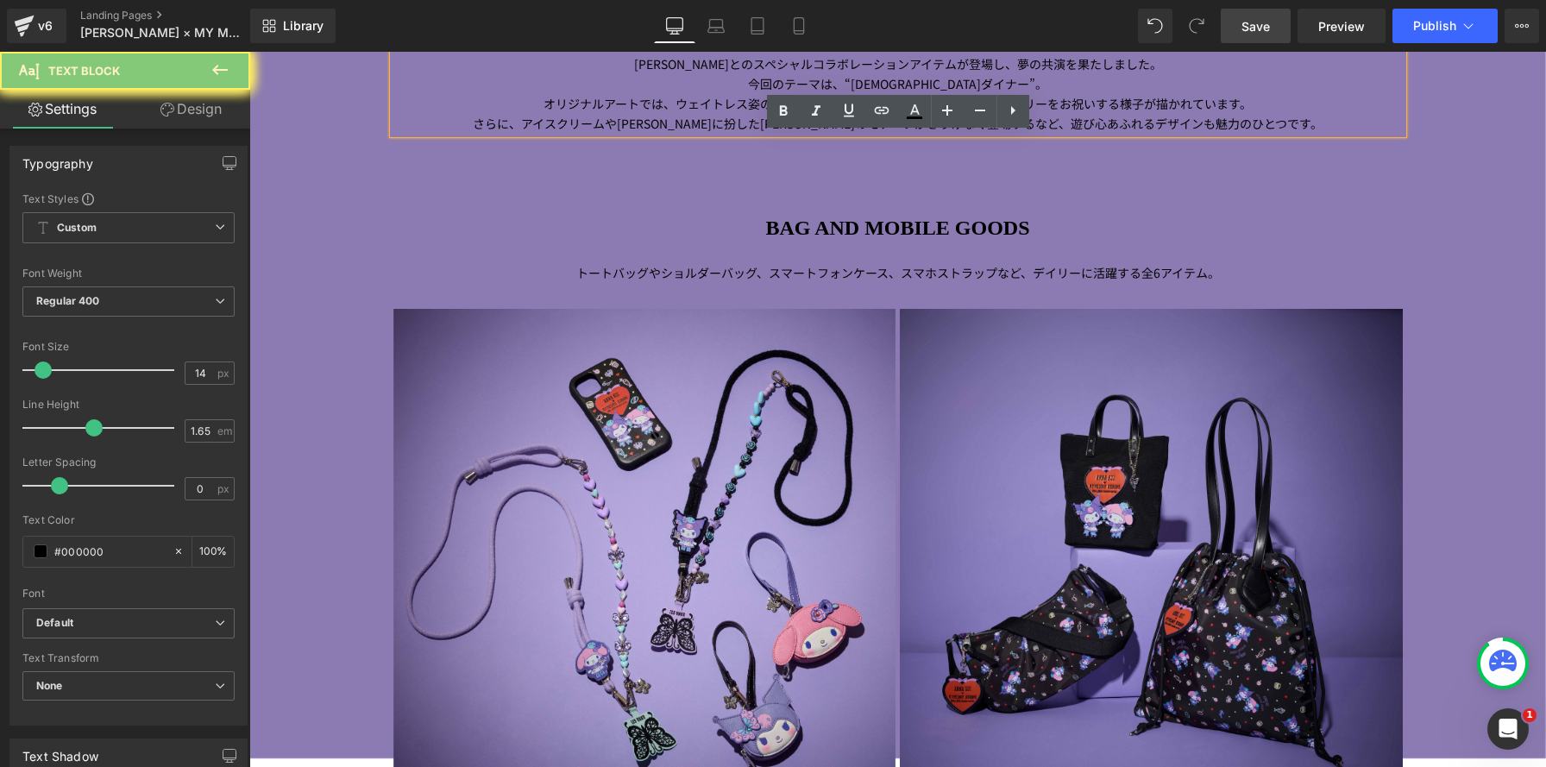
click at [1008, 518] on div at bounding box center [897, 340] width 1297 height 839
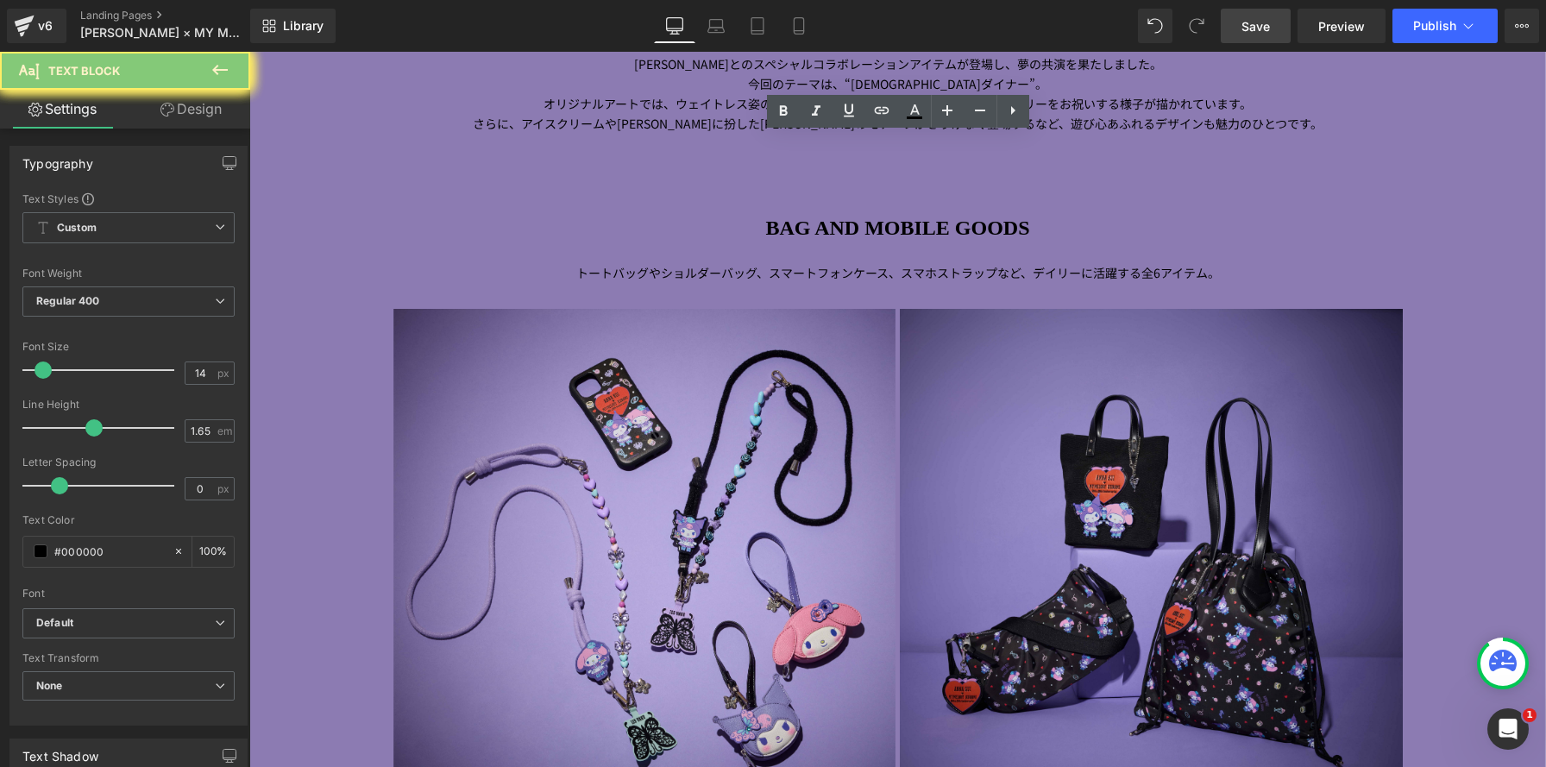
click at [784, 557] on span "Image Image マイメロディ 50 周年＆クロミ 20 周年を記念した、 [PERSON_NAME] とのスペシャルコラボレーションアイテムが登場し、…" at bounding box center [897, 148] width 1297 height 1569
click at [740, 281] on span "トートバッグやショルダーバッグ、スマートフォンケース、スマホストラップなど、デイリーに" at bounding box center [834, 272] width 517 height 17
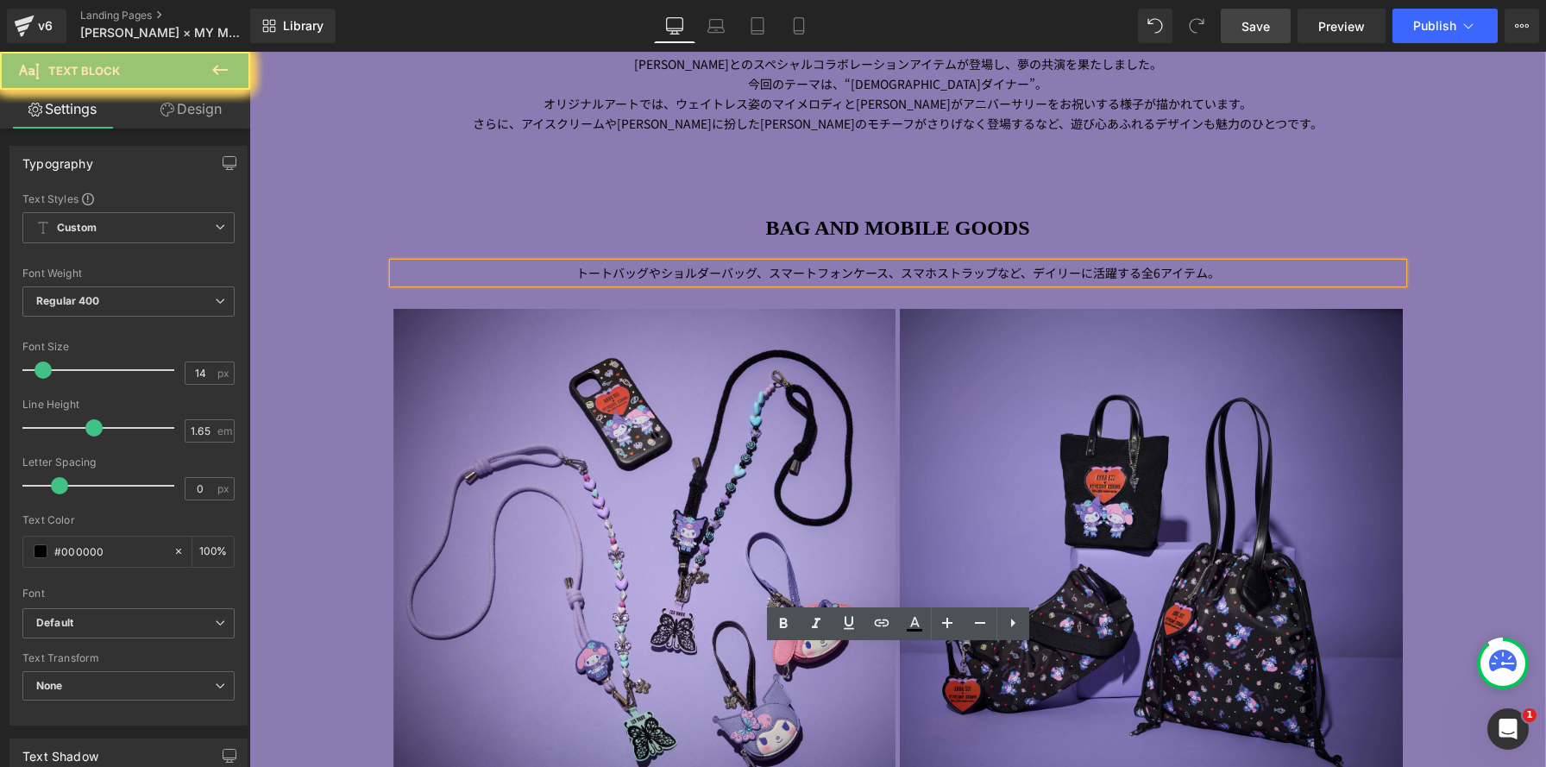
drag, startPoint x: 1263, startPoint y: 566, endPoint x: 1053, endPoint y: 652, distance: 226.8
click at [1262, 567] on span "Image Image マイメロディ 50 周年＆クロミ 20 周年を記念した、 [PERSON_NAME] とのスペシャルコラボレーションアイテムが登場し、…" at bounding box center [897, 148] width 1297 height 1569
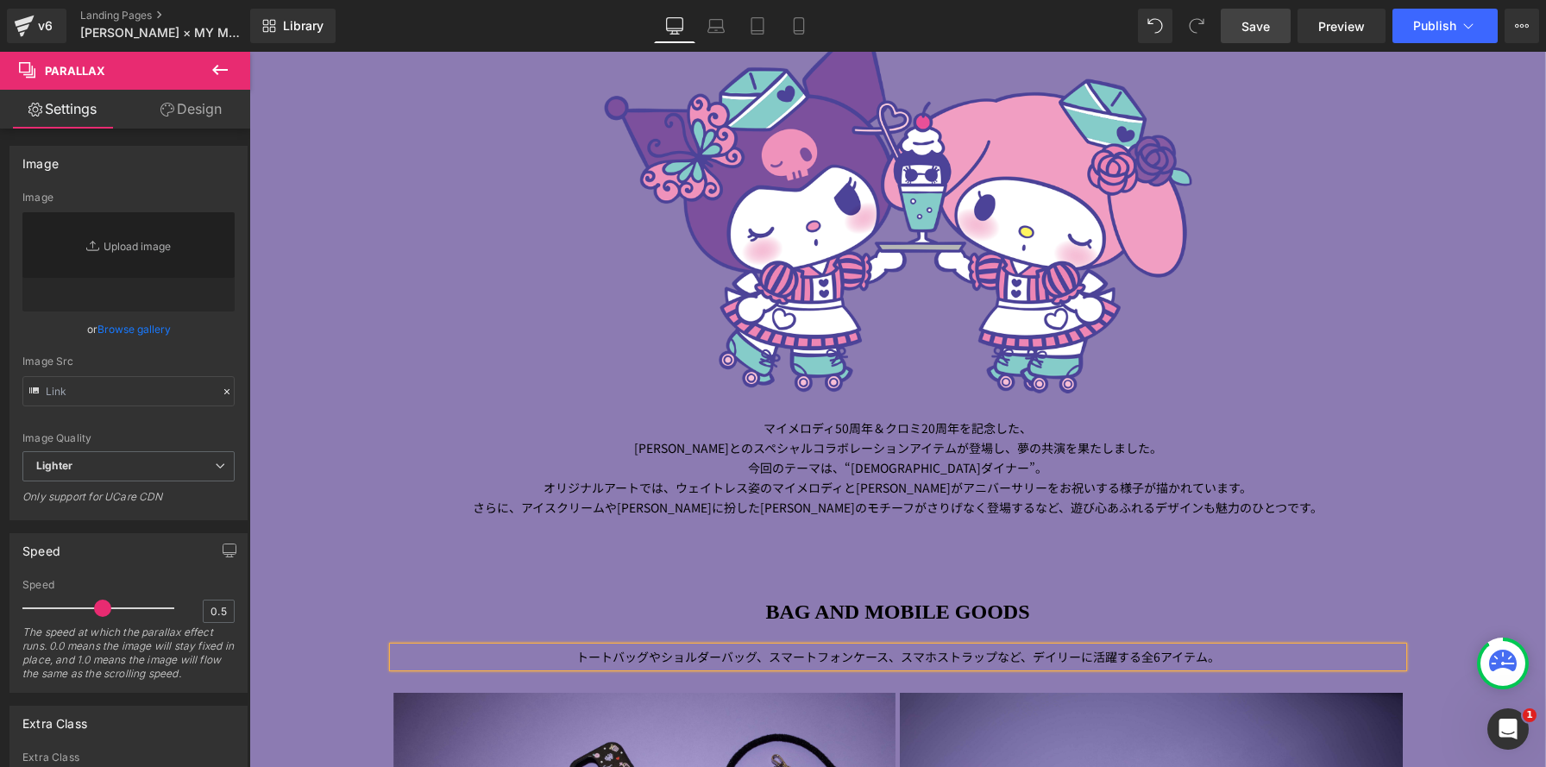
scroll to position [3593, 1297]
drag, startPoint x: 382, startPoint y: 563, endPoint x: 399, endPoint y: 669, distance: 107.4
click at [381, 563] on span "Image Image マイメロディ 50 周年＆クロミ 20 周年を記念した、 [PERSON_NAME] とのスペシャルコラボレーションアイテムが登場し、…" at bounding box center [897, 532] width 1297 height 1569
click at [753, 438] on p "[PERSON_NAME] とのスペシャルコラボレーションアイテムが登場し、 夢の共演を果たしました。 今回のテーマは、 “ アメリカンダイナー ” 。 オリ…" at bounding box center [899, 477] width 1010 height 79
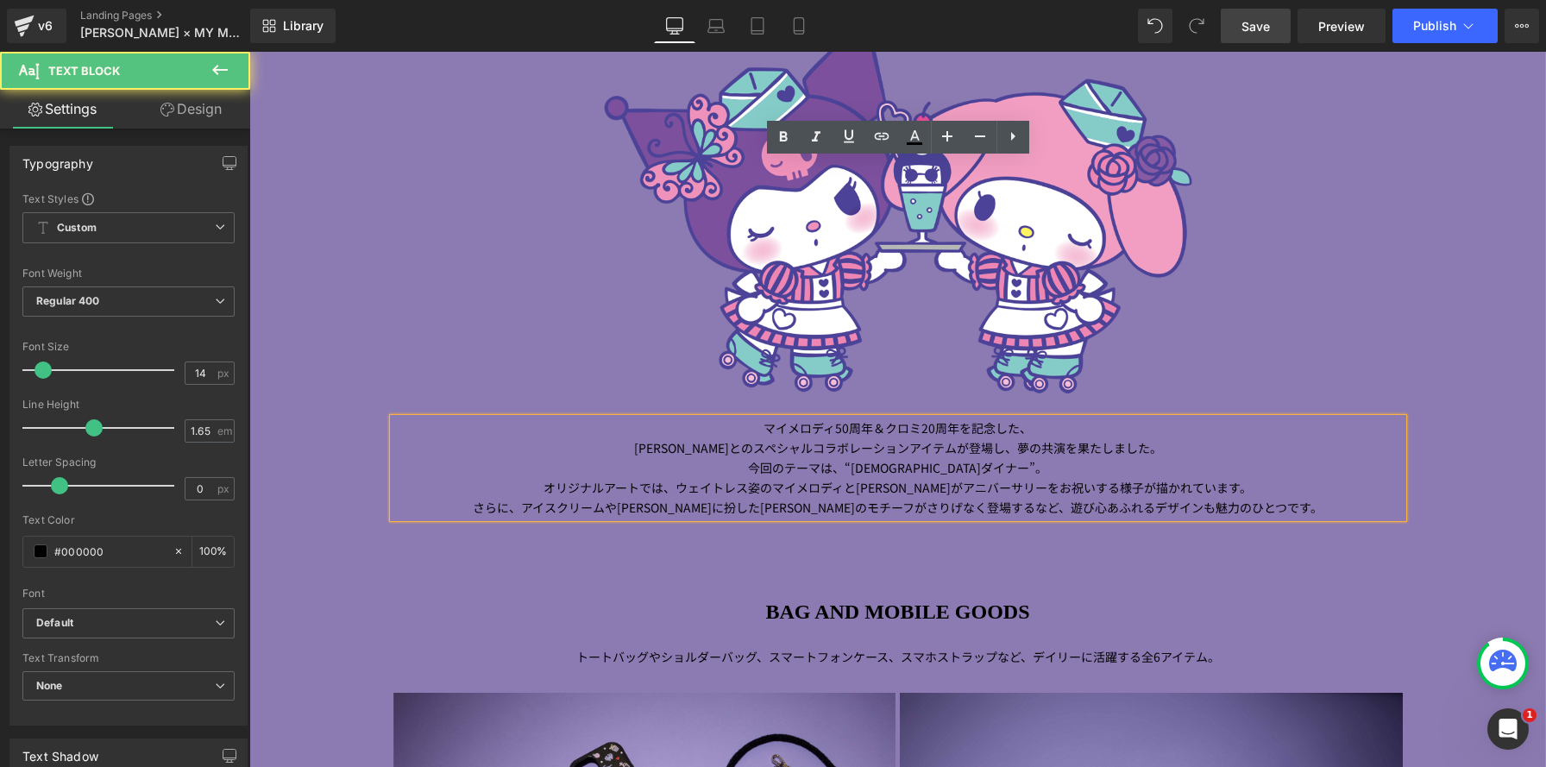
click at [1252, 26] on span "Save" at bounding box center [1256, 26] width 28 height 18
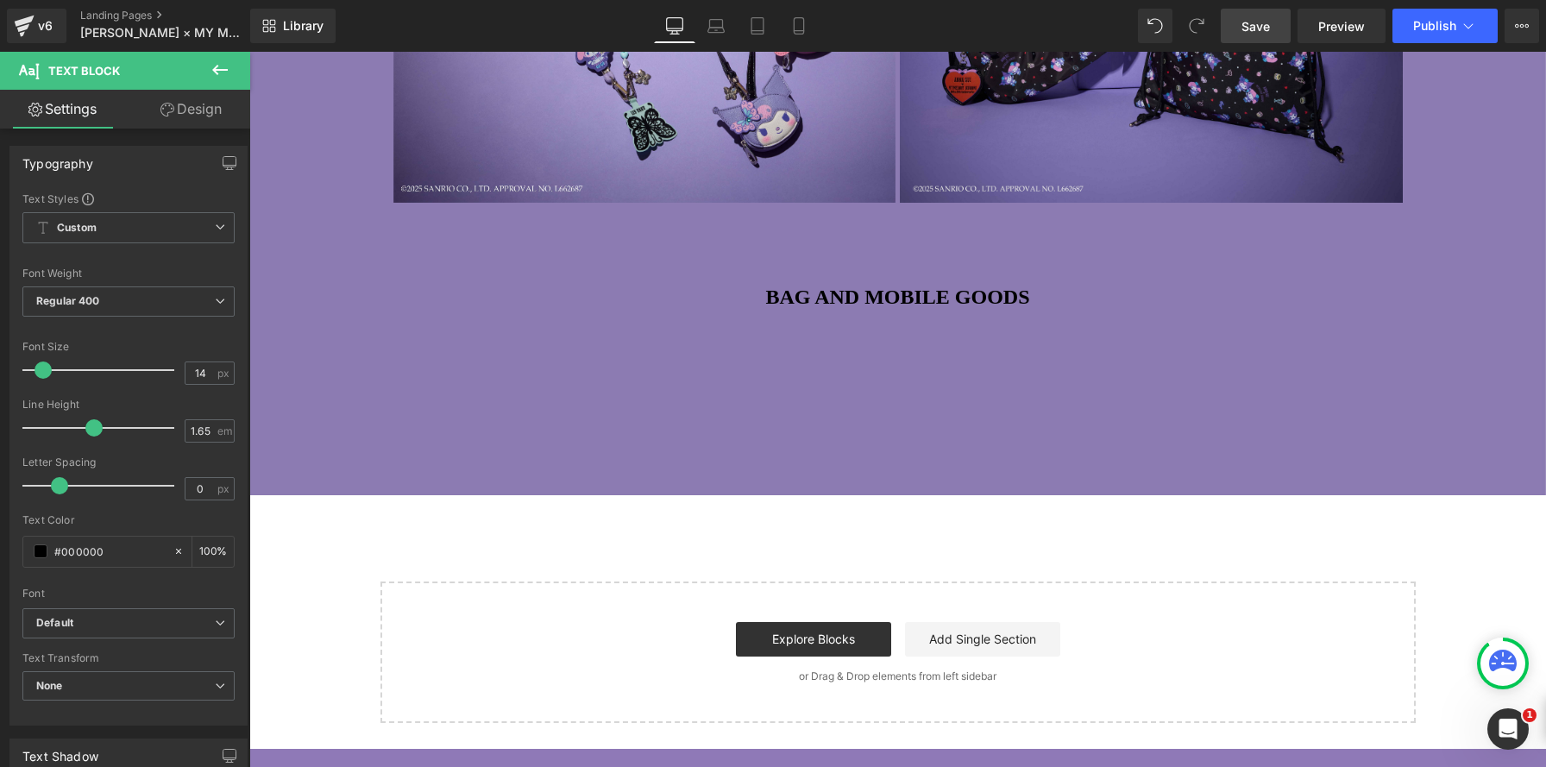
scroll to position [2539, 0]
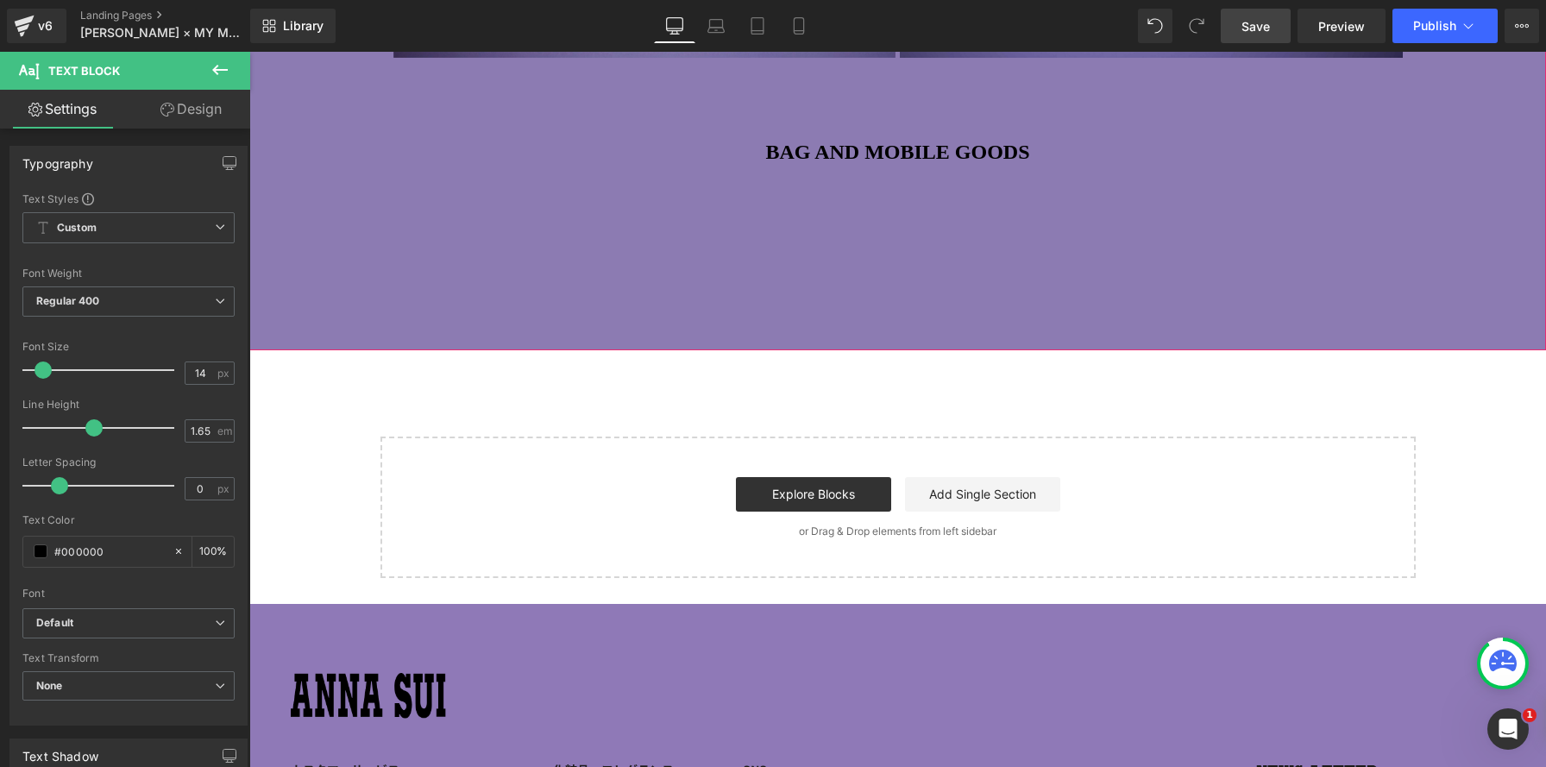
click at [1009, 153] on strong "BAG AND MOBILE GOODS" at bounding box center [897, 152] width 264 height 22
click at [1063, 154] on h1 "BAG AND MOBILE GOODS" at bounding box center [899, 152] width 1010 height 35
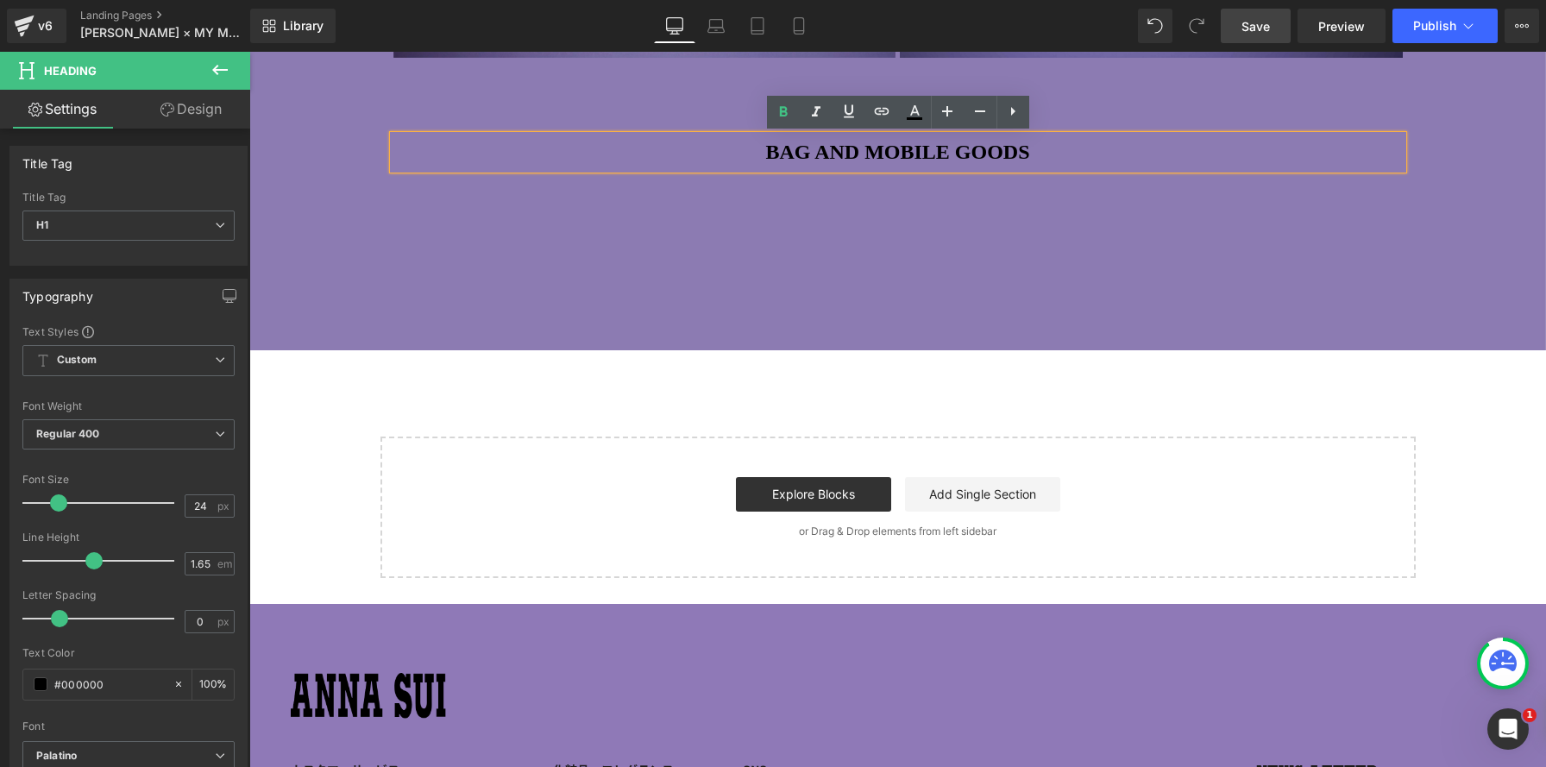
paste div
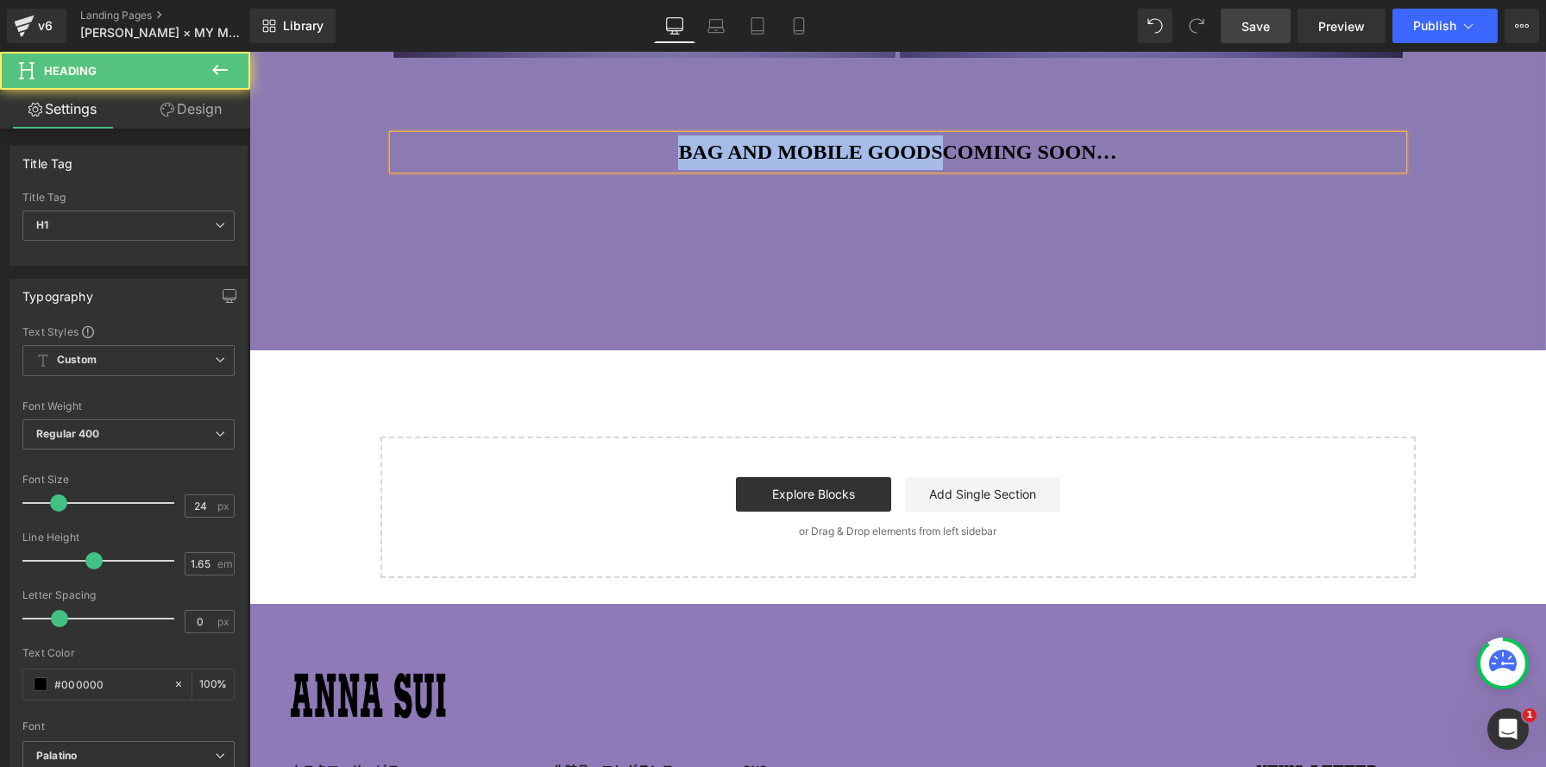
drag, startPoint x: 946, startPoint y: 151, endPoint x: 613, endPoint y: 135, distance: 333.5
click at [613, 135] on h1 "BAG AND MOBILE GOODSCOMING SOON…" at bounding box center [899, 152] width 1010 height 35
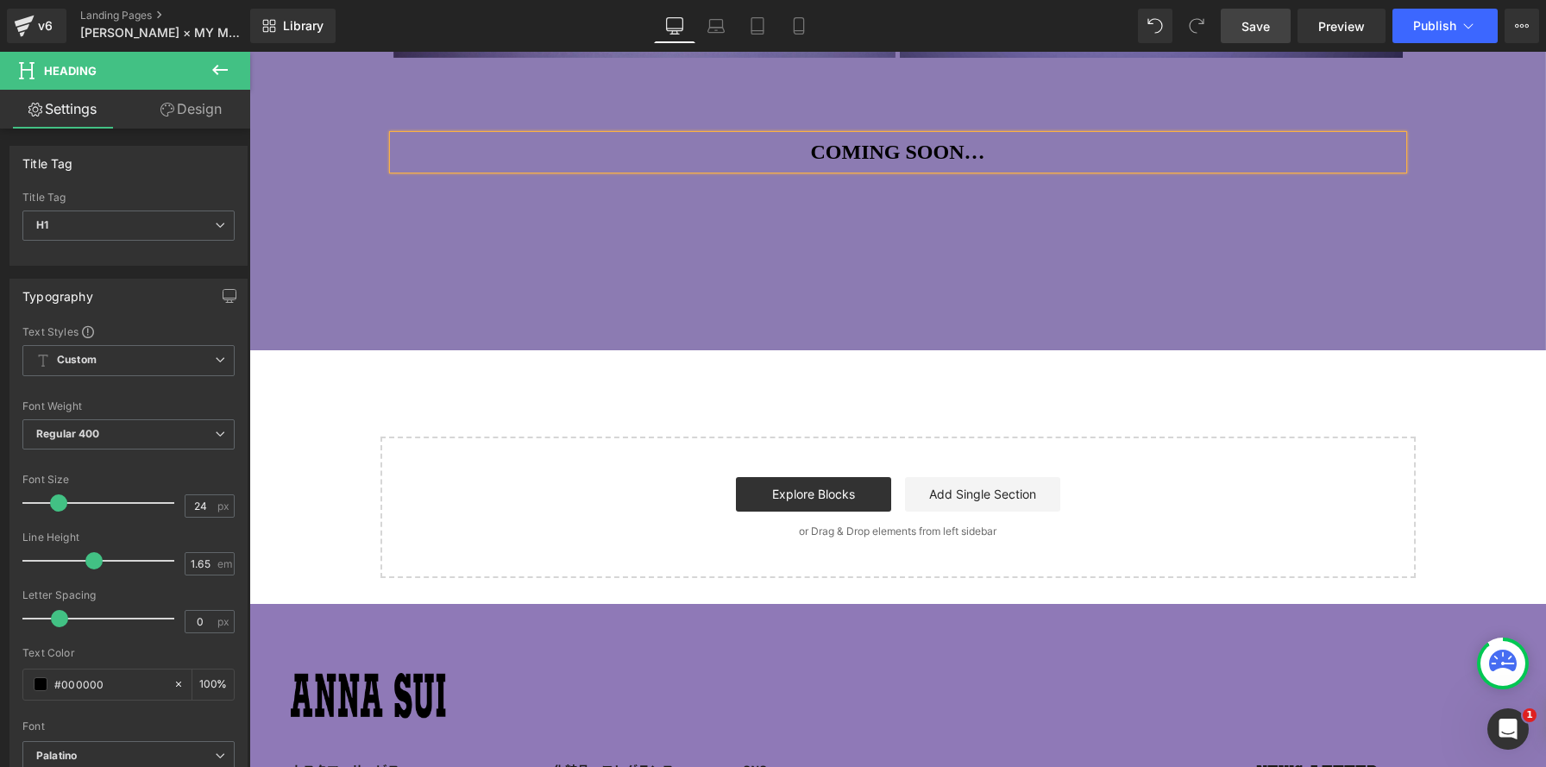
click at [721, 271] on div at bounding box center [897, 308] width 1297 height 834
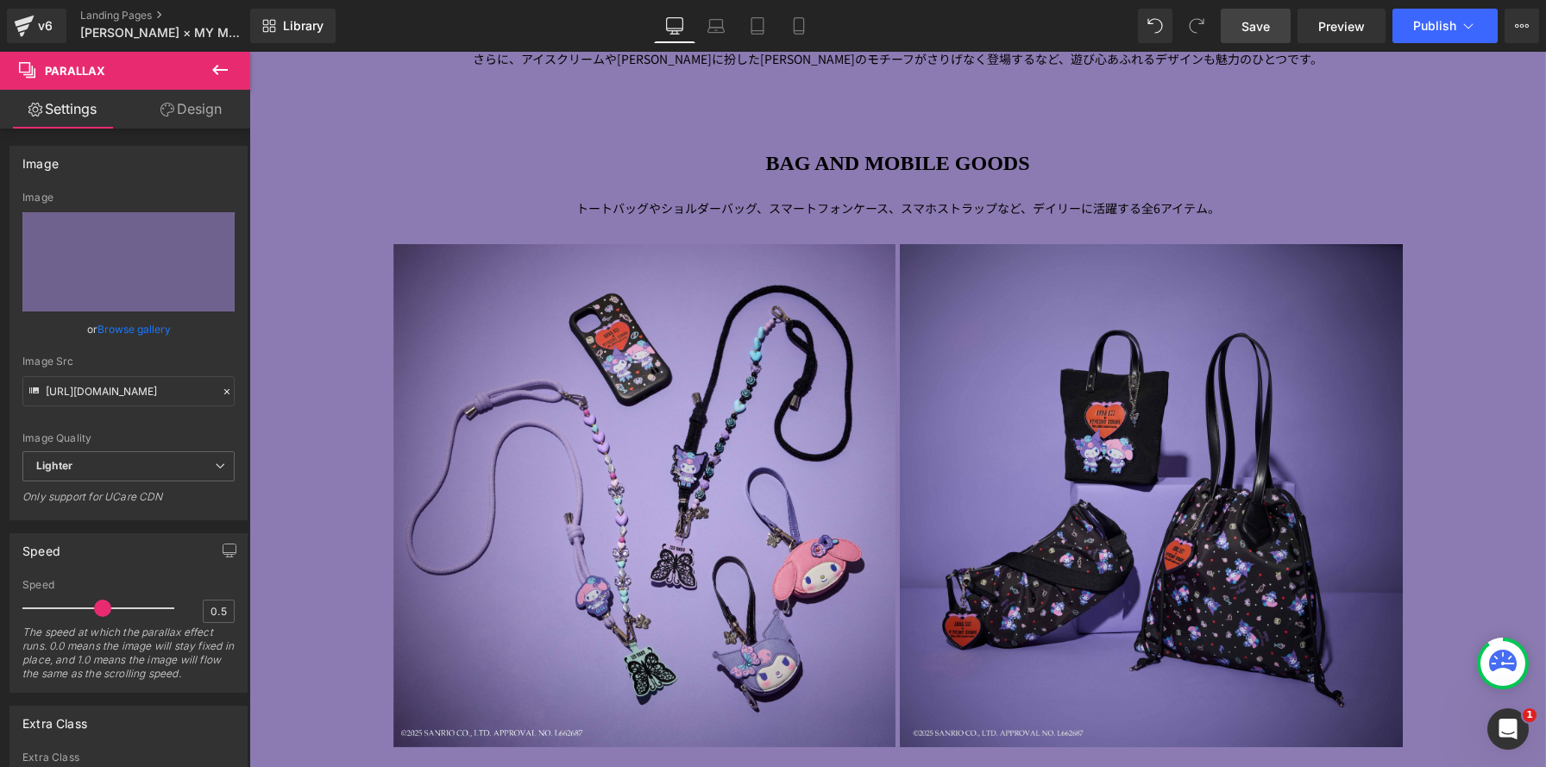
scroll to position [1666, 0]
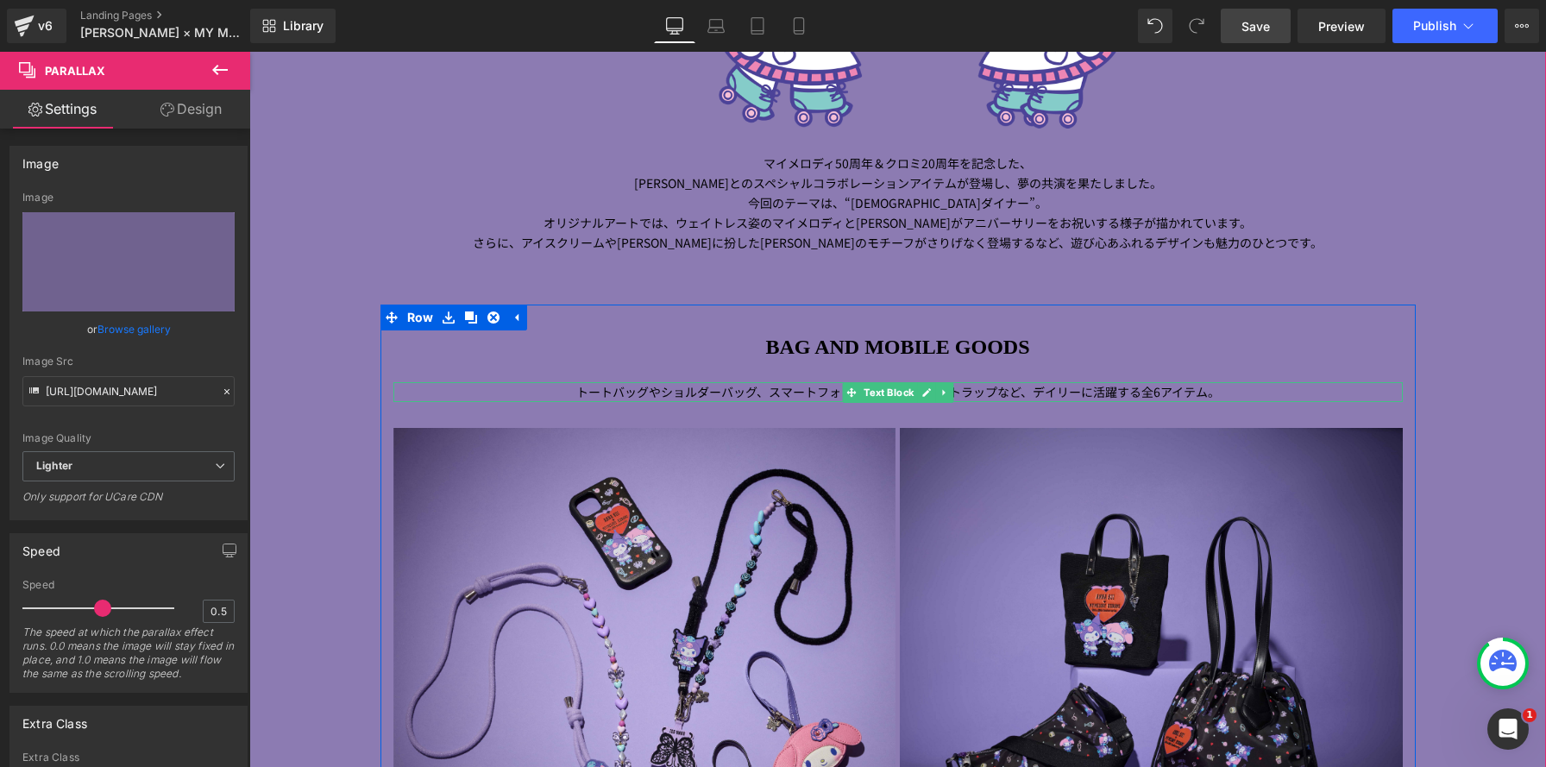
click at [954, 392] on span "トートバッグやショルダーバッグ、スマートフォンケース、スマホストラップなど、デイリーに" at bounding box center [834, 391] width 517 height 17
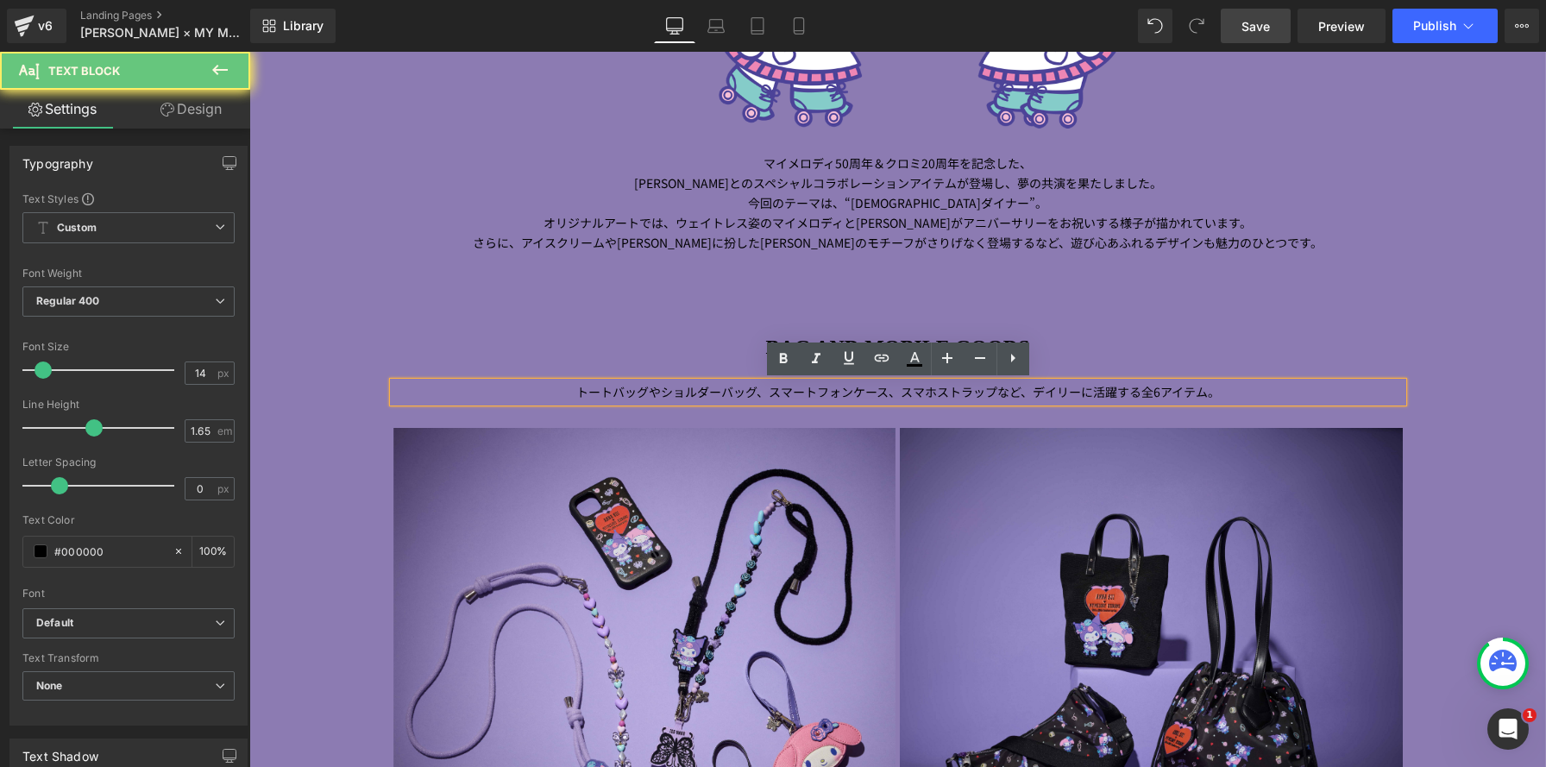
click at [947, 392] on span "トートバッグやショルダーバッグ、スマートフォンケース、スマホストラップなど、デイリーに" at bounding box center [834, 391] width 517 height 17
click at [1146, 298] on span "Image Image マイメロディ 50 周年＆クロミ 20 周年を記念した、 [PERSON_NAME] とのスペシャルコラボレーションアイテムが登場し、…" at bounding box center [897, 267] width 1297 height 1569
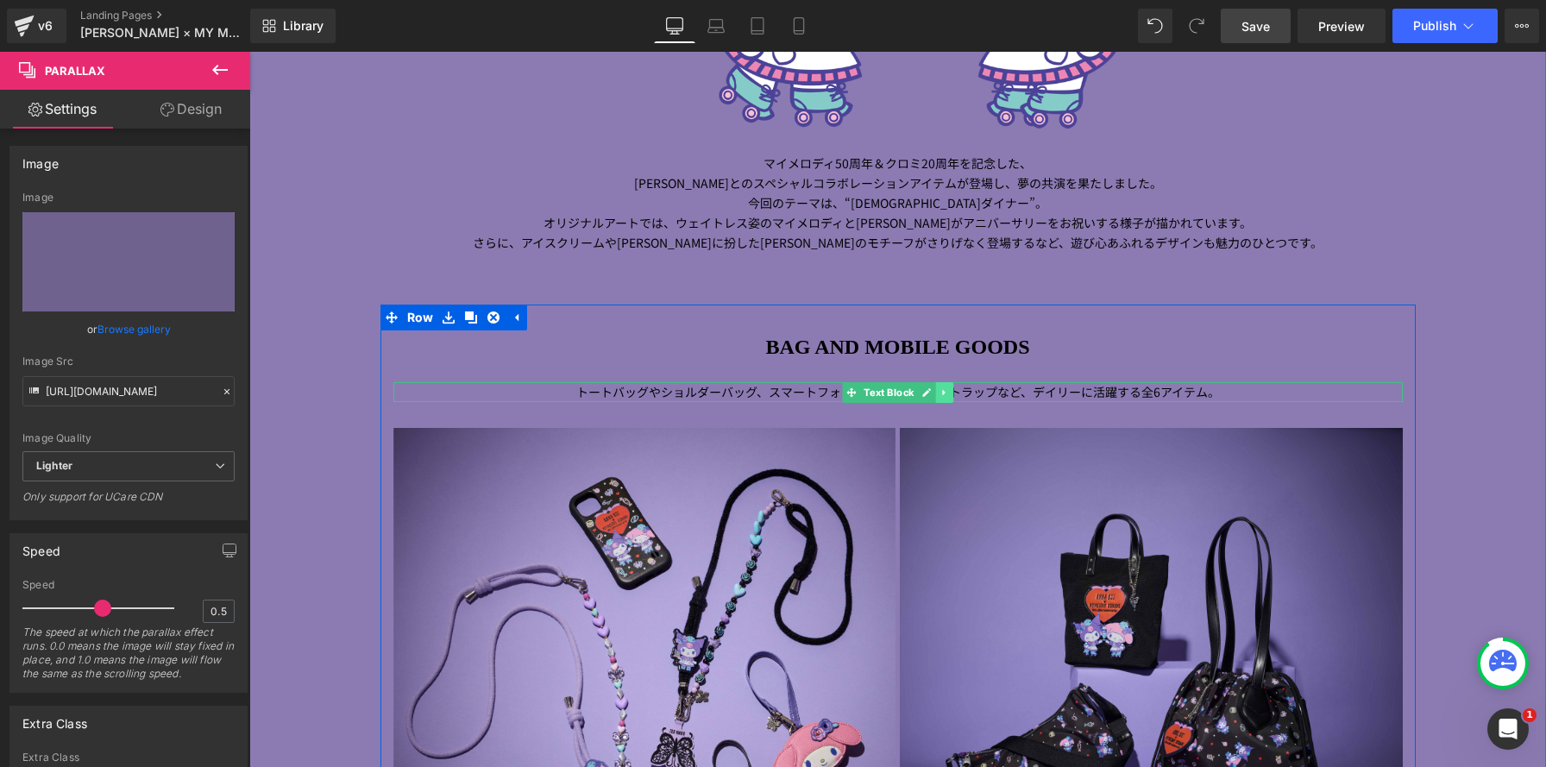
click at [947, 394] on icon at bounding box center [944, 392] width 9 height 10
click at [936, 394] on icon at bounding box center [935, 391] width 9 height 9
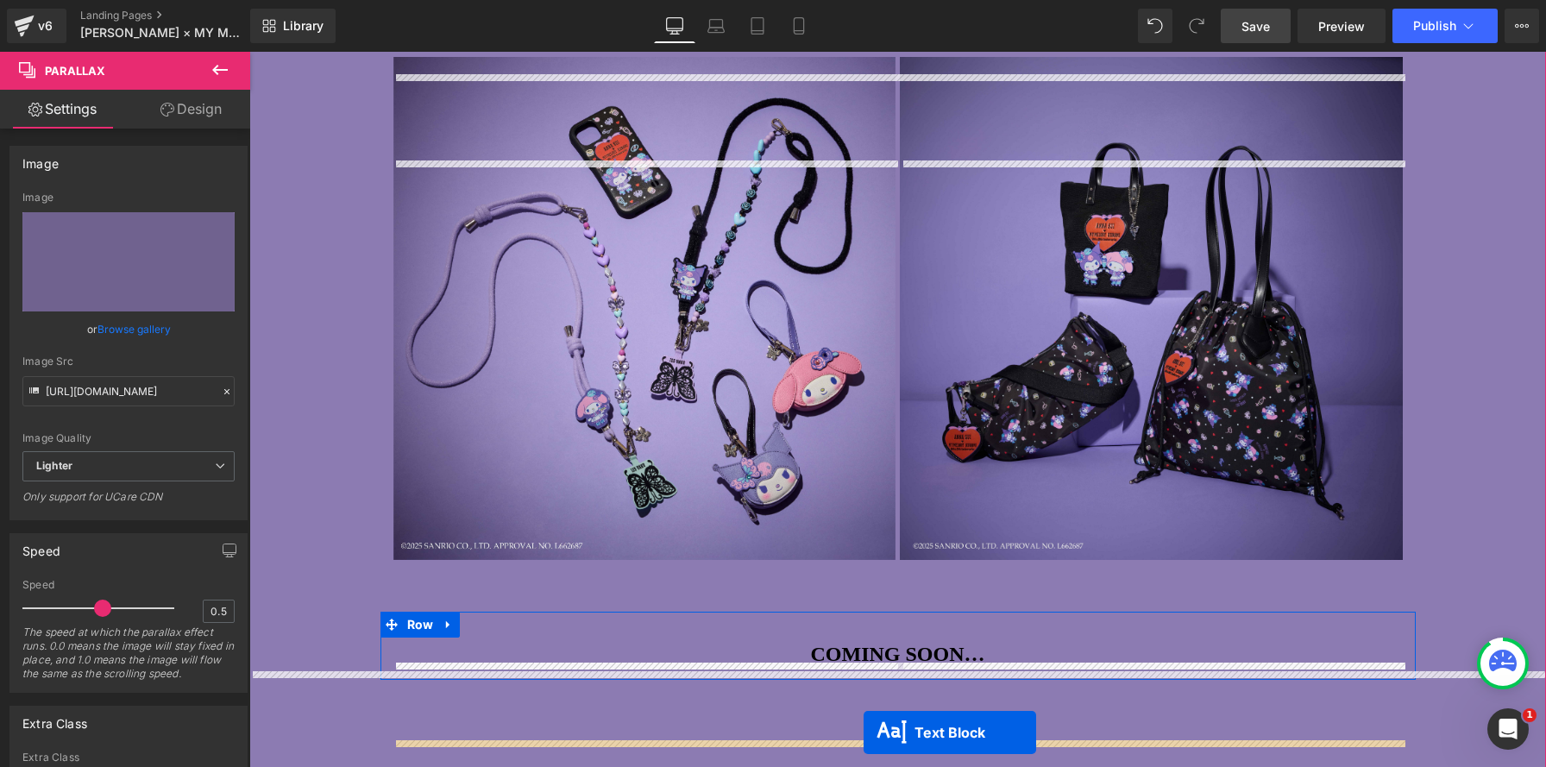
scroll to position [2114, 0]
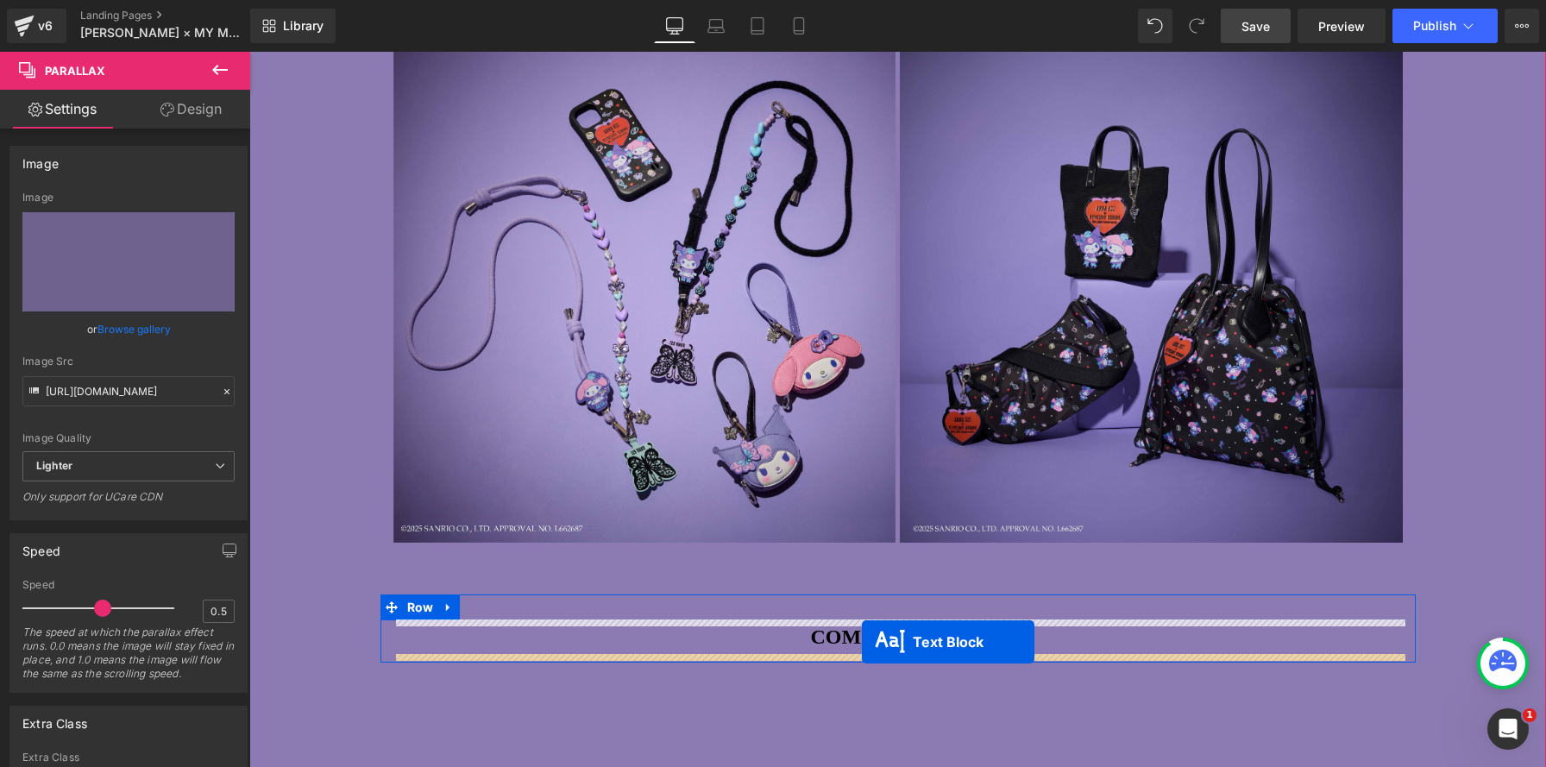
drag, startPoint x: 846, startPoint y: 428, endPoint x: 792, endPoint y: 589, distance: 169.2
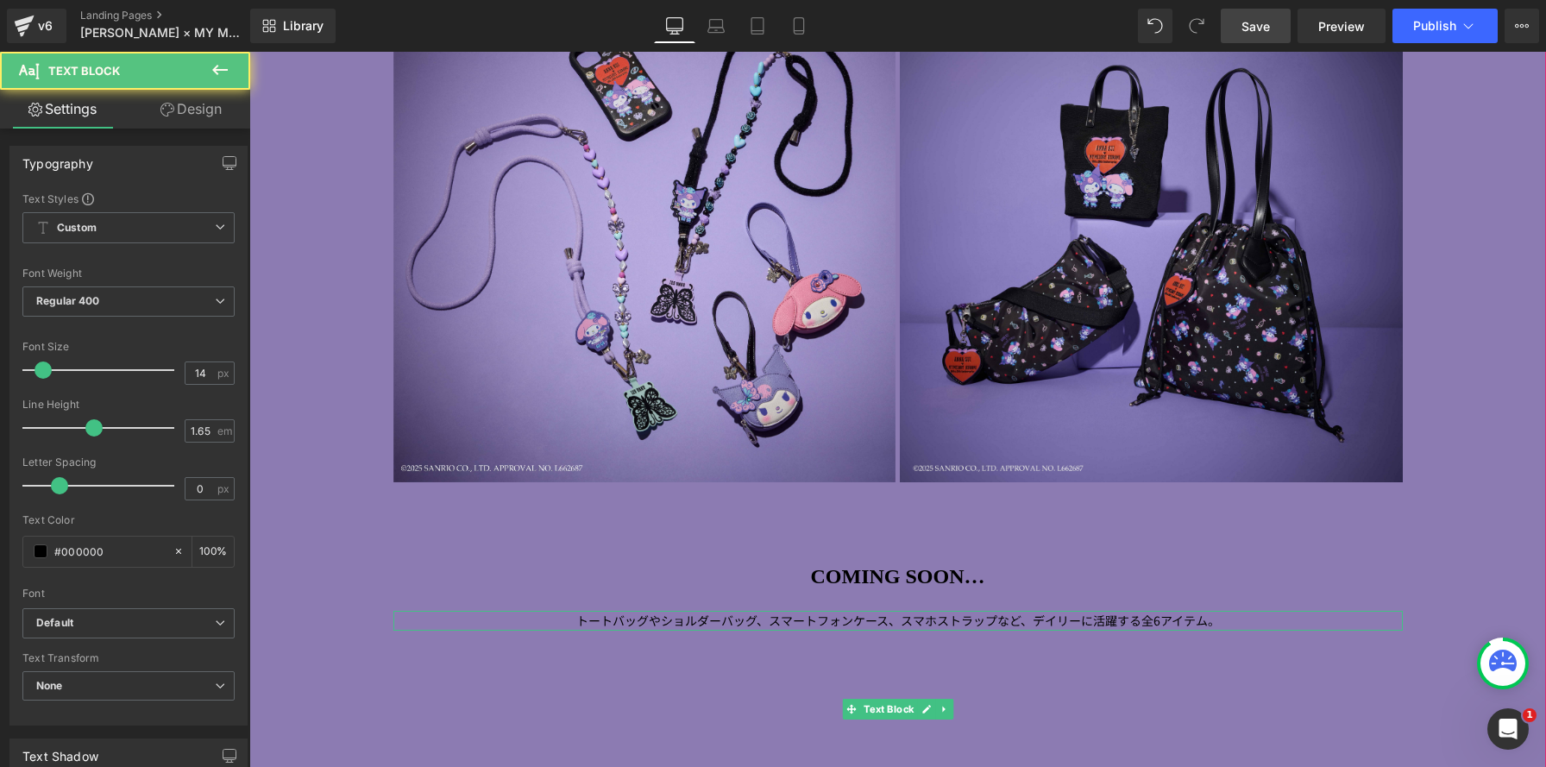
scroll to position [3631, 1297]
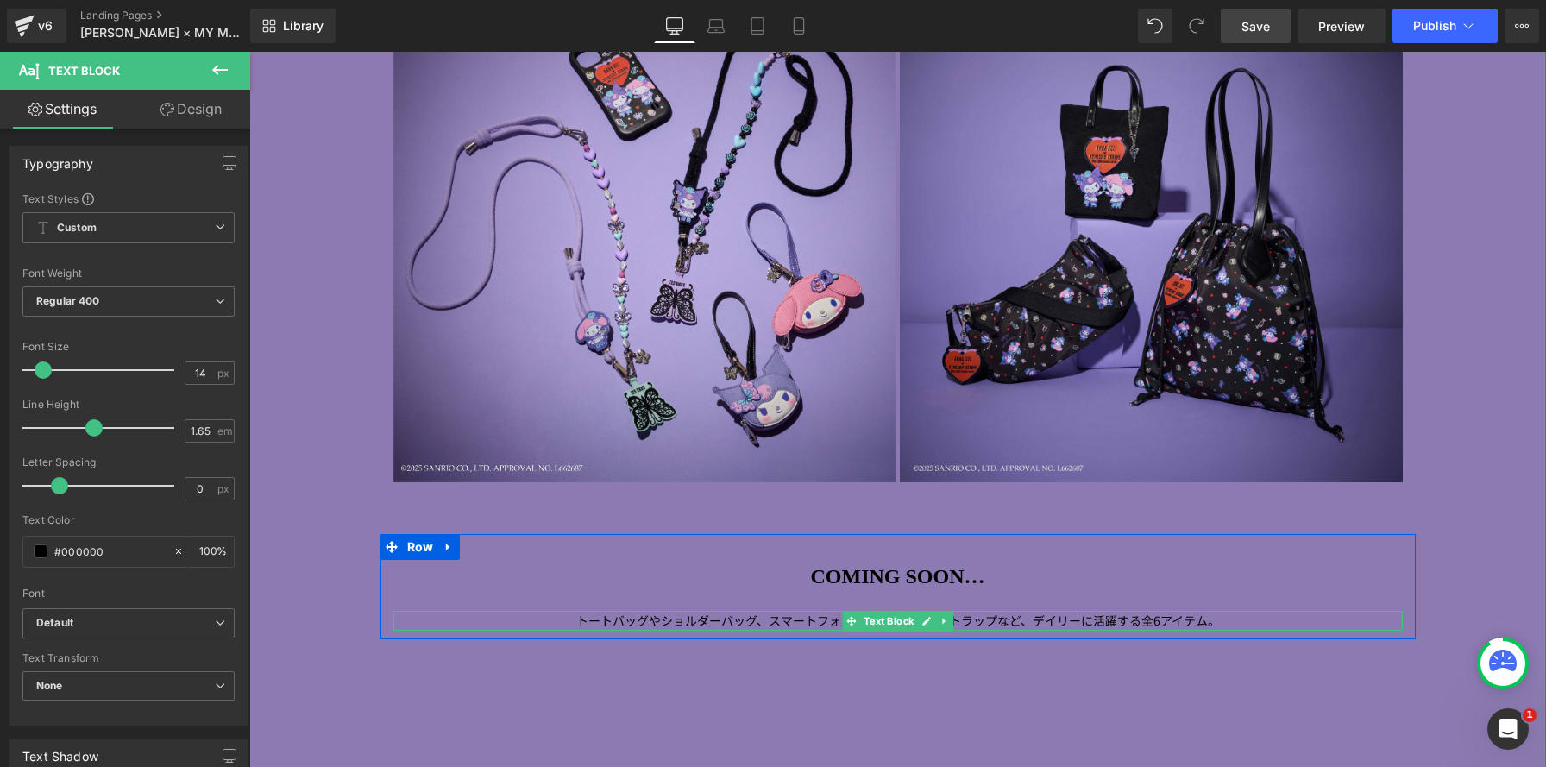
click at [671, 622] on span "トートバッグやショルダーバッグ、スマートフォンケース、スマホストラップなど、デイリーに" at bounding box center [834, 620] width 517 height 17
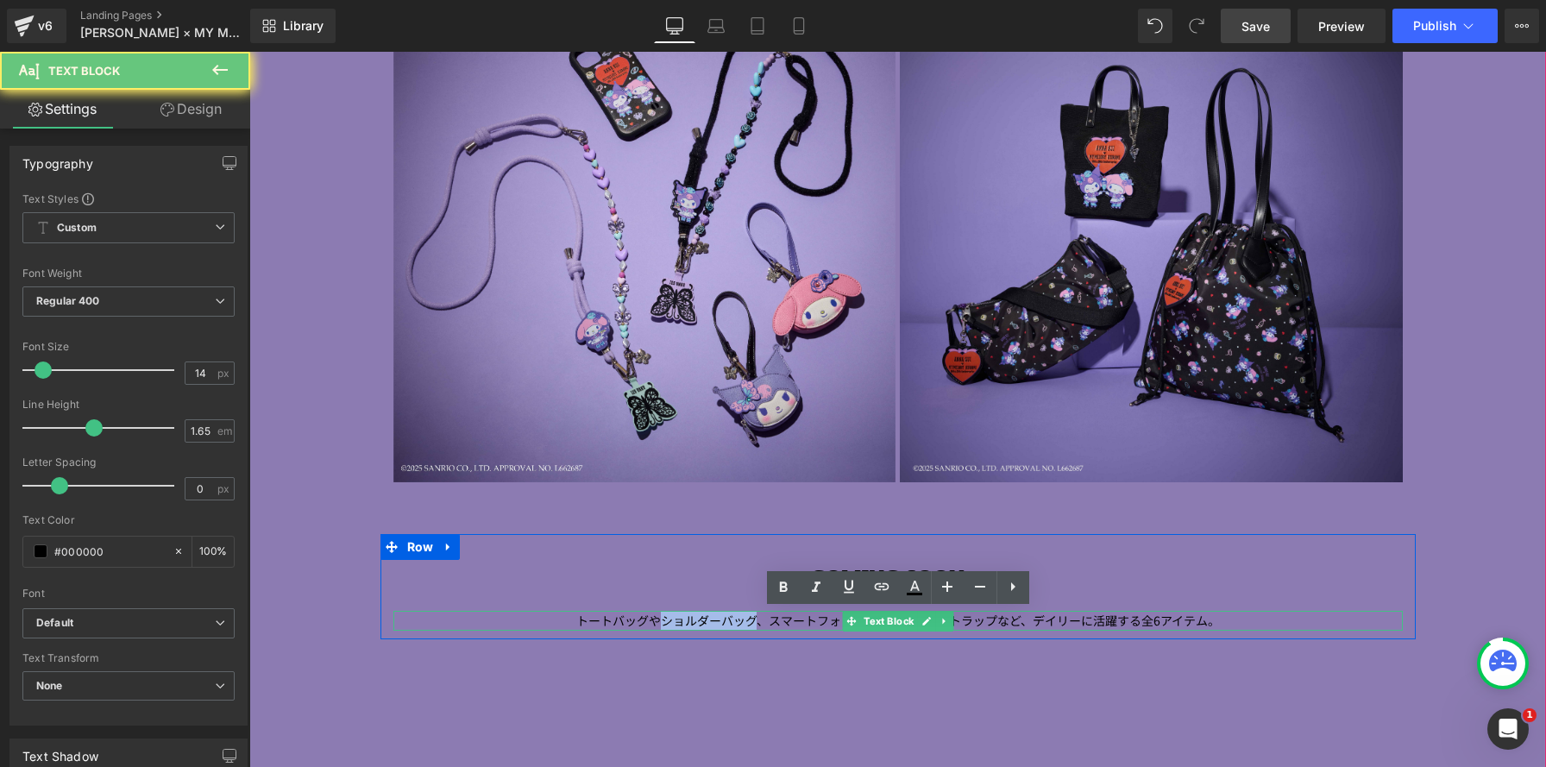
click at [671, 622] on span "トートバッグやショルダーバッグ、スマートフォンケース、スマホストラップなど、デイリーに" at bounding box center [834, 620] width 517 height 17
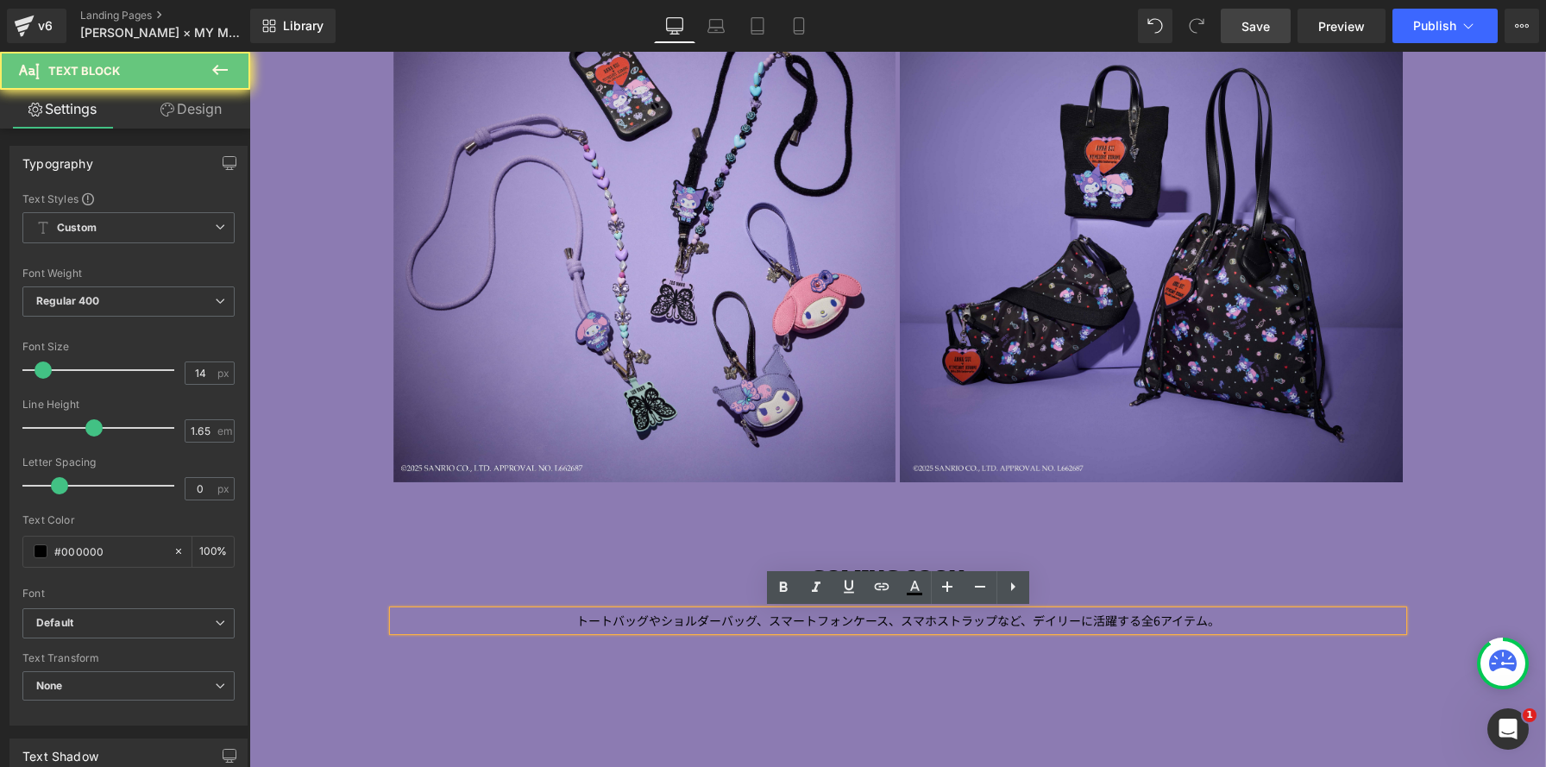
click at [581, 623] on span "トートバッグやショルダーバッグ、スマートフォンケース、スマホストラップなど、デイリーに" at bounding box center [834, 620] width 517 height 17
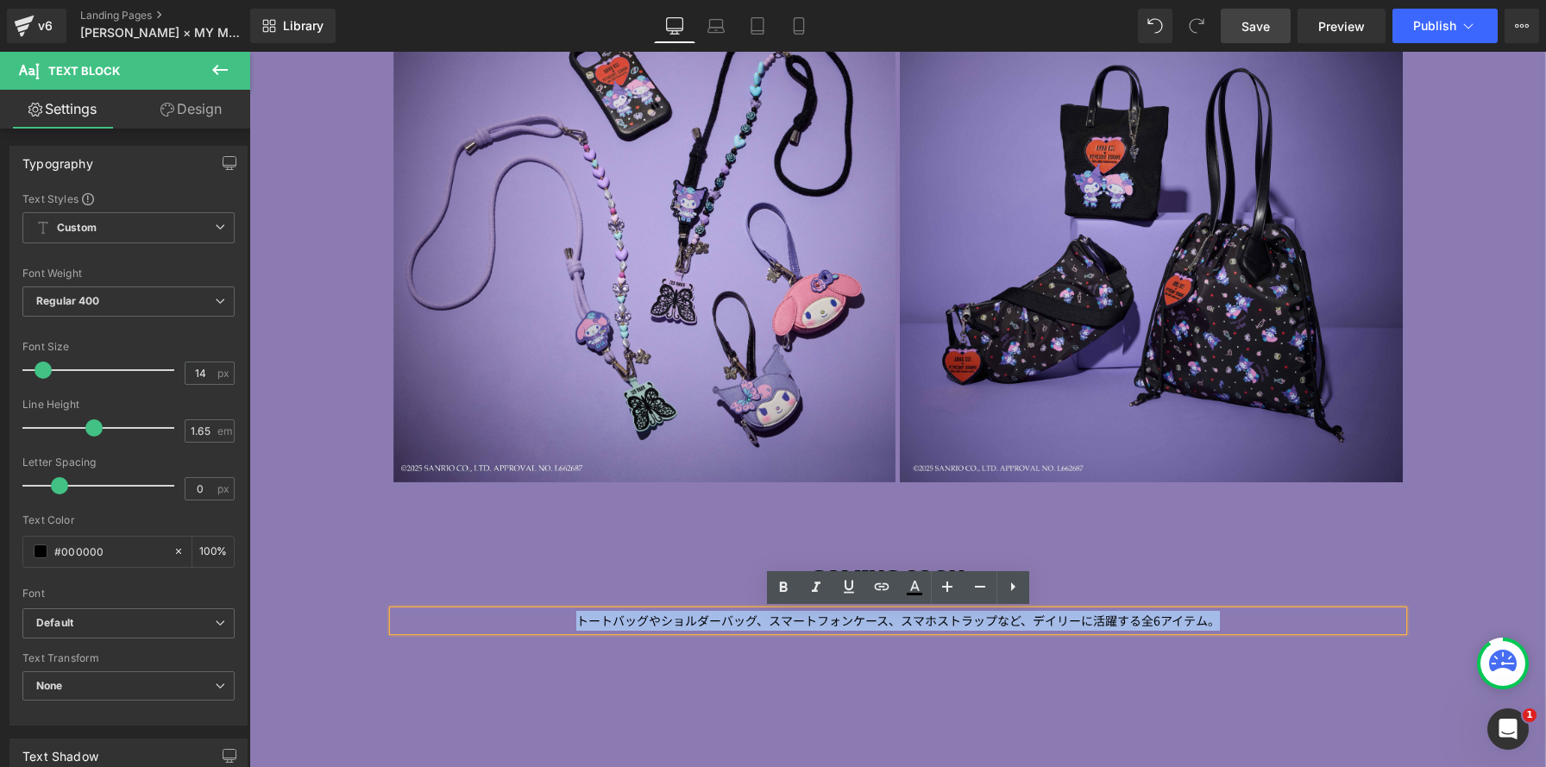
drag, startPoint x: 581, startPoint y: 623, endPoint x: 1270, endPoint y: 629, distance: 689.5
click at [1270, 629] on p "トートバッグやショルダーバッグ、スマートフォンケース、スマホストラップなど、デイリーに 活躍する全 6 アイテム。" at bounding box center [899, 621] width 1010 height 20
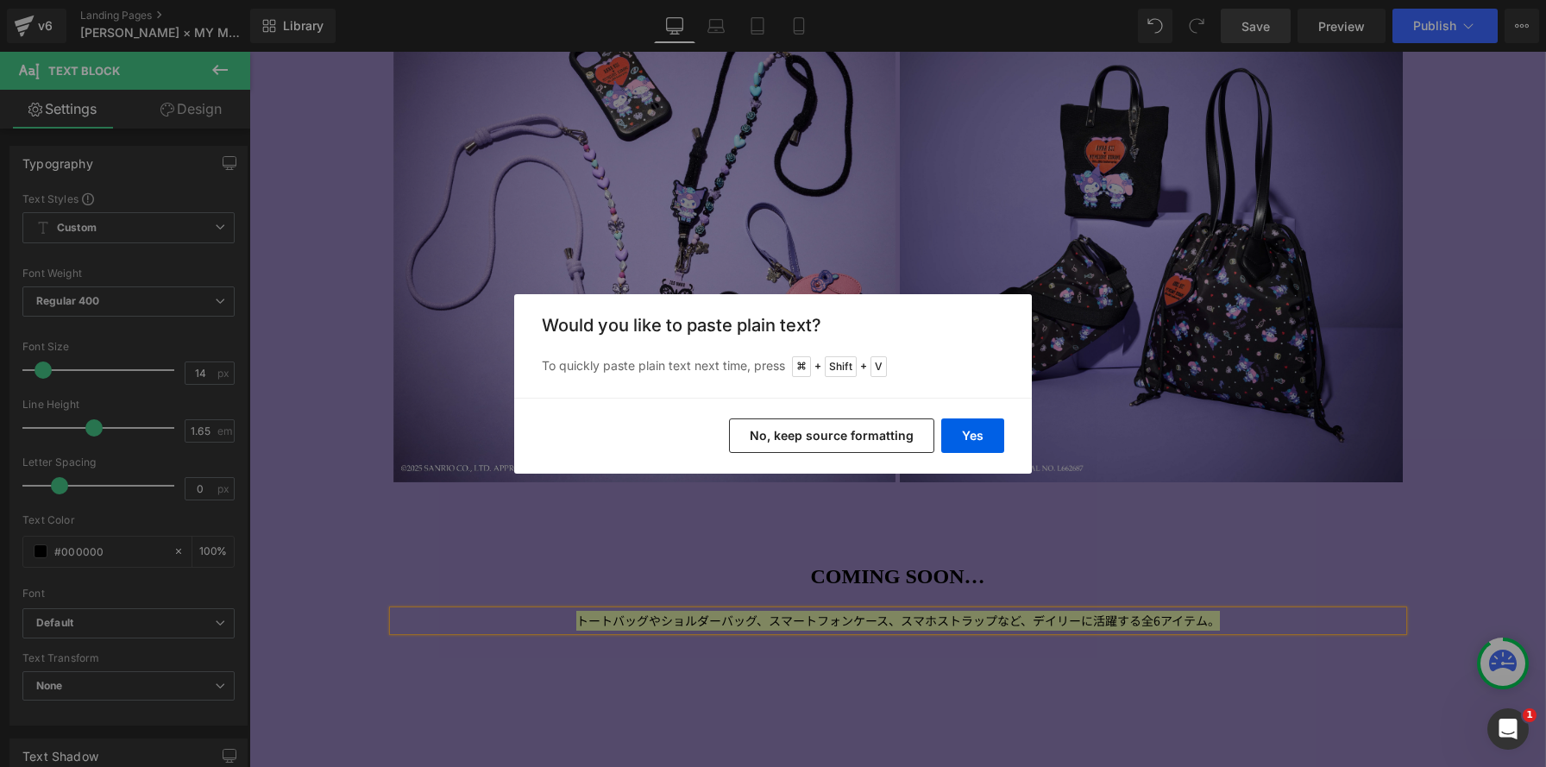
click at [891, 443] on button "No, keep source formatting" at bounding box center [831, 436] width 205 height 35
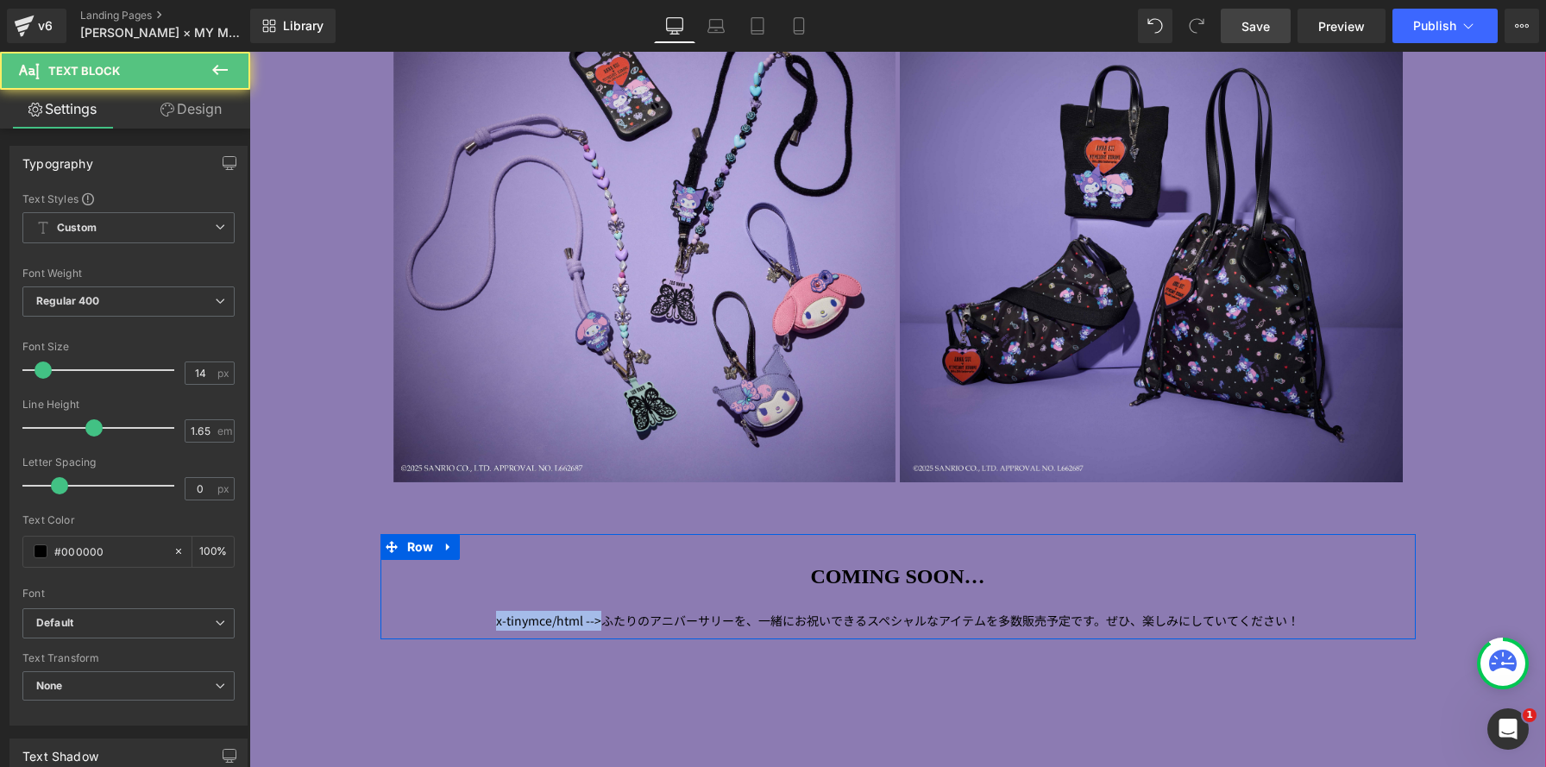
drag, startPoint x: 609, startPoint y: 621, endPoint x: 450, endPoint y: 605, distance: 160.5
click at [448, 605] on div "COMING SOON… Heading x-tinymce/html --> ふたりのアニバーサリーを、一緒にお祝いできるスペシャルなアイテムを多数販売予定…" at bounding box center [899, 596] width 1036 height 72
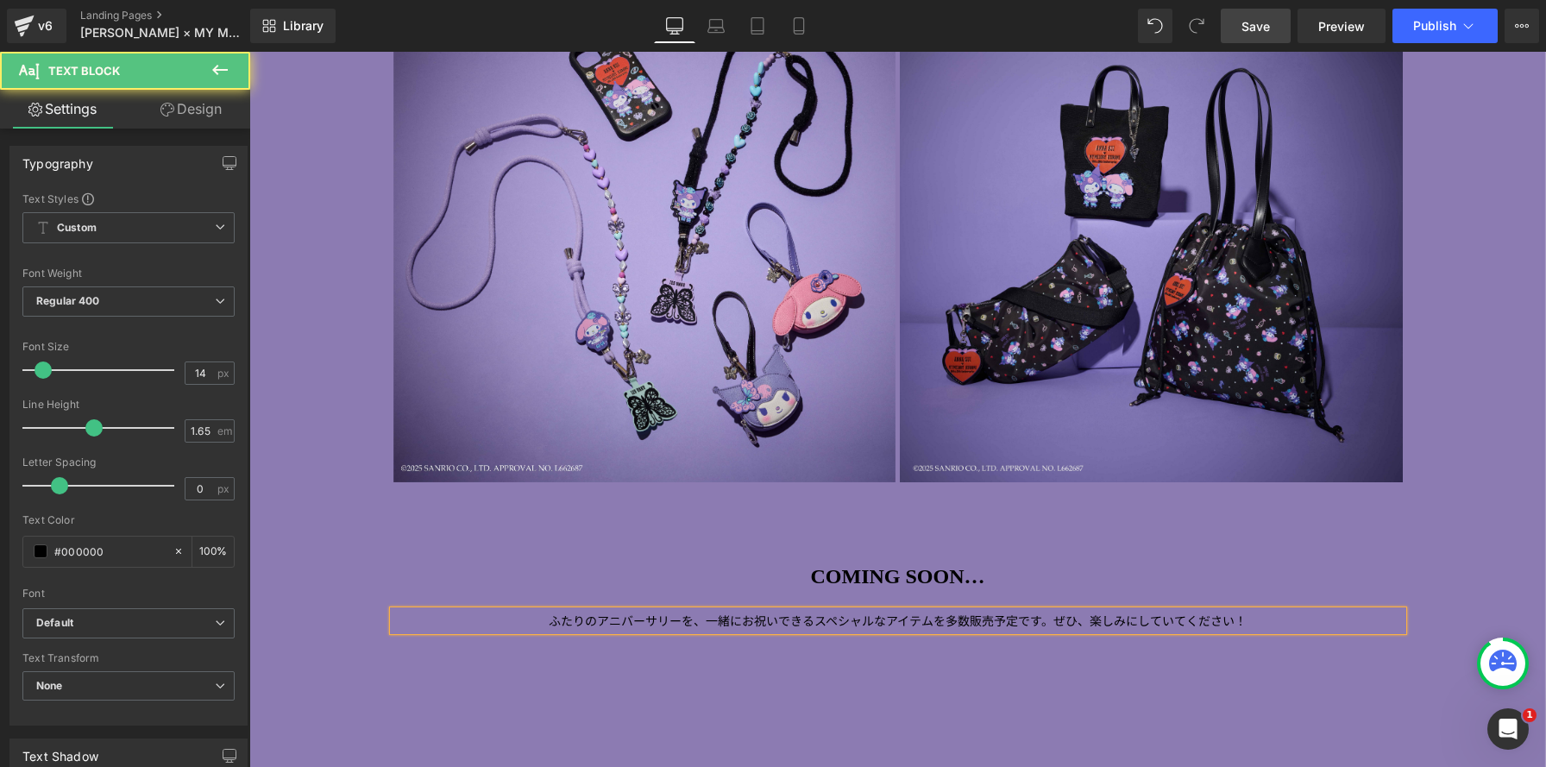
click at [1052, 618] on span "ふたりのアニバーサリーを、一緒にお祝いできるスペシャルなアイテムを多数販売予定です。ぜひ、楽しみにしていてください！" at bounding box center [898, 620] width 698 height 17
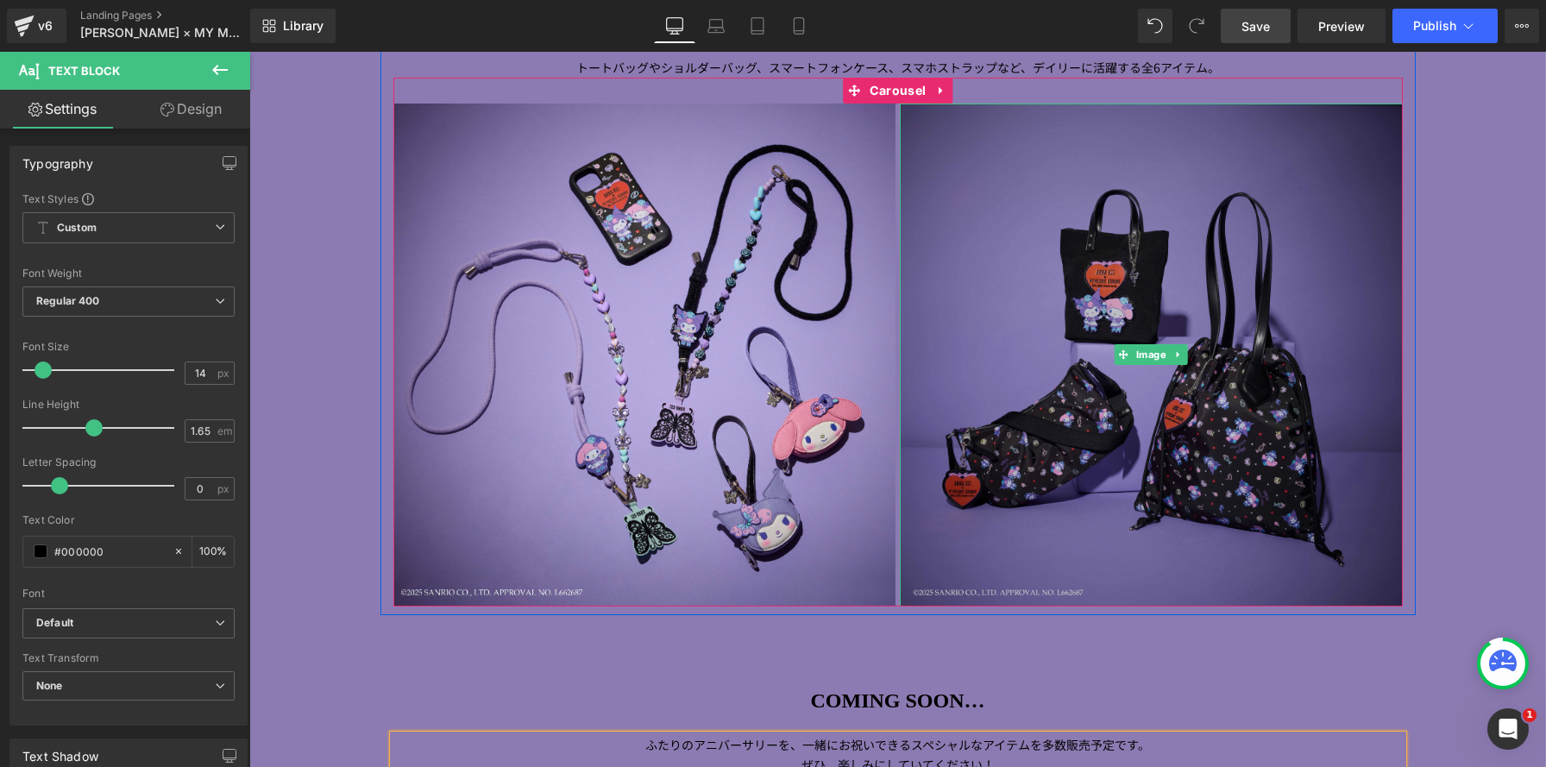
scroll to position [2088, 0]
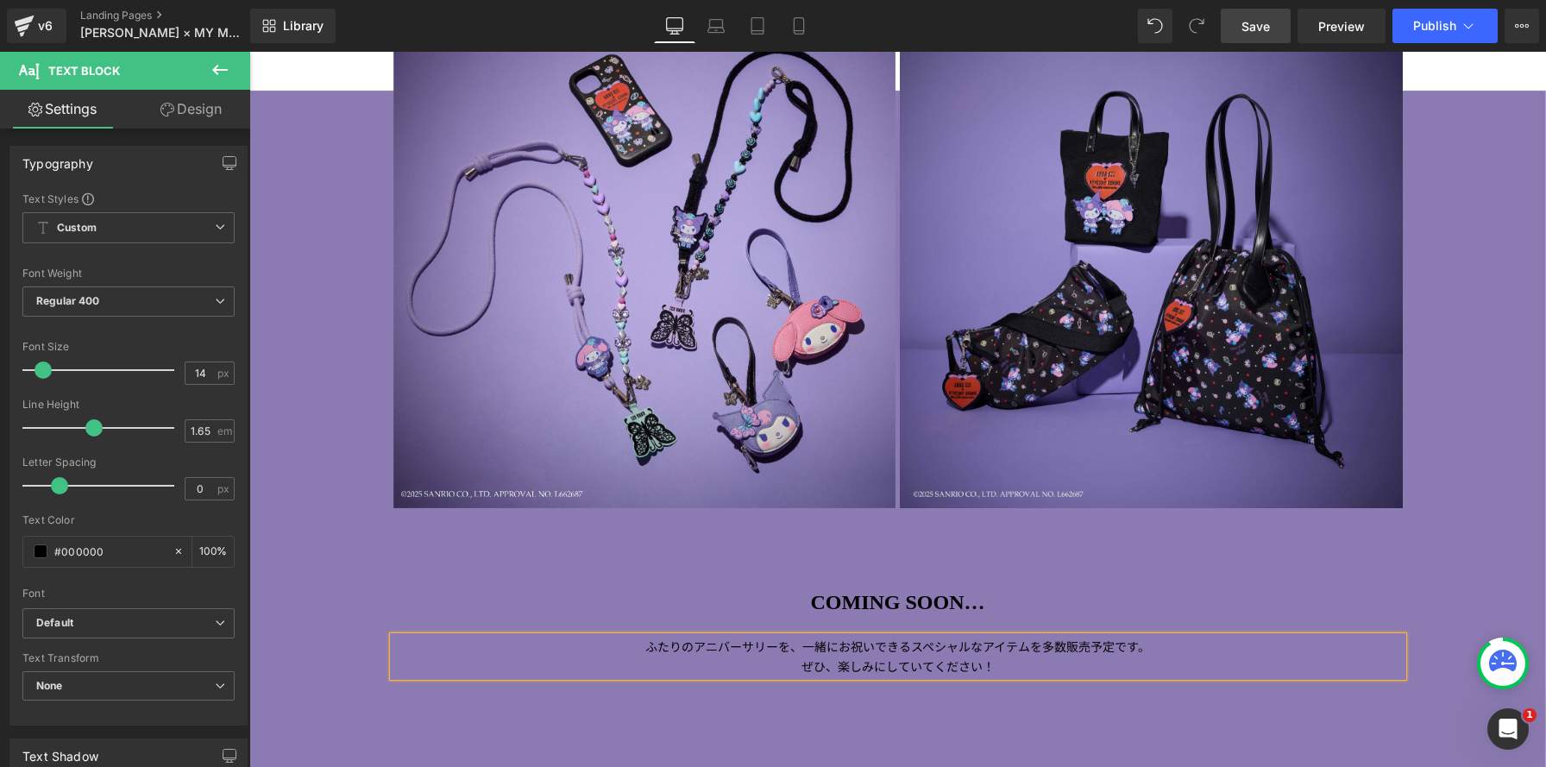
click at [1241, 21] on link "Save" at bounding box center [1256, 26] width 70 height 35
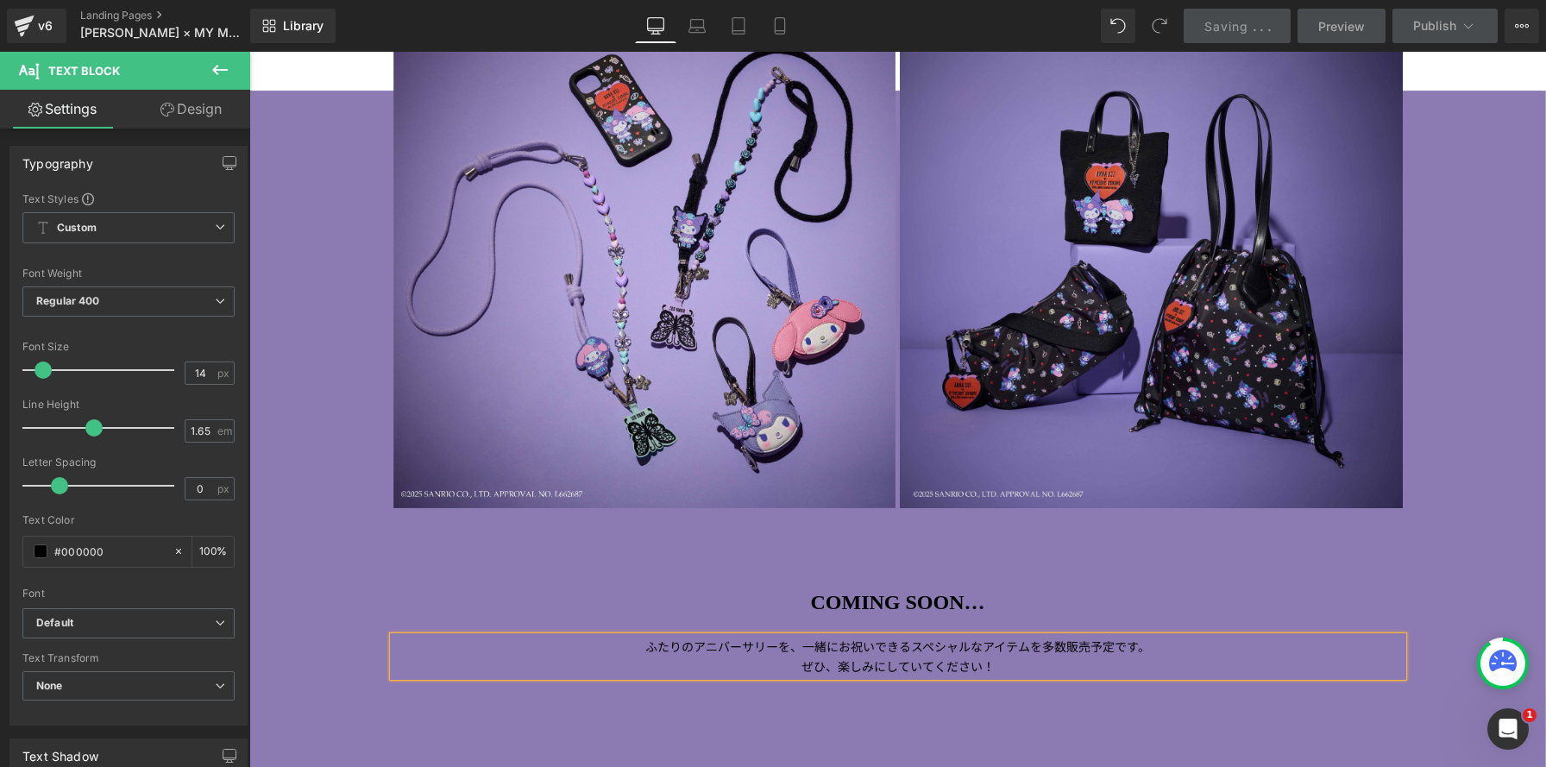
scroll to position [3, 0]
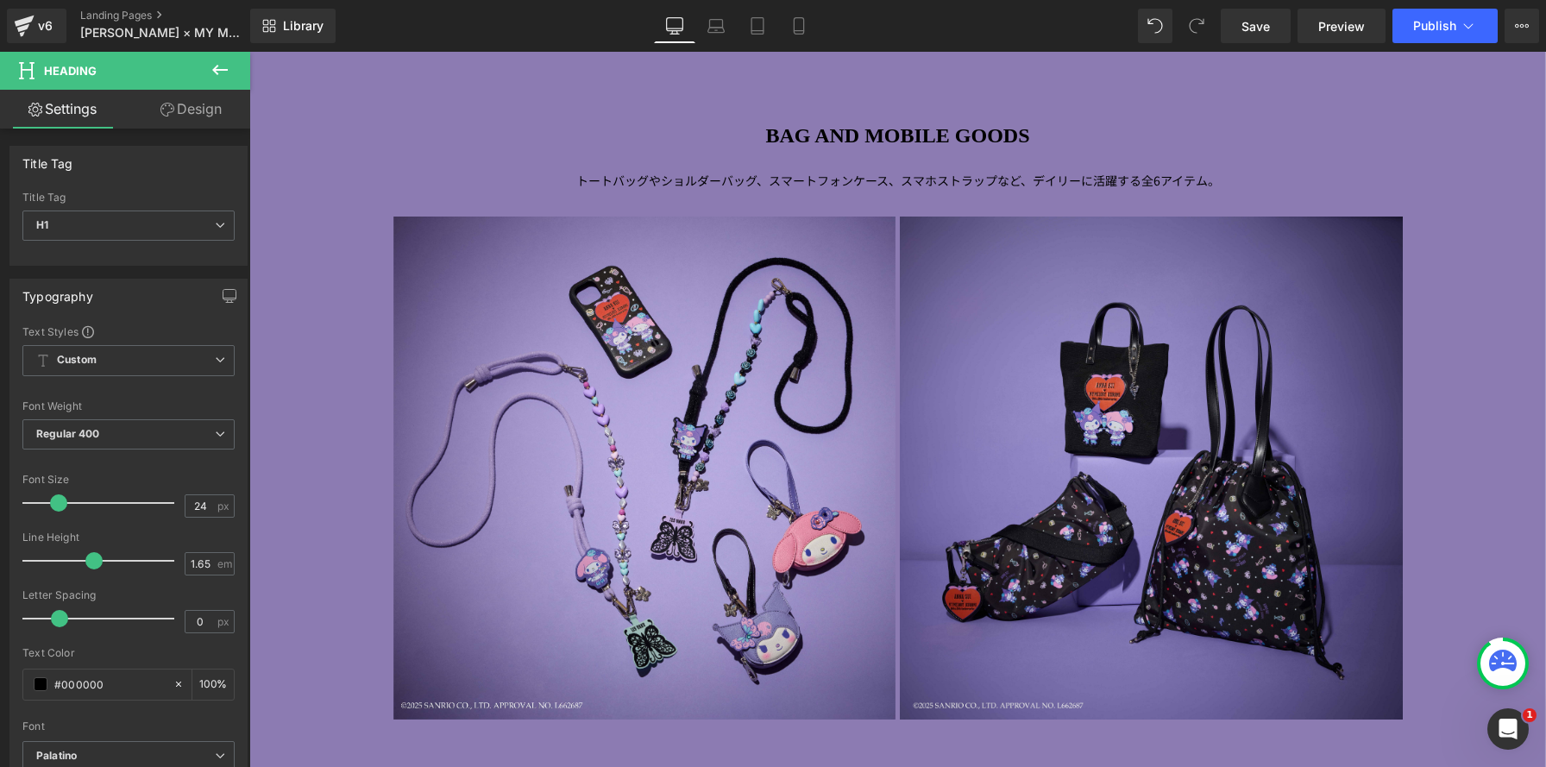
scroll to position [2130, 0]
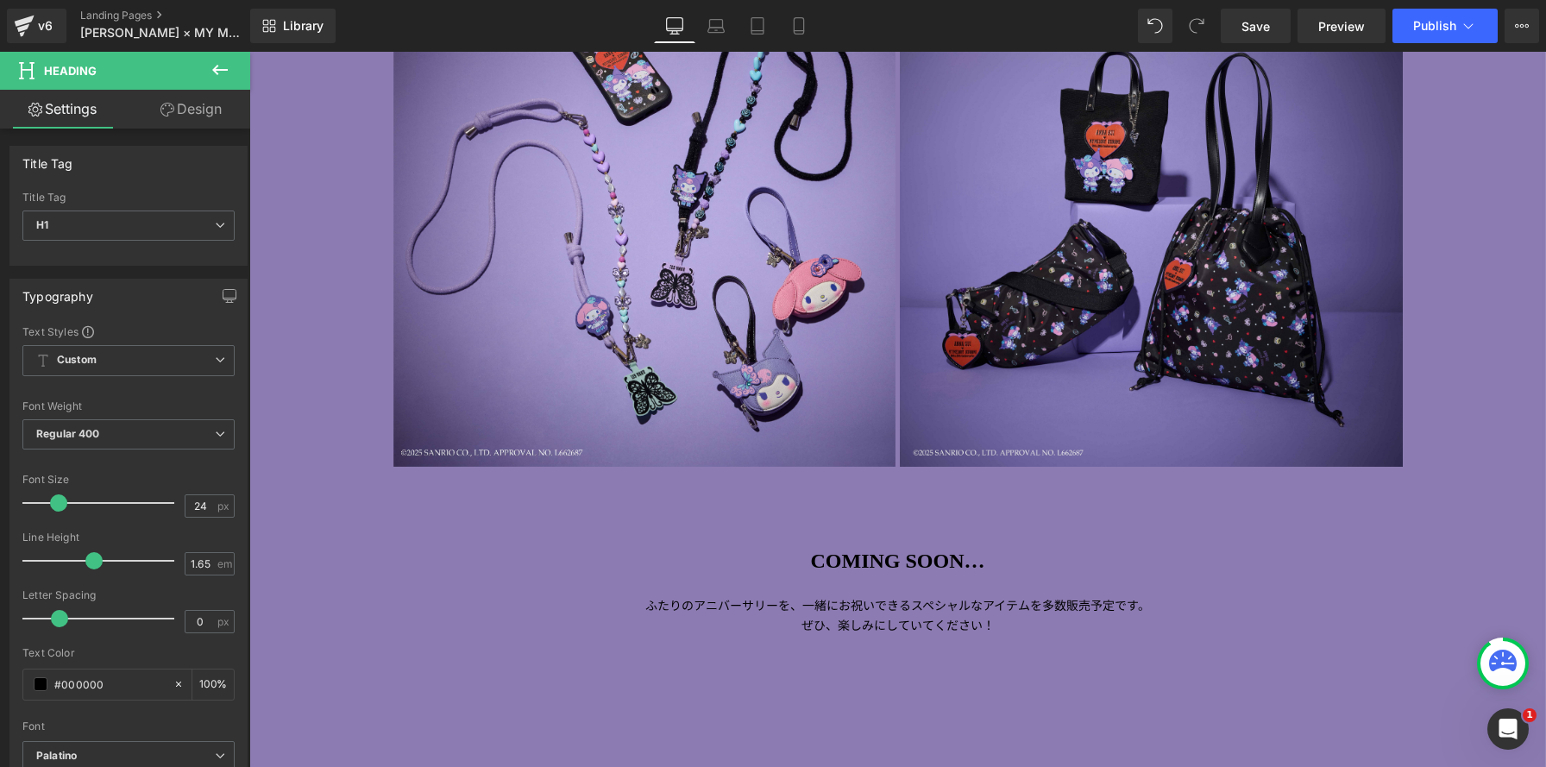
click at [234, 66] on button at bounding box center [220, 71] width 60 height 38
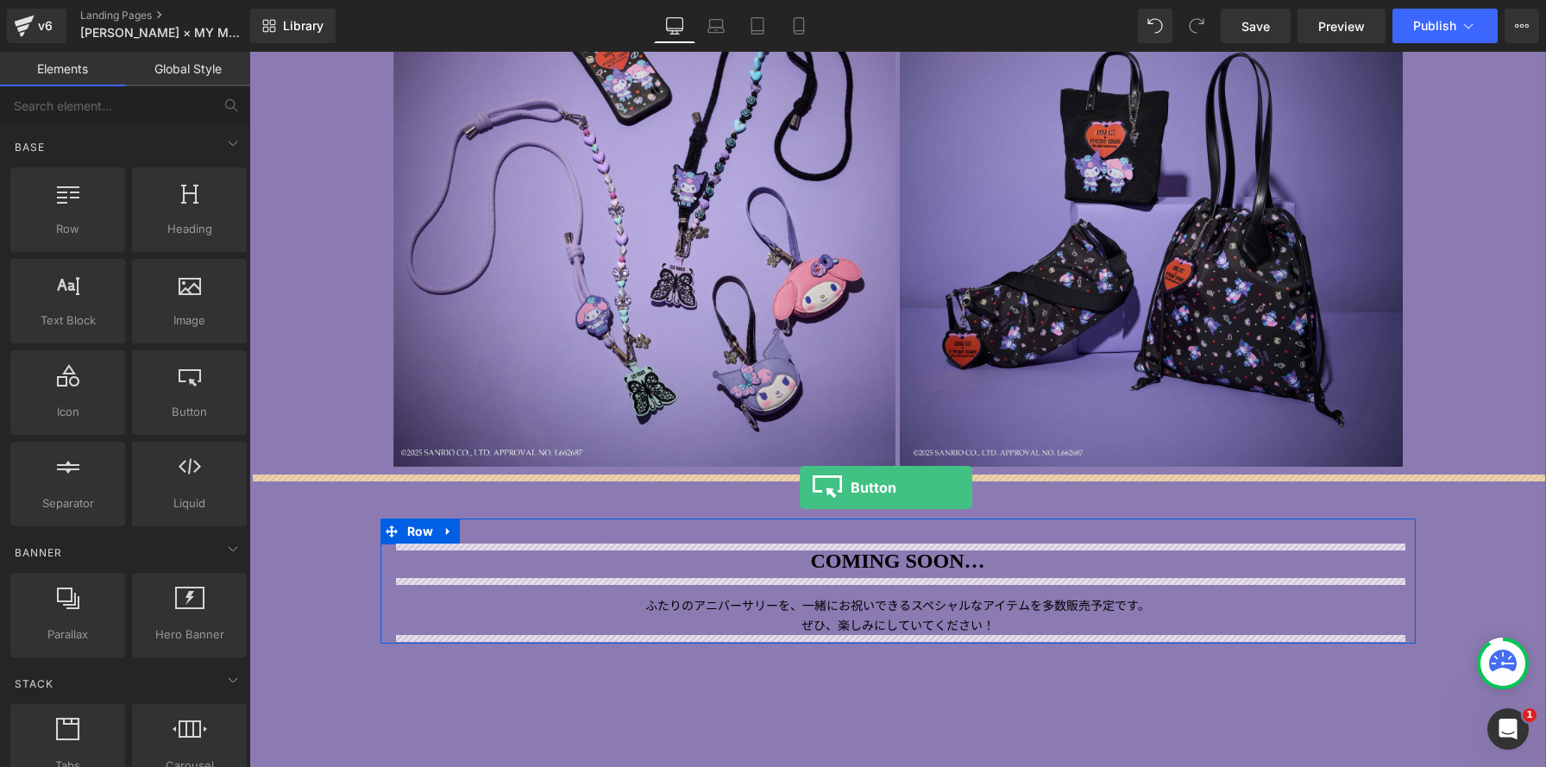
drag, startPoint x: 441, startPoint y: 438, endPoint x: 800, endPoint y: 488, distance: 362.3
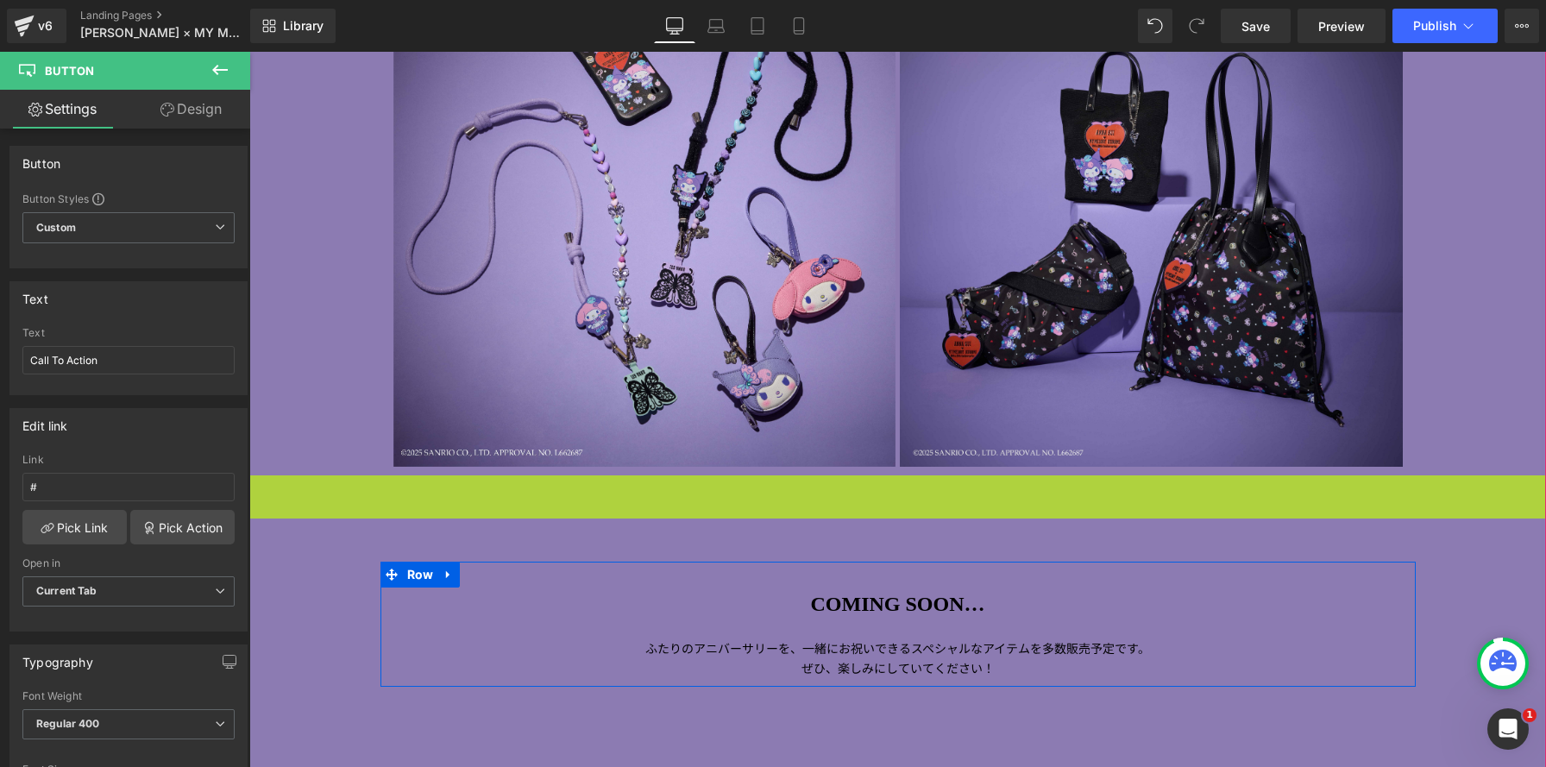
scroll to position [3694, 1297]
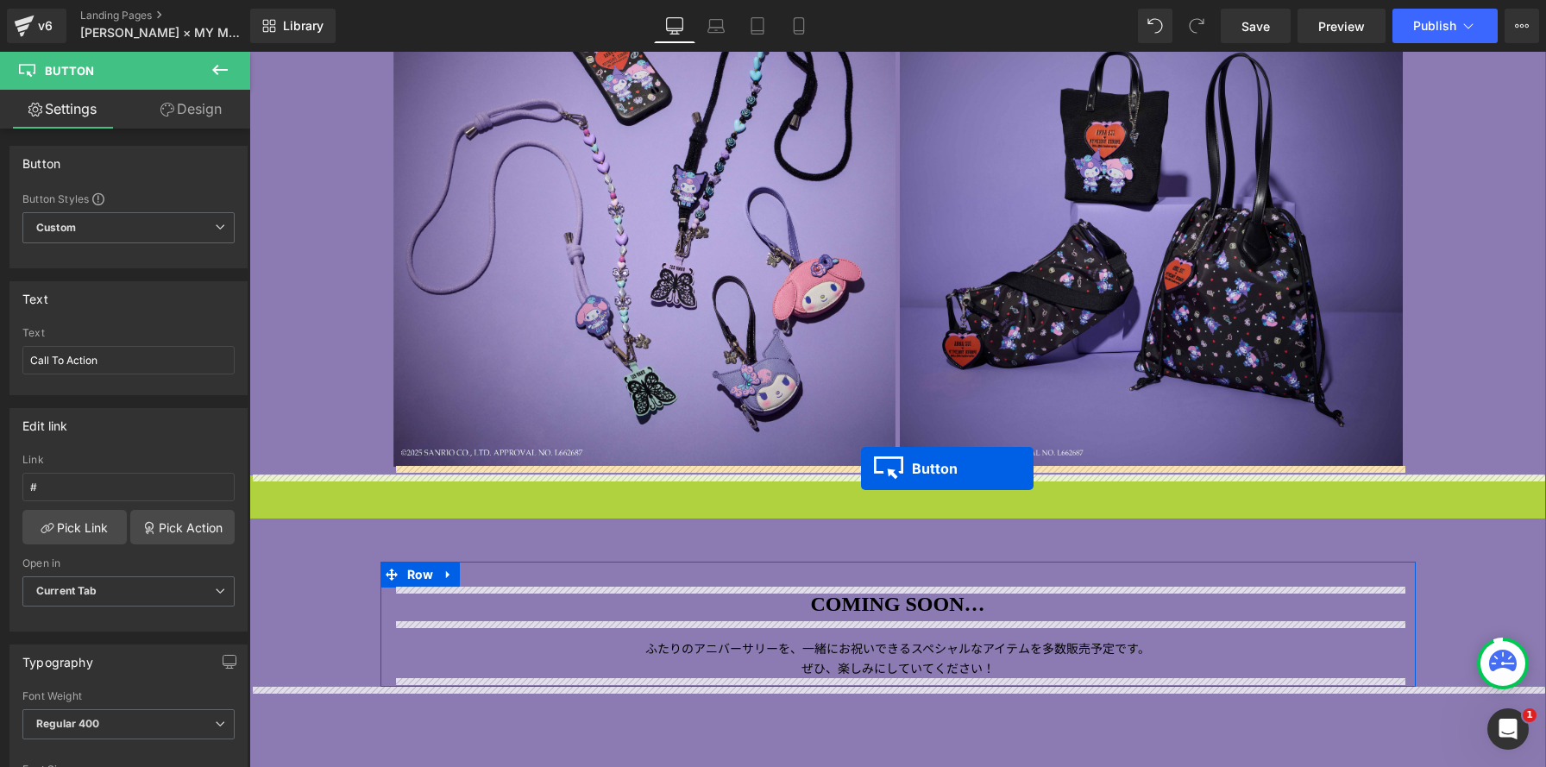
drag, startPoint x: 866, startPoint y: 499, endPoint x: 861, endPoint y: 469, distance: 30.6
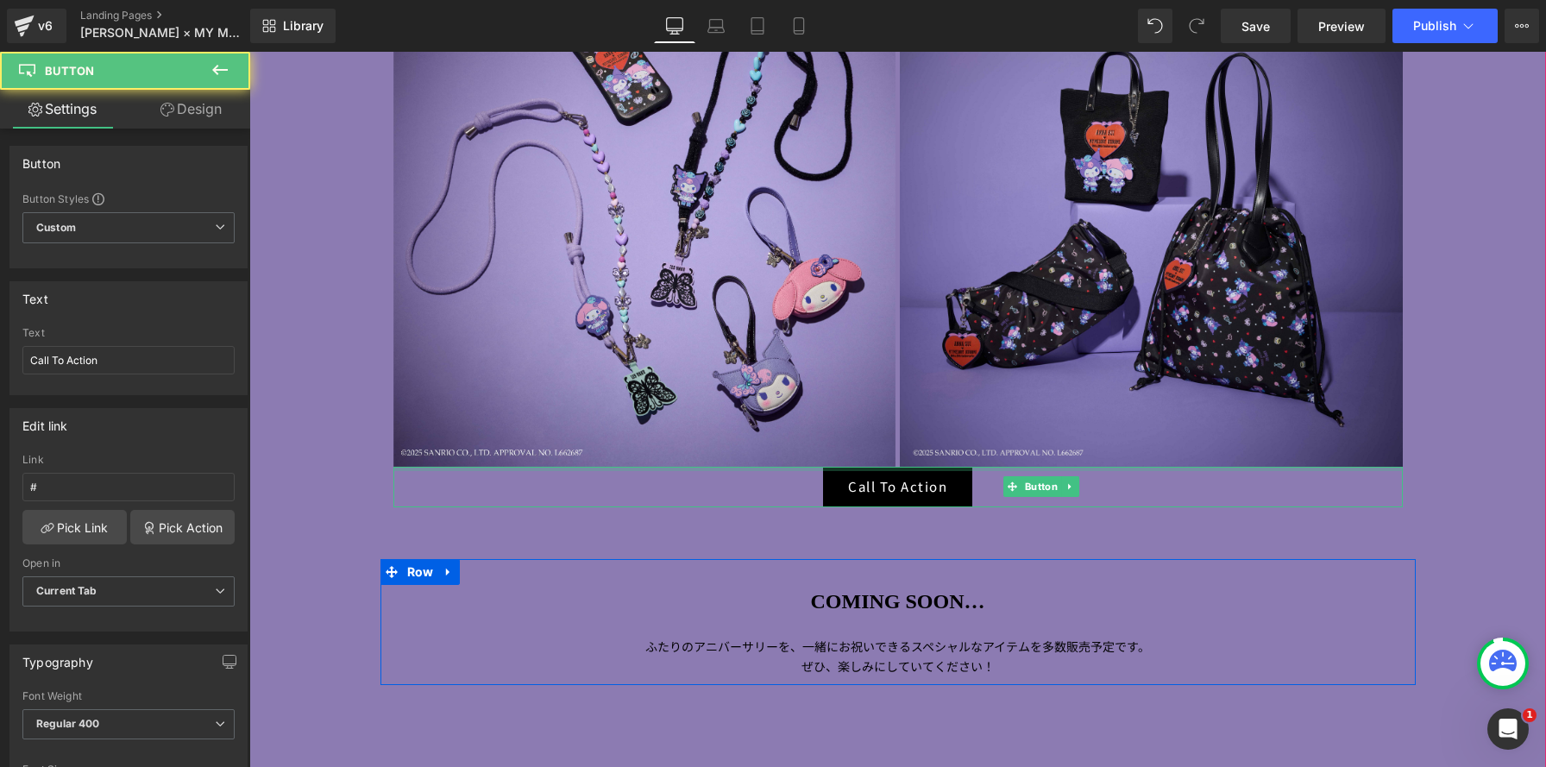
scroll to position [9, 9]
click at [771, 484] on div "Call To Action" at bounding box center [899, 487] width 1010 height 41
click at [788, 488] on div "Call To Action" at bounding box center [899, 487] width 1010 height 41
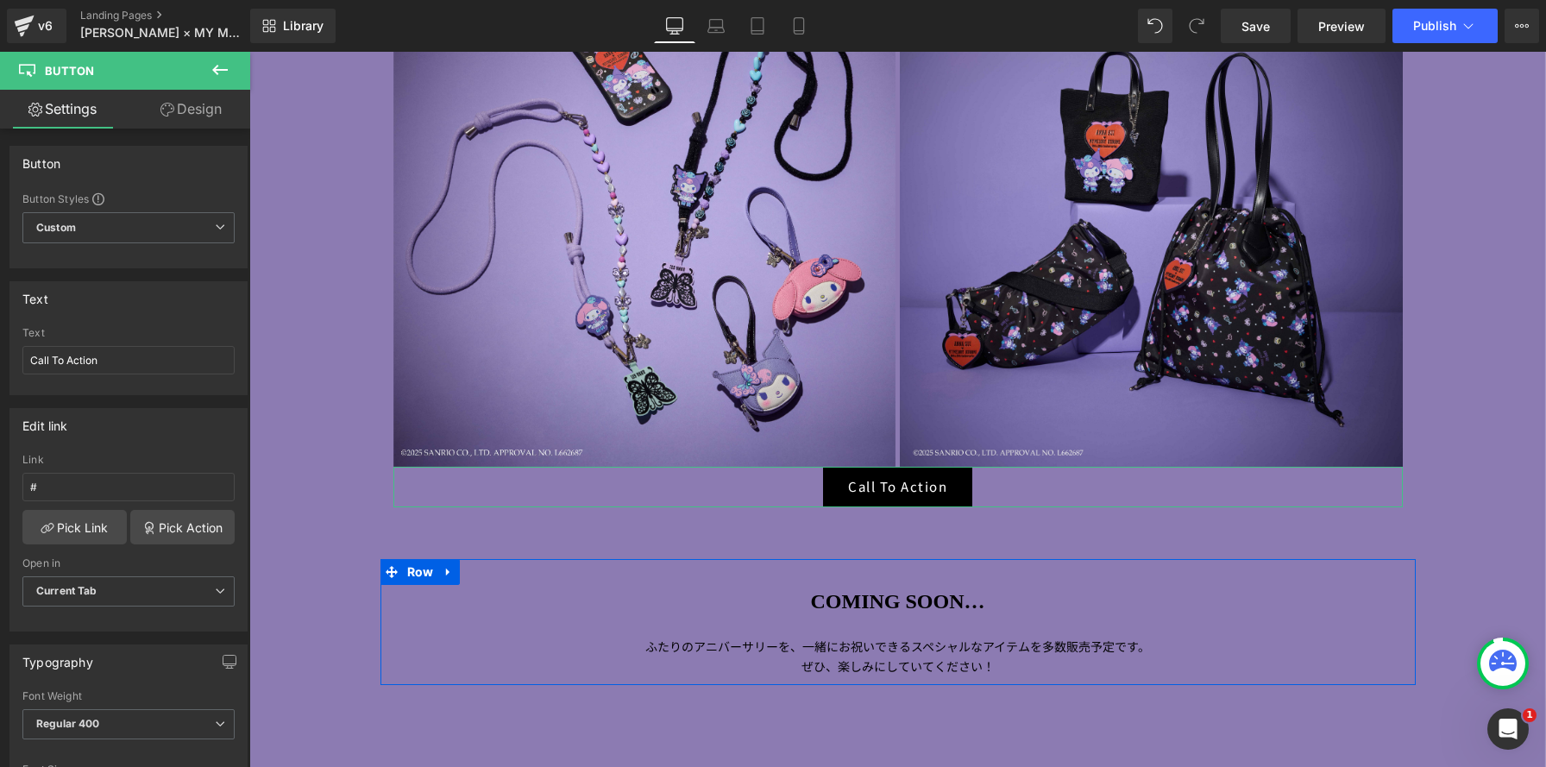
click at [212, 113] on link "Design" at bounding box center [191, 109] width 125 height 39
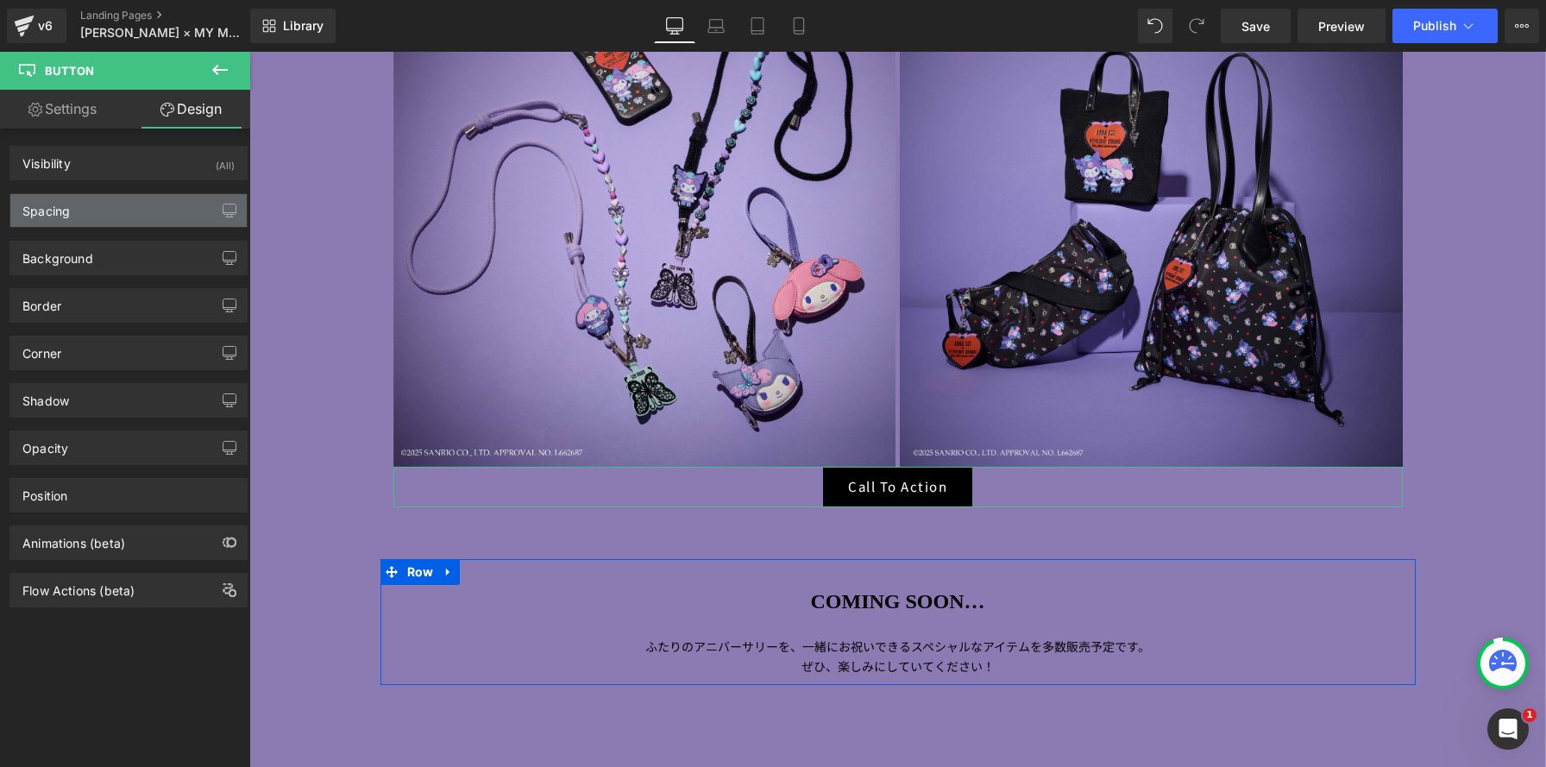
click at [106, 217] on div "Spacing" at bounding box center [128, 210] width 236 height 33
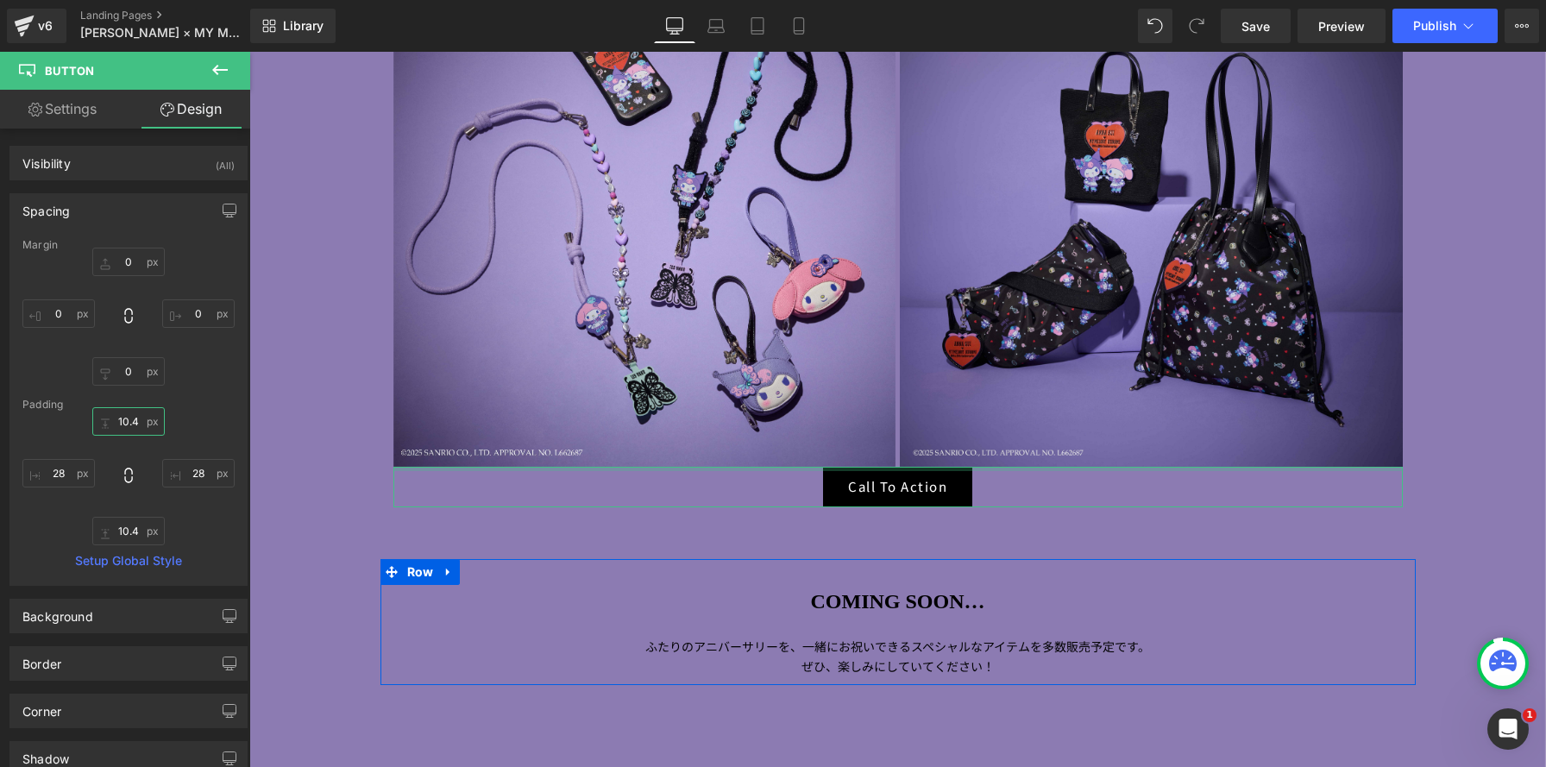
click at [134, 421] on input "10.4" at bounding box center [128, 421] width 72 height 28
type input "5"
click at [135, 532] on input "10.4" at bounding box center [128, 531] width 72 height 28
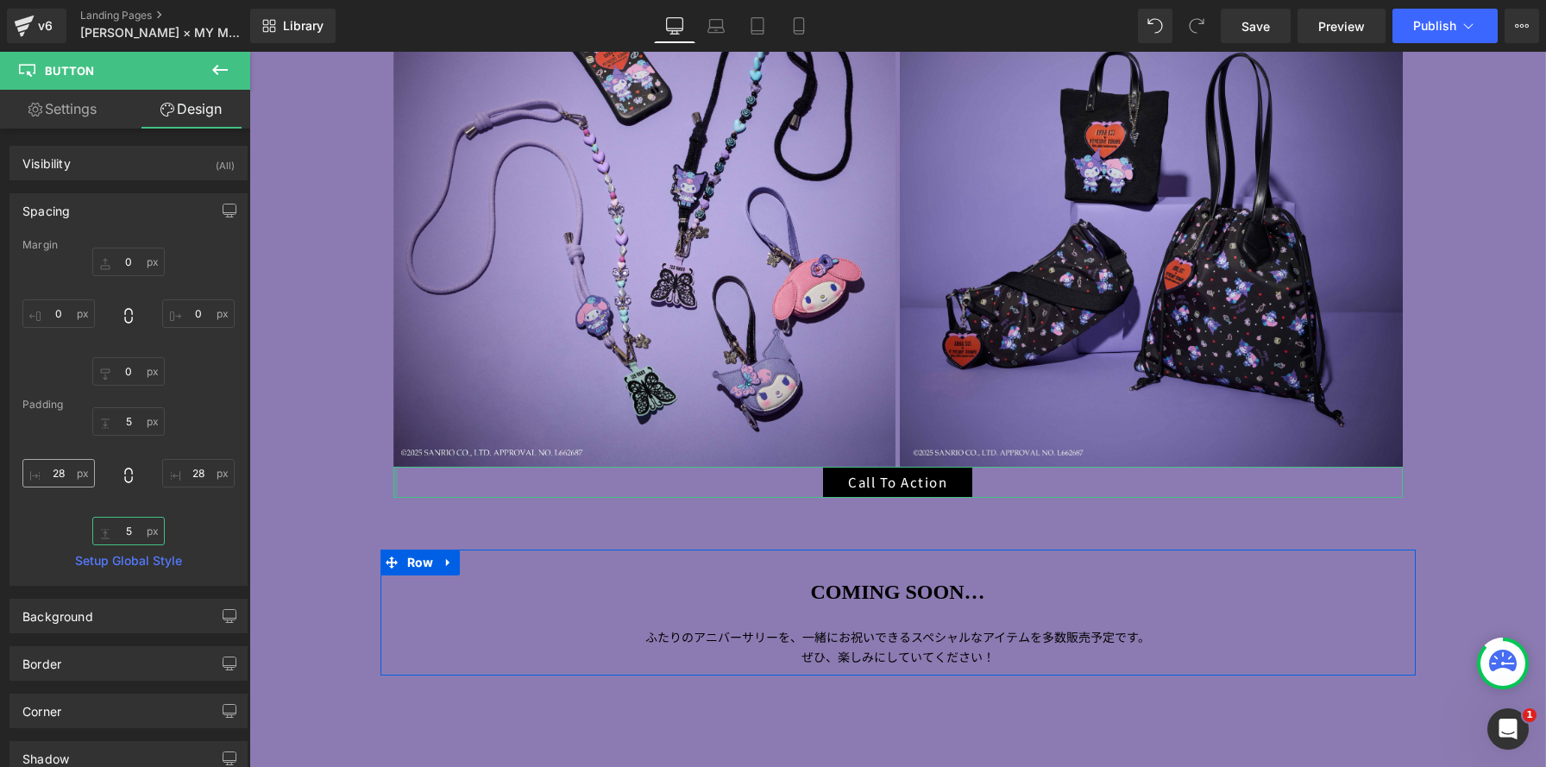
type input "5"
click at [68, 474] on input "28" at bounding box center [58, 473] width 72 height 28
type input "30"
drag, startPoint x: 195, startPoint y: 474, endPoint x: 211, endPoint y: 472, distance: 15.6
click at [195, 474] on input "28" at bounding box center [198, 473] width 72 height 28
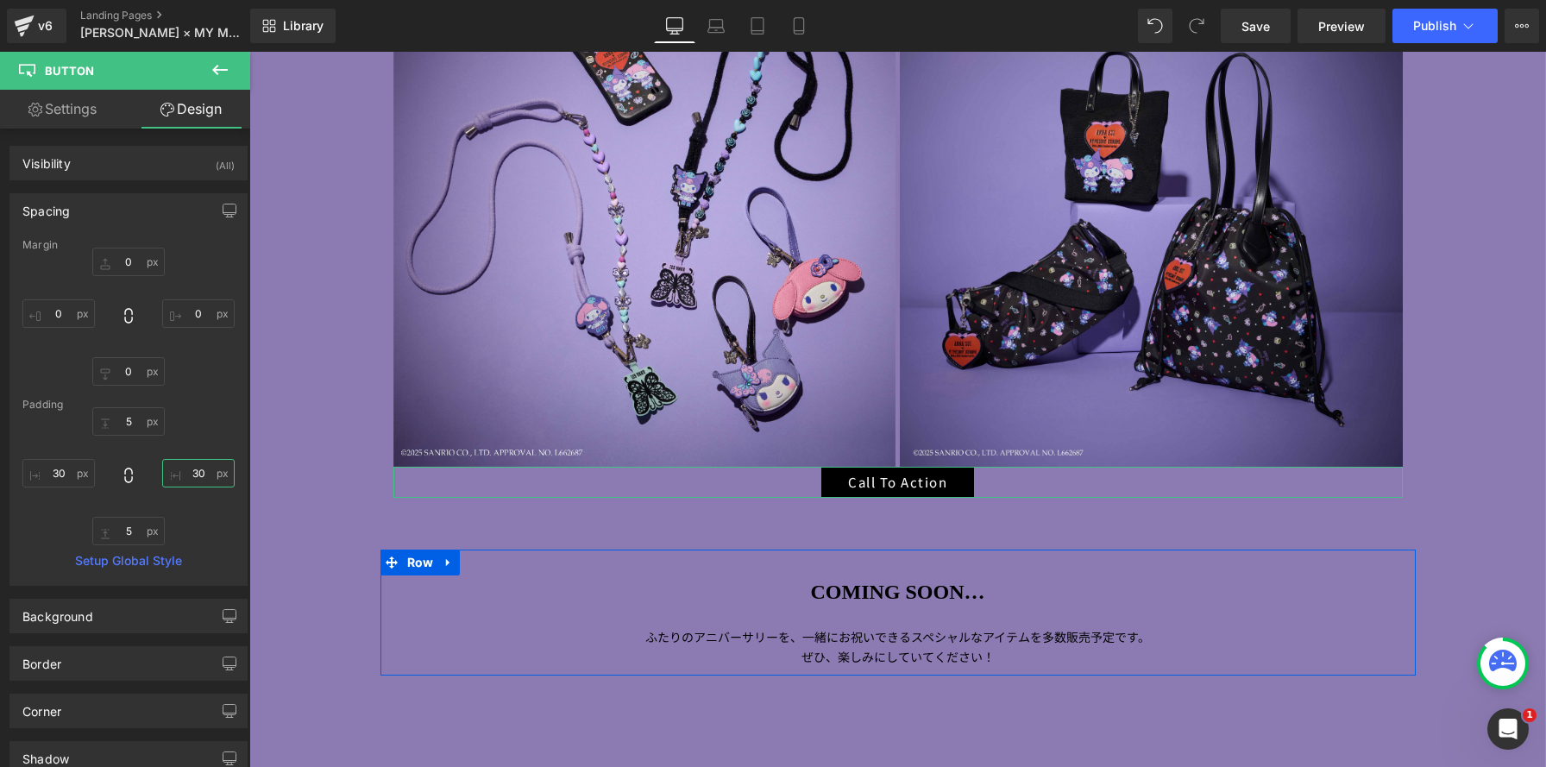
type input "30"
click at [83, 114] on link "Settings" at bounding box center [62, 109] width 125 height 39
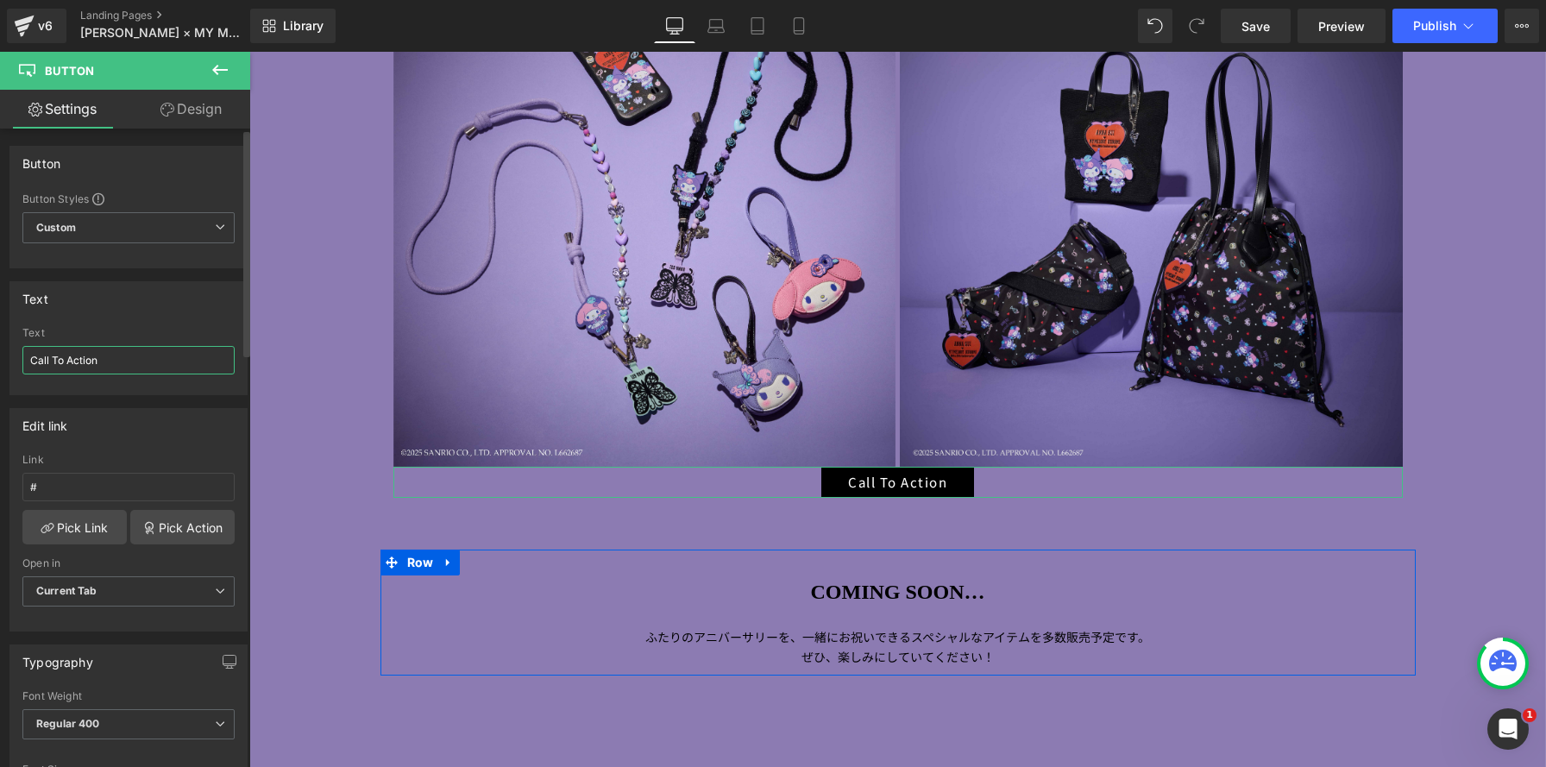
drag, startPoint x: 110, startPoint y: 368, endPoint x: 1, endPoint y: 322, distance: 119.1
click at [0, 324] on div "Text Call To Action Text Call To Action" at bounding box center [129, 331] width 258 height 127
type input "k"
drag, startPoint x: 105, startPoint y: 362, endPoint x: 11, endPoint y: 343, distance: 96.0
click at [0, 344] on div "Text 詳しくみつ Text 詳しくみつ" at bounding box center [129, 331] width 258 height 127
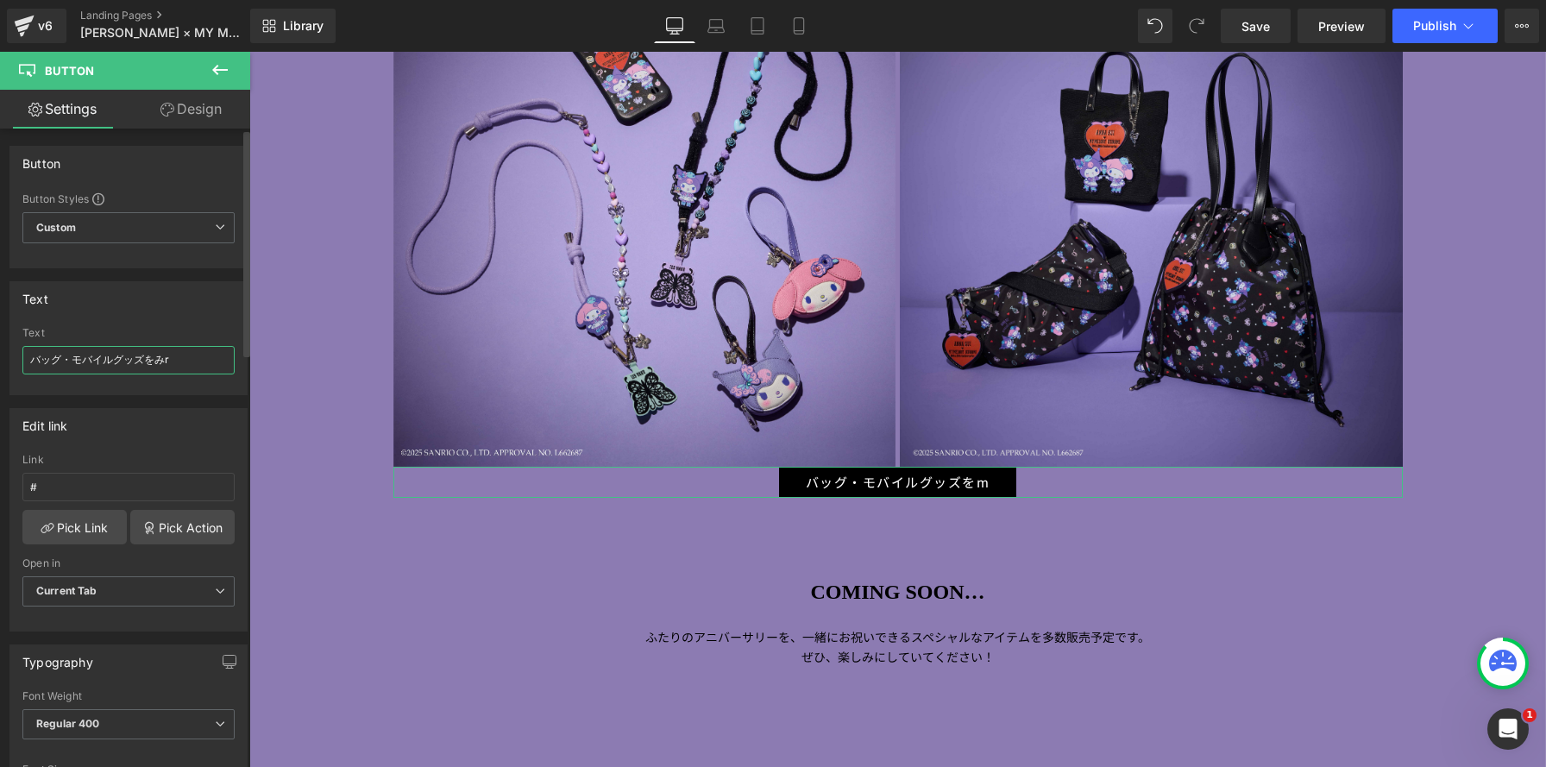
type input "バッグ・モバイルグッズを見る"
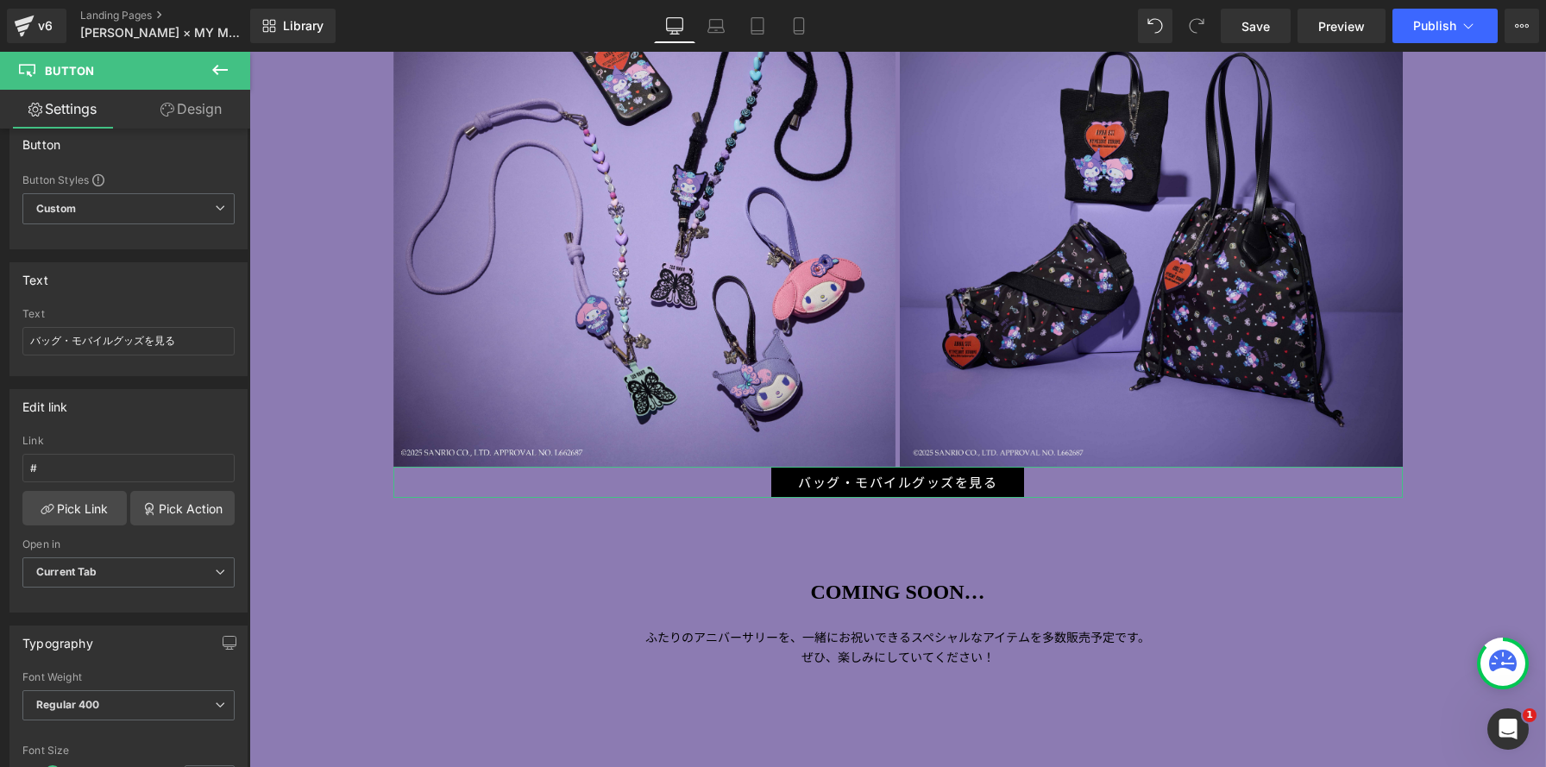
click at [221, 109] on link "Design" at bounding box center [191, 109] width 125 height 39
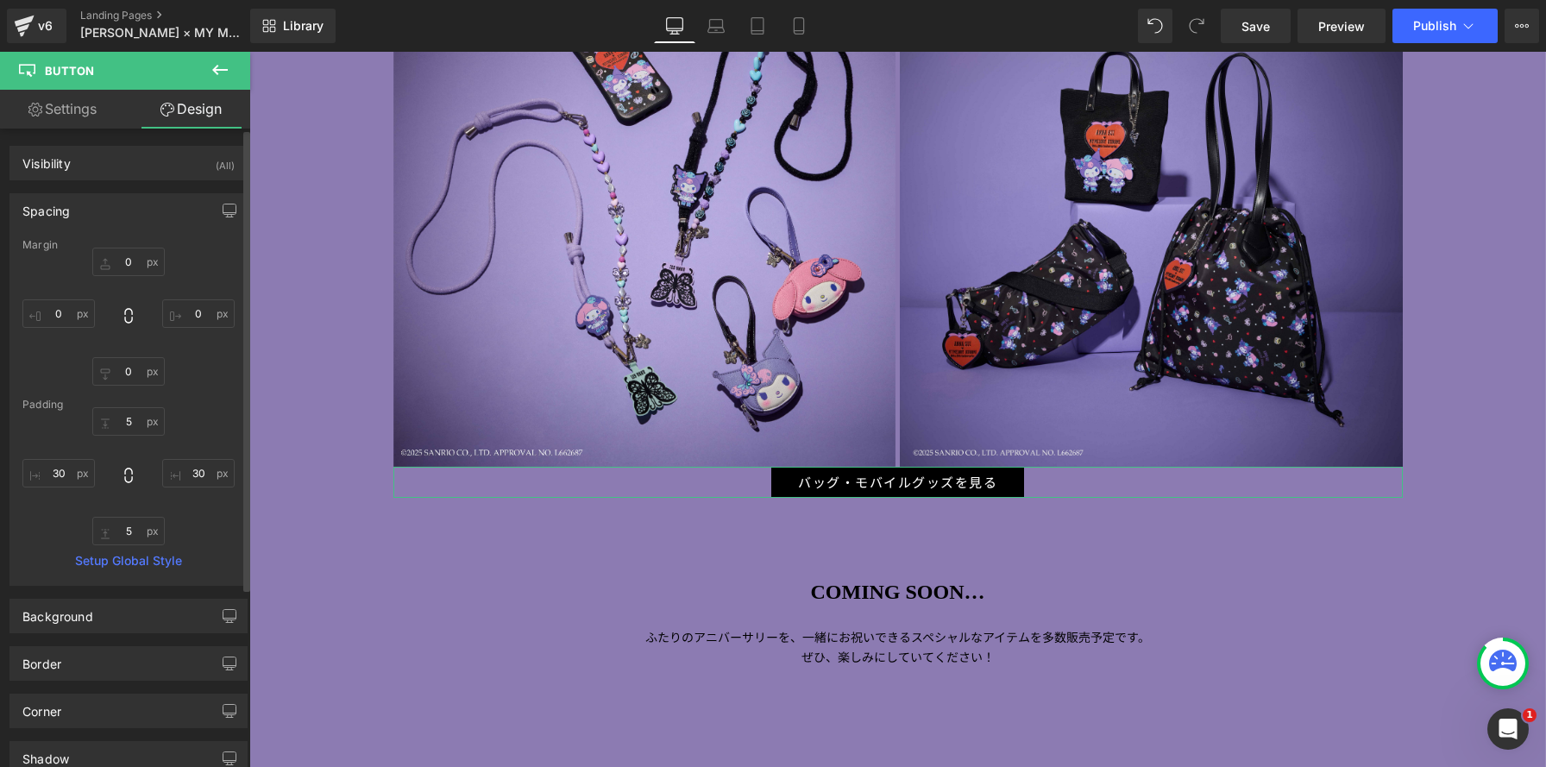
type input "0"
type input "5"
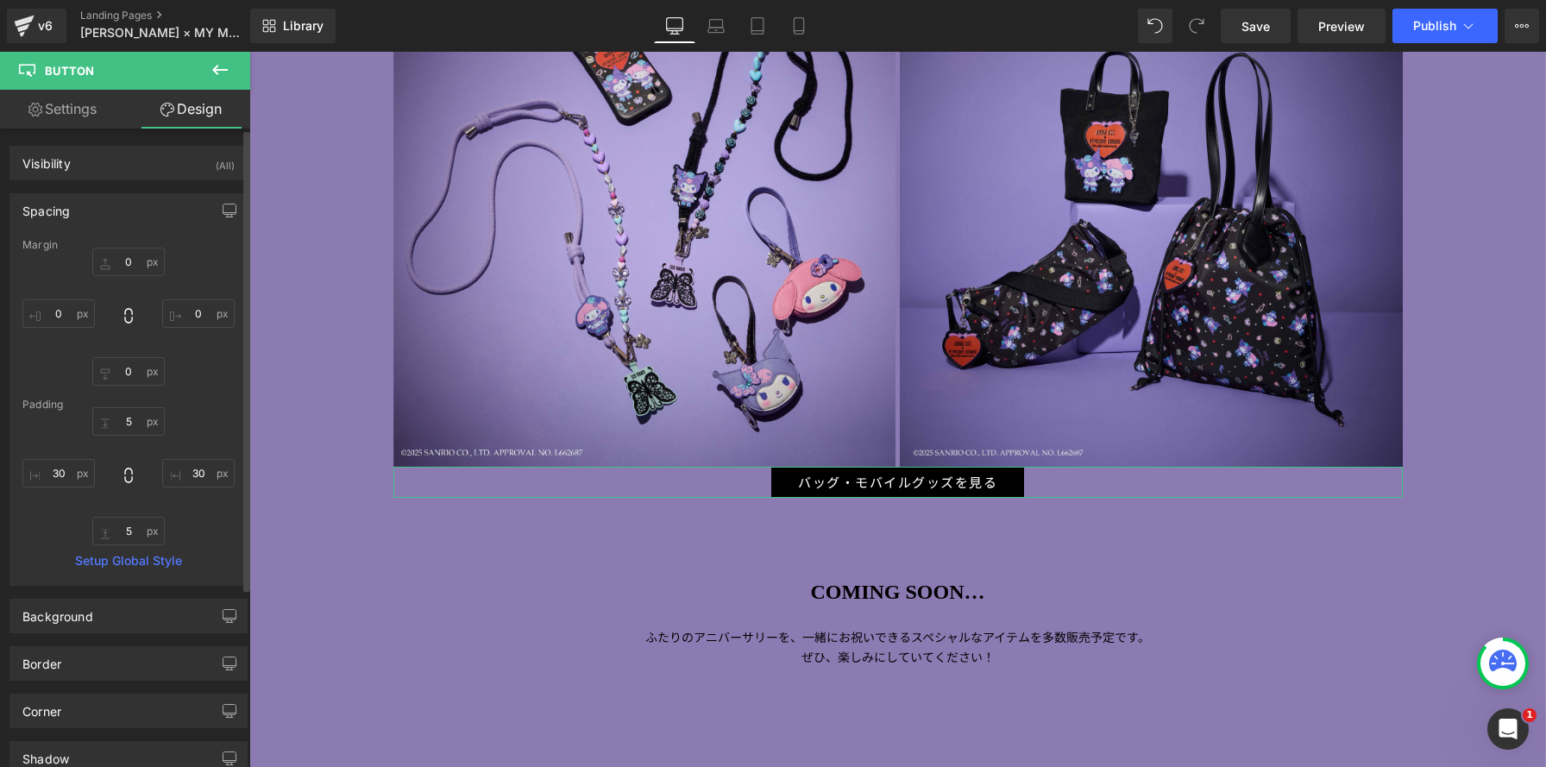
type input "30"
type input "5"
type input "30"
click at [113, 261] on input "0" at bounding box center [128, 262] width 72 height 28
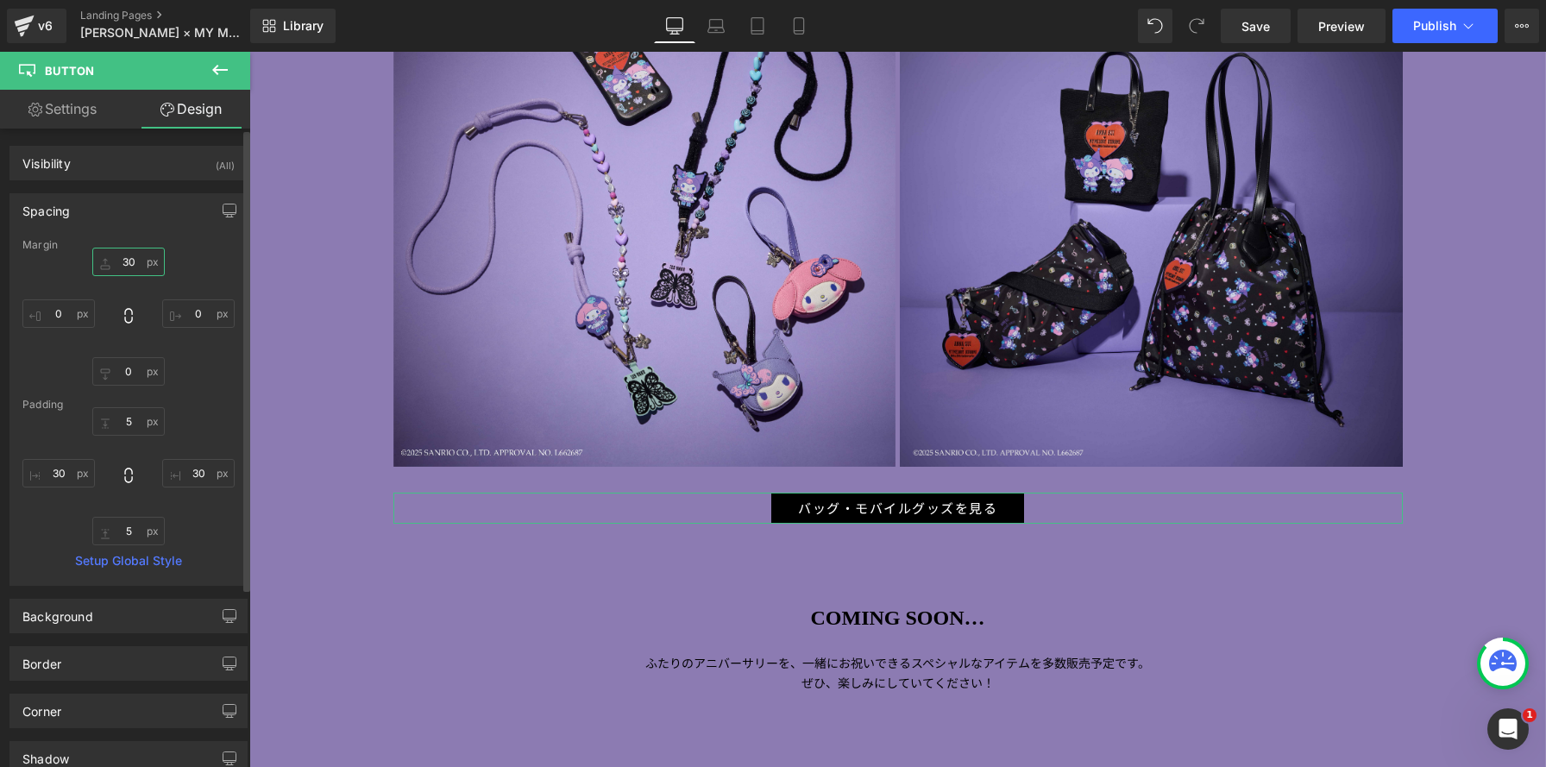
scroll to position [3708, 1297]
type input "30"
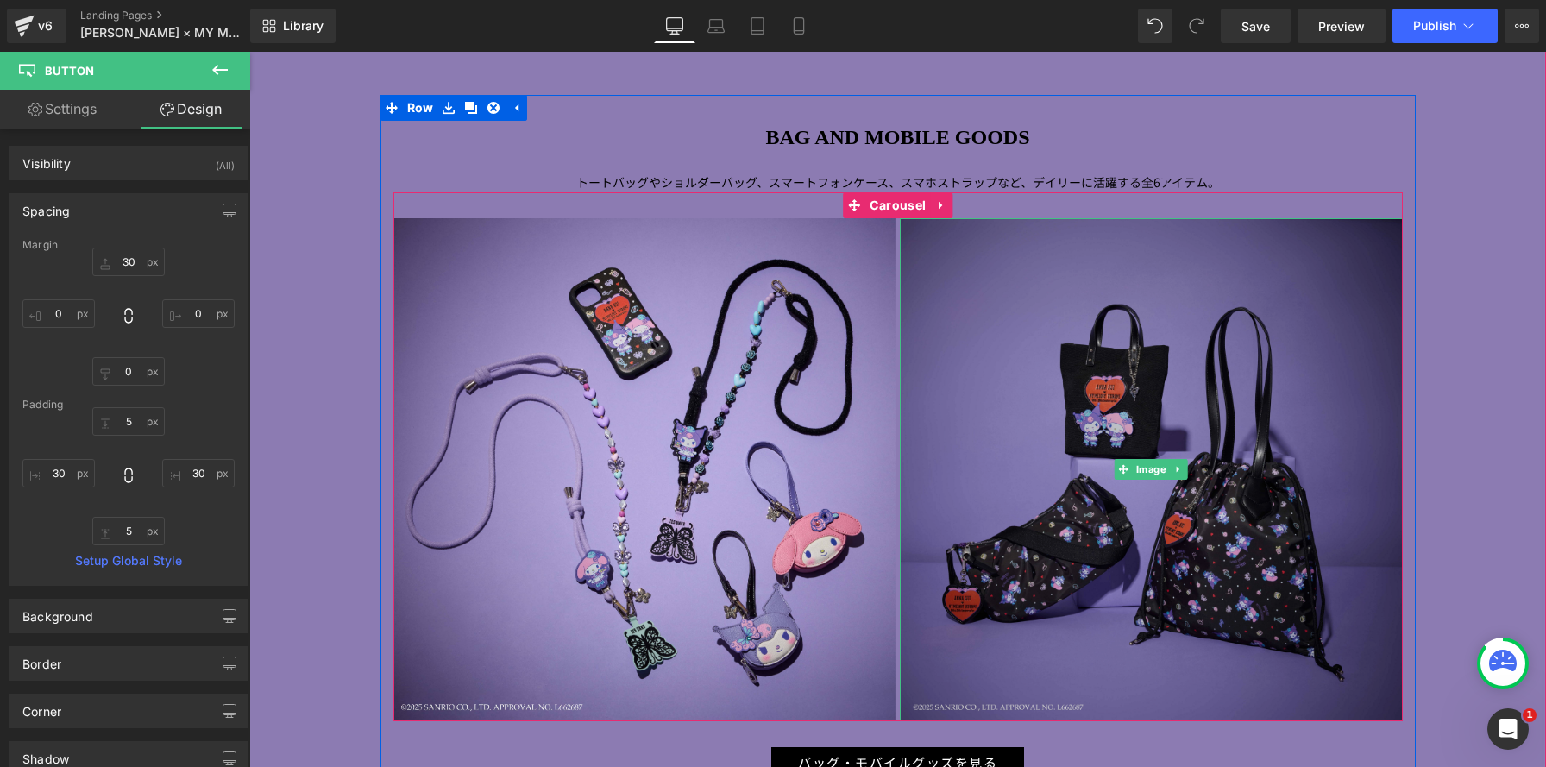
scroll to position [1873, 0]
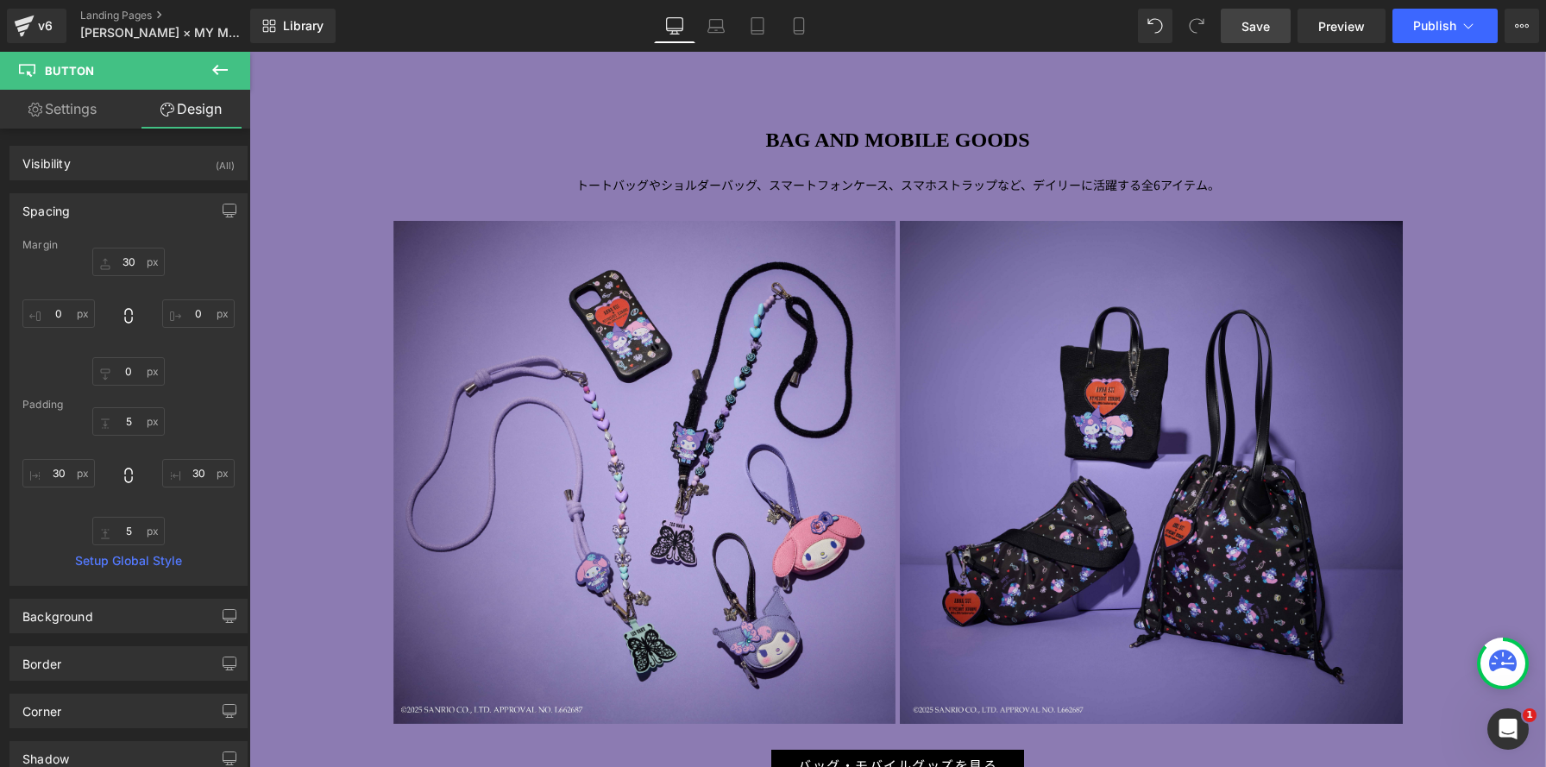
click at [1244, 36] on link "Save" at bounding box center [1256, 26] width 70 height 35
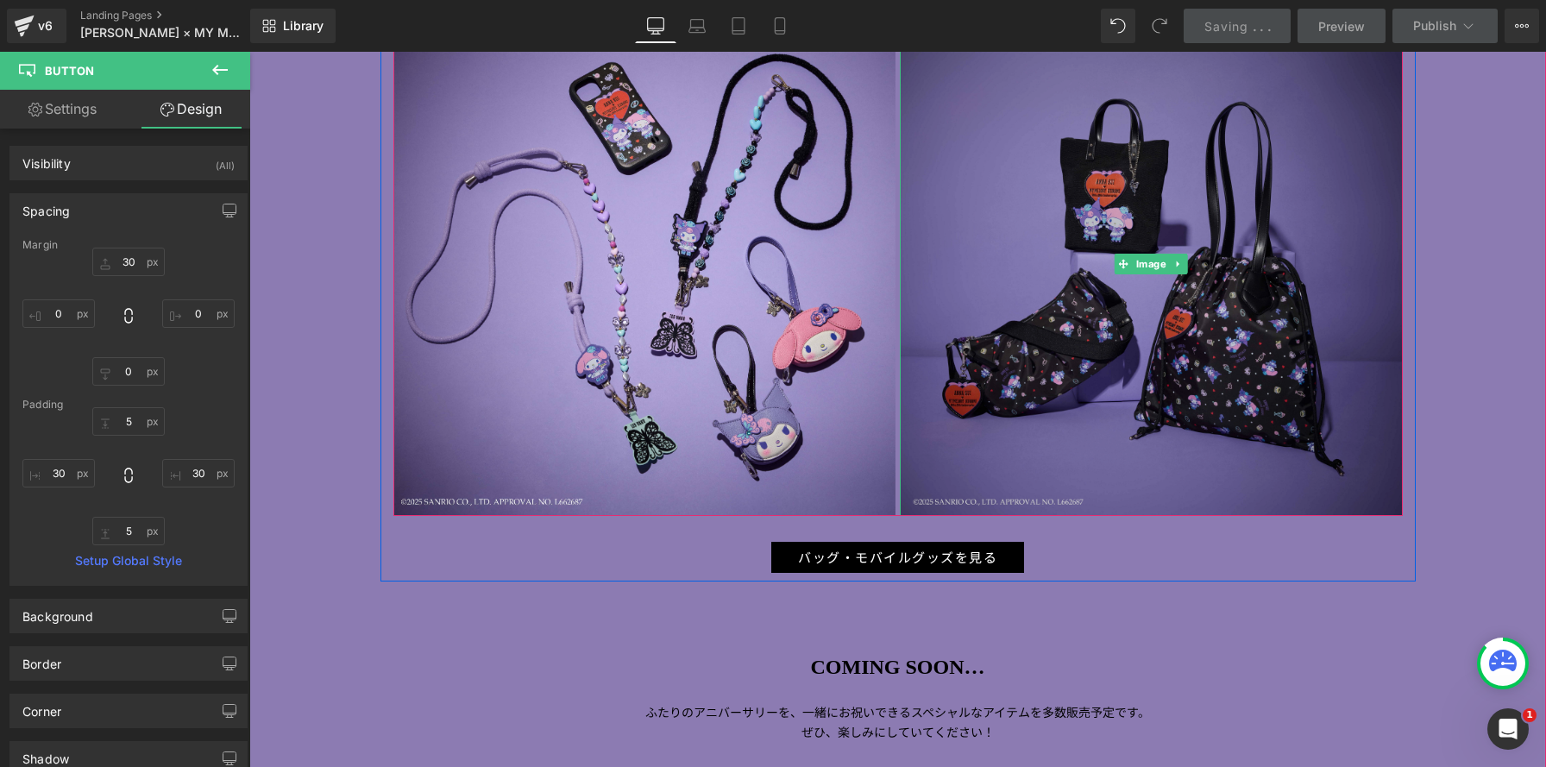
scroll to position [1318, 0]
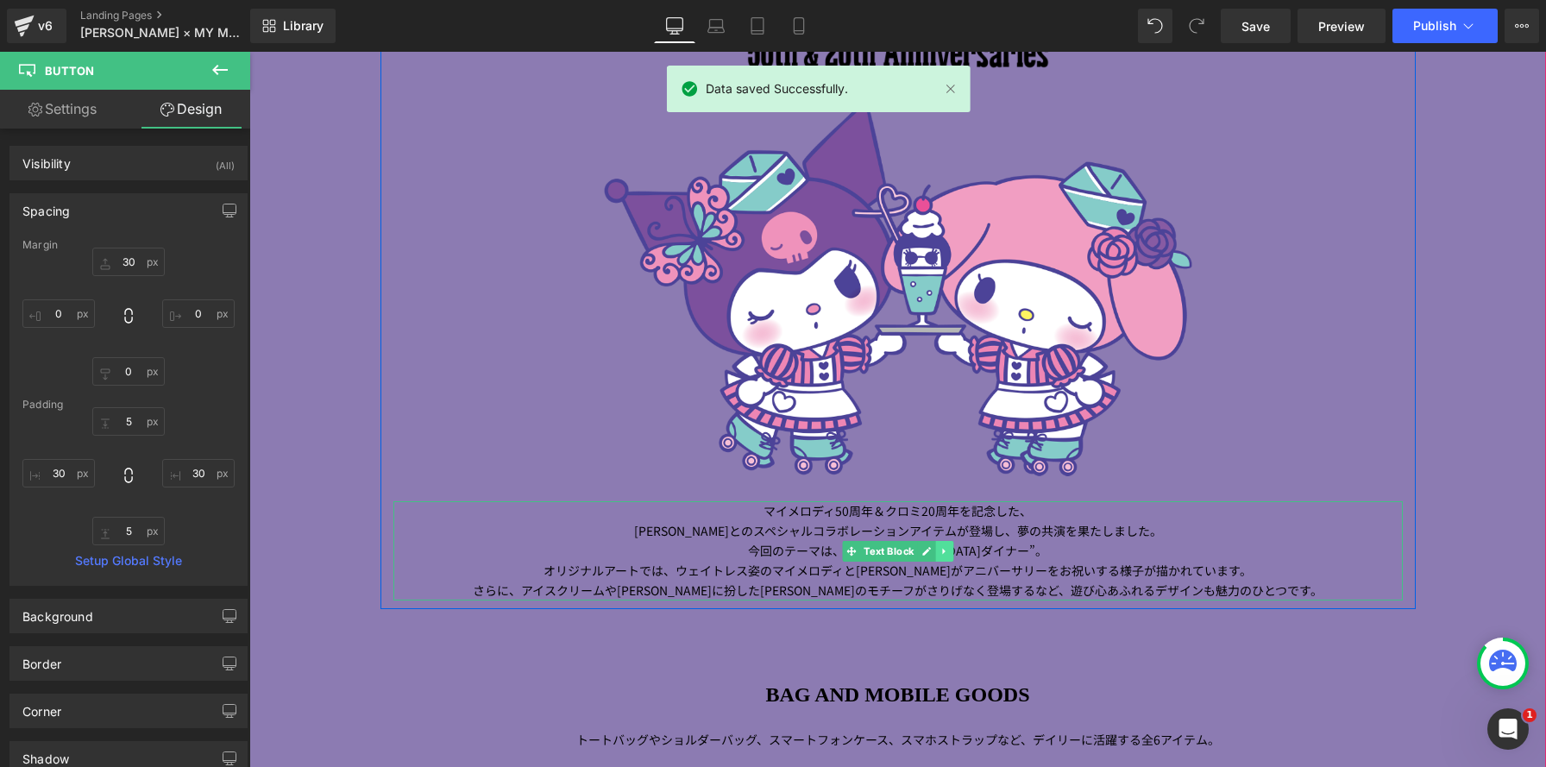
click at [945, 553] on icon at bounding box center [944, 551] width 9 height 10
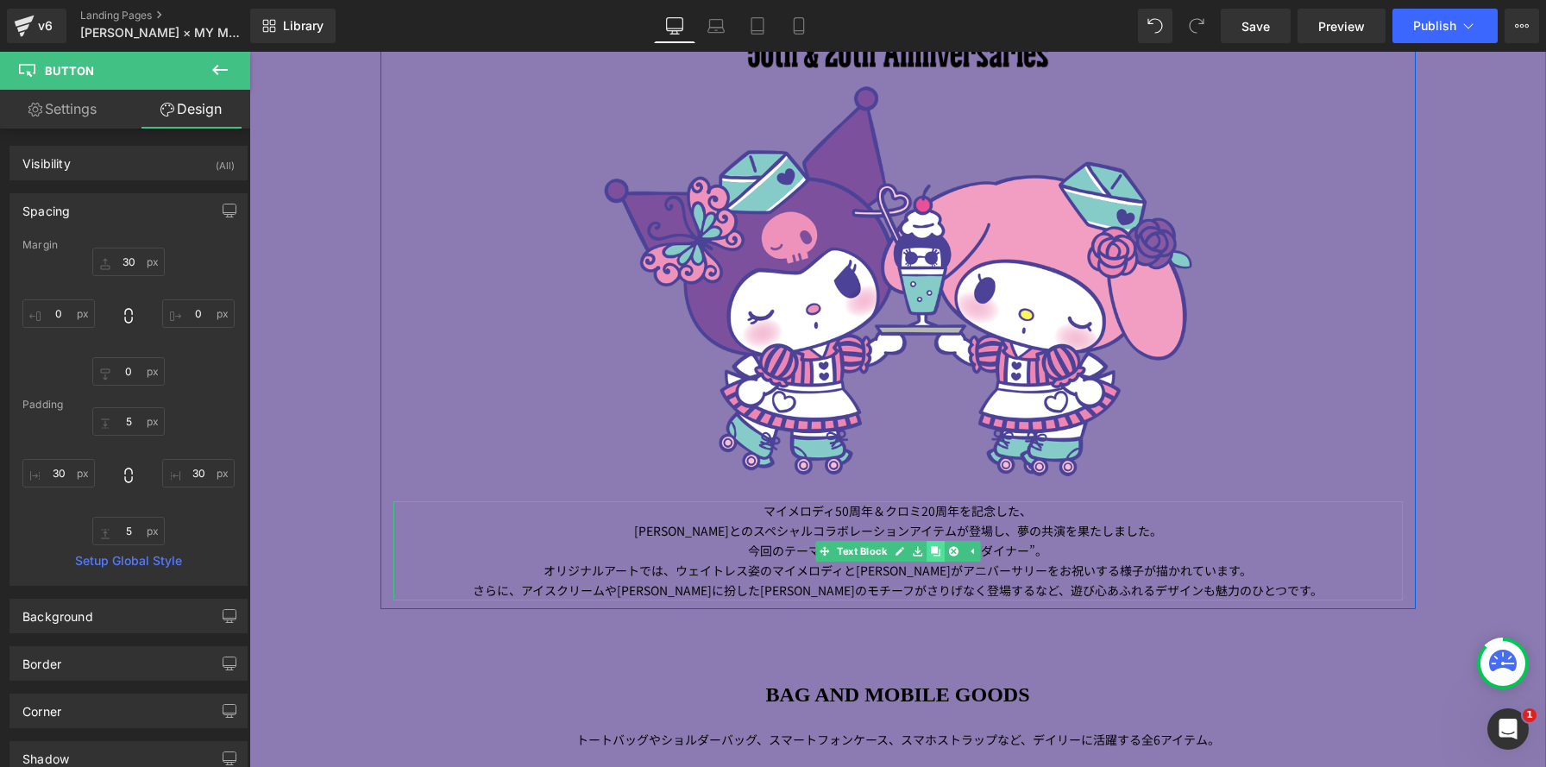
click at [931, 553] on icon at bounding box center [935, 550] width 9 height 9
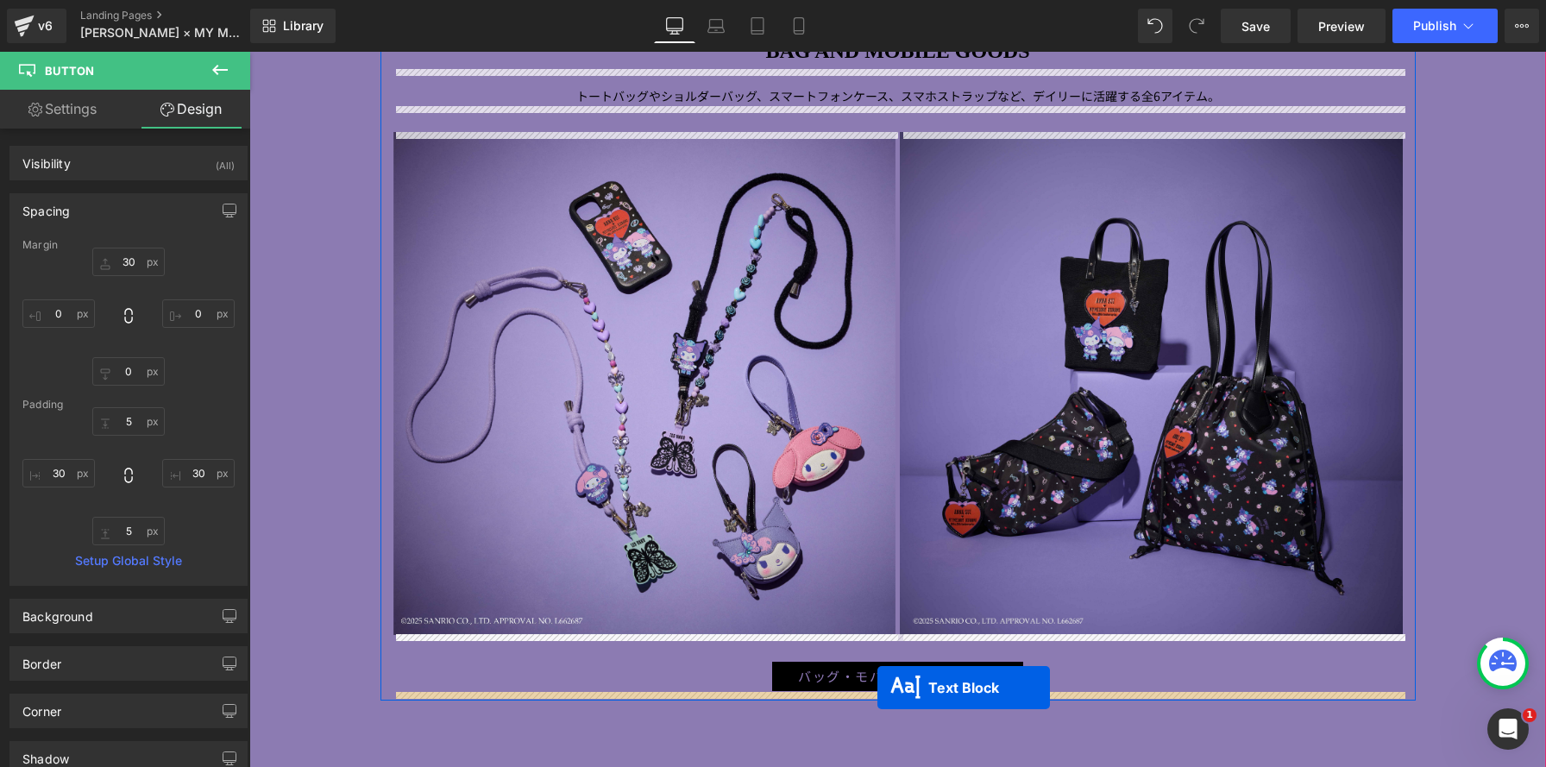
scroll to position [2056, 0]
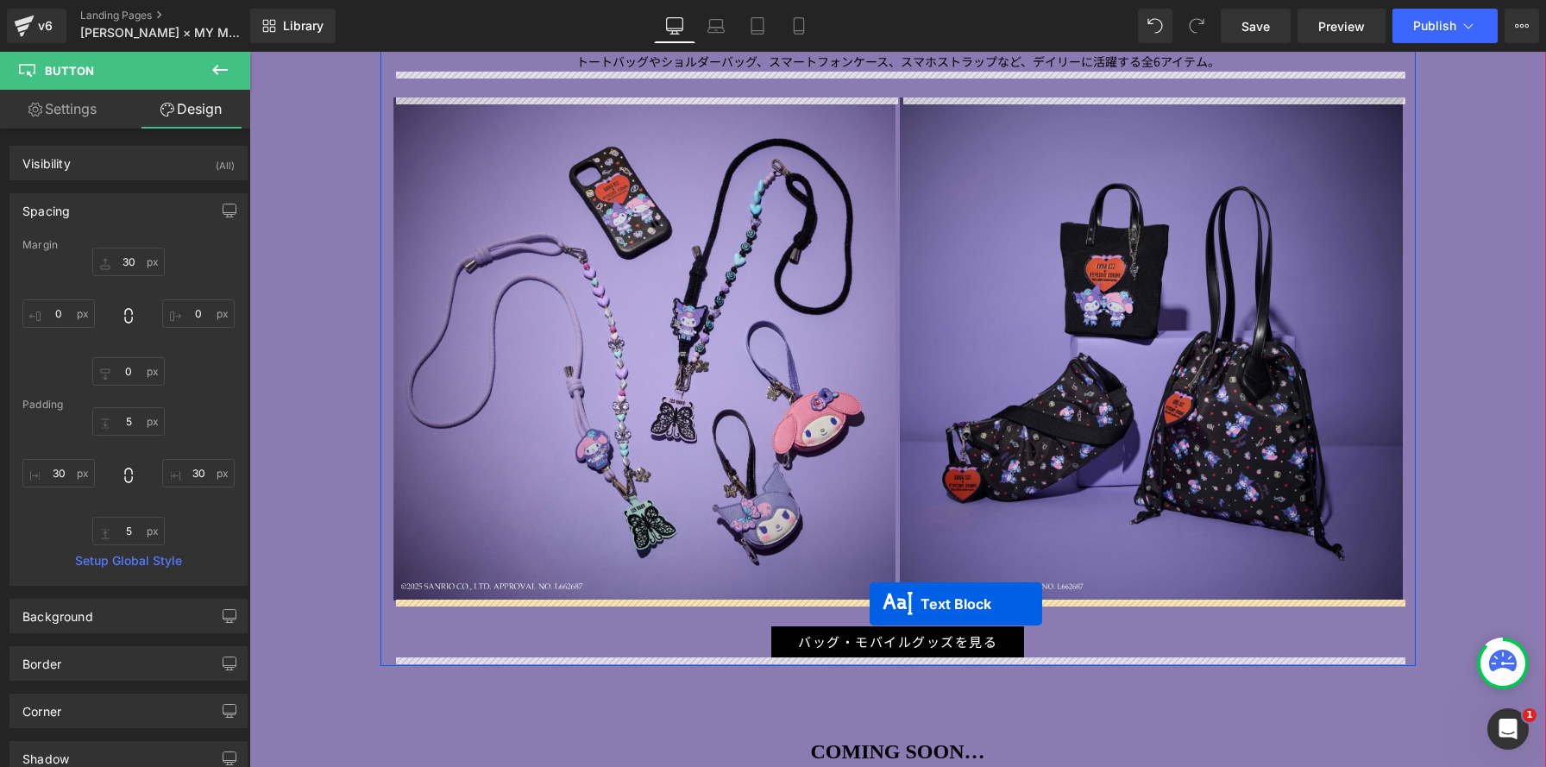
drag, startPoint x: 851, startPoint y: 178, endPoint x: 870, endPoint y: 603, distance: 425.9
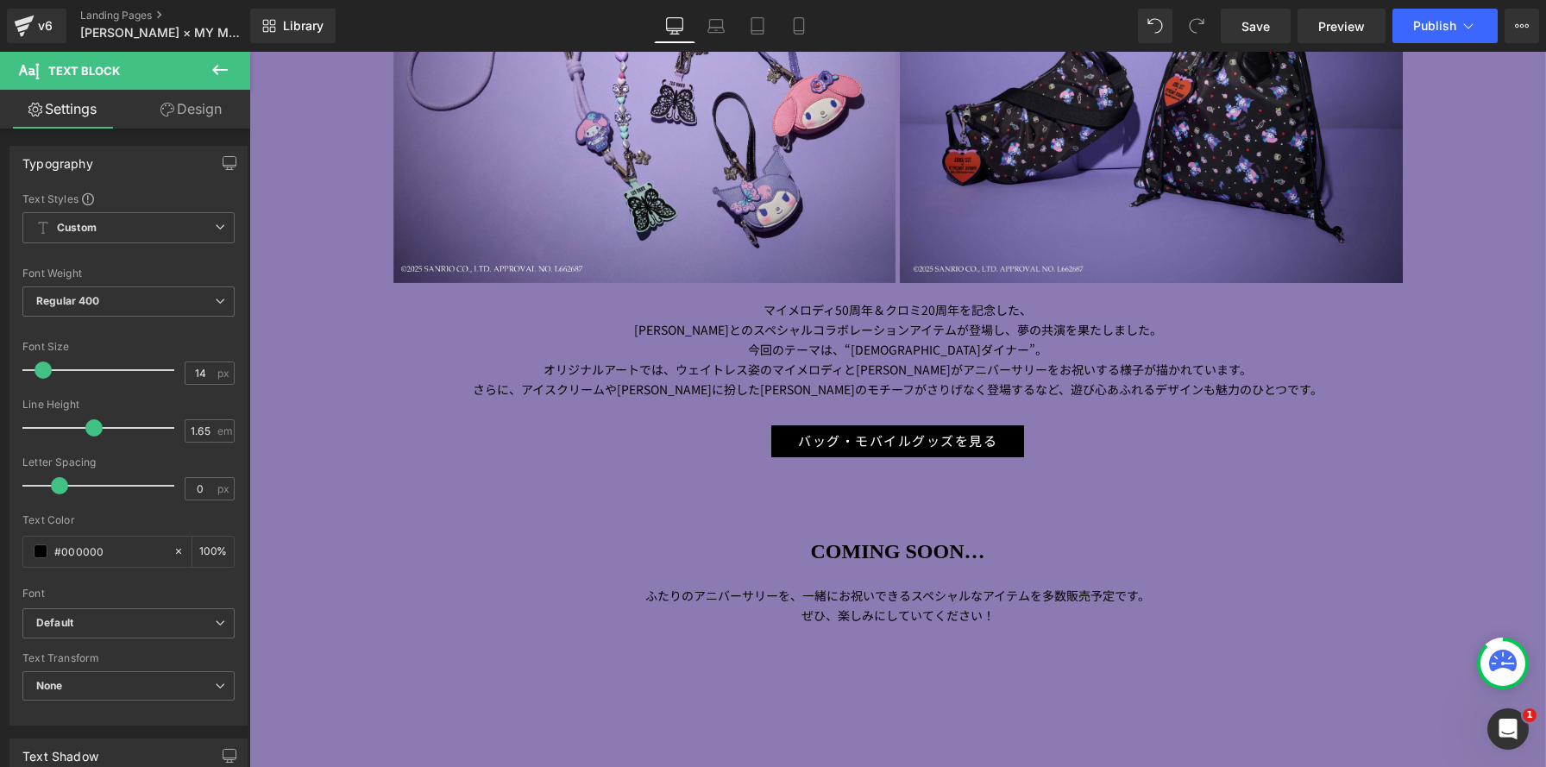
scroll to position [2155, 0]
